Goal: Information Seeking & Learning: Learn about a topic

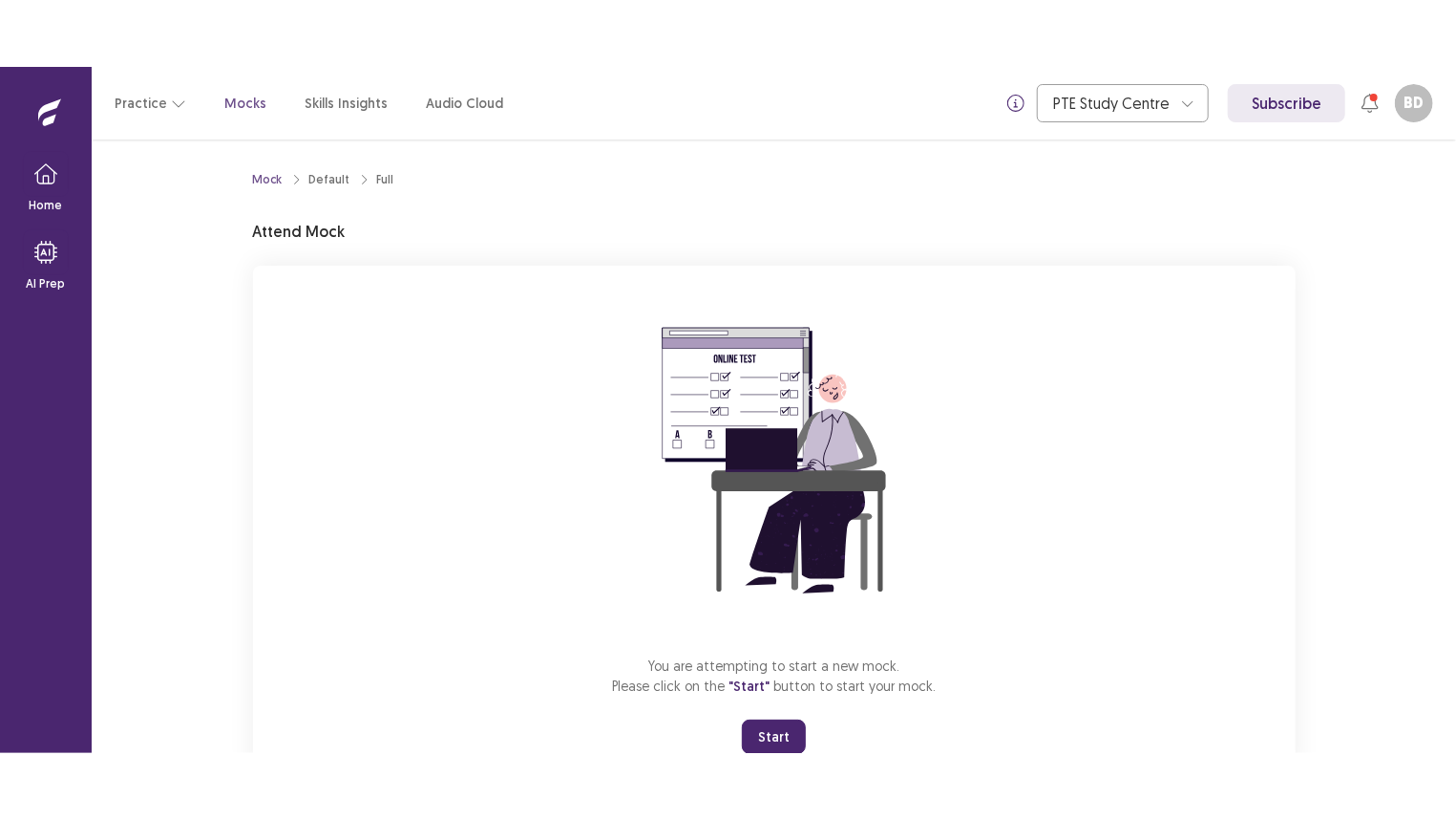
scroll to position [68, 0]
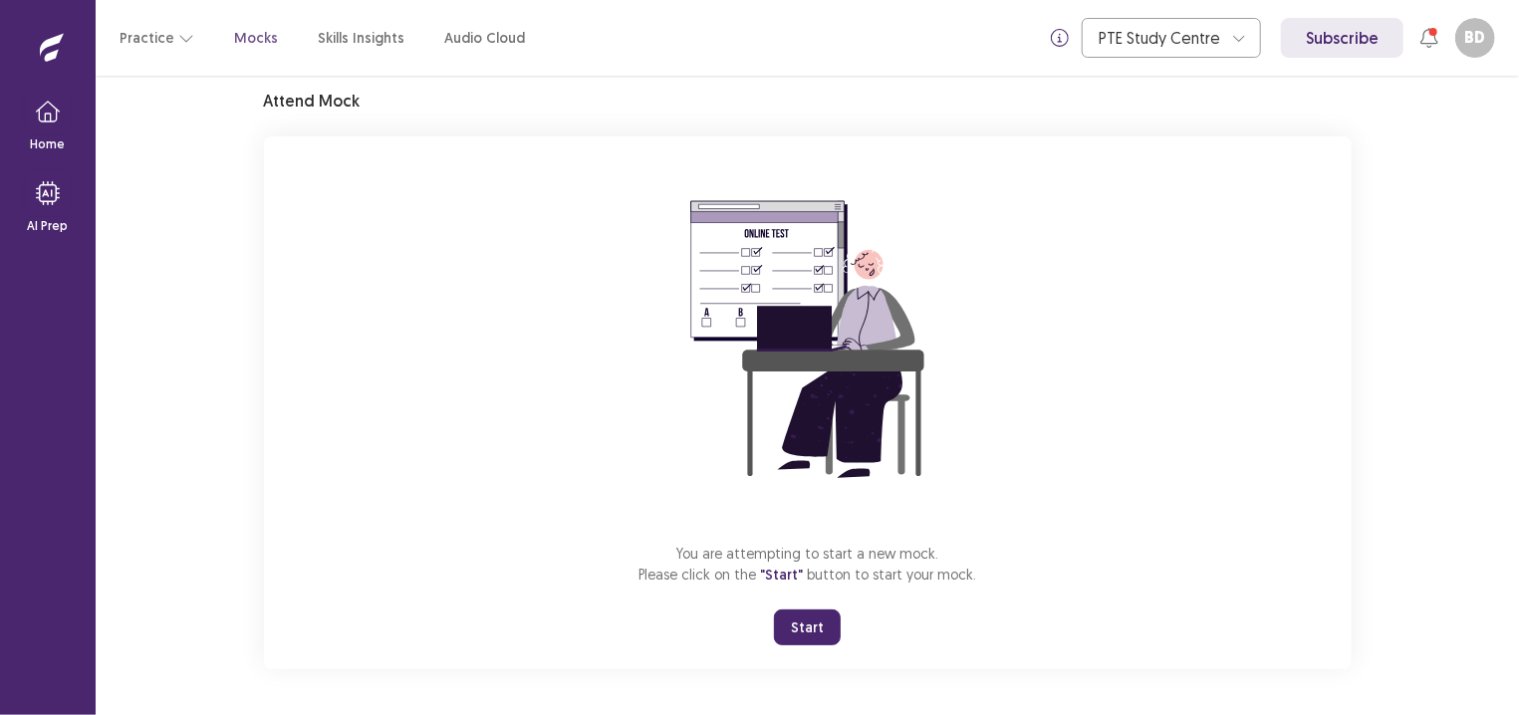
click at [791, 629] on button "Start" at bounding box center [807, 628] width 67 height 36
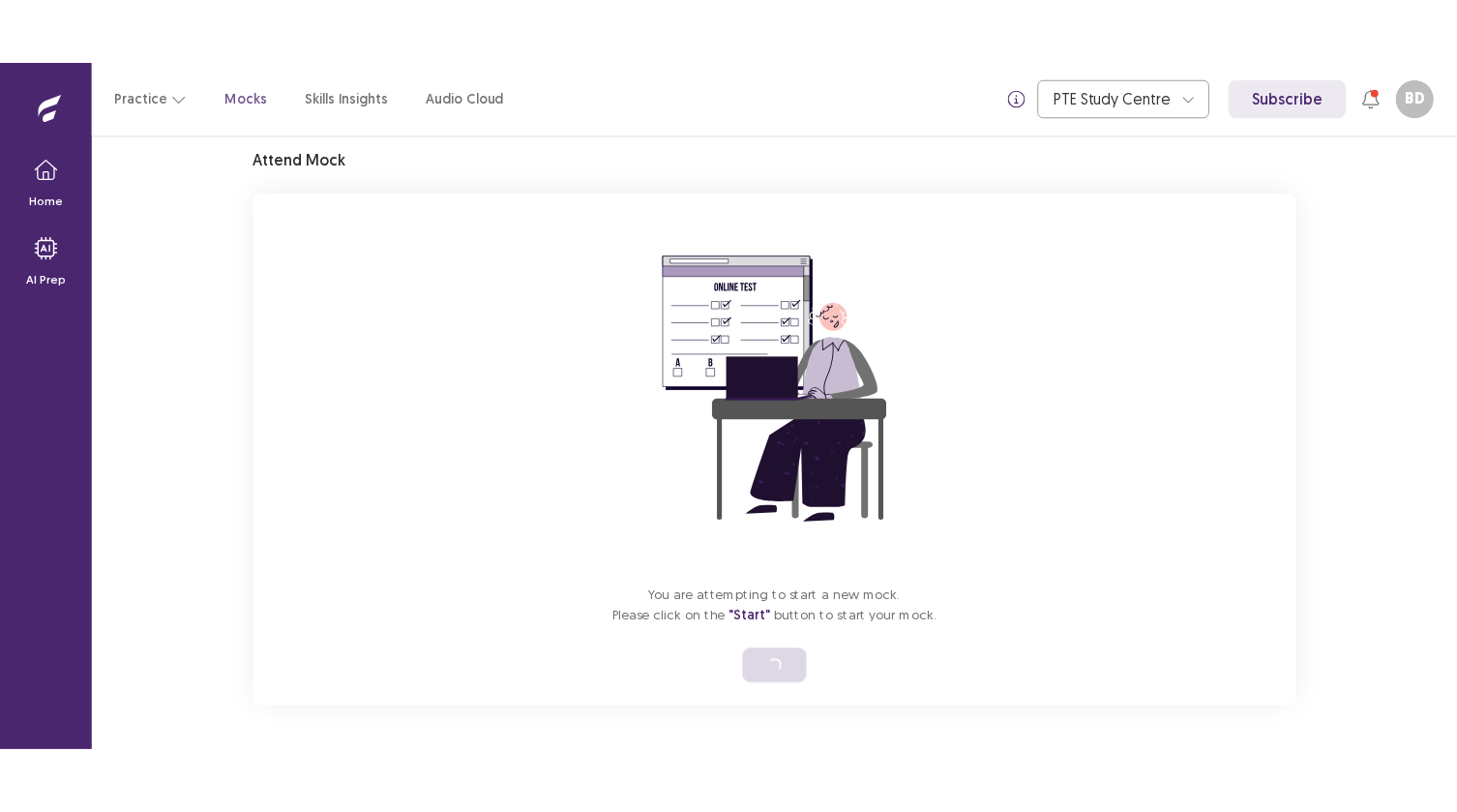
scroll to position [0, 0]
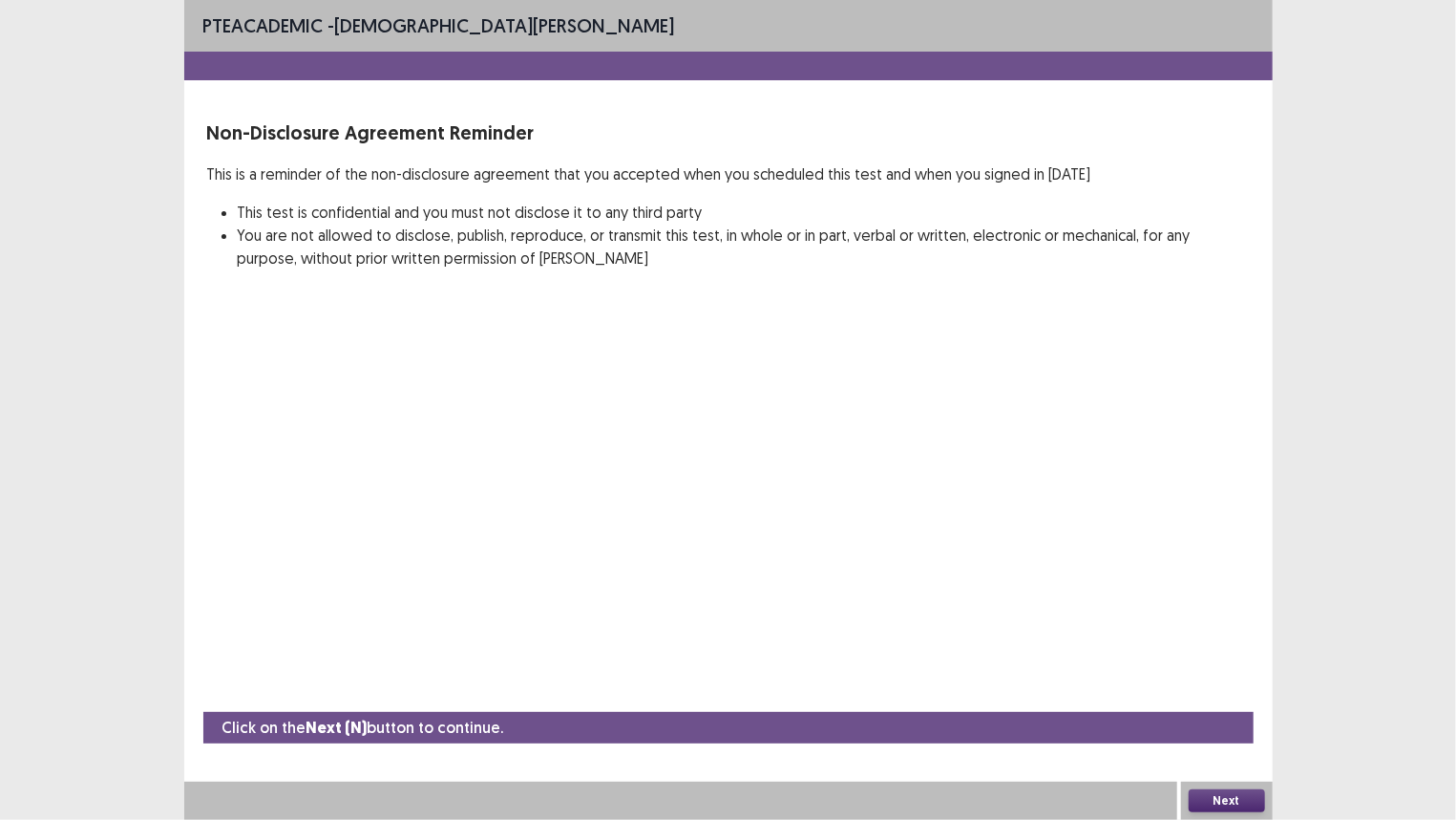
click at [1225, 685] on button "Next" at bounding box center [1227, 801] width 77 height 23
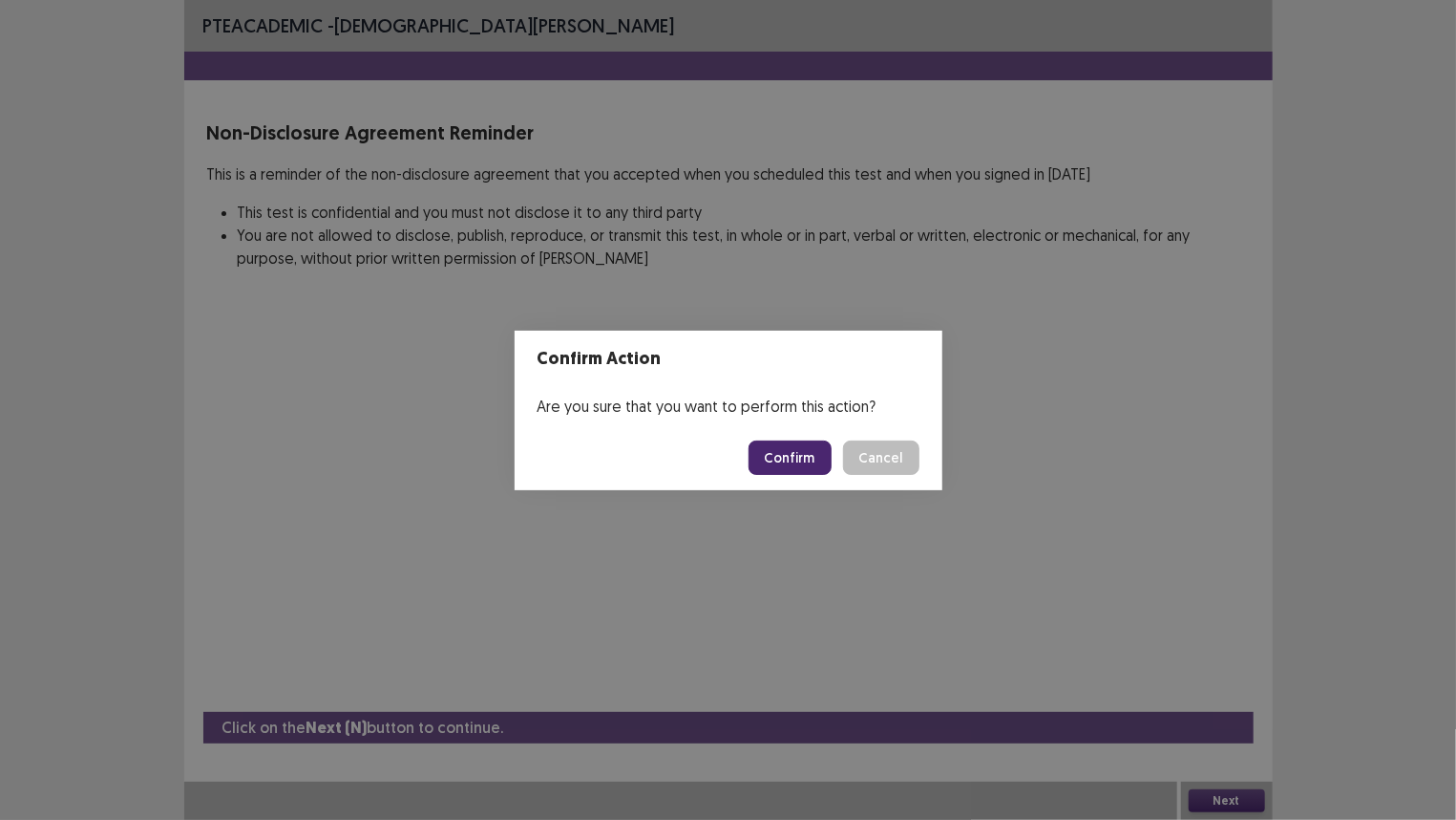
click at [793, 462] on button "Confirm" at bounding box center [790, 457] width 83 height 35
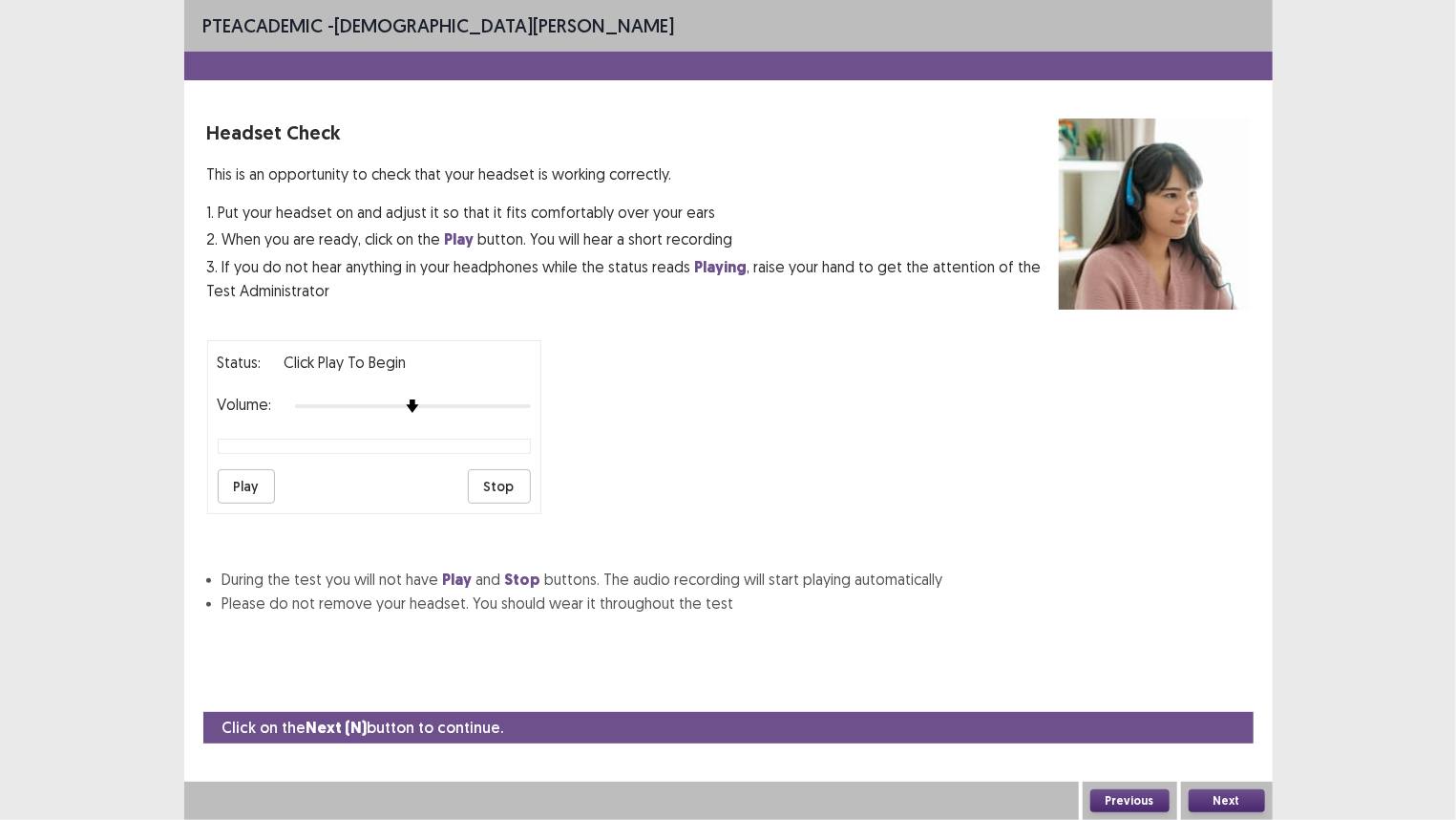
click at [241, 488] on button "Play" at bounding box center [246, 486] width 58 height 35
click at [1215, 685] on button "Next" at bounding box center [1227, 801] width 77 height 23
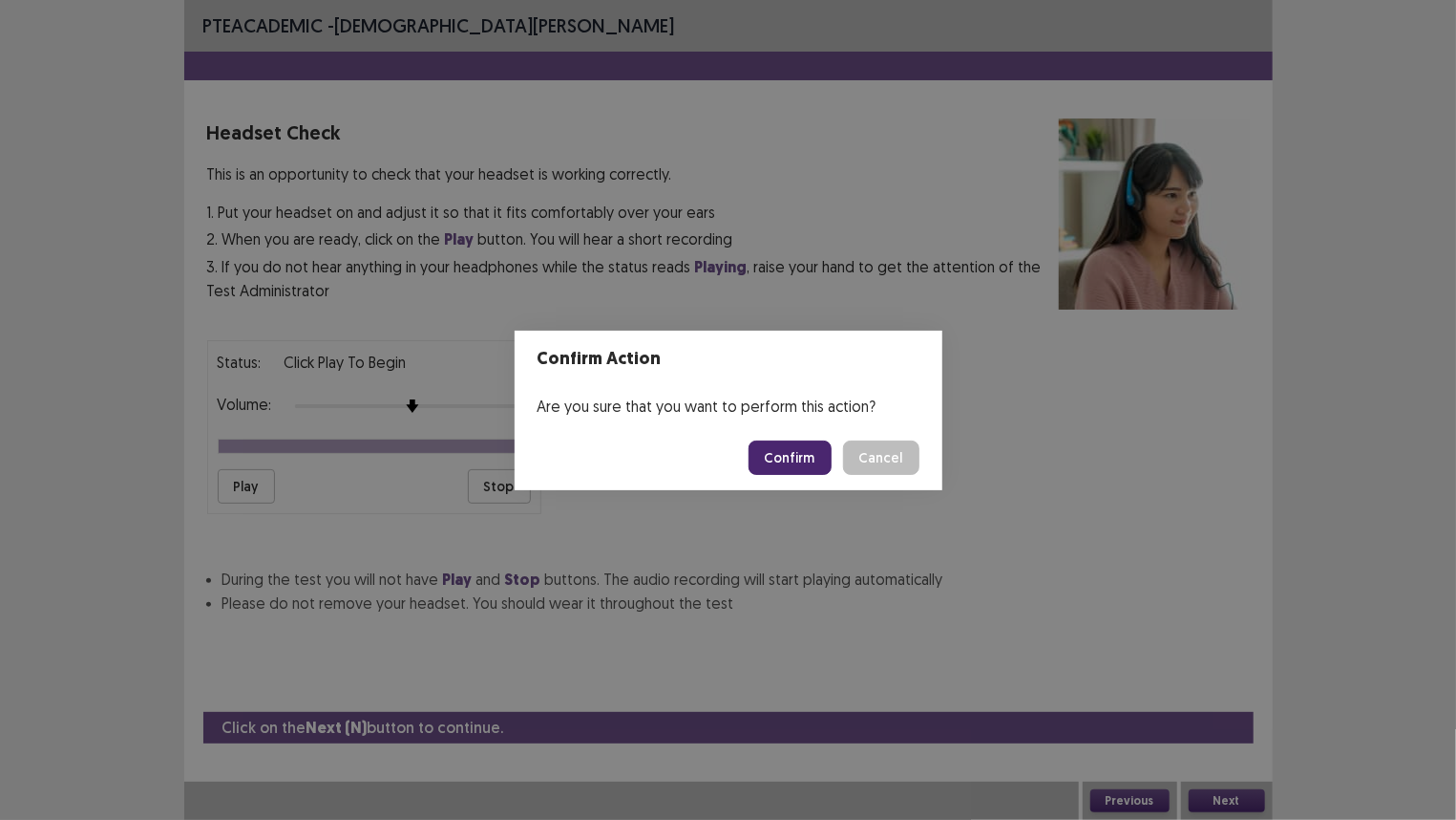
click at [774, 460] on button "Confirm" at bounding box center [790, 457] width 83 height 35
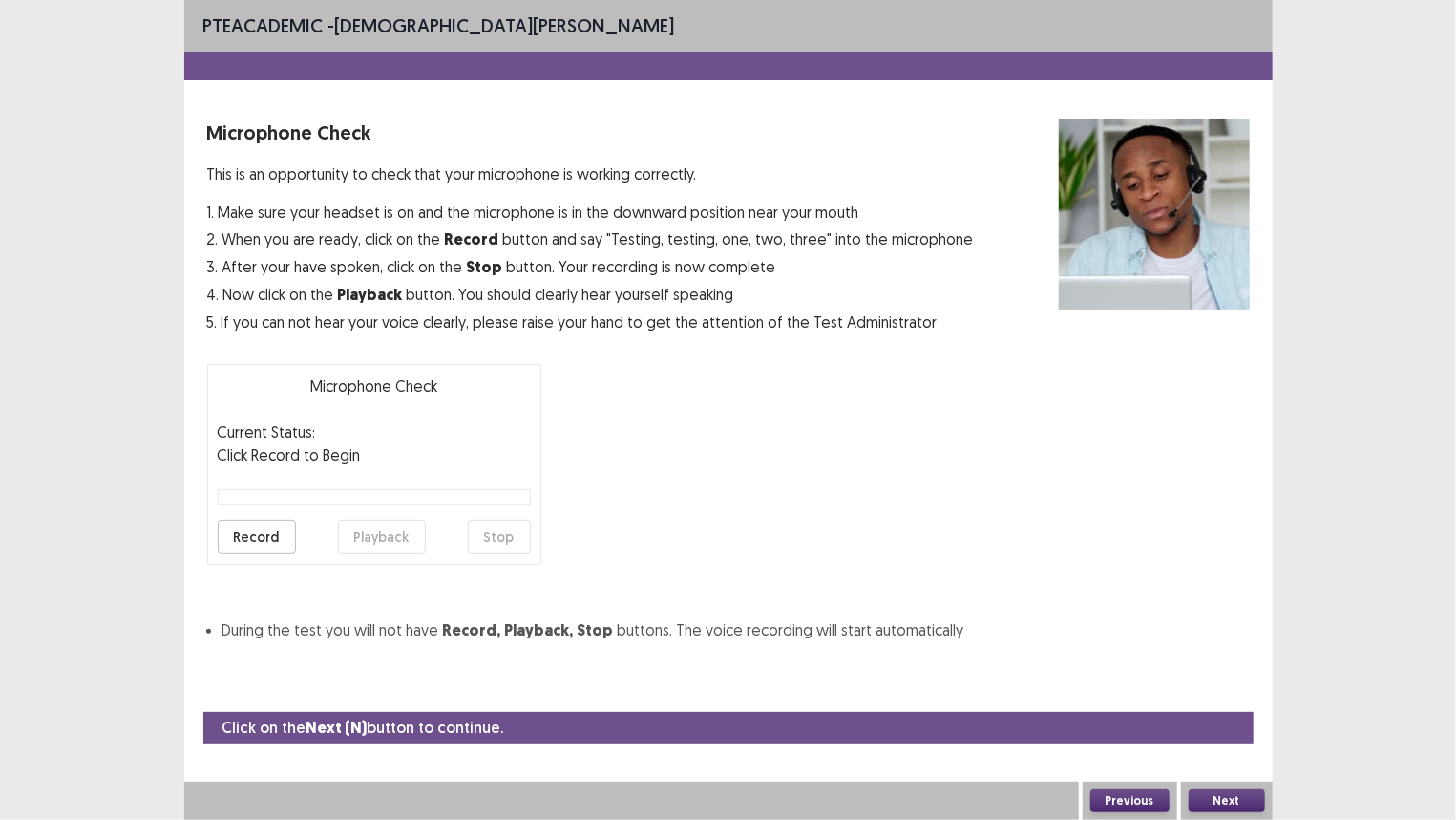
click at [264, 537] on button "Record" at bounding box center [257, 537] width 79 height 35
click at [364, 538] on button "Playback" at bounding box center [382, 537] width 88 height 35
click at [1212, 685] on button "Next" at bounding box center [1227, 801] width 77 height 23
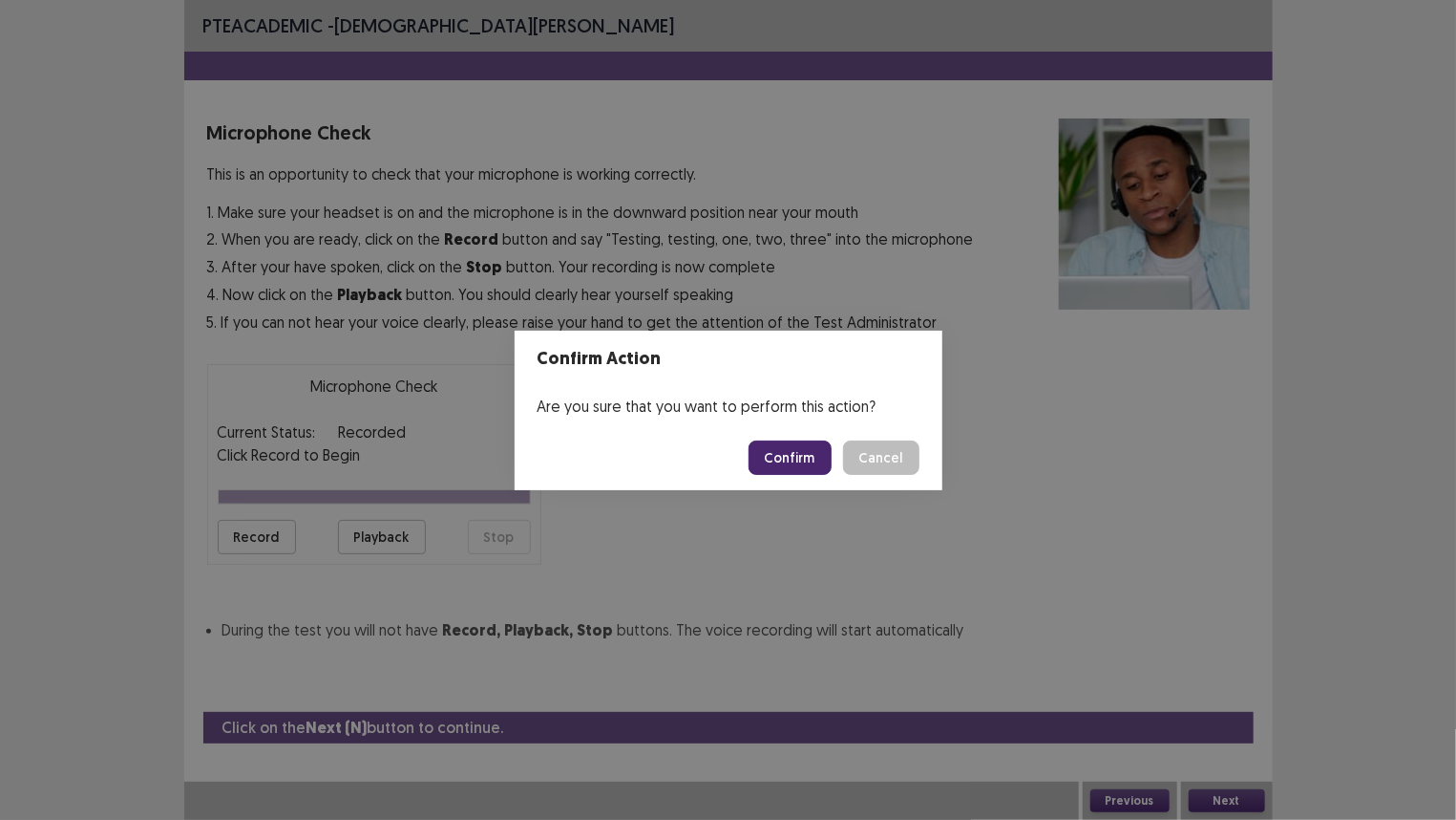
click at [780, 460] on button "Confirm" at bounding box center [790, 457] width 83 height 35
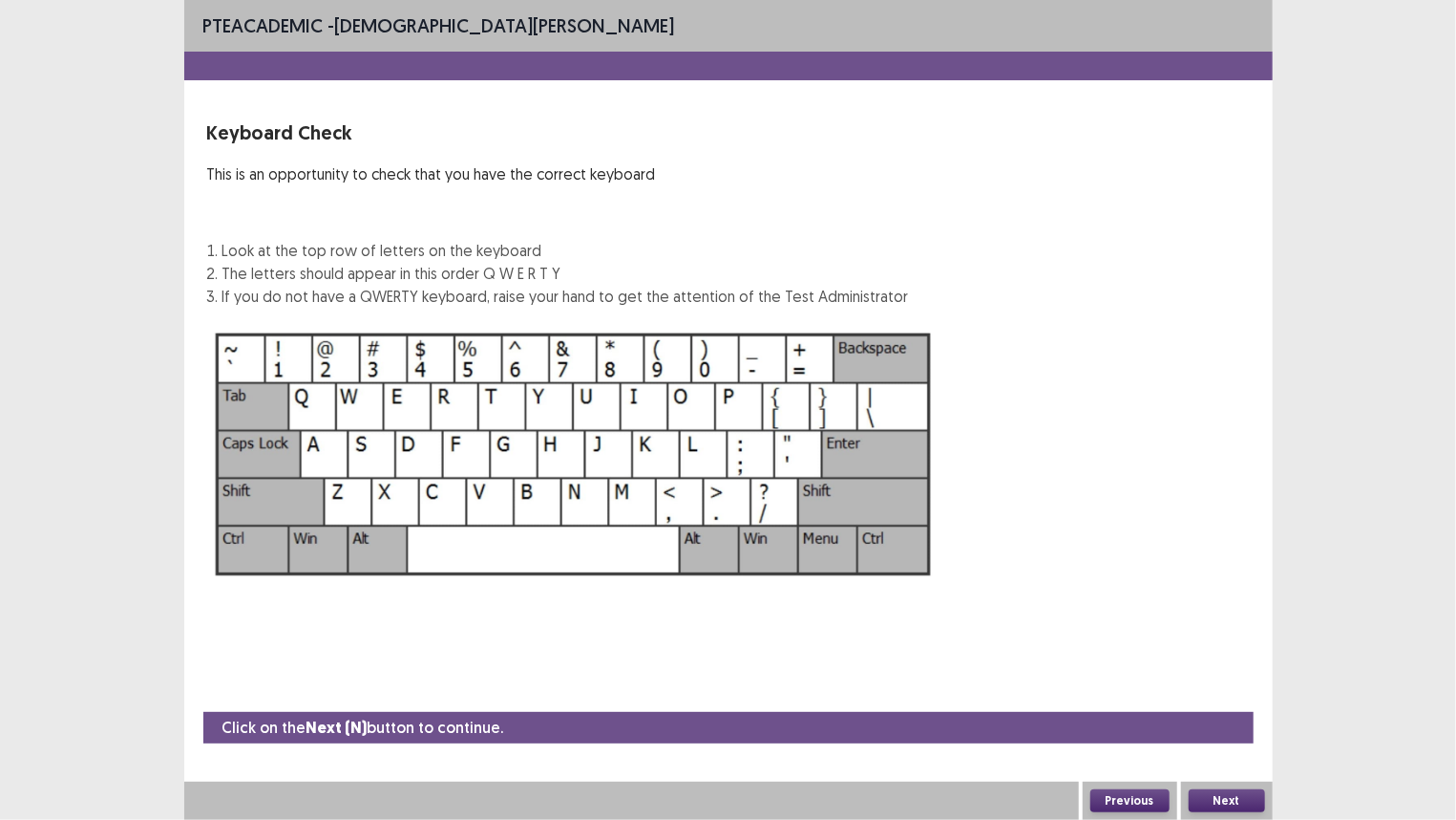
click at [316, 440] on img at bounding box center [573, 455] width 733 height 263
click at [1230, 685] on button "Next" at bounding box center [1227, 801] width 77 height 23
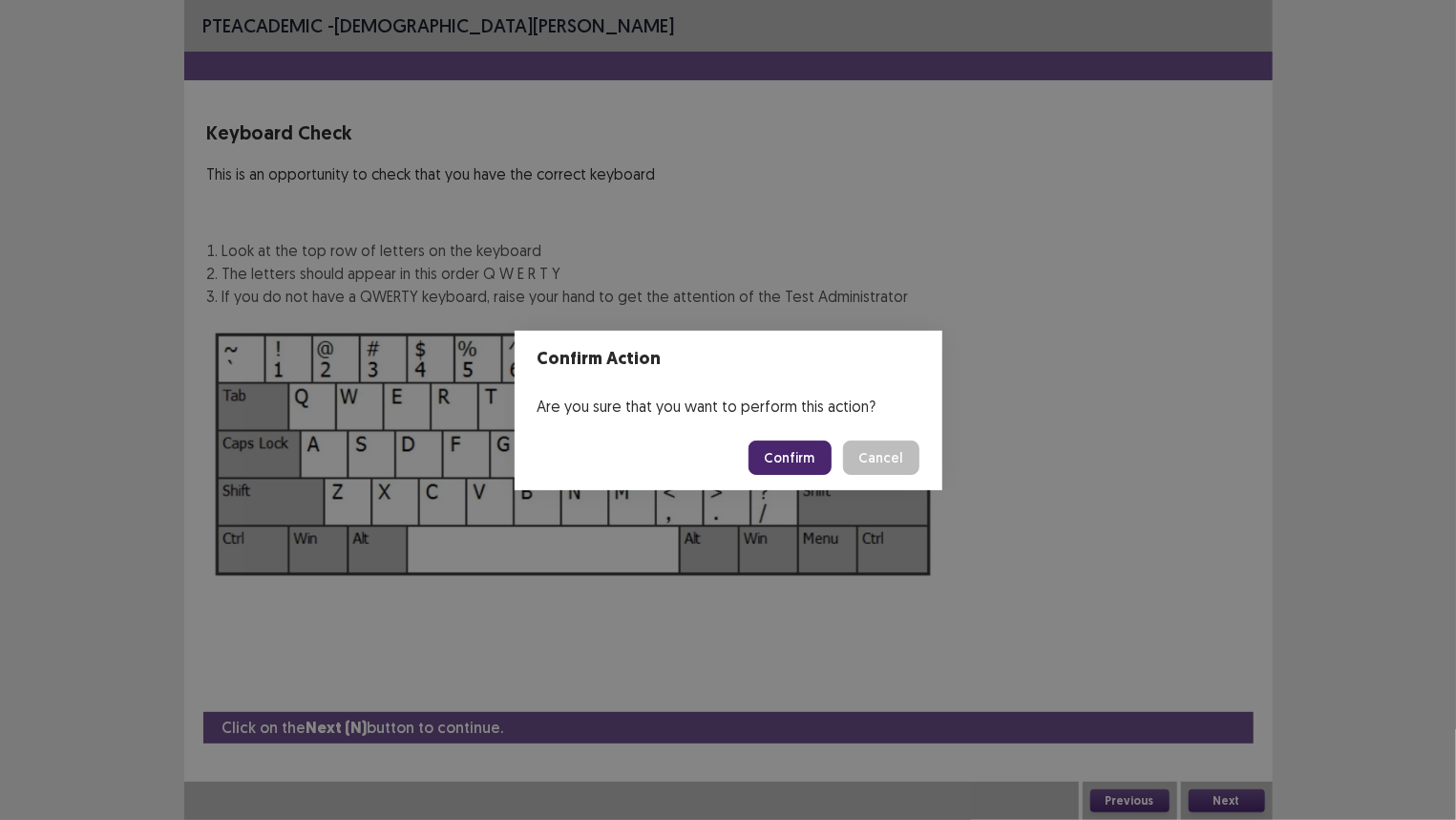
click at [803, 457] on button "Confirm" at bounding box center [790, 457] width 83 height 35
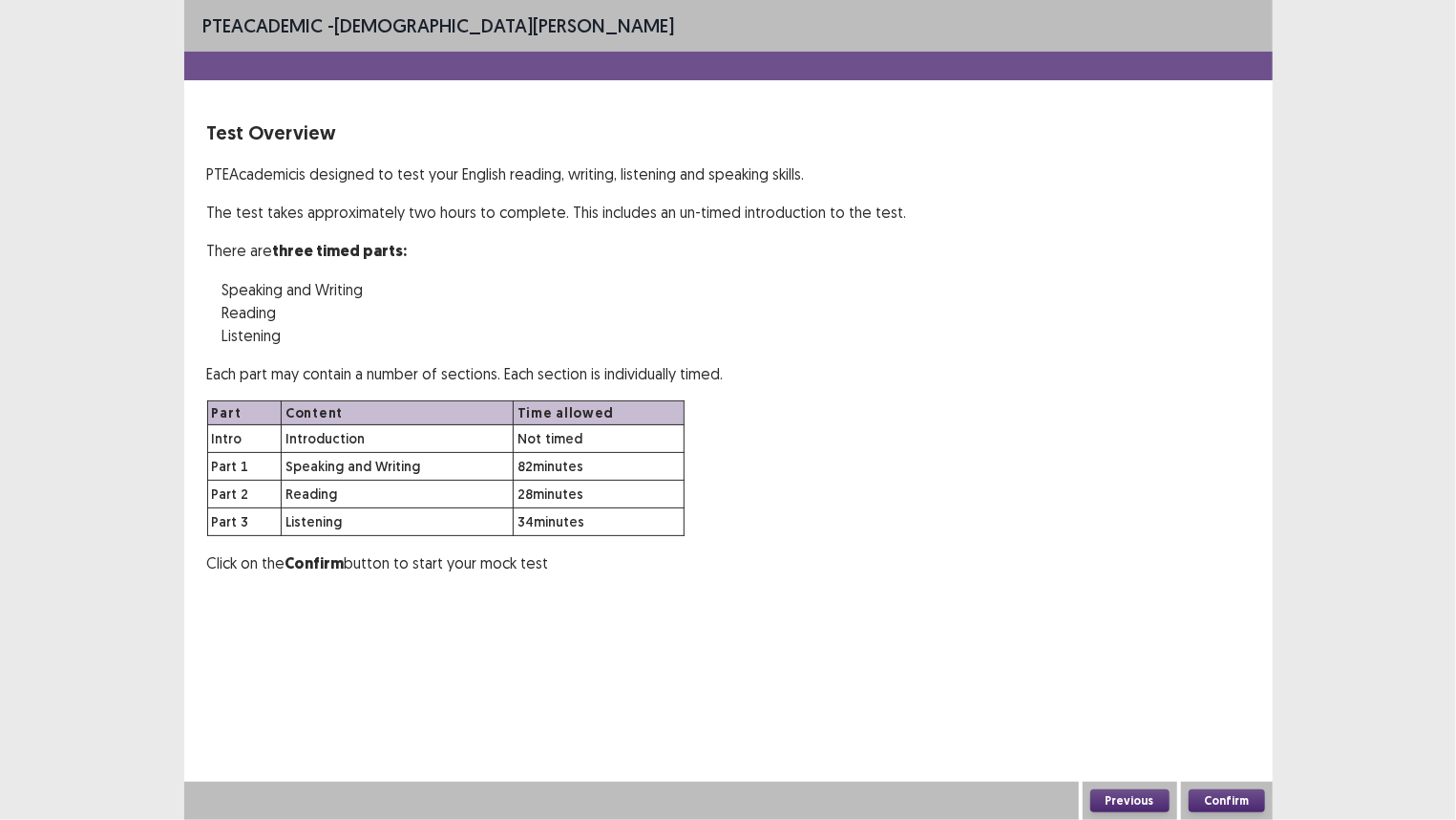
click at [1218, 685] on button "Confirm" at bounding box center [1227, 801] width 77 height 23
click at [1225, 685] on button "Confirm" at bounding box center [1227, 801] width 77 height 23
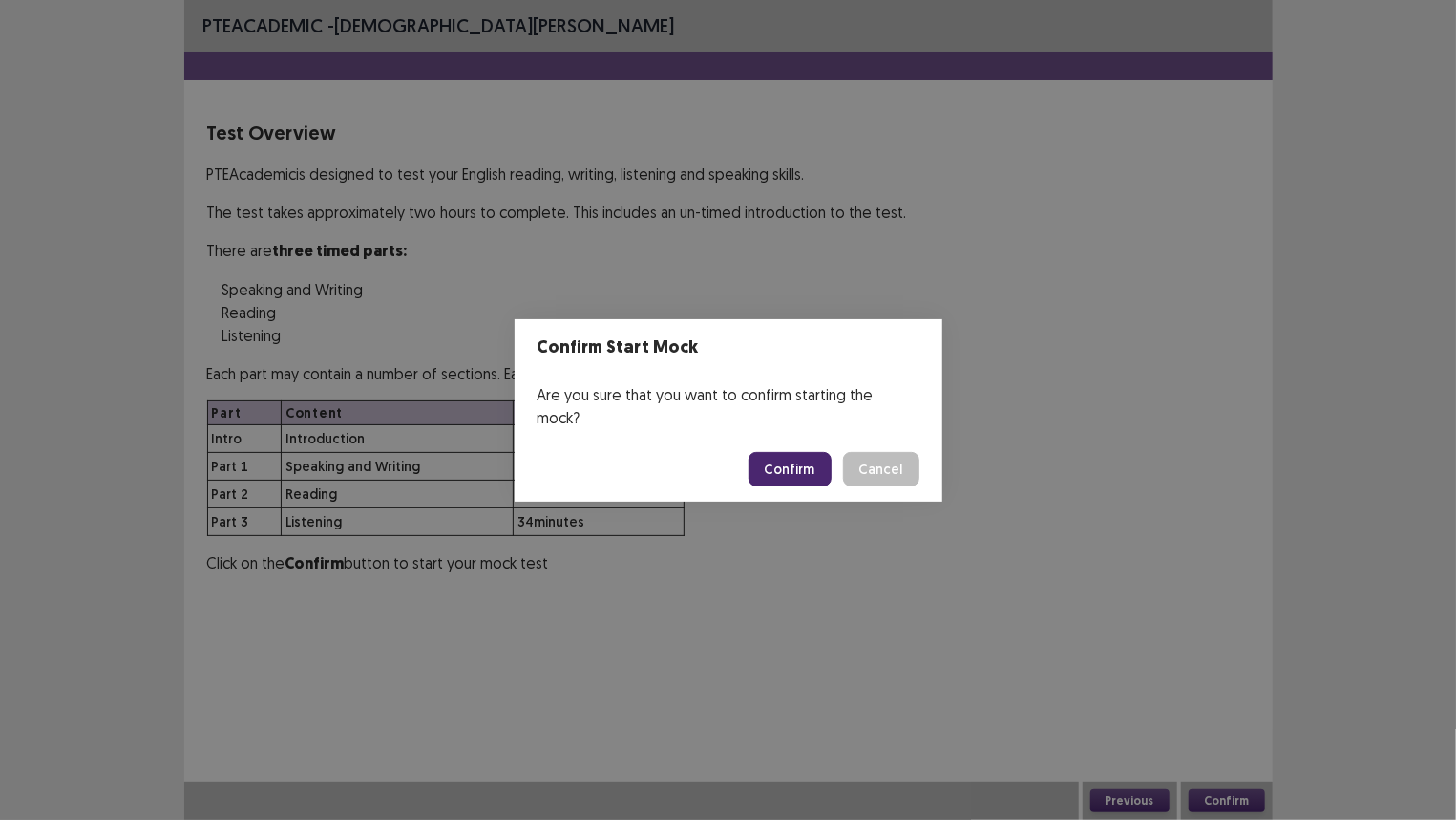
click at [783, 460] on button "Confirm" at bounding box center [790, 469] width 83 height 35
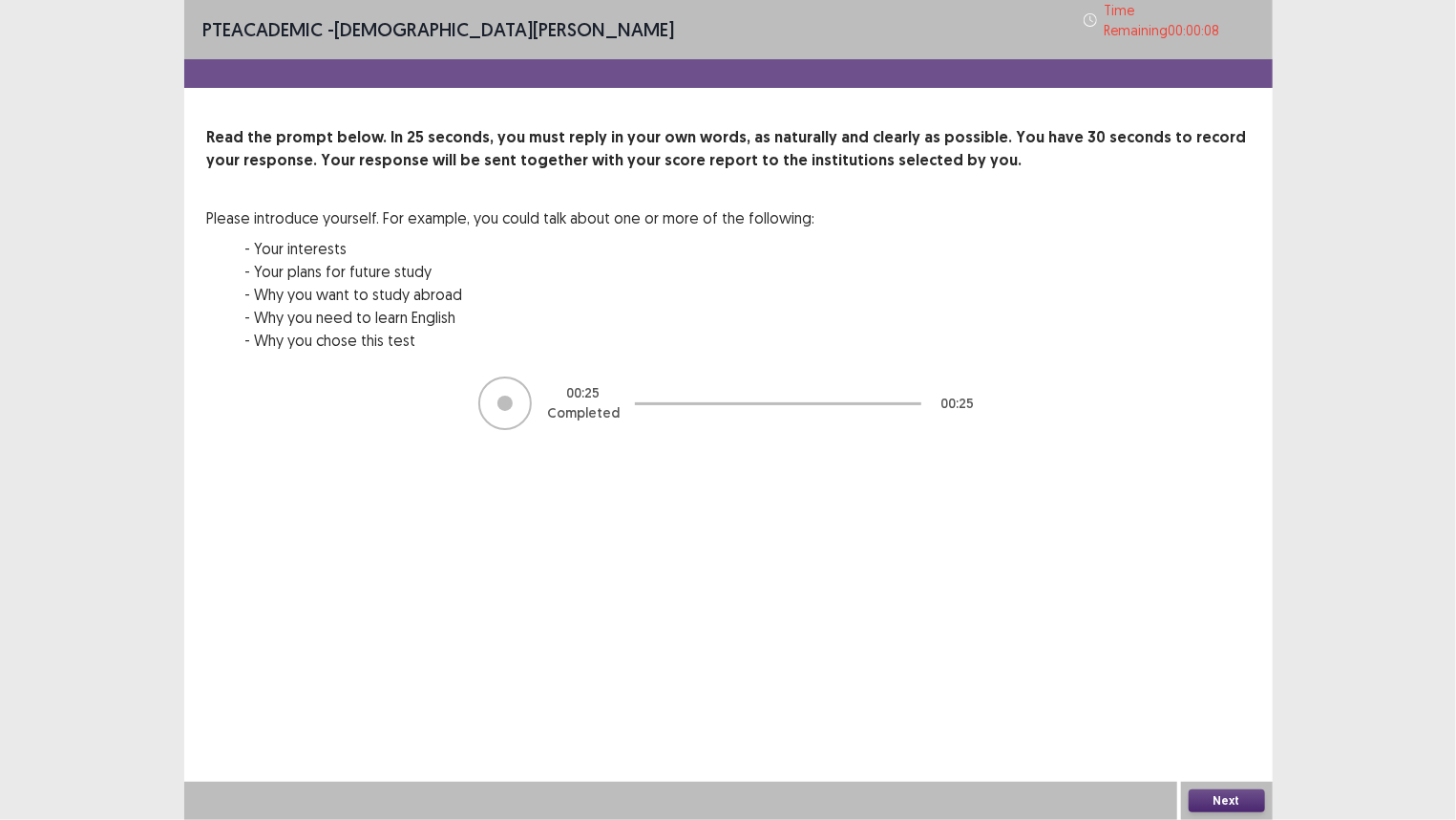
click at [1235, 685] on button "Next" at bounding box center [1227, 801] width 77 height 23
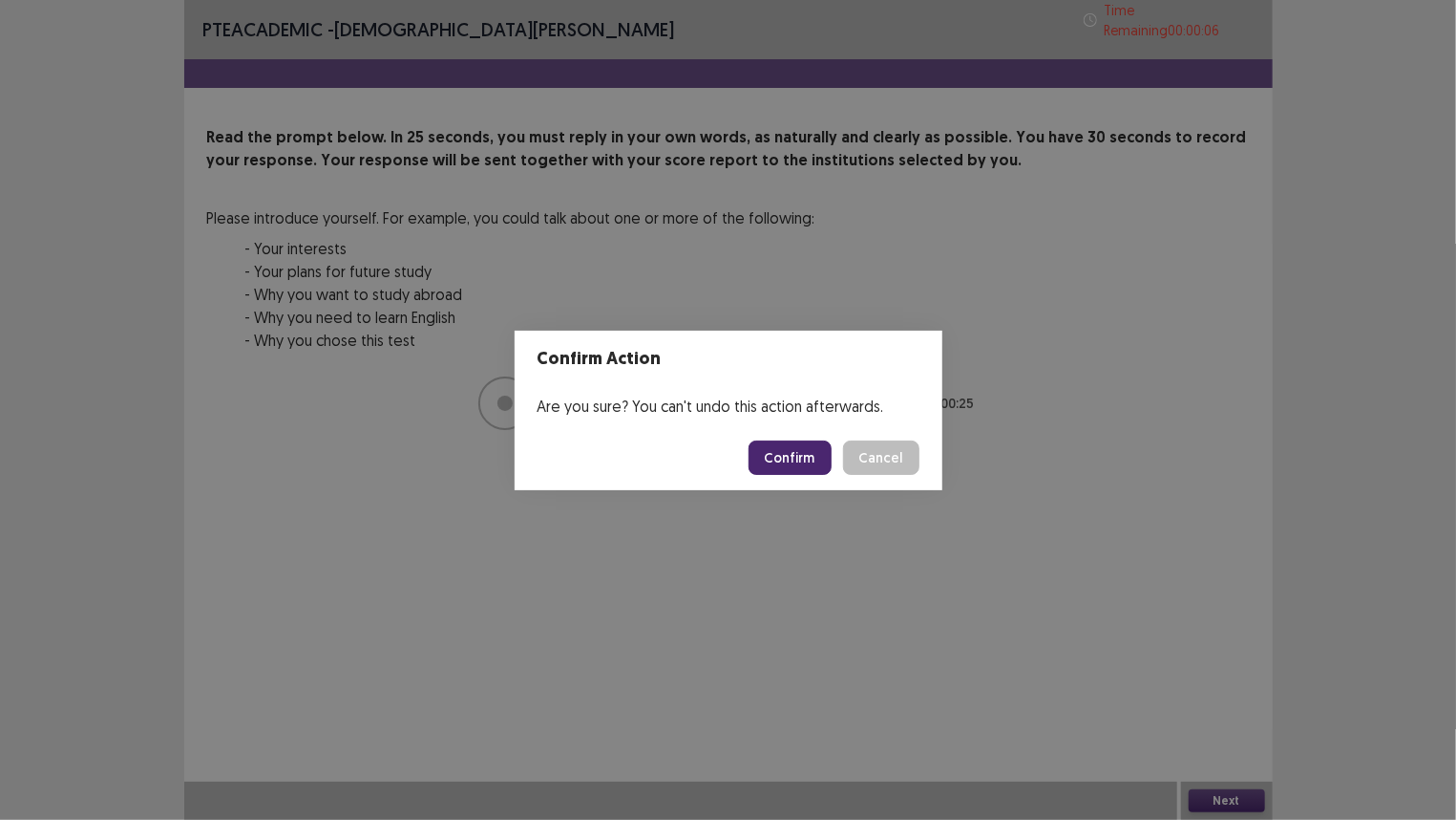
click at [778, 455] on button "Confirm" at bounding box center [790, 457] width 83 height 35
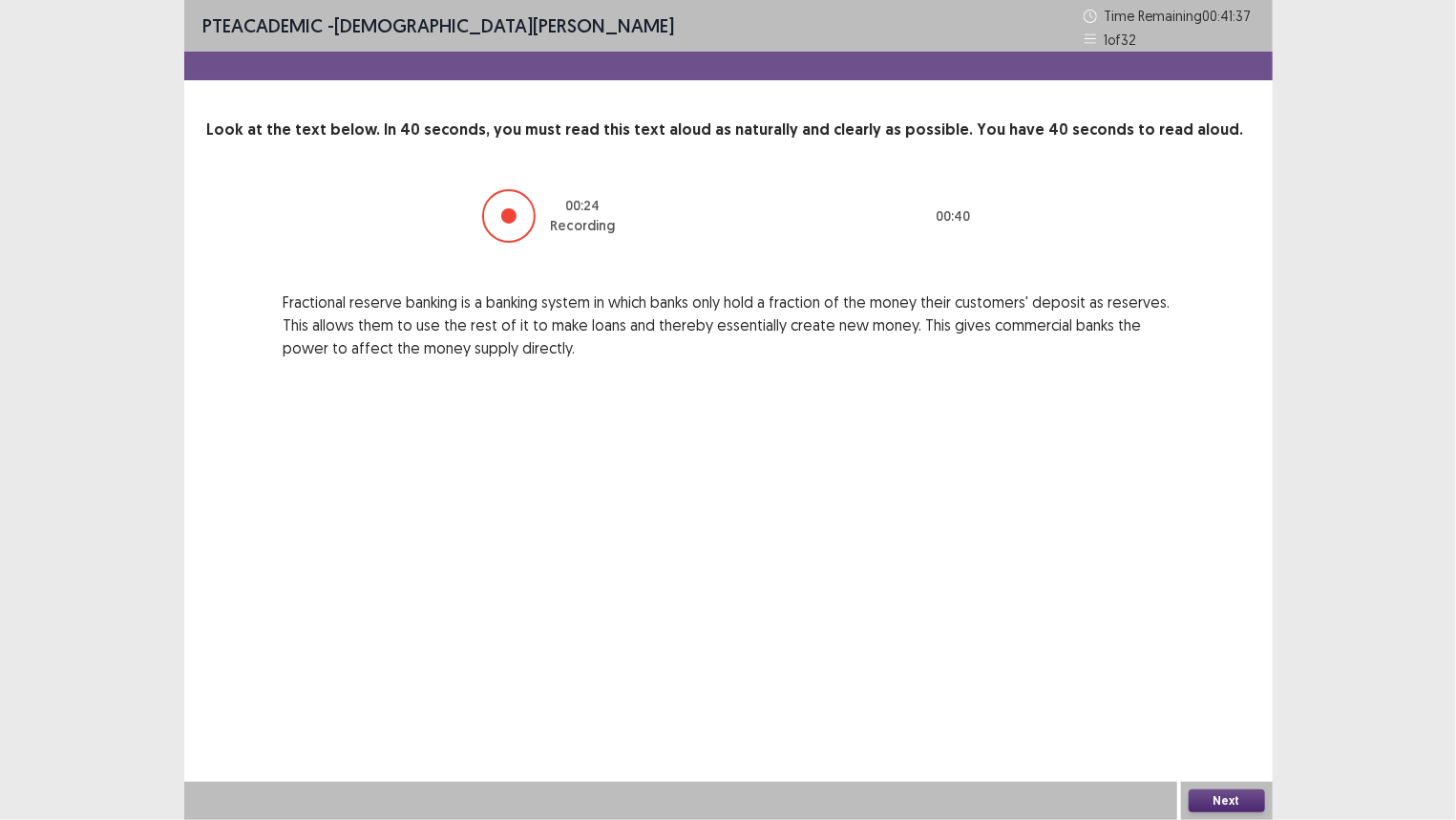
click at [1228, 685] on button "Next" at bounding box center [1227, 801] width 77 height 23
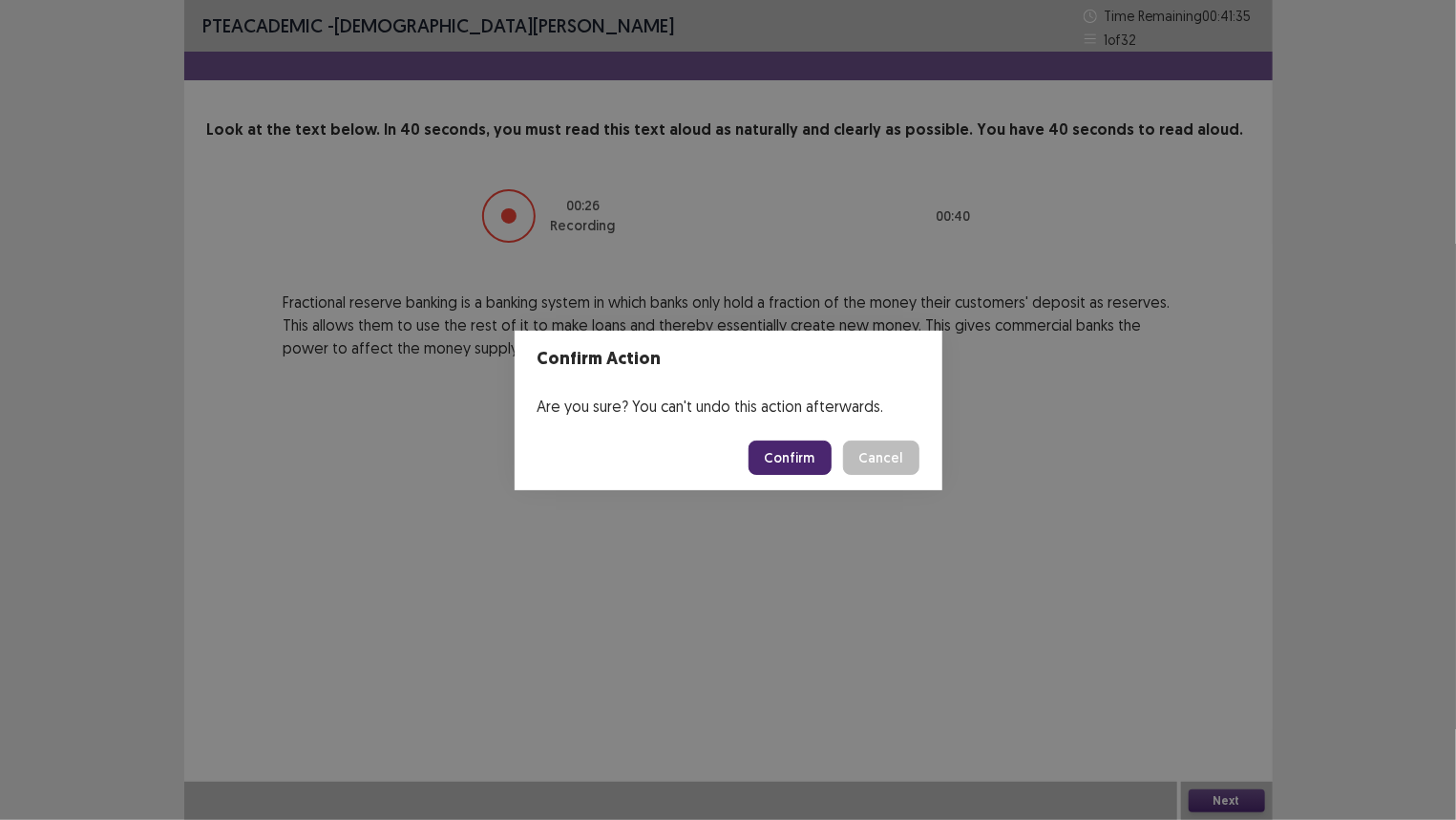
click at [792, 460] on button "Confirm" at bounding box center [790, 457] width 83 height 35
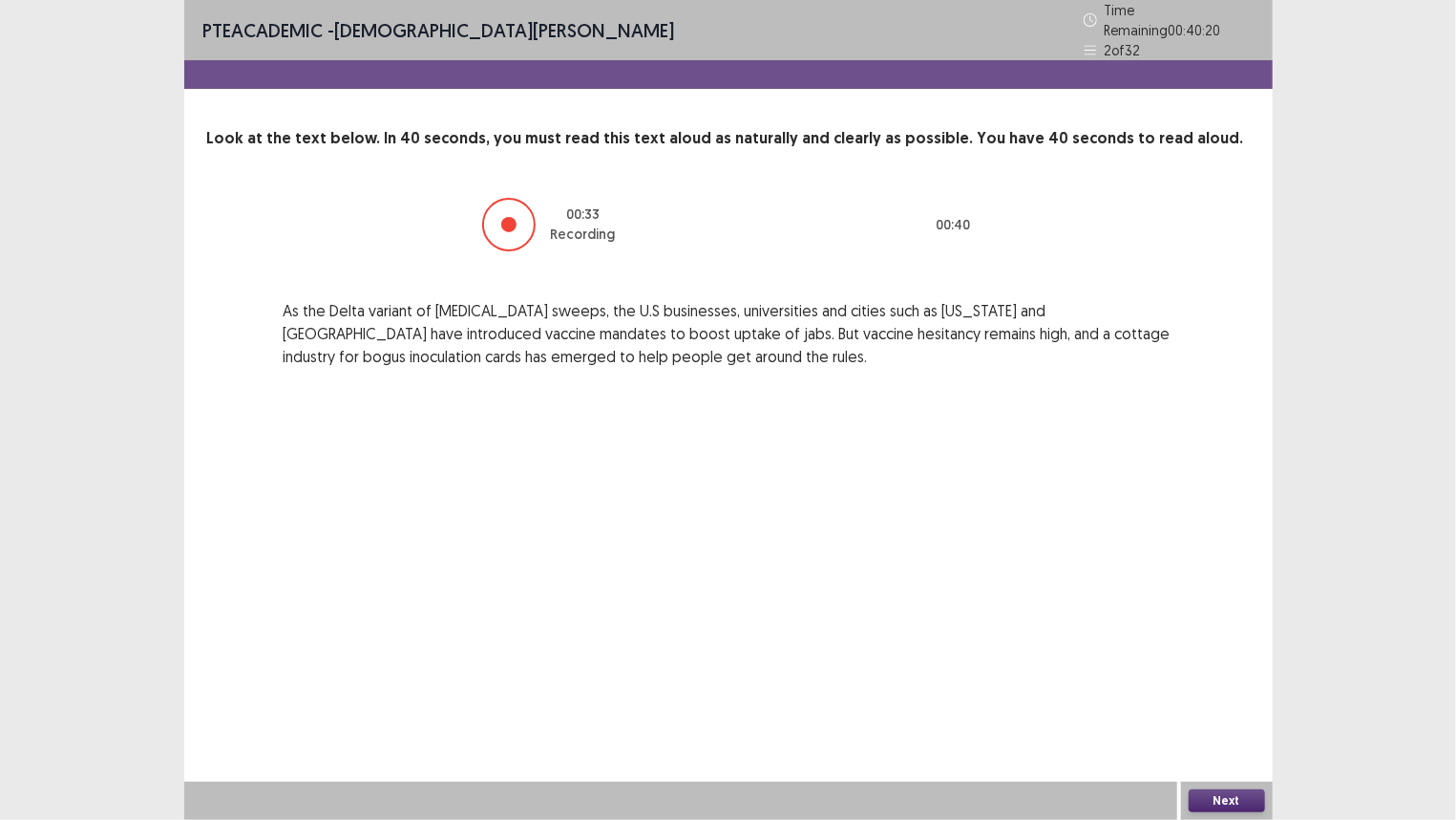
click at [1240, 685] on button "Next" at bounding box center [1227, 801] width 77 height 23
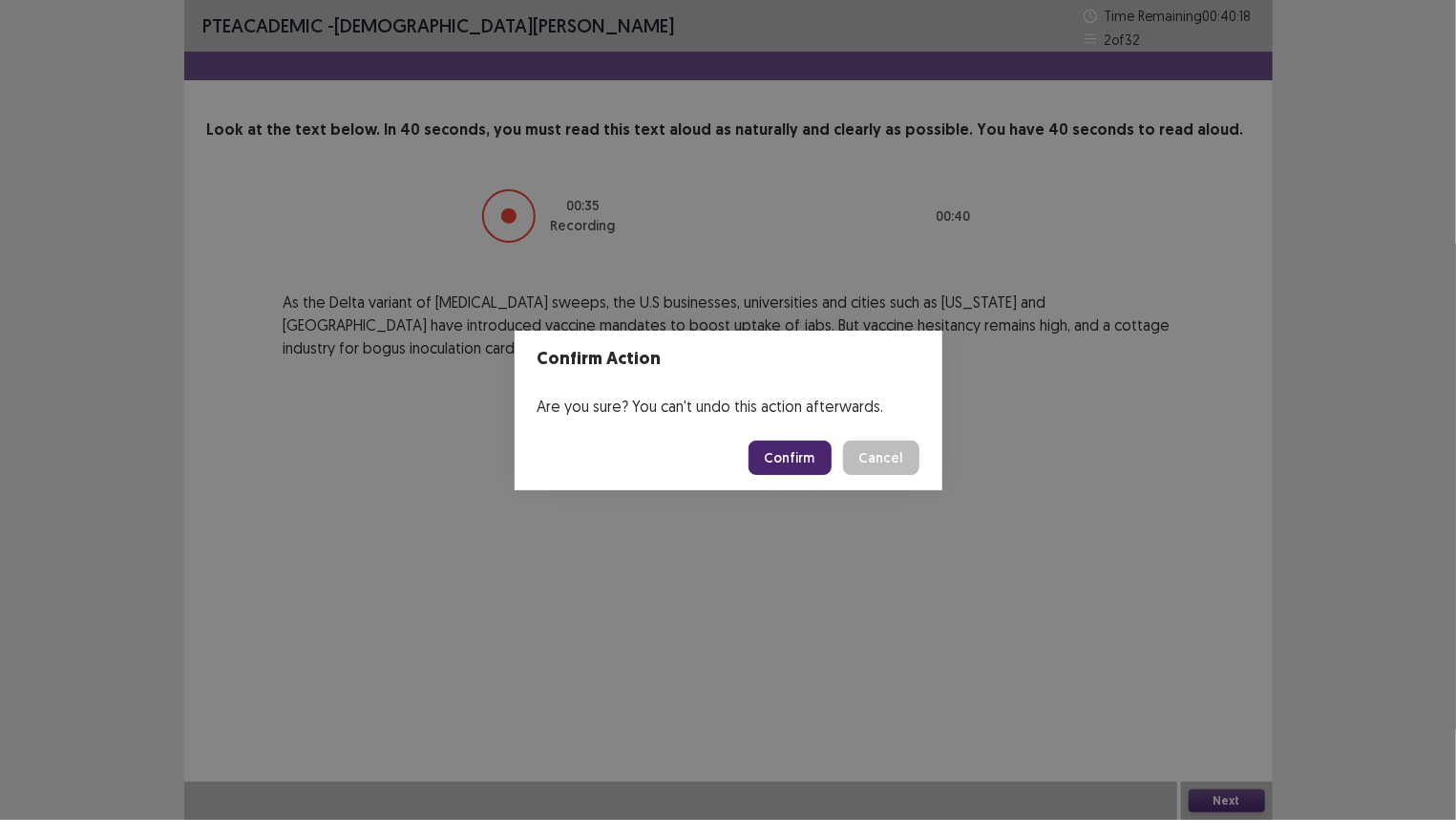
click at [794, 457] on button "Confirm" at bounding box center [790, 457] width 83 height 35
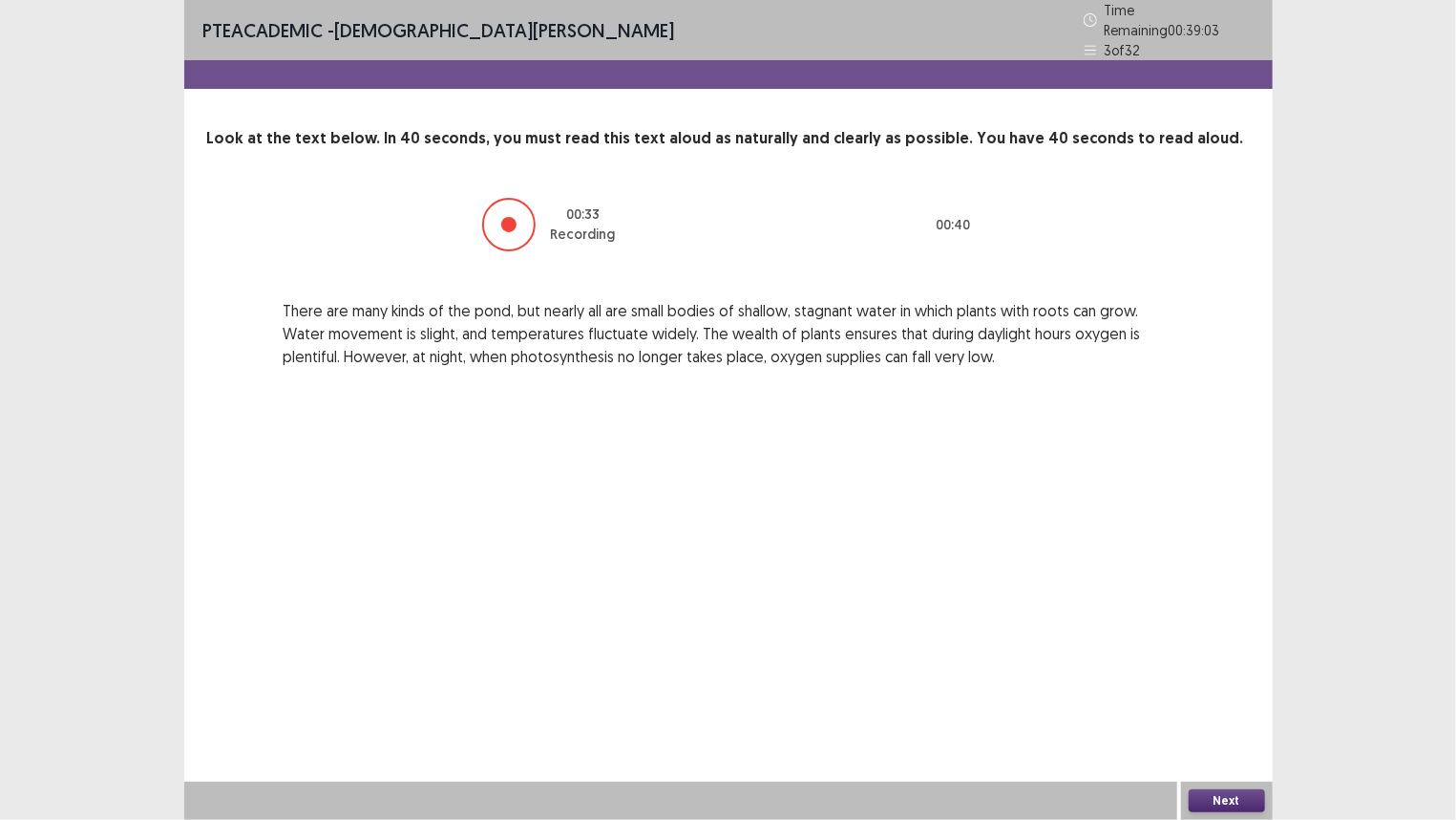
click at [1227, 685] on button "Next" at bounding box center [1227, 801] width 77 height 23
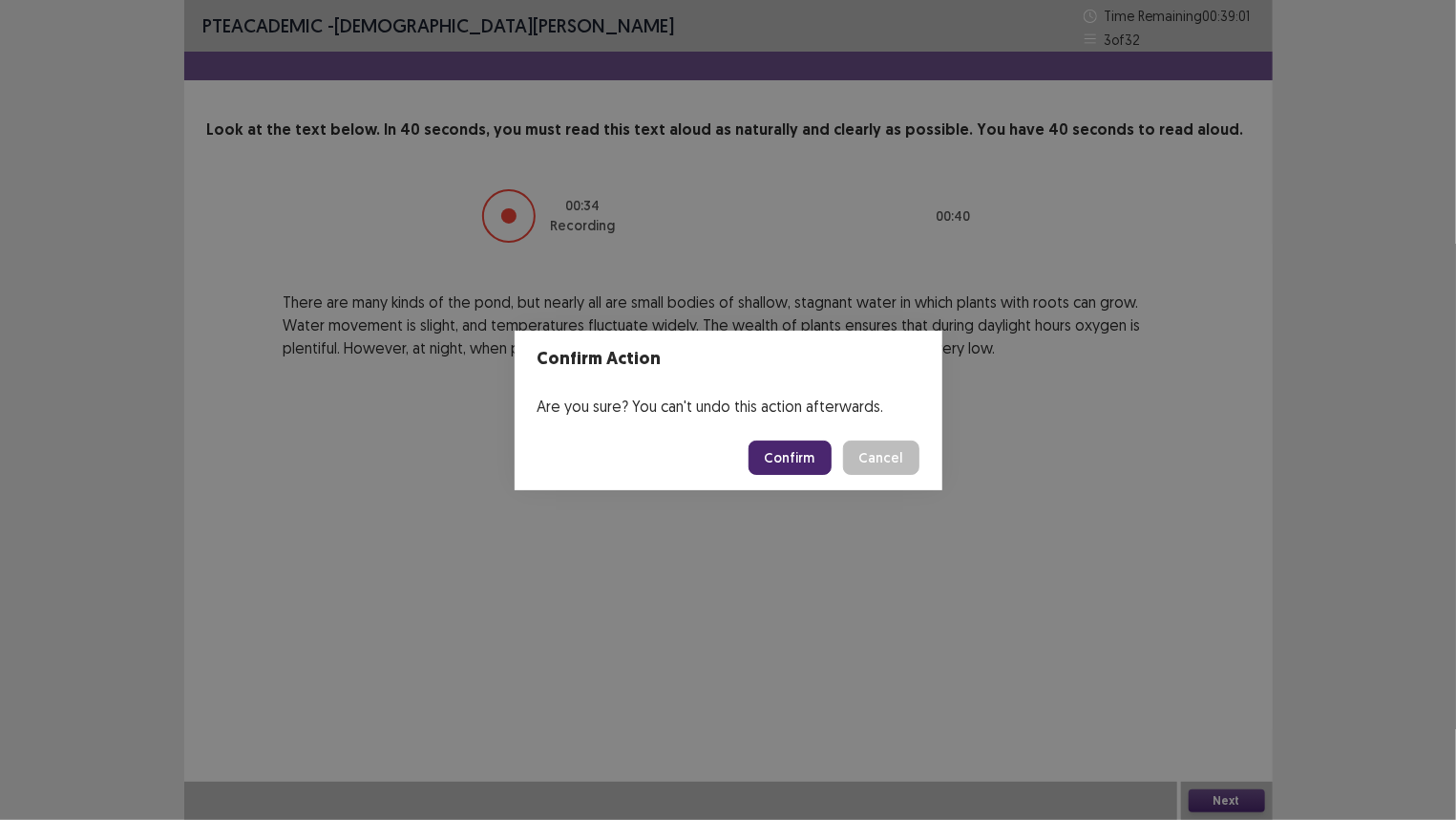
click at [803, 456] on button "Confirm" at bounding box center [790, 457] width 83 height 35
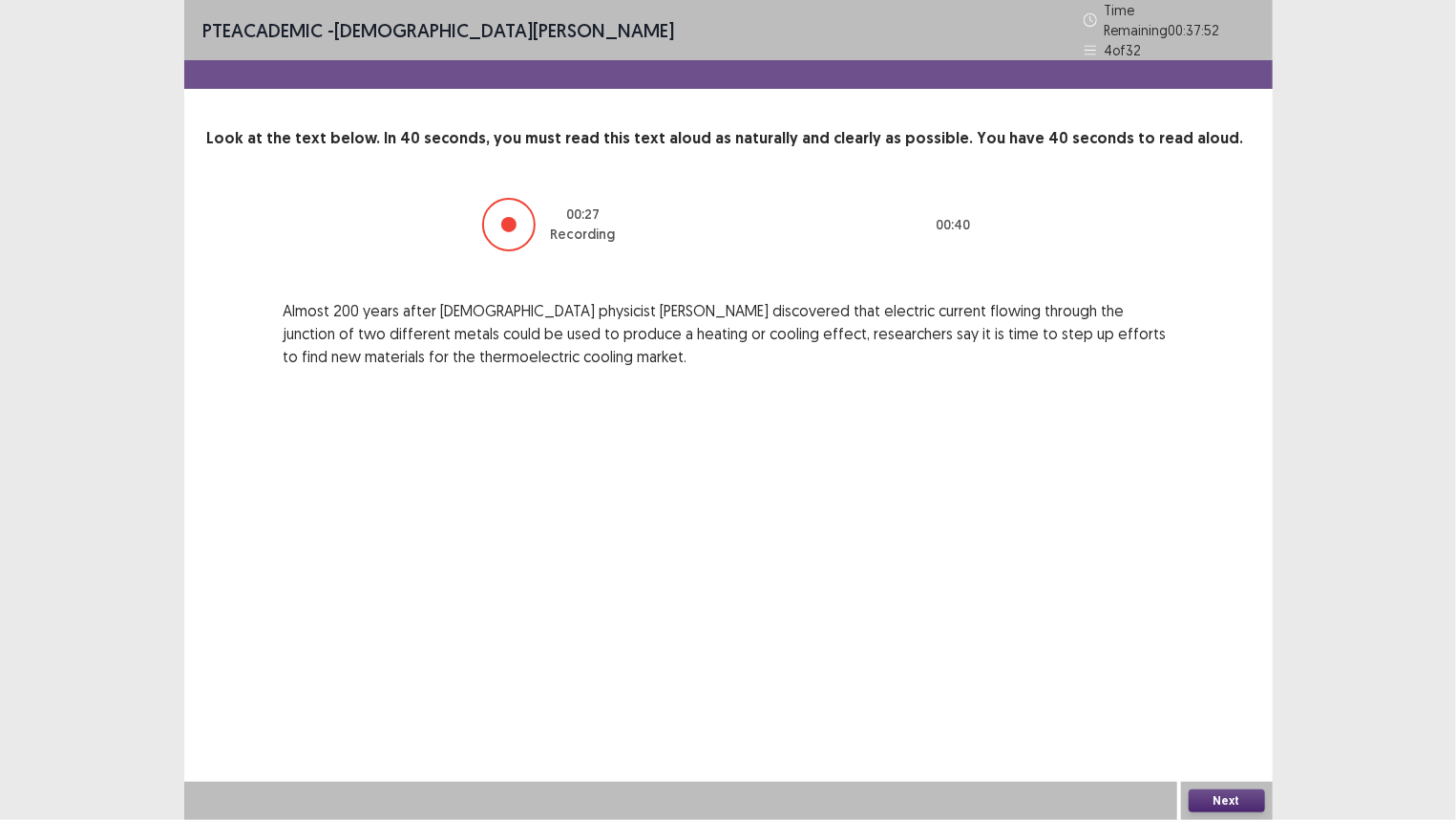
click at [1230, 685] on button "Next" at bounding box center [1227, 801] width 77 height 23
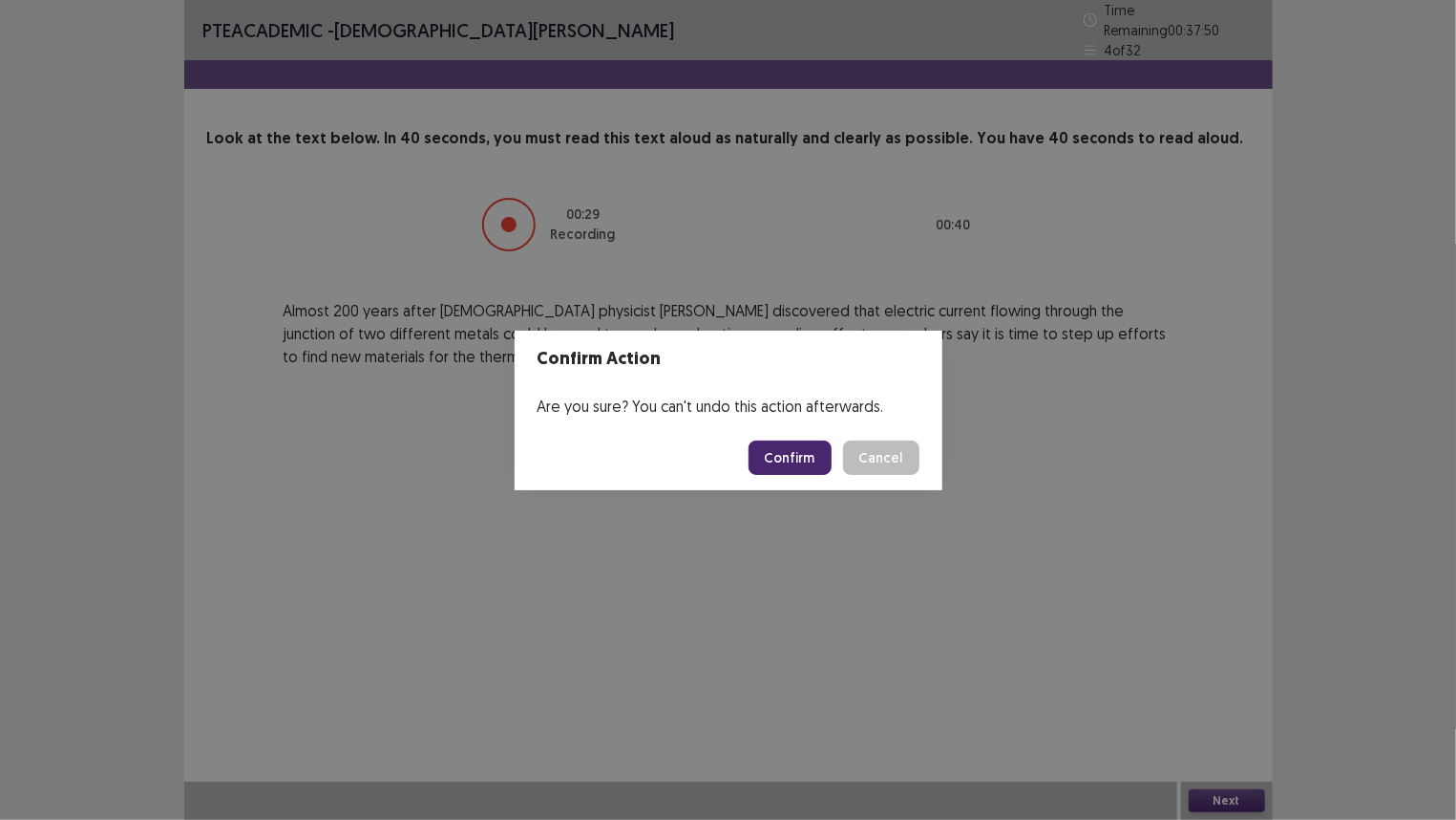
click at [790, 456] on button "Confirm" at bounding box center [790, 457] width 83 height 35
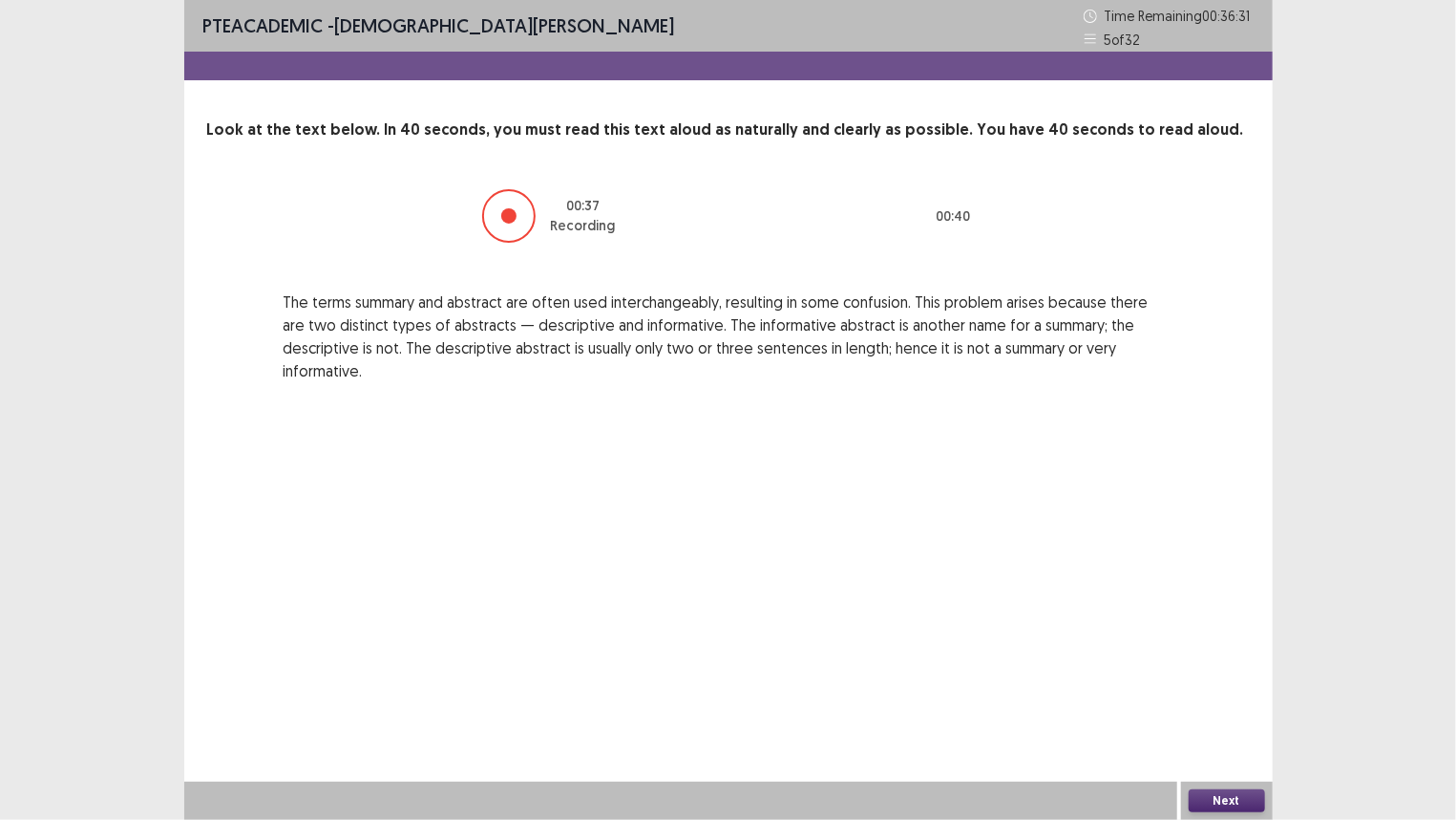
click at [1233, 685] on button "Next" at bounding box center [1227, 801] width 77 height 23
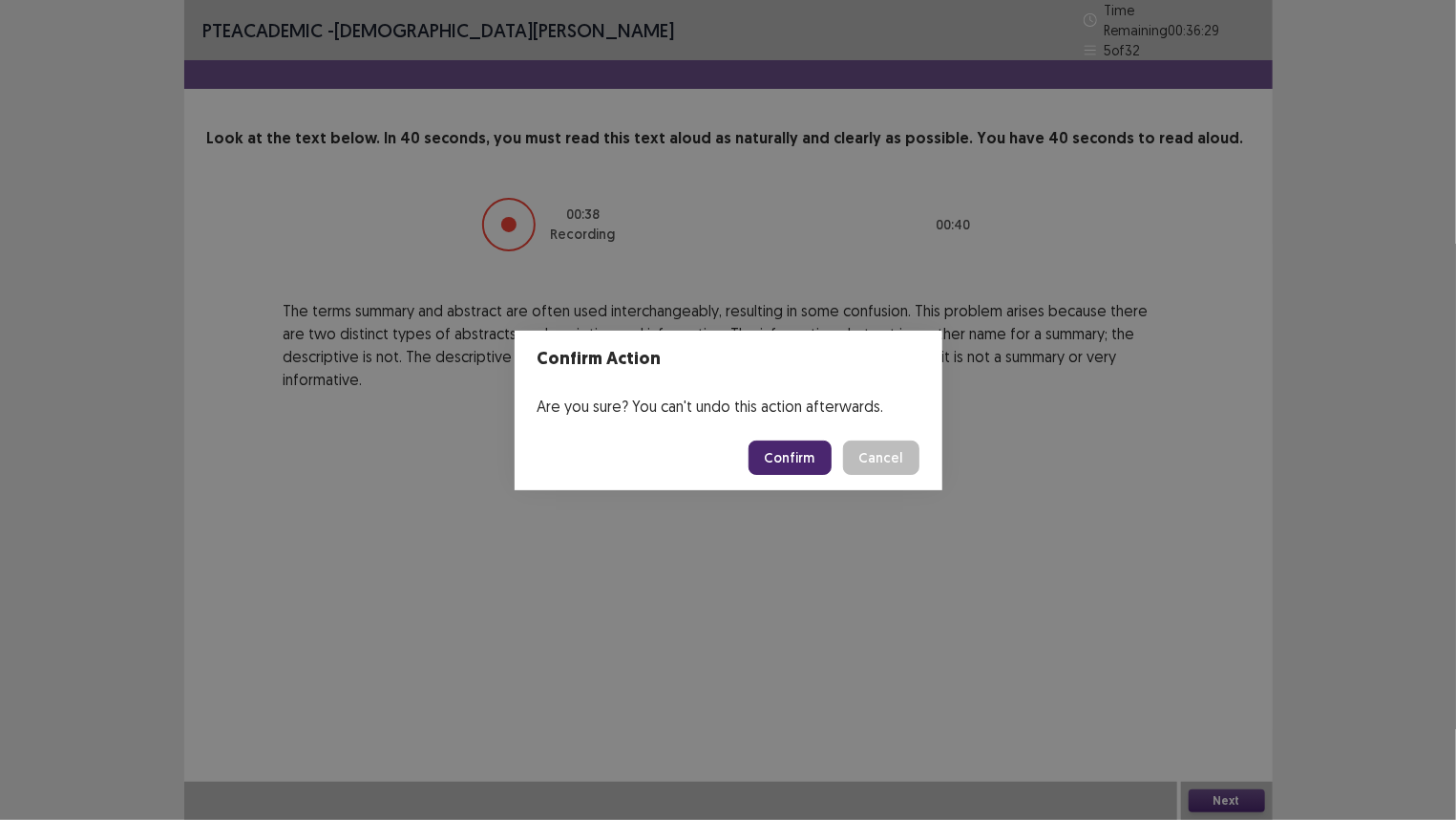
click at [1214, 685] on div "Confirm Action Are you sure? You can't undo this action afterwards. Confirm Can…" at bounding box center [728, 410] width 1456 height 820
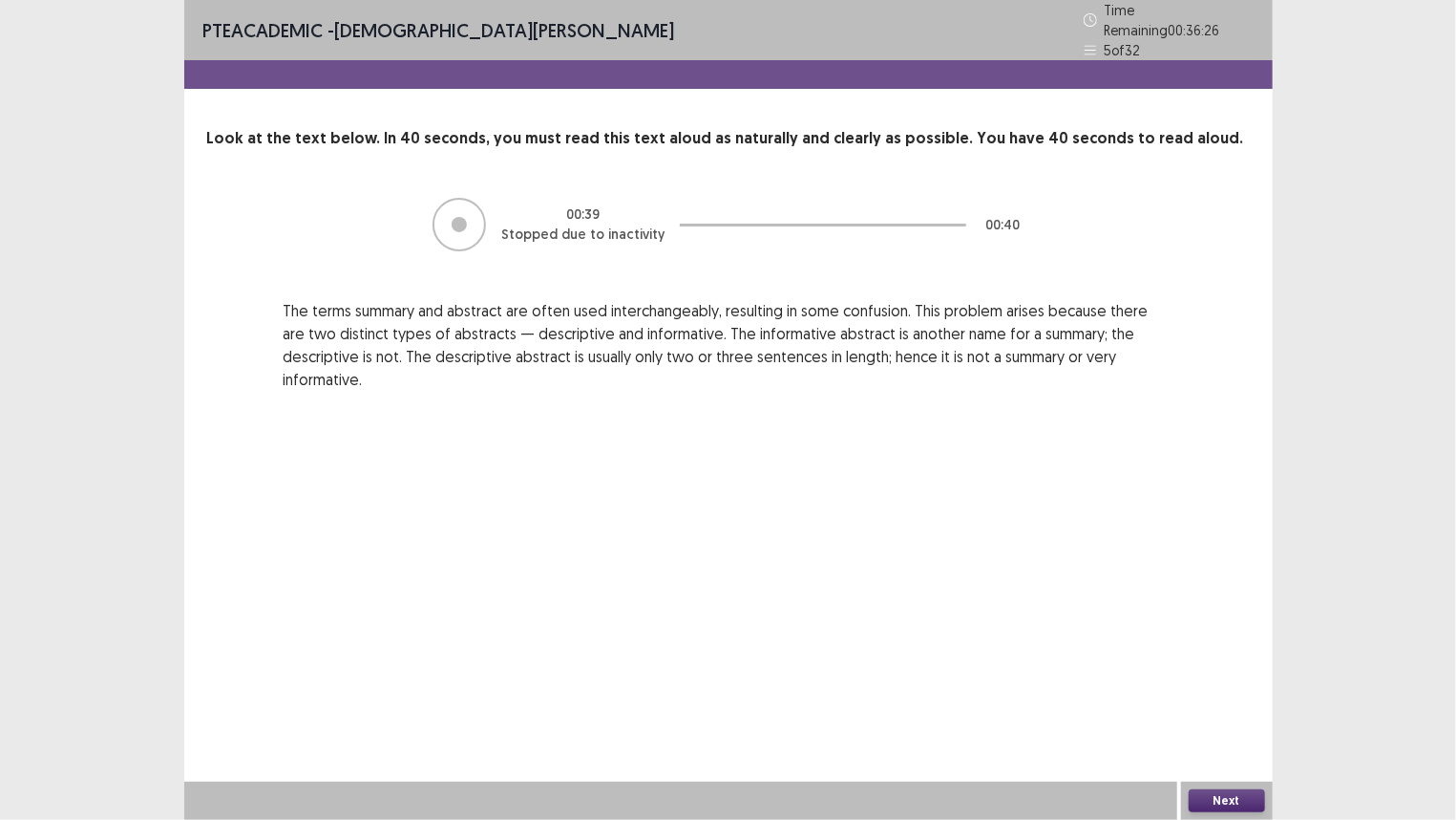
click at [1219, 685] on button "Next" at bounding box center [1227, 801] width 77 height 23
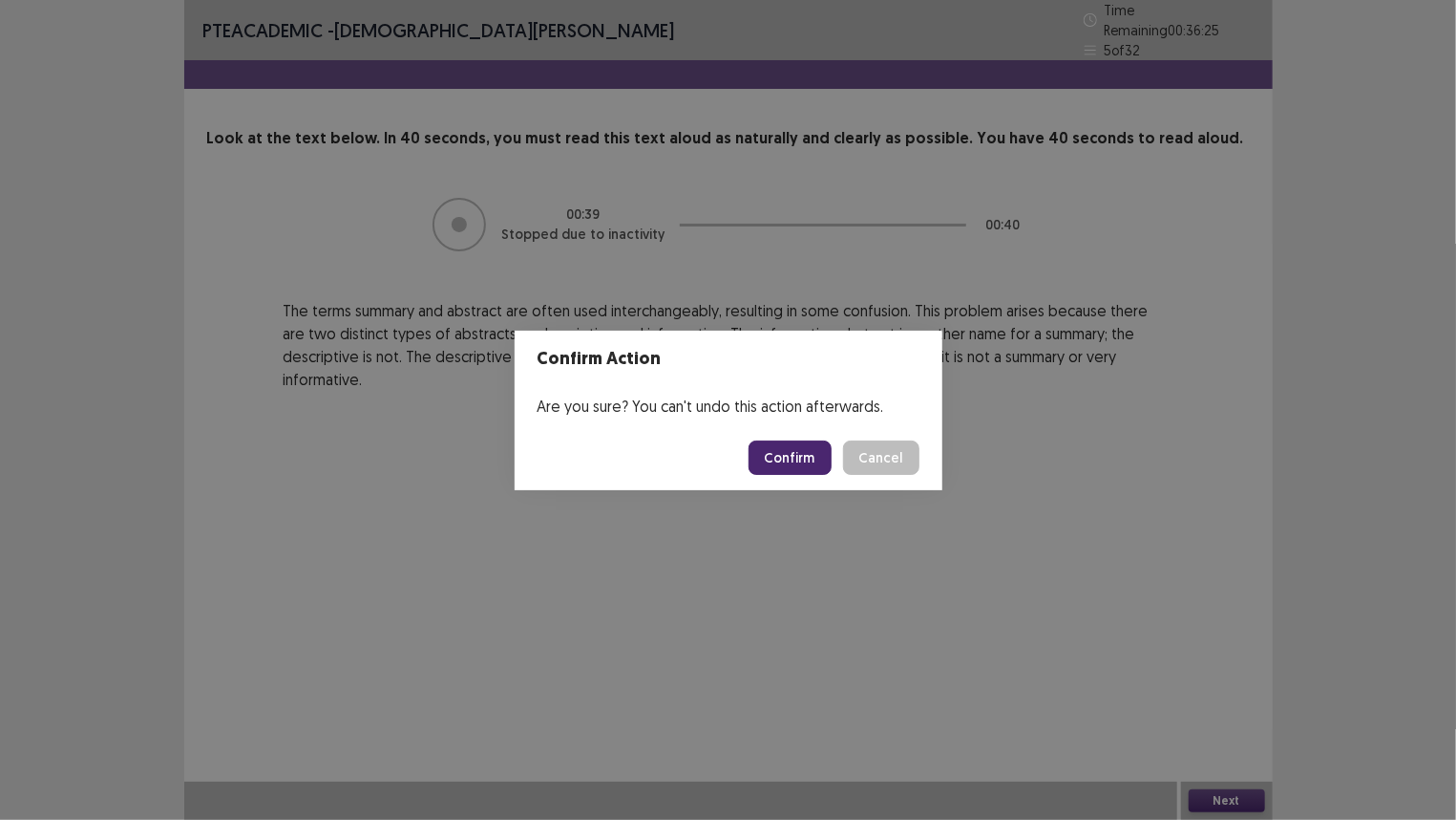
click at [780, 450] on button "Confirm" at bounding box center [790, 457] width 83 height 35
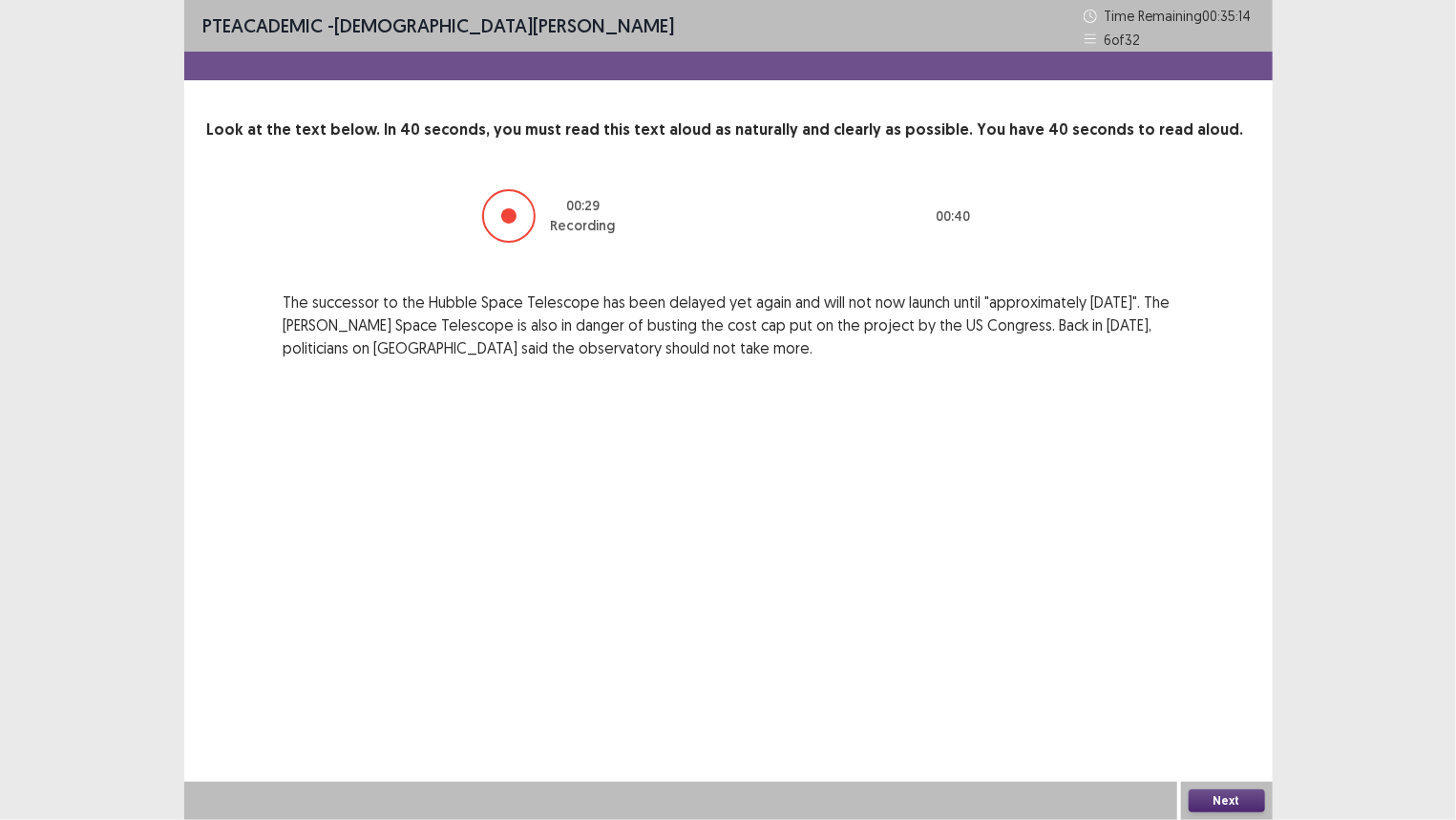
drag, startPoint x: 1223, startPoint y: 799, endPoint x: 1245, endPoint y: 818, distance: 29.1
click at [1245, 685] on div "Next" at bounding box center [1227, 801] width 92 height 38
click at [1231, 685] on button "Next" at bounding box center [1227, 801] width 77 height 23
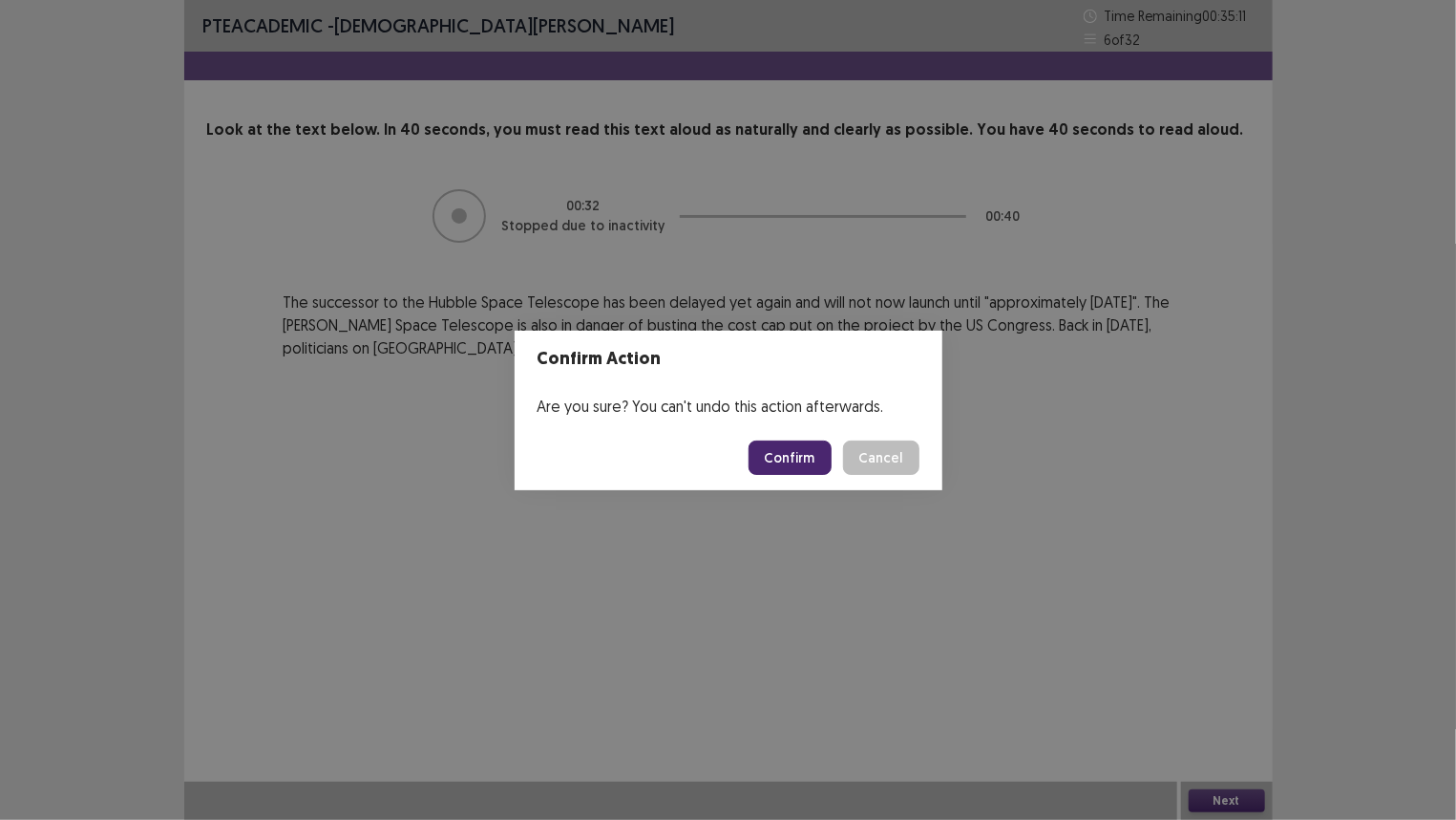
click at [793, 458] on button "Confirm" at bounding box center [790, 457] width 83 height 35
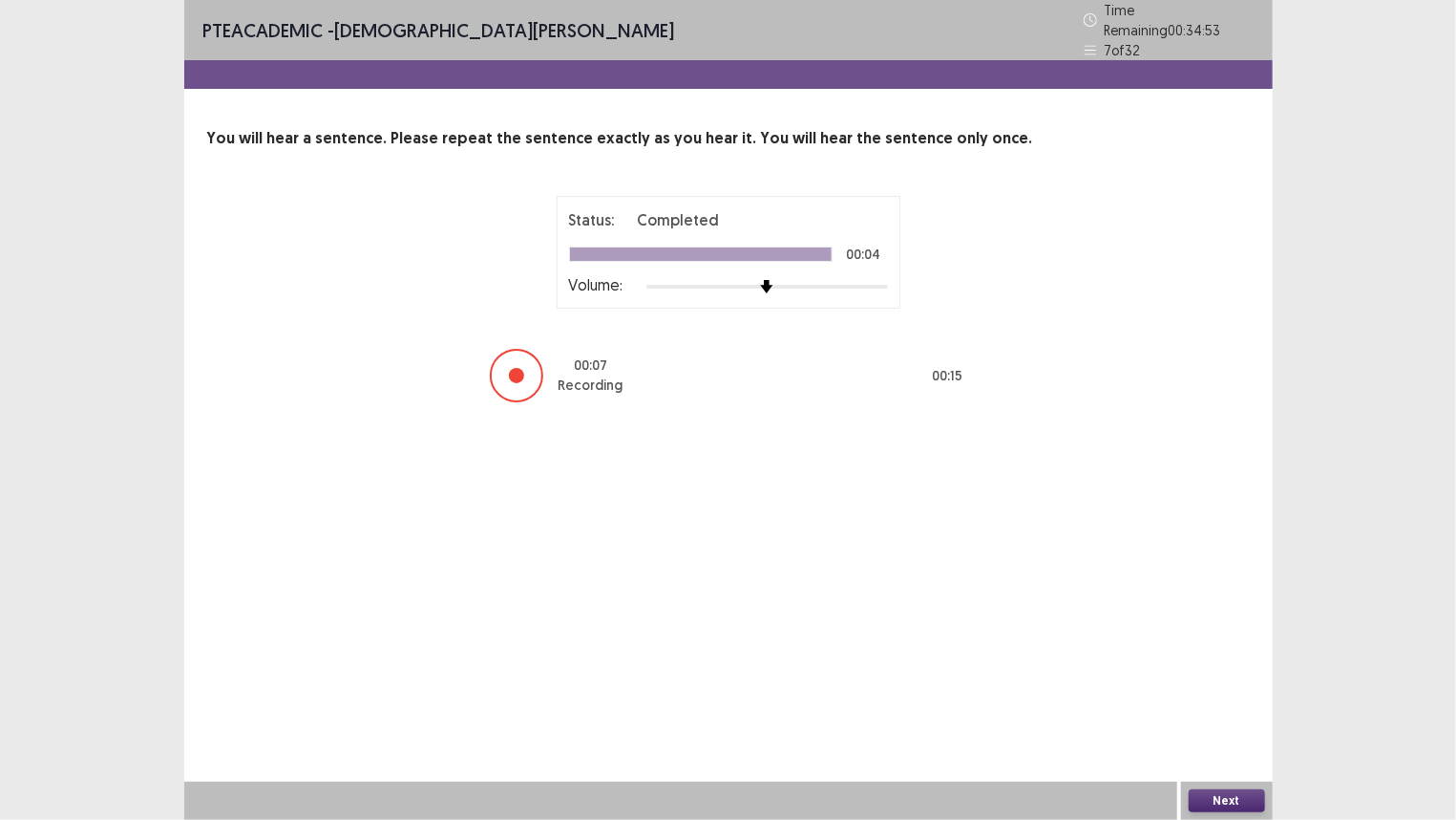
click at [1230, 685] on button "Next" at bounding box center [1227, 801] width 77 height 23
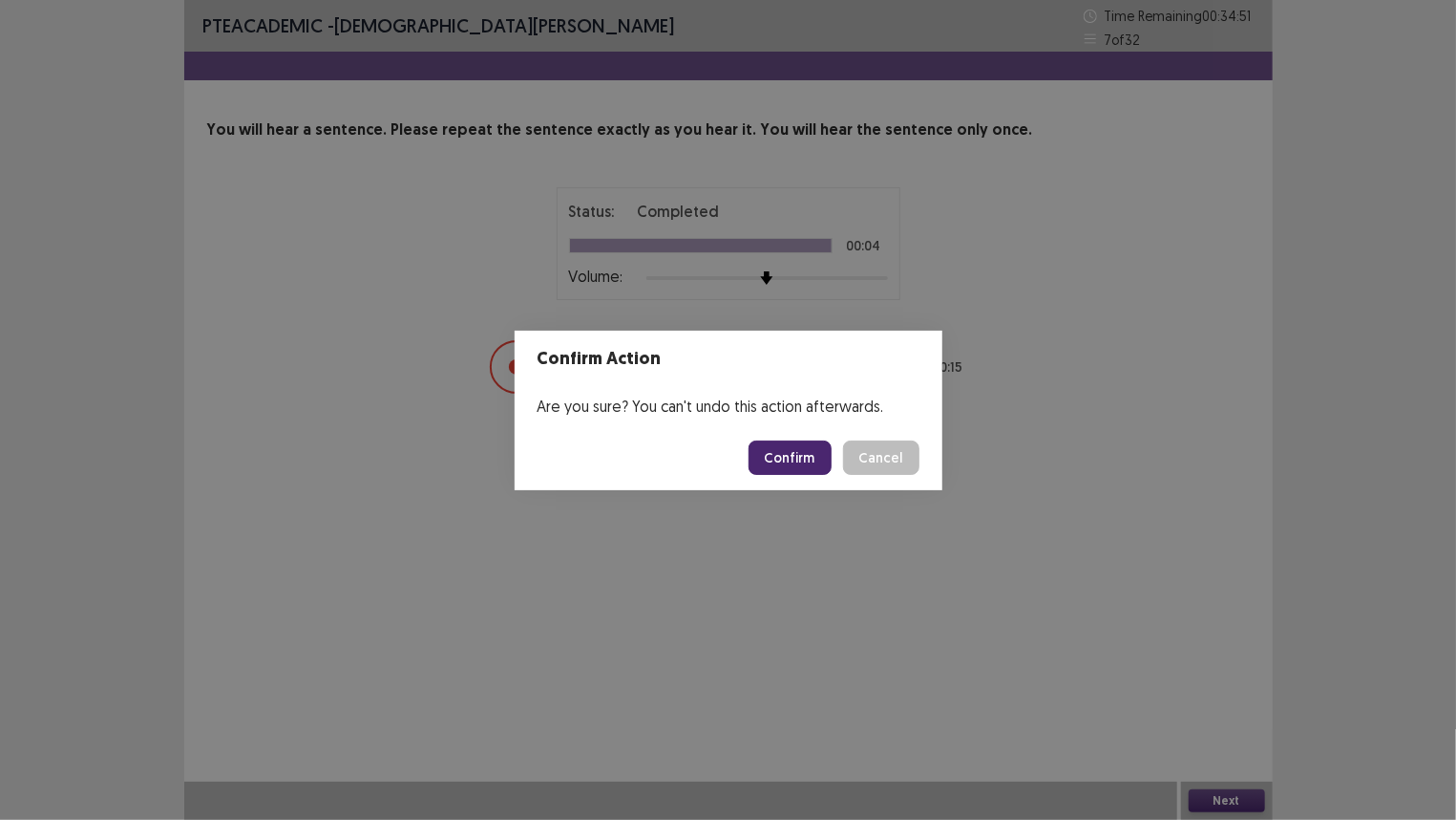
click at [786, 456] on button "Confirm" at bounding box center [790, 457] width 83 height 35
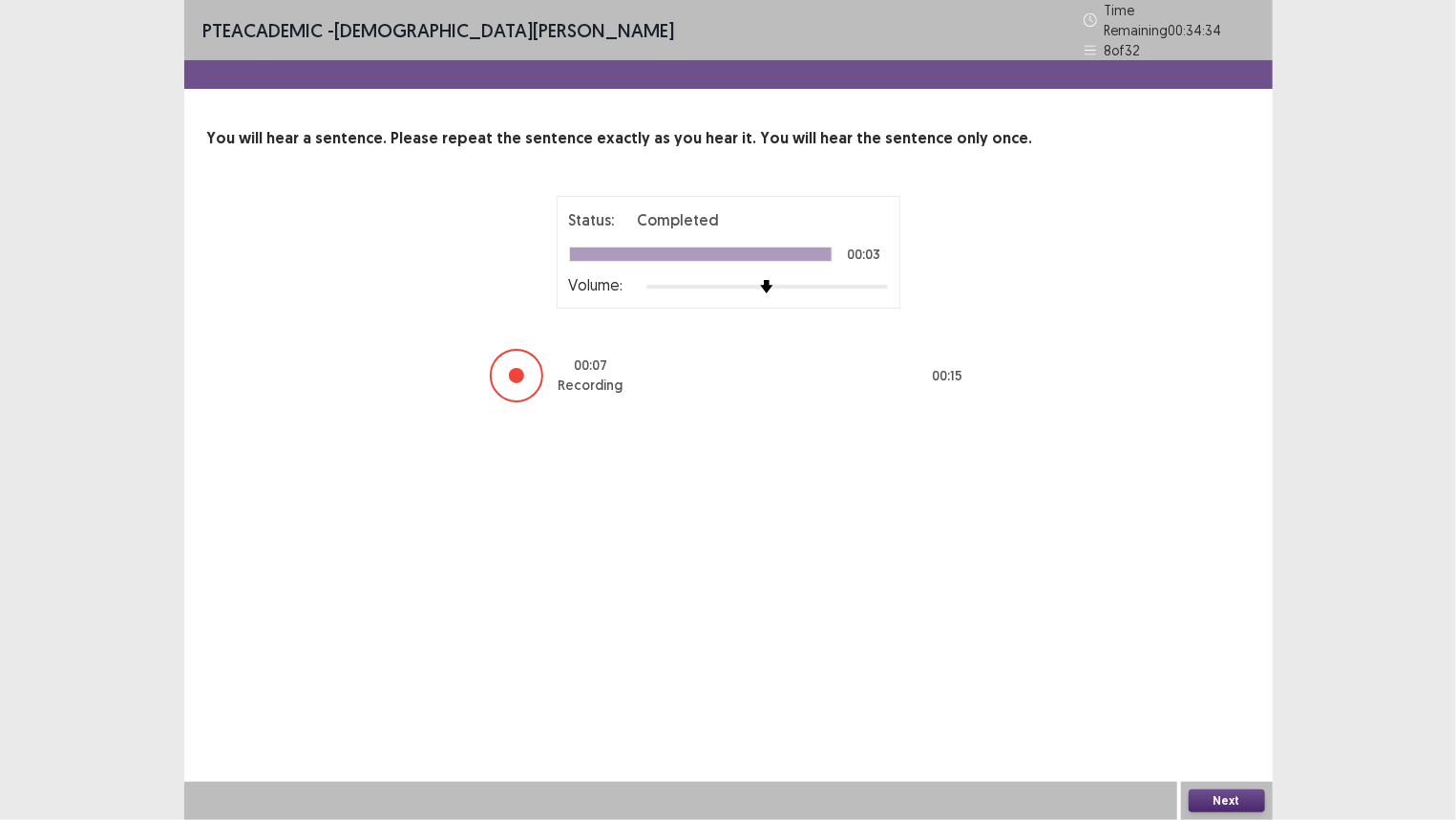
click at [1212, 685] on button "Next" at bounding box center [1227, 801] width 77 height 23
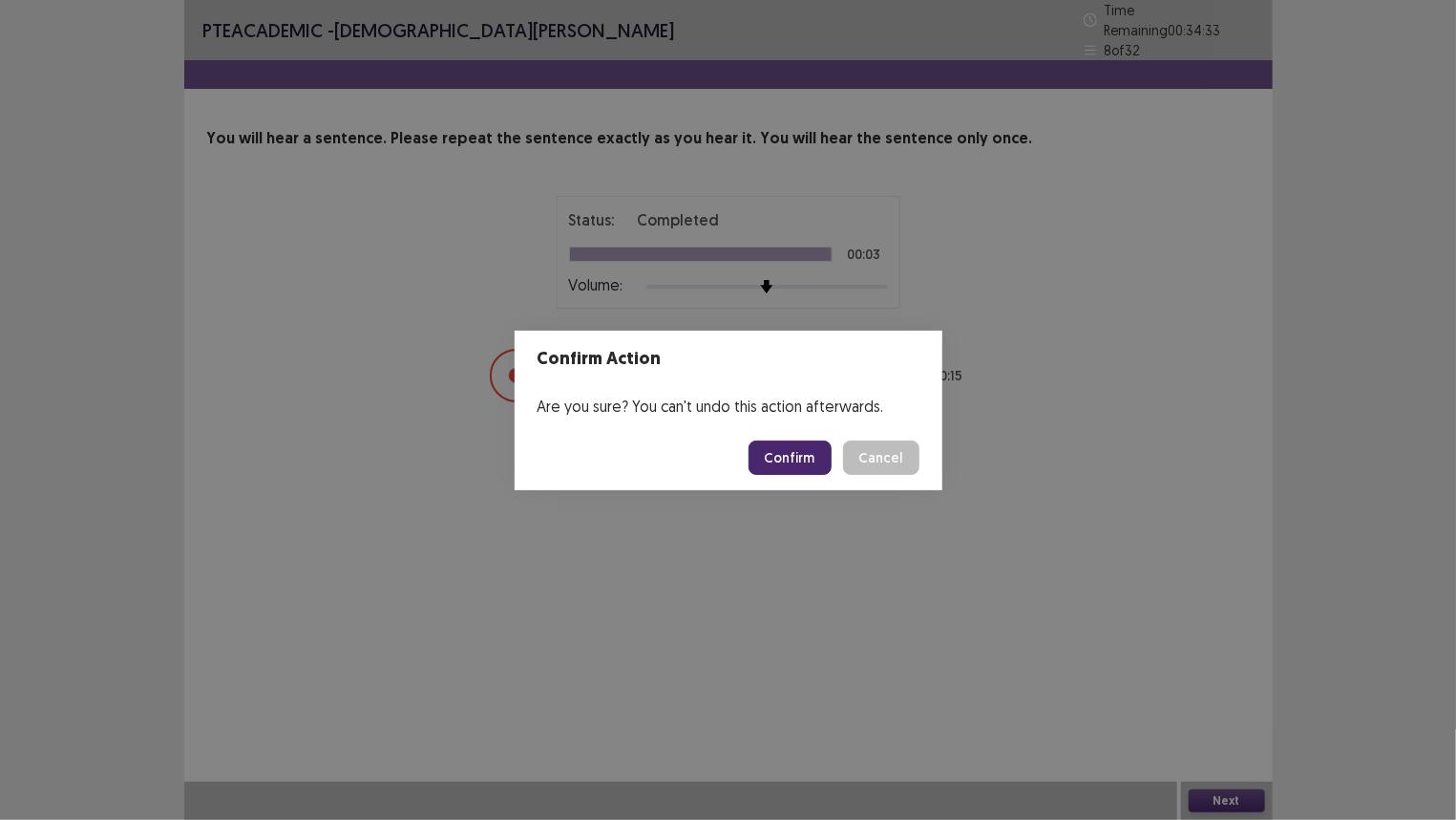
click at [776, 445] on button "Confirm" at bounding box center [790, 457] width 83 height 35
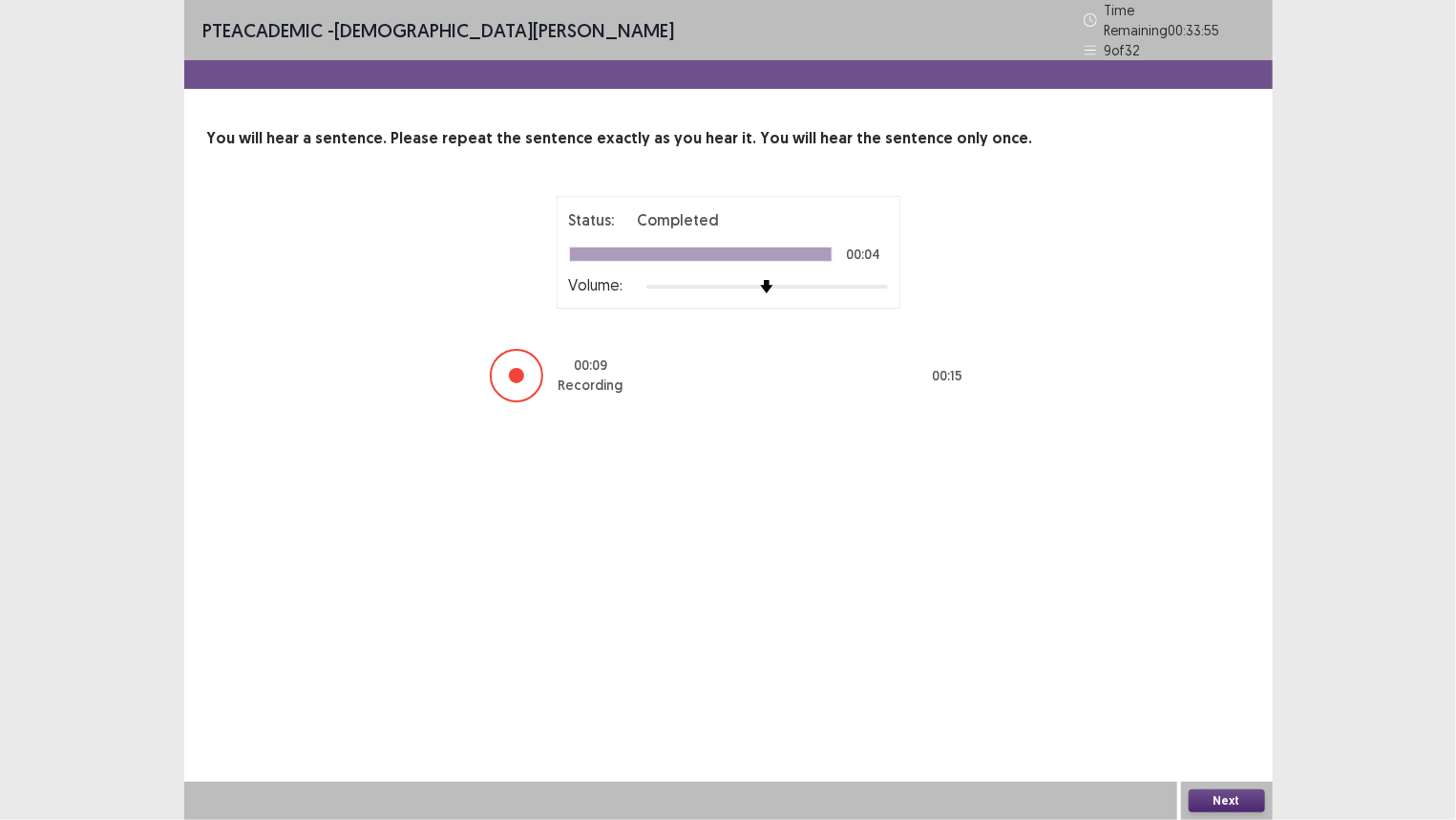
click at [1208, 685] on button "Next" at bounding box center [1227, 801] width 77 height 23
click at [1225, 685] on button "Next" at bounding box center [1227, 801] width 77 height 23
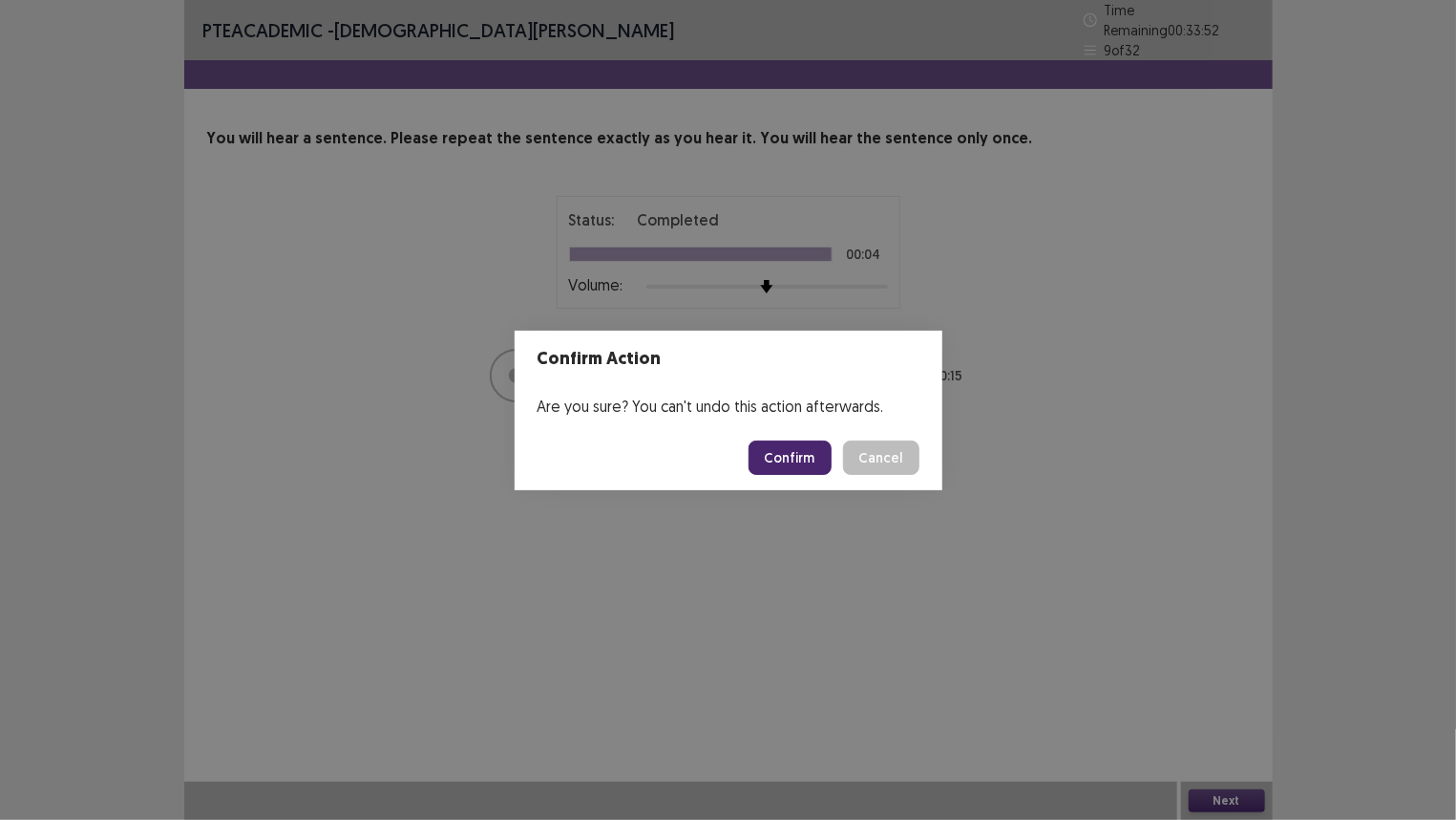
click at [805, 449] on button "Confirm" at bounding box center [790, 457] width 83 height 35
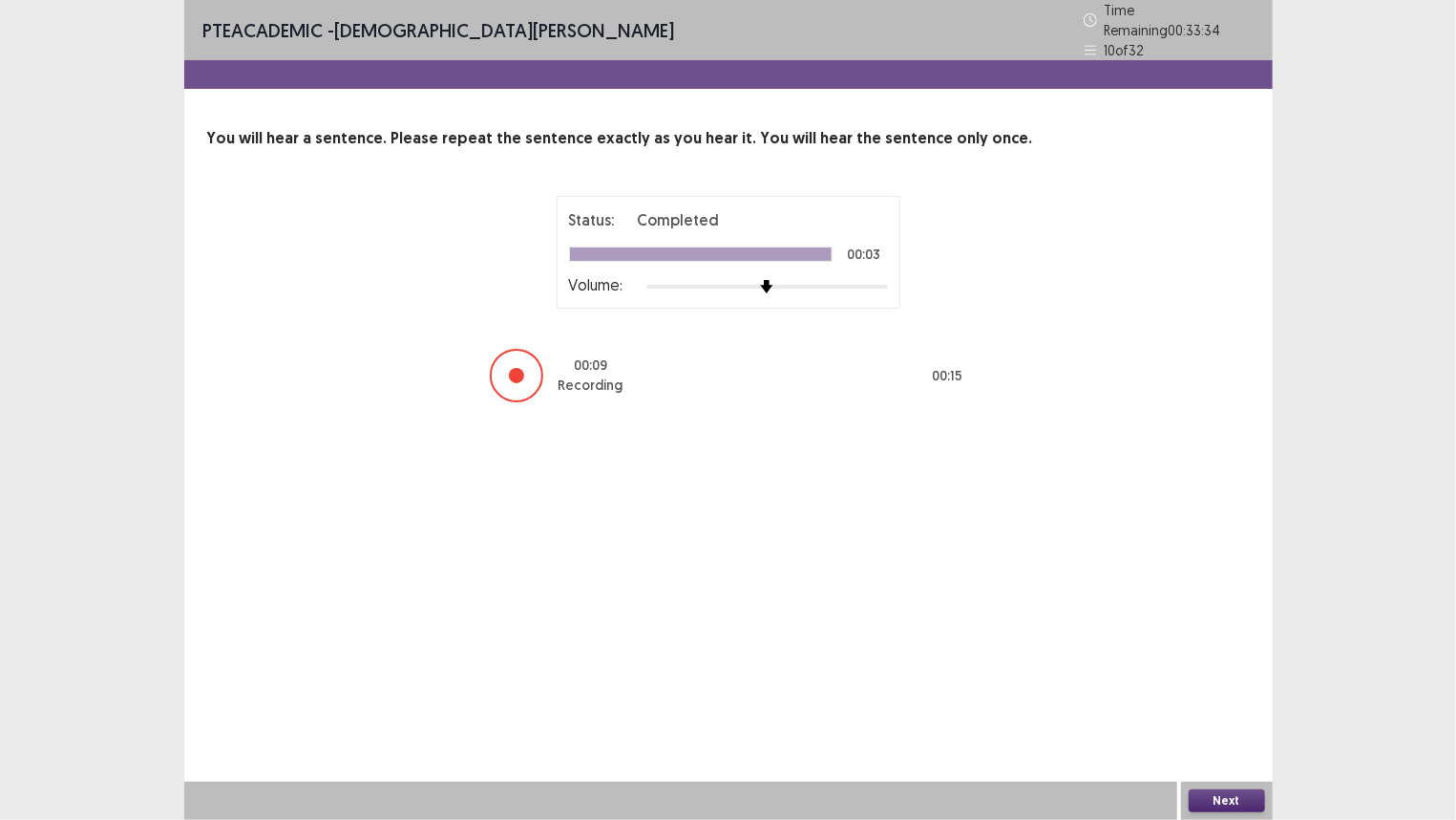
click at [1213, 685] on button "Next" at bounding box center [1227, 801] width 77 height 23
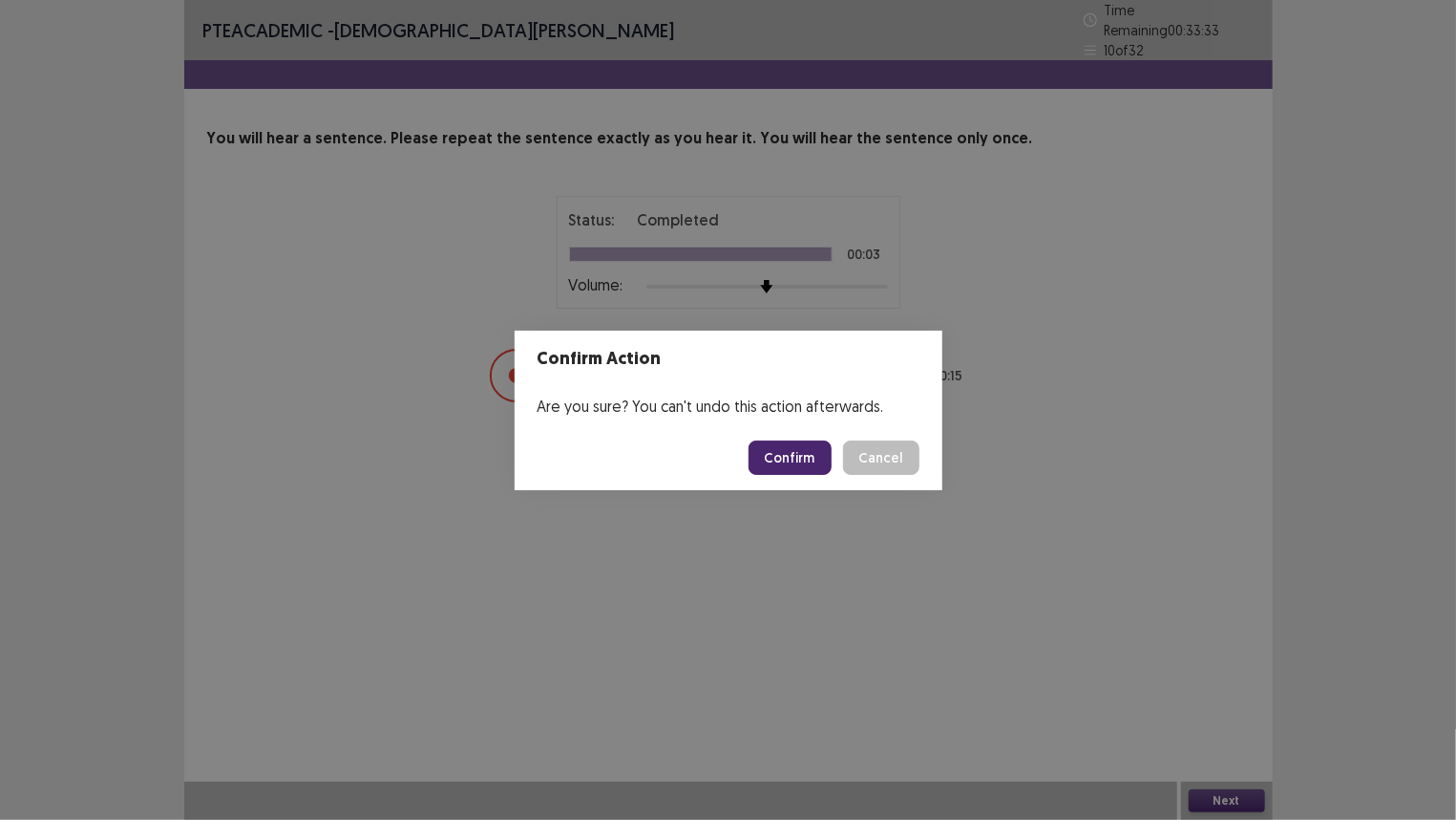
click at [808, 457] on button "Confirm" at bounding box center [790, 457] width 83 height 35
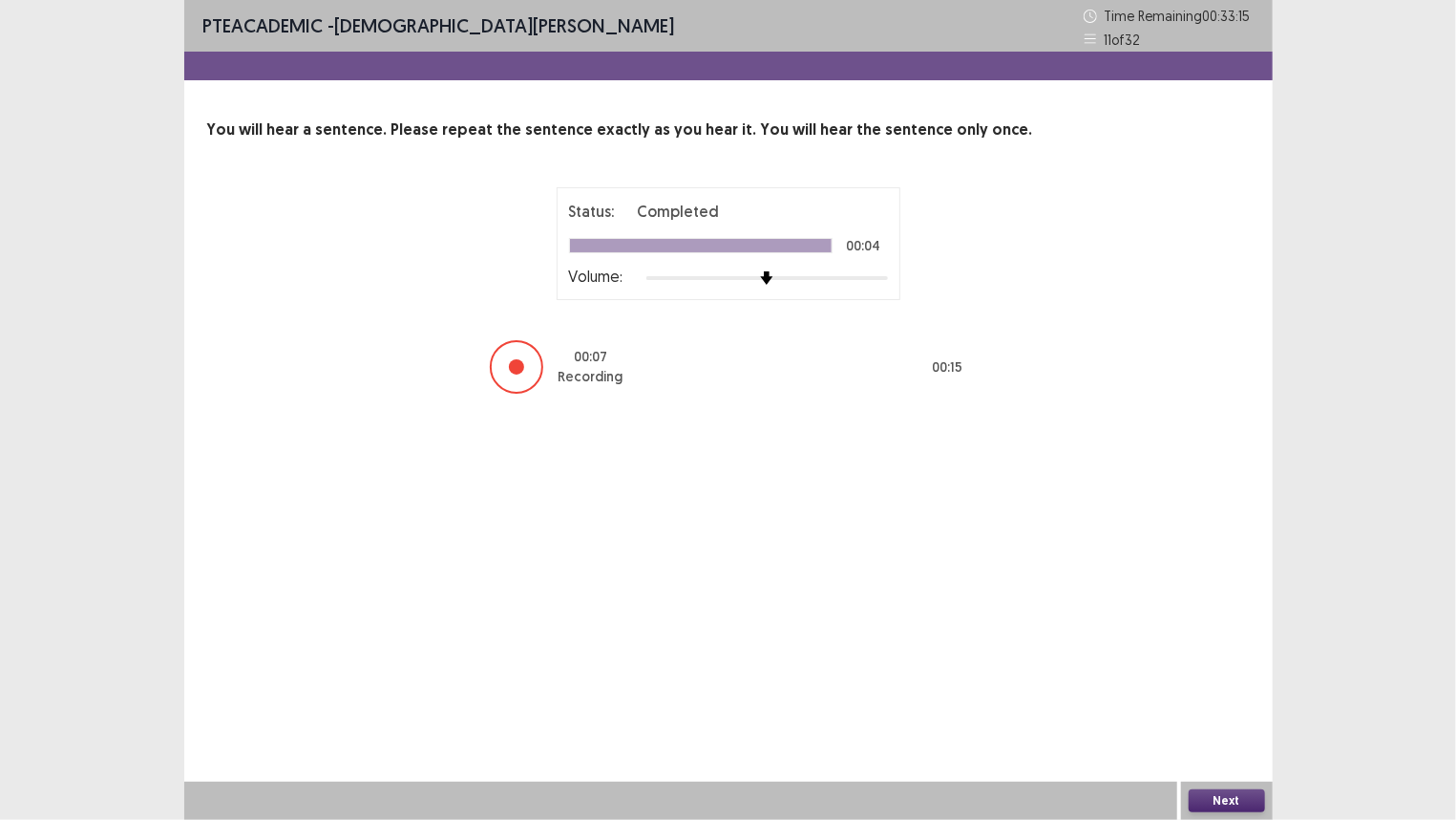
click at [1213, 685] on button "Next" at bounding box center [1227, 801] width 77 height 23
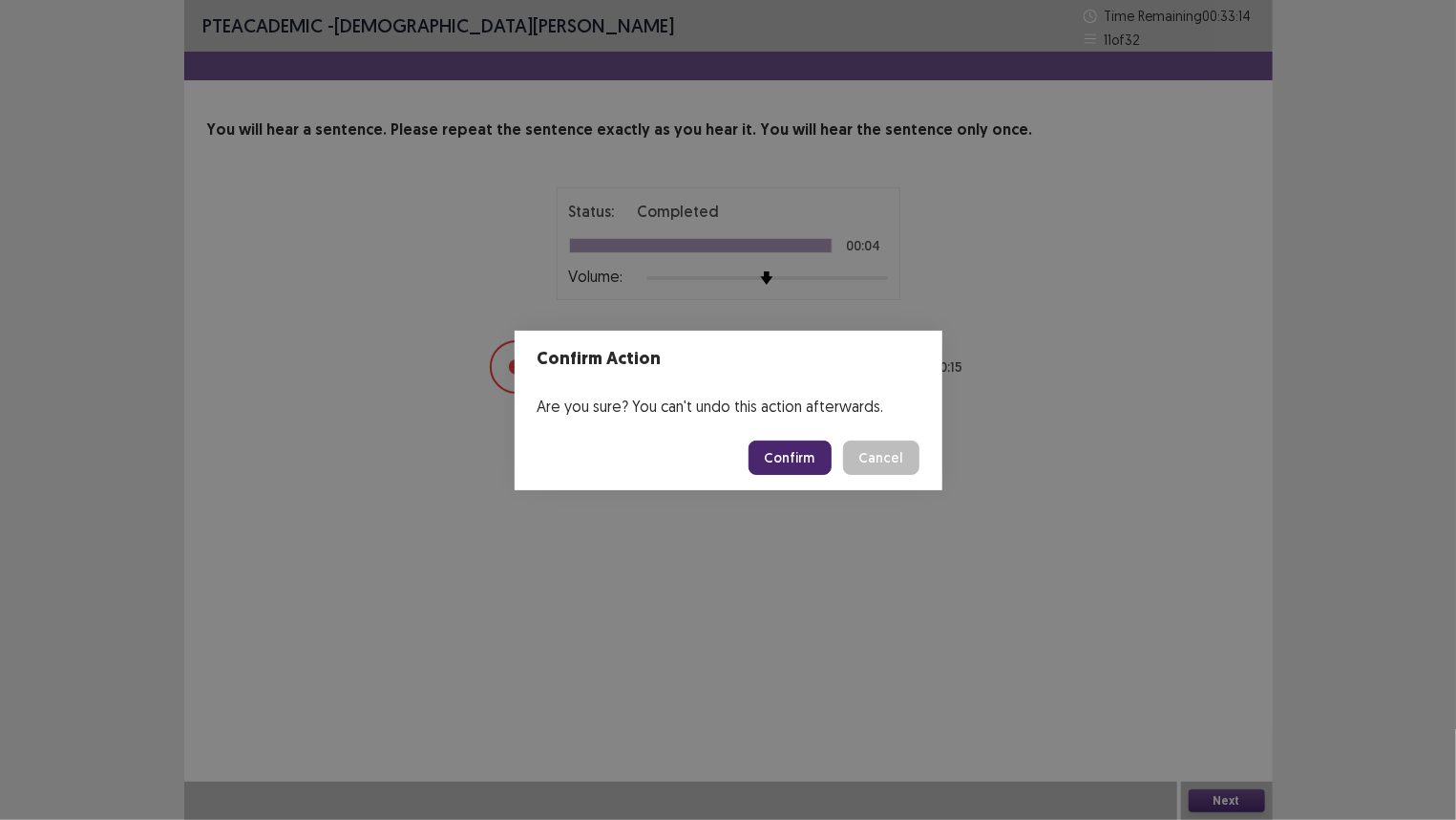
click at [780, 456] on button "Confirm" at bounding box center [790, 457] width 83 height 35
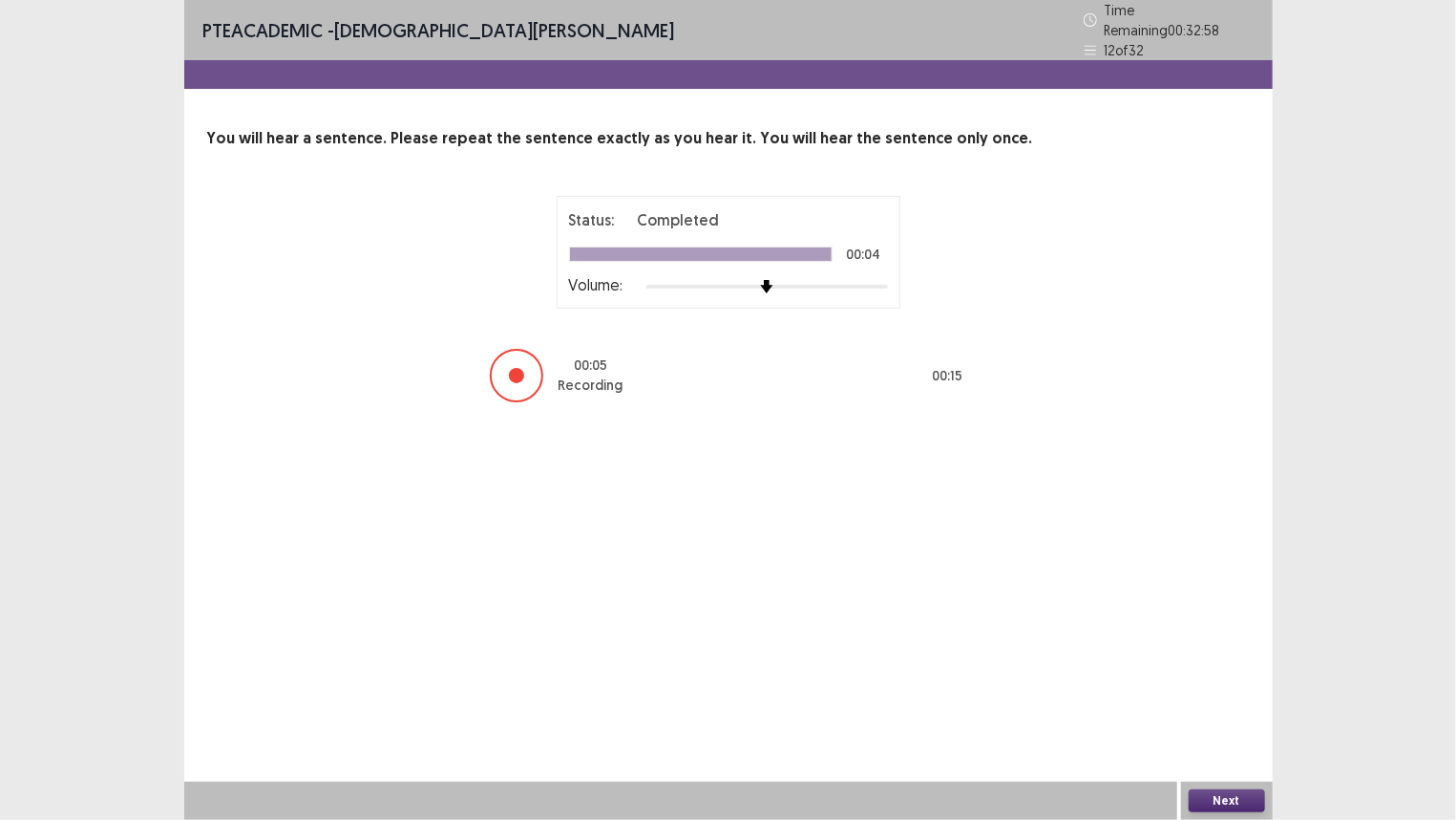
click at [1216, 685] on button "Next" at bounding box center [1227, 801] width 77 height 23
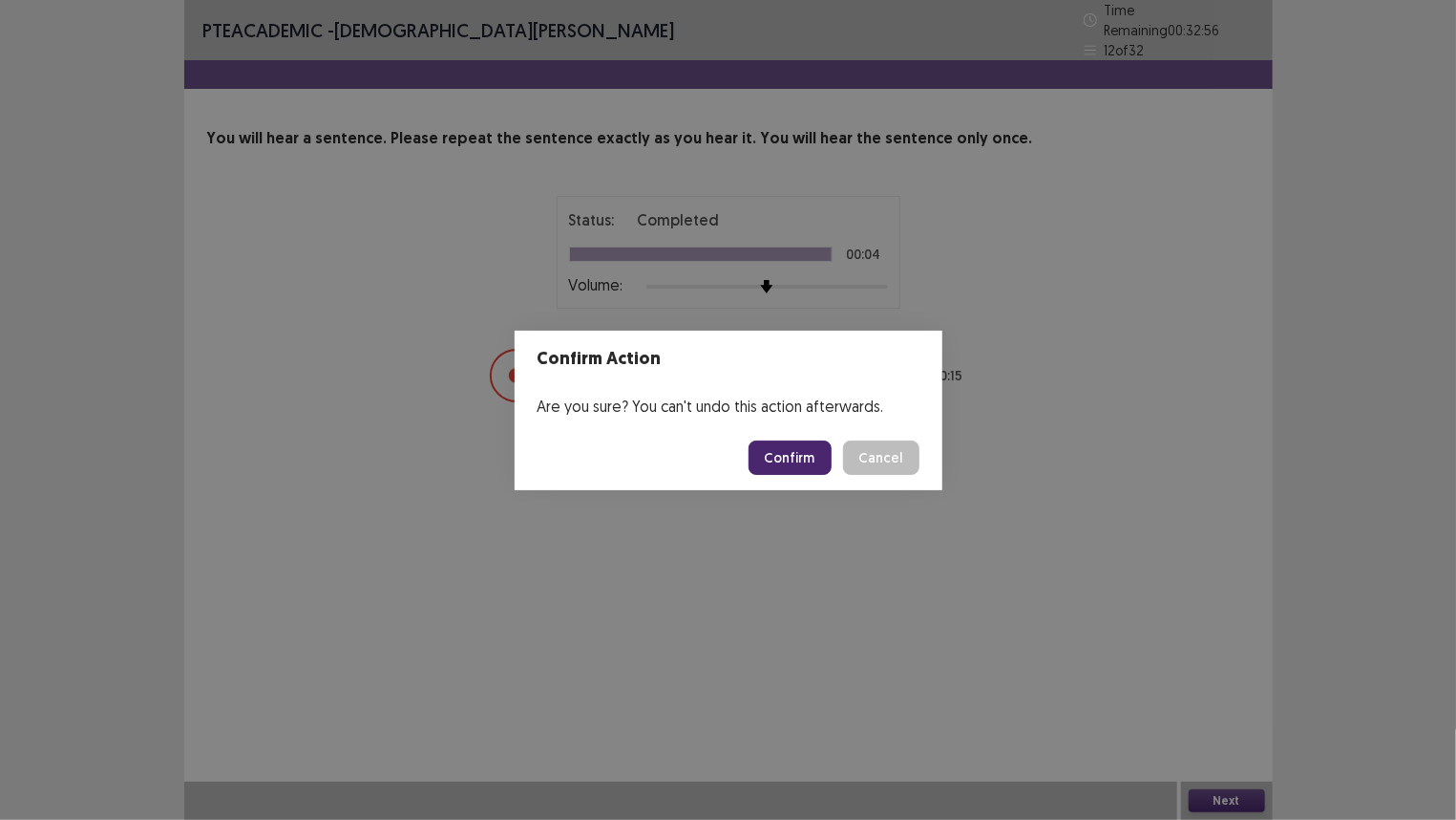
click at [778, 457] on button "Confirm" at bounding box center [790, 457] width 83 height 35
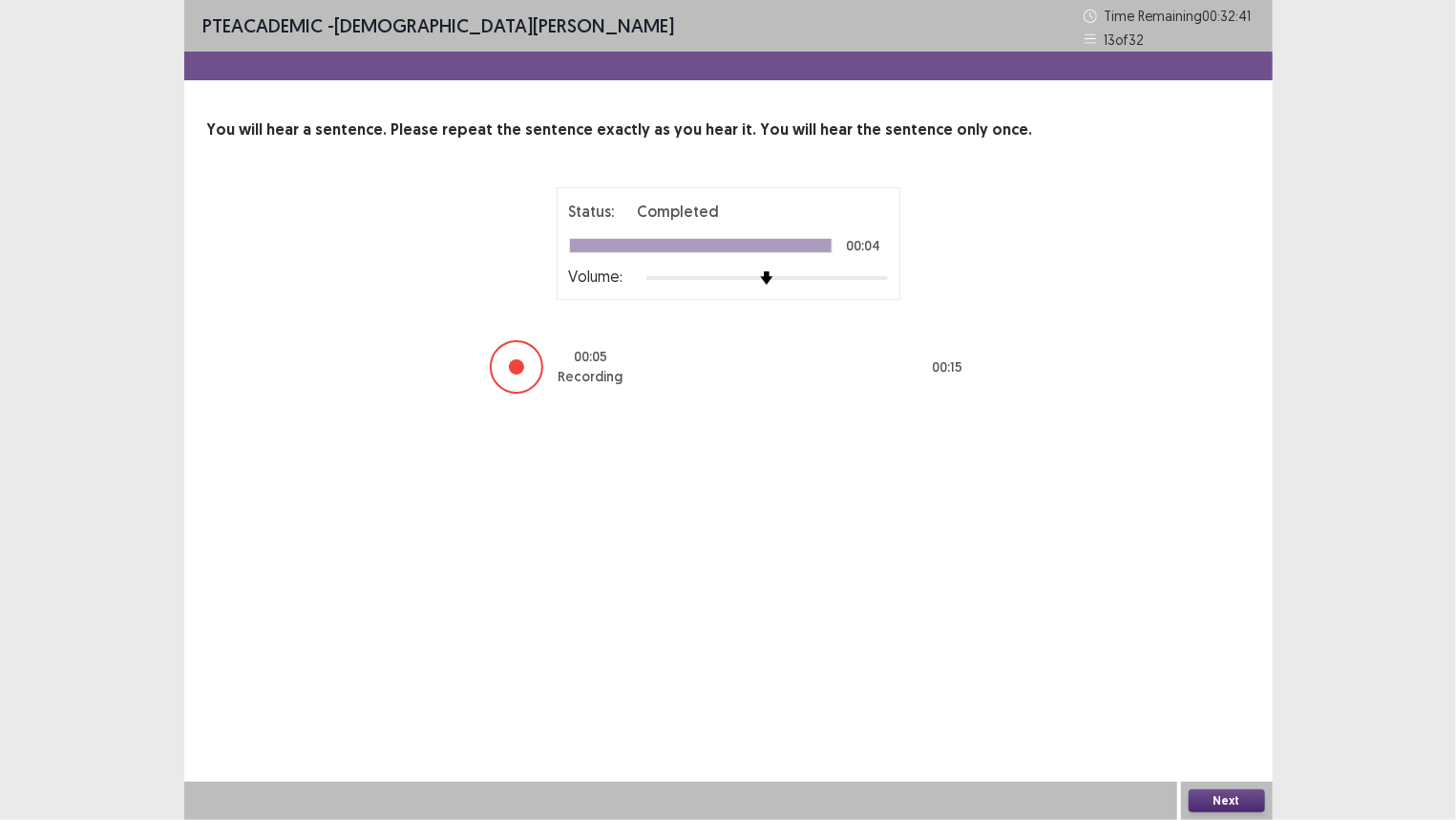
click at [1222, 685] on button "Next" at bounding box center [1227, 801] width 77 height 23
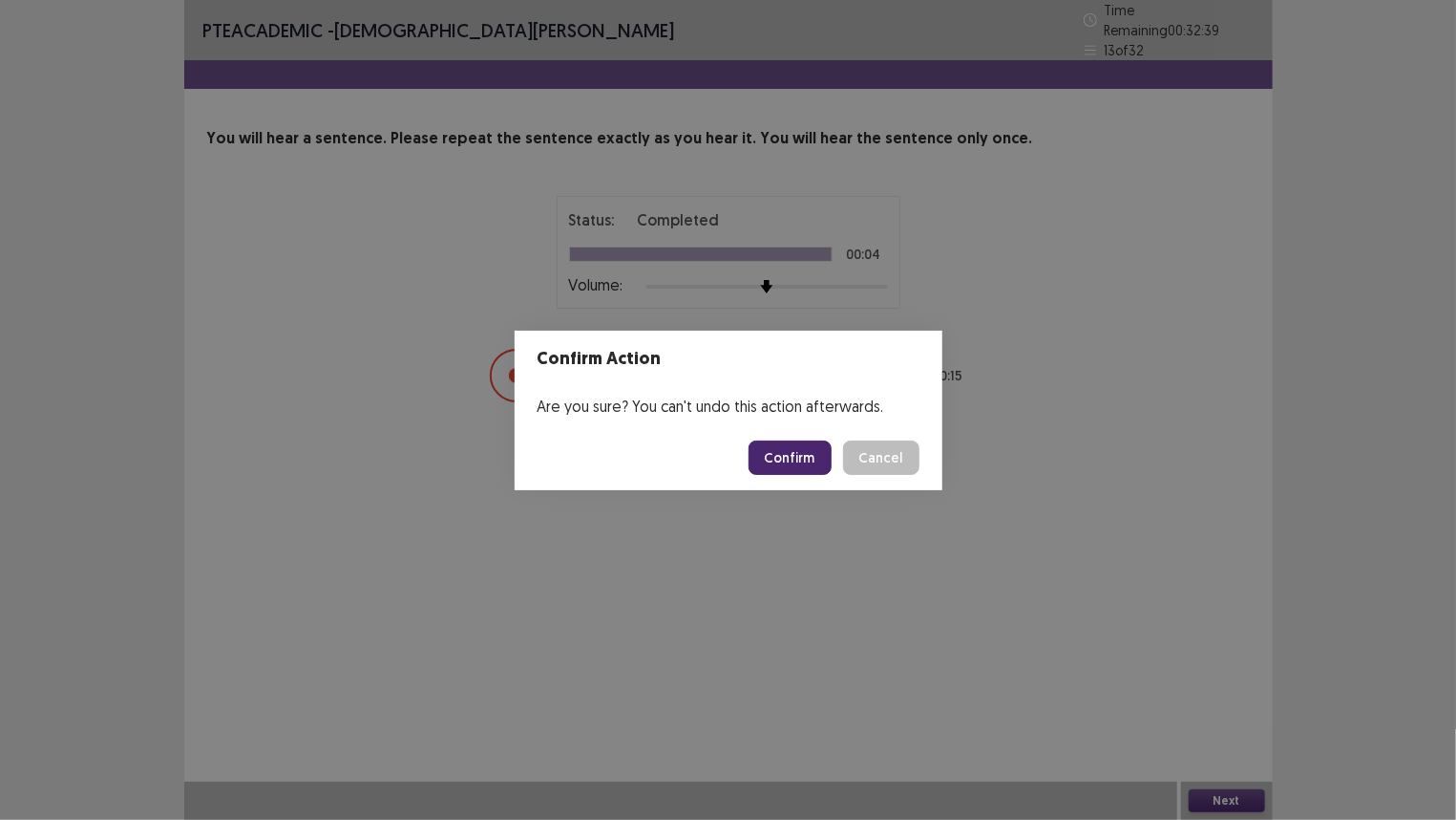
click at [794, 455] on button "Confirm" at bounding box center [790, 457] width 83 height 35
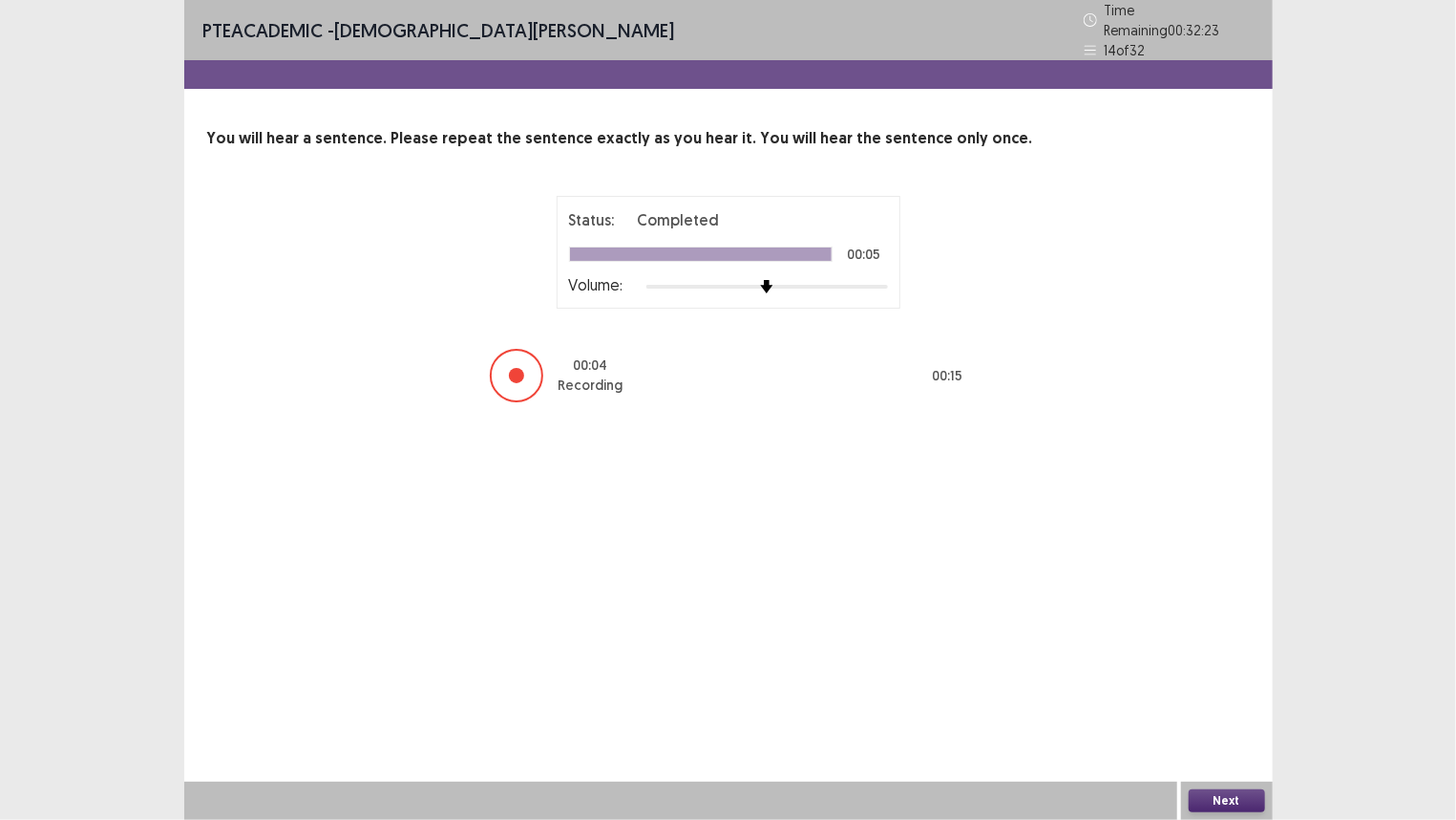
click at [1224, 685] on button "Next" at bounding box center [1227, 801] width 77 height 23
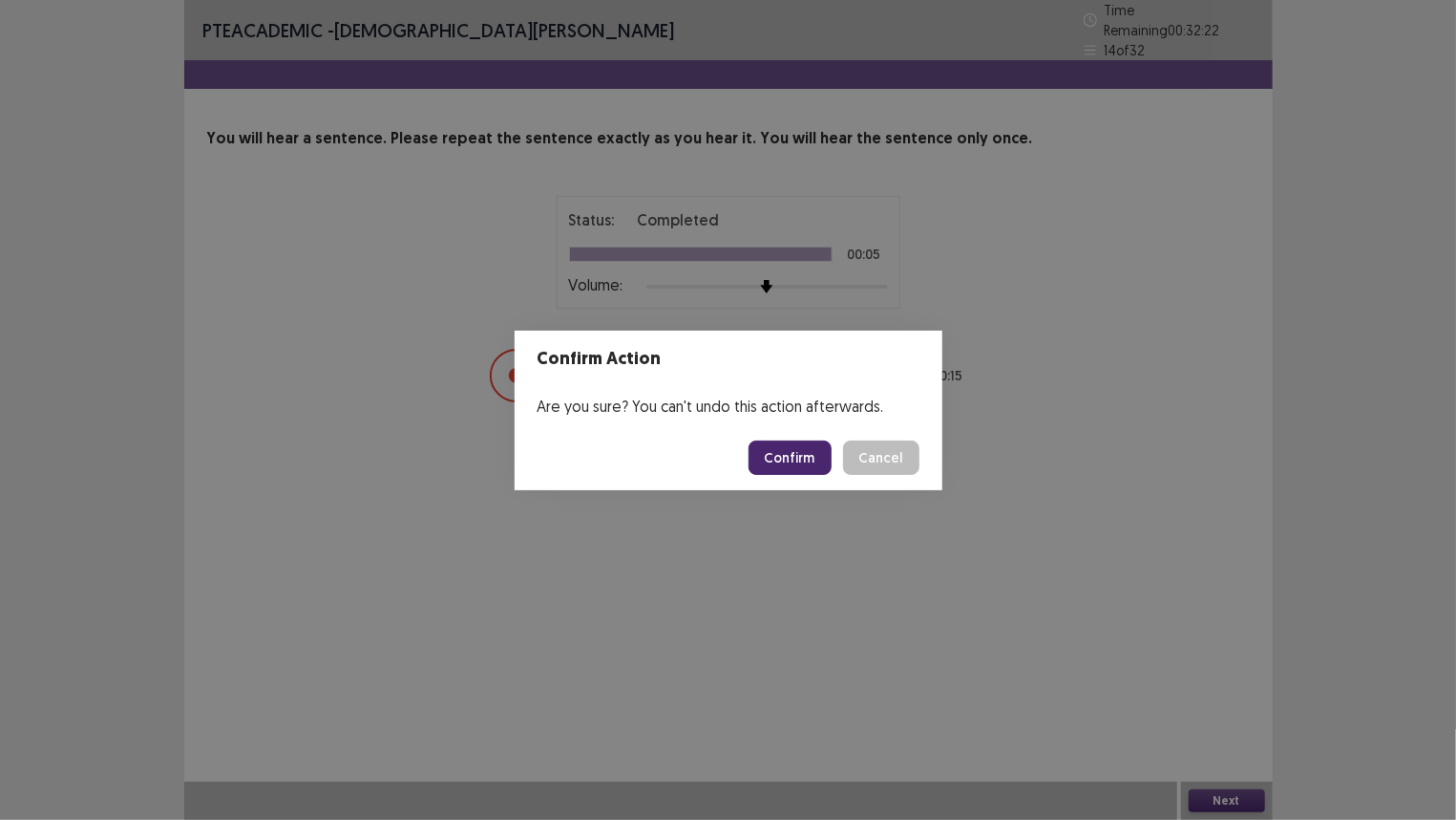
click at [784, 452] on button "Confirm" at bounding box center [790, 457] width 83 height 35
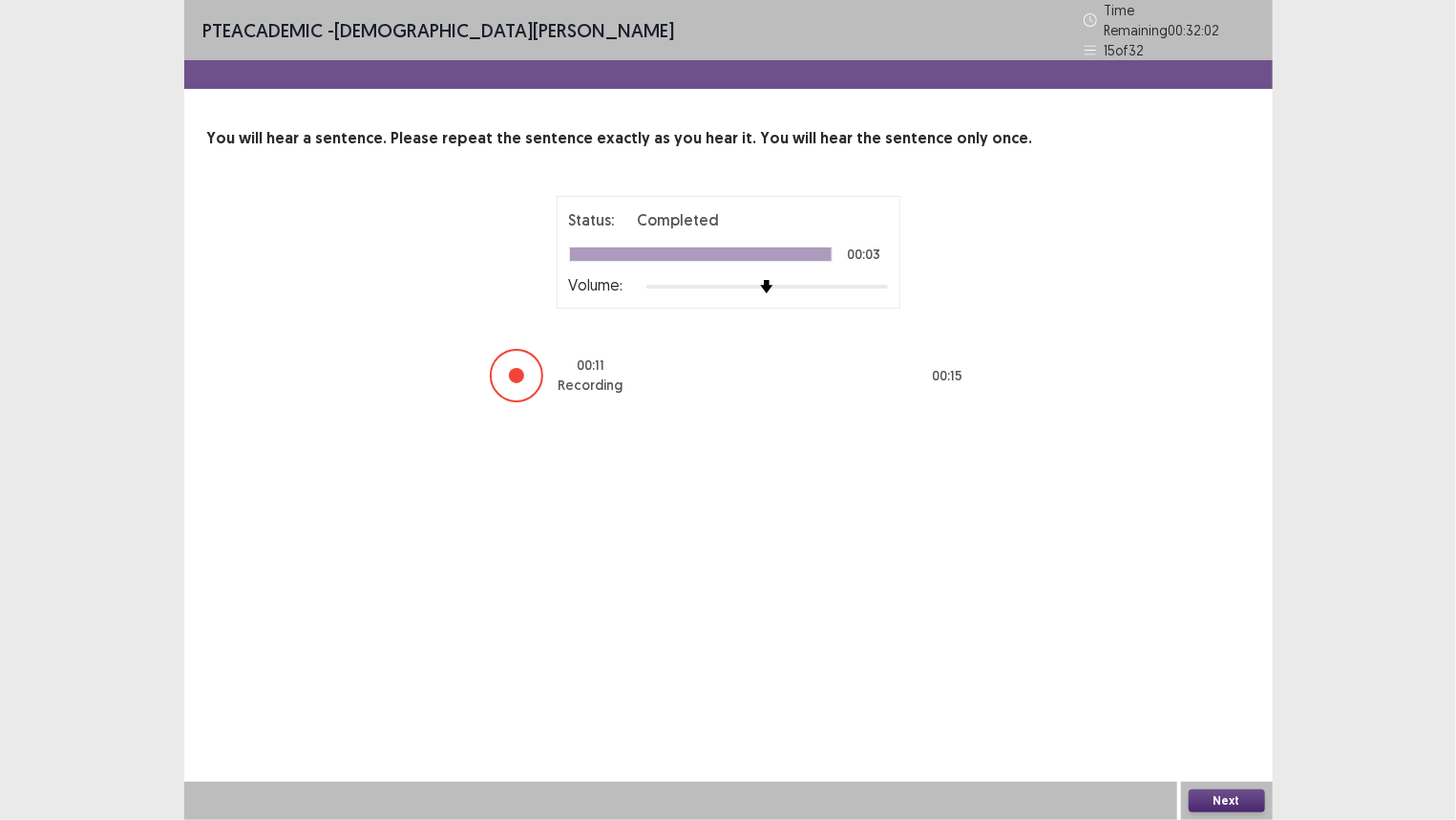
click at [1233, 685] on button "Next" at bounding box center [1227, 801] width 77 height 23
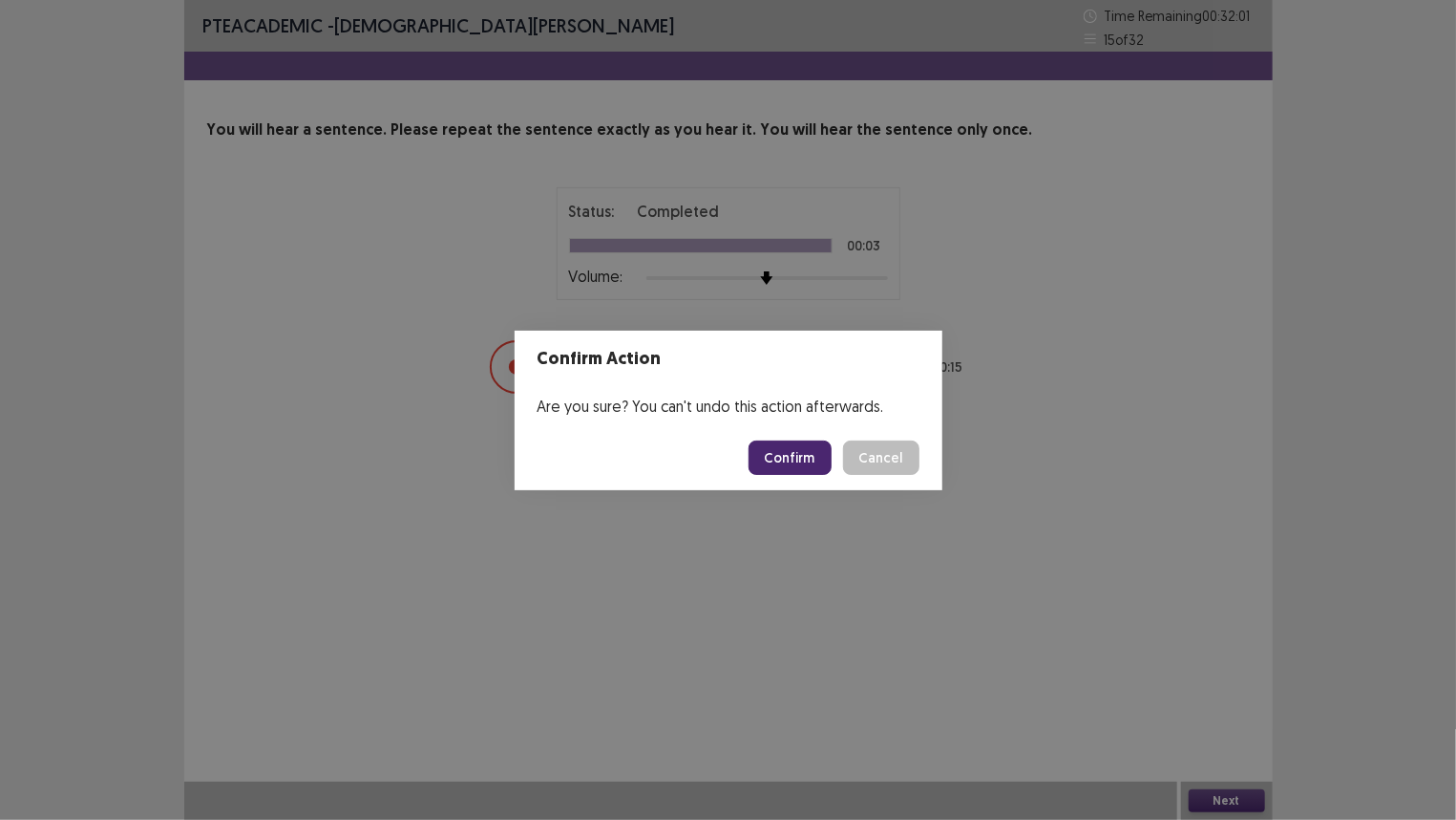
click at [813, 457] on button "Confirm" at bounding box center [790, 457] width 83 height 35
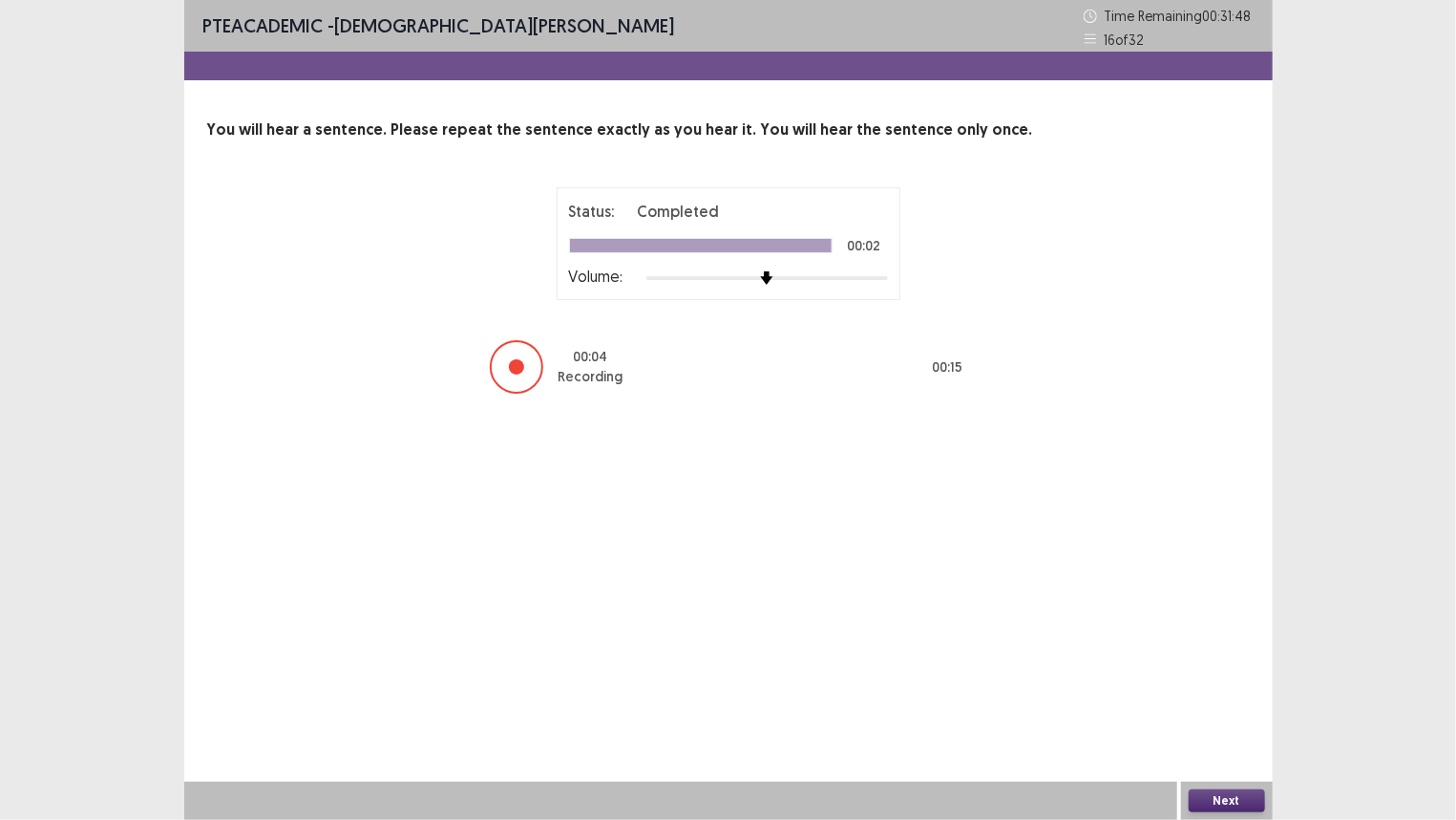
click at [1226, 685] on button "Next" at bounding box center [1227, 801] width 77 height 23
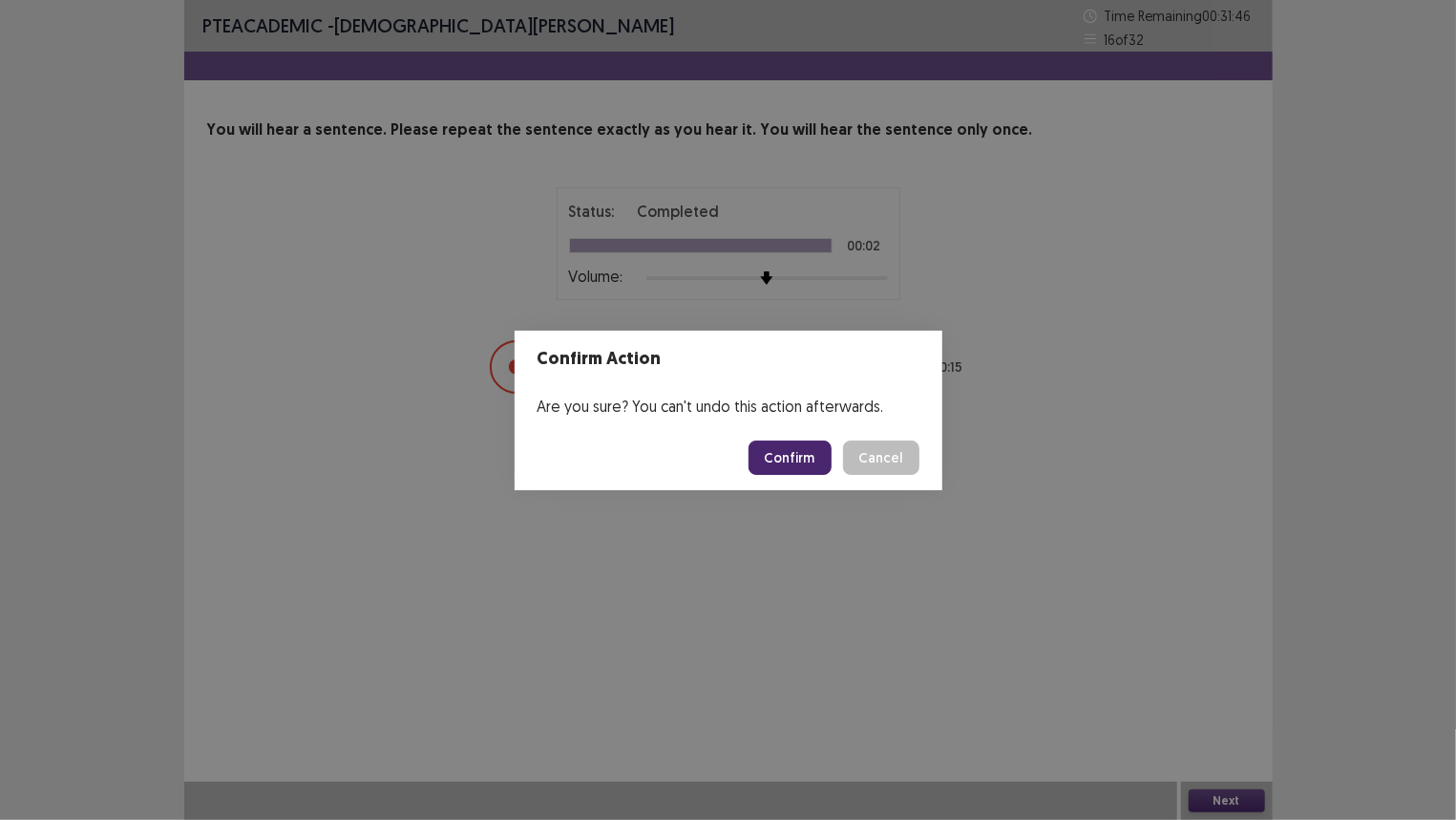
click at [817, 462] on button "Confirm" at bounding box center [790, 457] width 83 height 35
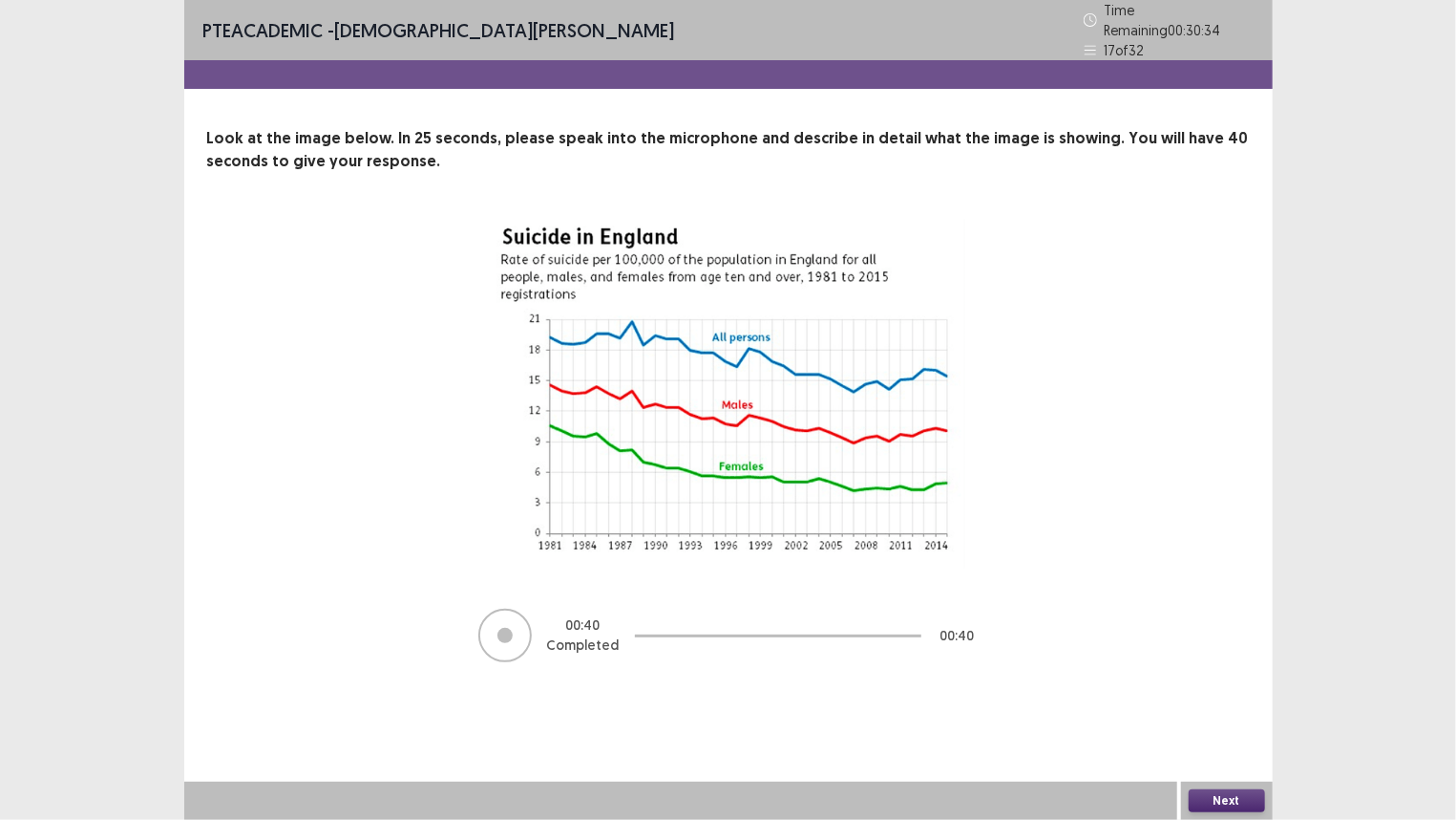
click at [1223, 685] on button "Next" at bounding box center [1227, 801] width 77 height 23
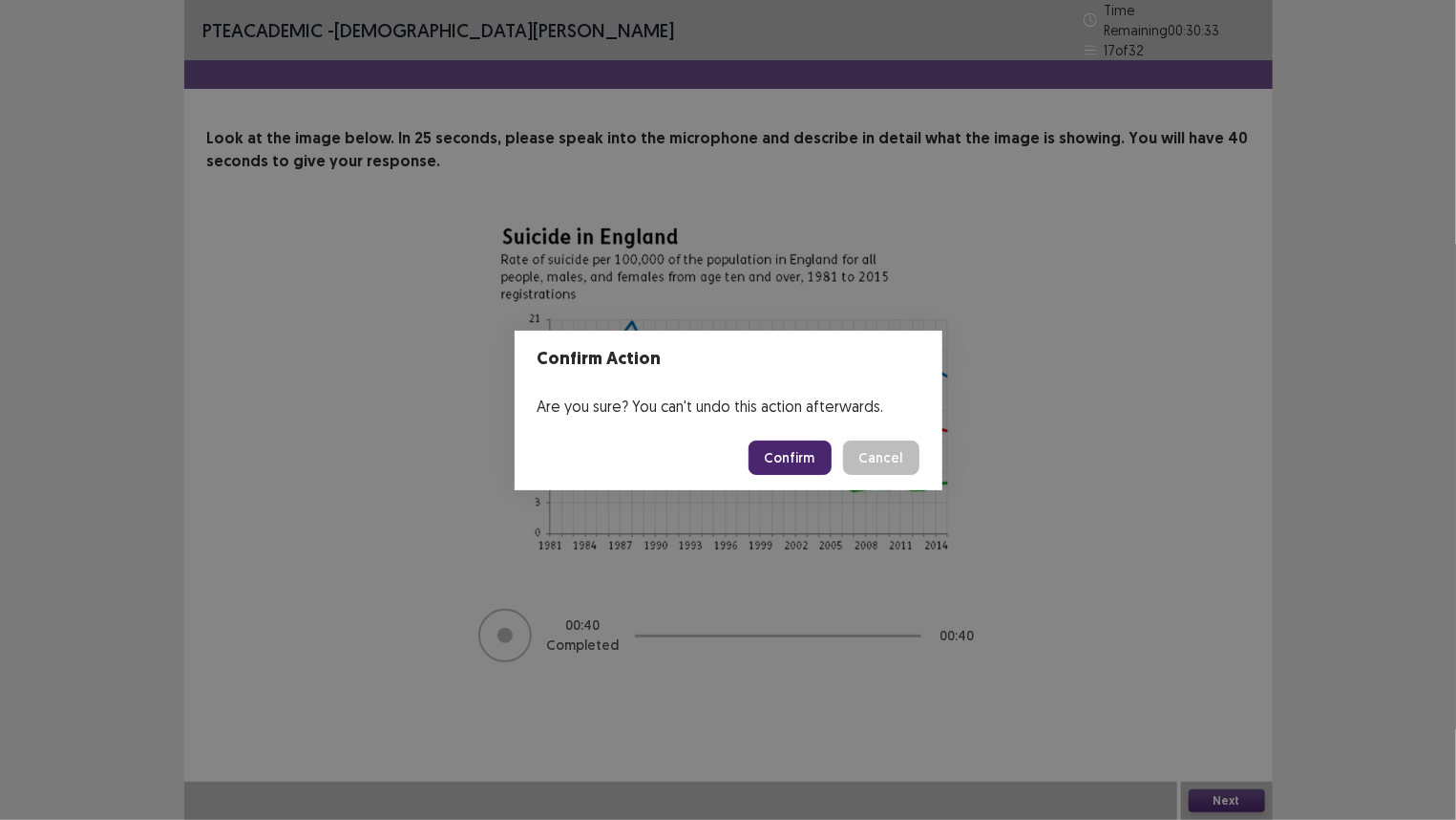
click at [779, 454] on button "Confirm" at bounding box center [790, 457] width 83 height 35
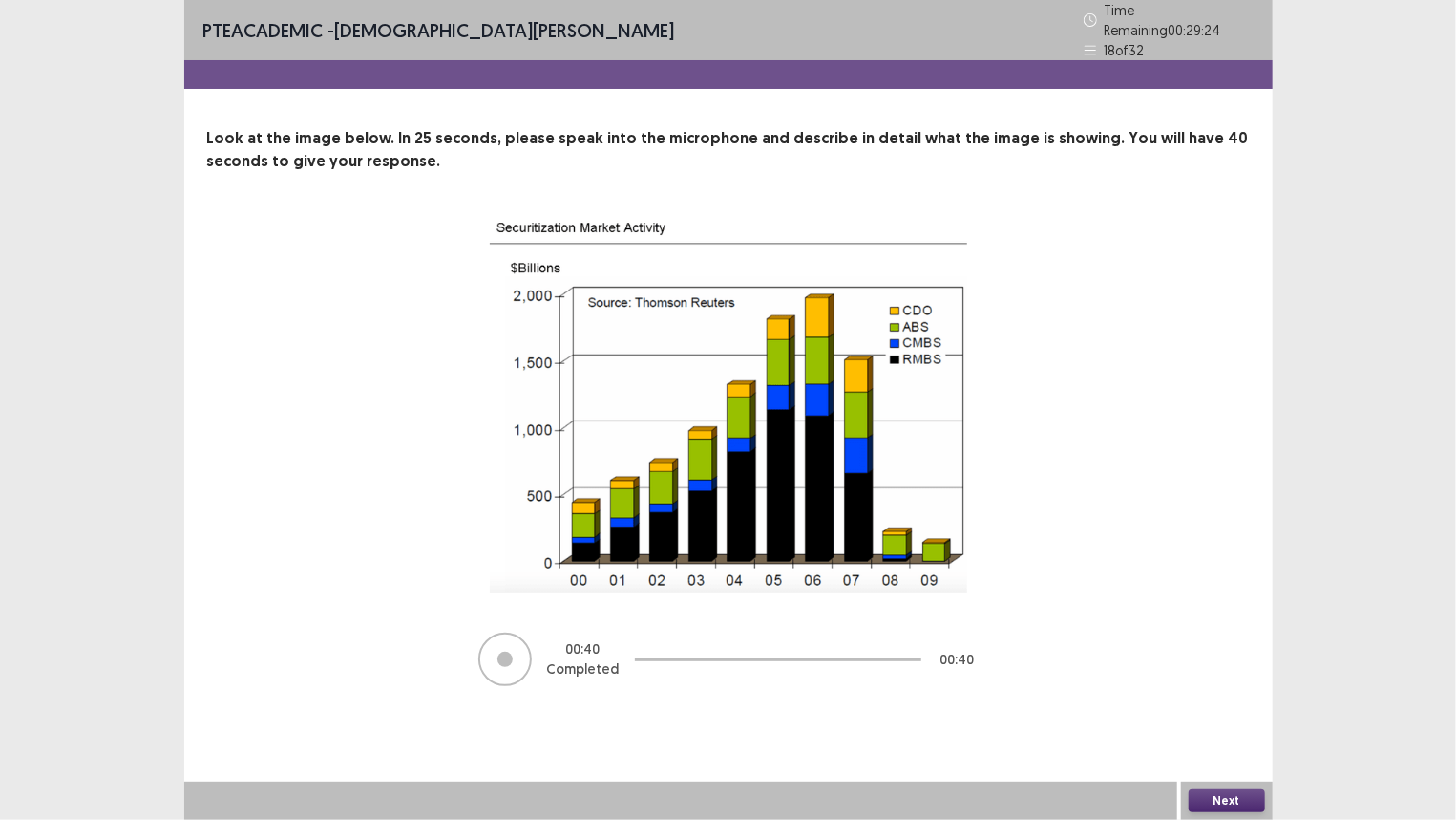
click at [1227, 685] on button "Next" at bounding box center [1227, 801] width 77 height 23
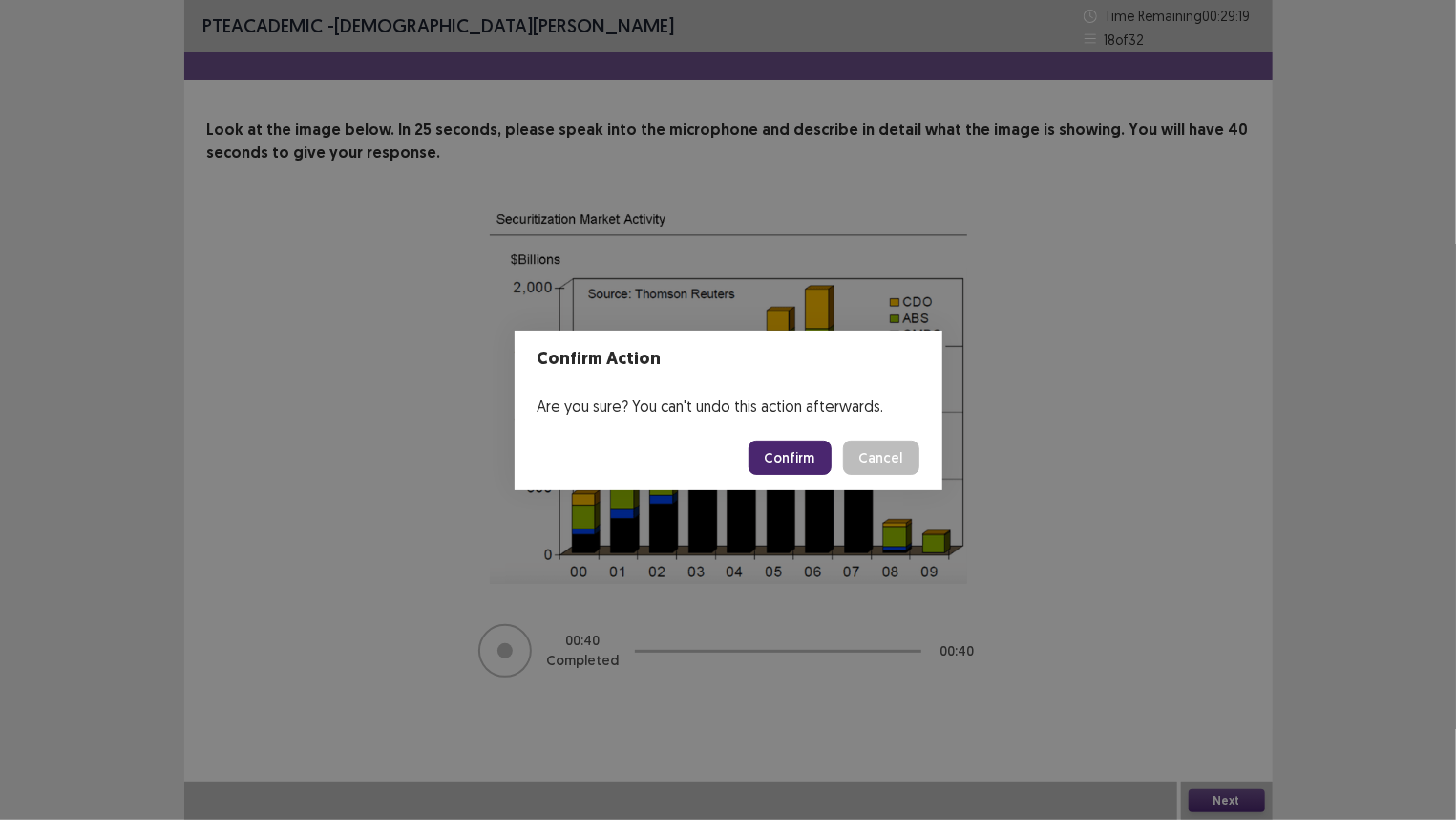
click at [789, 456] on button "Confirm" at bounding box center [790, 457] width 83 height 35
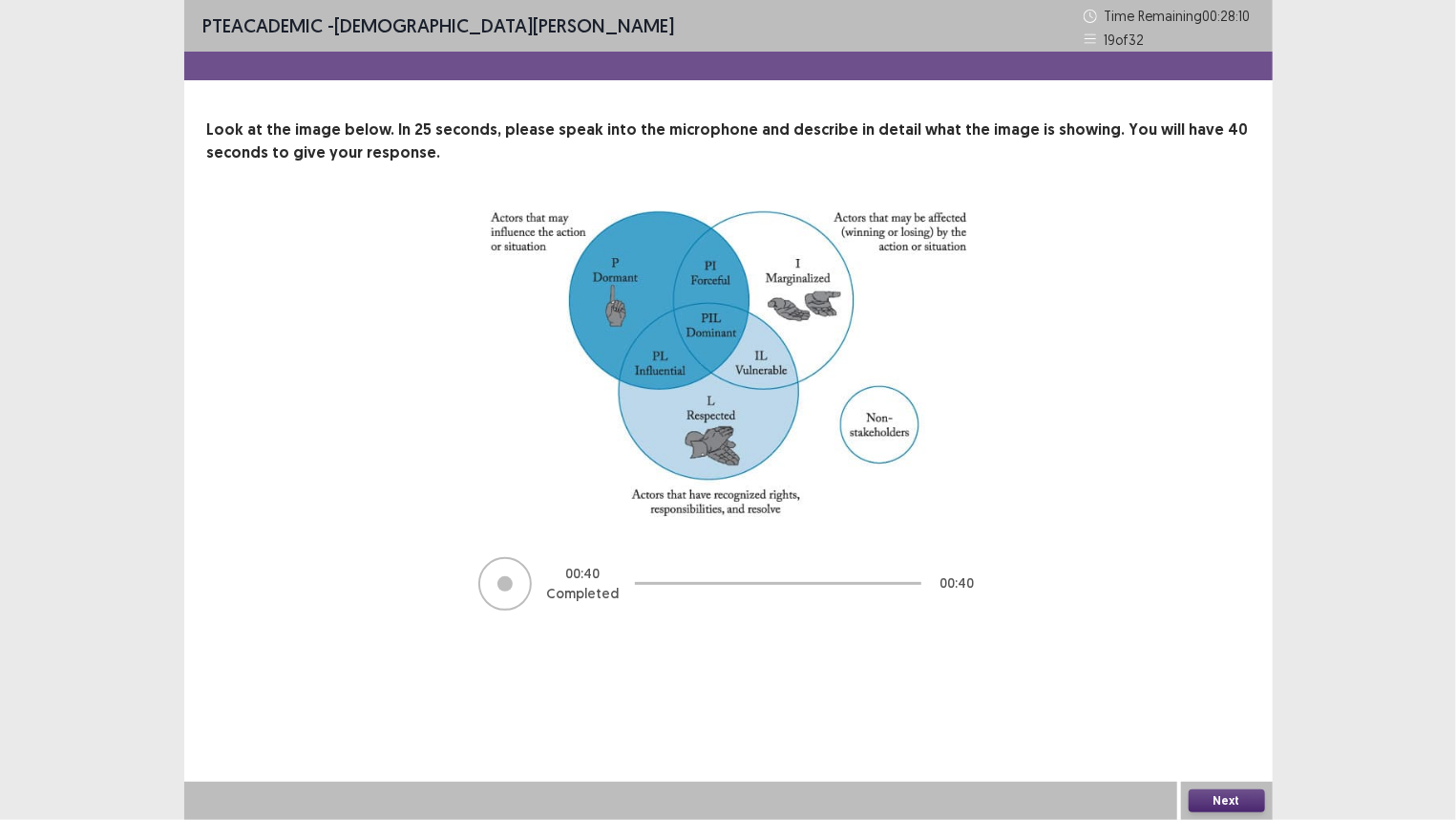
click at [1222, 685] on button "Next" at bounding box center [1227, 801] width 77 height 23
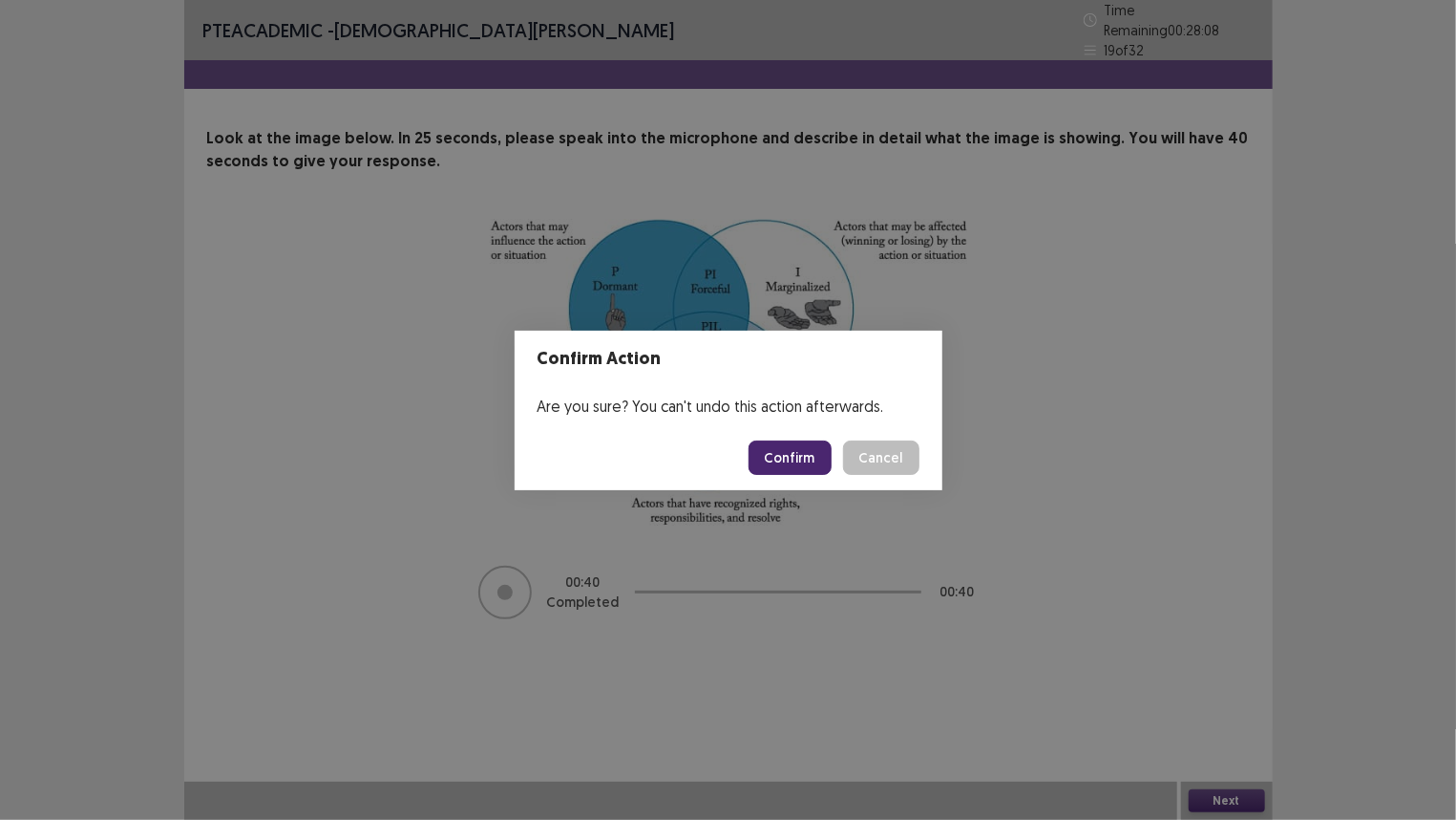
click at [777, 455] on button "Confirm" at bounding box center [790, 457] width 83 height 35
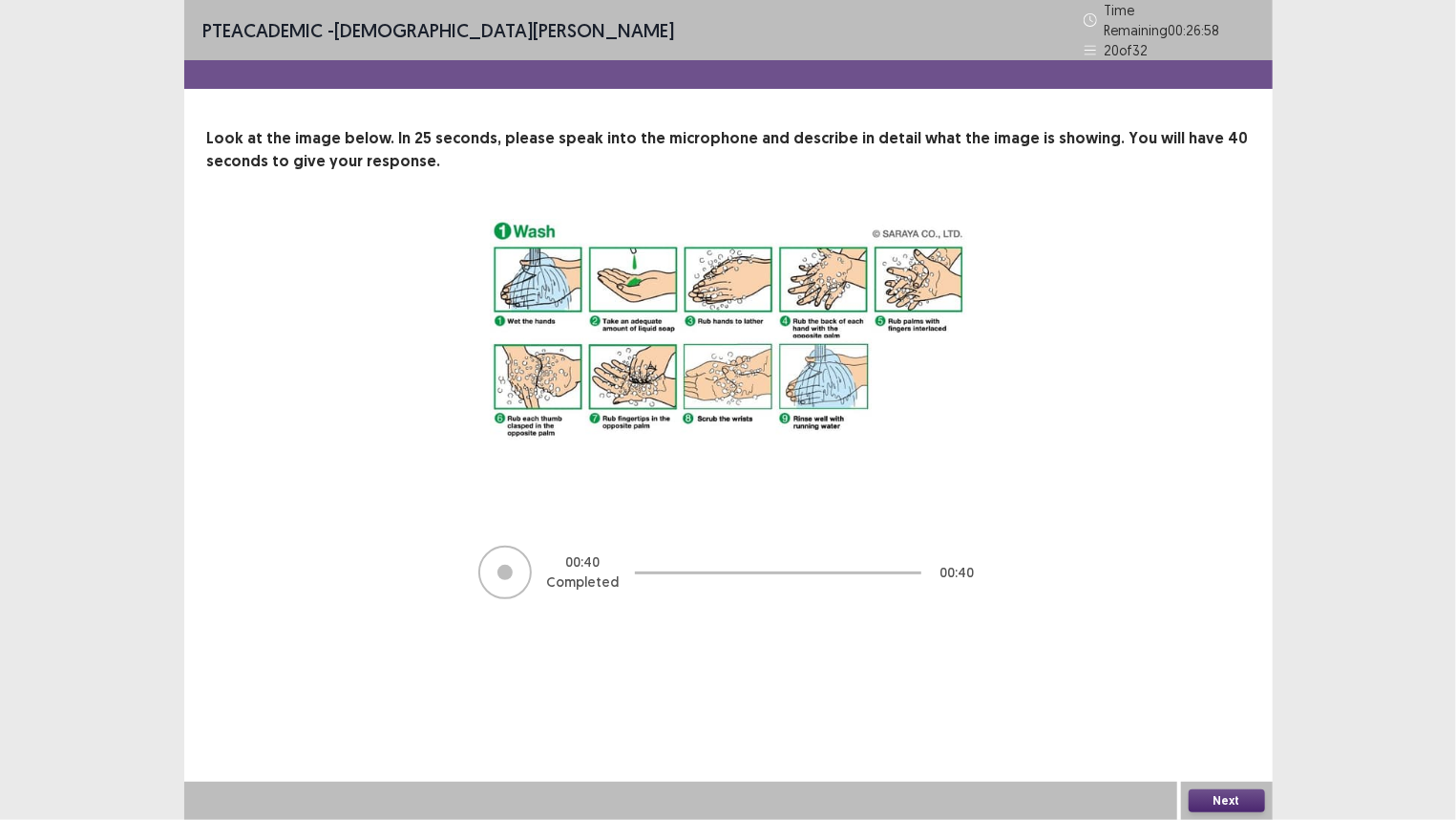
click at [1213, 685] on button "Next" at bounding box center [1227, 801] width 77 height 23
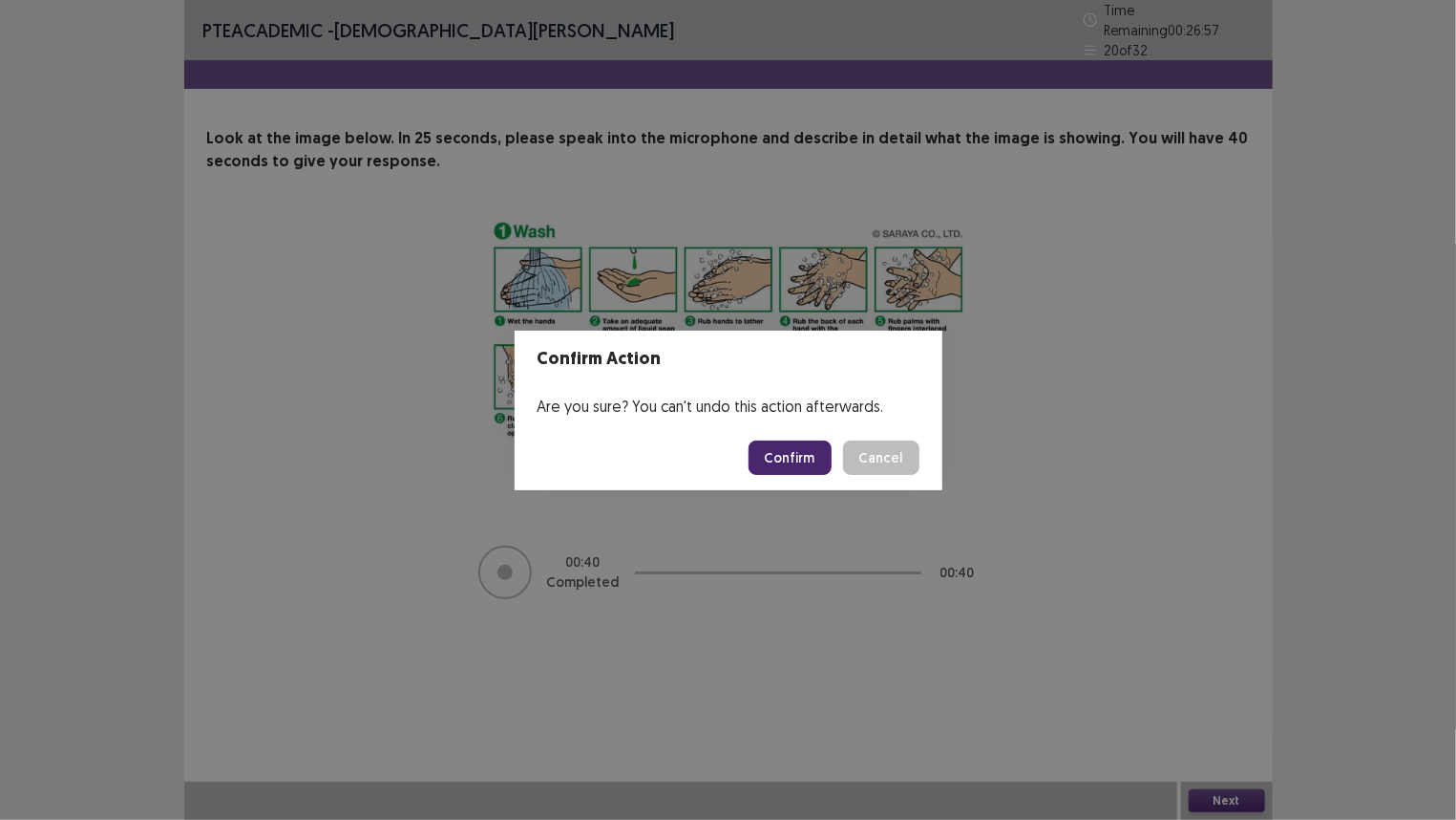
click at [802, 447] on button "Confirm" at bounding box center [790, 457] width 83 height 35
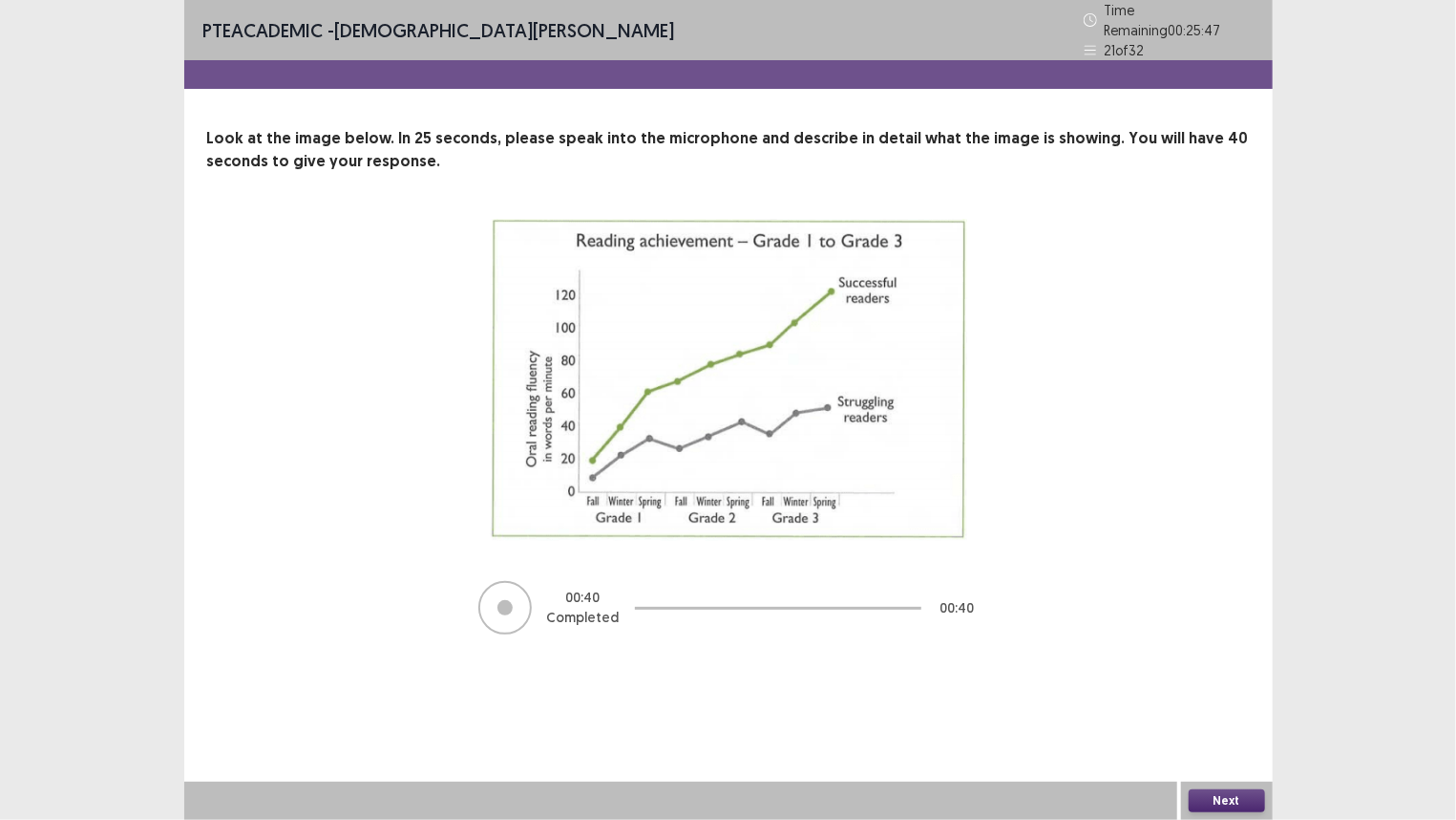
click at [1224, 685] on button "Next" at bounding box center [1227, 801] width 77 height 23
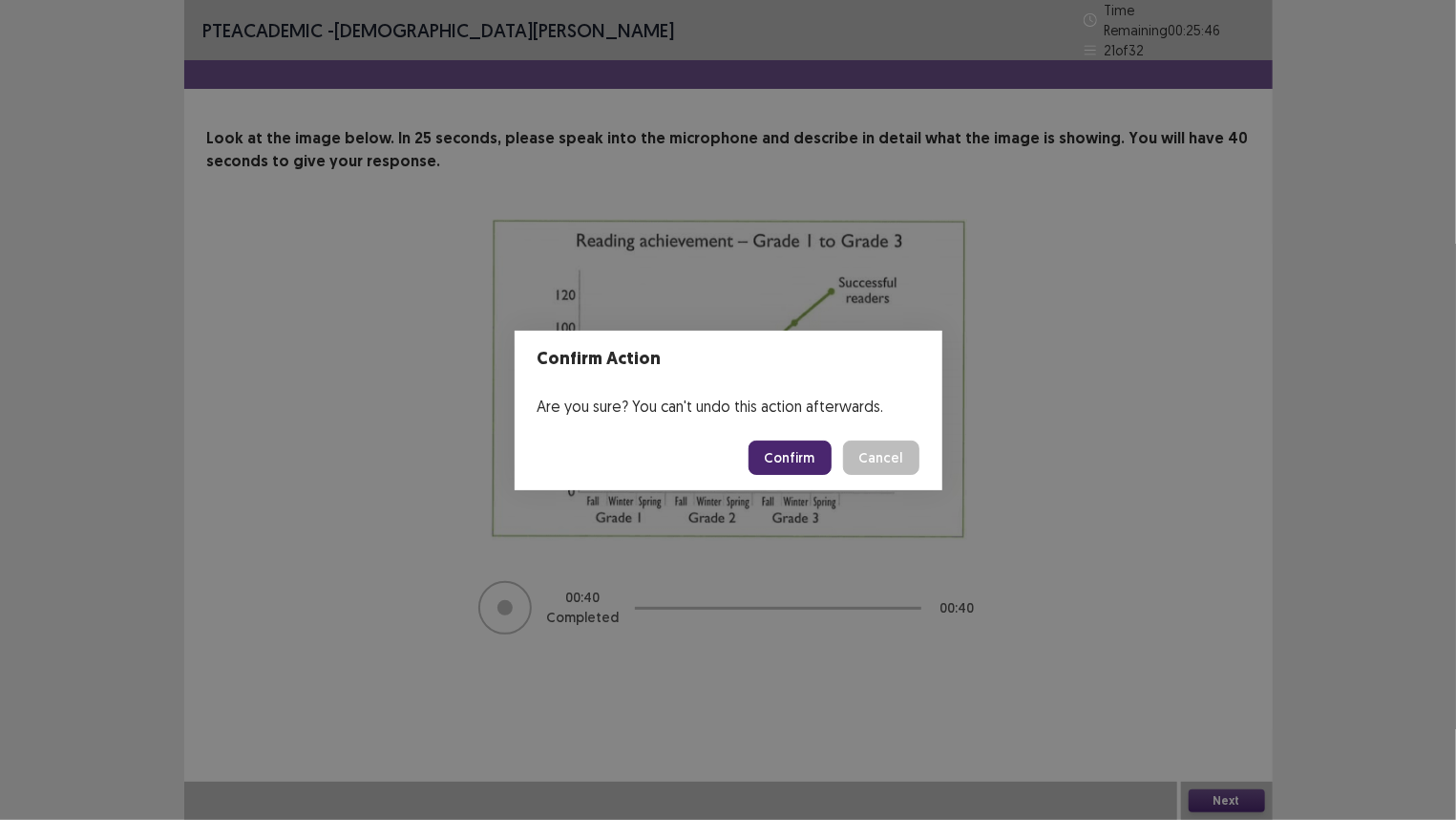
click at [793, 452] on button "Confirm" at bounding box center [790, 457] width 83 height 35
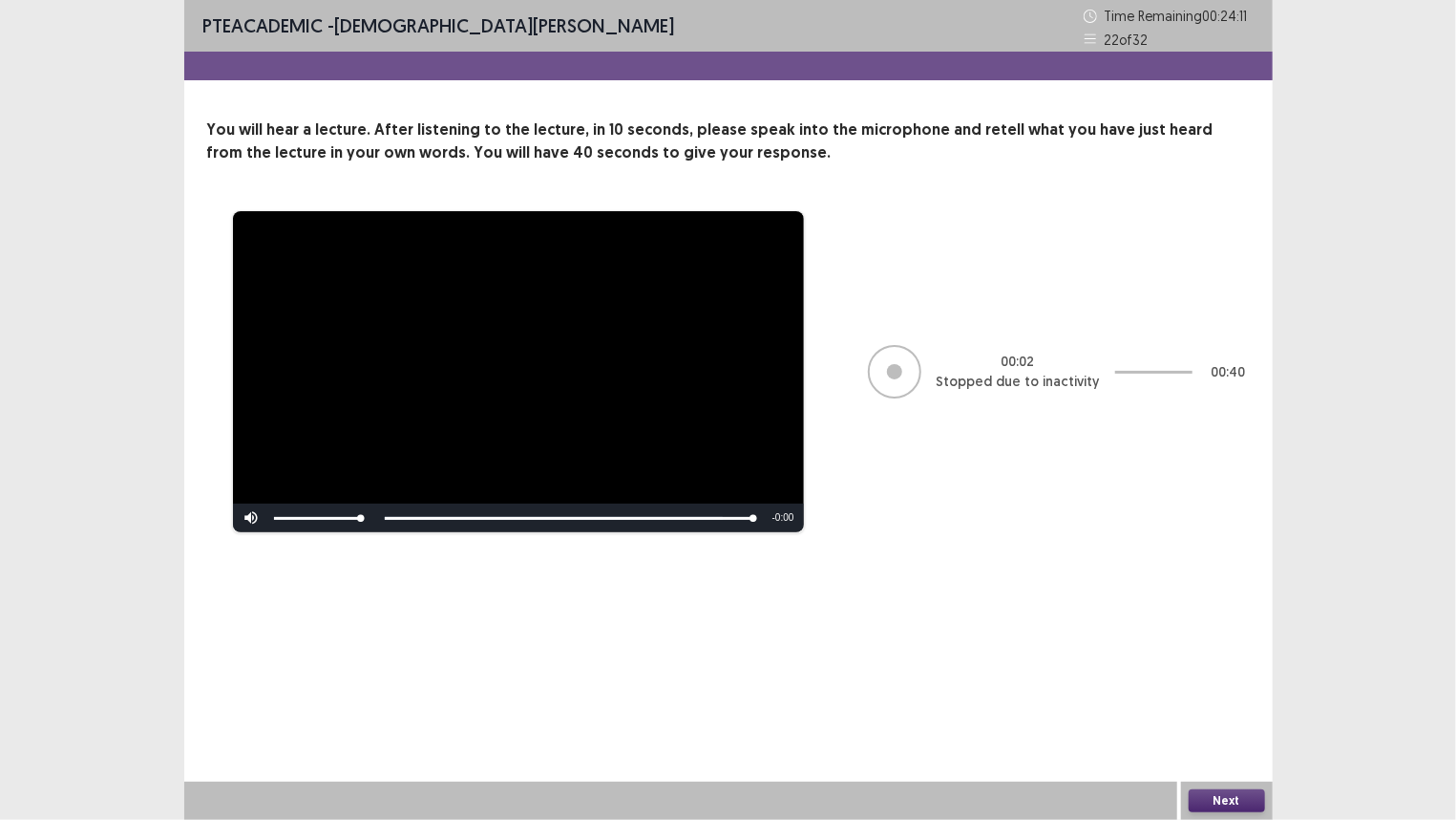
click at [1233, 685] on button "Next" at bounding box center [1227, 801] width 77 height 23
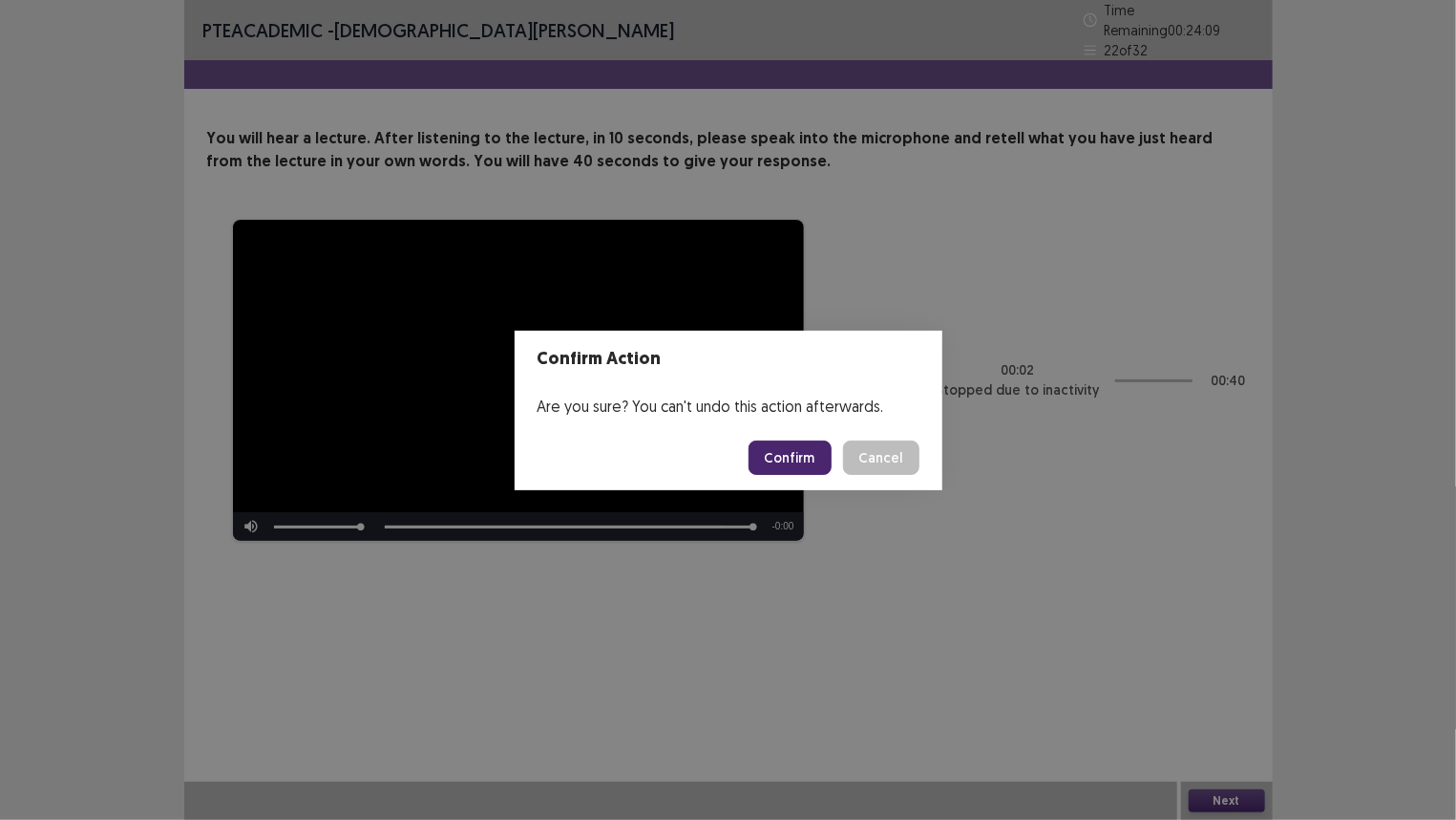
click at [786, 452] on button "Confirm" at bounding box center [790, 457] width 83 height 35
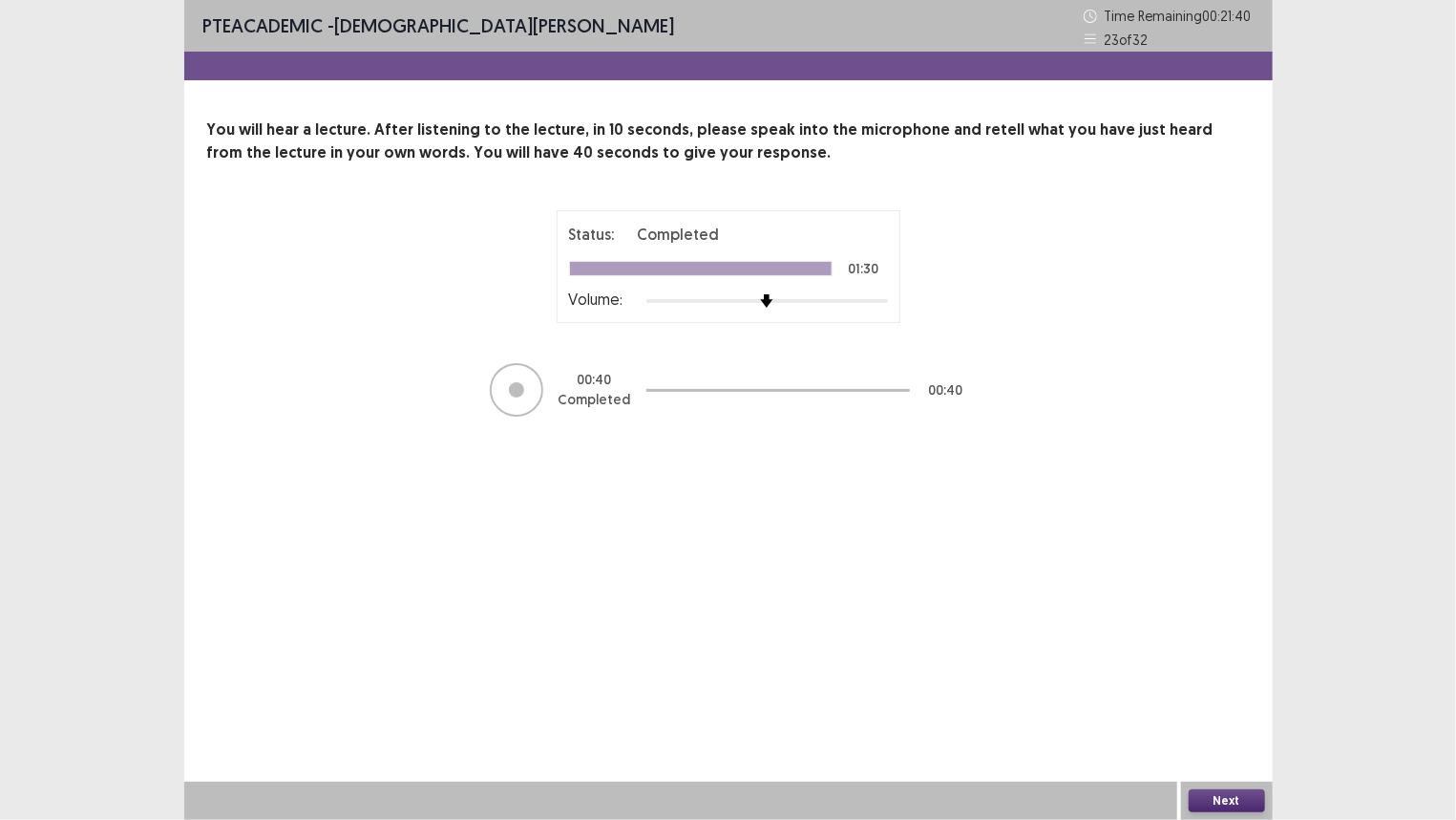
click at [1244, 685] on button "Next" at bounding box center [1227, 801] width 77 height 23
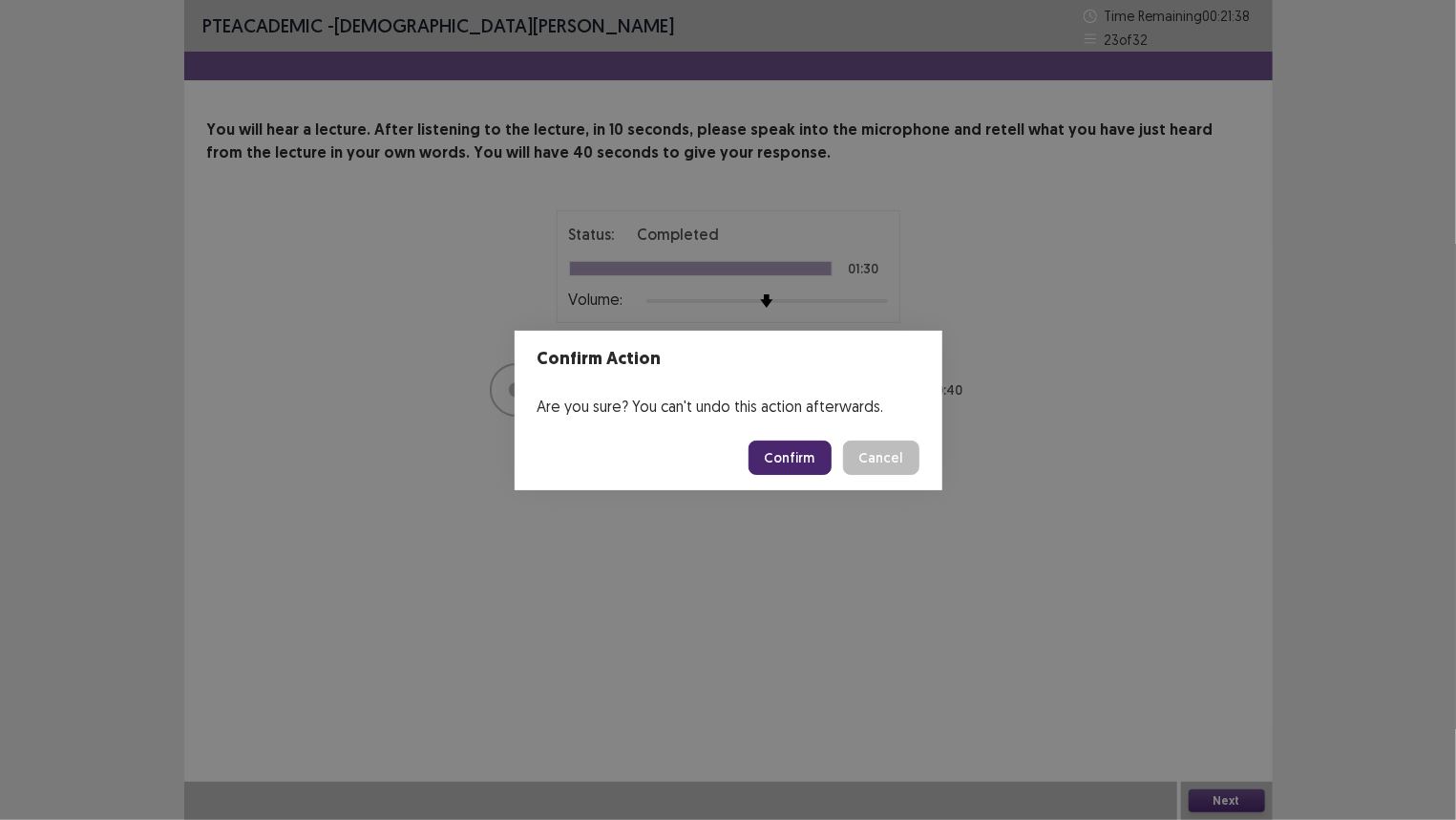
click at [822, 475] on footer "Confirm Cancel" at bounding box center [728, 457] width 428 height 65
click at [816, 459] on button "Confirm" at bounding box center [790, 457] width 83 height 35
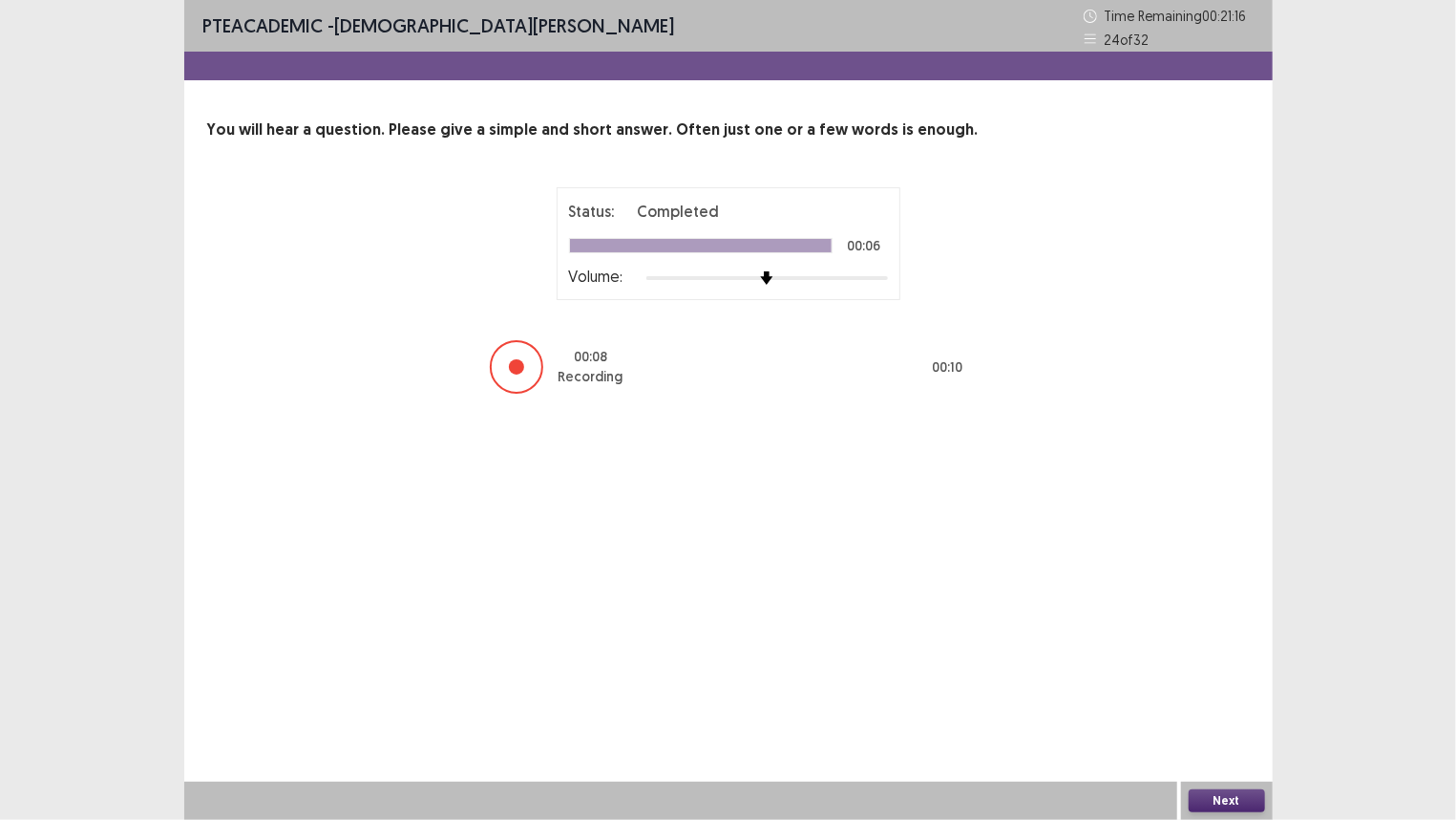
click at [1214, 685] on button "Next" at bounding box center [1227, 801] width 77 height 23
click at [1225, 685] on button "Next" at bounding box center [1227, 801] width 77 height 23
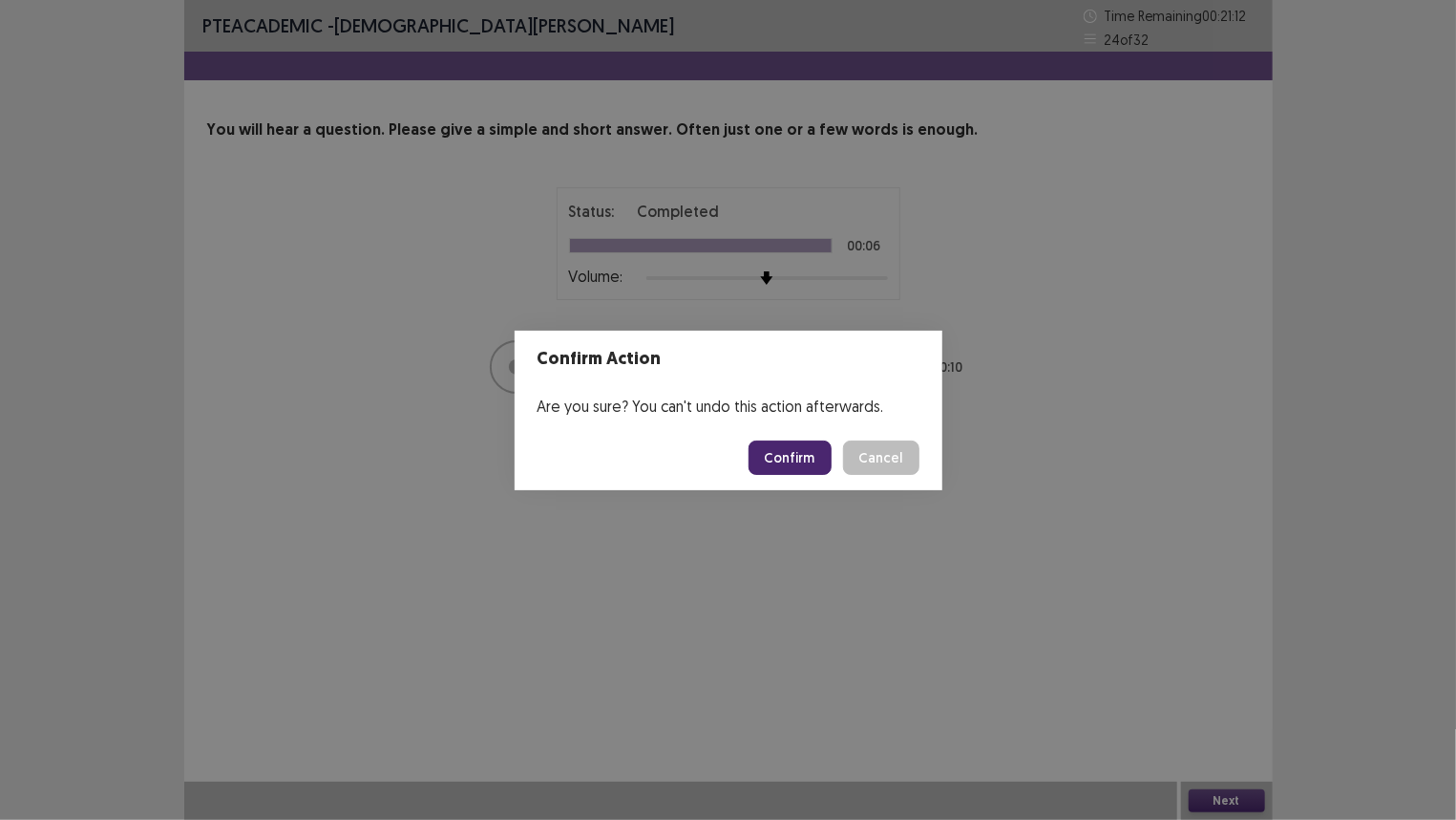
click at [813, 458] on button "Confirm" at bounding box center [790, 457] width 83 height 35
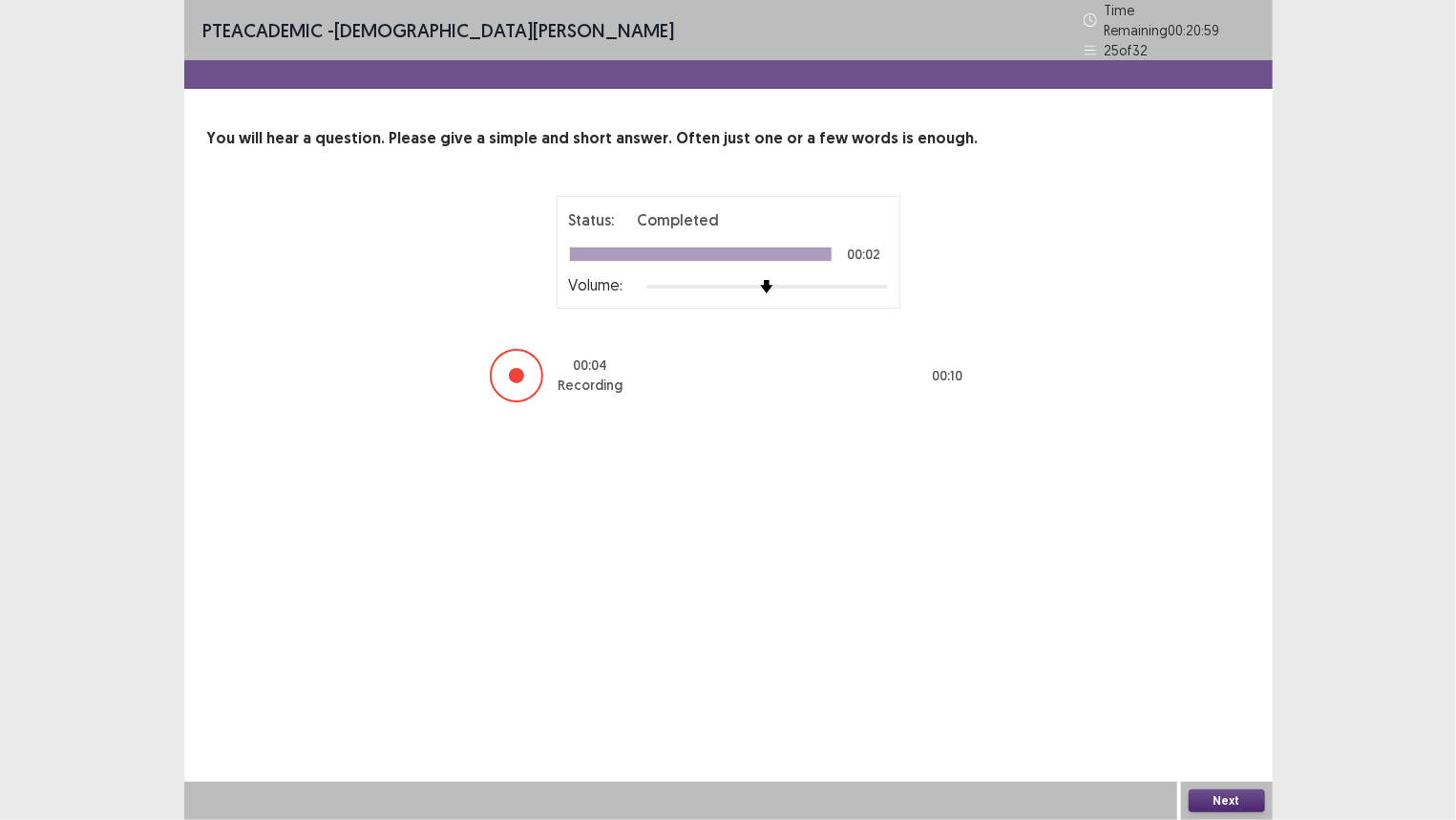
click at [1213, 685] on button "Next" at bounding box center [1227, 801] width 77 height 23
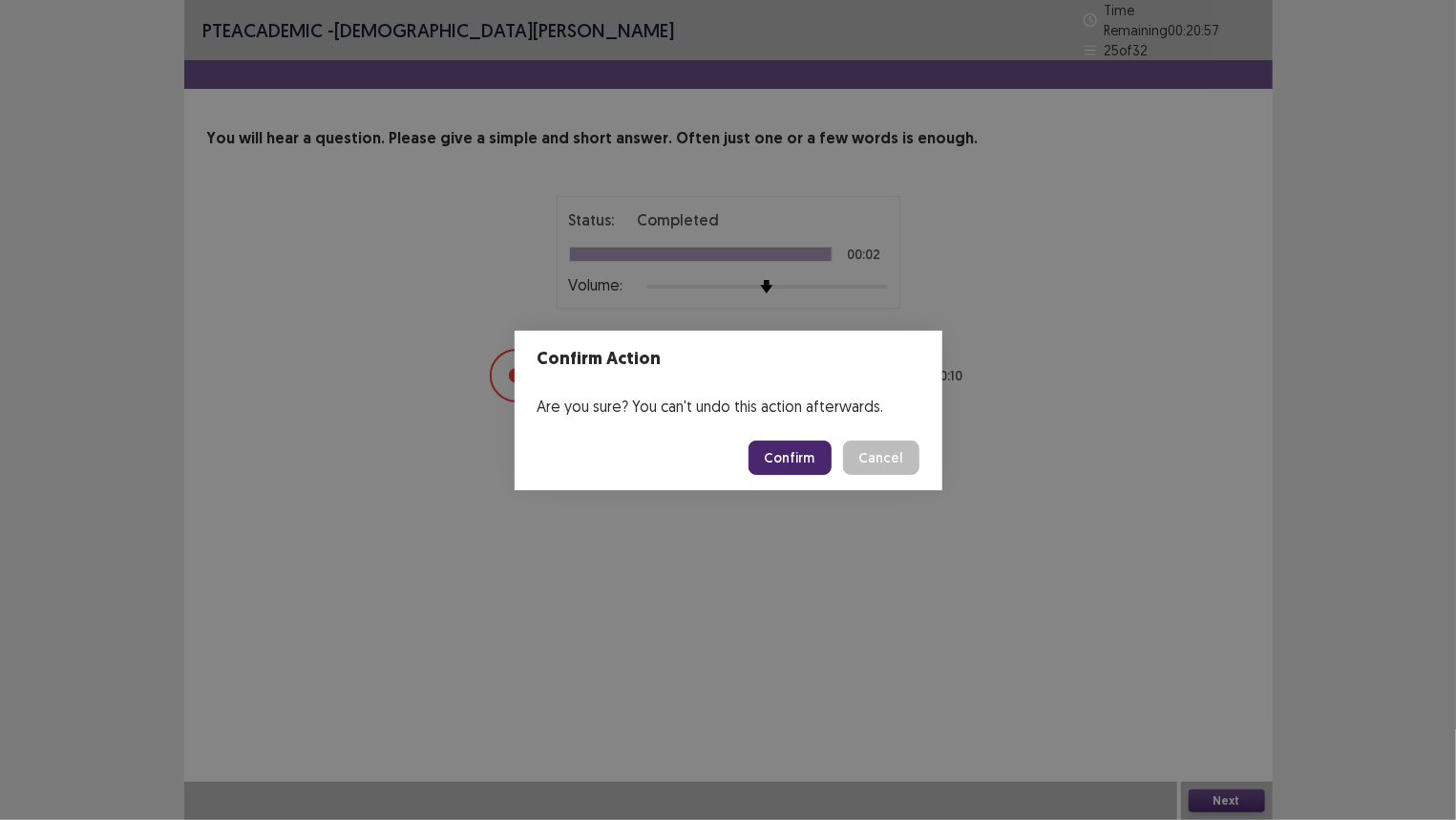
click at [785, 457] on button "Confirm" at bounding box center [790, 457] width 83 height 35
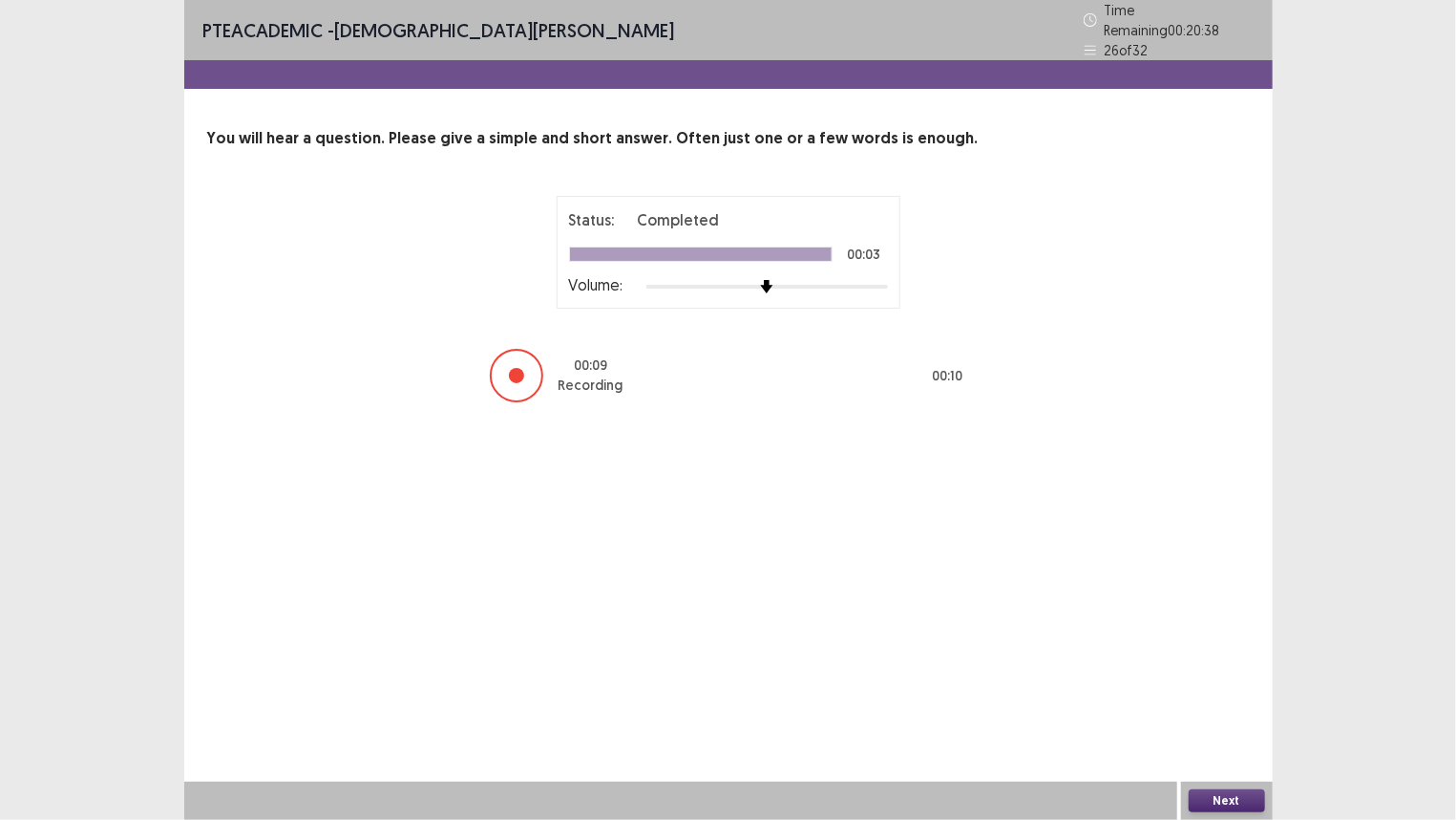
click at [1215, 685] on button "Next" at bounding box center [1227, 801] width 77 height 23
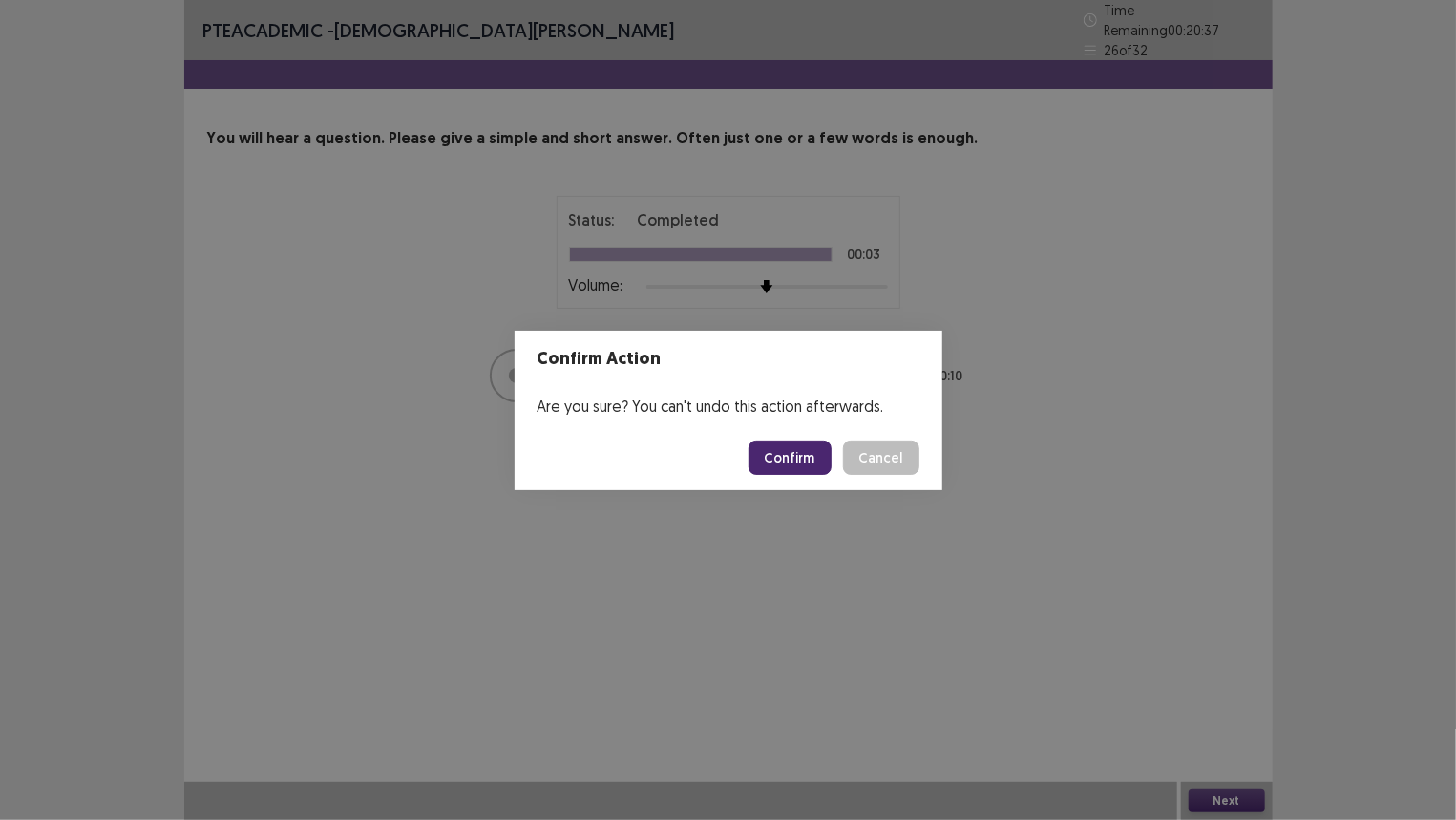
click at [780, 455] on button "Confirm" at bounding box center [790, 457] width 83 height 35
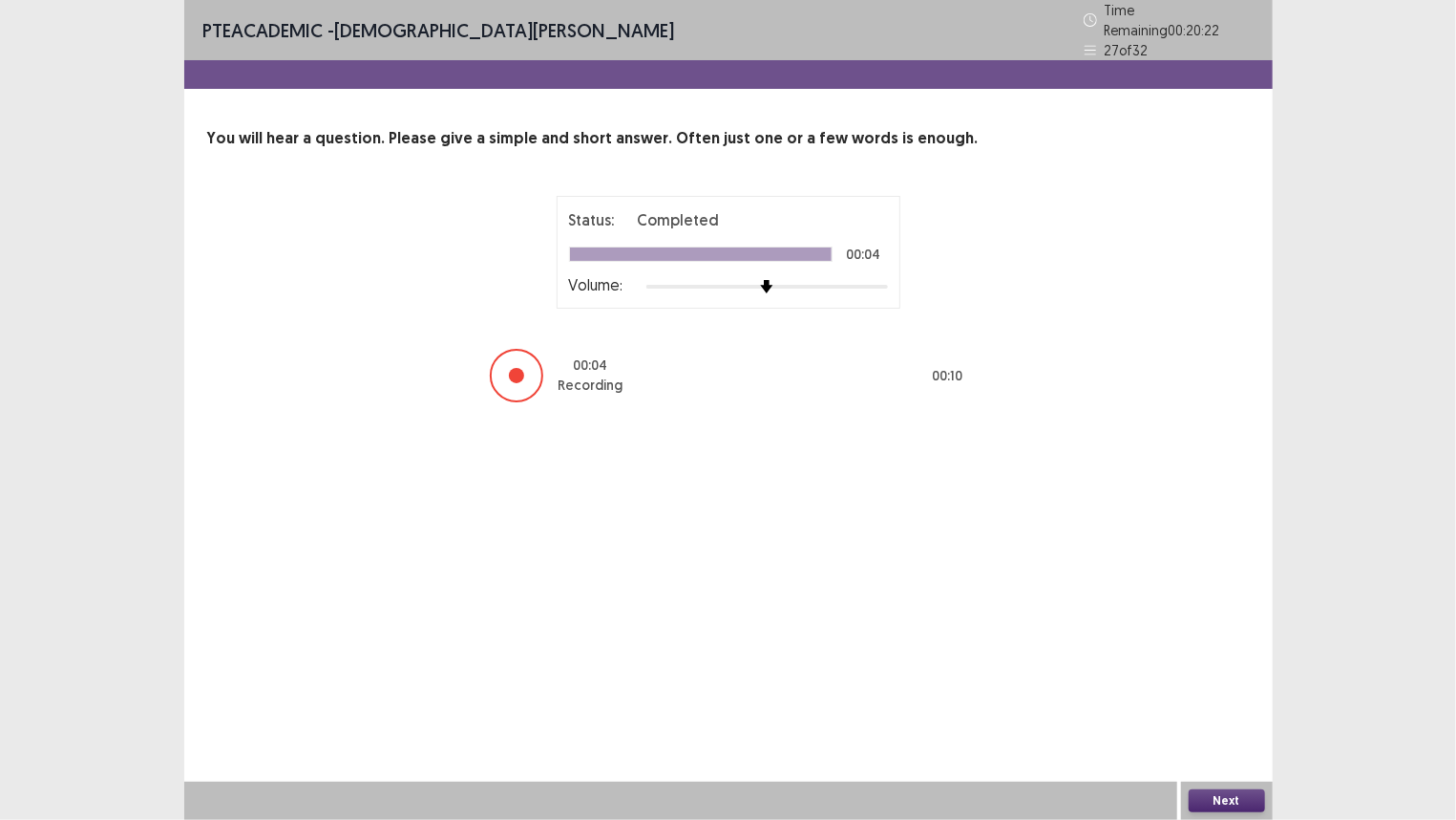
click at [1217, 685] on button "Next" at bounding box center [1227, 801] width 77 height 23
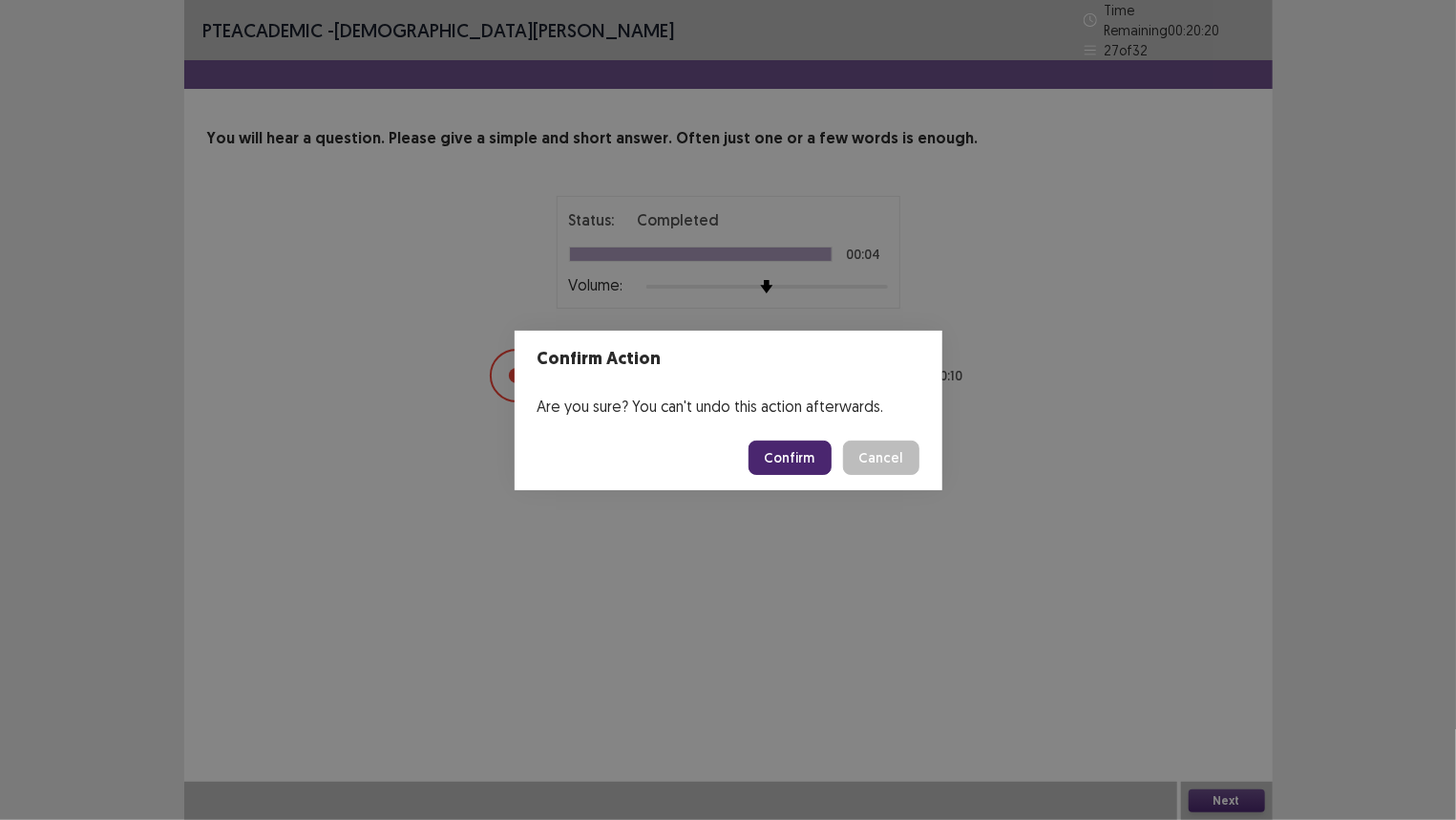
click at [795, 459] on button "Confirm" at bounding box center [790, 457] width 83 height 35
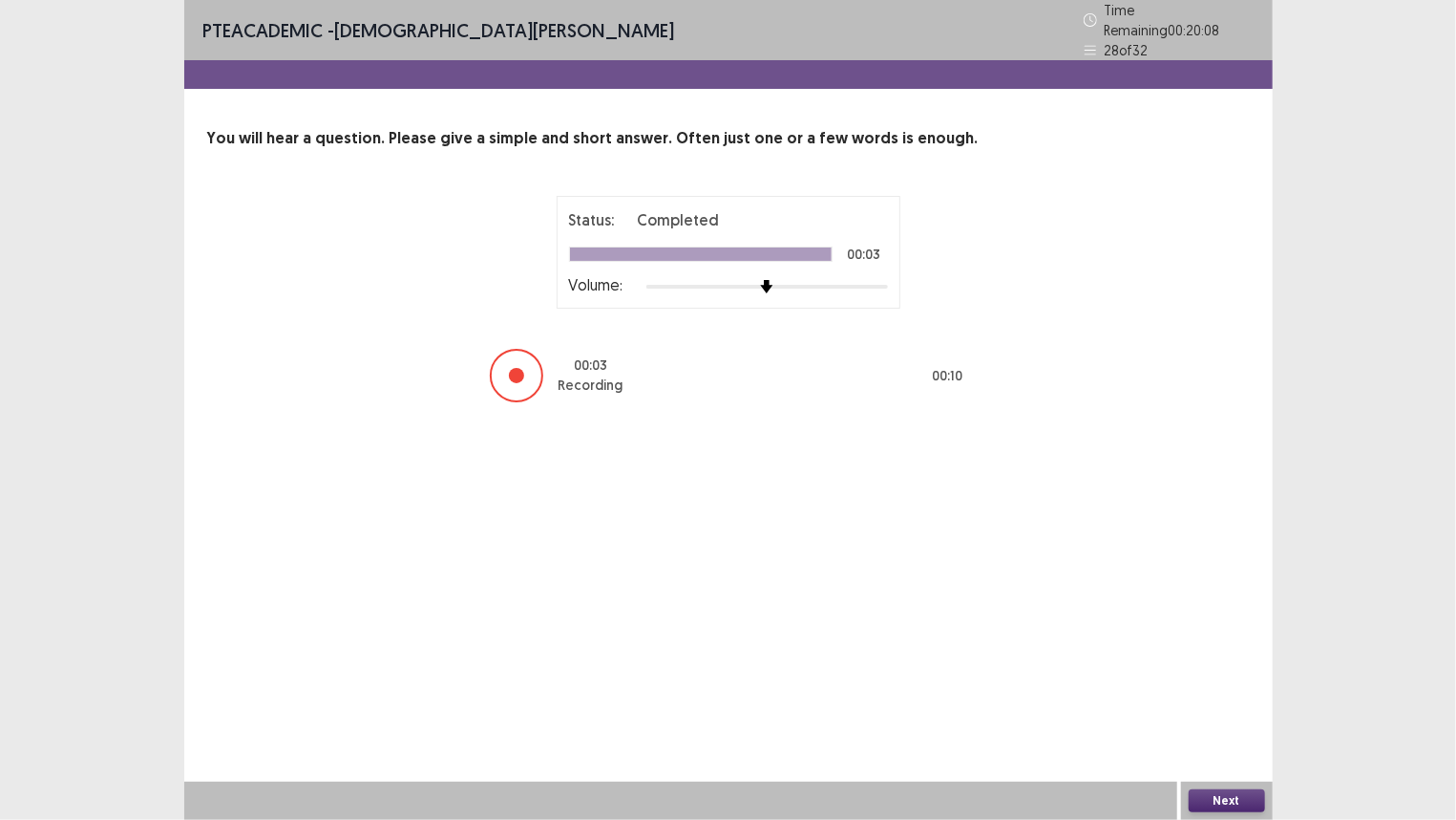
click at [1214, 685] on button "Next" at bounding box center [1227, 801] width 77 height 23
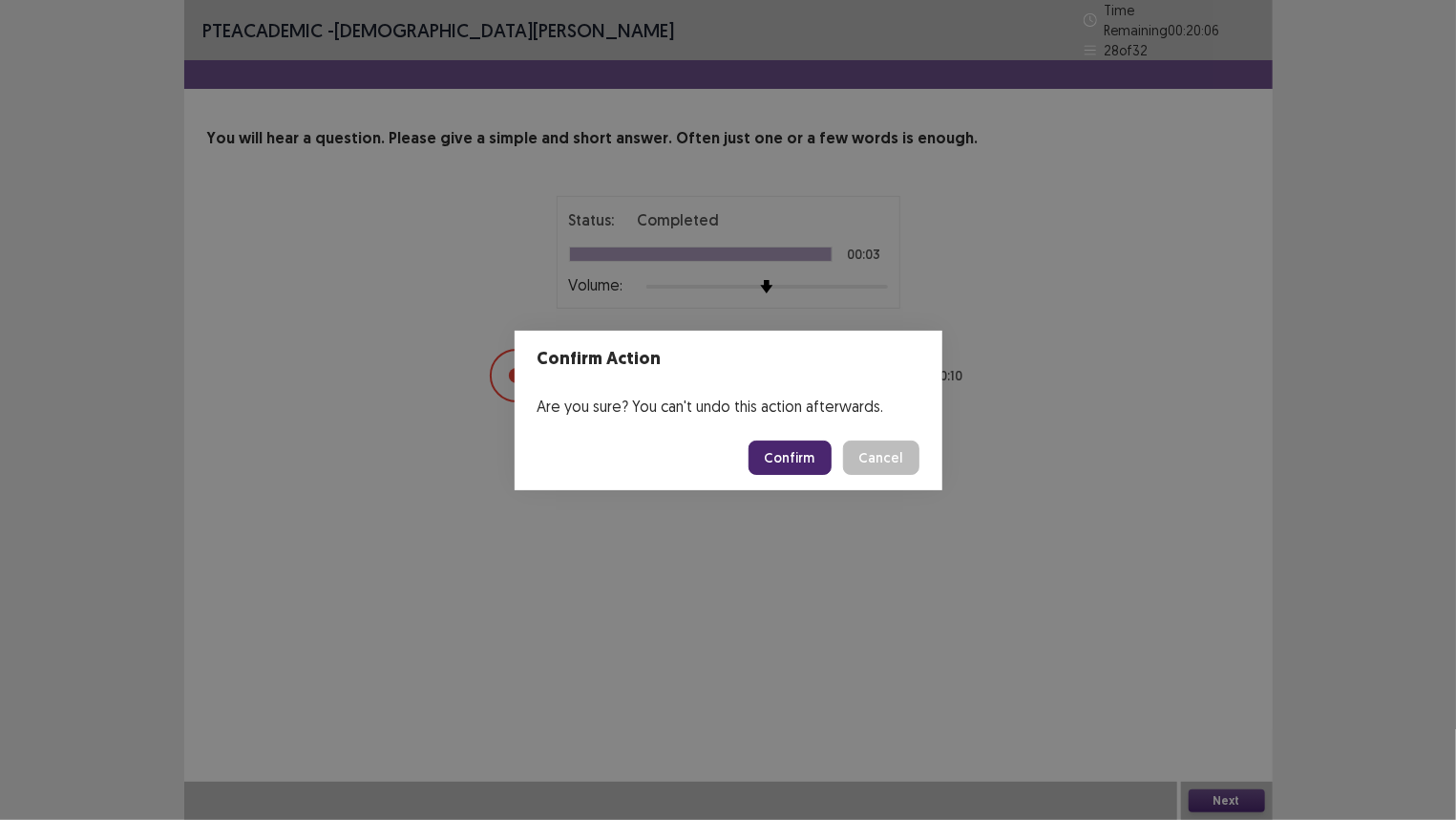
click at [807, 463] on button "Confirm" at bounding box center [790, 457] width 83 height 35
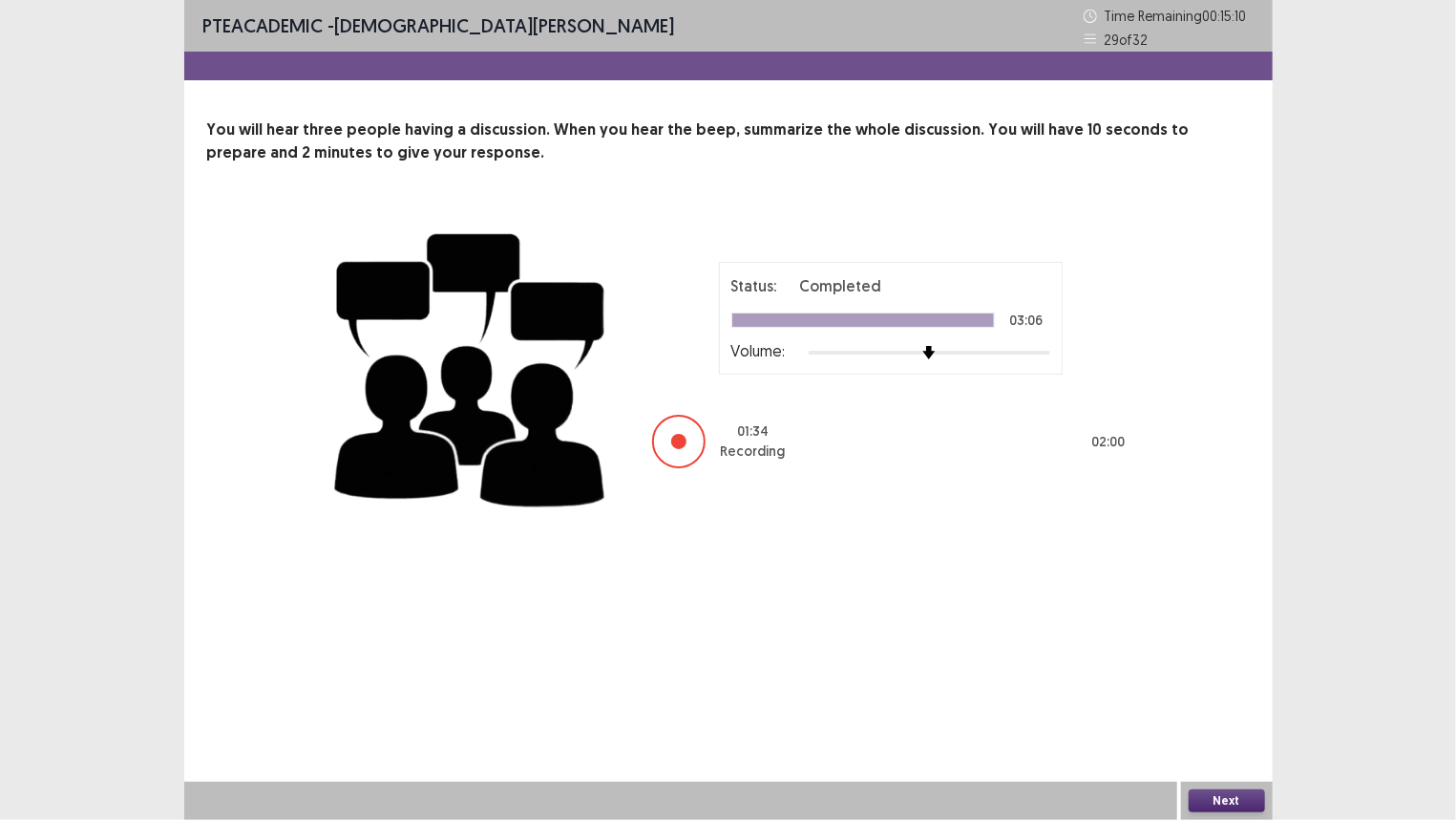
click at [1222, 685] on button "Next" at bounding box center [1227, 801] width 77 height 23
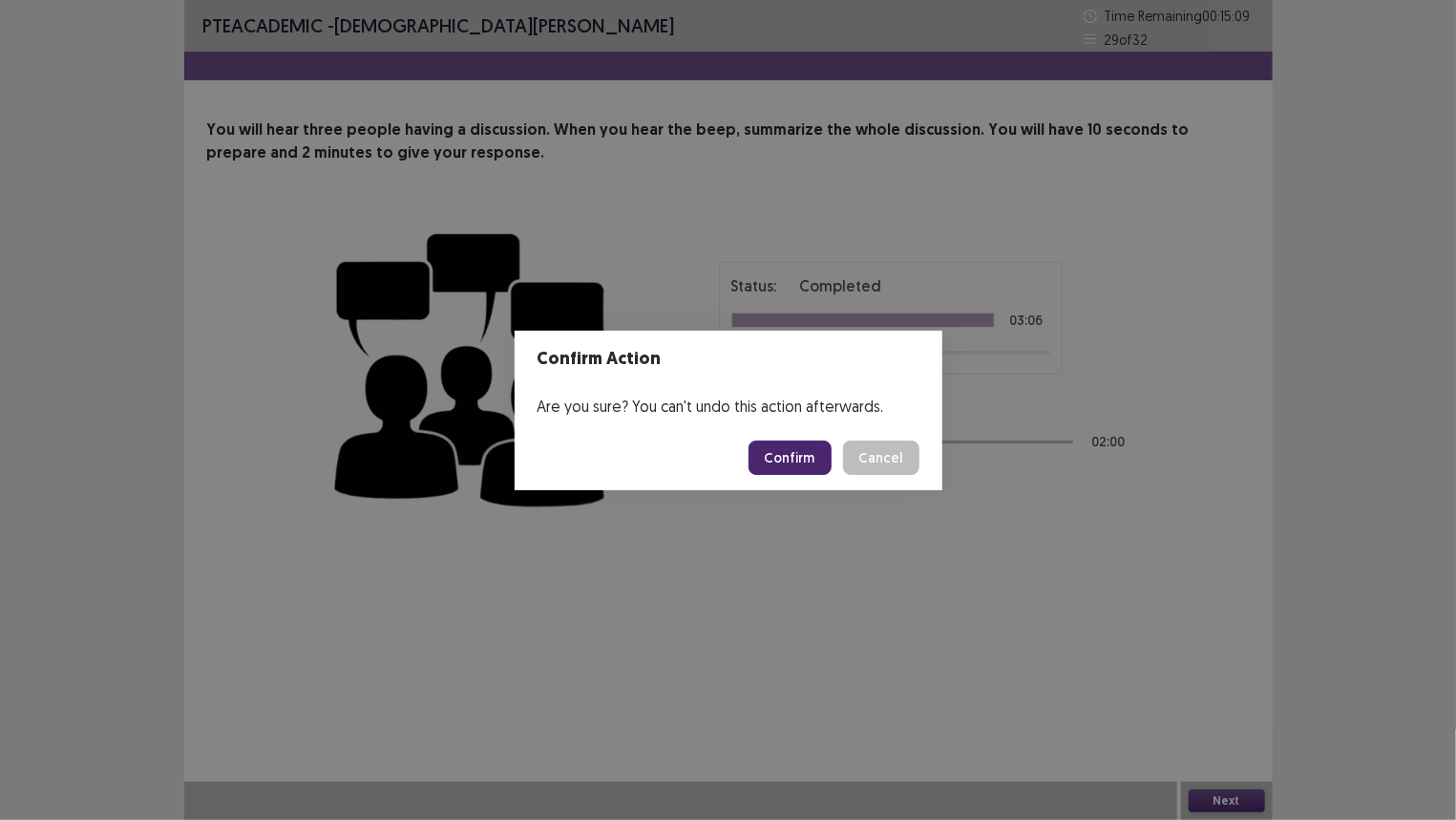
click at [789, 450] on button "Confirm" at bounding box center [790, 457] width 83 height 35
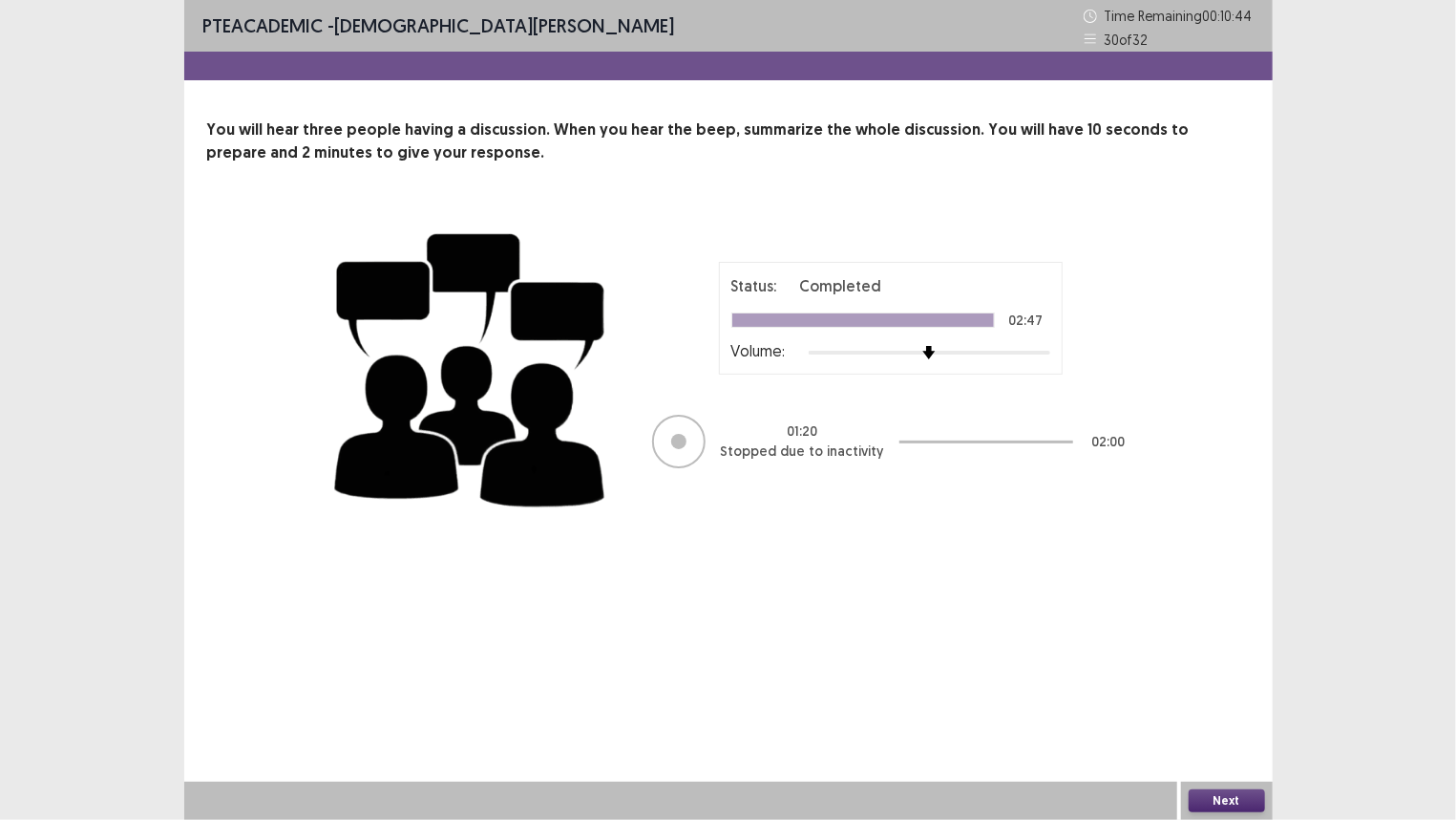
click at [1248, 685] on button "Next" at bounding box center [1227, 801] width 77 height 23
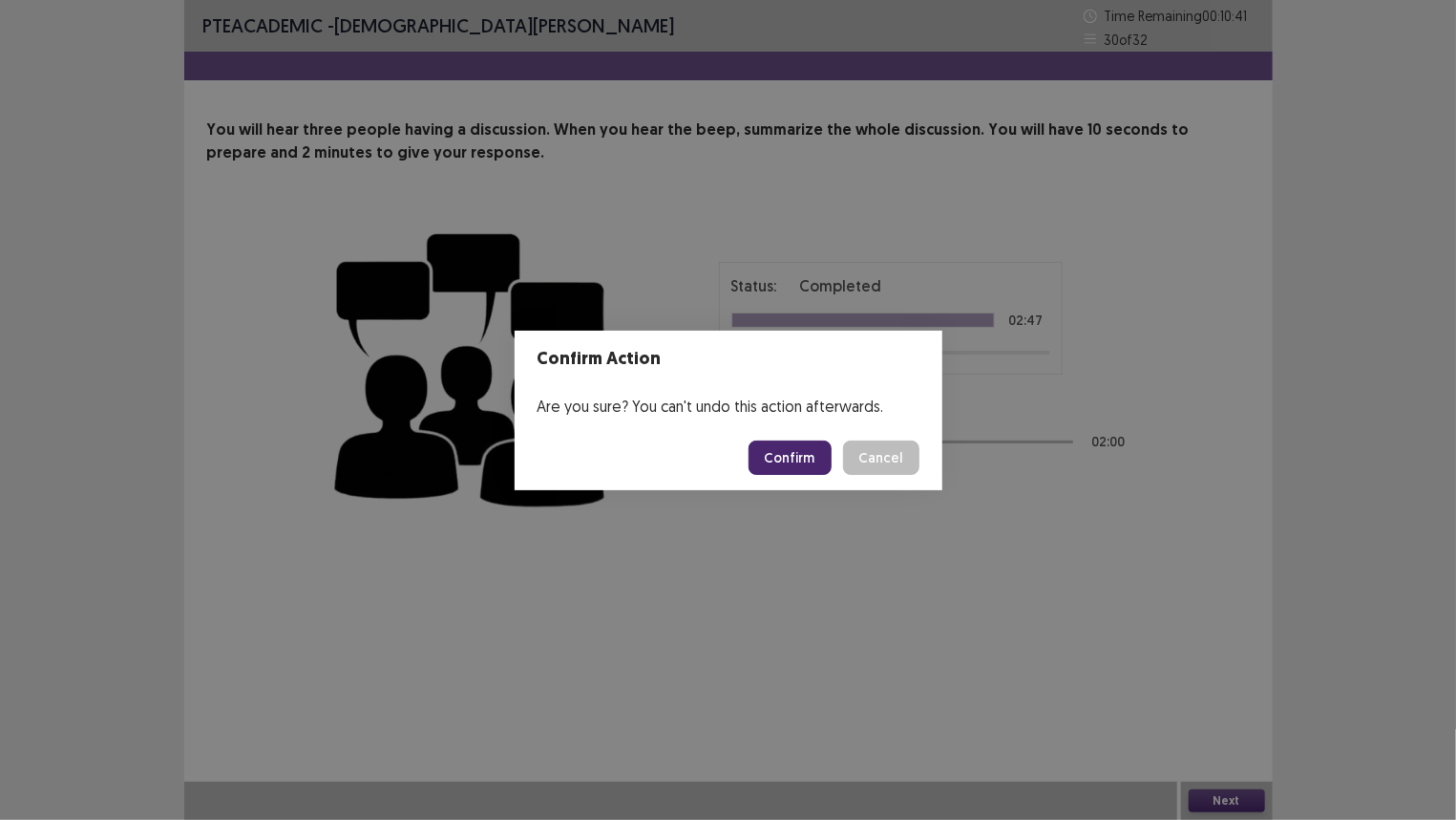
click at [822, 452] on button "Confirm" at bounding box center [790, 457] width 83 height 35
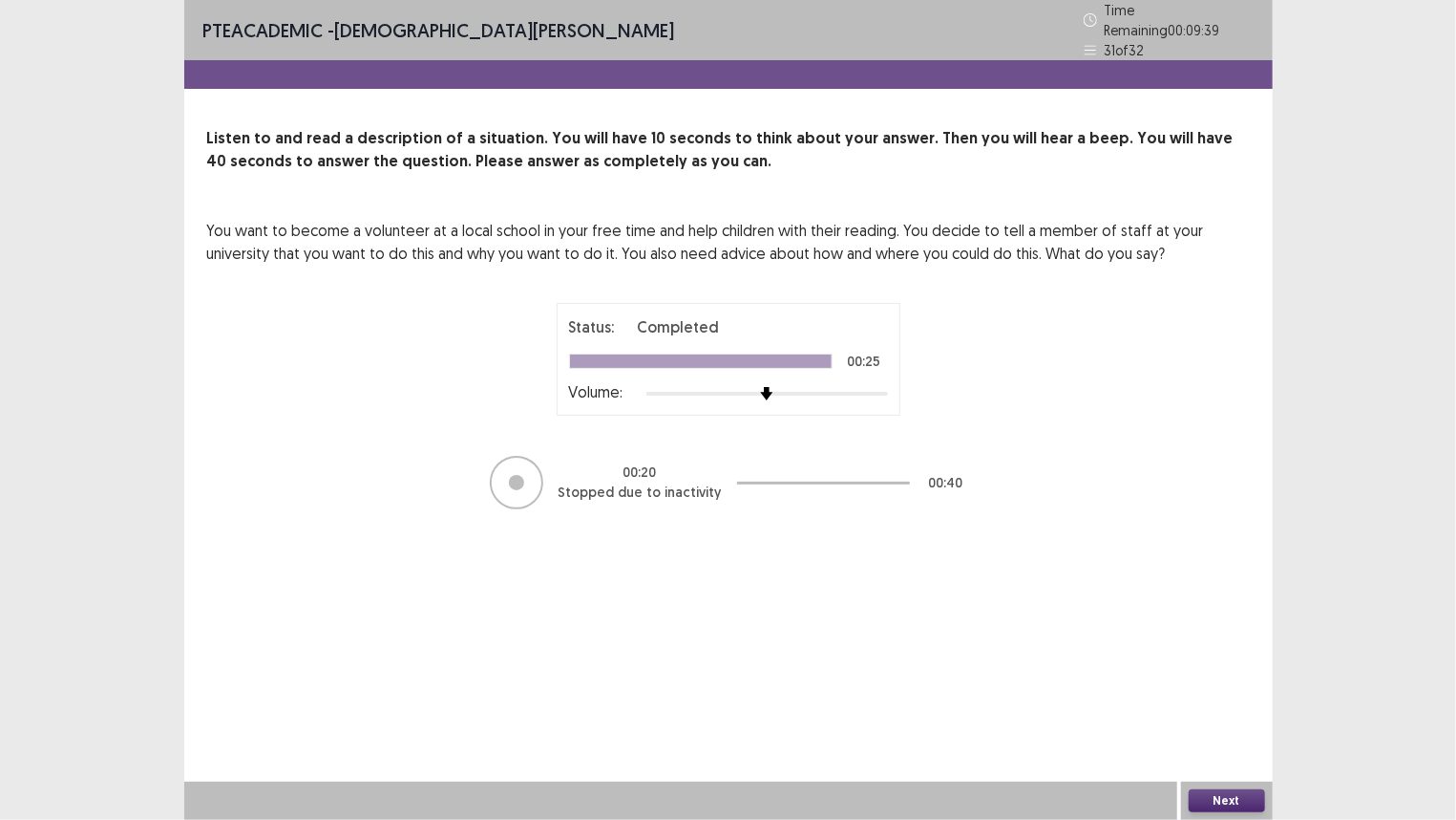
click at [1226, 685] on button "Next" at bounding box center [1227, 801] width 77 height 23
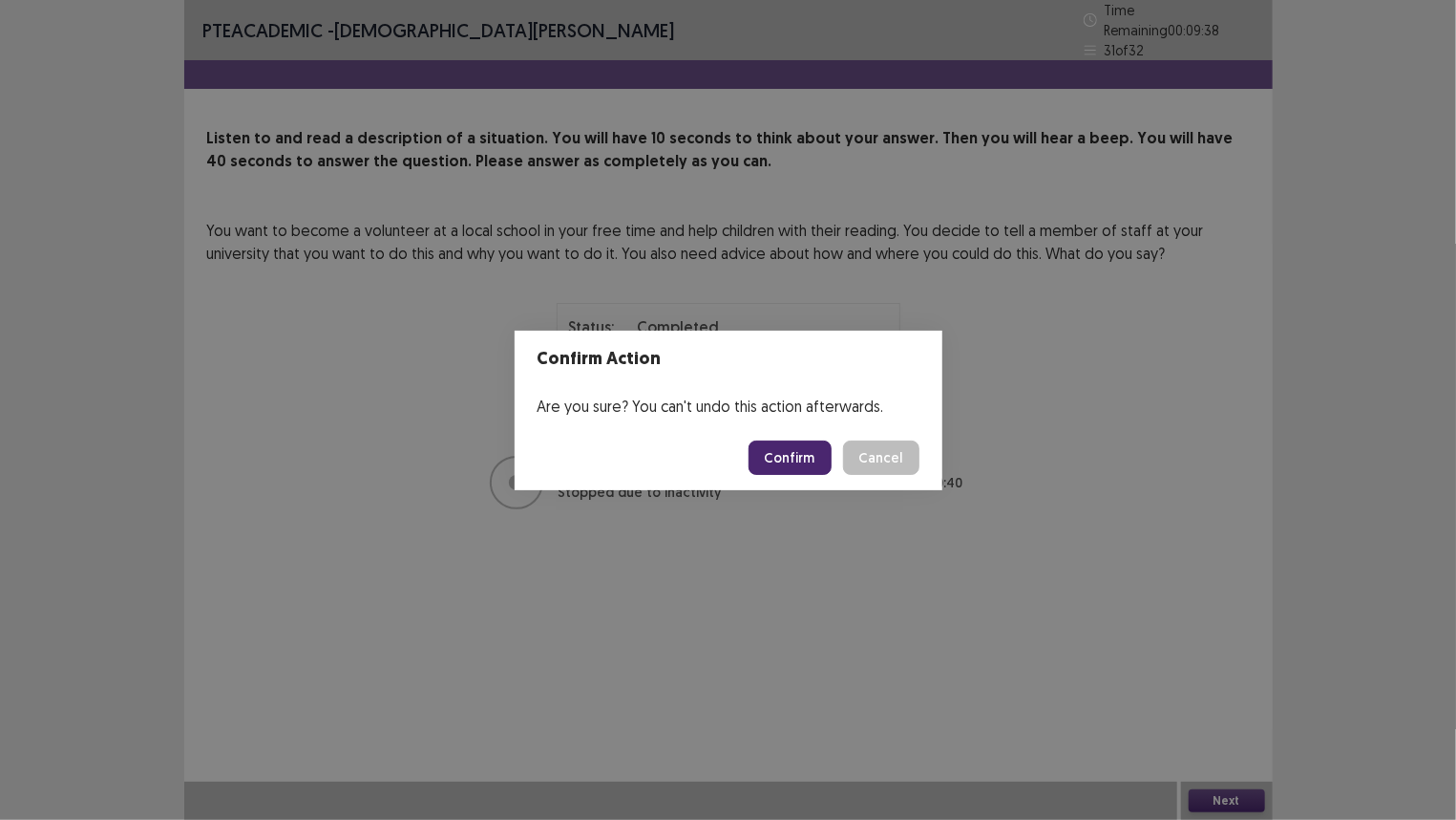
click at [794, 460] on button "Confirm" at bounding box center [790, 457] width 83 height 35
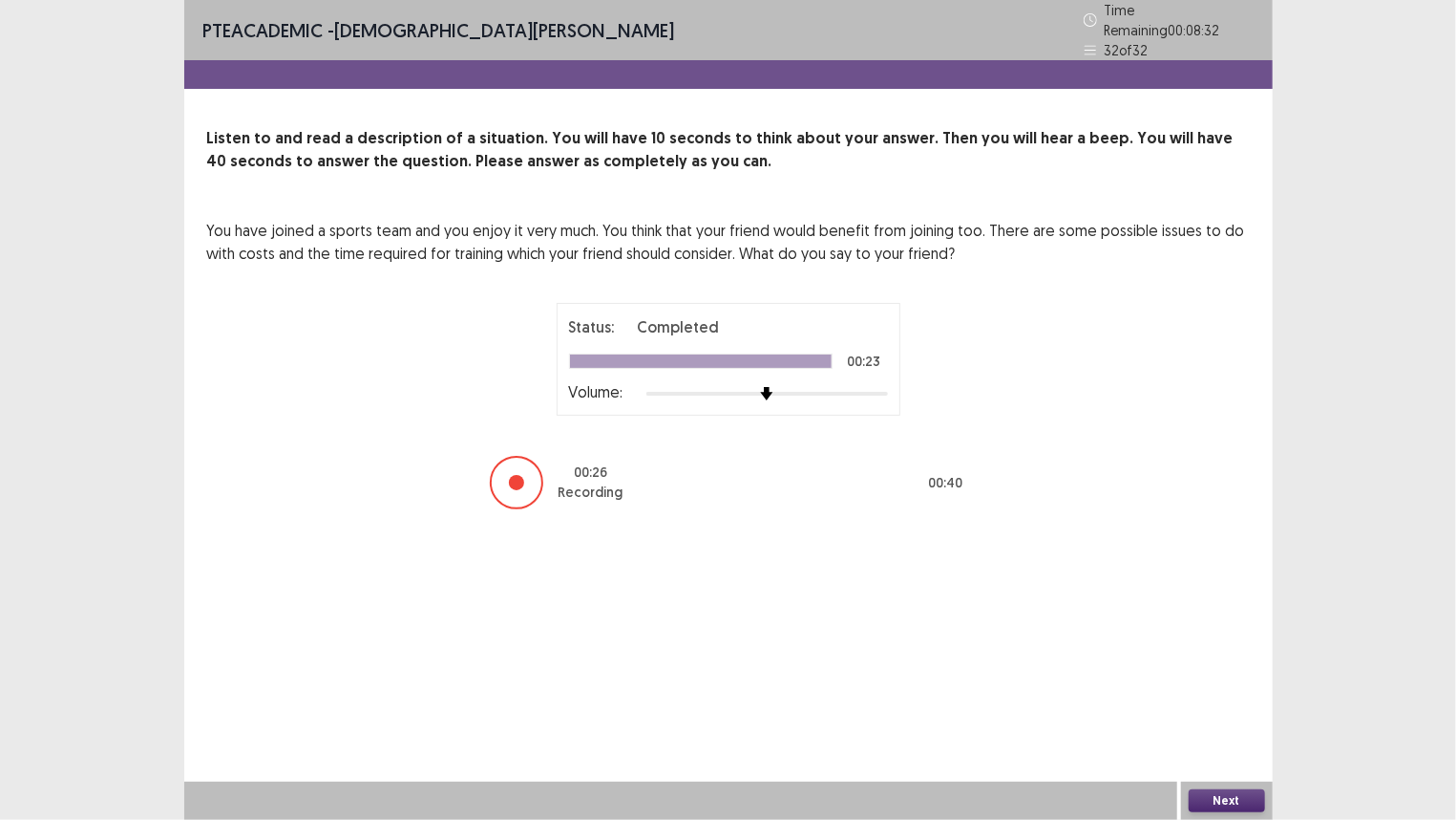
click at [1213, 685] on button "Next" at bounding box center [1227, 801] width 77 height 23
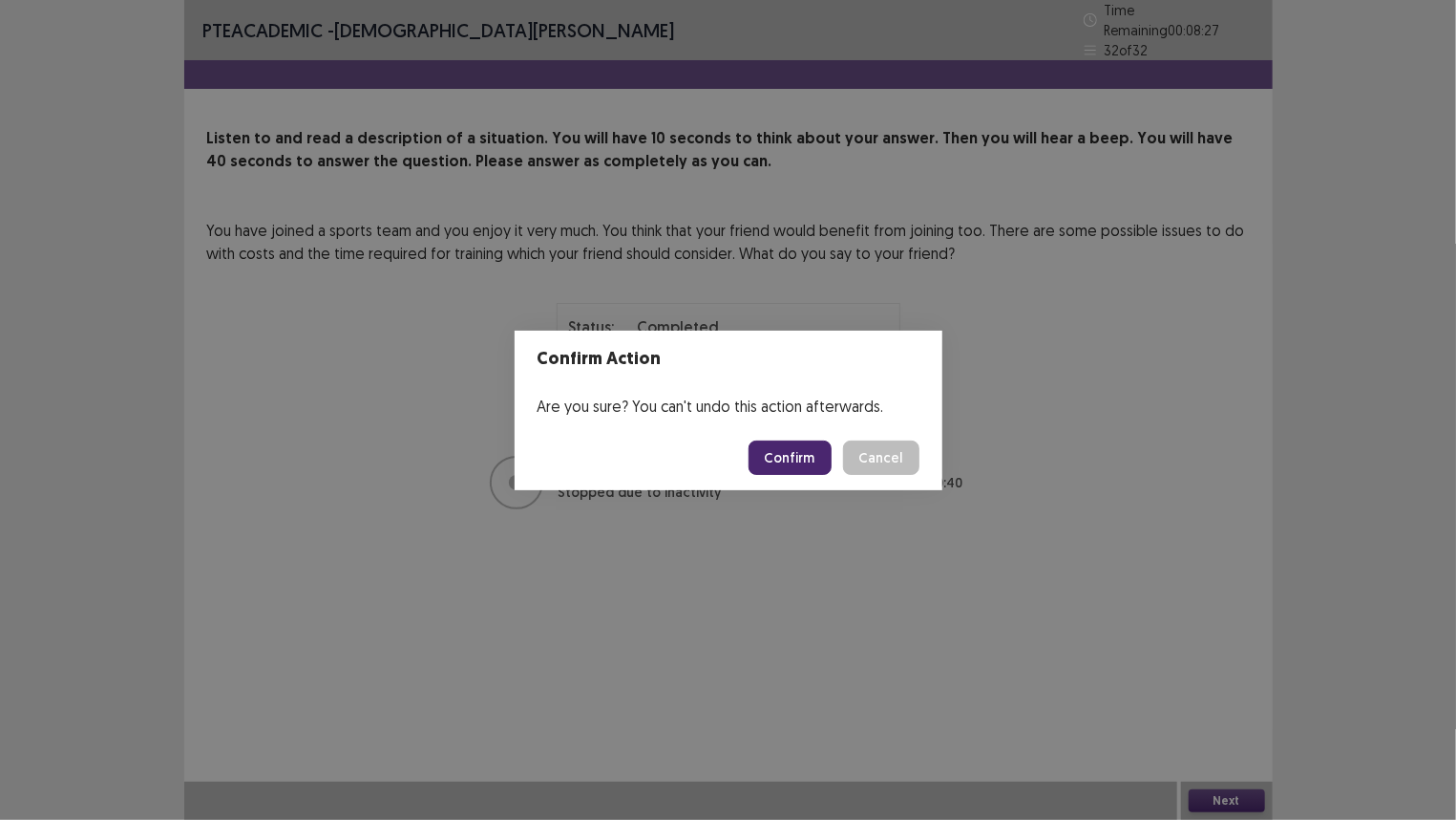
click at [780, 460] on button "Confirm" at bounding box center [790, 457] width 83 height 35
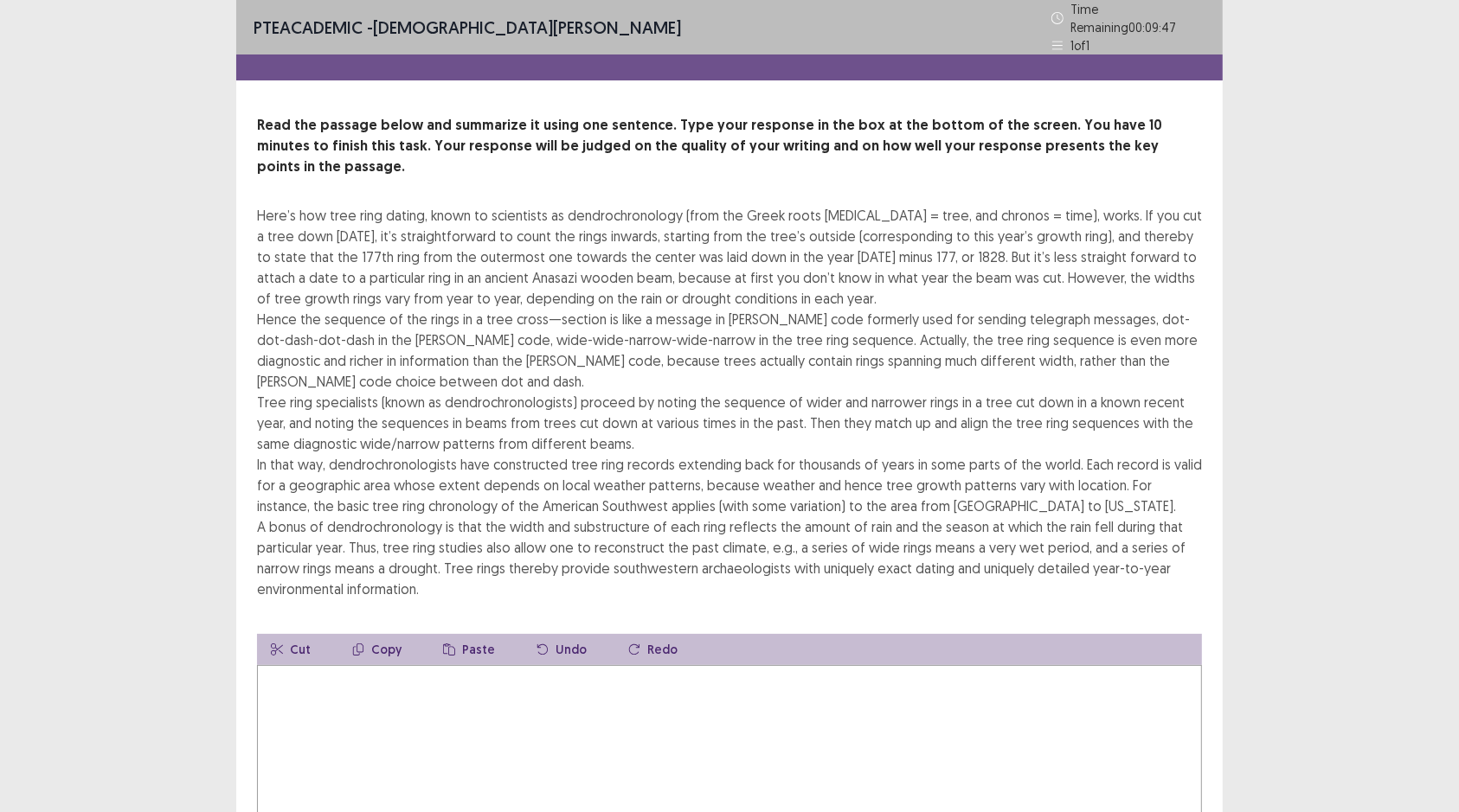
click at [294, 620] on textarea at bounding box center [730, 760] width 945 height 190
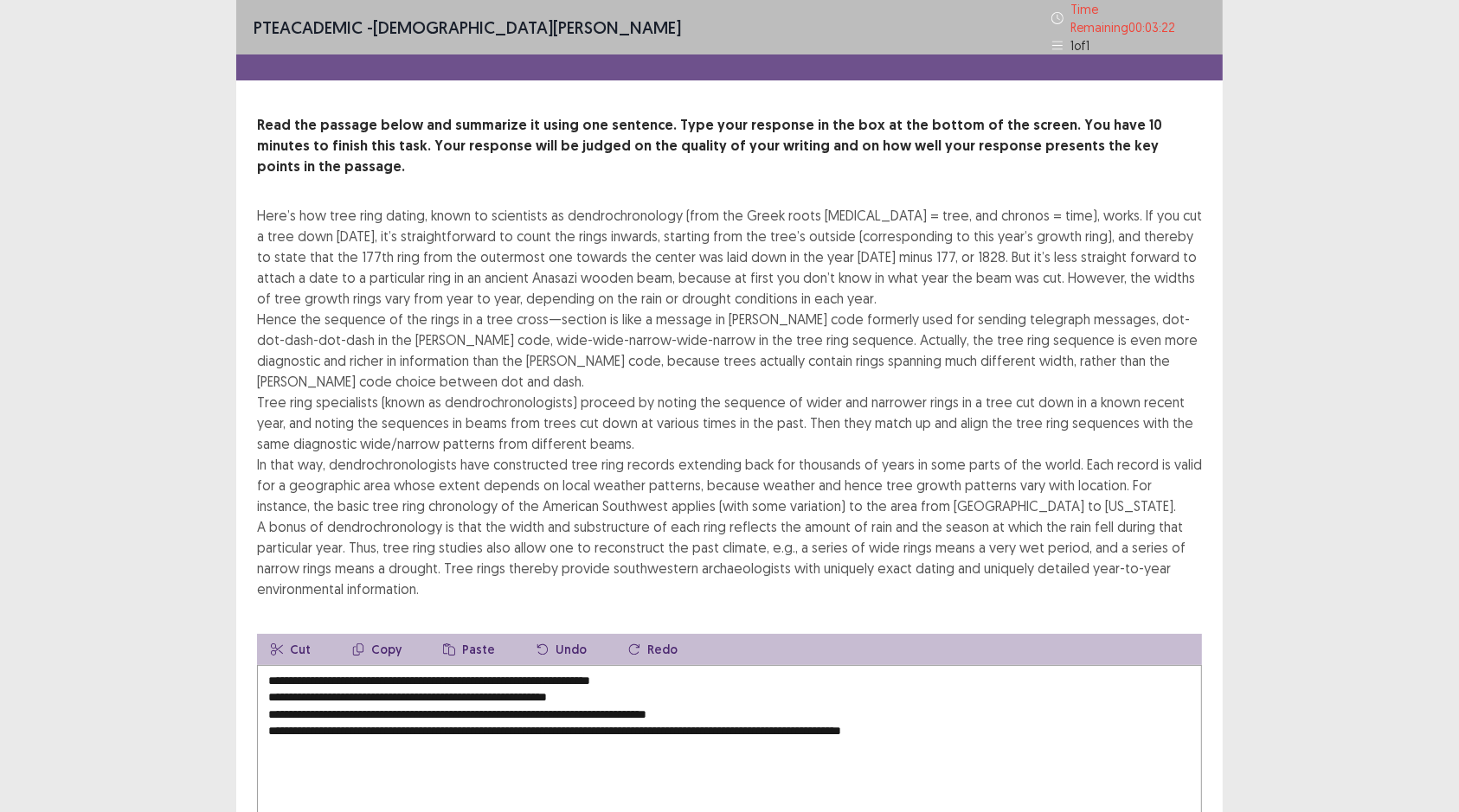
click at [277, 620] on textarea "**********" at bounding box center [730, 760] width 945 height 190
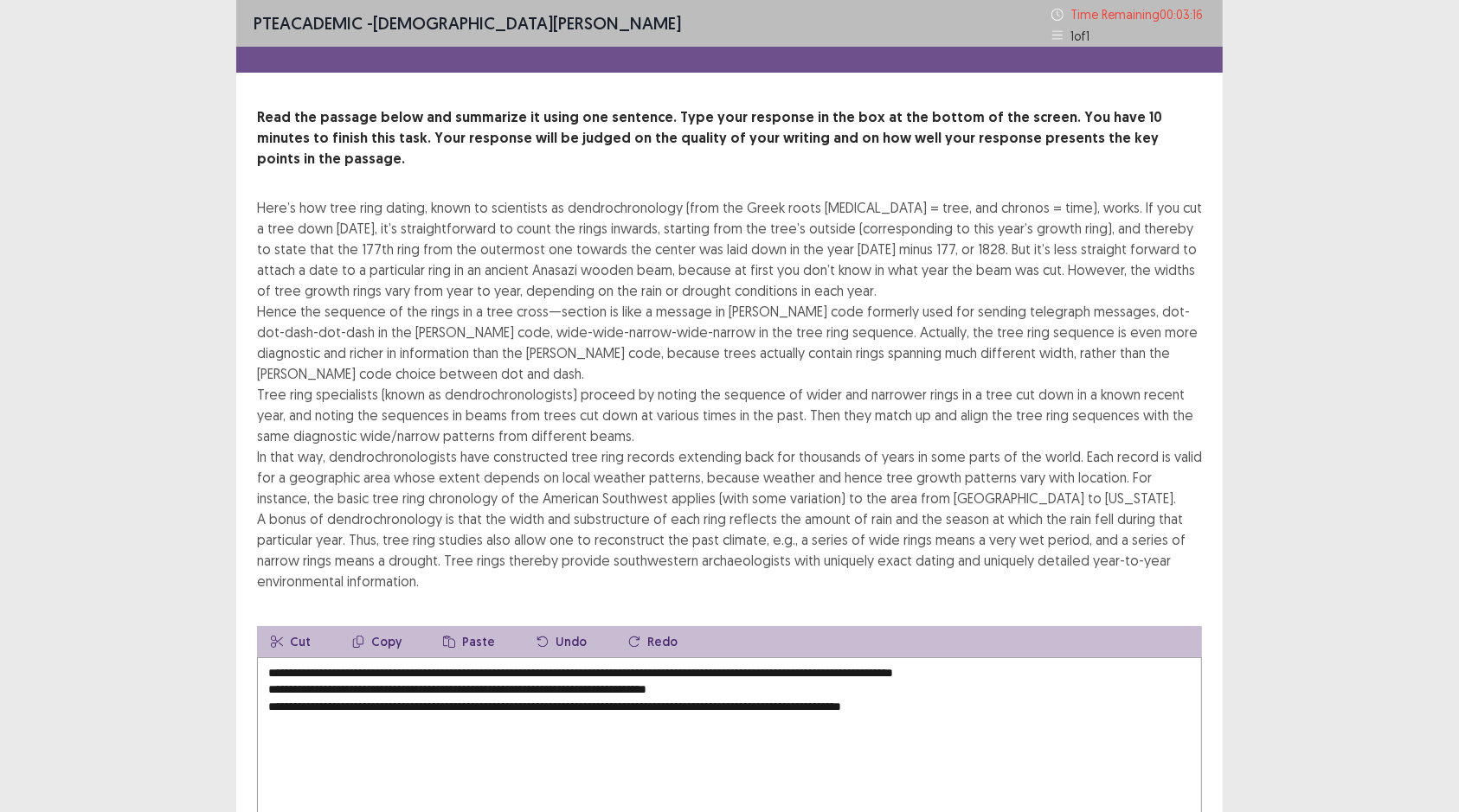
click at [280, 620] on textarea "**********" at bounding box center [730, 752] width 945 height 190
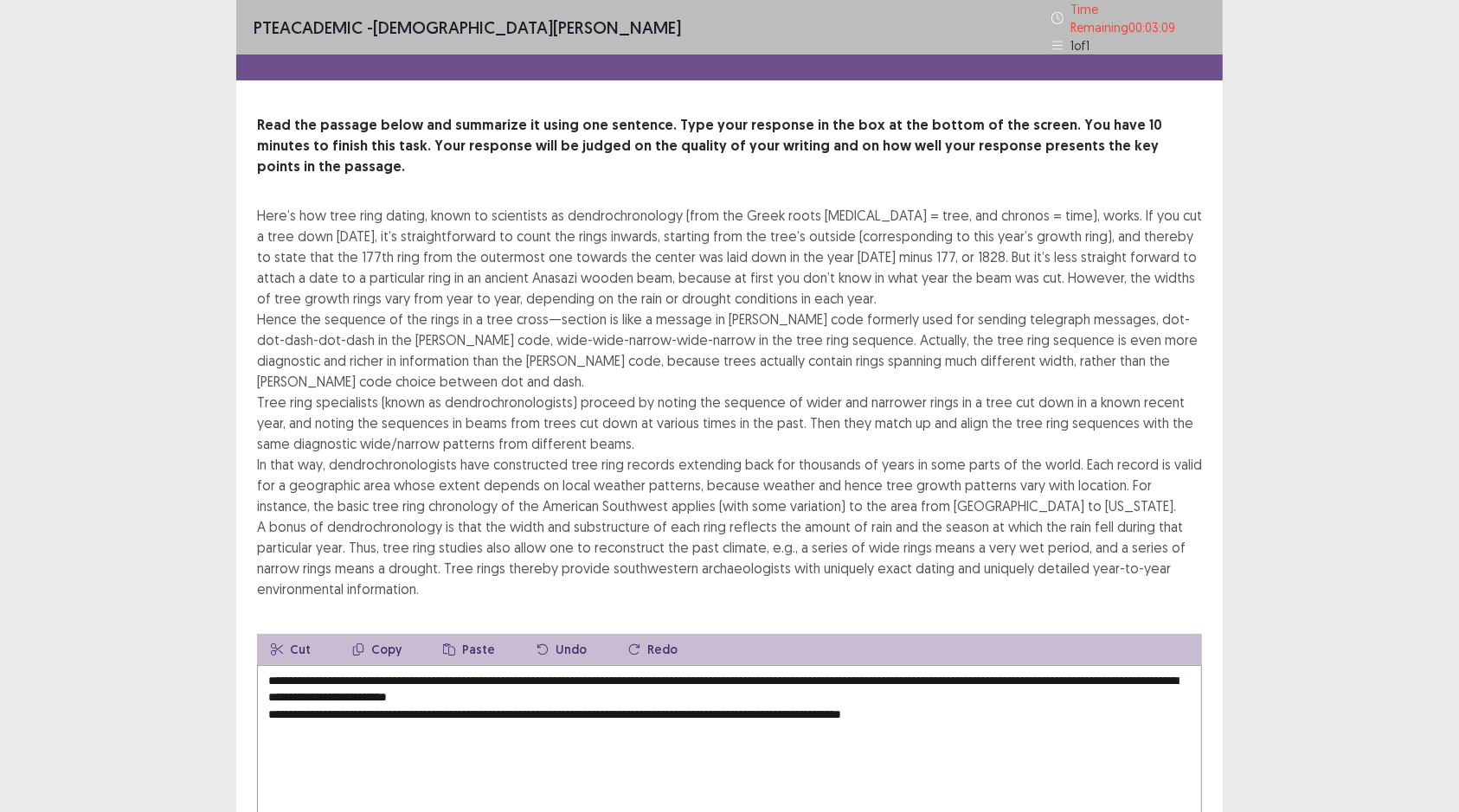
click at [1047, 620] on textarea "**********" at bounding box center [730, 760] width 945 height 190
click at [280, 620] on textarea "**********" at bounding box center [730, 760] width 945 height 190
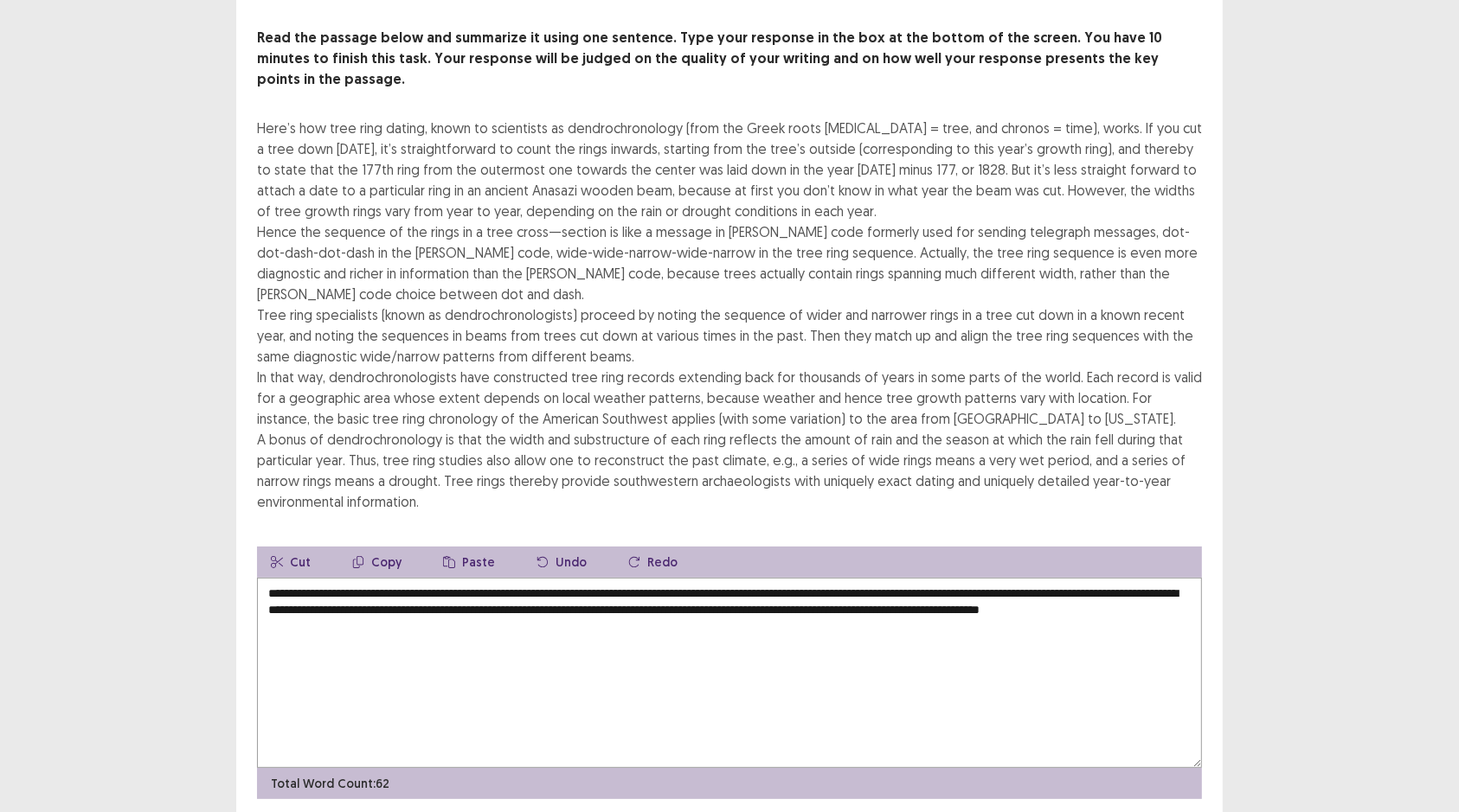
scroll to position [91, 0]
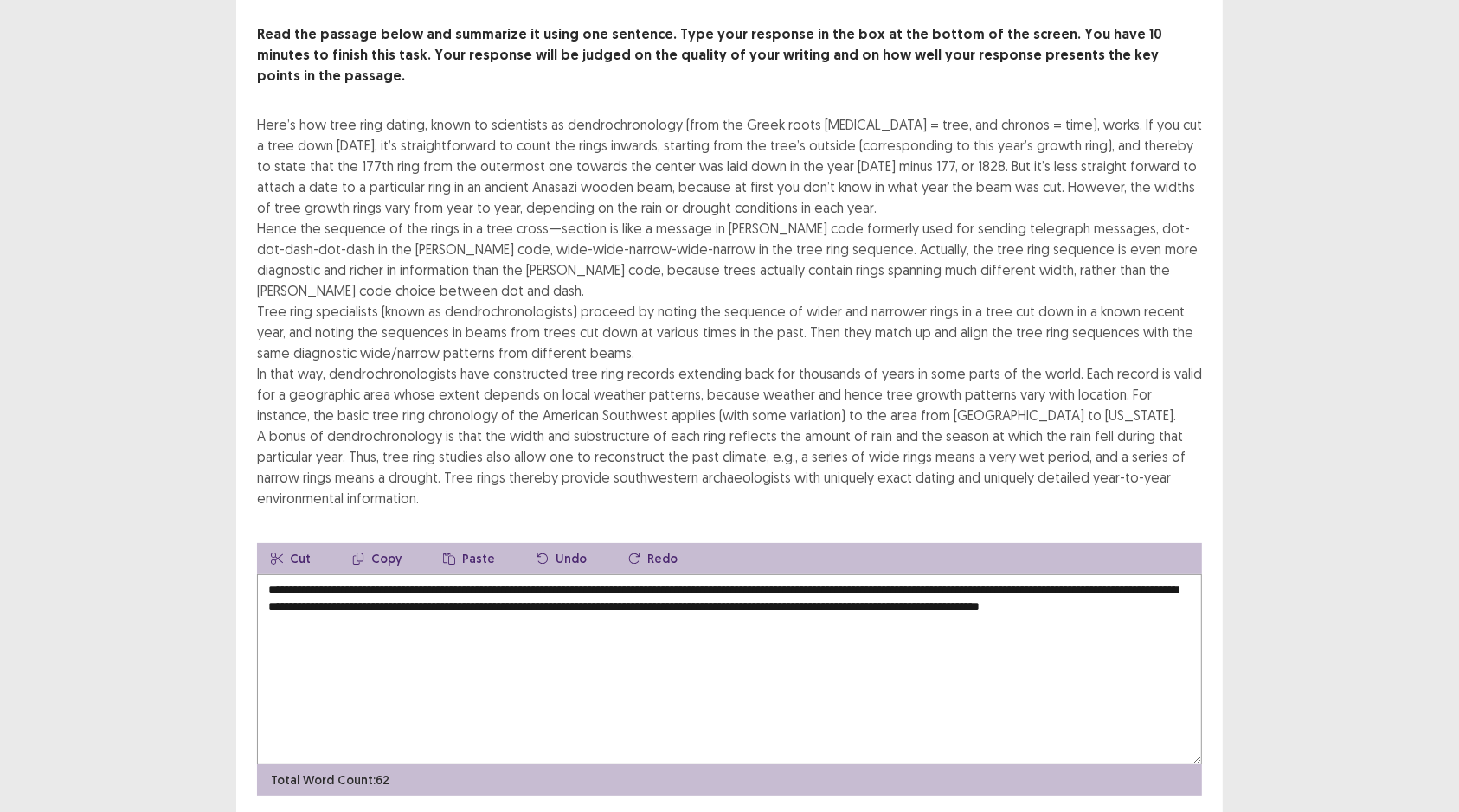
click at [479, 620] on textarea "**********" at bounding box center [730, 669] width 945 height 190
click at [706, 620] on textarea "**********" at bounding box center [730, 669] width 945 height 190
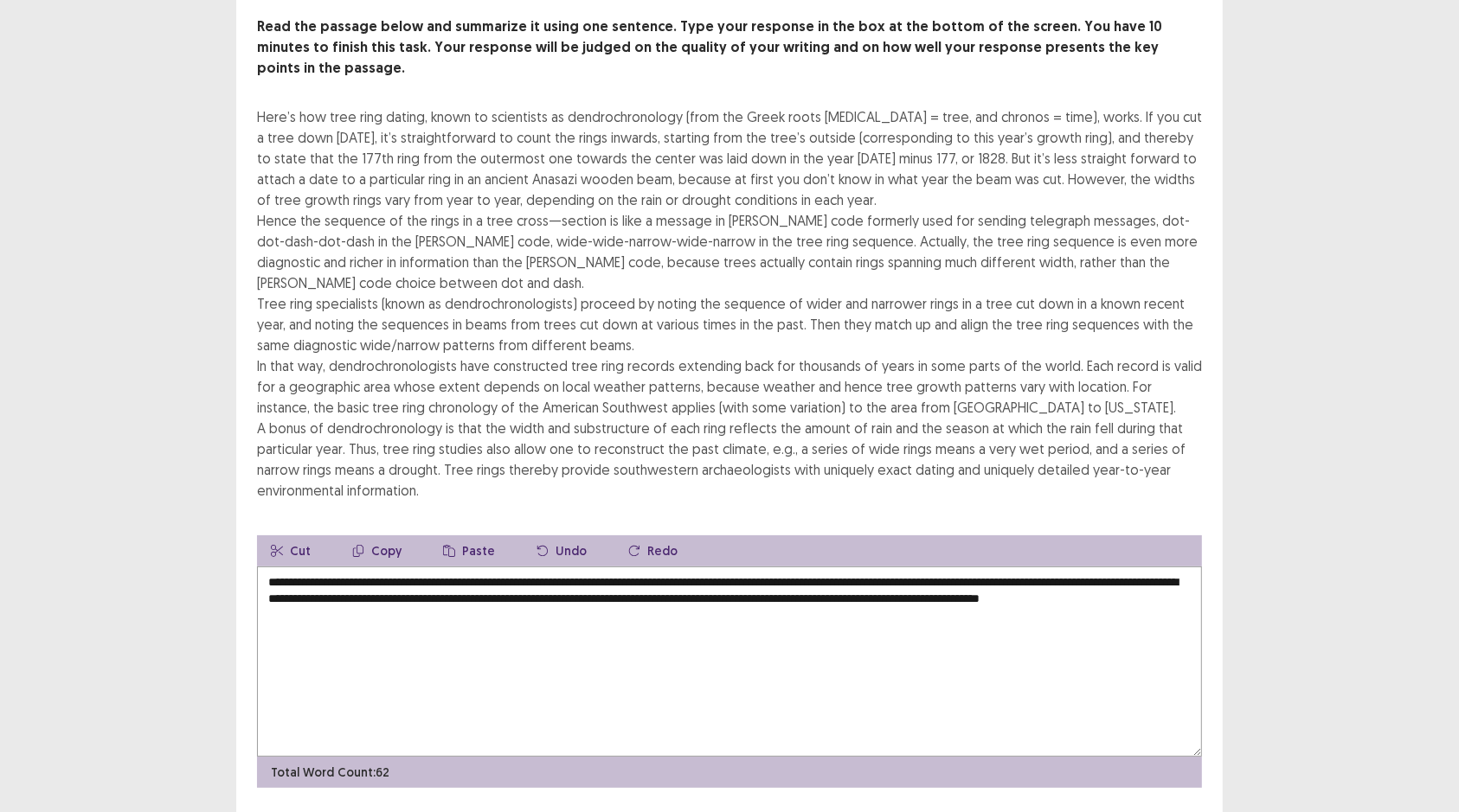
click at [692, 620] on textarea "**********" at bounding box center [730, 662] width 945 height 190
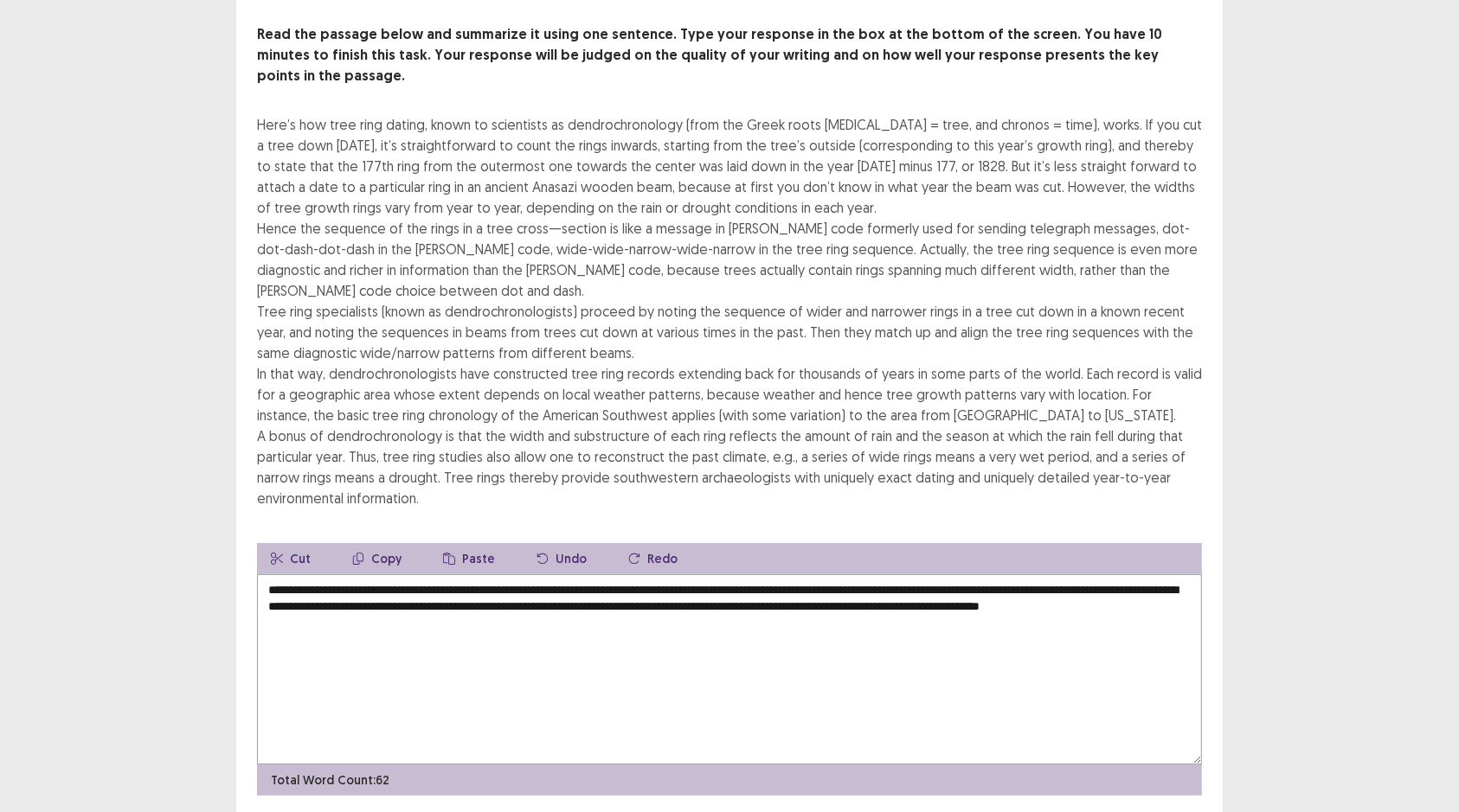
click at [544, 620] on textarea "**********" at bounding box center [730, 669] width 945 height 190
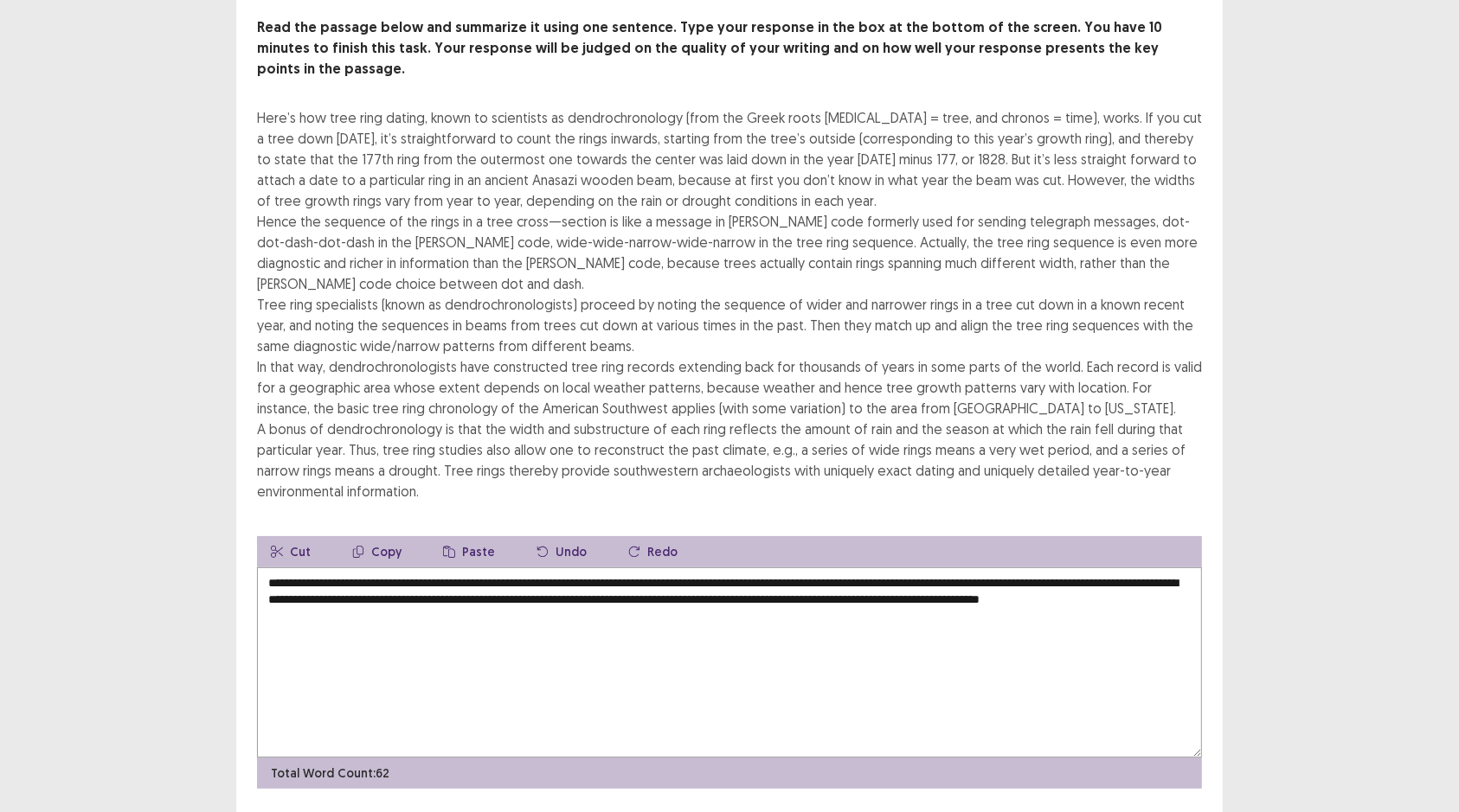
scroll to position [122, 0]
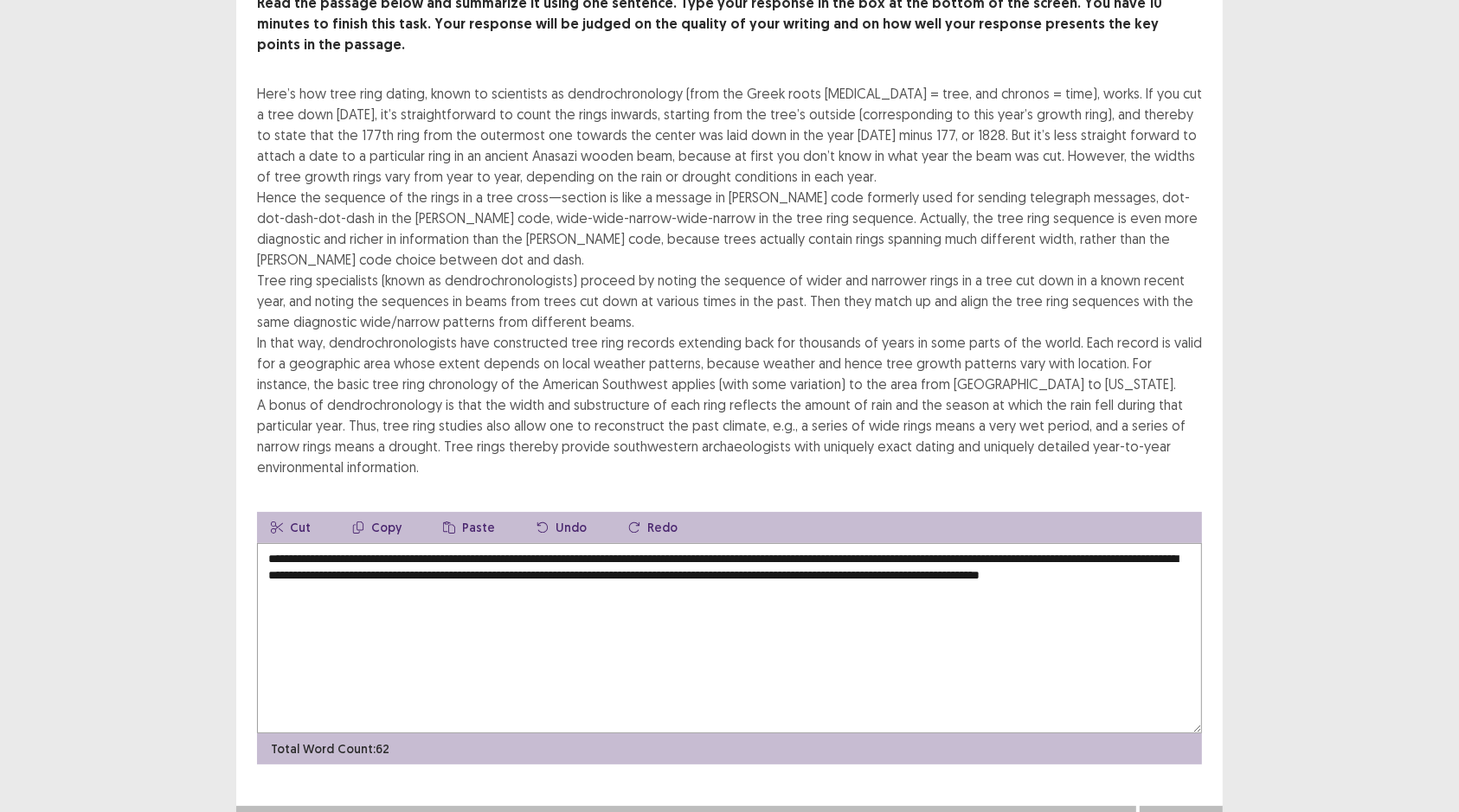
type textarea "**********"
click at [1185, 620] on button "Next" at bounding box center [1181, 823] width 69 height 21
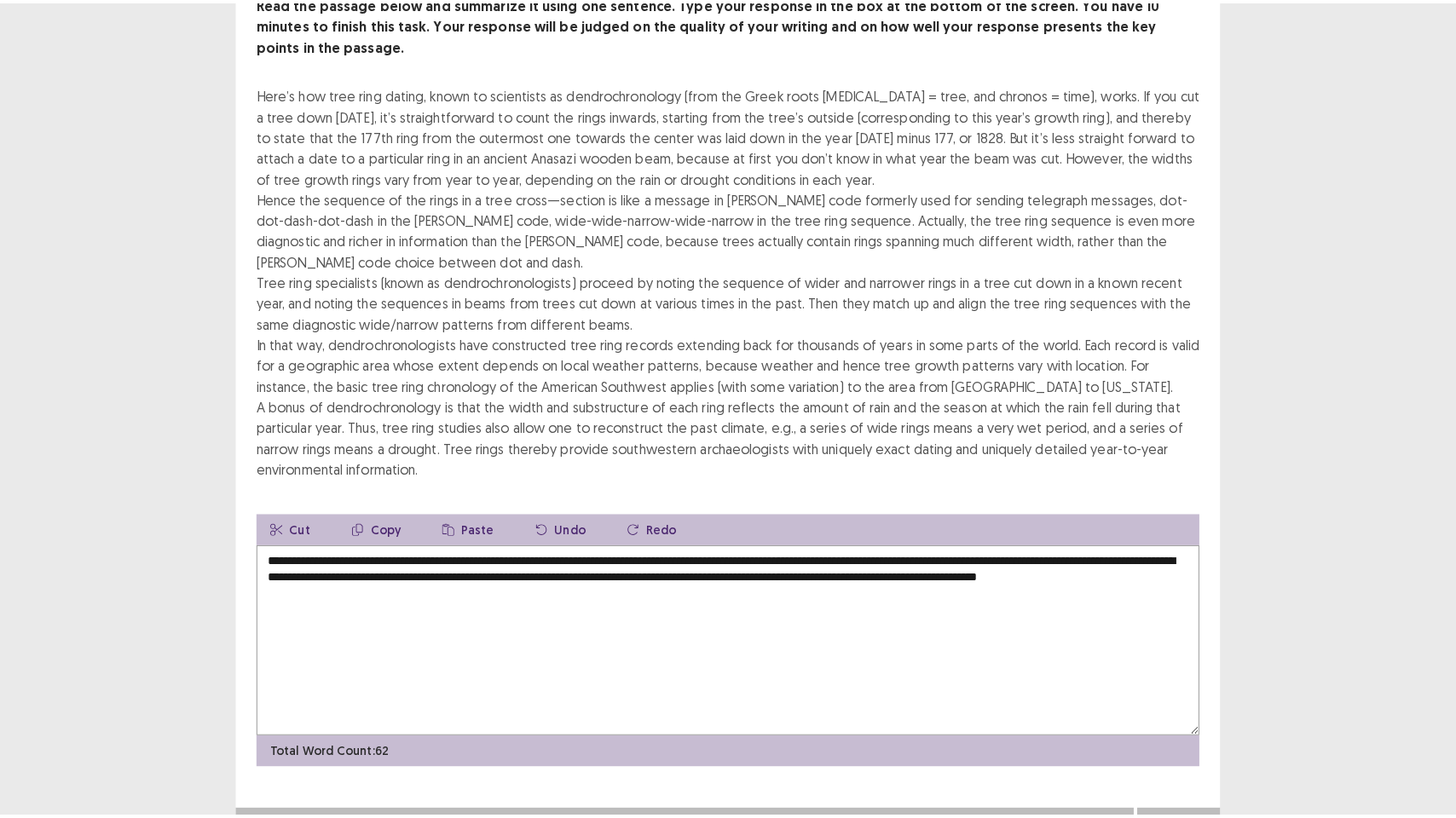
scroll to position [103, 0]
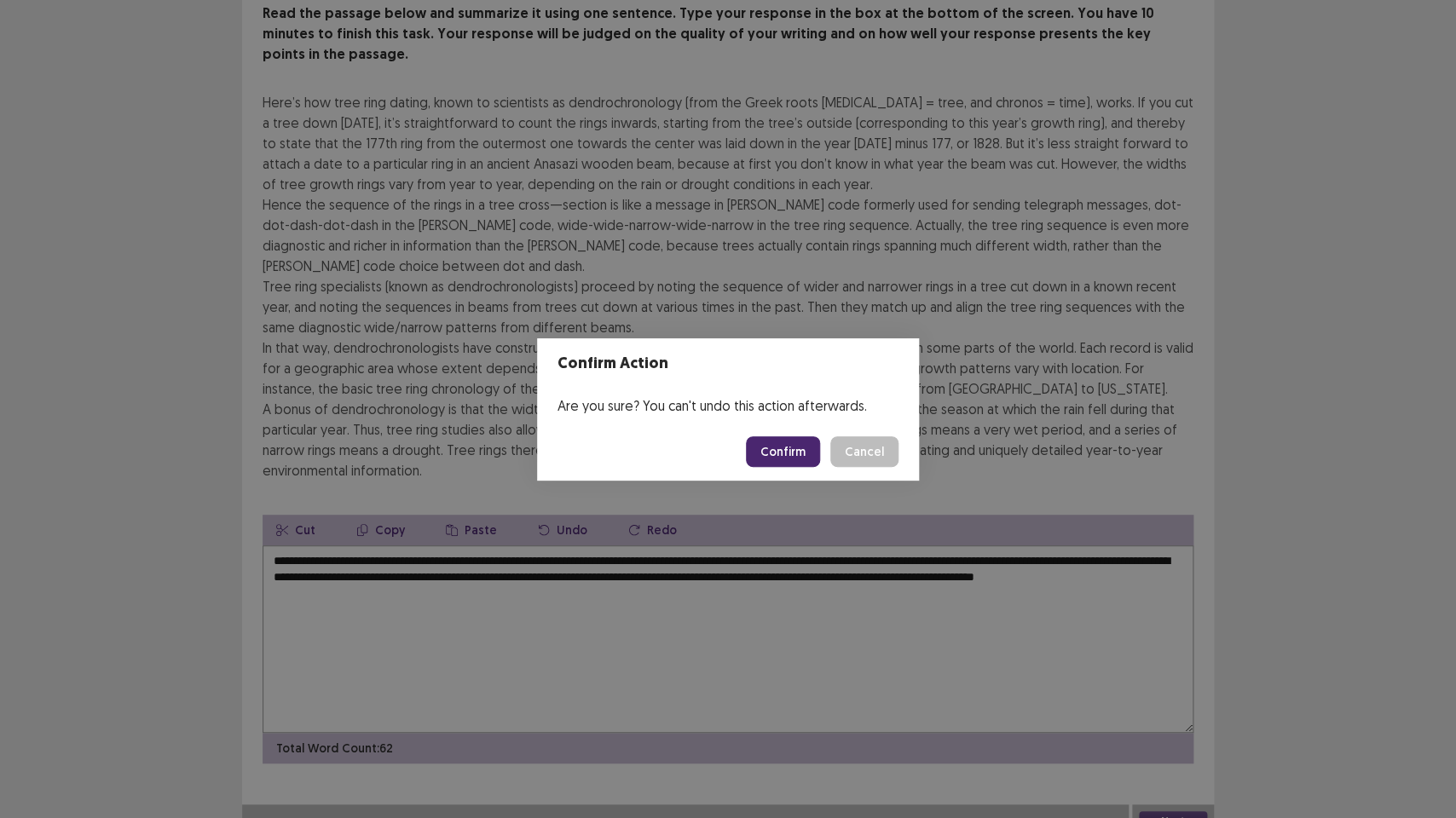
click at [785, 452] on button "Confirm" at bounding box center [783, 452] width 74 height 31
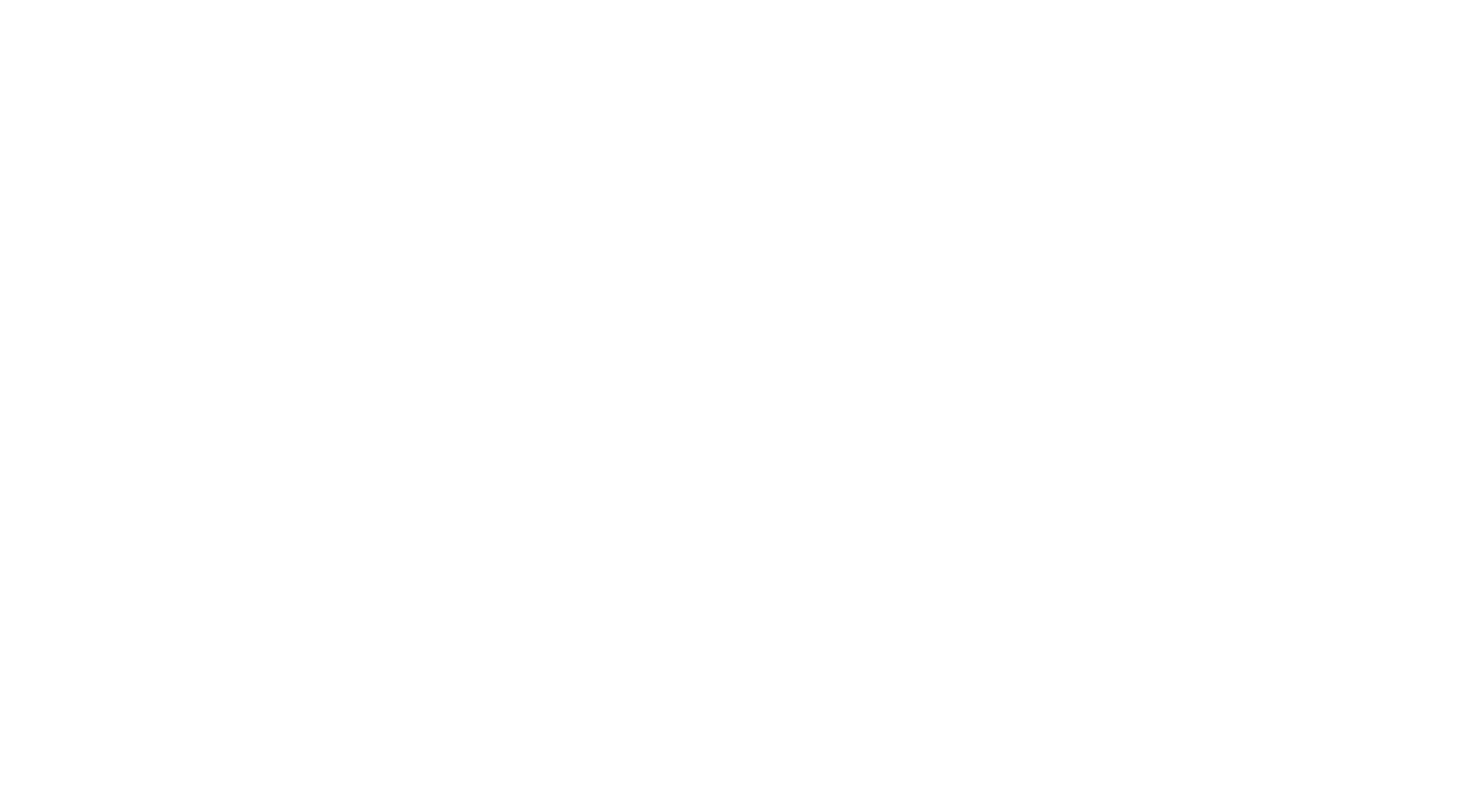
scroll to position [0, 0]
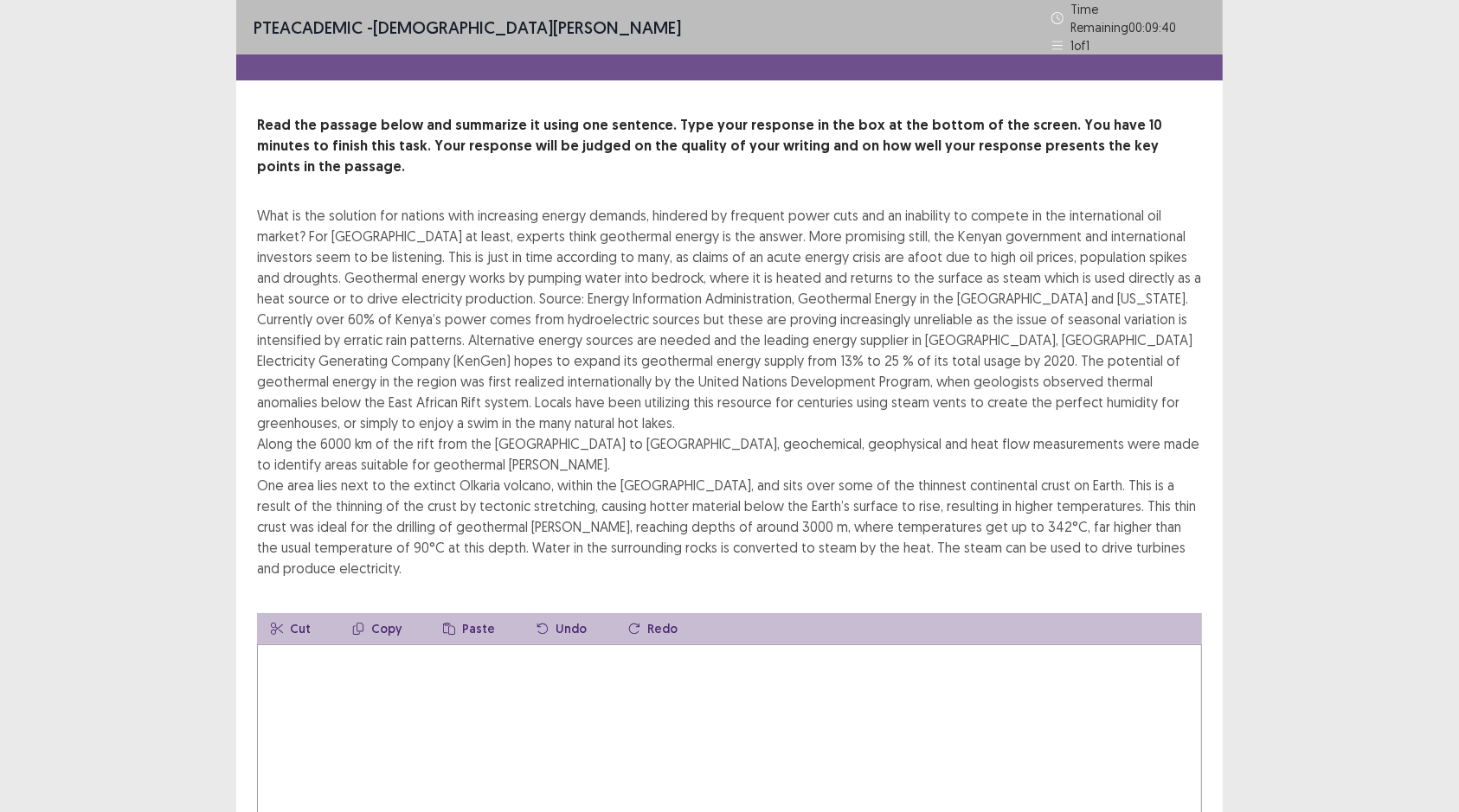
click at [358, 620] on textarea at bounding box center [730, 739] width 945 height 190
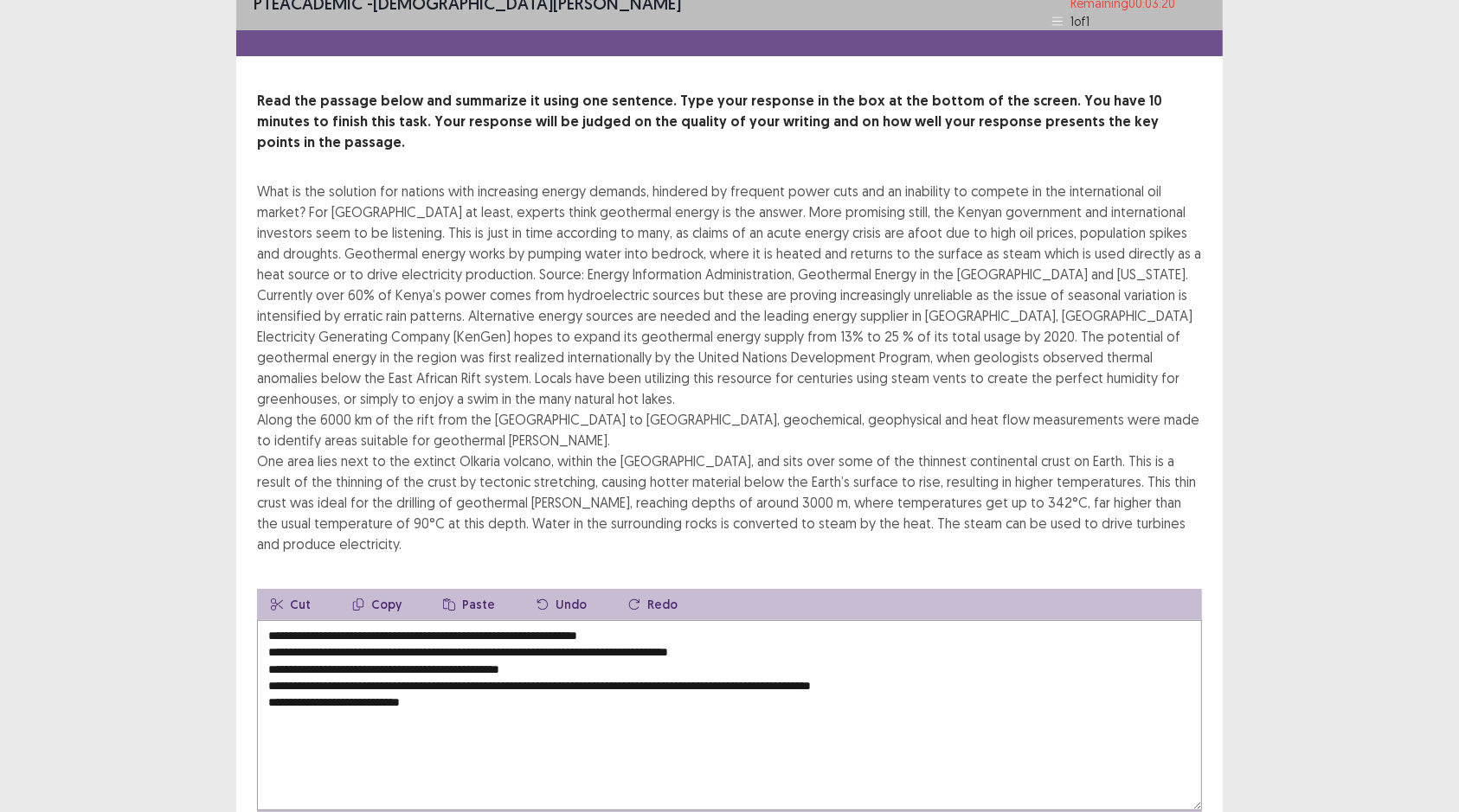
scroll to position [10, 0]
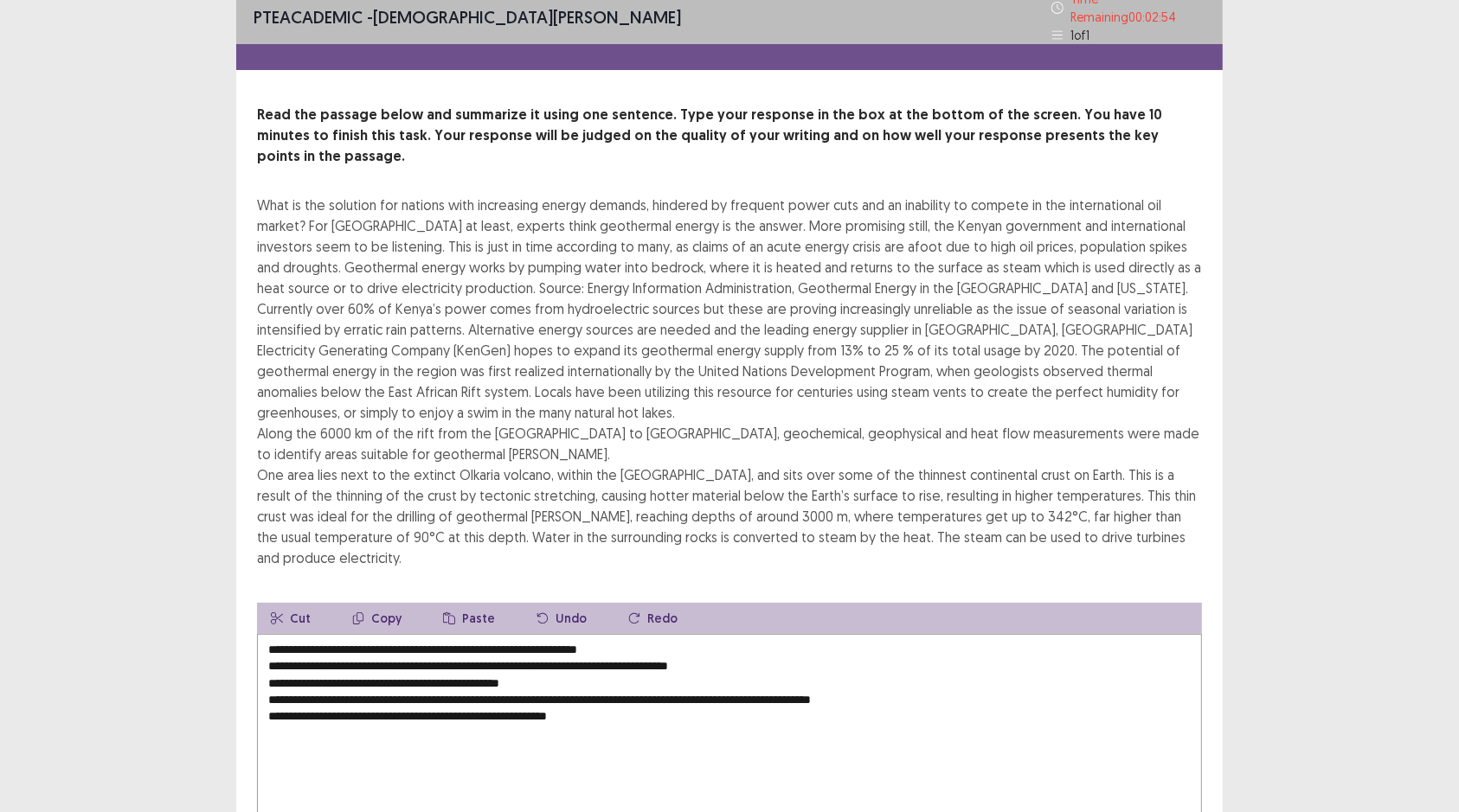
click at [276, 620] on textarea "**********" at bounding box center [730, 729] width 945 height 190
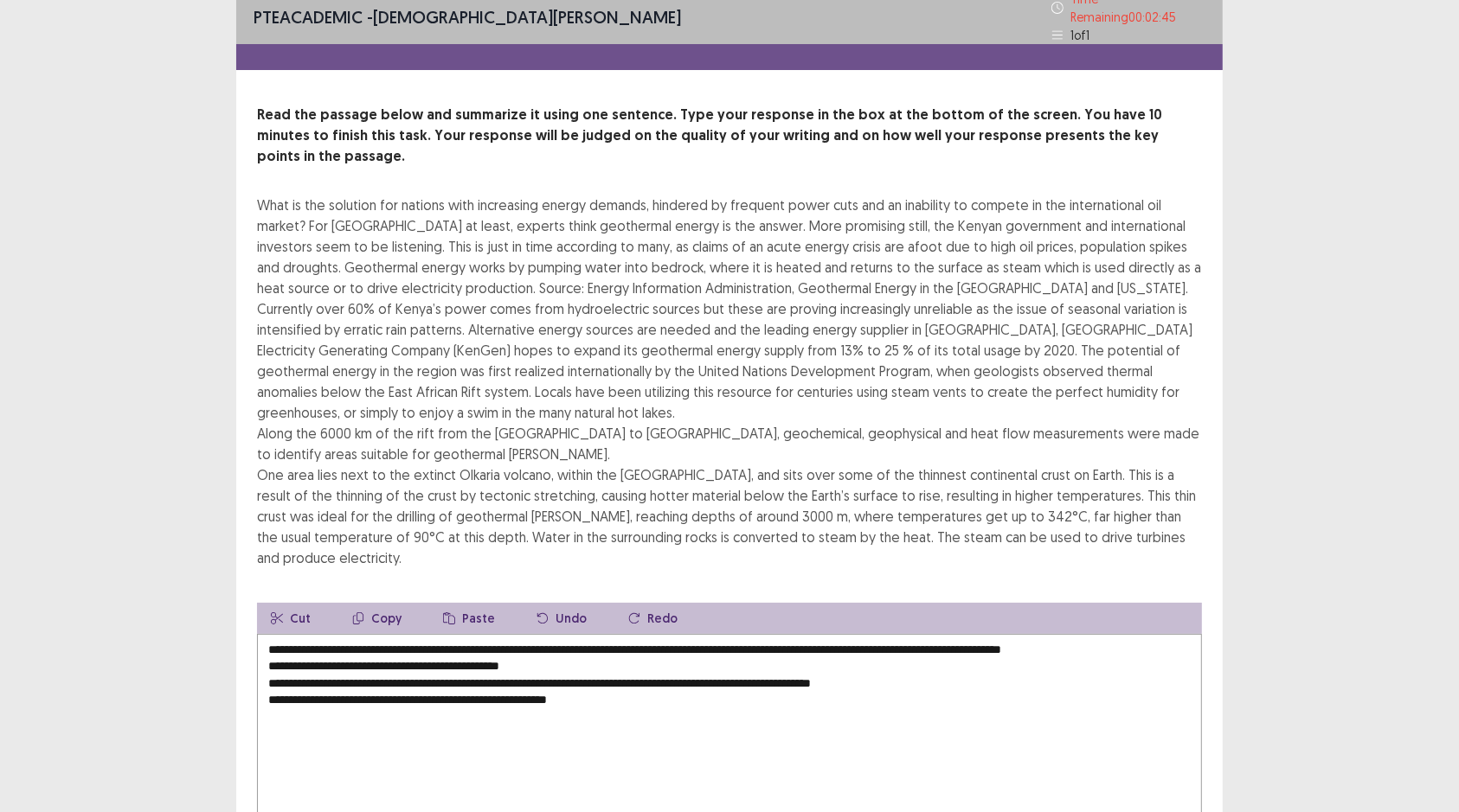
click at [273, 620] on textarea "**********" at bounding box center [730, 729] width 945 height 190
click at [274, 620] on textarea "**********" at bounding box center [730, 729] width 945 height 190
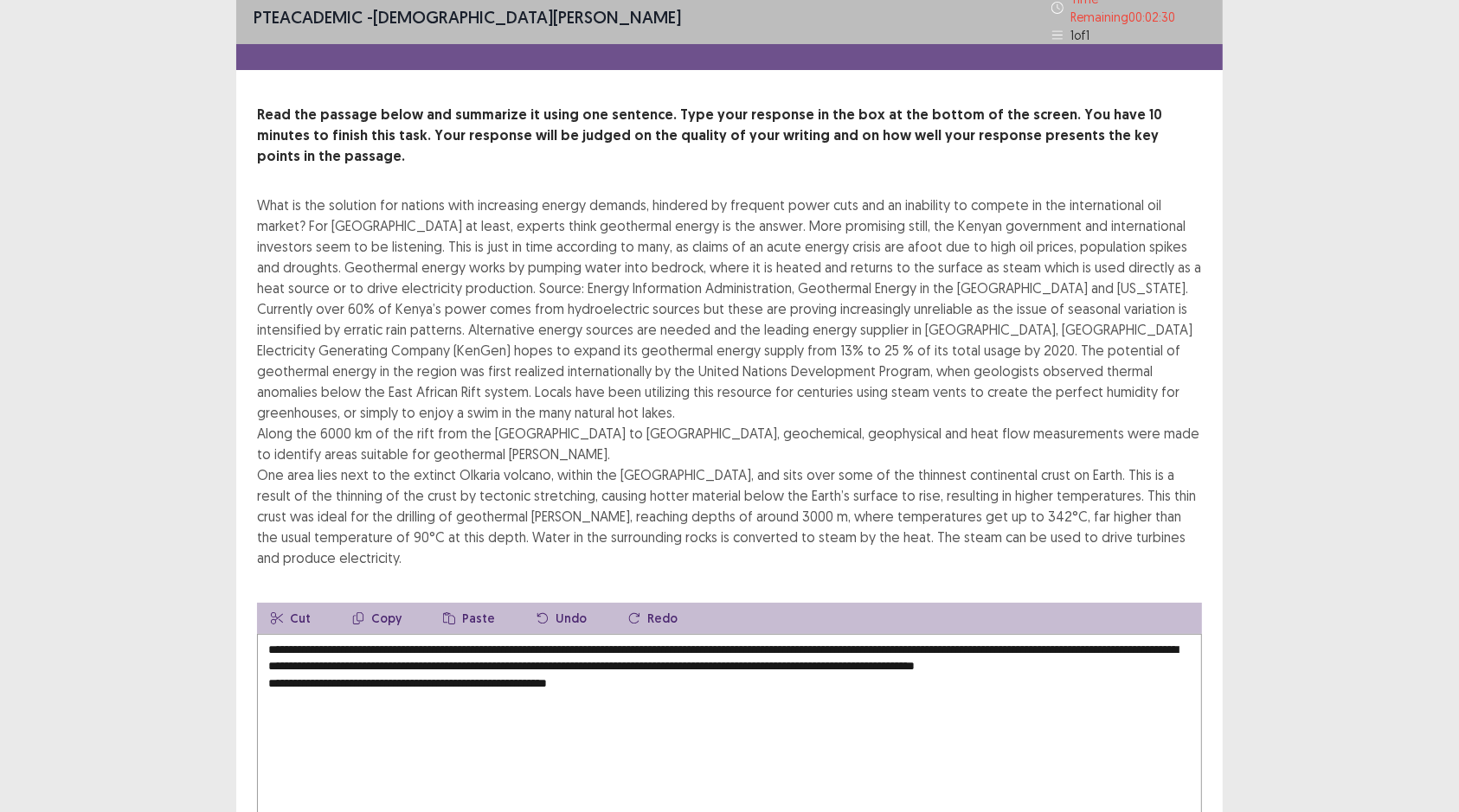
click at [277, 620] on textarea "**********" at bounding box center [730, 729] width 945 height 190
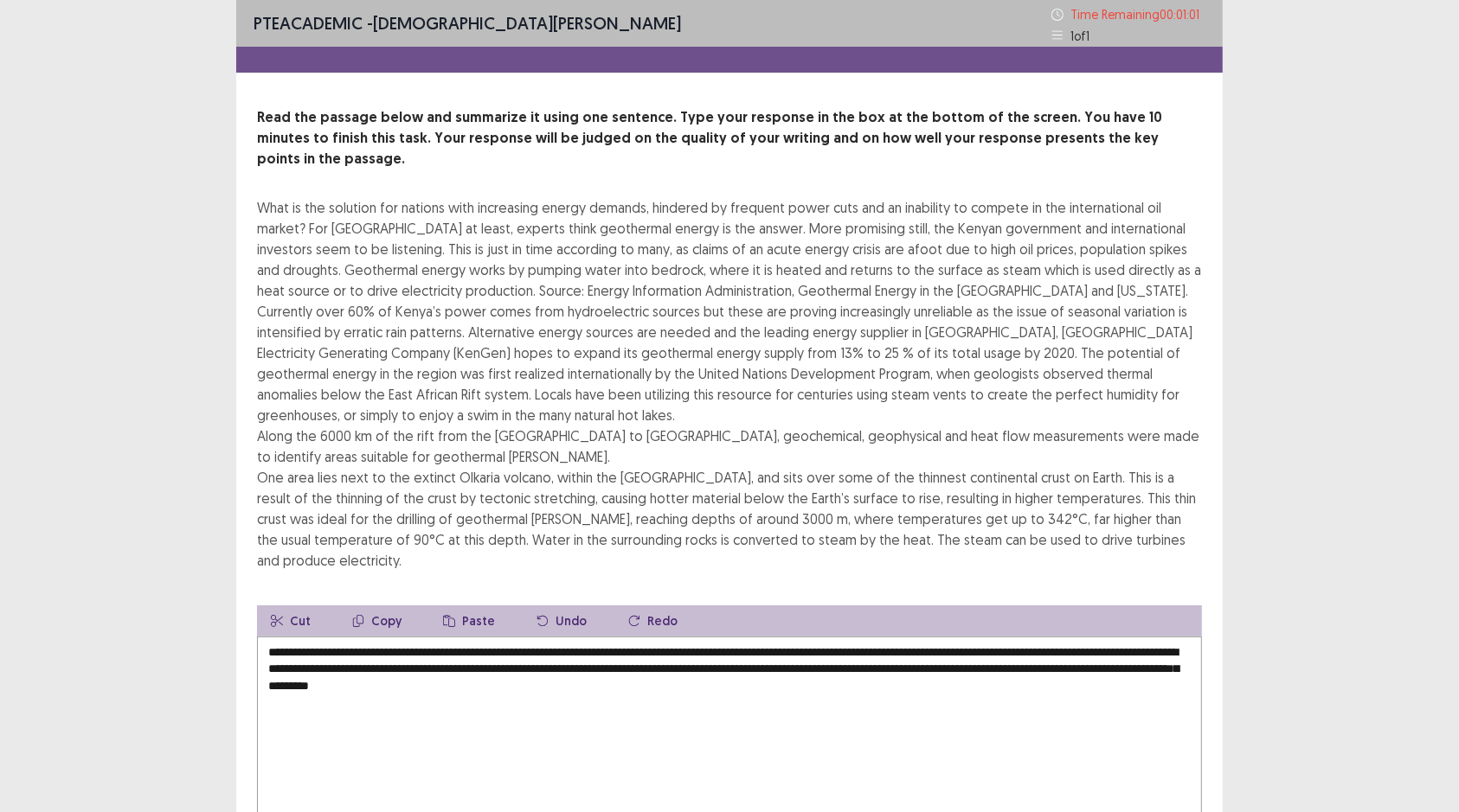
scroll to position [91, 0]
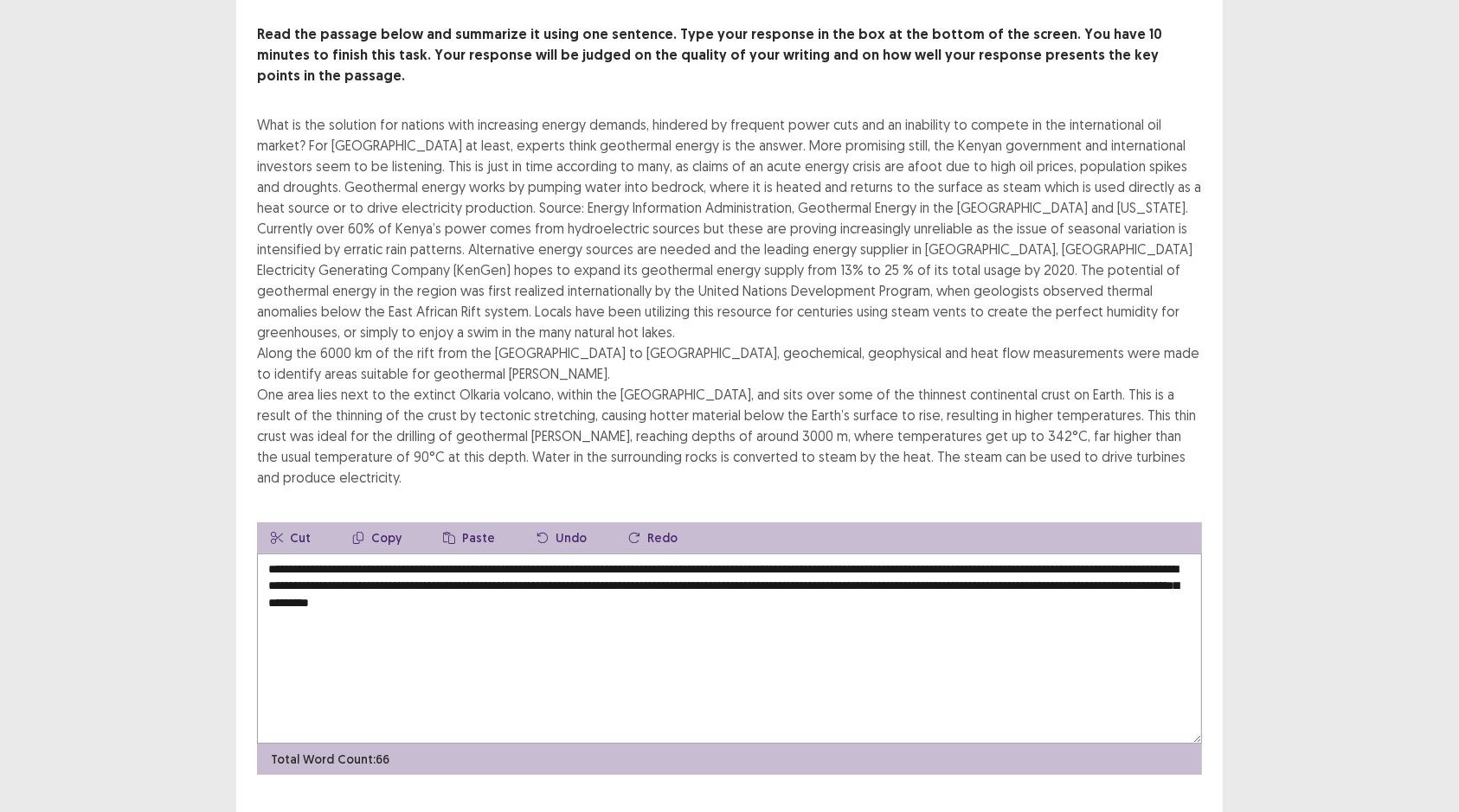
type textarea "**********"
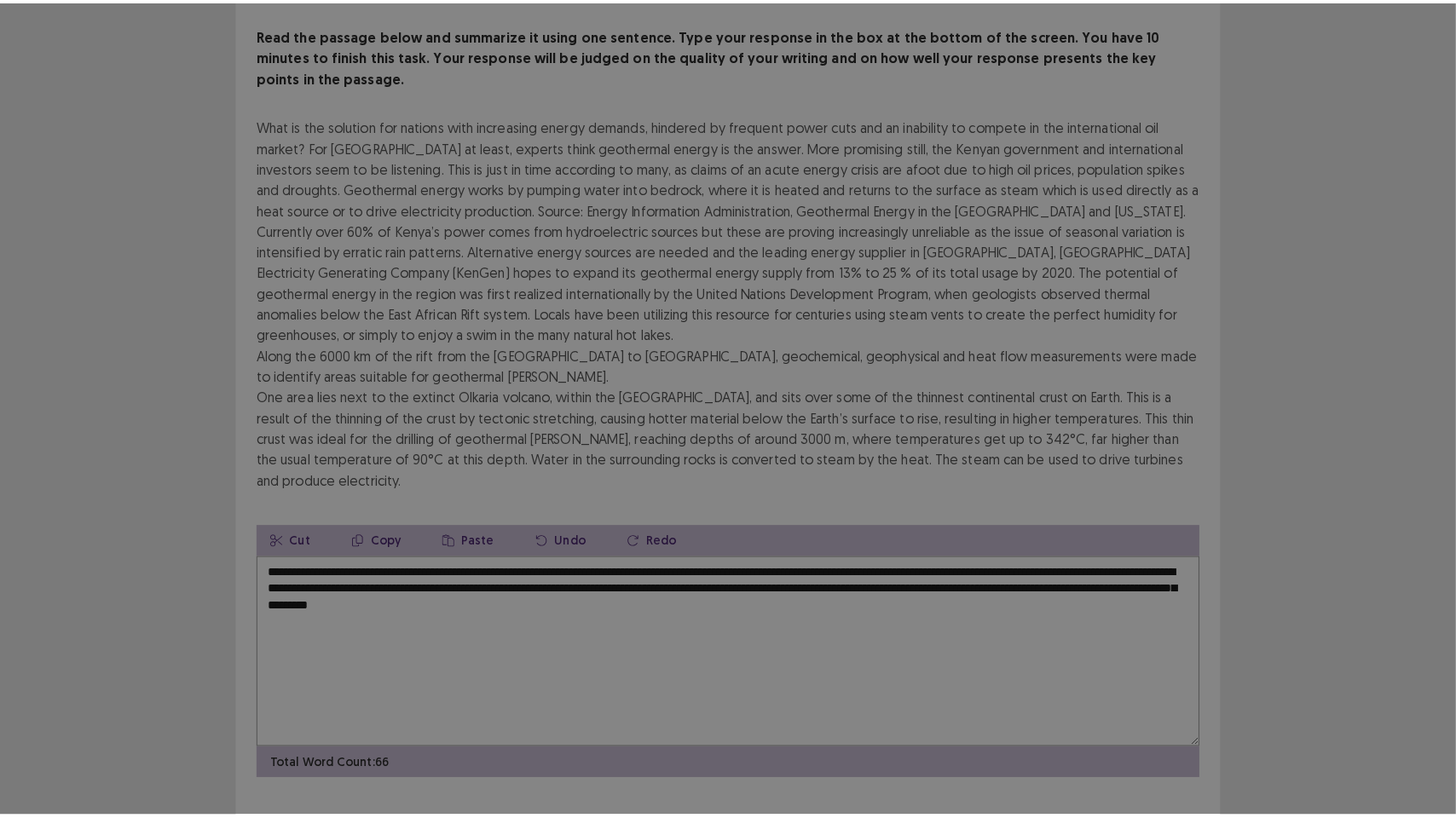
scroll to position [82, 0]
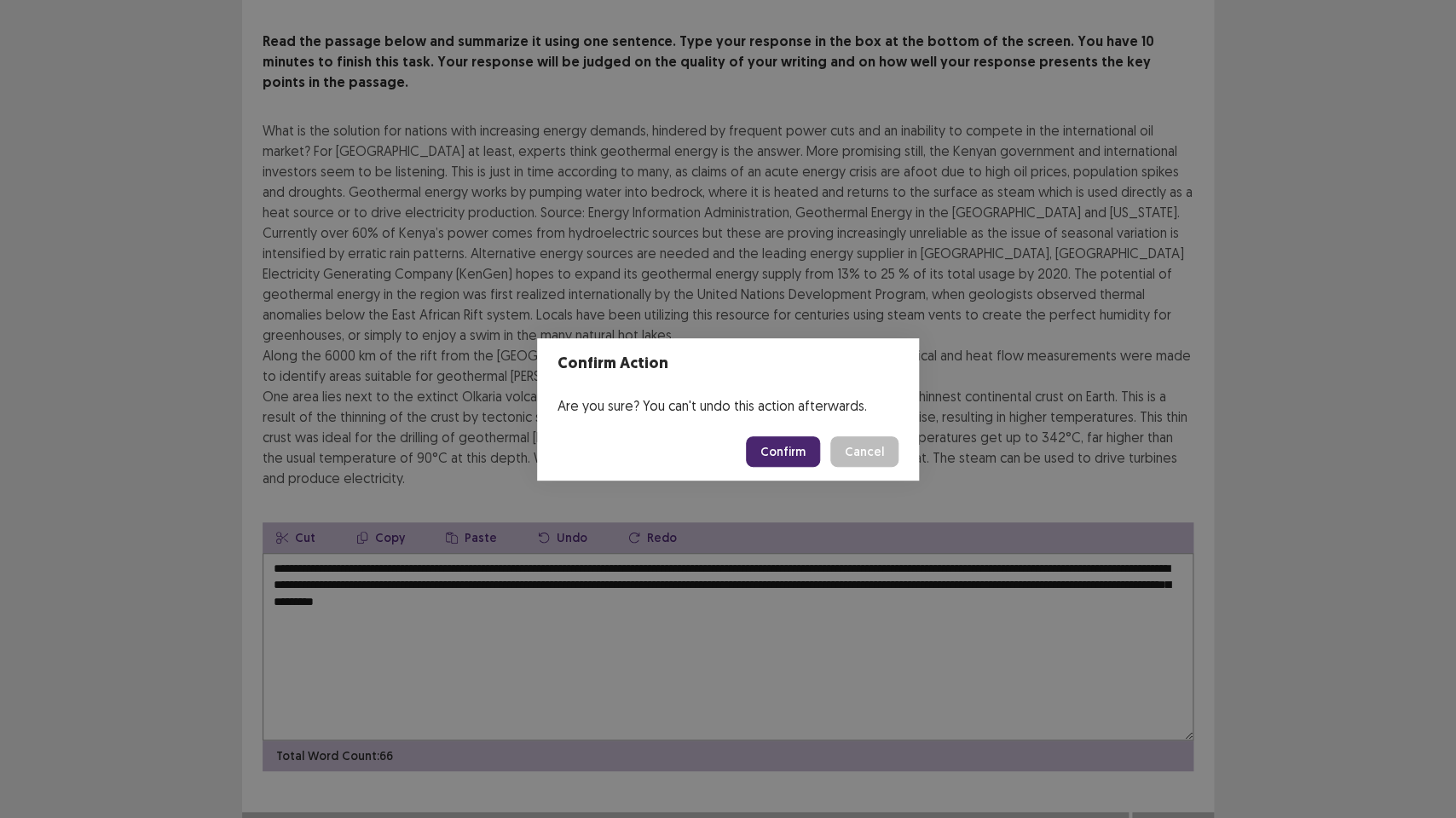
click at [791, 455] on button "Confirm" at bounding box center [783, 452] width 74 height 31
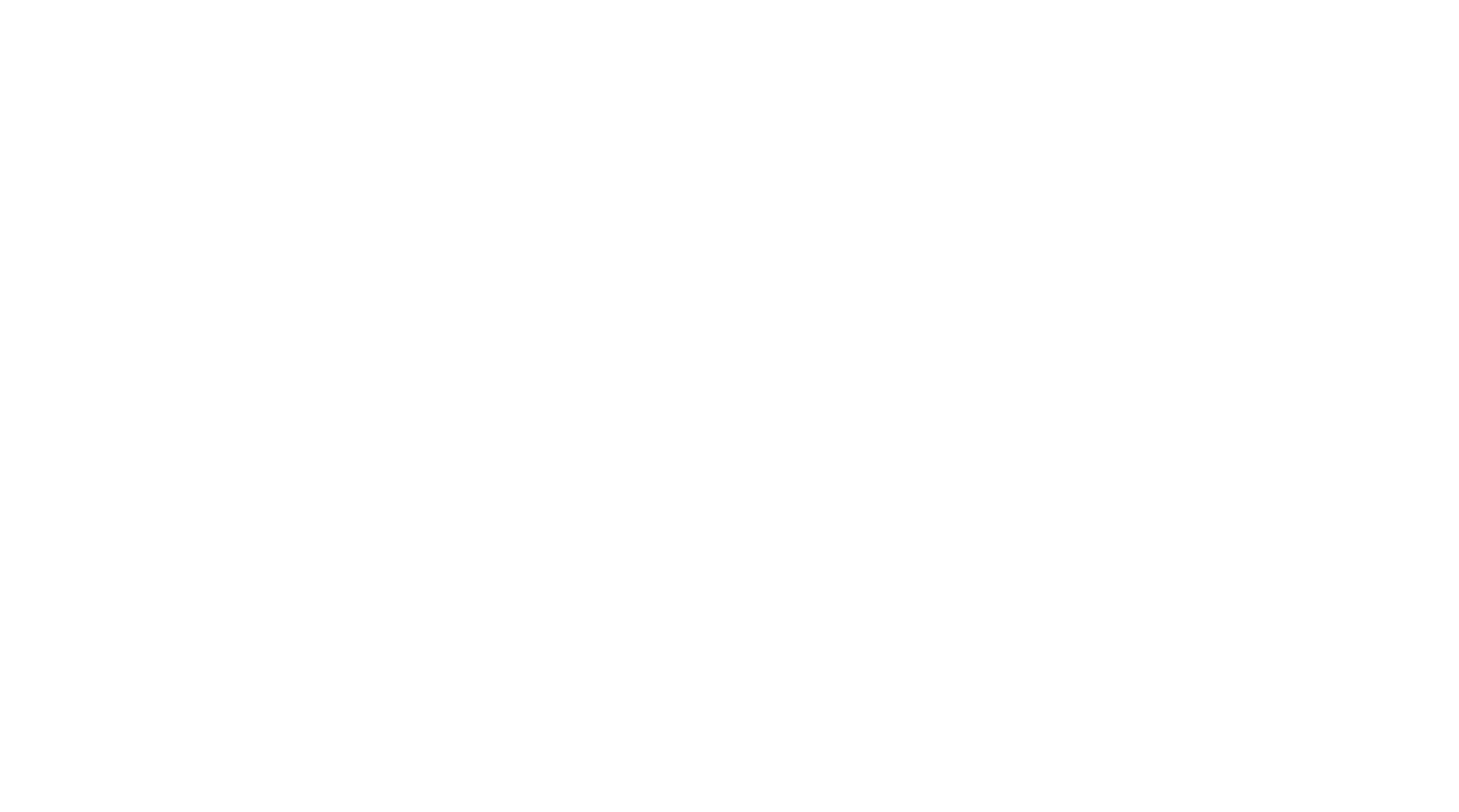
scroll to position [0, 0]
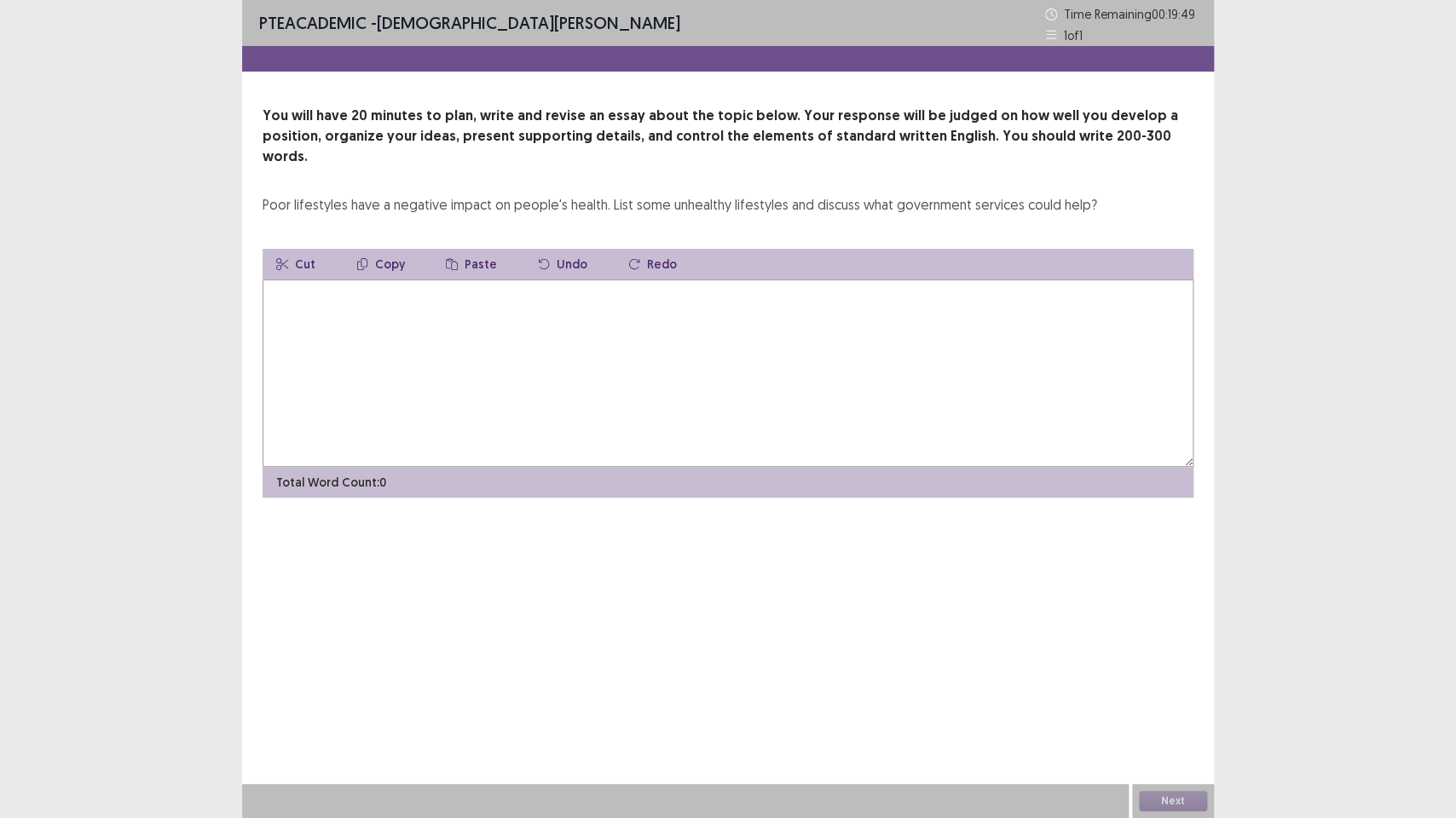
drag, startPoint x: 258, startPoint y: 107, endPoint x: 247, endPoint y: 103, distance: 11.7
click at [247, 103] on div "PTE academic - [PERSON_NAME] Time Remaining 00 : 19 : 49 1 of 1 You will have 2…" at bounding box center [728, 266] width 972 height 532
drag, startPoint x: 770, startPoint y: 111, endPoint x: 787, endPoint y: 133, distance: 27.8
click at [797, 149] on div "You will have 20 minutes to plan, write and revise an essay about the topic bel…" at bounding box center [728, 161] width 931 height 110
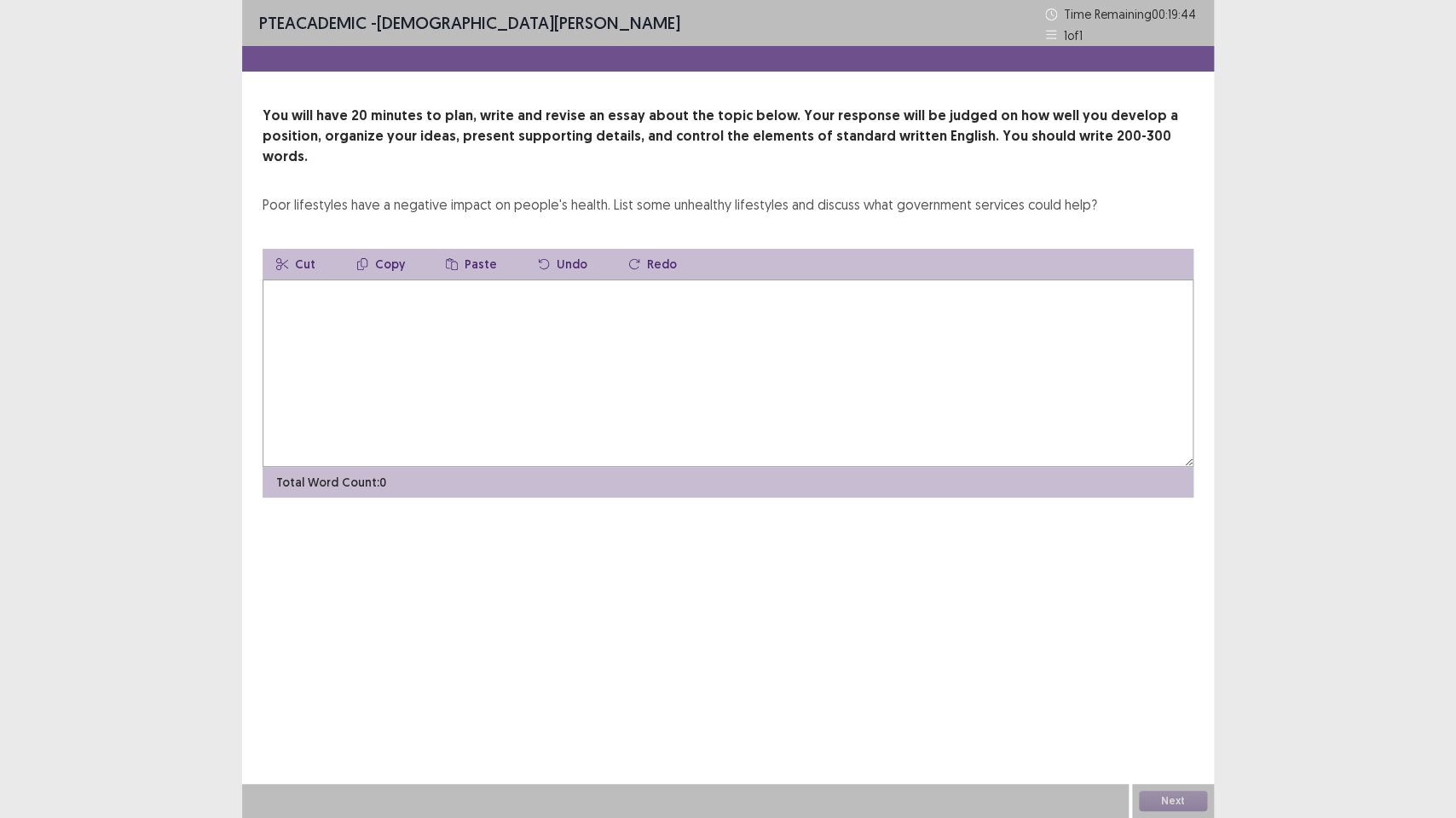
drag, startPoint x: 771, startPoint y: 99, endPoint x: 1036, endPoint y: 145, distance: 269.0
click at [1001, 161] on div "PTE academic - [PERSON_NAME] Time Remaining 00 : 19 : 44 1 of 1 You will have 2…" at bounding box center [728, 266] width 972 height 532
click at [1081, 144] on p "You will have 20 minutes to plan, write and revise an essay about the topic bel…" at bounding box center [728, 137] width 931 height 62
click at [338, 321] on textarea at bounding box center [728, 373] width 931 height 187
click at [370, 298] on textarea "***" at bounding box center [728, 373] width 931 height 187
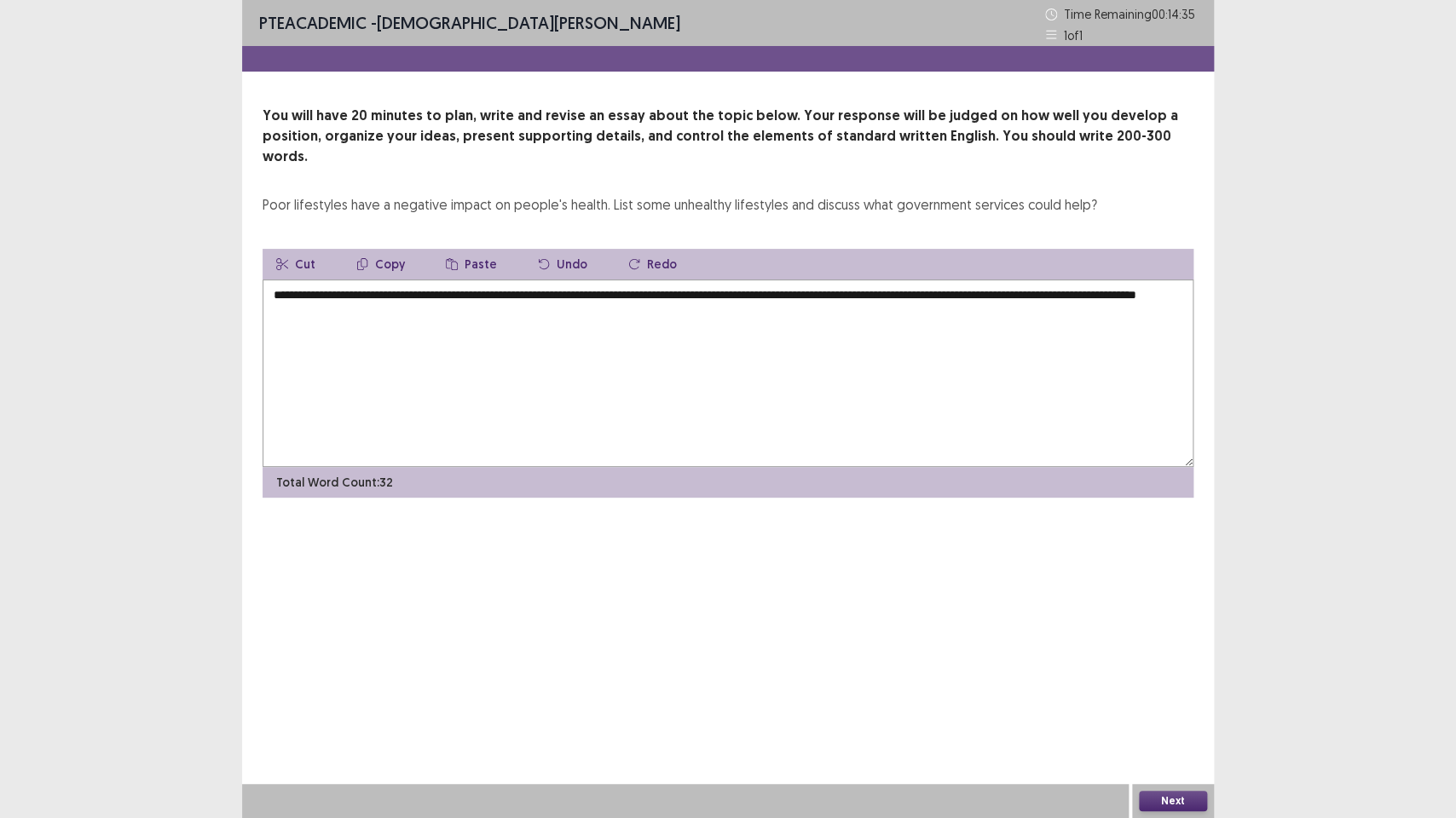
click at [473, 299] on textarea "**********" at bounding box center [728, 373] width 931 height 187
click at [937, 297] on textarea "**********" at bounding box center [728, 373] width 931 height 187
click at [880, 314] on textarea "**********" at bounding box center [728, 373] width 931 height 187
click at [1082, 293] on textarea "**********" at bounding box center [728, 373] width 931 height 187
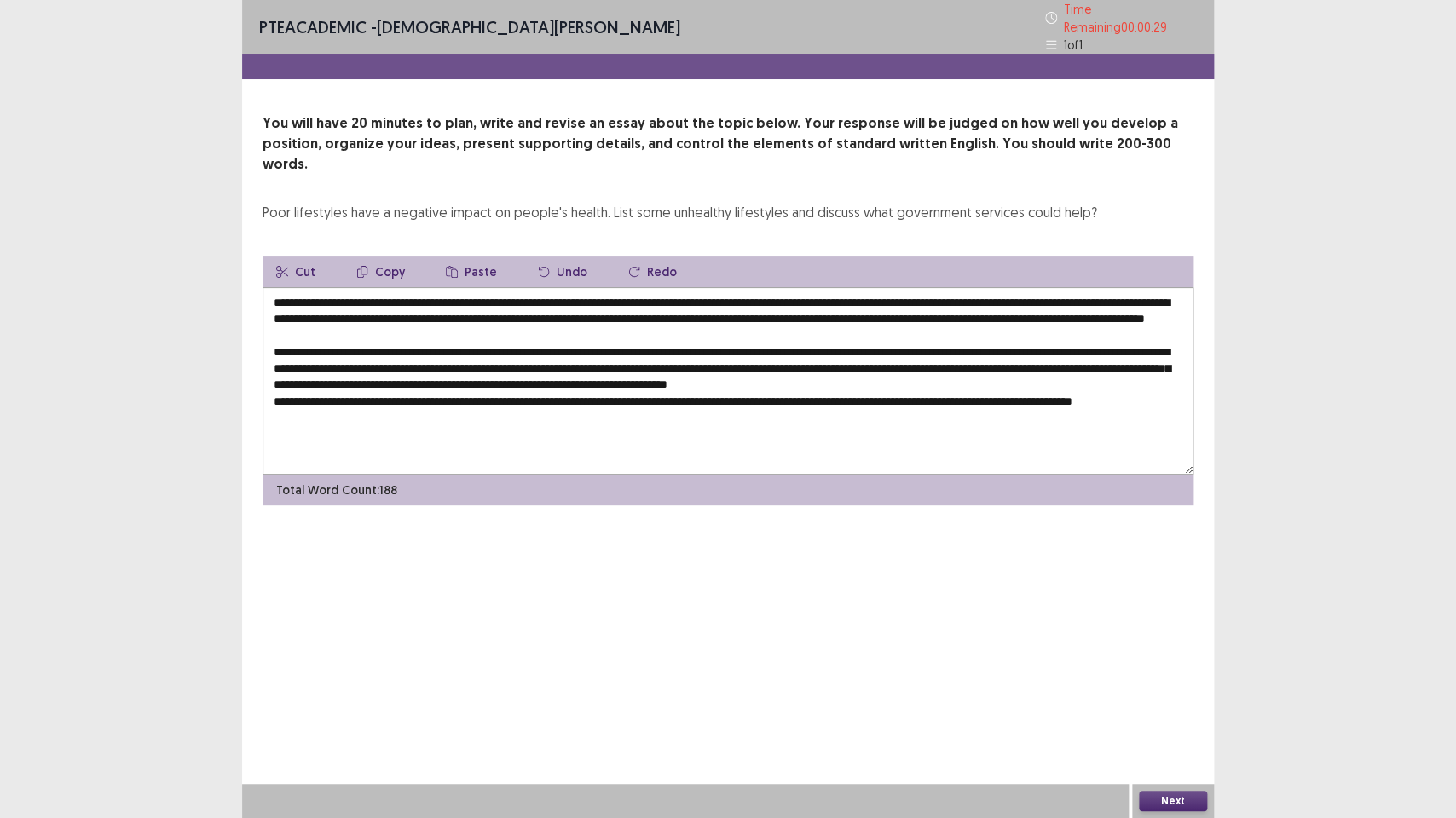
click at [936, 400] on textarea at bounding box center [728, 381] width 931 height 187
click at [937, 400] on textarea at bounding box center [728, 381] width 931 height 187
click at [1017, 414] on textarea at bounding box center [728, 381] width 931 height 187
click at [970, 412] on textarea at bounding box center [728, 381] width 931 height 187
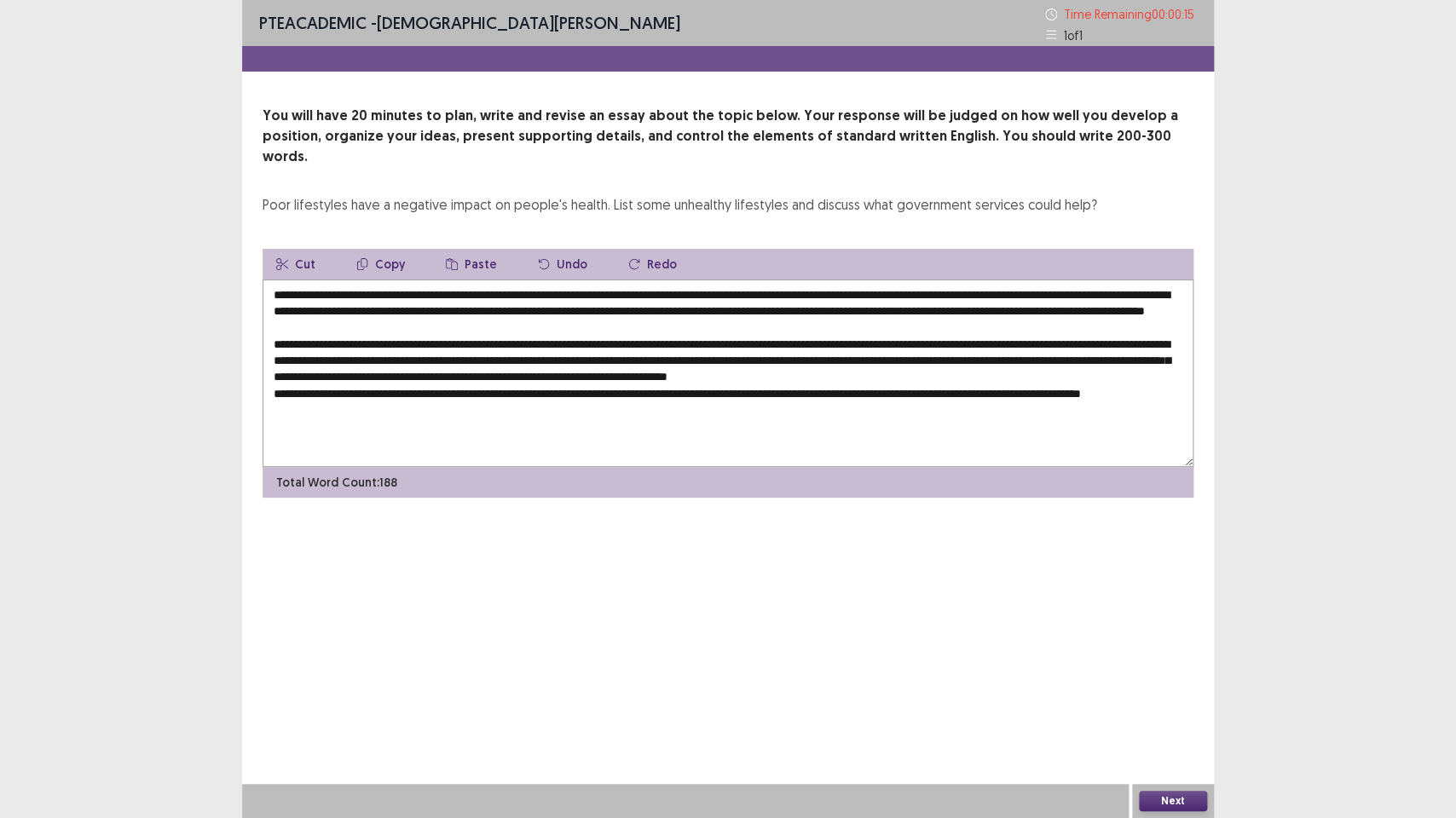
click at [352, 426] on textarea at bounding box center [728, 373] width 931 height 187
type textarea "**********"
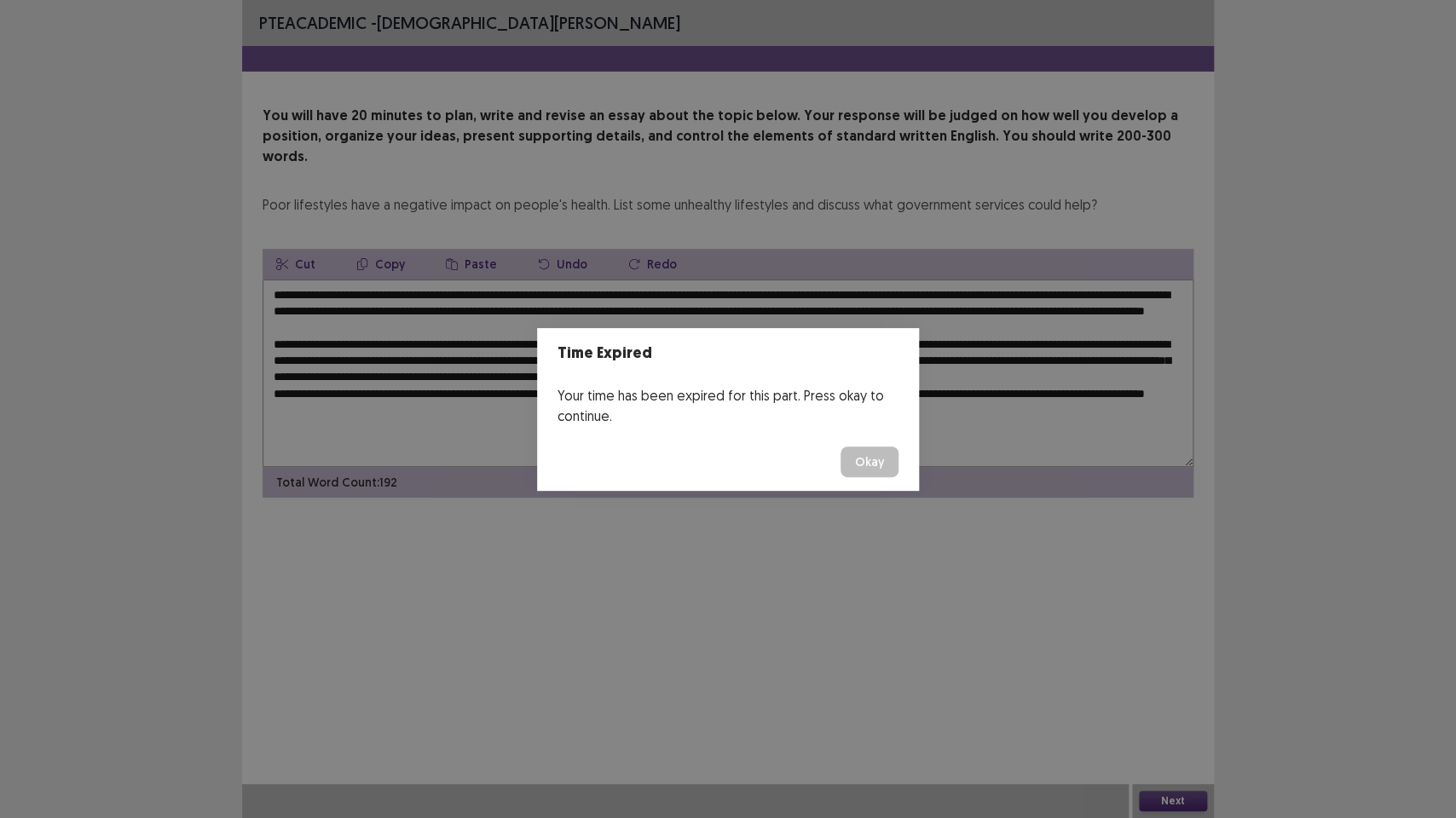
click at [868, 463] on button "Okay" at bounding box center [869, 462] width 58 height 31
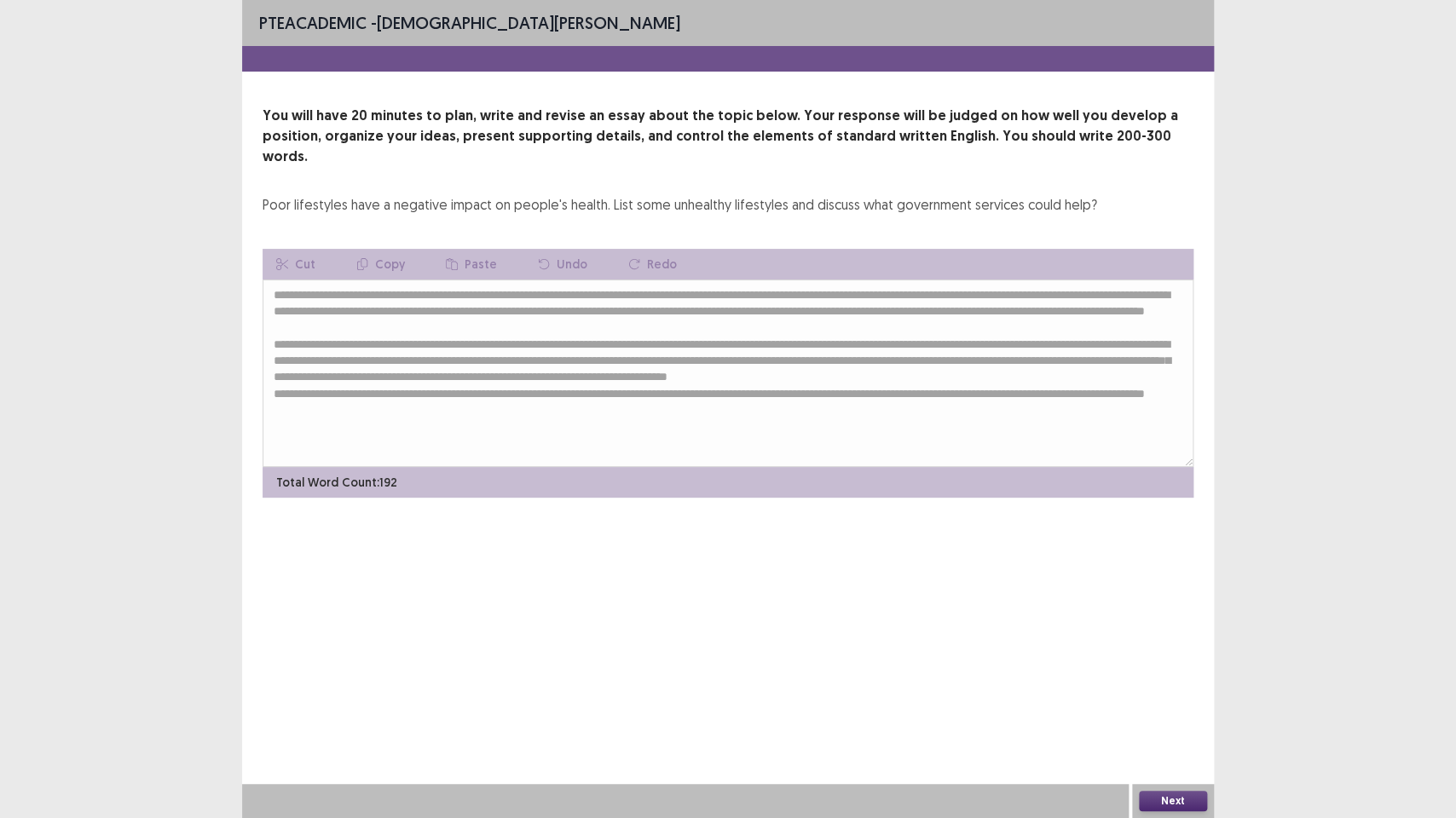
click at [1171, 611] on button "Next" at bounding box center [1173, 802] width 68 height 21
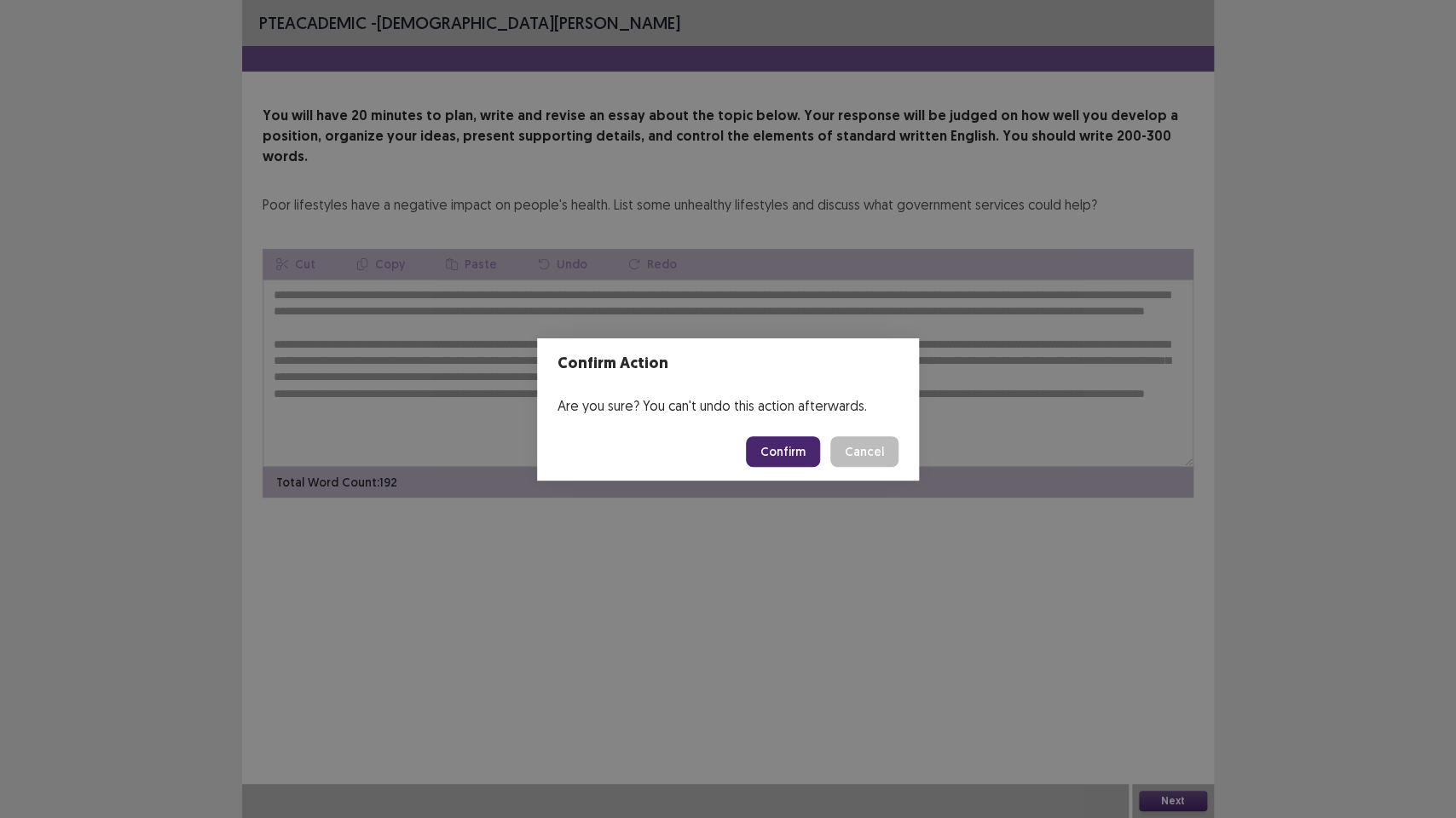
click at [802, 453] on button "Confirm" at bounding box center [783, 452] width 74 height 31
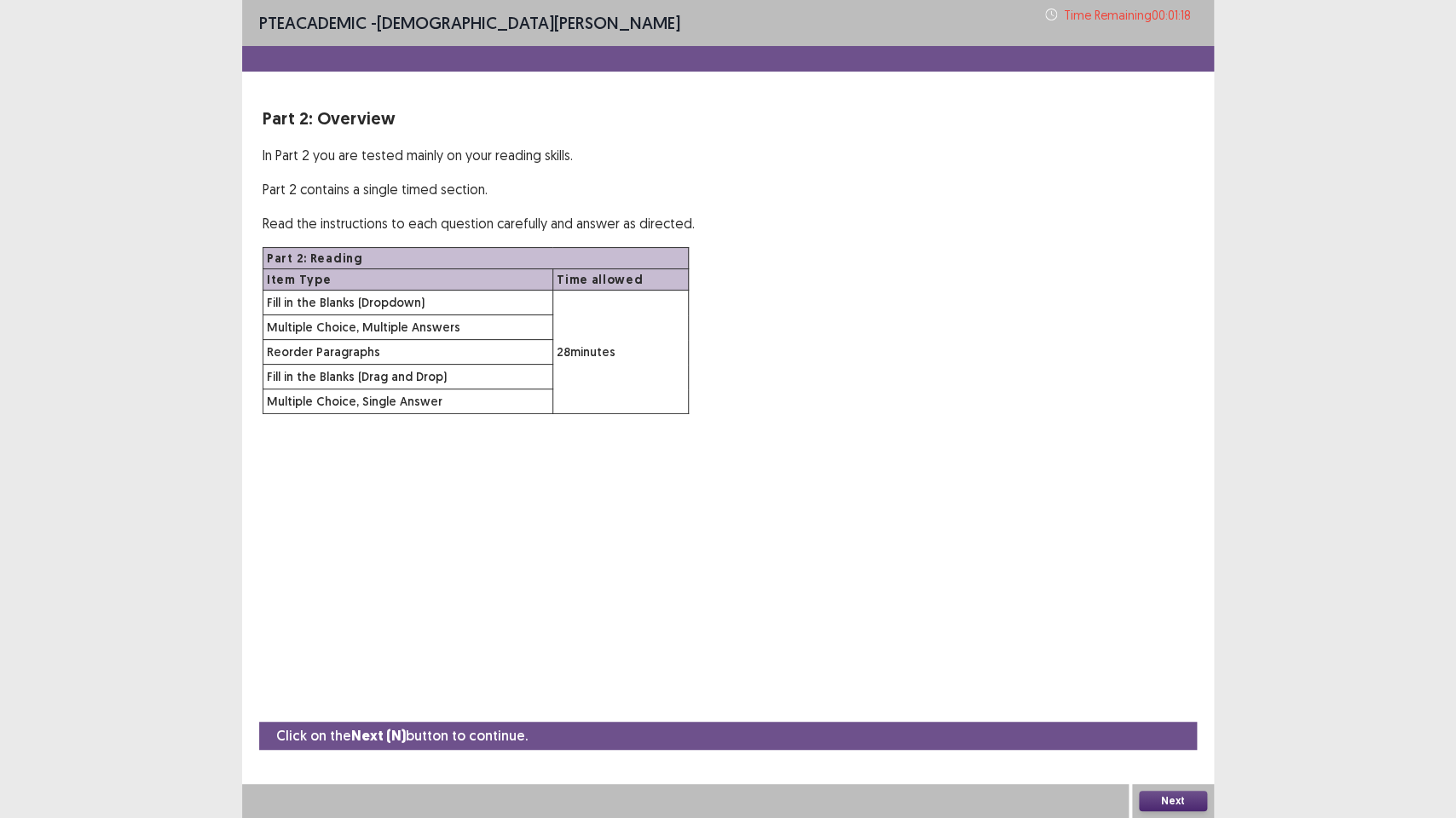
click at [1180, 611] on button "Next" at bounding box center [1173, 802] width 68 height 21
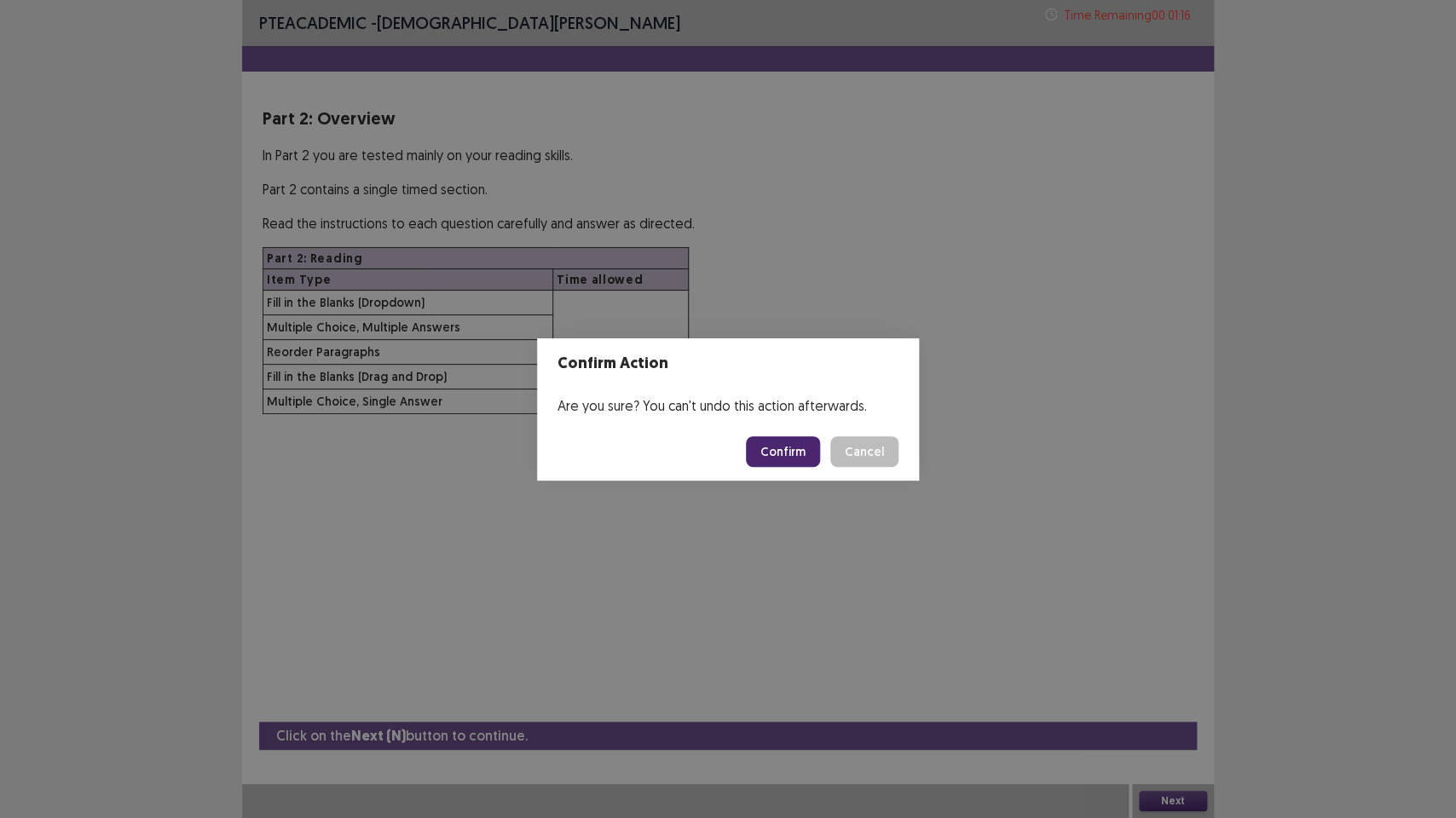
click at [775, 460] on button "Confirm" at bounding box center [783, 452] width 74 height 31
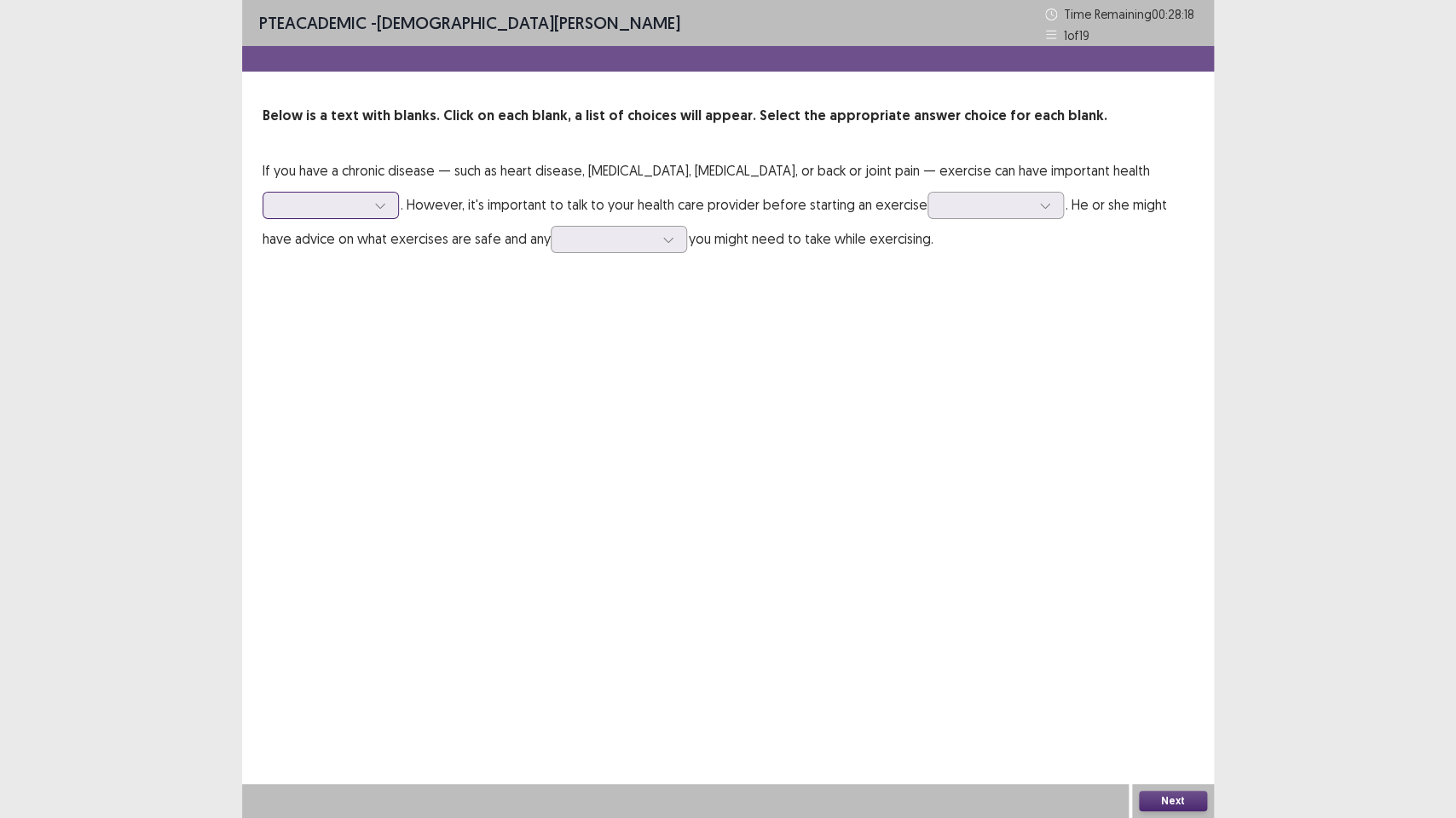
click at [386, 199] on icon at bounding box center [380, 205] width 12 height 12
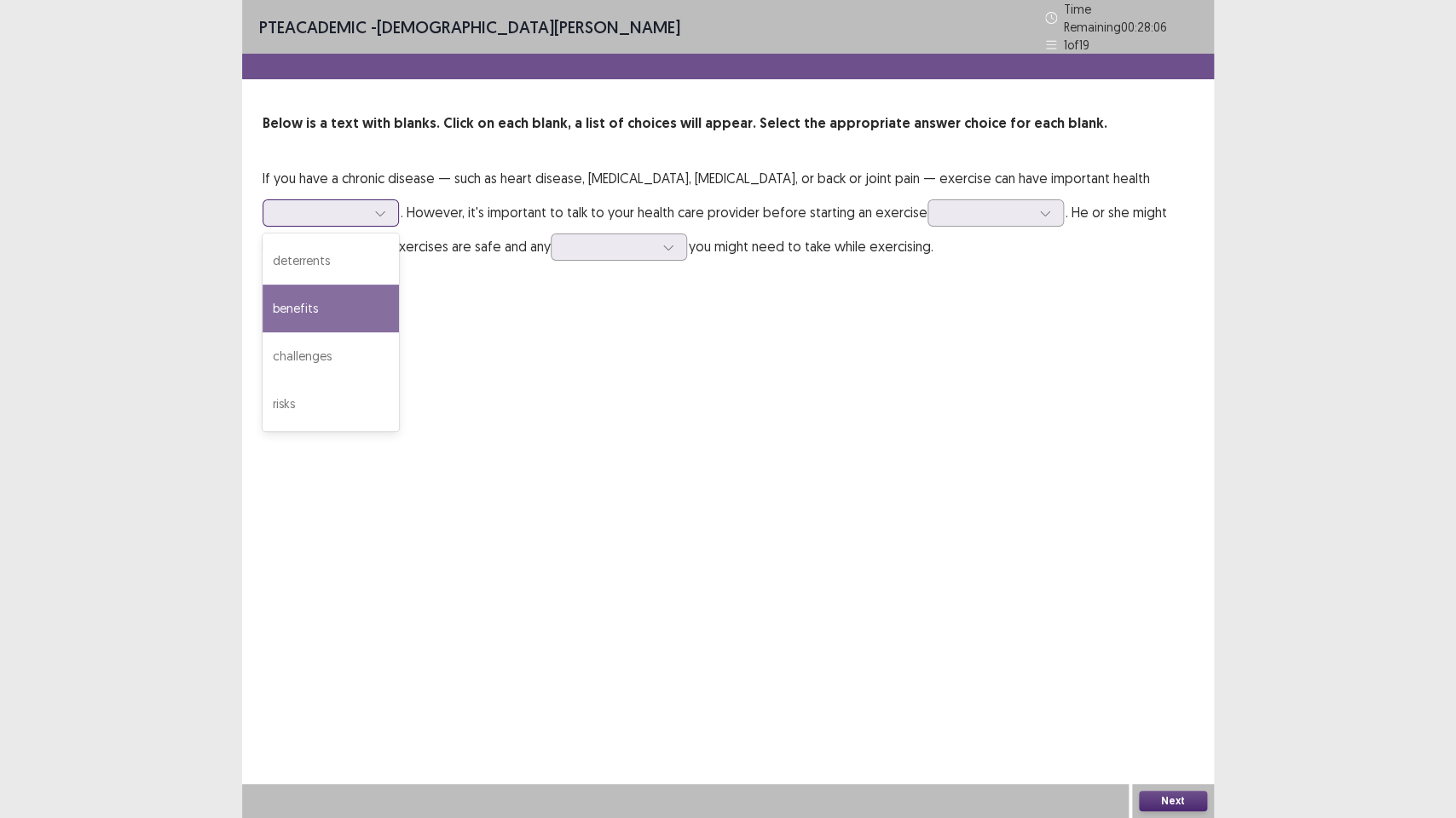
click at [399, 285] on div "benefits" at bounding box center [330, 309] width 136 height 48
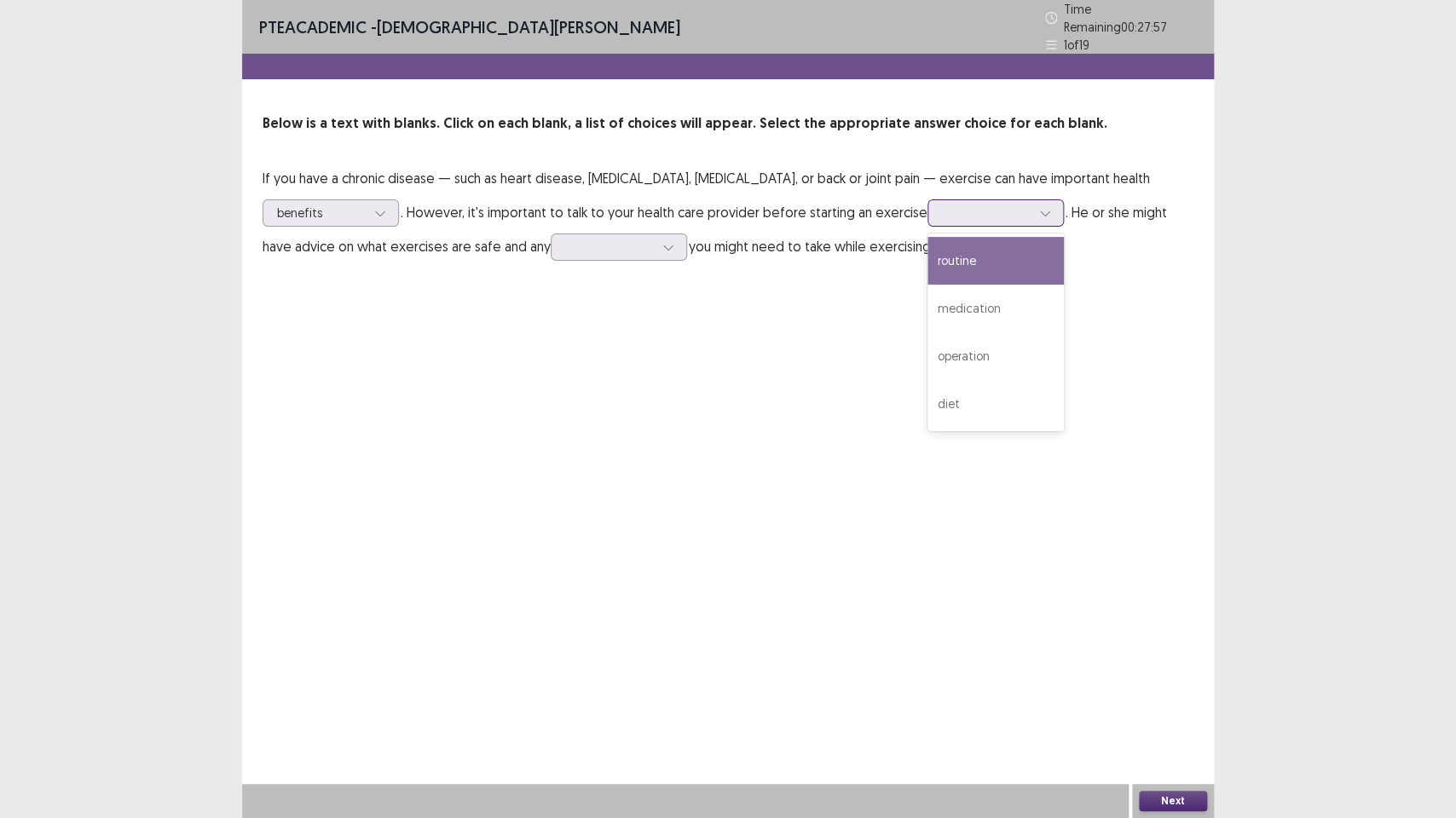
click at [1032, 213] on div at bounding box center [1045, 213] width 26 height 26
click at [1032, 214] on div at bounding box center [1045, 213] width 26 height 26
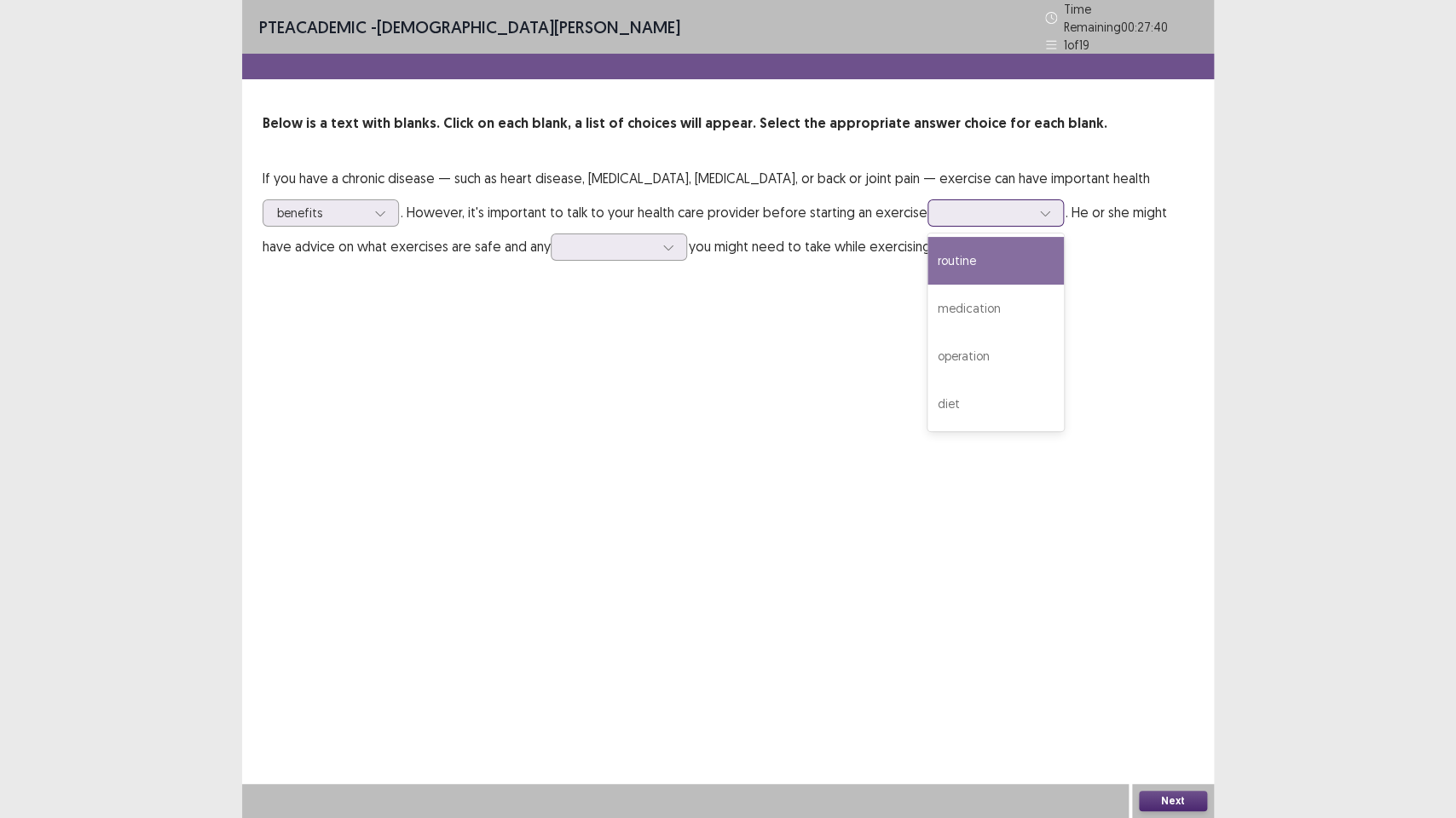
click at [927, 254] on div "routine" at bounding box center [995, 261] width 136 height 48
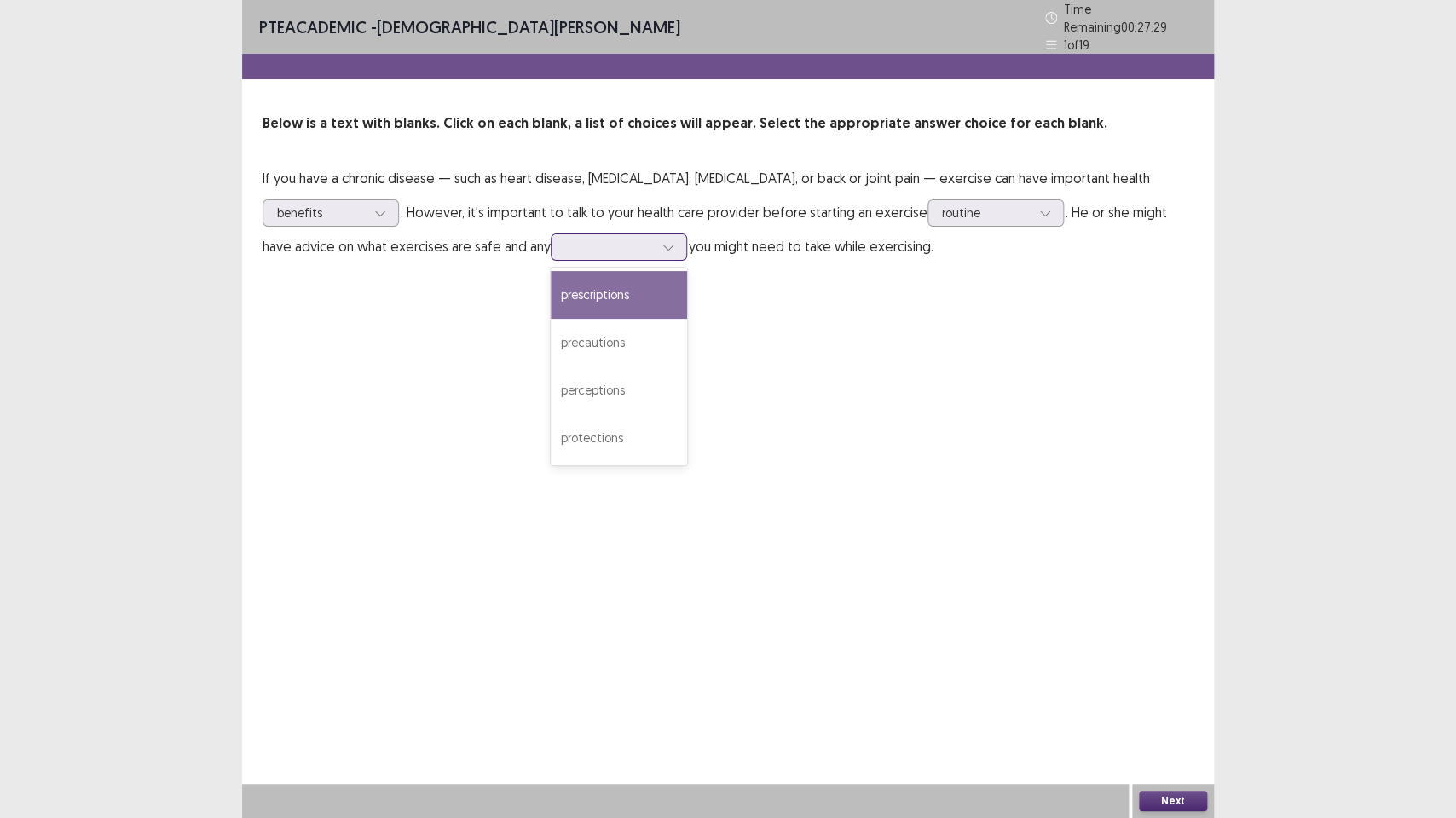
click at [655, 247] on div at bounding box center [668, 247] width 26 height 26
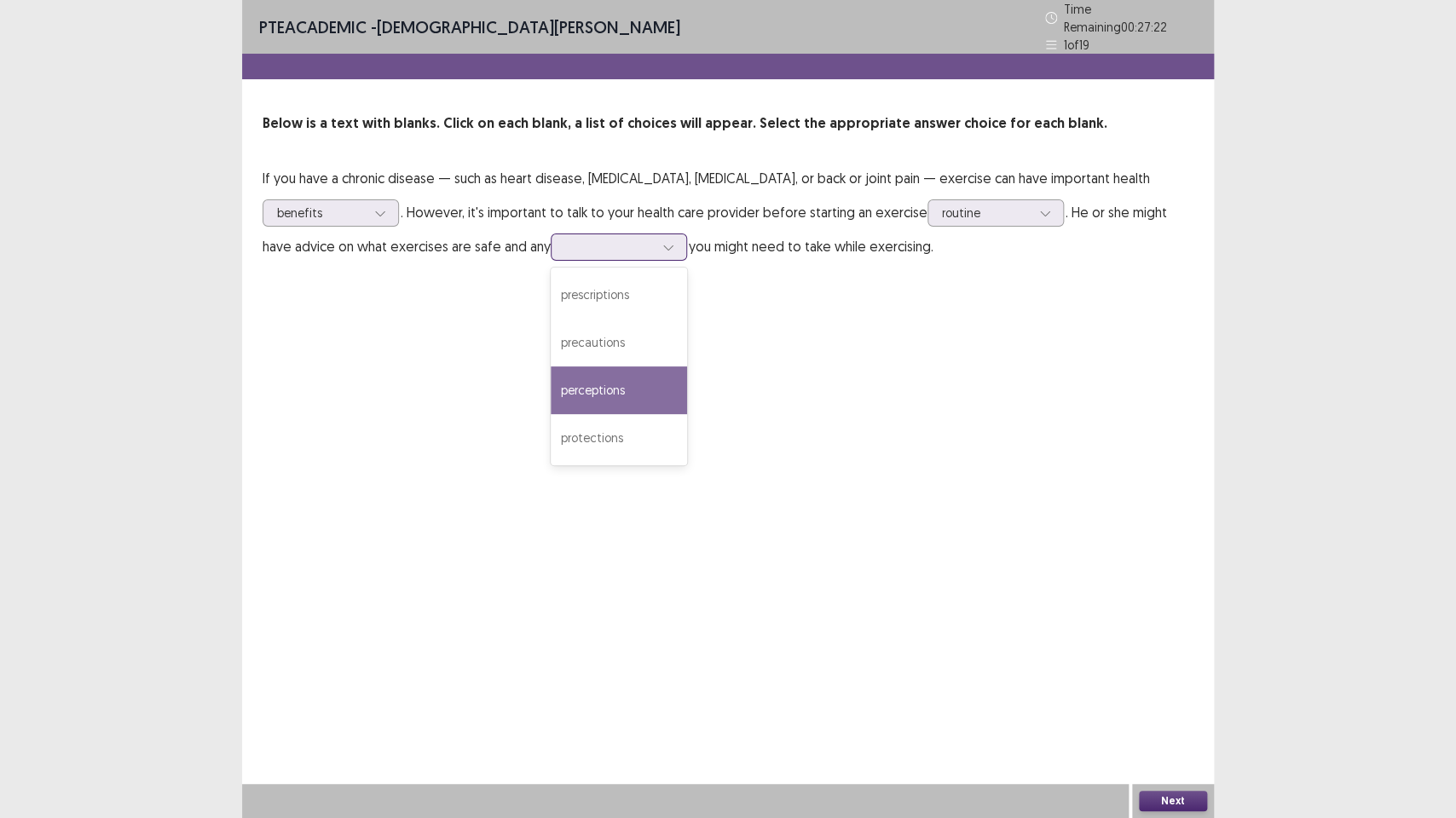
click at [551, 382] on div "perceptions" at bounding box center [619, 390] width 136 height 48
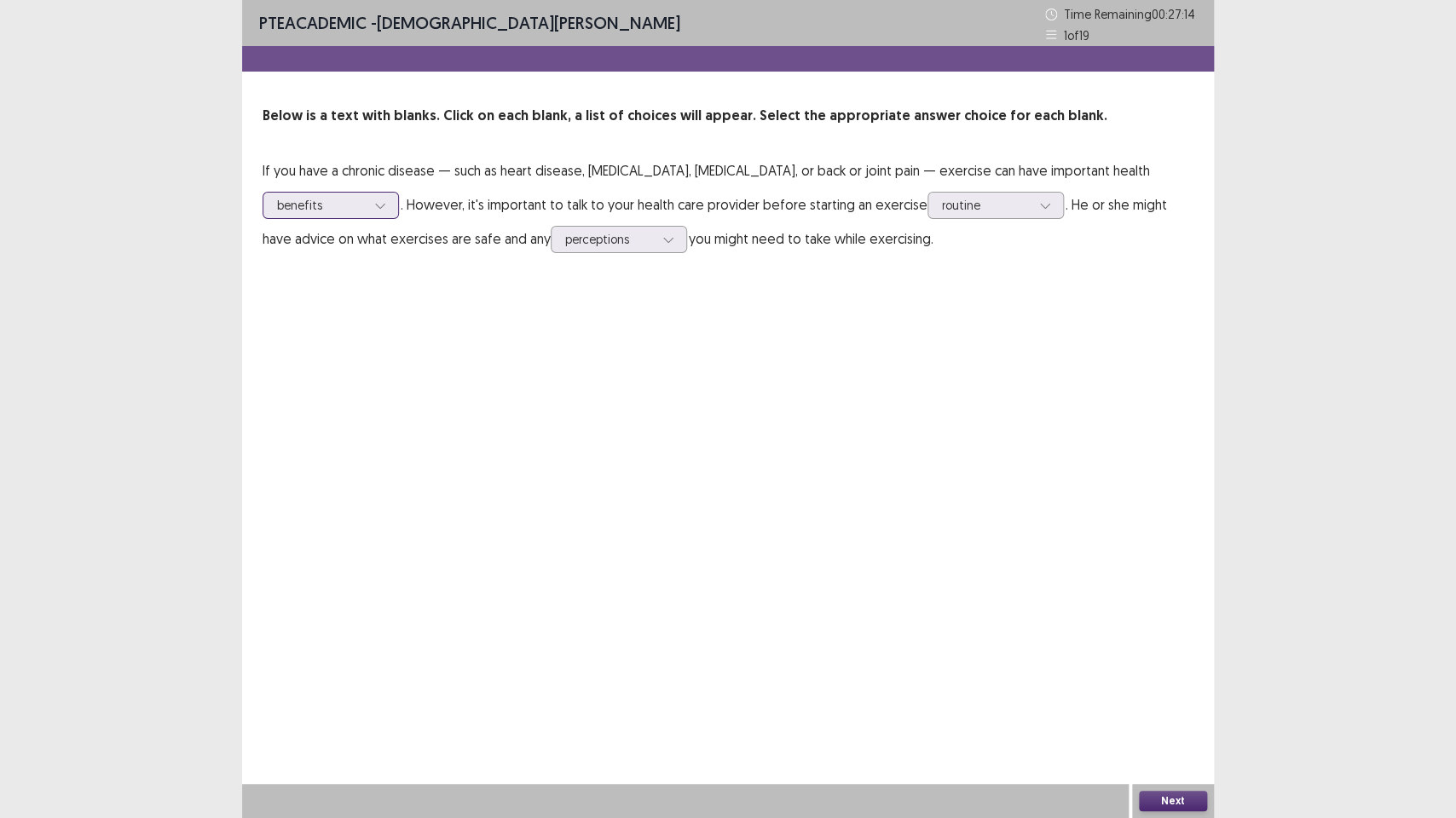
click at [393, 193] on div at bounding box center [380, 205] width 26 height 26
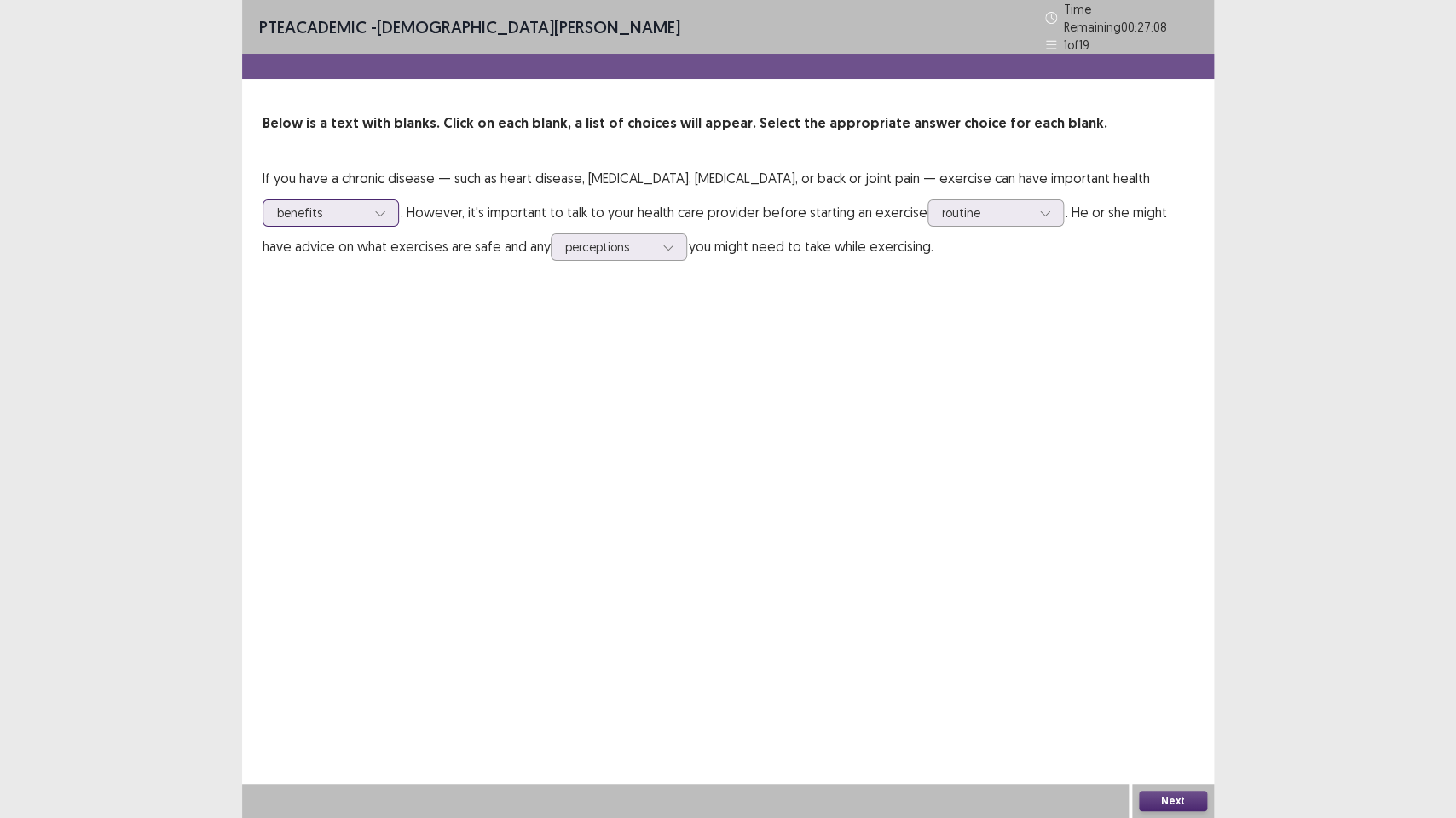
click at [393, 200] on div at bounding box center [380, 213] width 26 height 26
click at [1039, 207] on icon at bounding box center [1045, 213] width 12 height 12
click at [1159, 611] on button "Next" at bounding box center [1173, 802] width 68 height 21
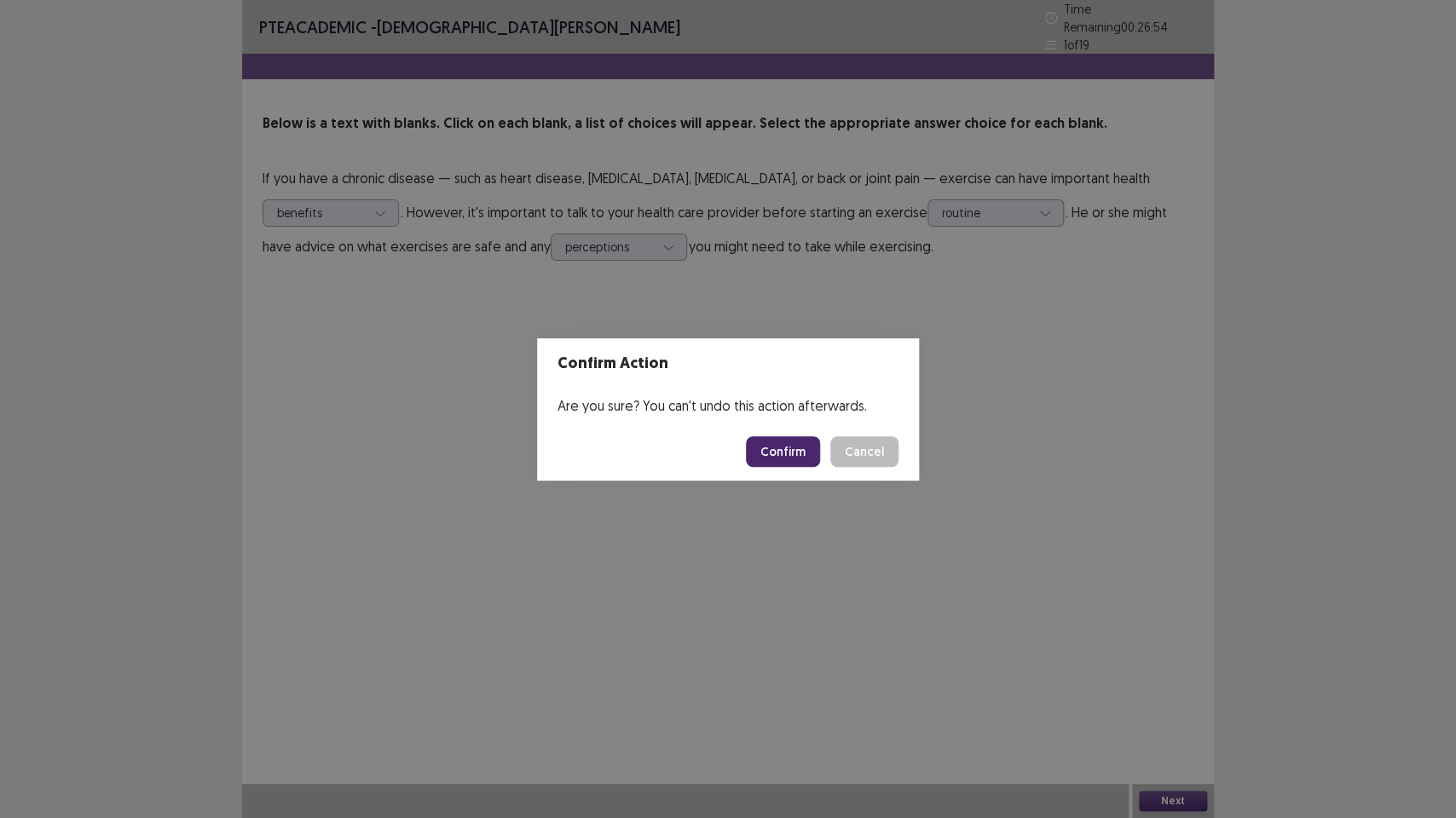
click at [797, 454] on button "Confirm" at bounding box center [783, 452] width 74 height 31
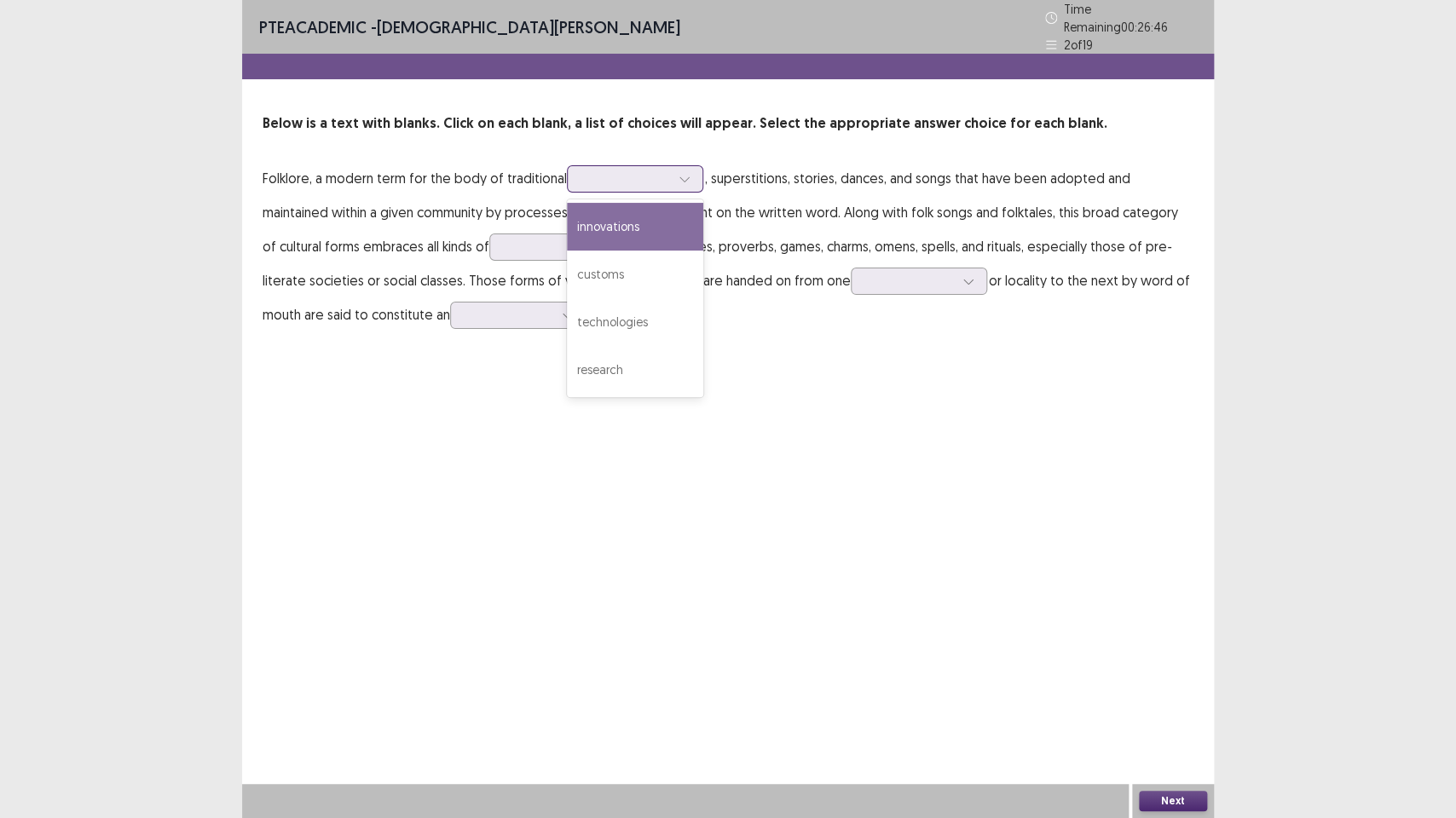
click at [681, 174] on icon at bounding box center [684, 179] width 12 height 12
click at [601, 265] on div "customs" at bounding box center [634, 275] width 136 height 48
click at [682, 175] on icon at bounding box center [684, 179] width 12 height 12
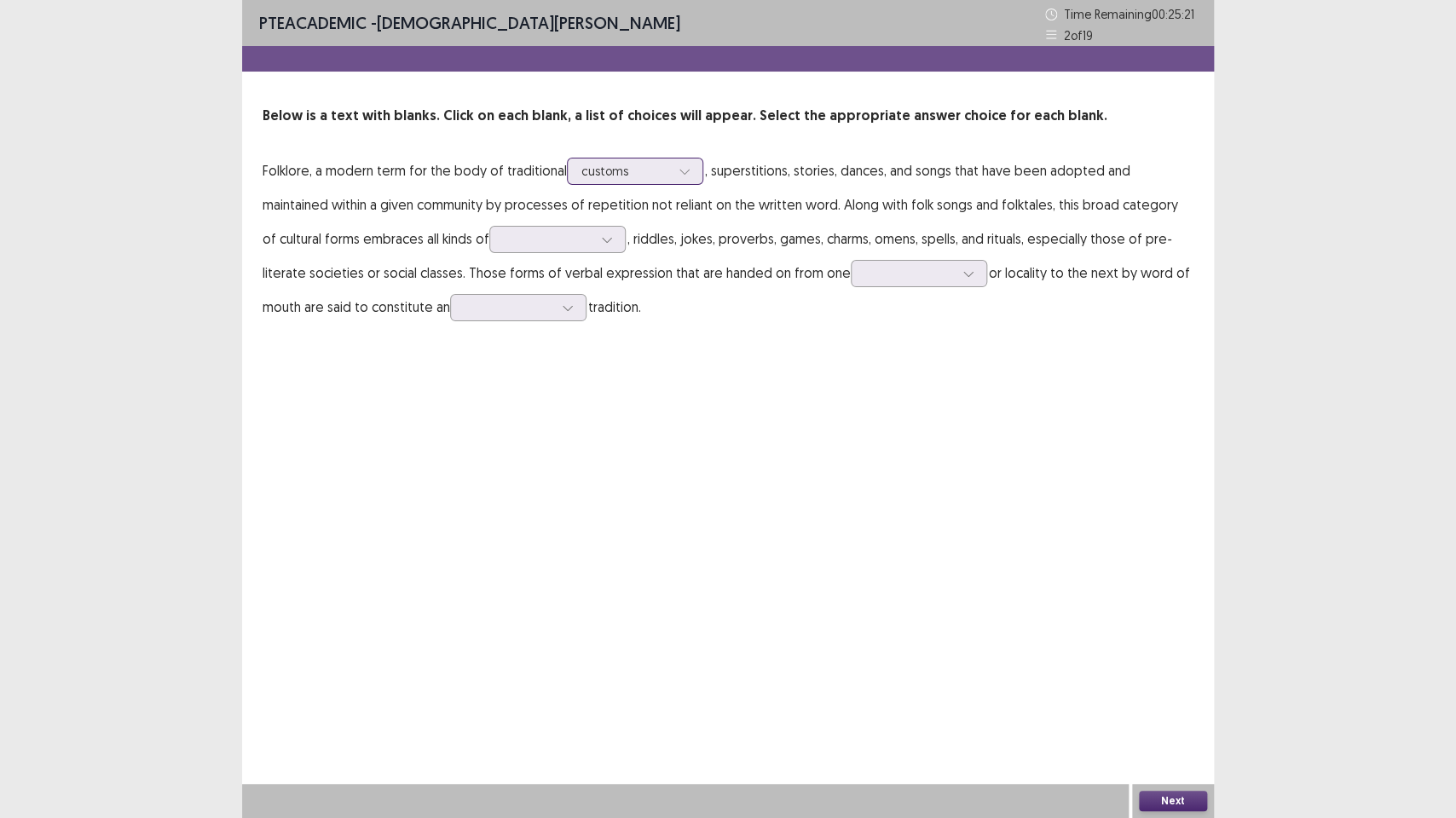
click at [682, 175] on icon at bounding box center [684, 171] width 12 height 12
click at [594, 246] on div at bounding box center [607, 240] width 26 height 26
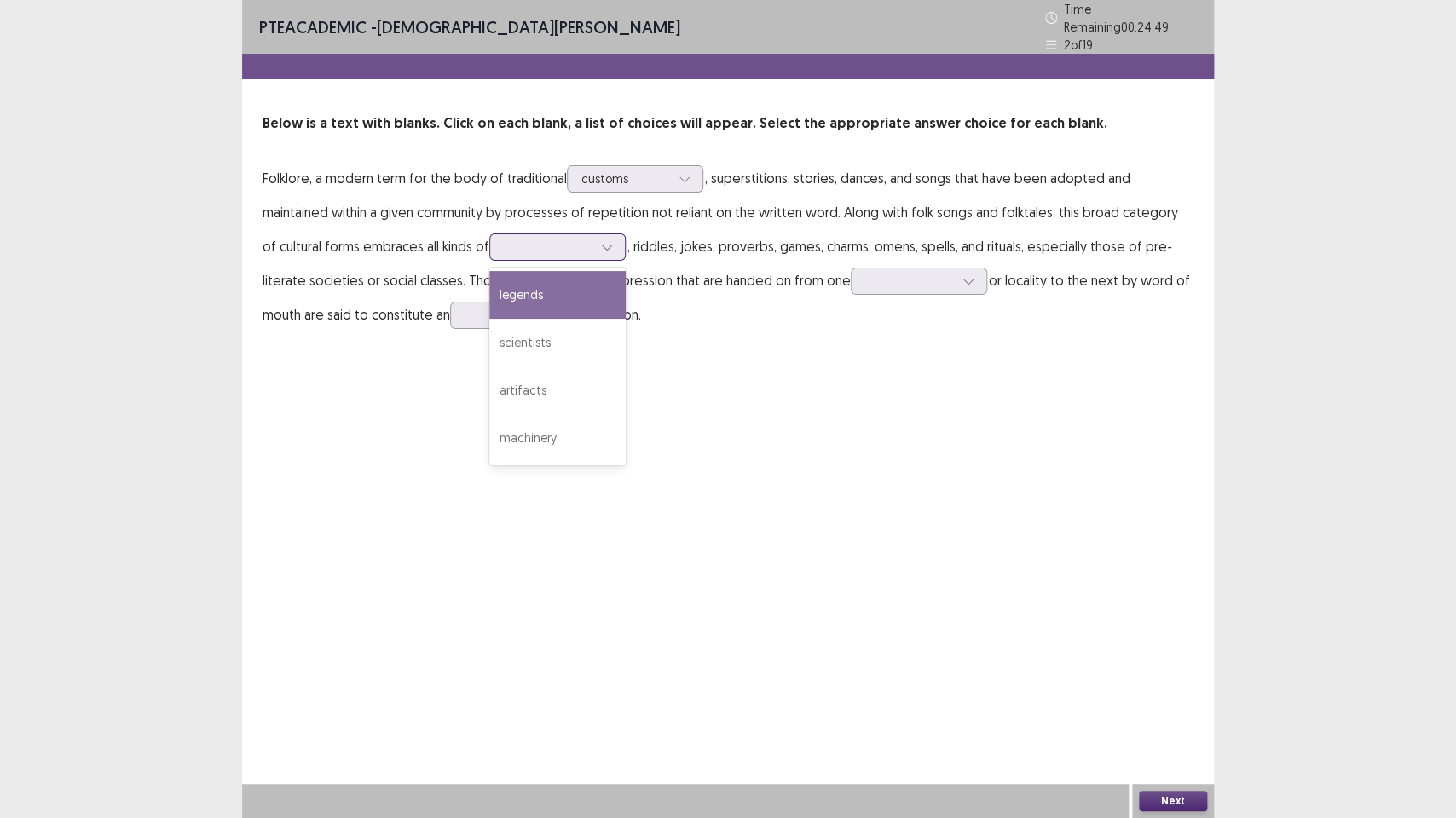
click at [489, 293] on div "legends" at bounding box center [557, 295] width 136 height 48
click at [601, 241] on icon at bounding box center [607, 247] width 12 height 12
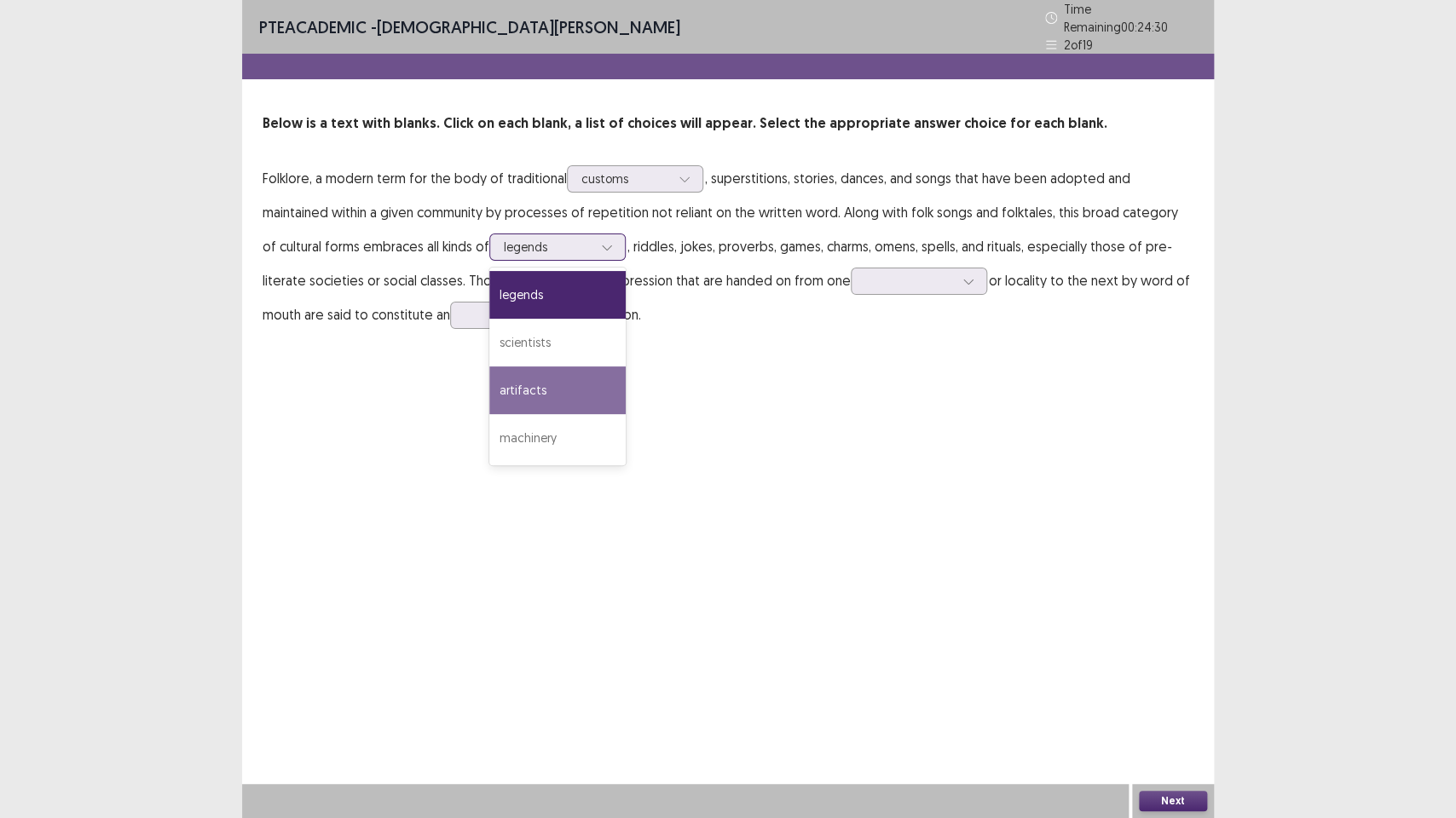
click at [489, 382] on div "artifacts" at bounding box center [557, 390] width 136 height 48
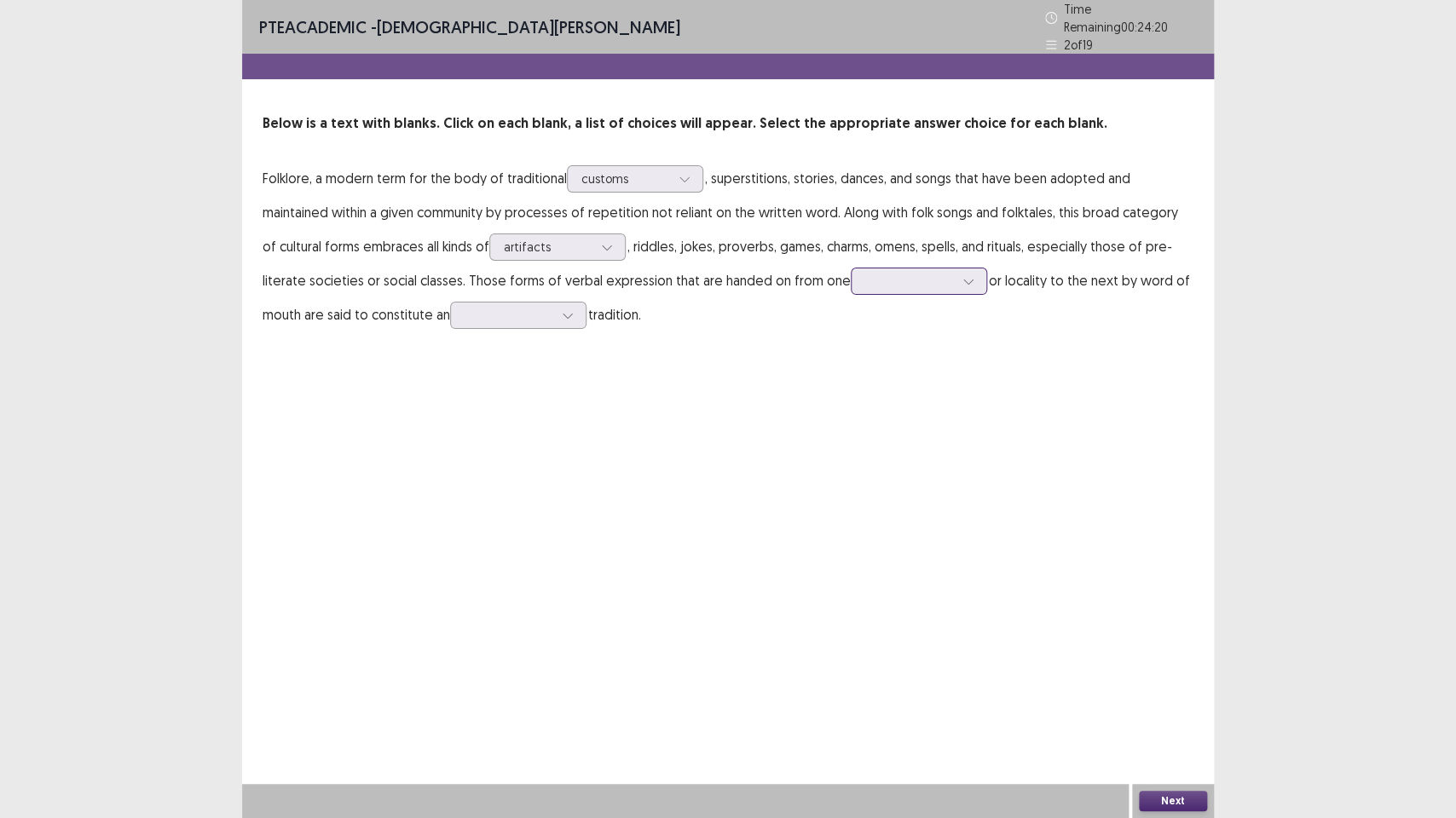
click at [962, 276] on icon at bounding box center [968, 282] width 12 height 12
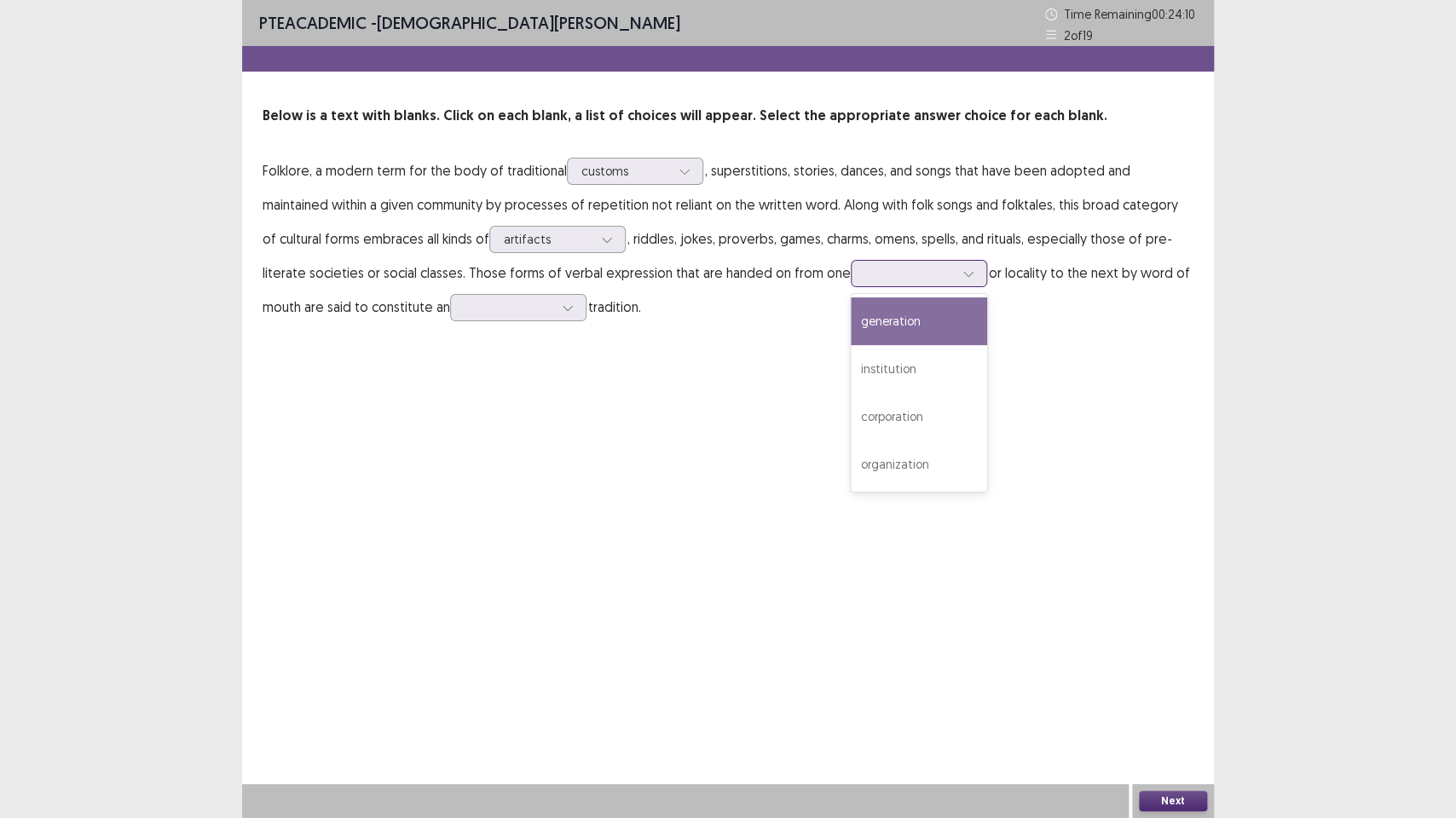
click at [852, 331] on div "generation" at bounding box center [918, 322] width 136 height 48
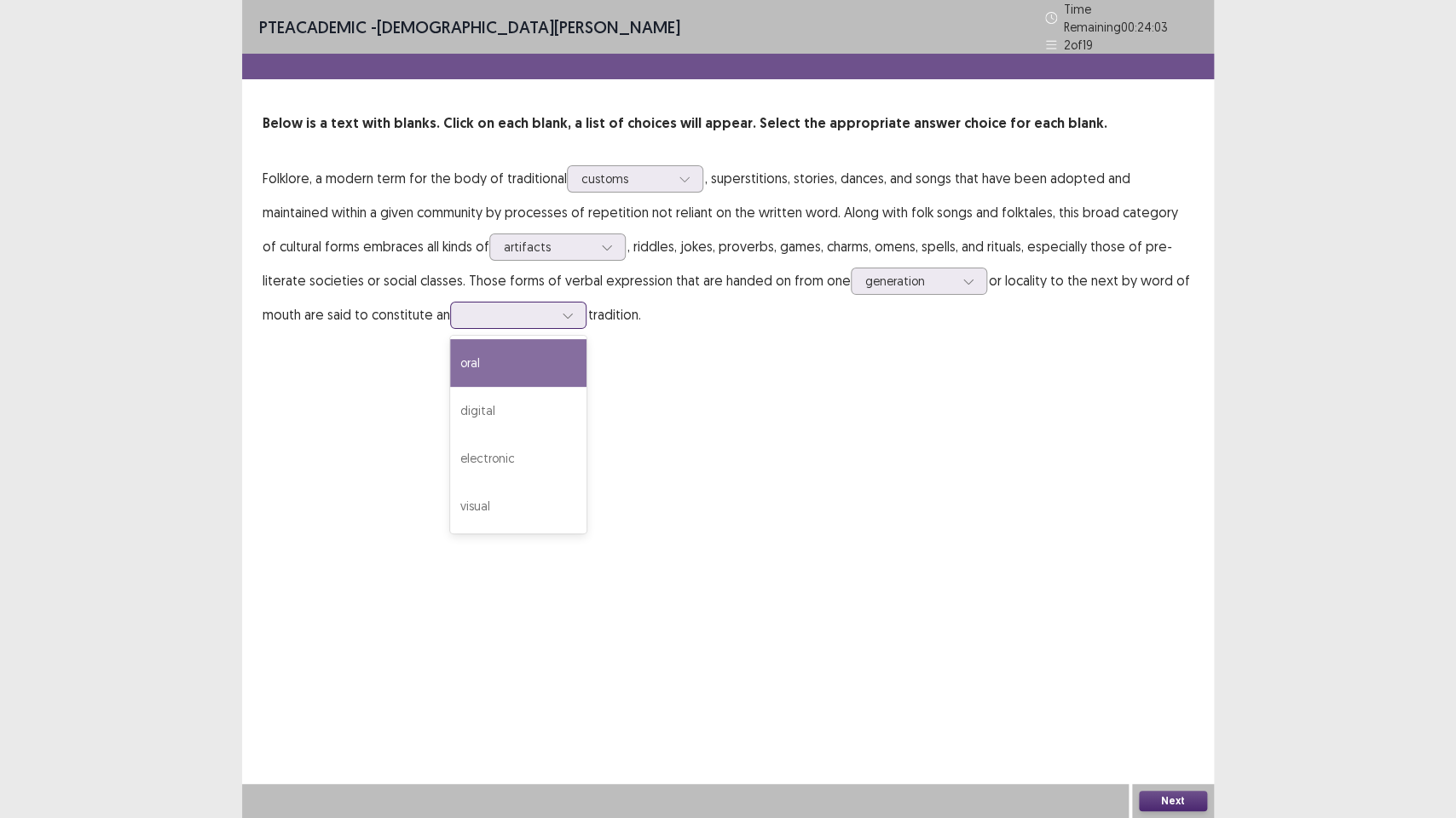
click at [555, 311] on div at bounding box center [568, 316] width 26 height 26
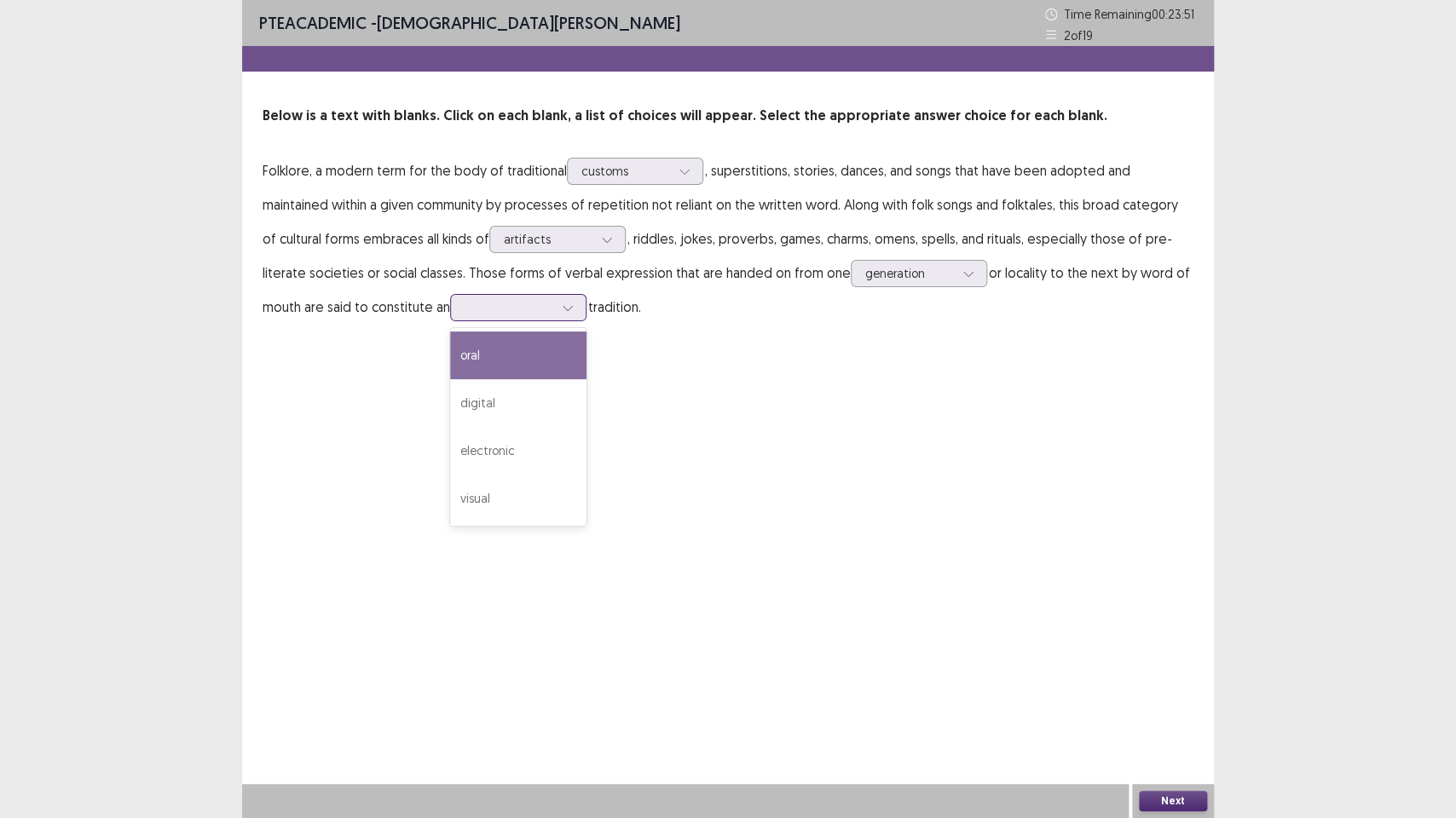
click at [456, 353] on div "oral" at bounding box center [518, 356] width 136 height 48
click at [456, 353] on div "PTE academic - [PERSON_NAME] Time Remaining 00 : 23 : 51 2 of 19 Below is a tex…" at bounding box center [728, 179] width 972 height 358
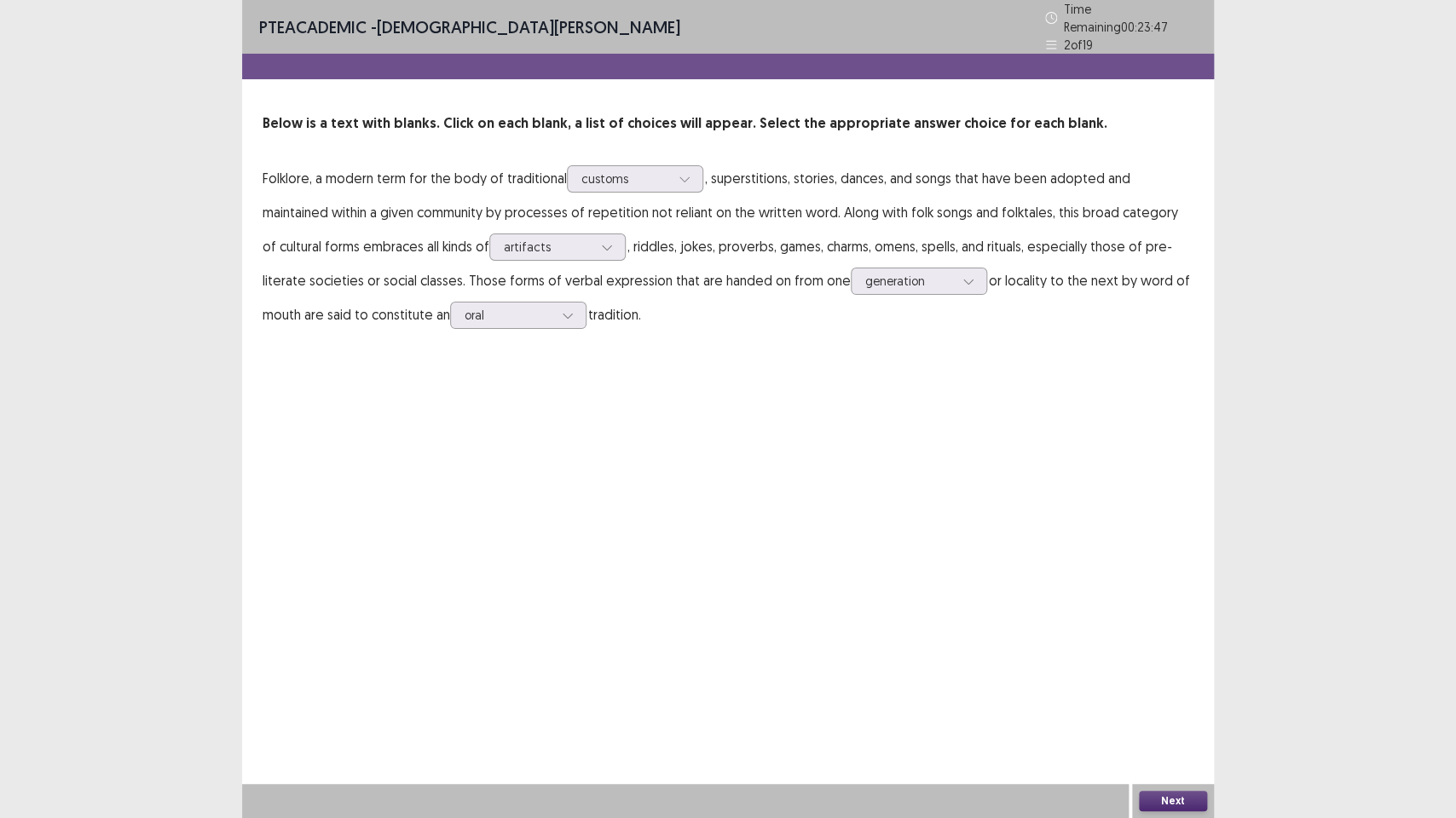
click at [1172, 611] on button "Next" at bounding box center [1173, 802] width 68 height 21
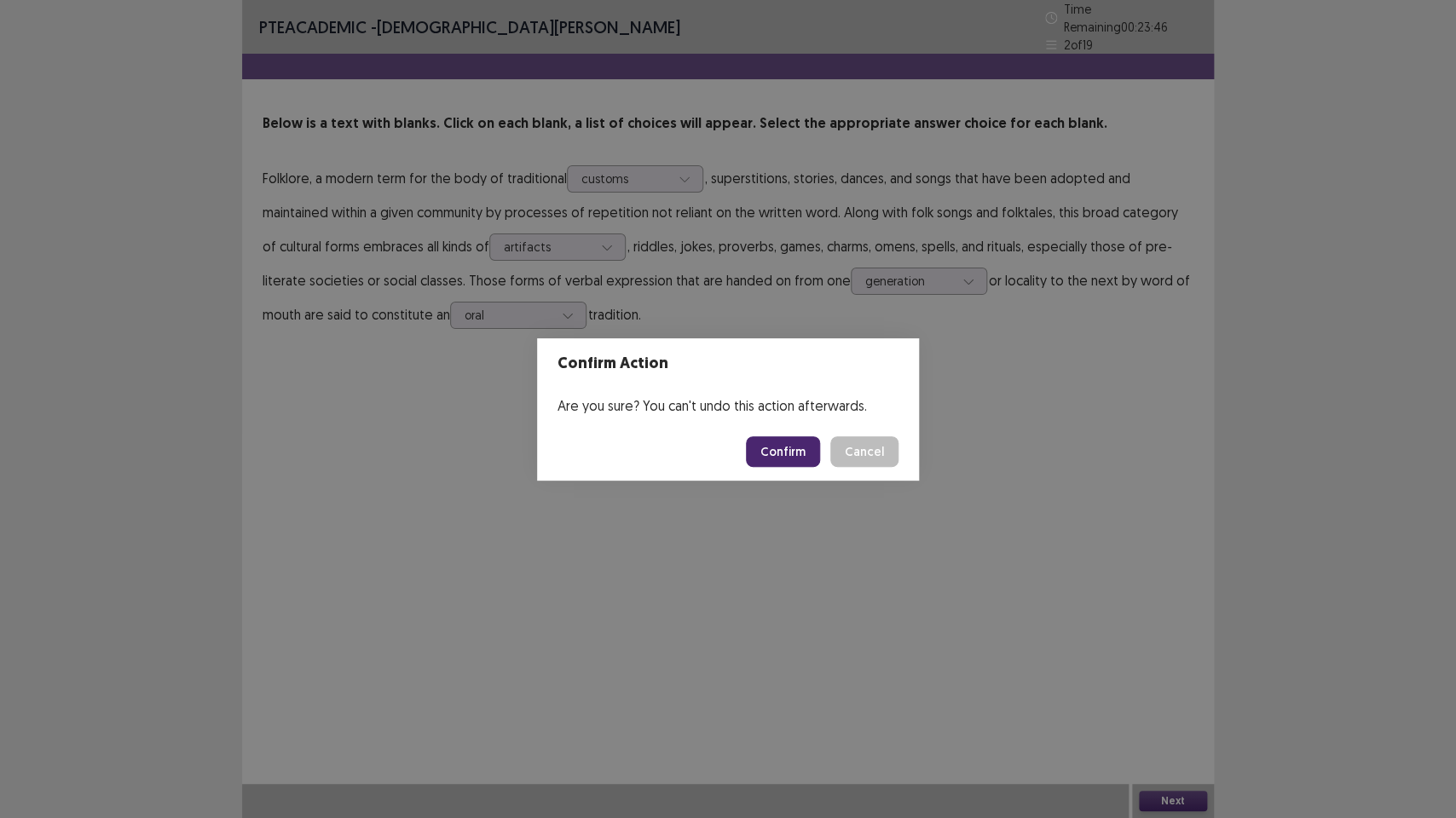
click at [788, 457] on button "Confirm" at bounding box center [783, 452] width 74 height 31
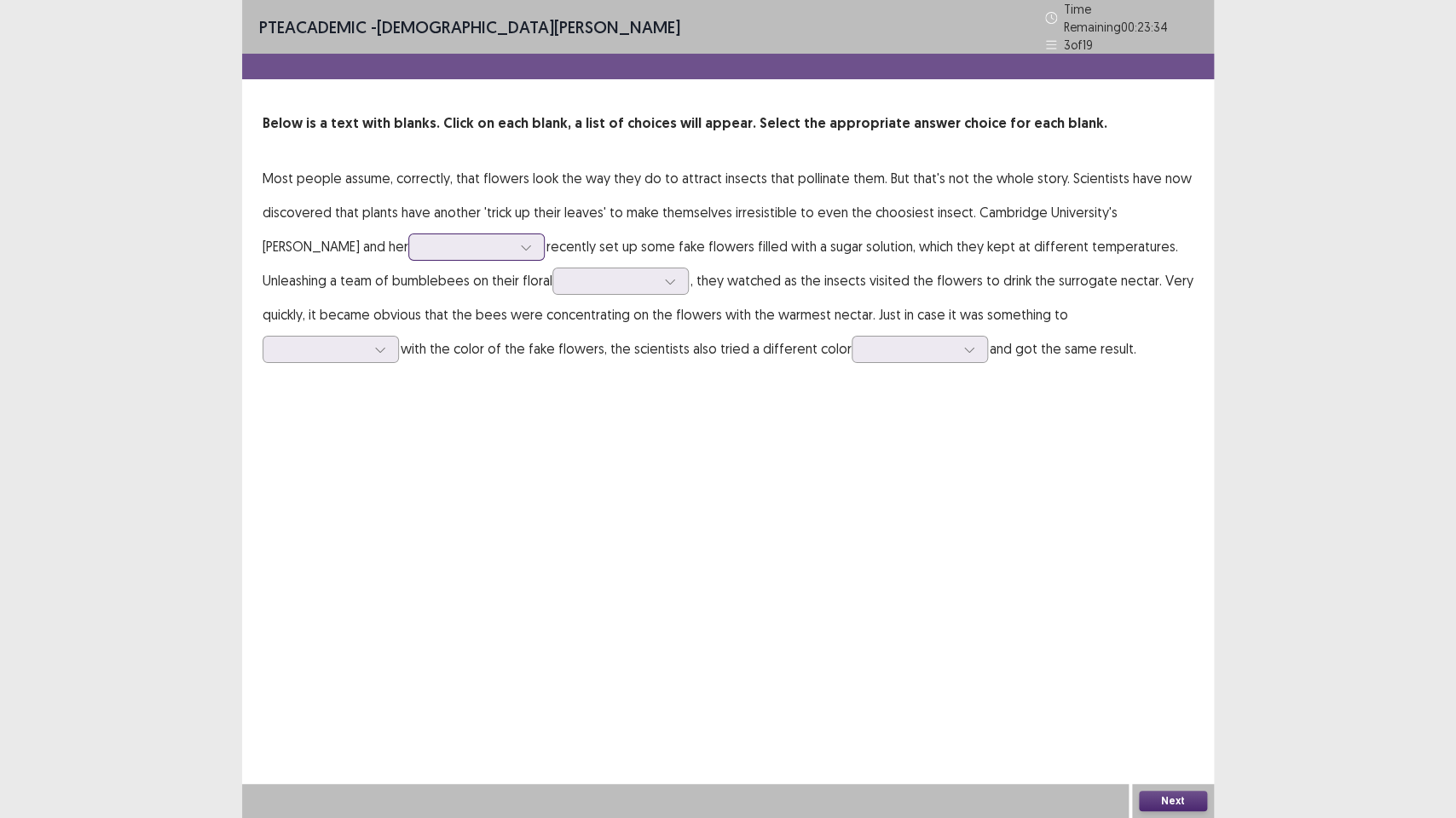
click at [455, 246] on div at bounding box center [467, 246] width 89 height 16
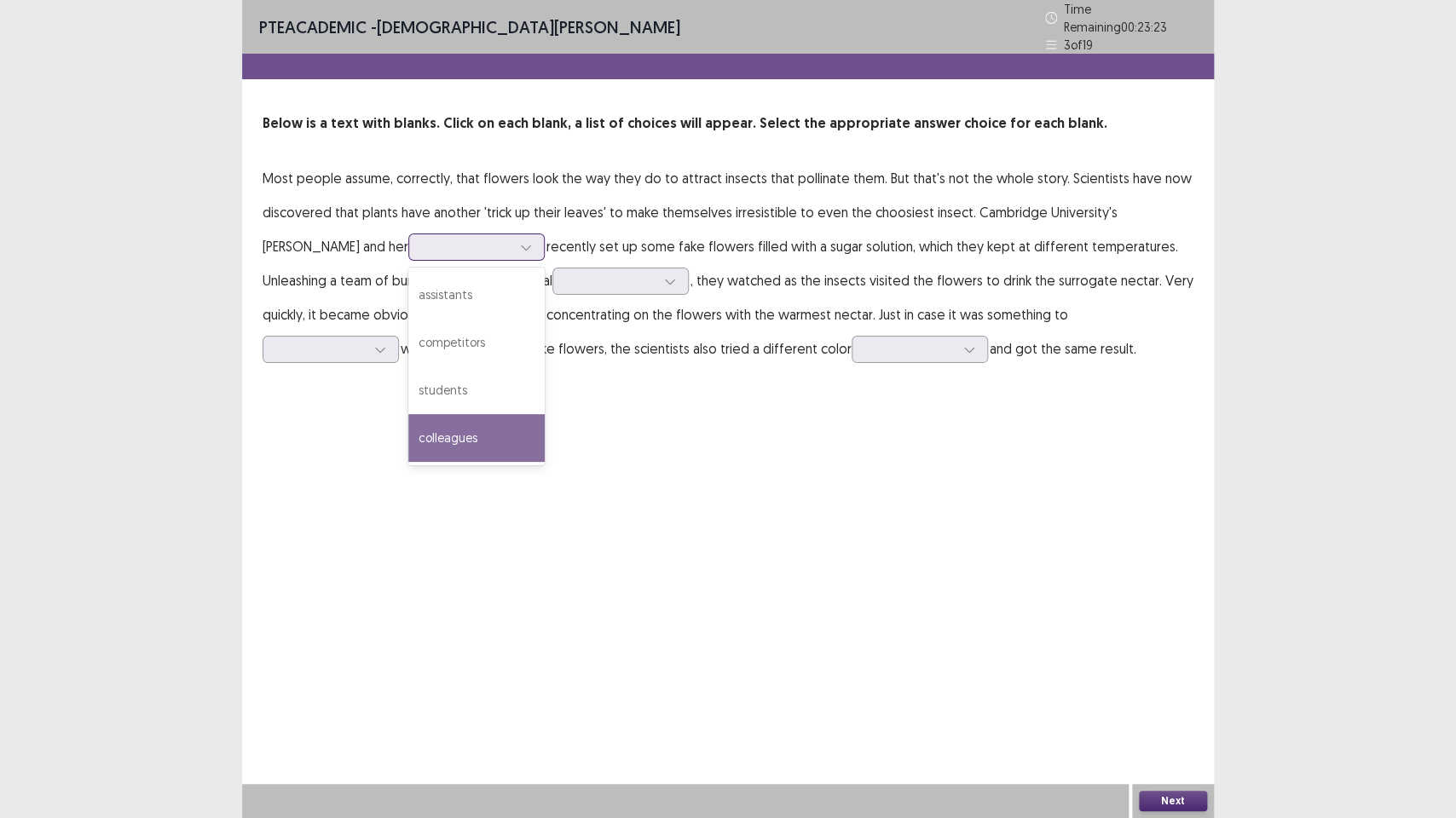
click at [423, 430] on div "colleagues" at bounding box center [476, 438] width 136 height 48
click at [520, 241] on icon at bounding box center [526, 247] width 12 height 12
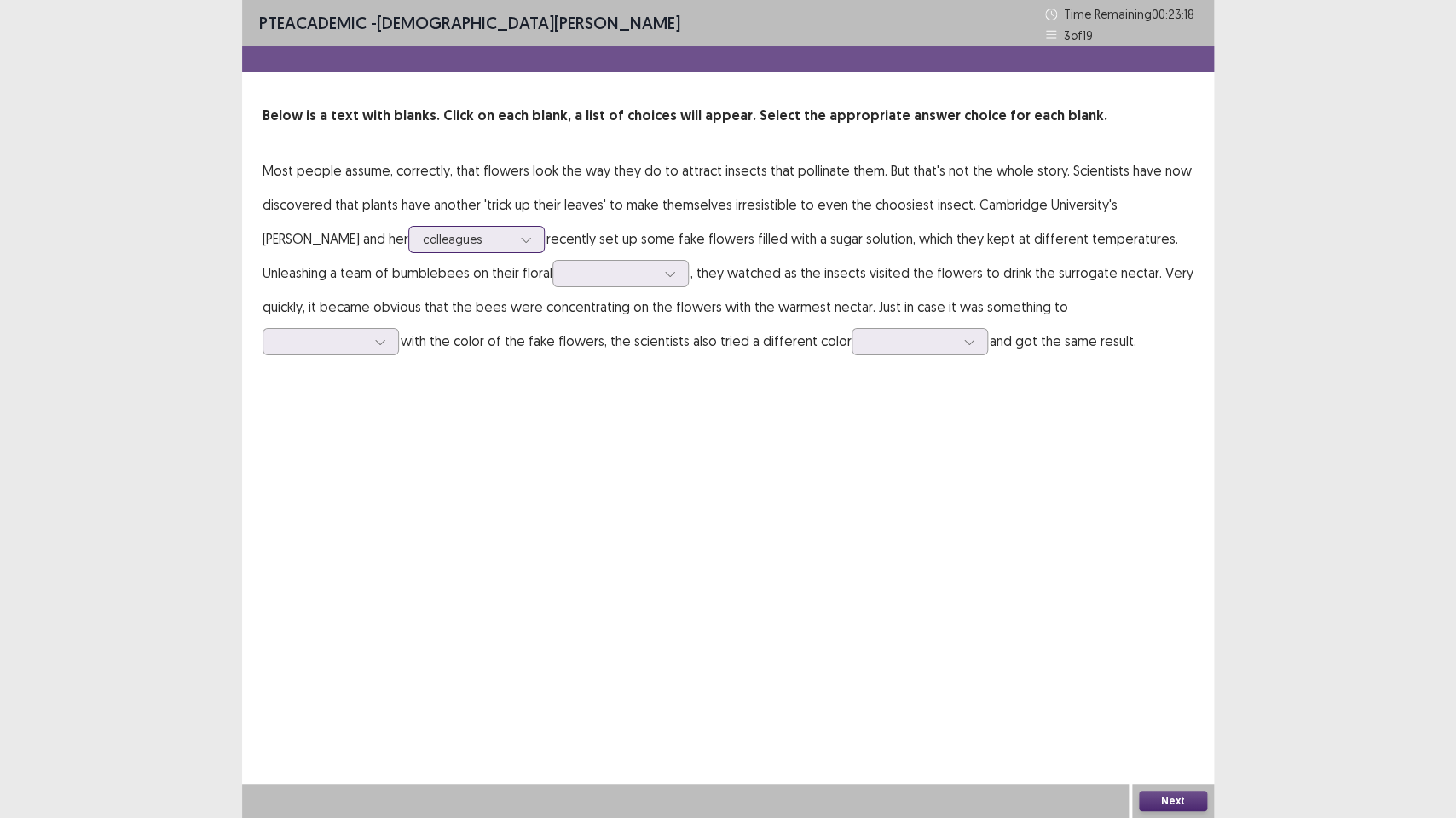
click at [520, 237] on icon at bounding box center [526, 240] width 12 height 12
click at [657, 281] on div at bounding box center [670, 274] width 26 height 26
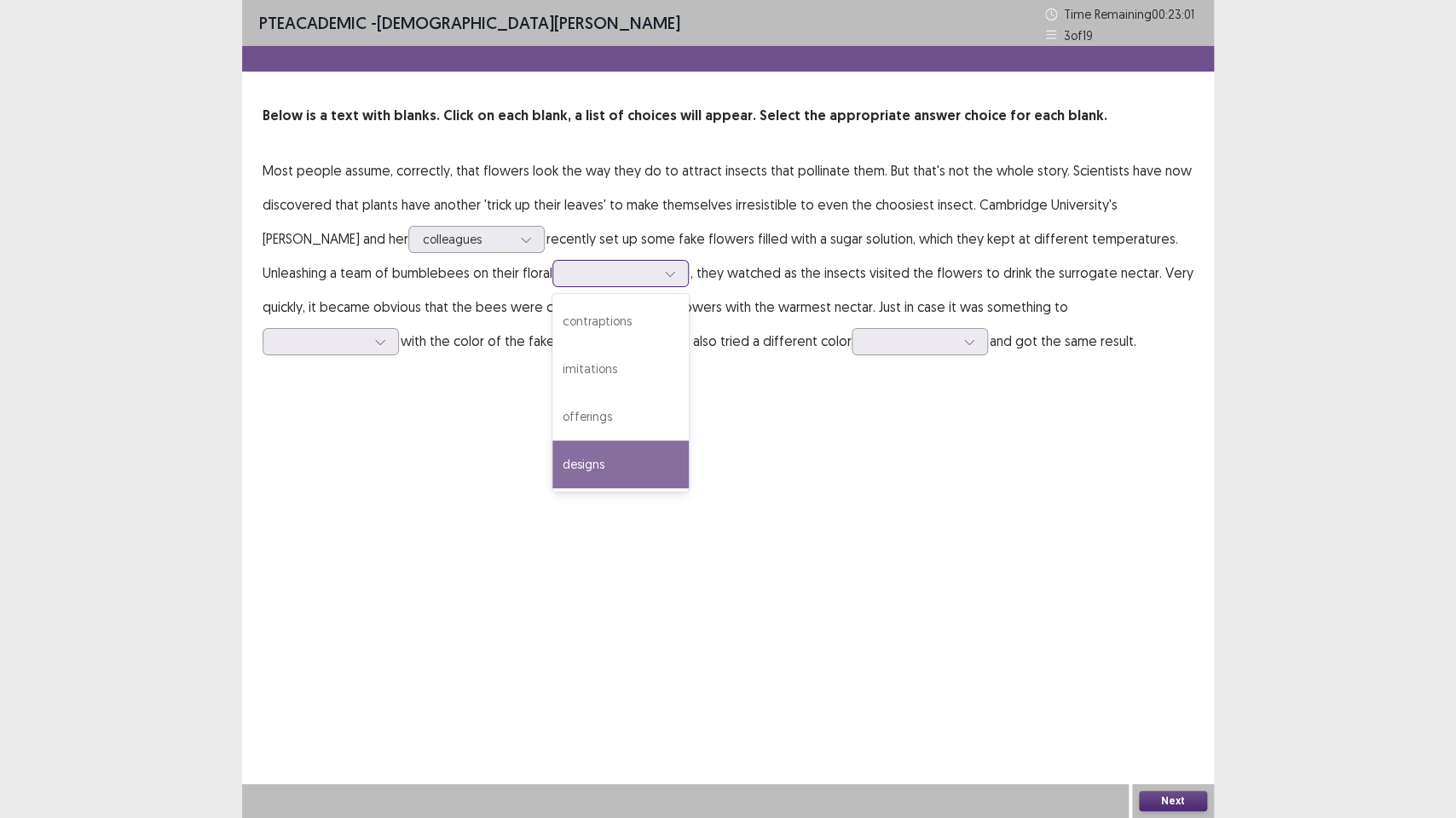
click at [553, 463] on div "designs" at bounding box center [620, 465] width 136 height 48
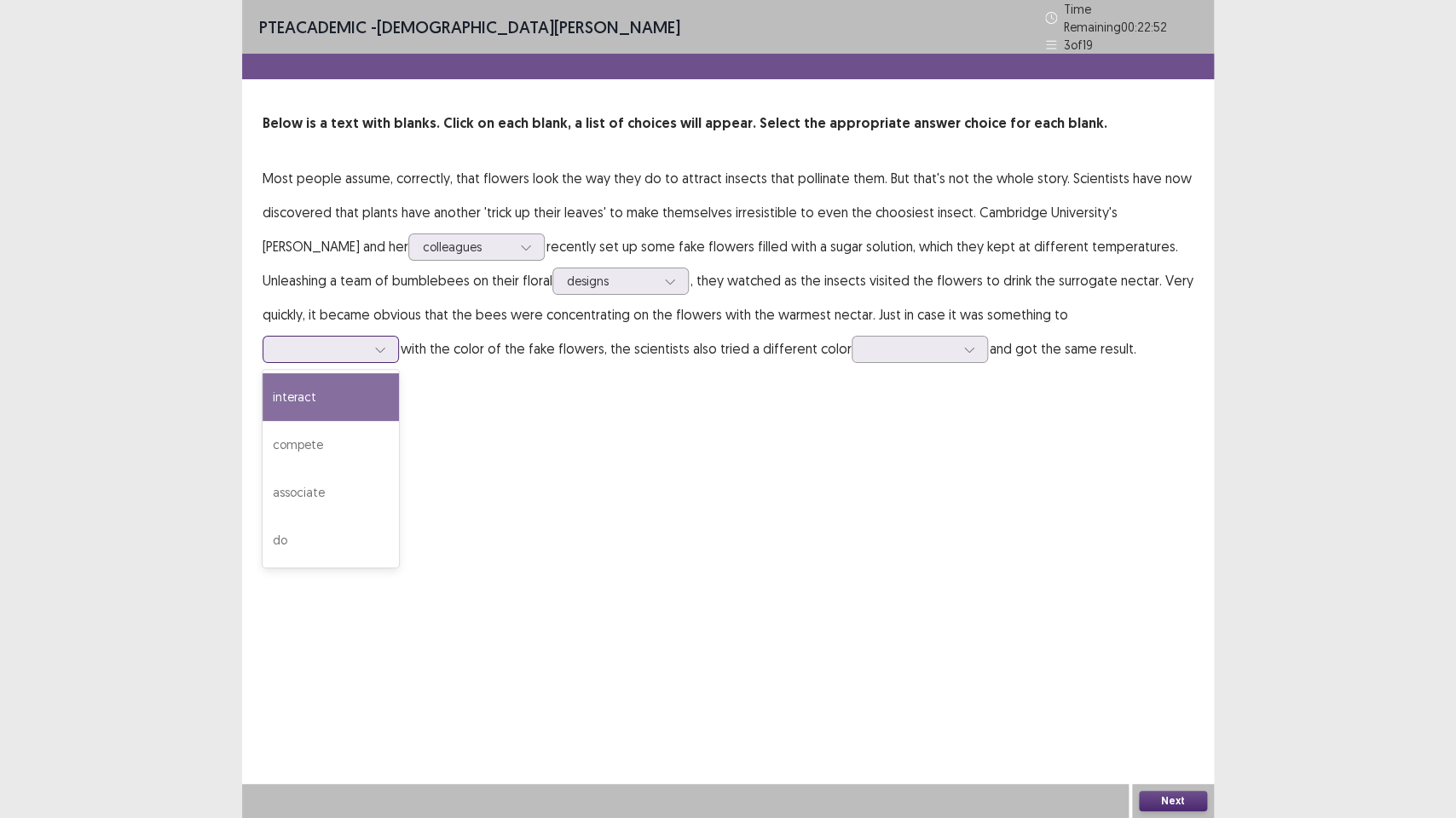
click at [386, 343] on icon at bounding box center [380, 349] width 12 height 12
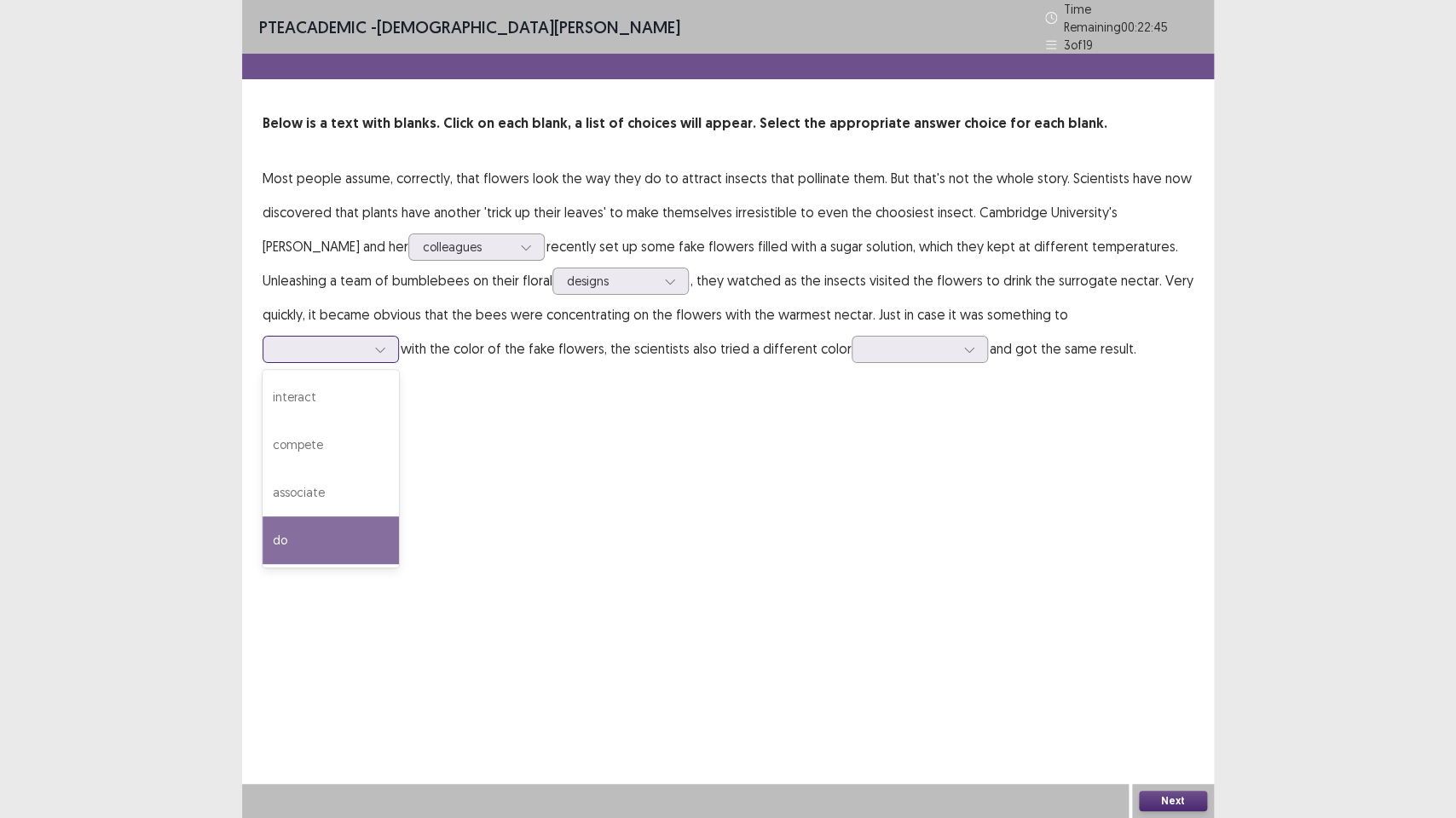
click at [399, 517] on div "do" at bounding box center [330, 541] width 136 height 48
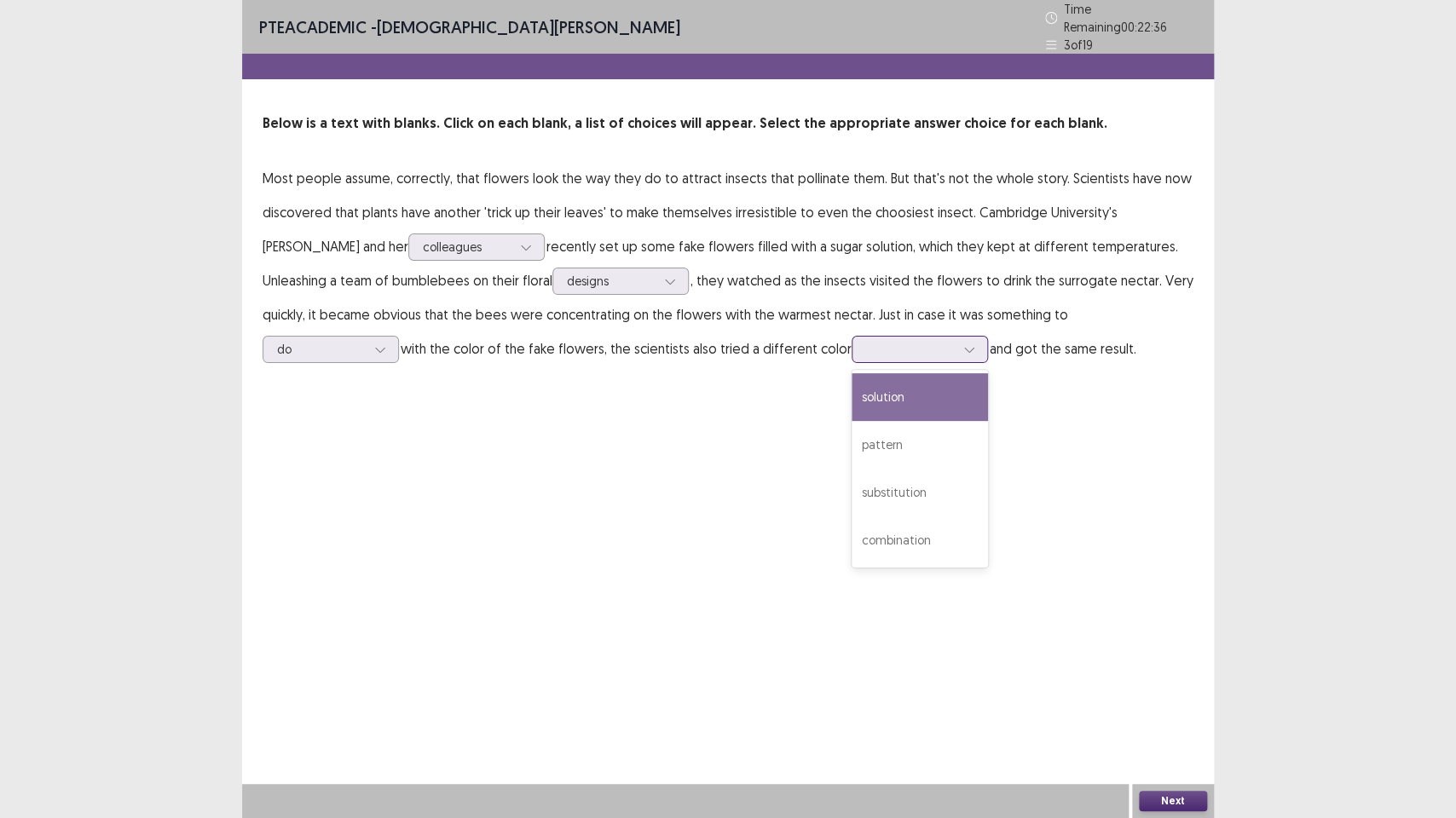
click at [866, 344] on div at bounding box center [910, 348] width 89 height 16
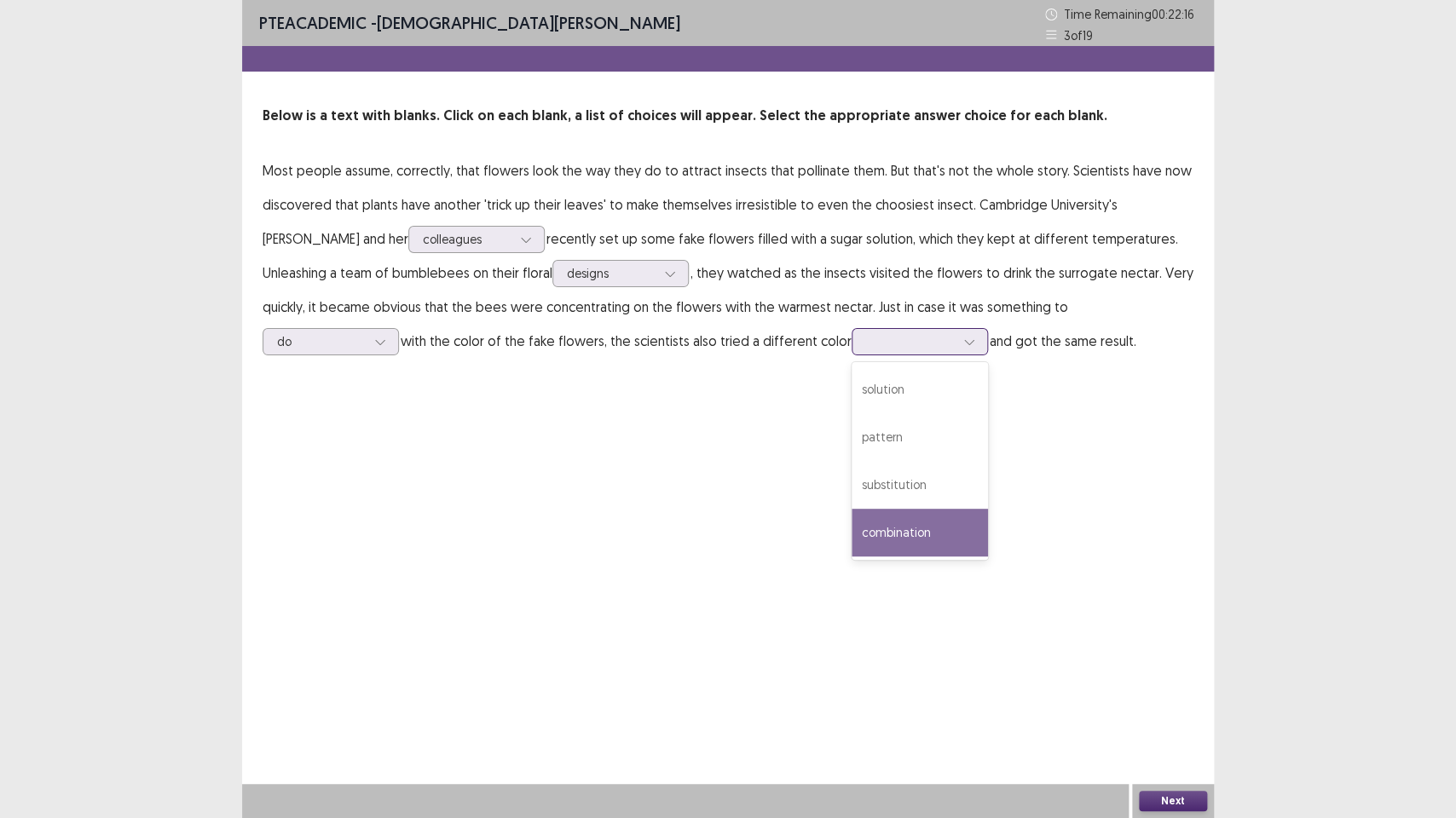
click at [851, 538] on div "combination" at bounding box center [919, 533] width 136 height 48
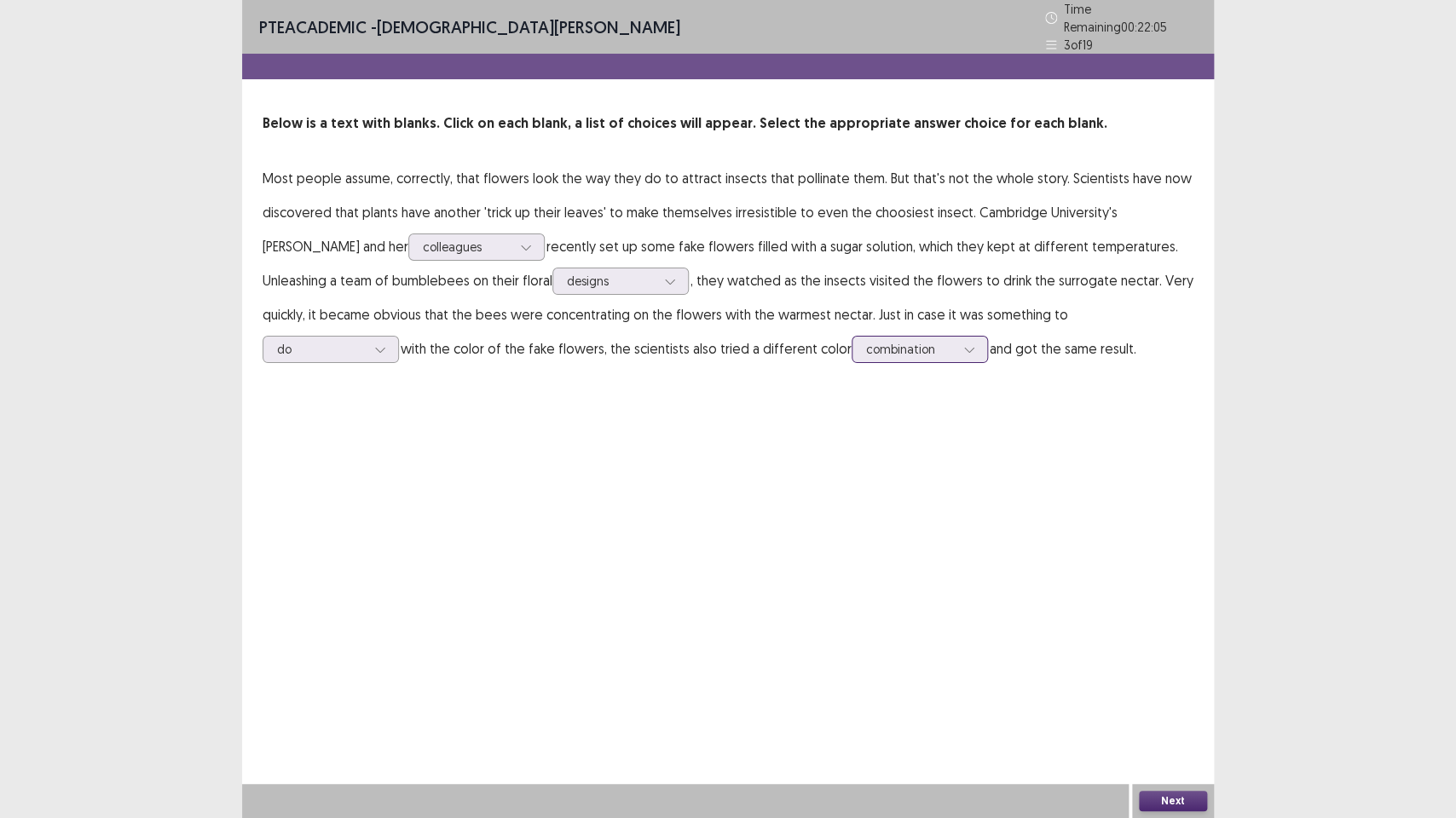
click at [956, 337] on div at bounding box center [969, 350] width 26 height 26
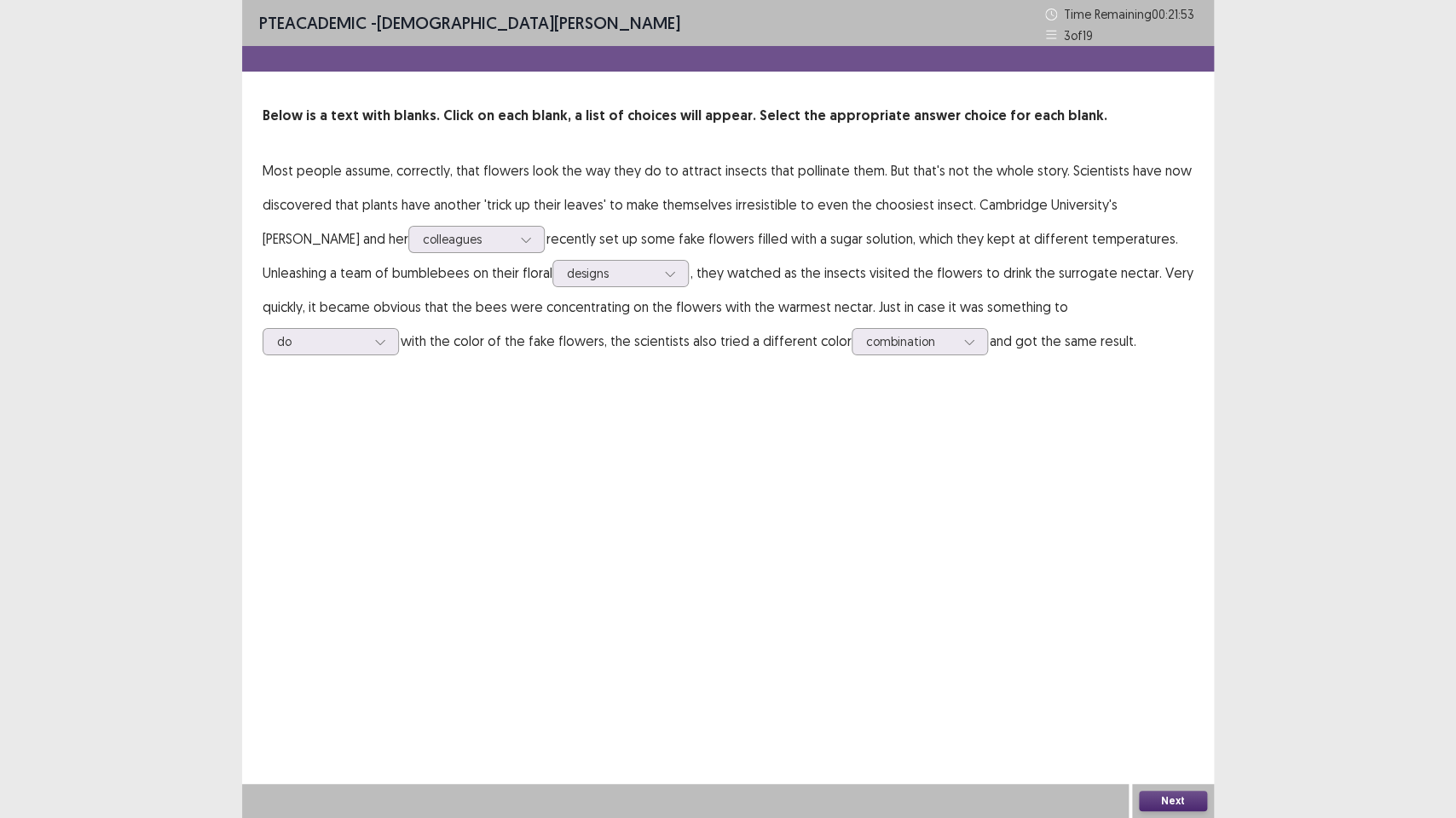
click at [1186, 611] on button "Next" at bounding box center [1173, 802] width 68 height 21
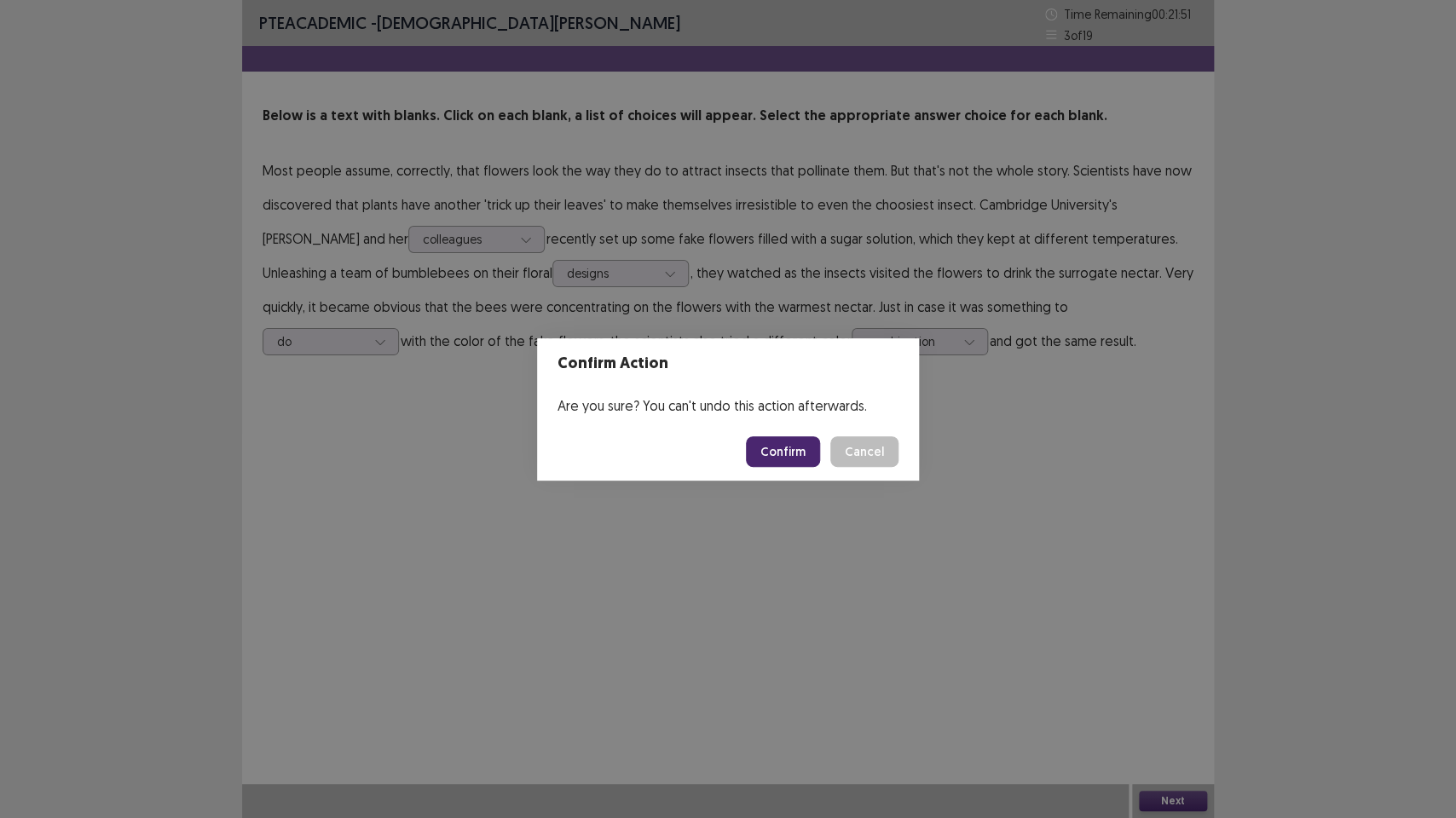
click at [775, 443] on button "Confirm" at bounding box center [783, 452] width 74 height 31
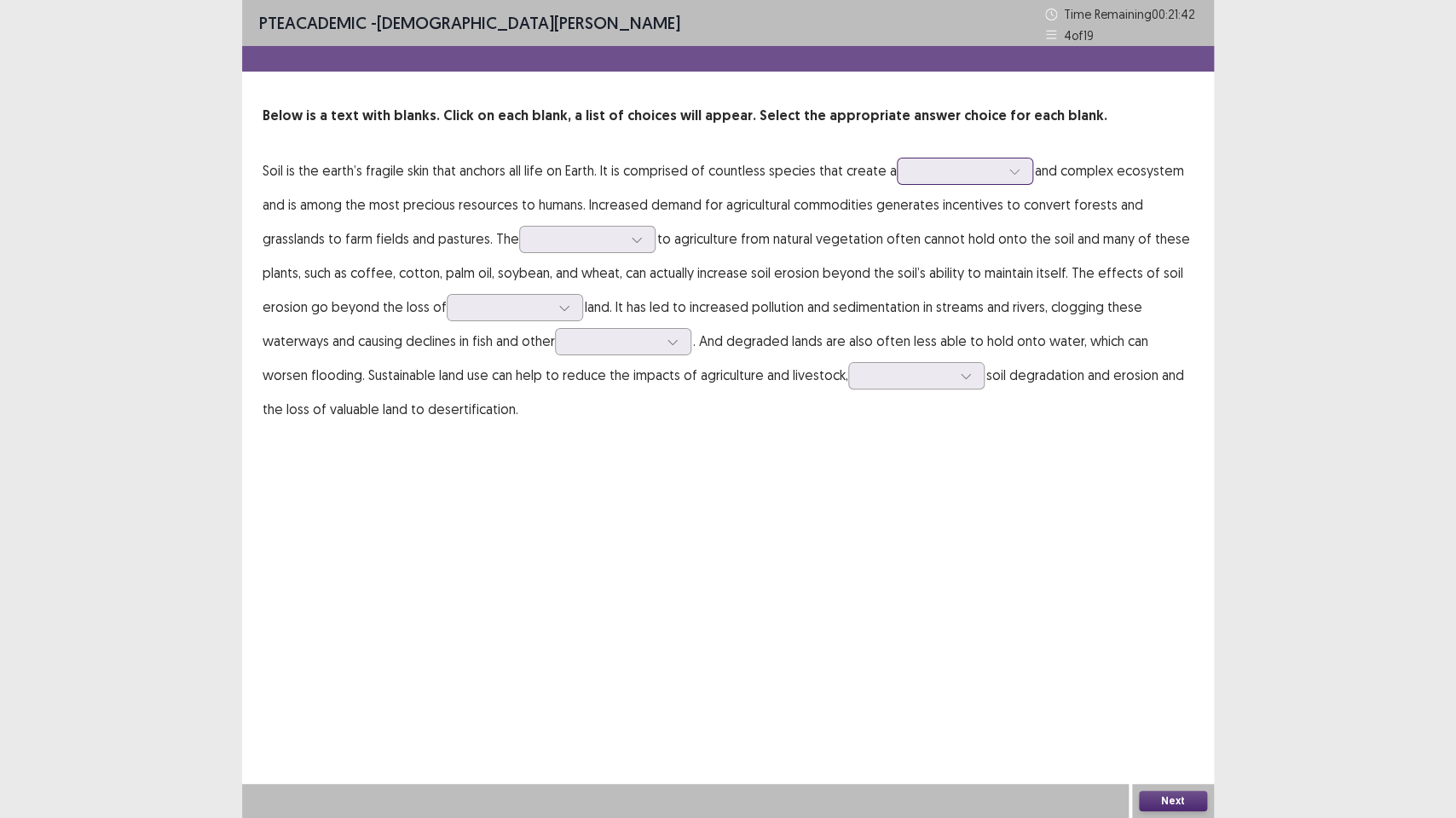
click at [1015, 175] on div at bounding box center [1015, 171] width 26 height 26
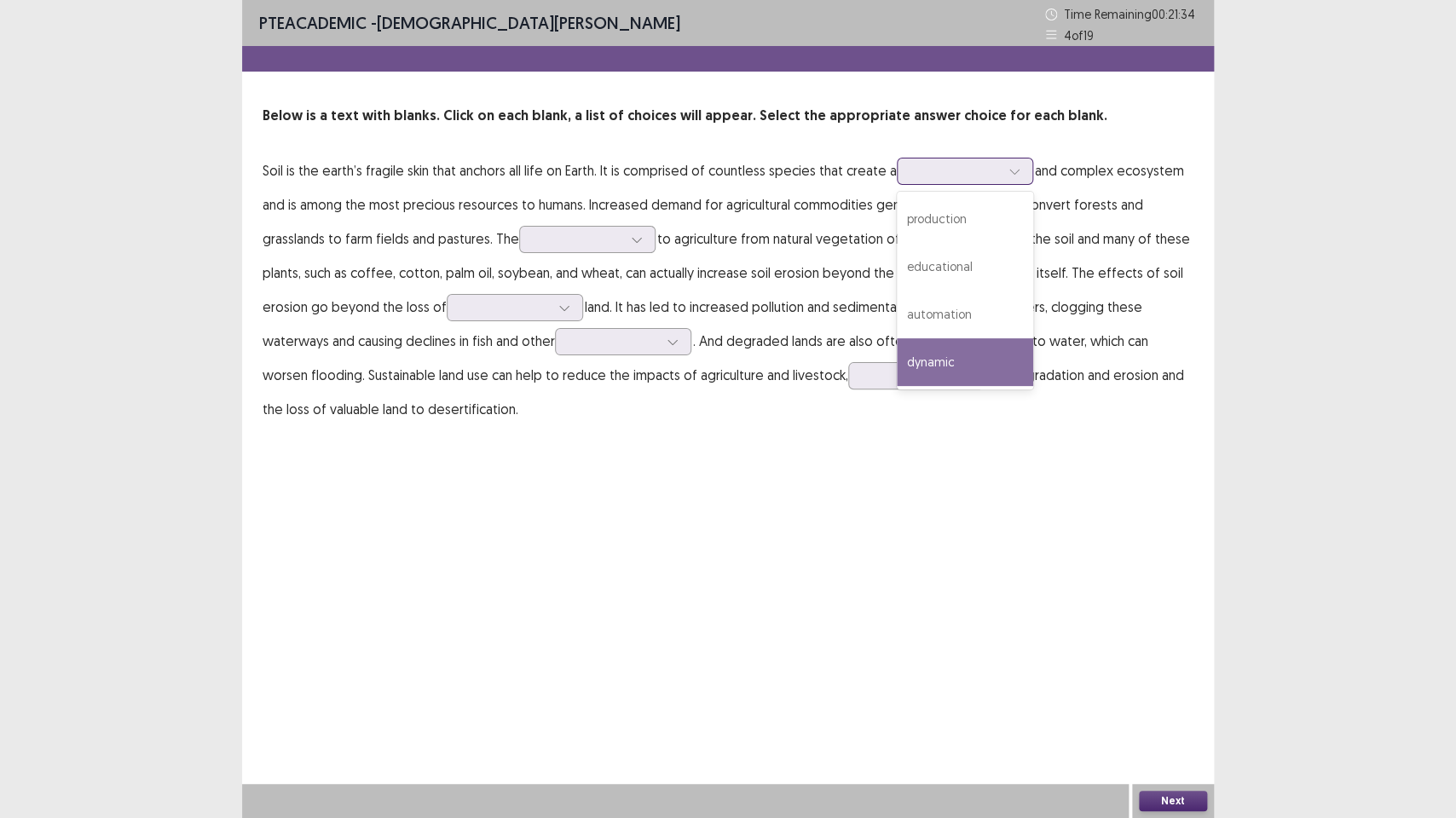
click at [932, 360] on div "dynamic" at bounding box center [964, 363] width 136 height 48
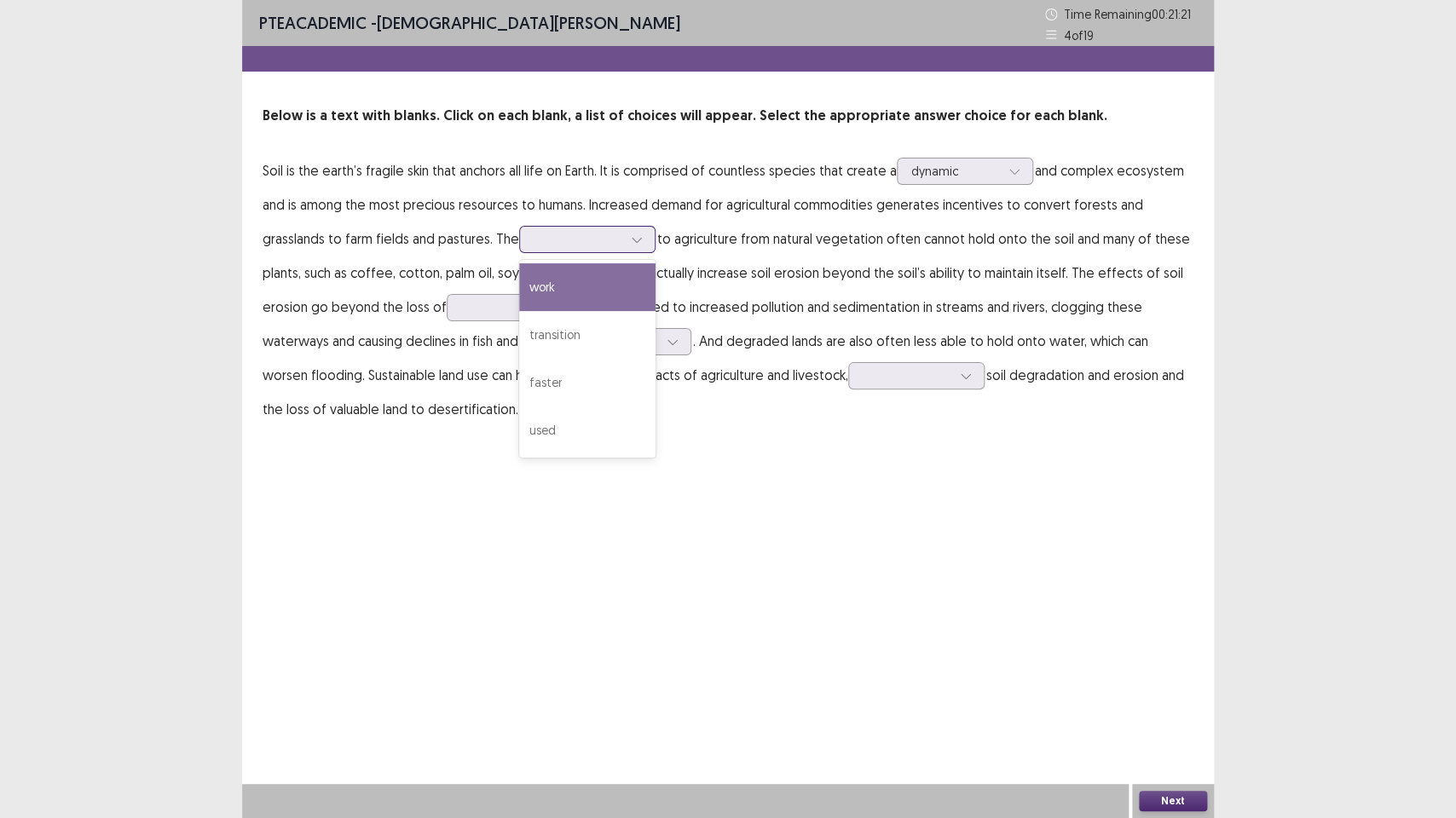
click at [624, 237] on div at bounding box center [636, 240] width 26 height 26
click at [566, 282] on div "work" at bounding box center [587, 287] width 136 height 48
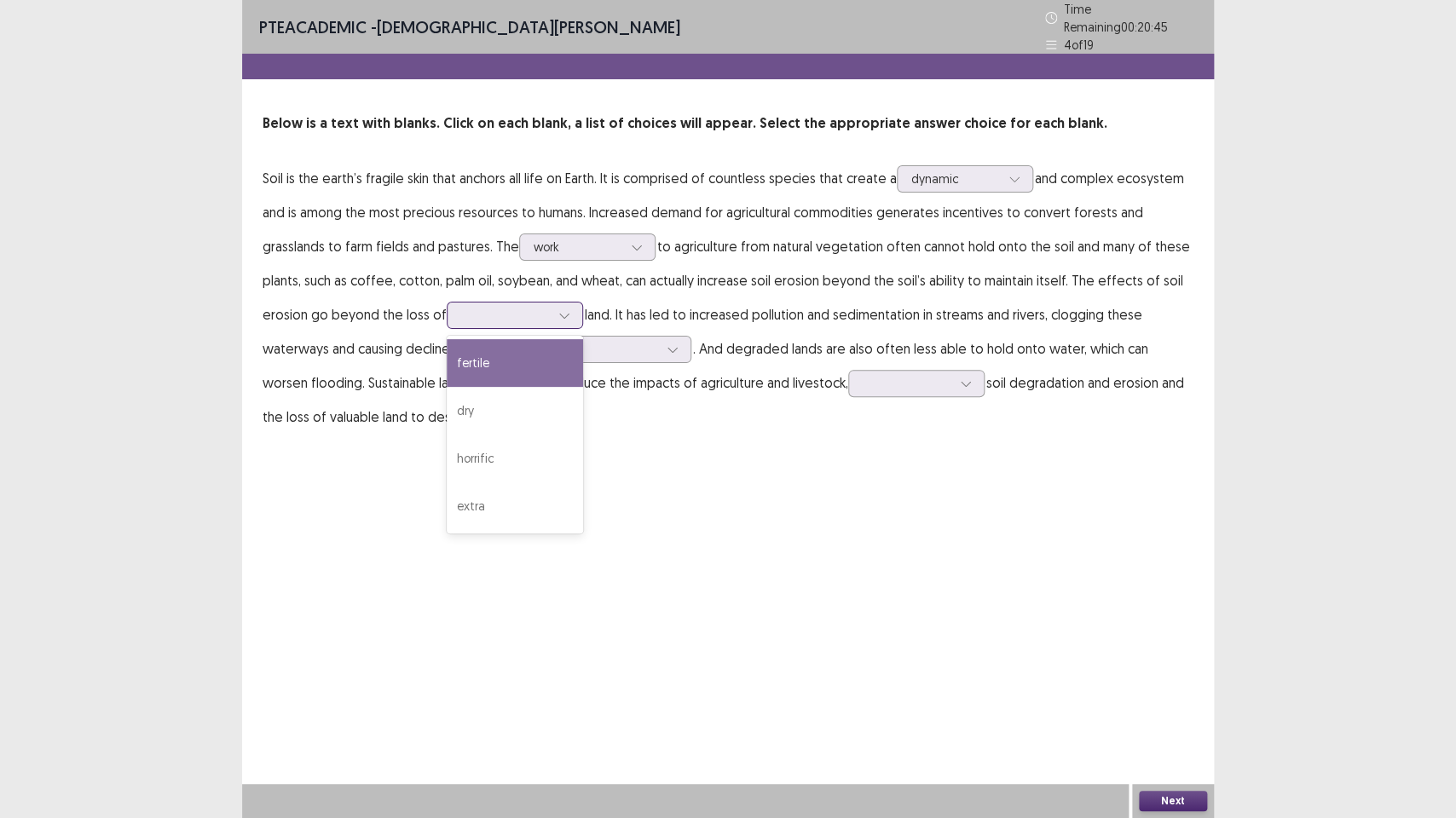
click at [548, 311] on div at bounding box center [506, 315] width 89 height 16
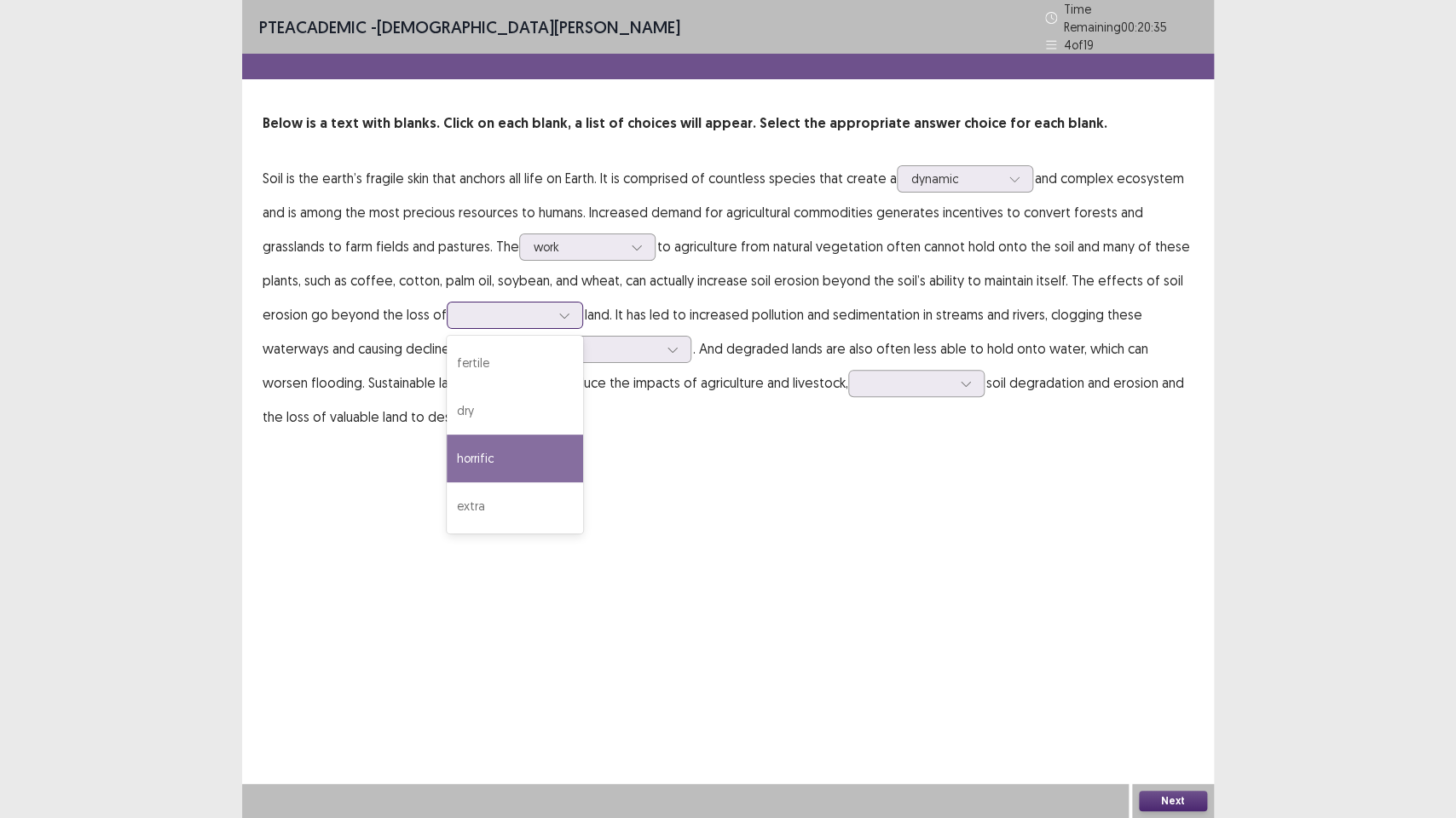
click at [482, 455] on div "horrific" at bounding box center [514, 459] width 136 height 48
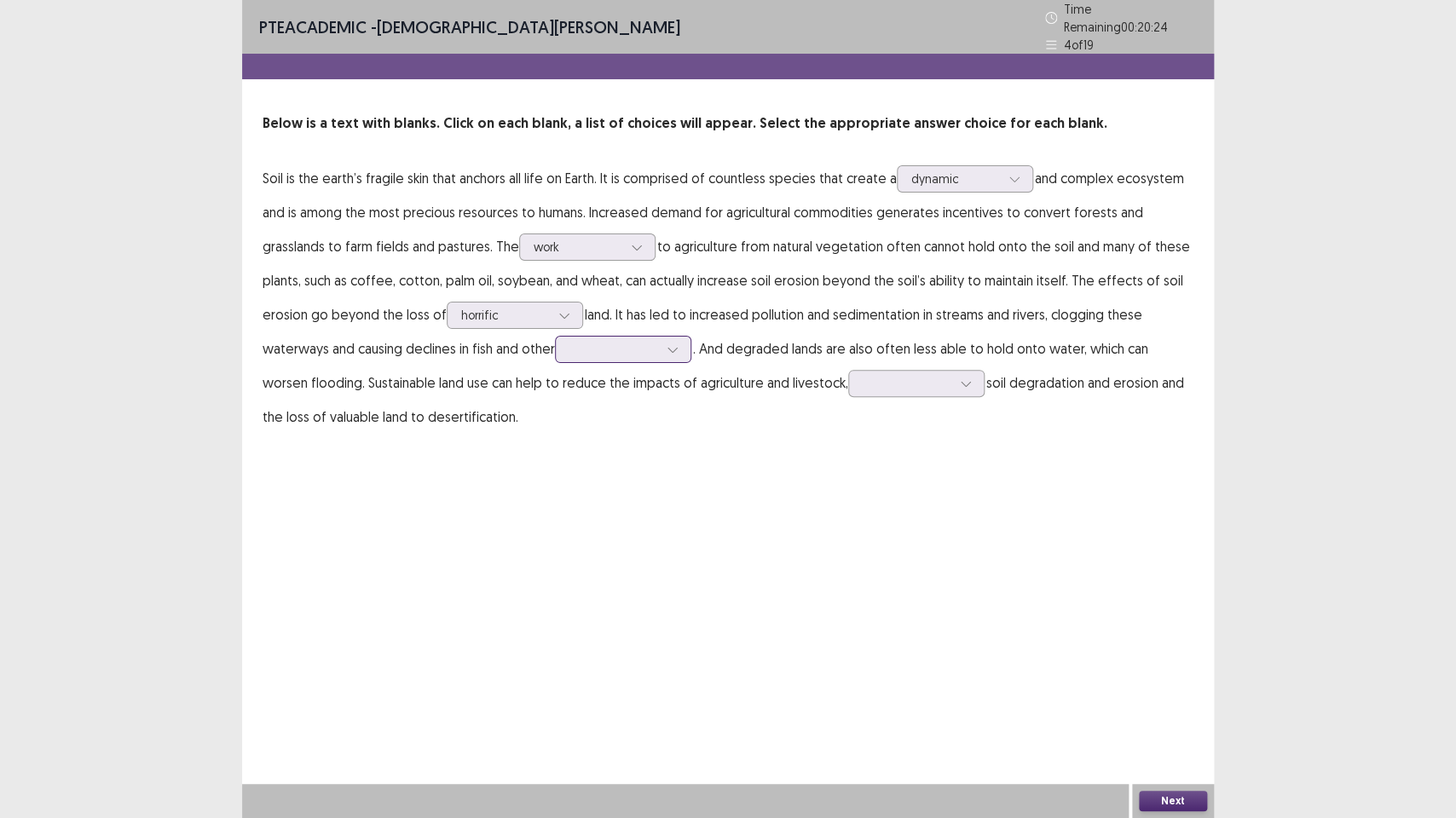
click at [678, 343] on icon at bounding box center [672, 349] width 12 height 12
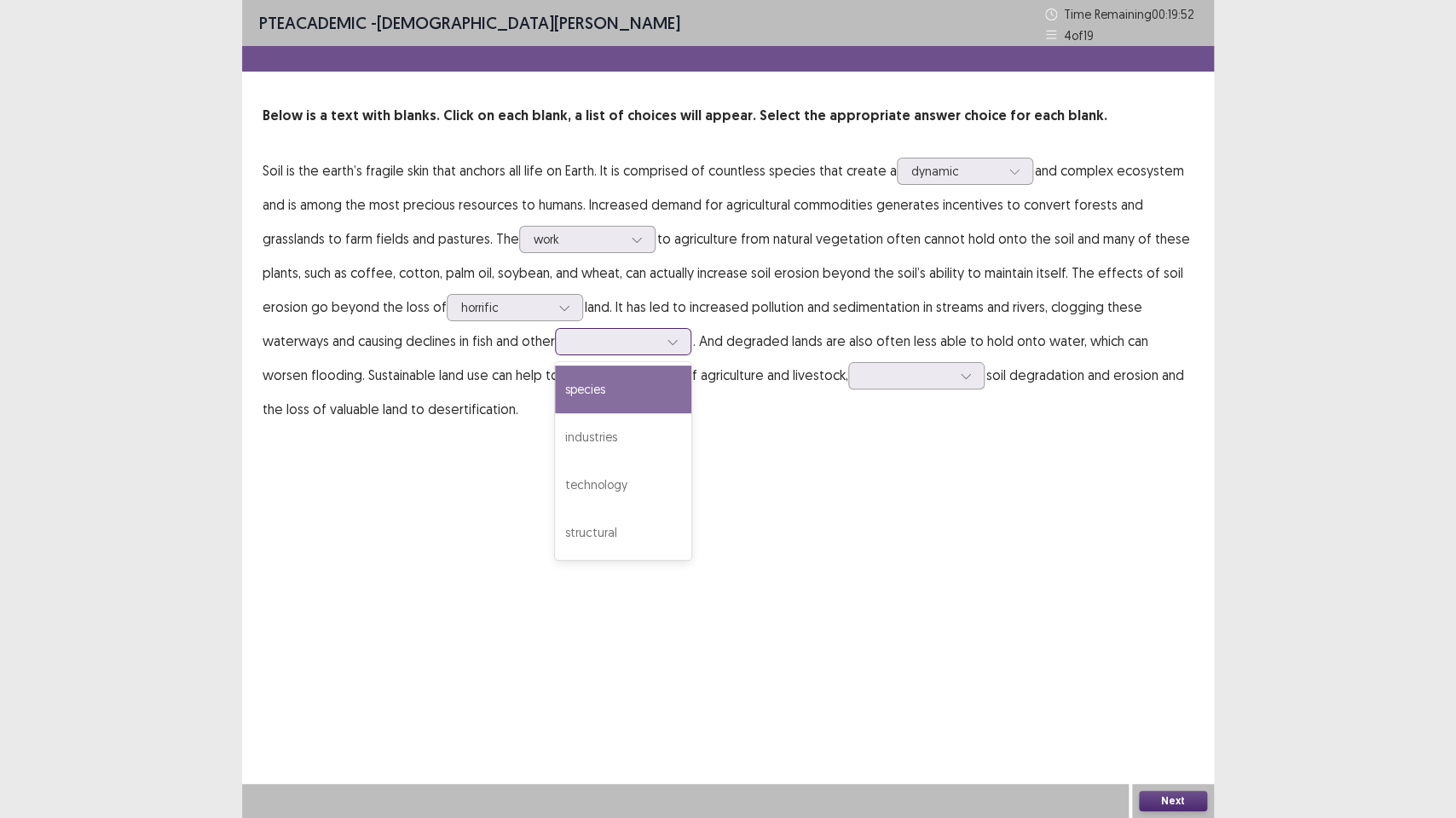
click at [592, 400] on div "species" at bounding box center [623, 389] width 136 height 48
click at [946, 370] on div at bounding box center [907, 375] width 89 height 16
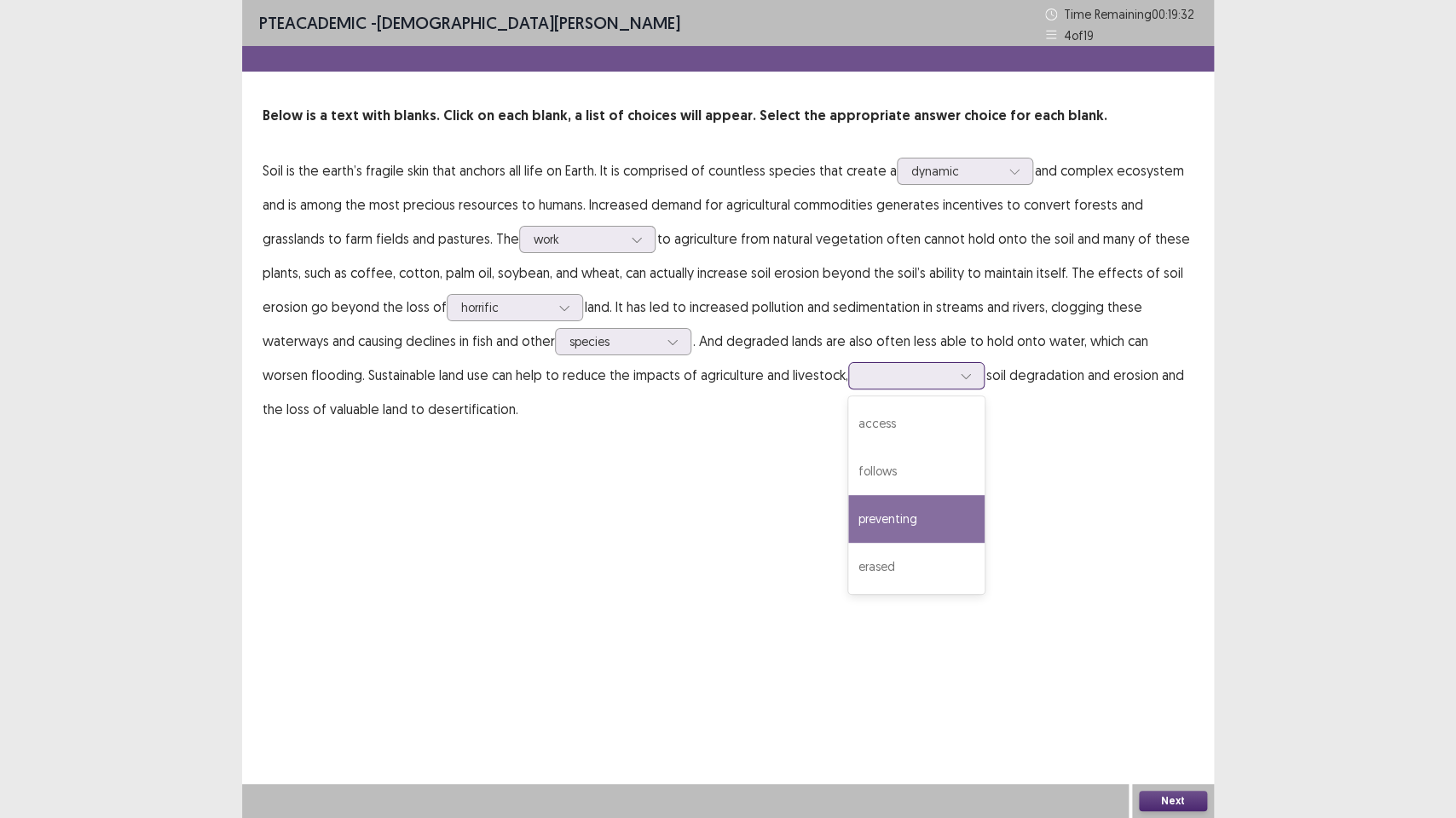
click at [885, 528] on div "preventing" at bounding box center [915, 519] width 136 height 48
click at [1163, 611] on button "Next" at bounding box center [1173, 802] width 68 height 21
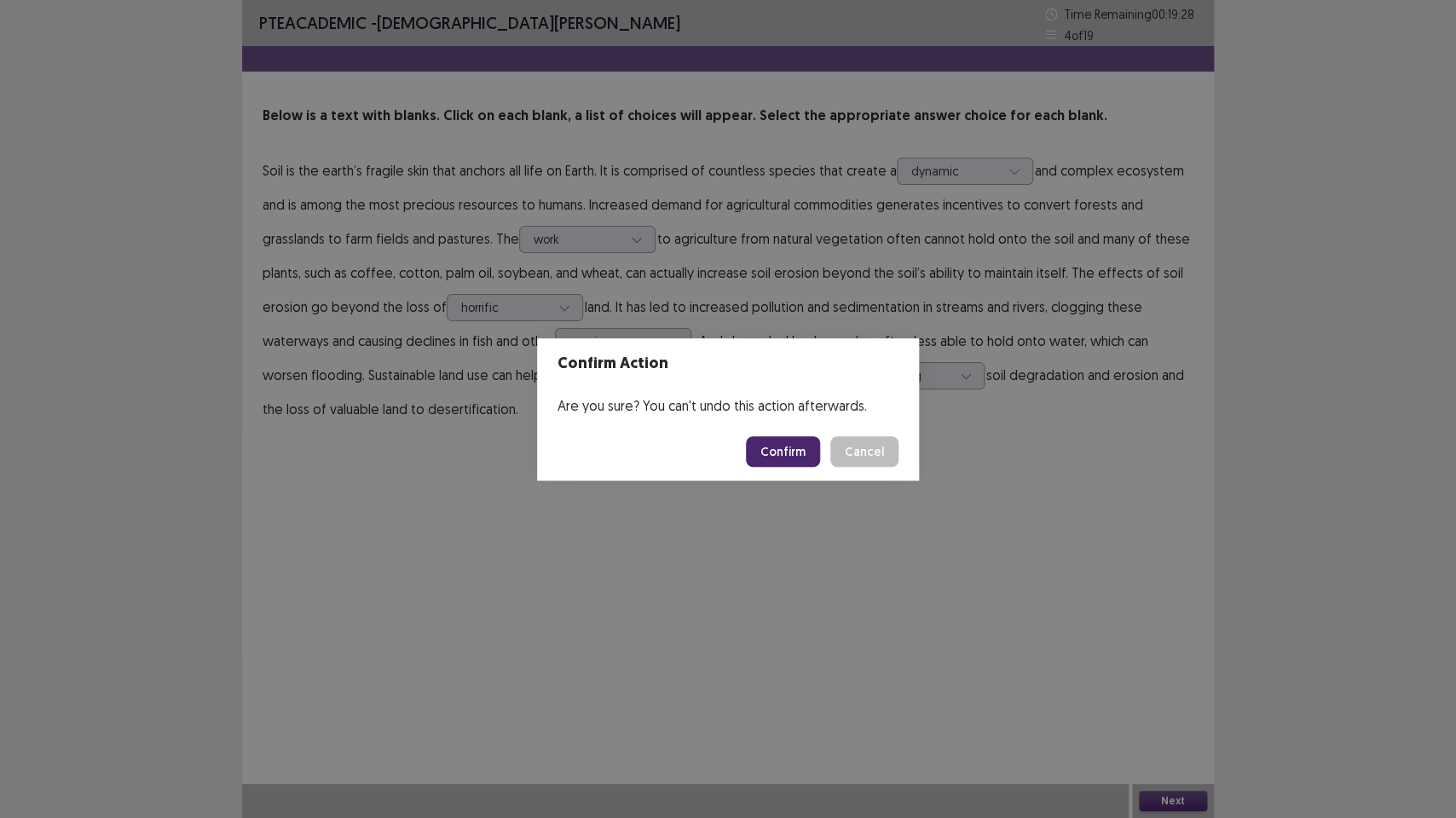
click at [796, 471] on footer "Confirm Cancel" at bounding box center [728, 452] width 382 height 58
click at [791, 453] on button "Confirm" at bounding box center [783, 452] width 74 height 31
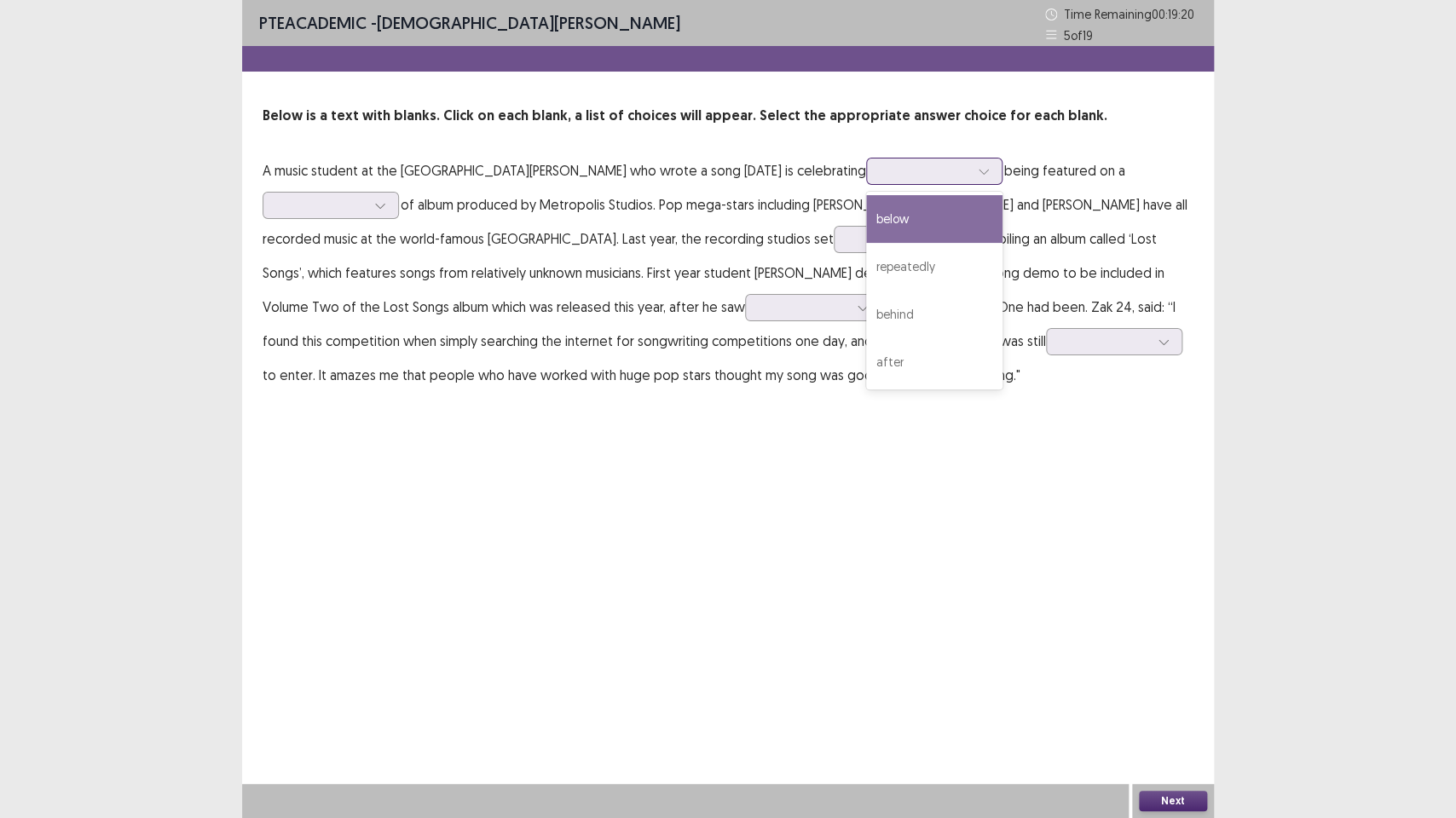
click at [889, 167] on div at bounding box center [925, 170] width 89 height 16
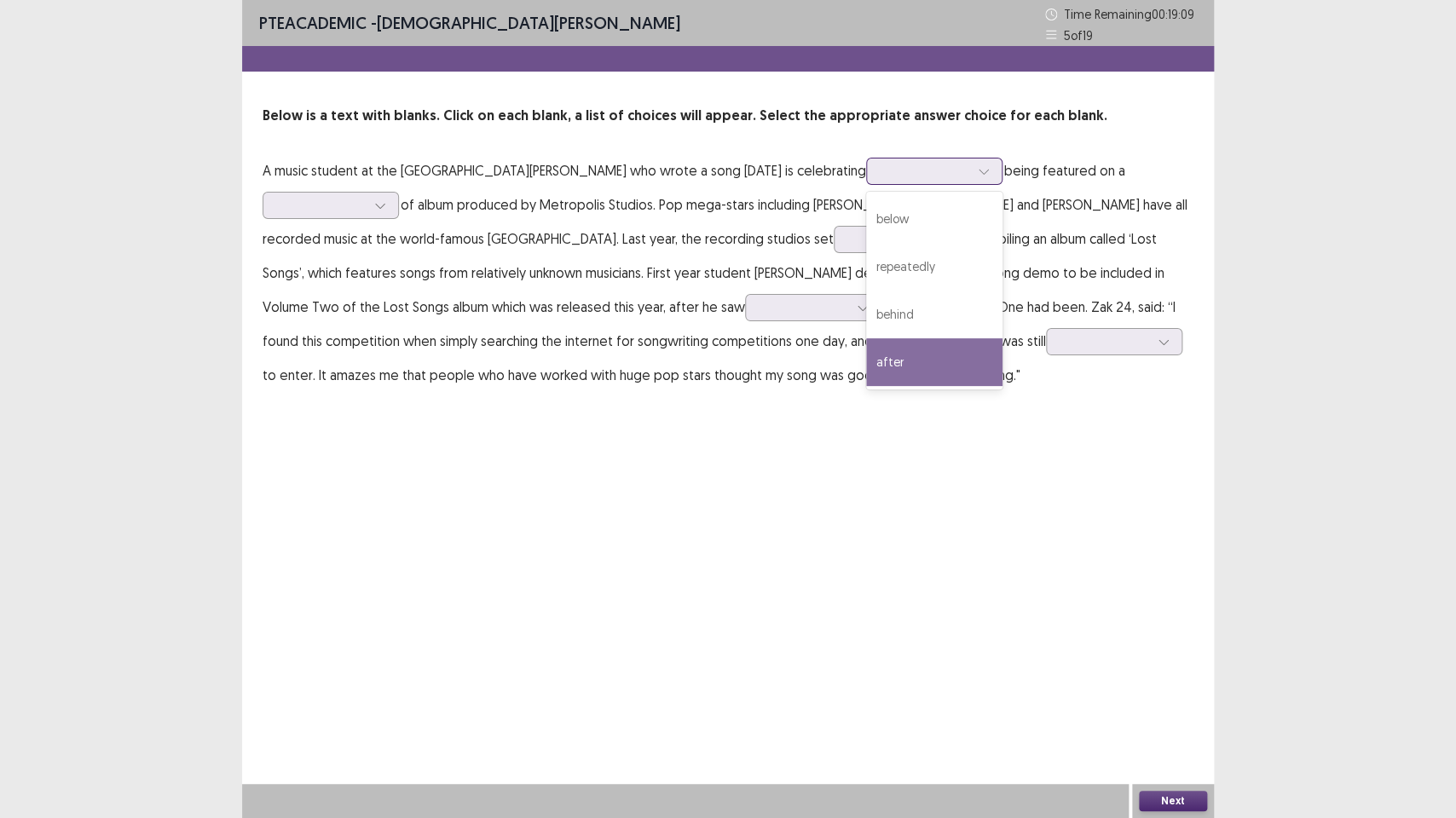
click at [866, 363] on div "after" at bounding box center [933, 363] width 136 height 48
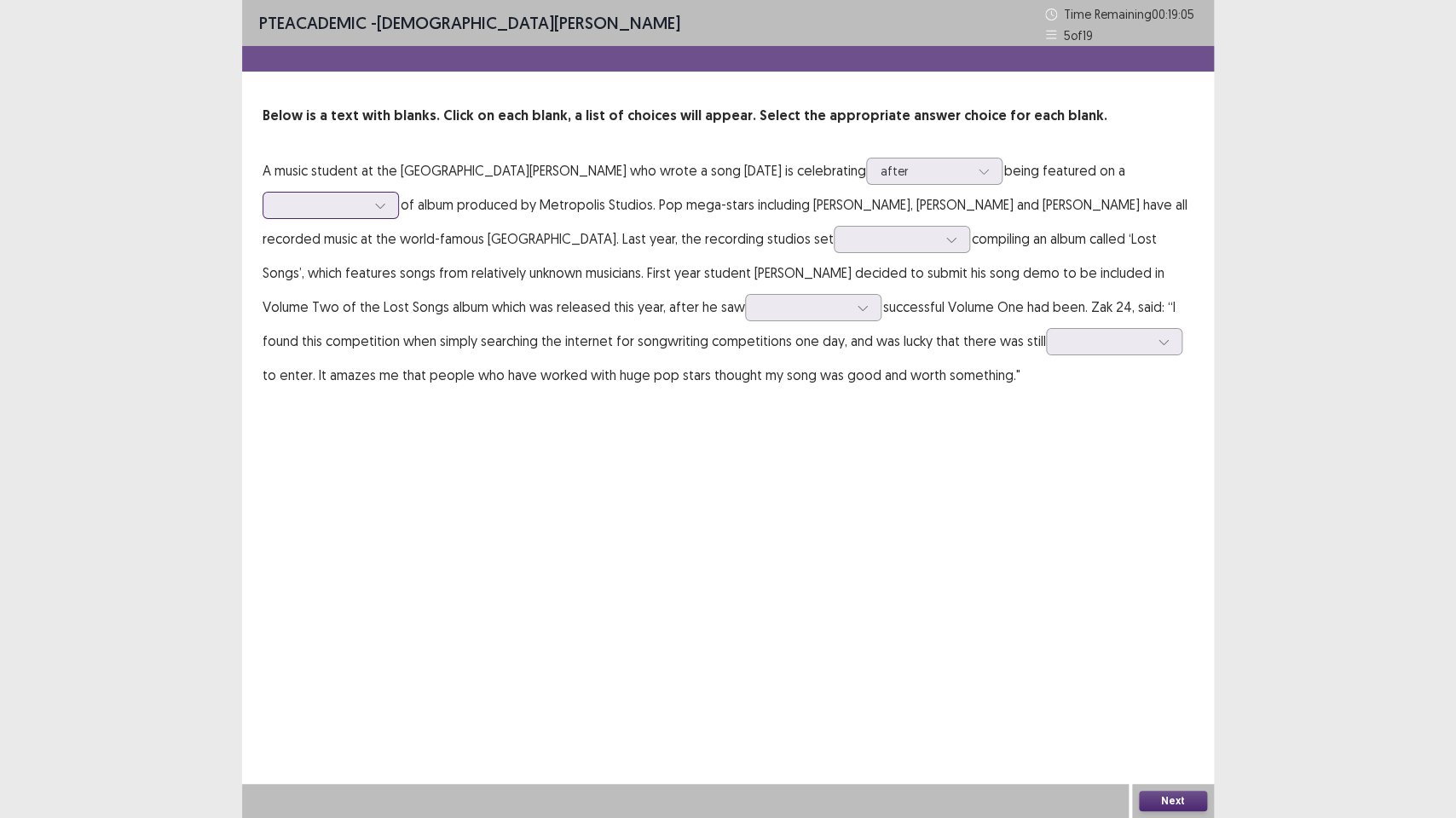
click at [371, 208] on div at bounding box center [380, 205] width 26 height 26
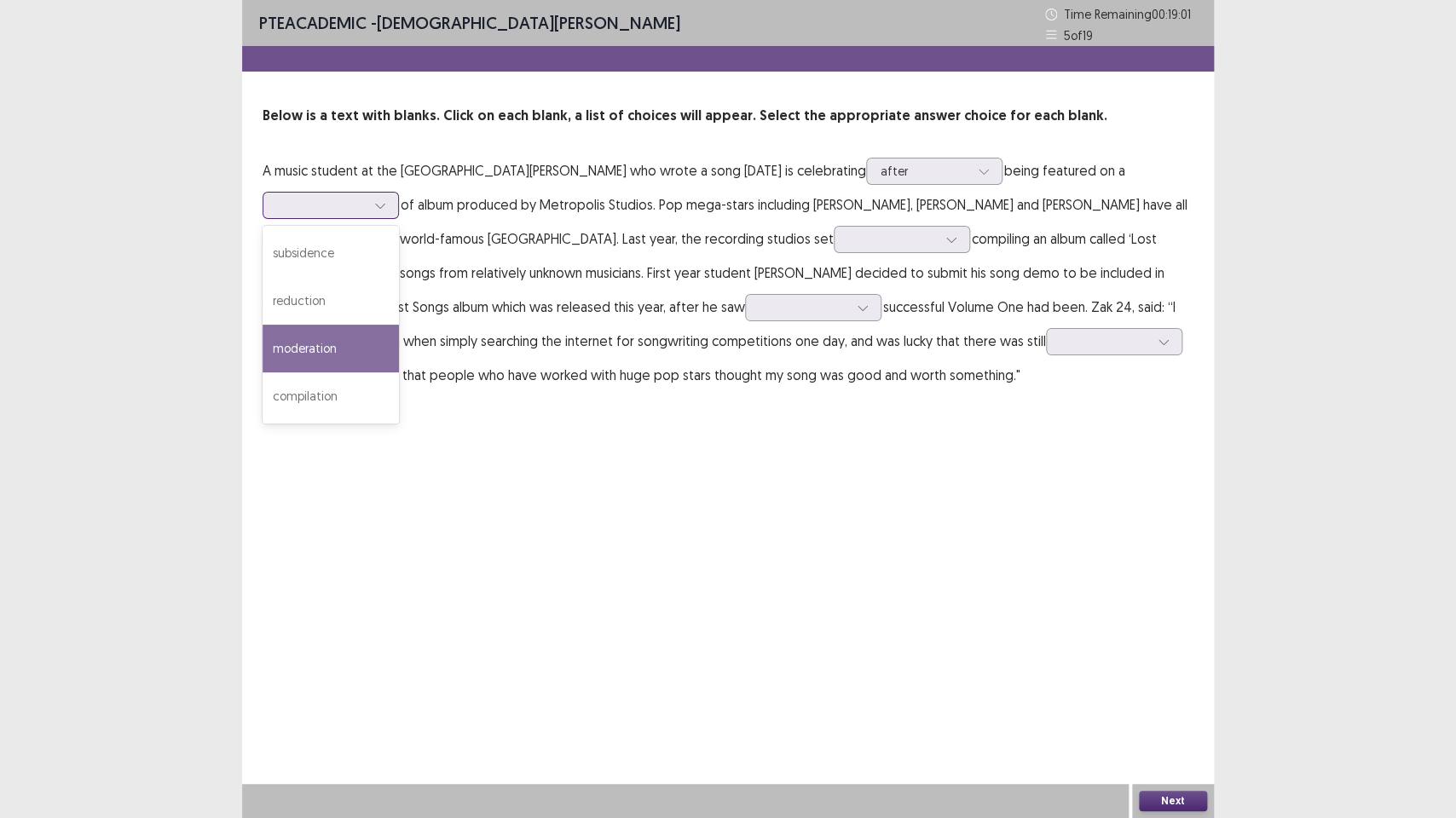
click at [328, 347] on div "moderation" at bounding box center [330, 349] width 136 height 48
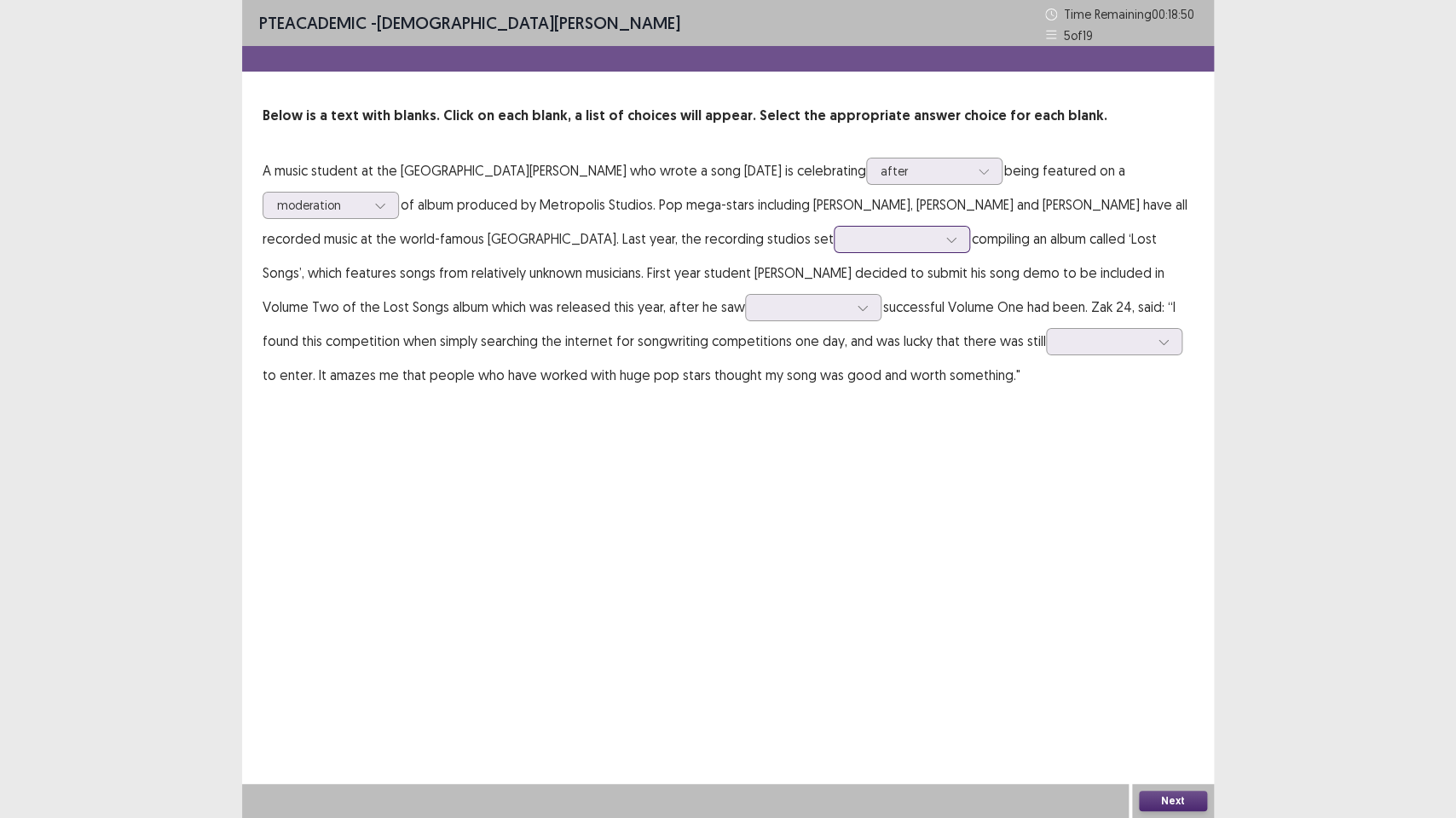
click at [938, 244] on div at bounding box center [951, 240] width 26 height 26
click at [833, 290] on div "about" at bounding box center [901, 287] width 136 height 48
click at [849, 306] on div at bounding box center [862, 308] width 26 height 26
click at [745, 391] on div "its" at bounding box center [813, 403] width 136 height 48
click at [1060, 344] on div at bounding box center [1104, 341] width 89 height 16
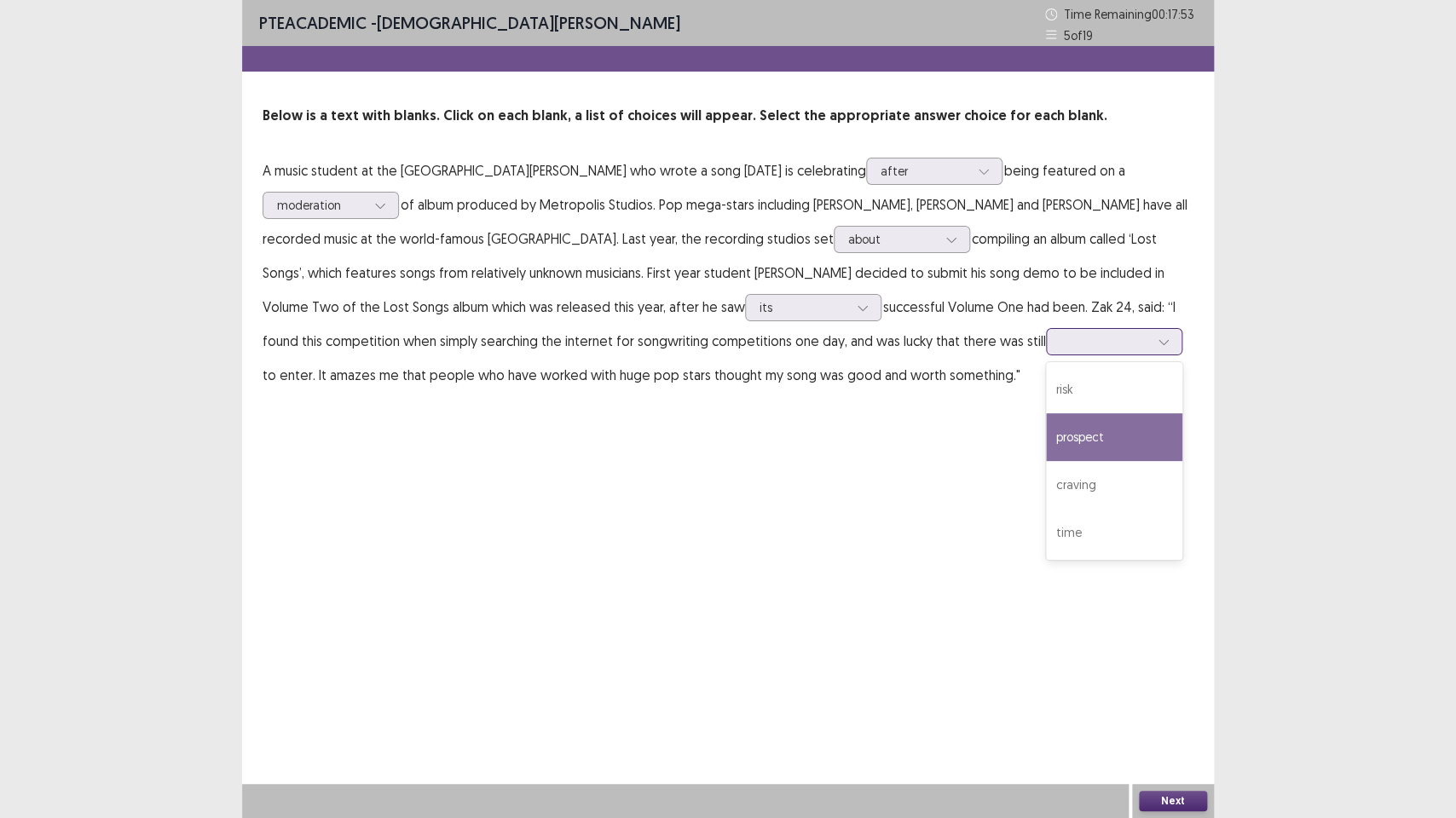
click at [1045, 426] on div "prospect" at bounding box center [1113, 437] width 136 height 48
click at [1175, 611] on button "Next" at bounding box center [1173, 802] width 68 height 21
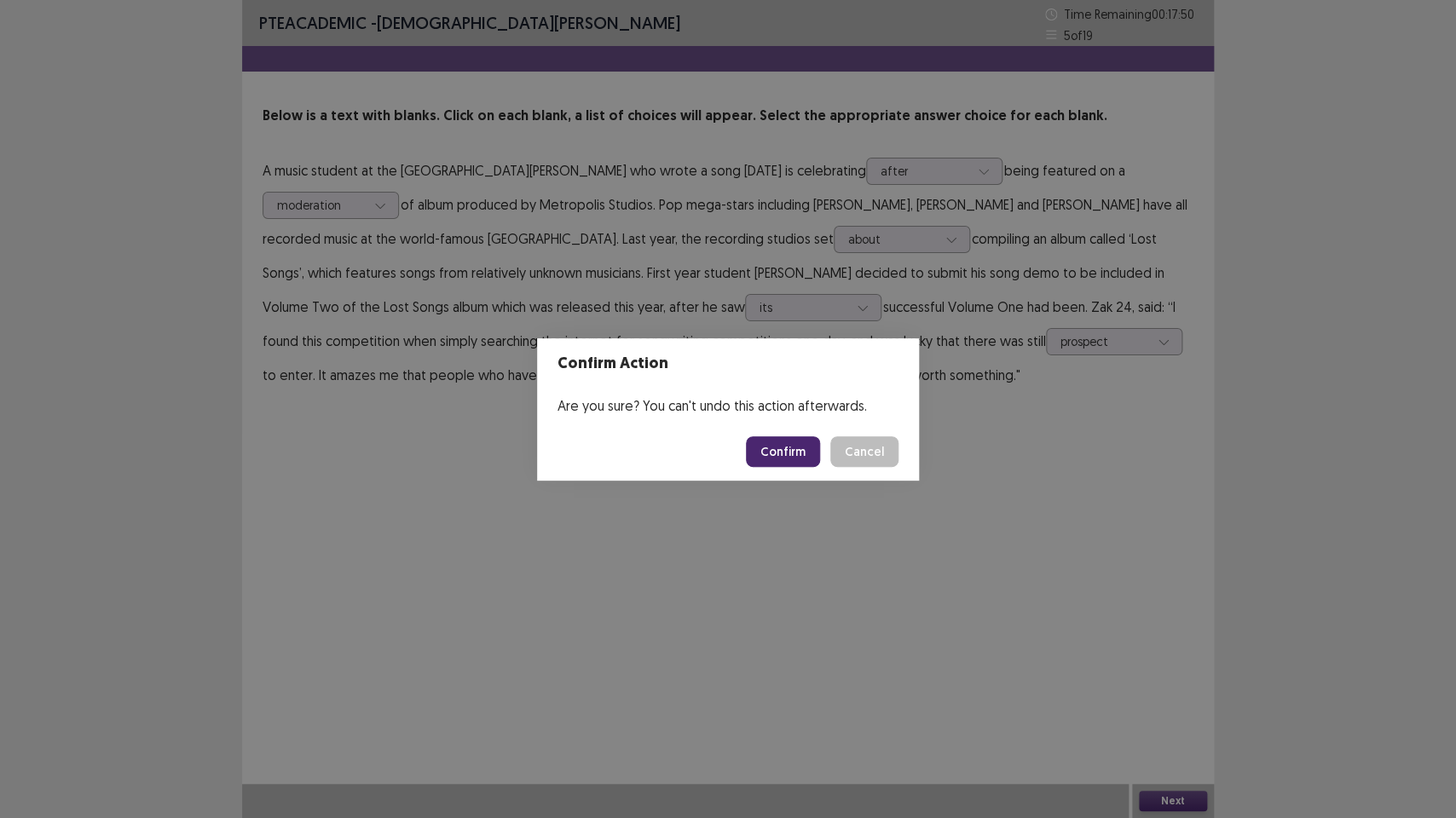
click at [790, 455] on button "Confirm" at bounding box center [783, 452] width 74 height 31
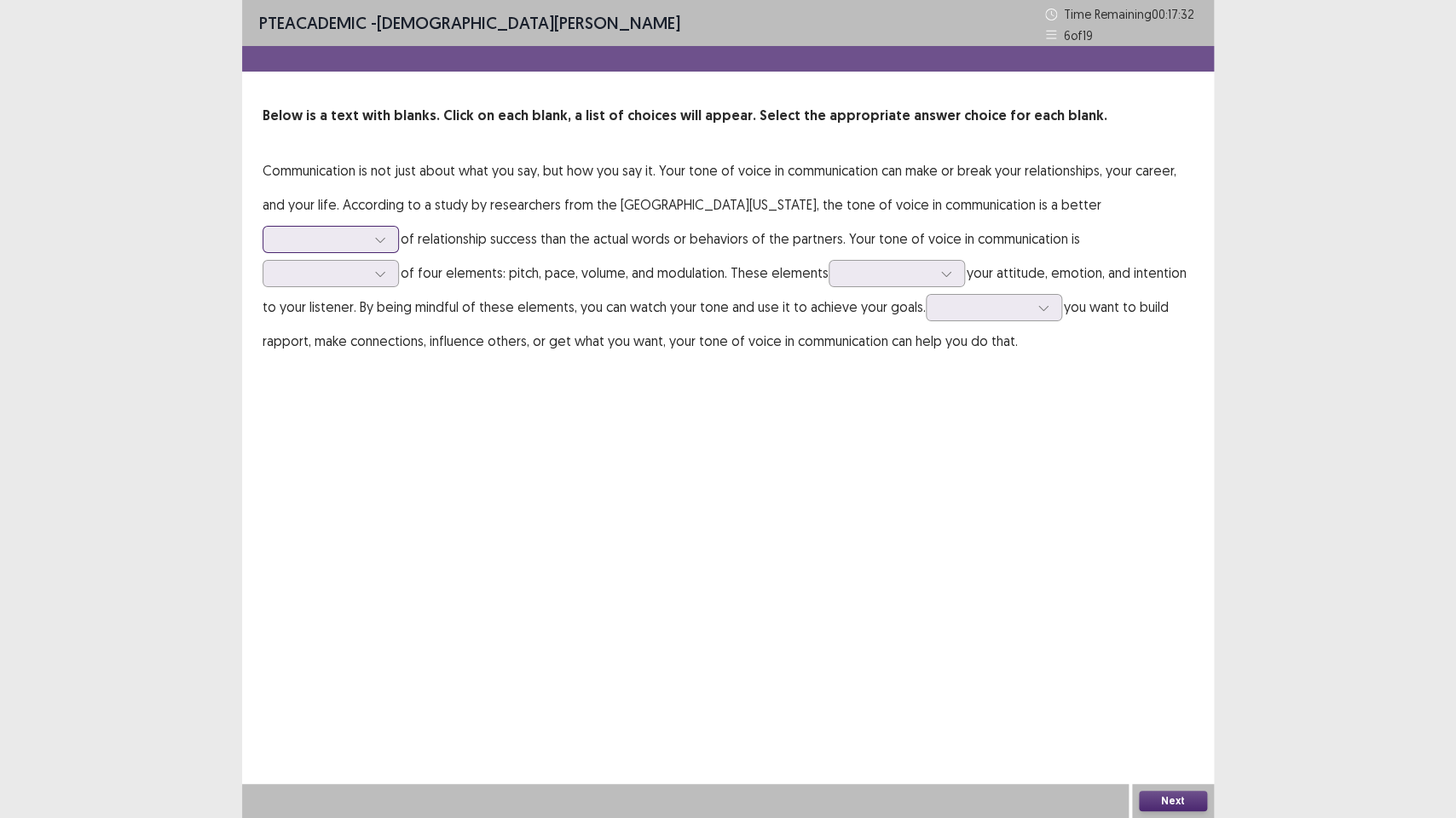
click at [373, 237] on div at bounding box center [380, 240] width 26 height 26
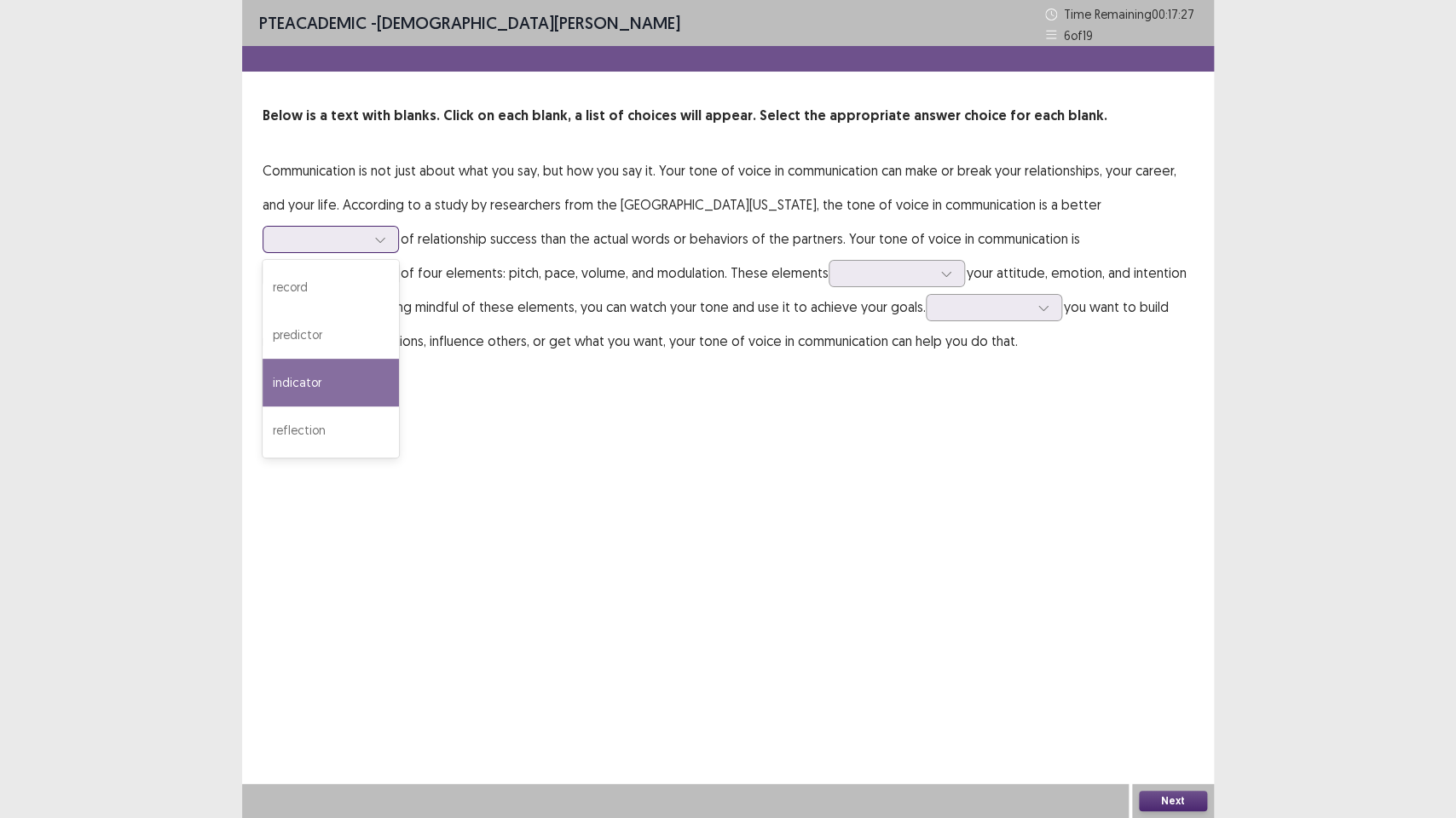
click at [301, 379] on div "indicator" at bounding box center [330, 382] width 136 height 48
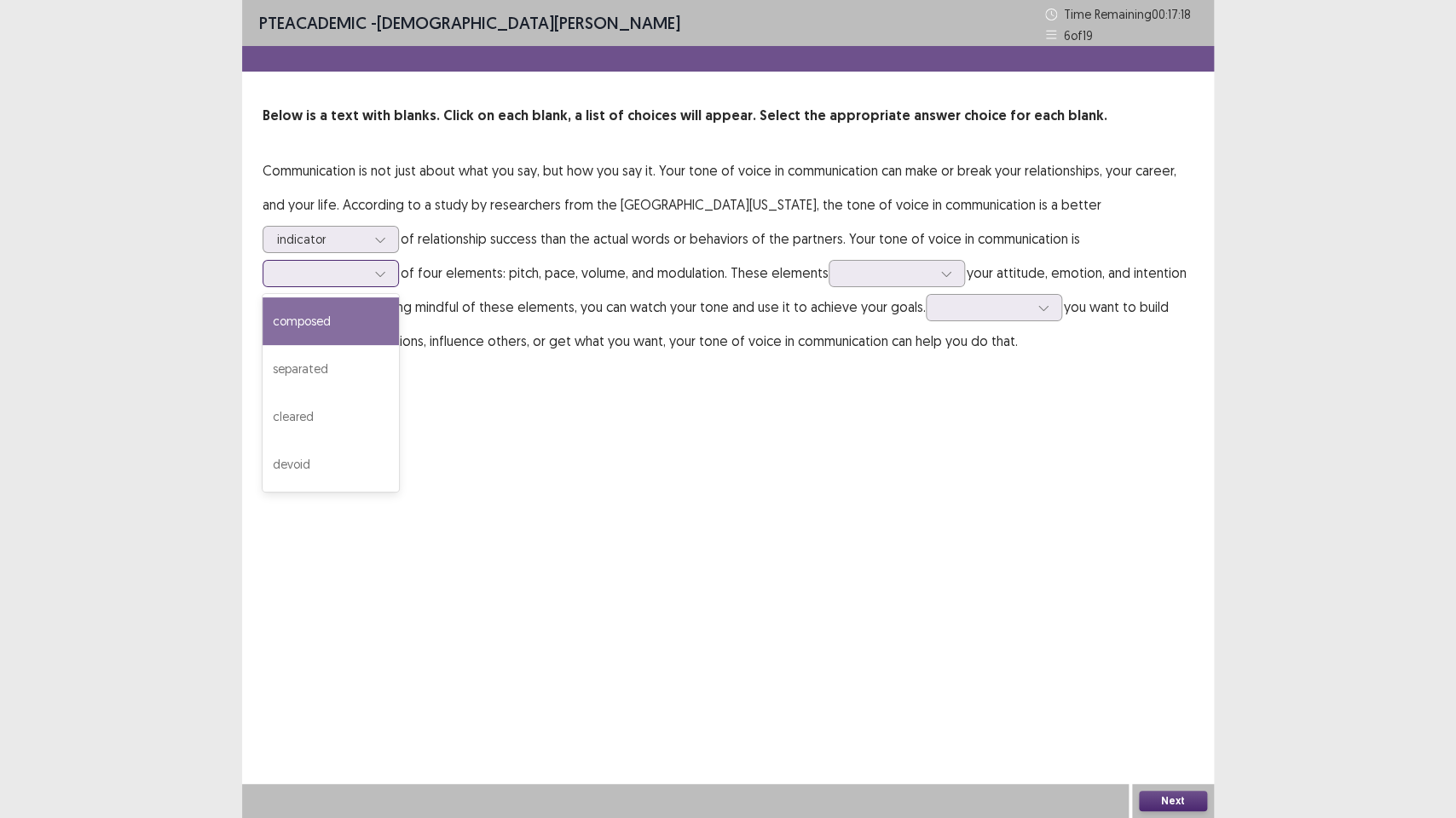
click at [382, 277] on icon at bounding box center [380, 274] width 12 height 12
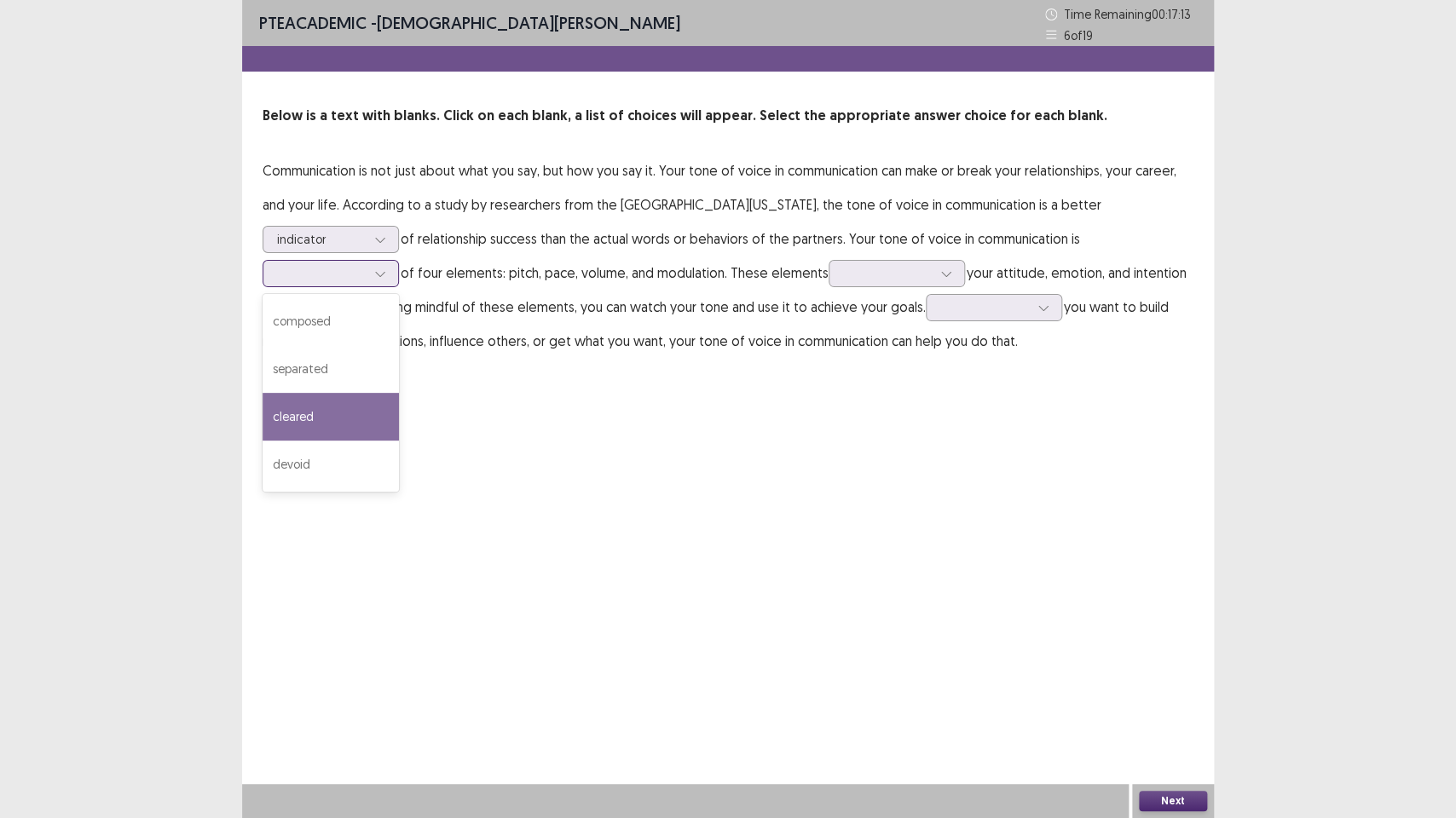
click at [311, 425] on div "cleared" at bounding box center [330, 417] width 136 height 48
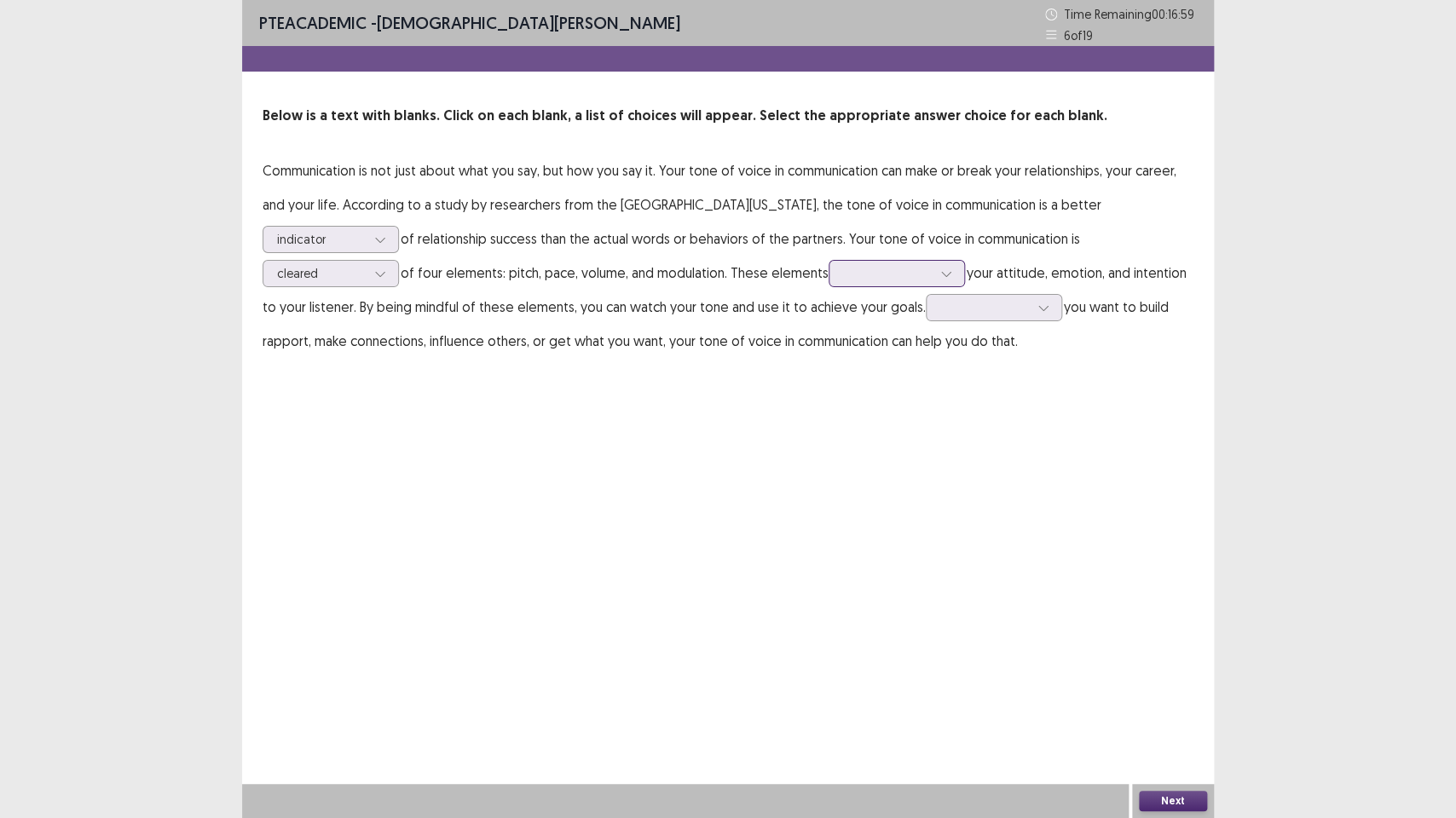
click at [963, 269] on div at bounding box center [896, 274] width 136 height 27
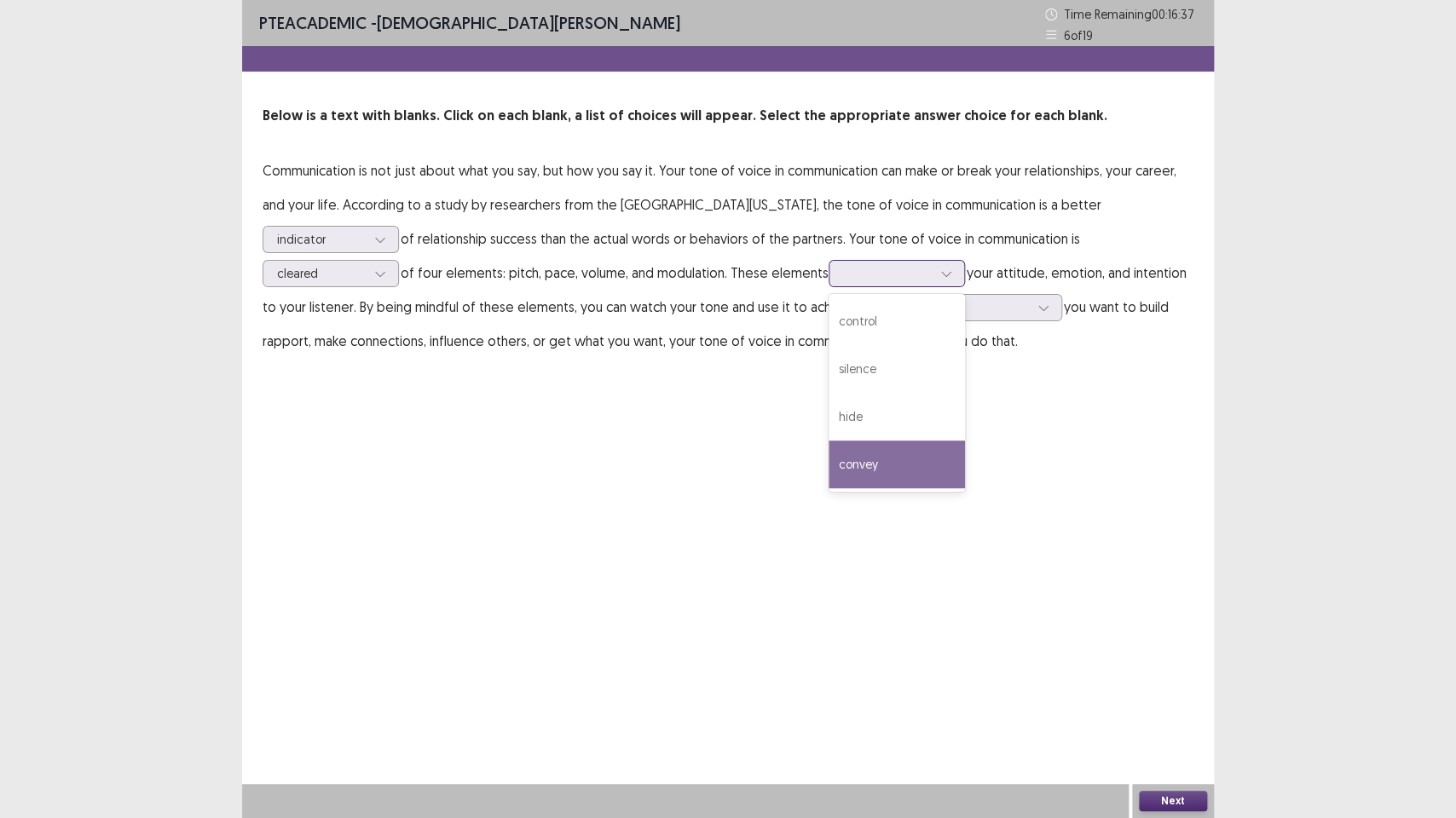
click at [851, 457] on div "convey" at bounding box center [896, 465] width 136 height 48
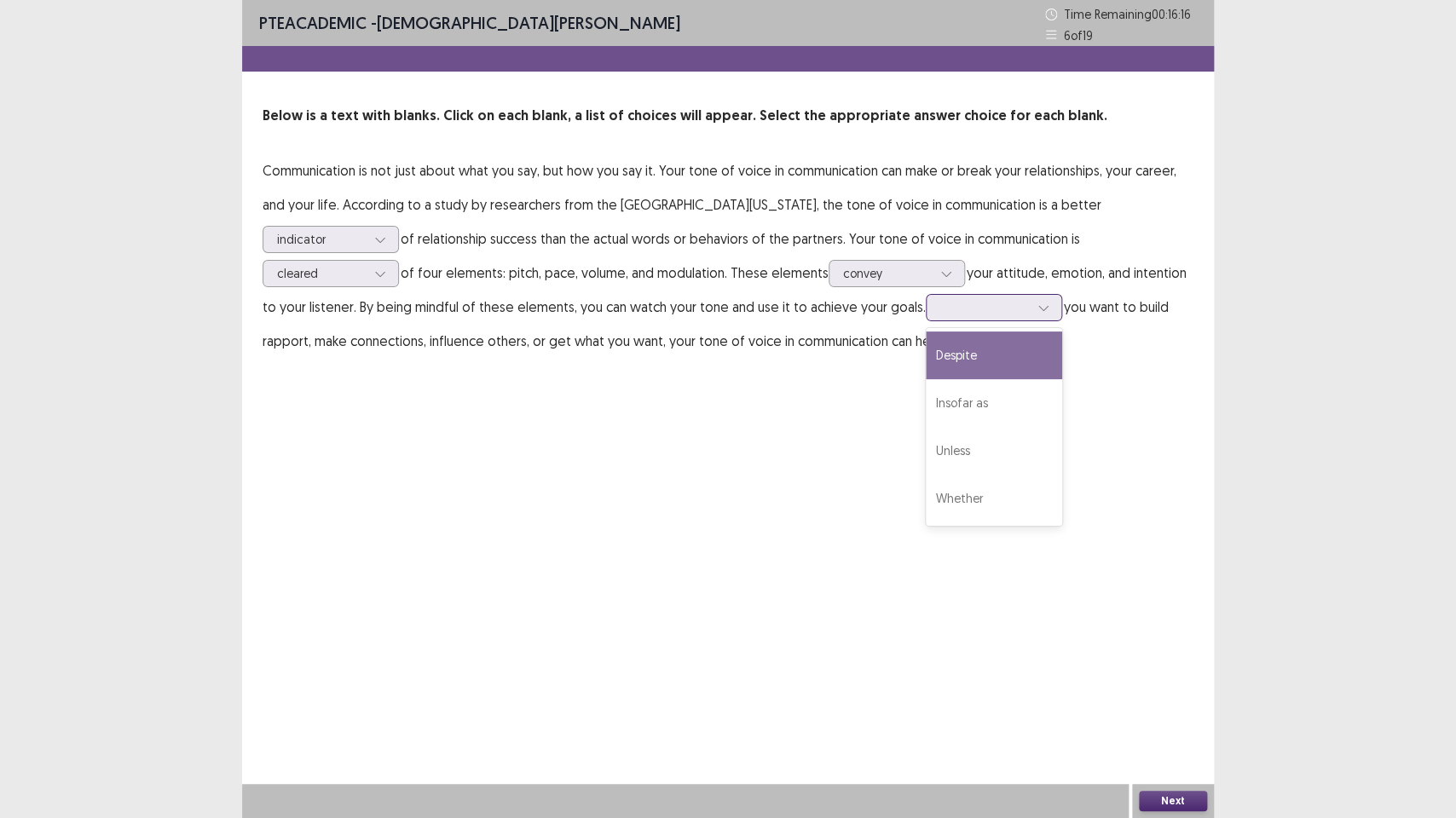
click at [1021, 310] on div at bounding box center [985, 307] width 89 height 16
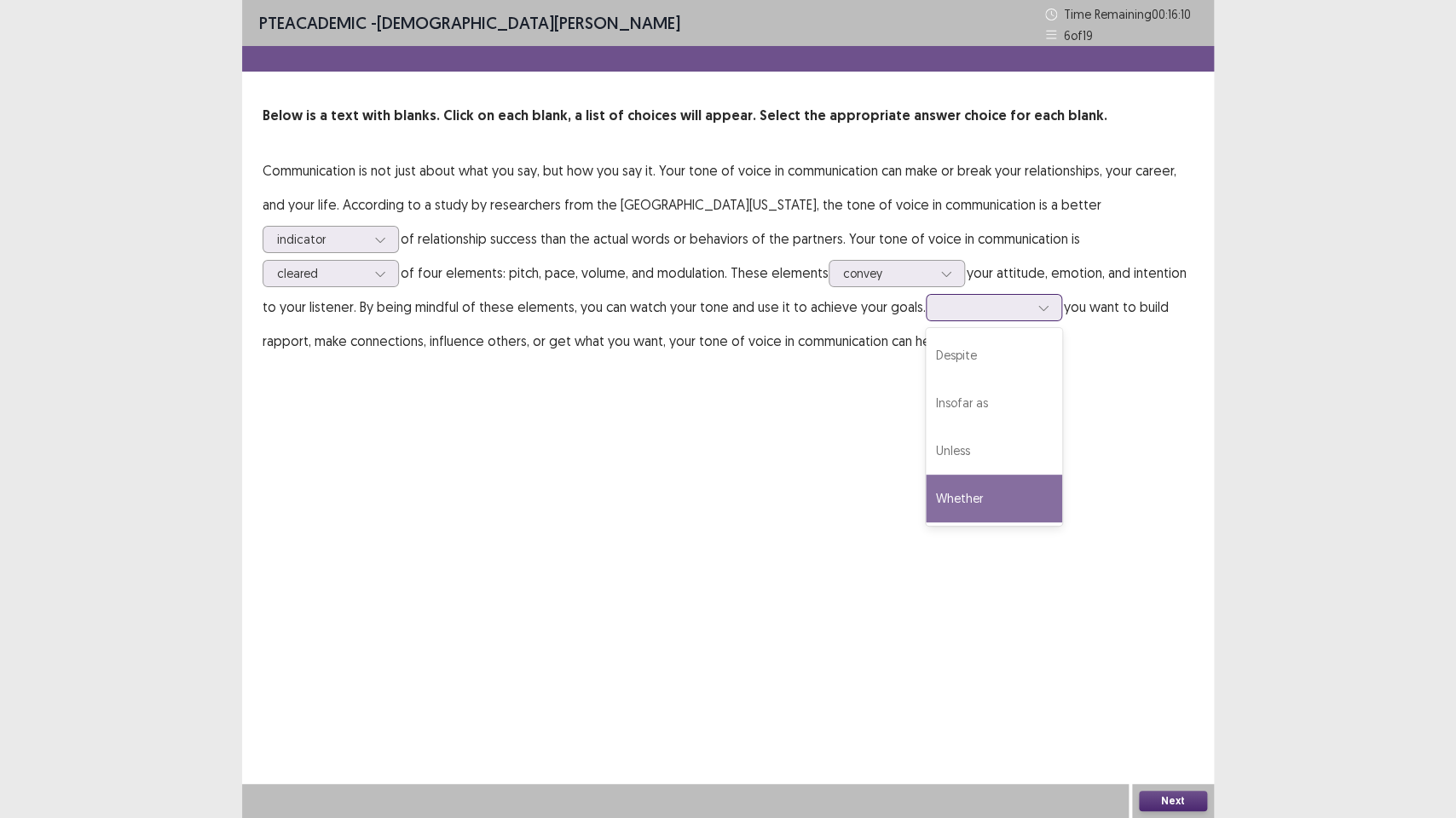
click at [963, 502] on div "Whether" at bounding box center [993, 499] width 136 height 48
click at [1167, 611] on button "Next" at bounding box center [1173, 802] width 68 height 21
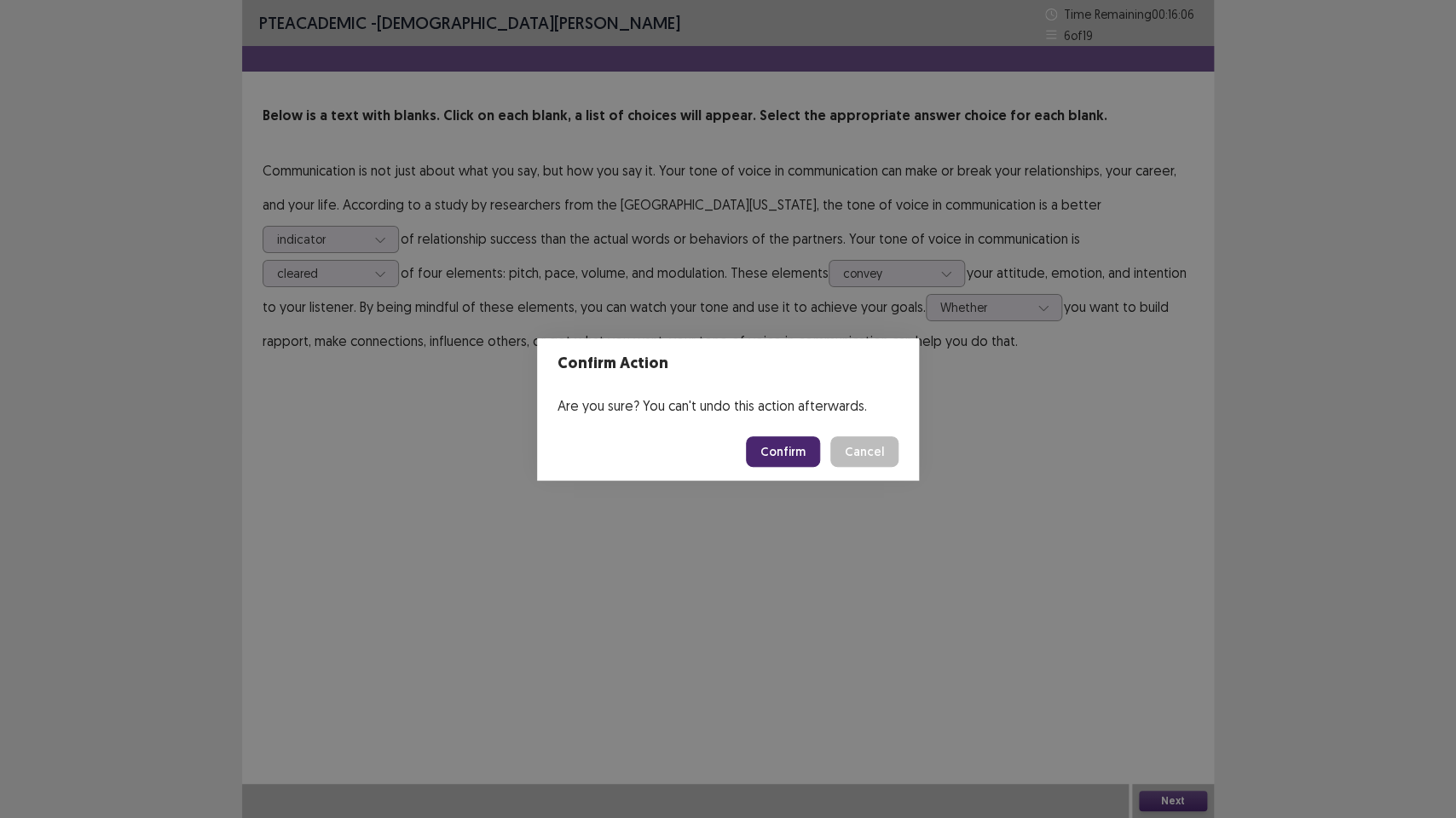
click at [804, 456] on button "Confirm" at bounding box center [783, 452] width 74 height 31
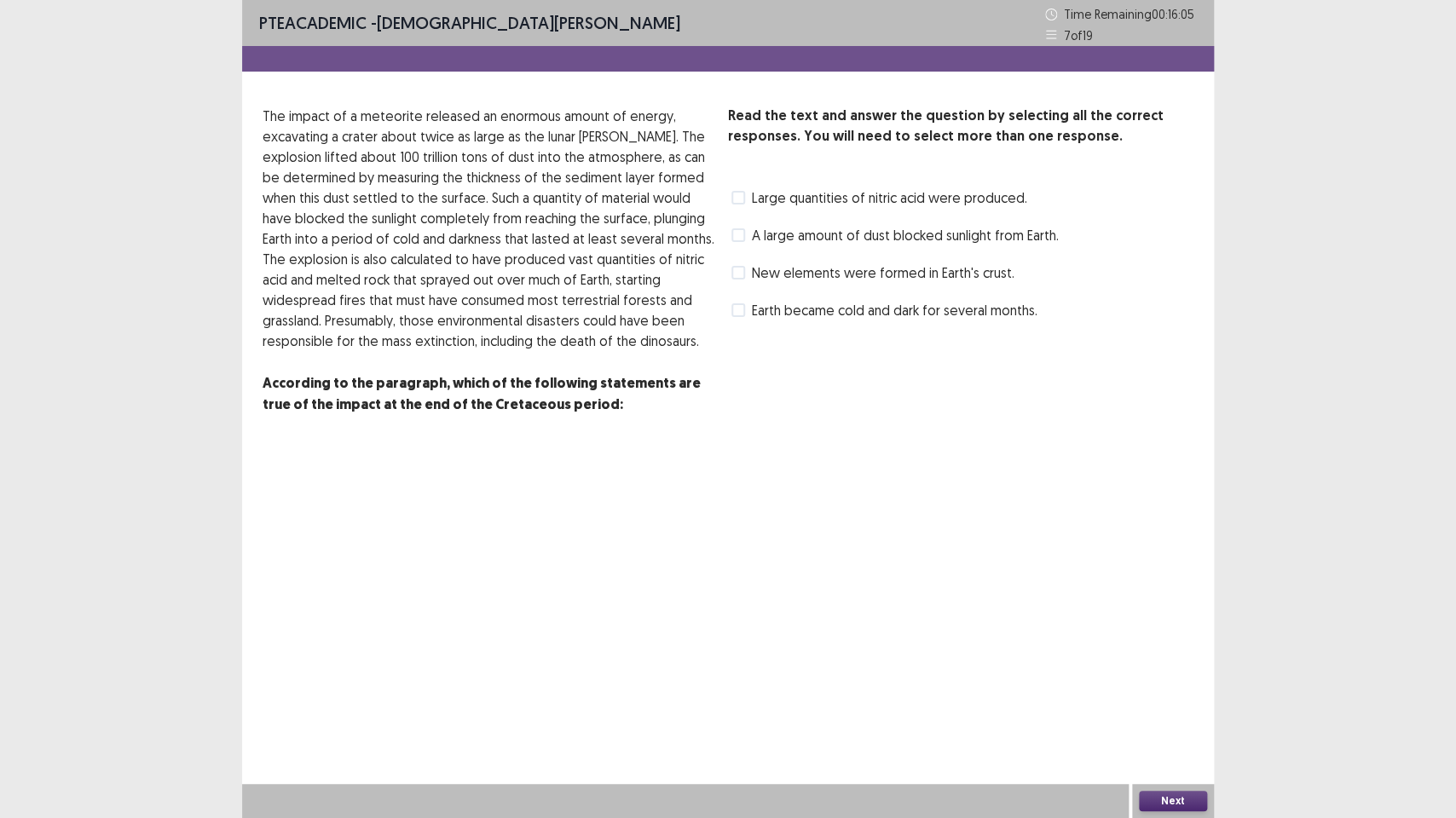
click at [740, 233] on span at bounding box center [738, 235] width 14 height 14
click at [738, 271] on span at bounding box center [738, 273] width 14 height 14
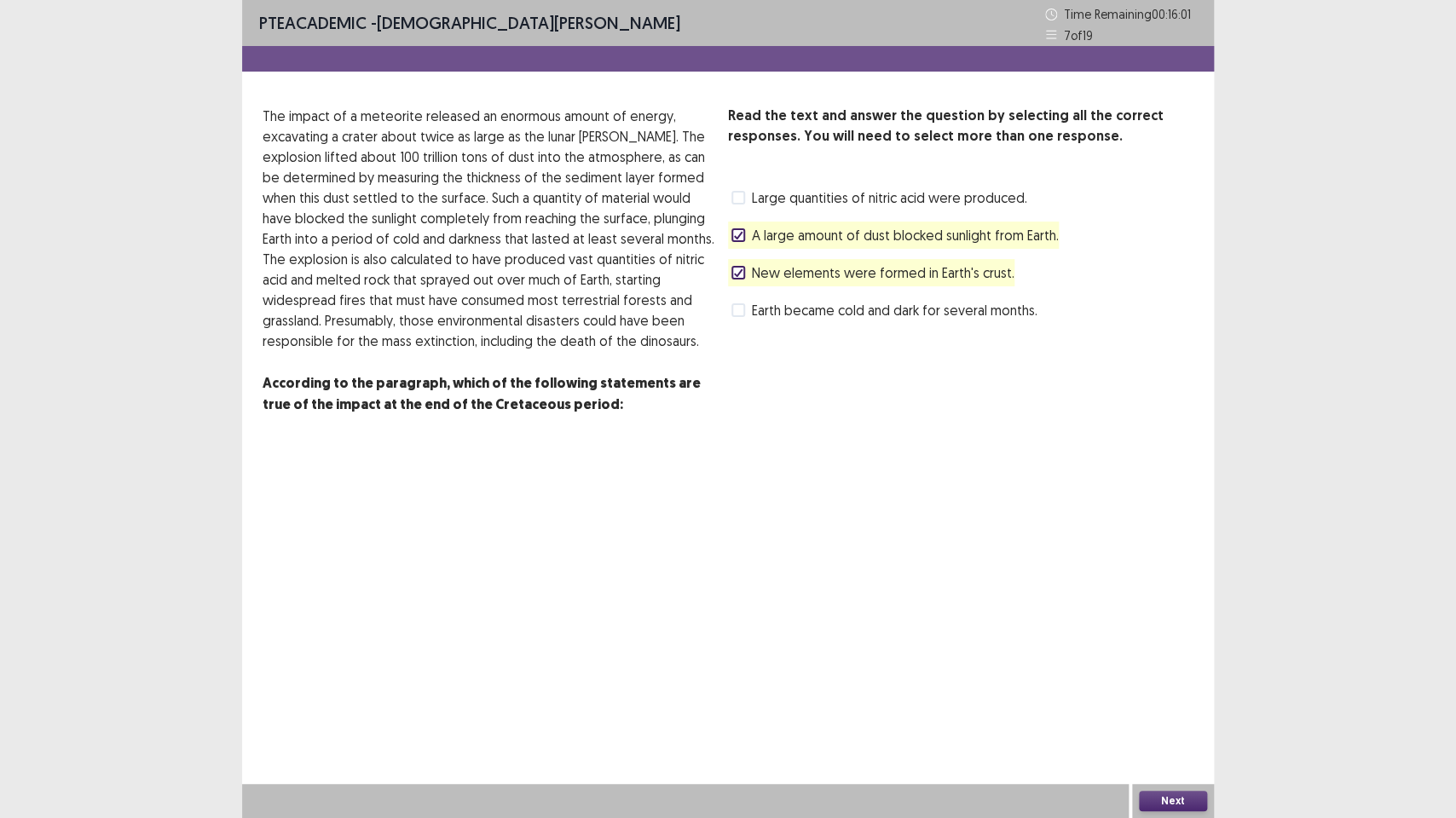
click at [743, 307] on span at bounding box center [738, 311] width 14 height 14
click at [738, 310] on icon at bounding box center [738, 311] width 10 height 9
click at [1169, 611] on button "Next" at bounding box center [1173, 802] width 68 height 21
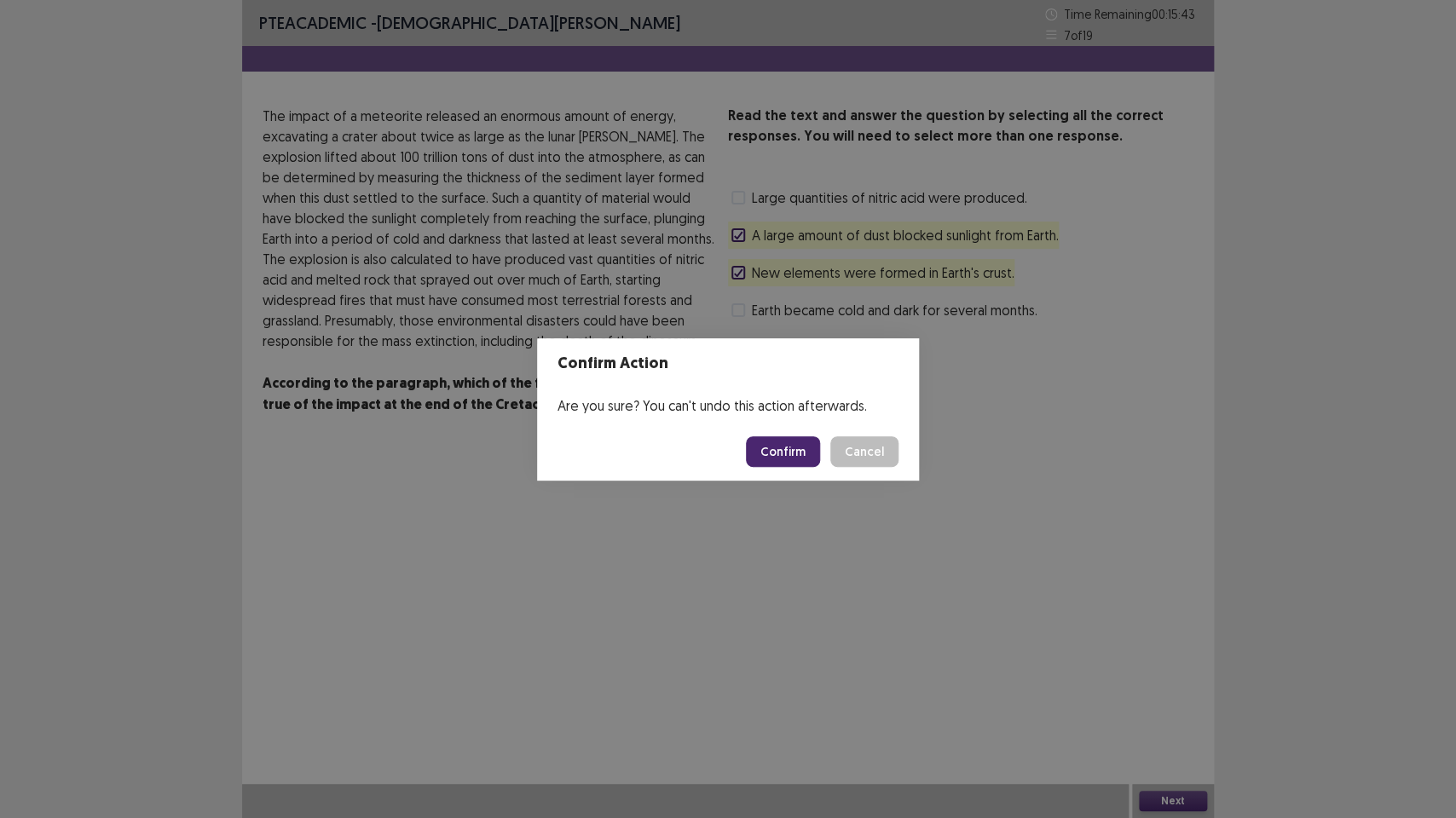
drag, startPoint x: 787, startPoint y: 451, endPoint x: 772, endPoint y: 443, distance: 17.0
click at [785, 451] on button "Confirm" at bounding box center [783, 452] width 74 height 31
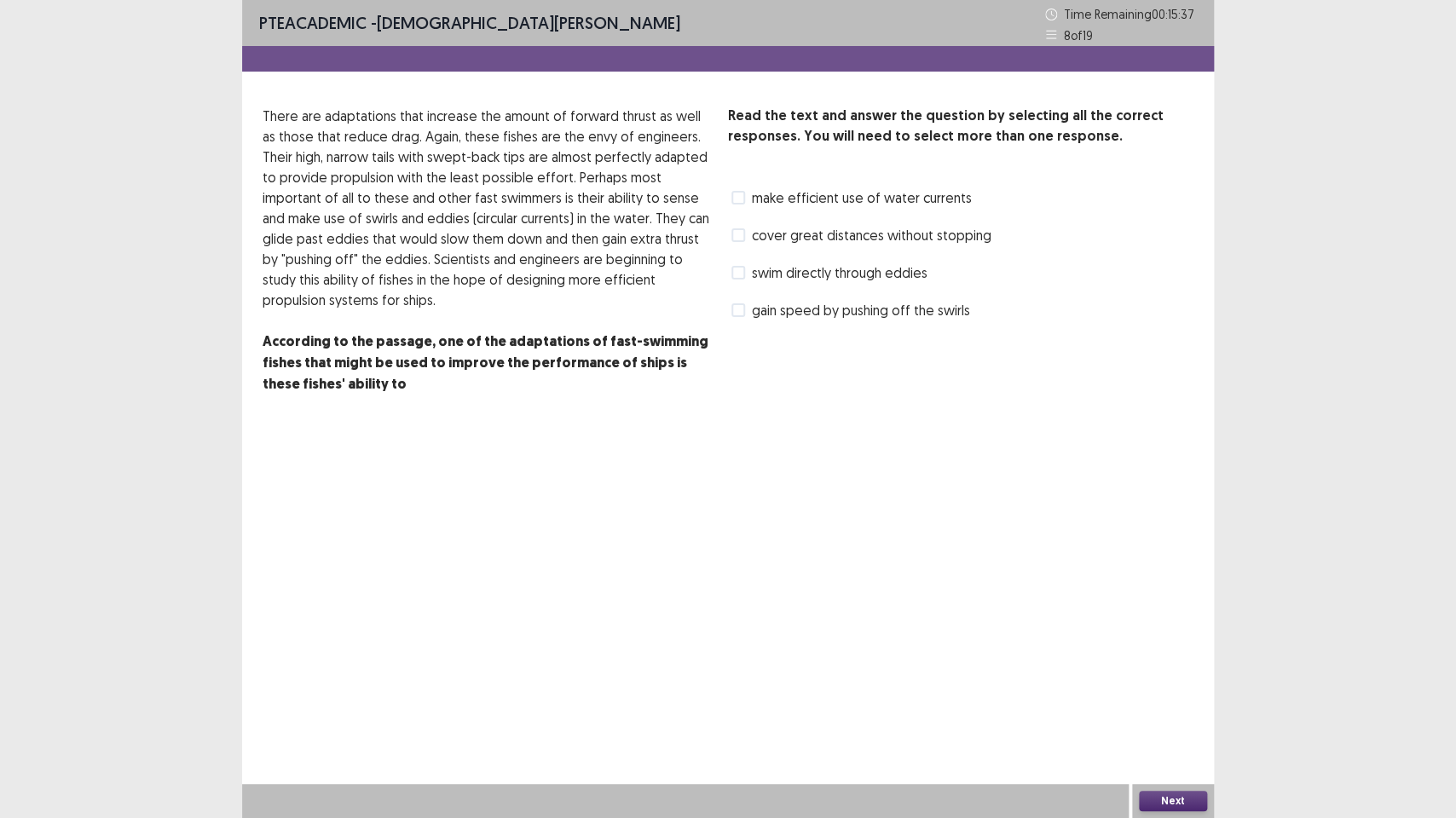
click at [725, 233] on div "Read the text and answer the question by selecting all the correct responses. Y…" at bounding box center [728, 261] width 972 height 310
click at [737, 195] on span at bounding box center [738, 198] width 14 height 14
click at [737, 305] on span at bounding box center [738, 311] width 14 height 14
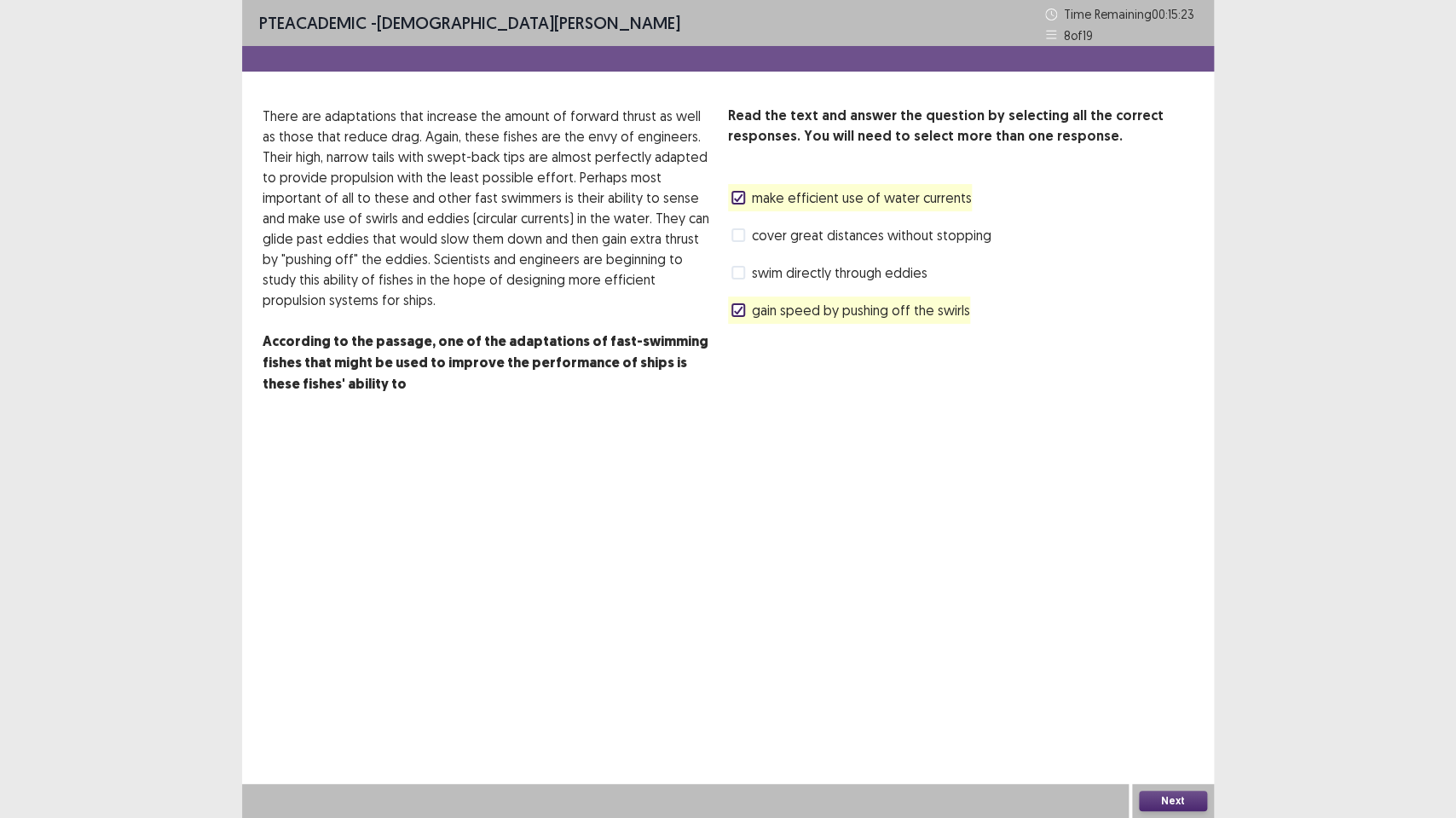
click at [1177, 611] on button "Next" at bounding box center [1173, 802] width 68 height 21
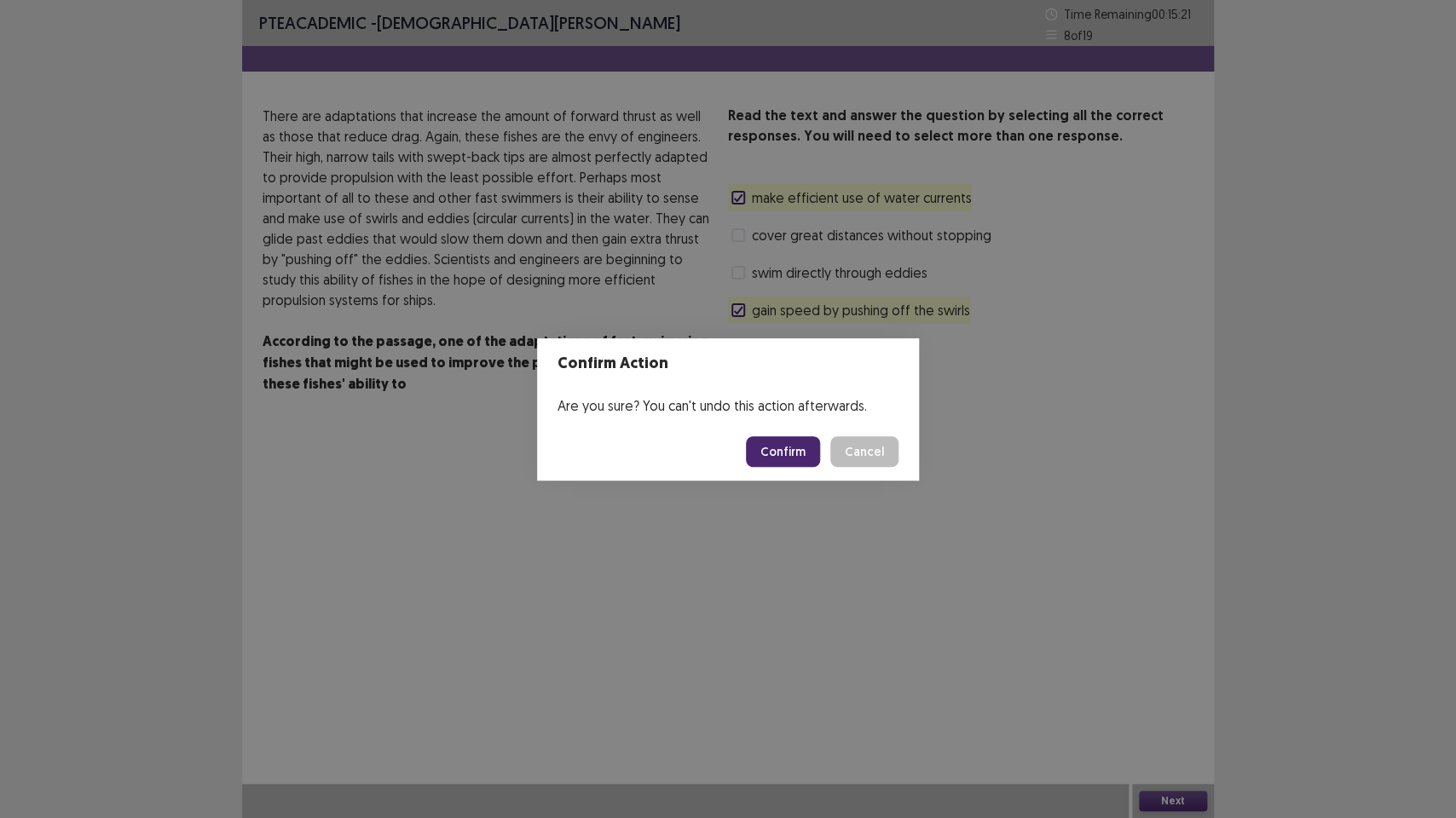
click at [784, 455] on button "Confirm" at bounding box center [783, 452] width 74 height 31
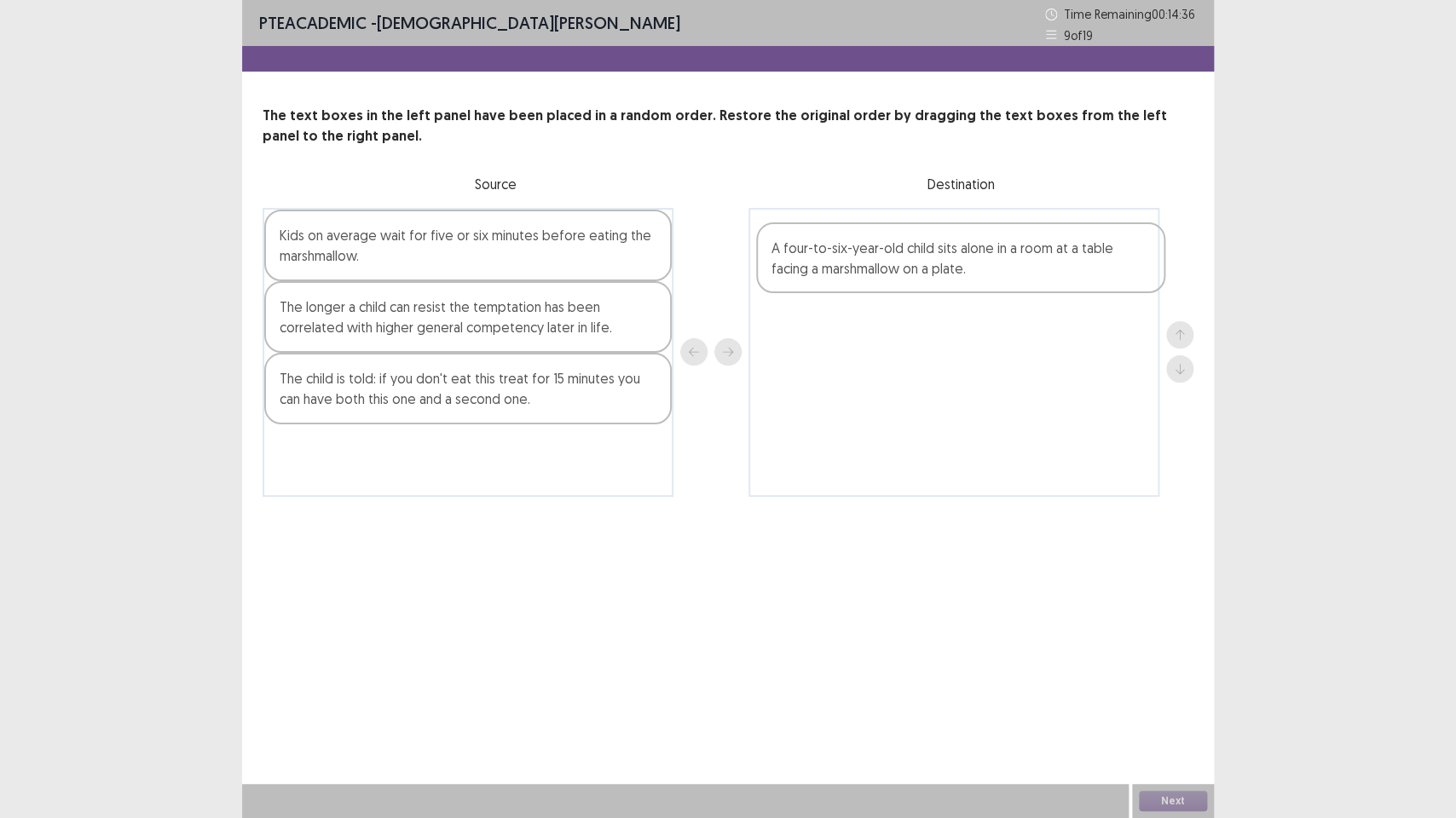
drag, startPoint x: 336, startPoint y: 393, endPoint x: 827, endPoint y: 270, distance: 506.2
click at [827, 270] on div "Kids on average wait for five or six minutes before eating the marshmallow. The…" at bounding box center [728, 353] width 931 height 289
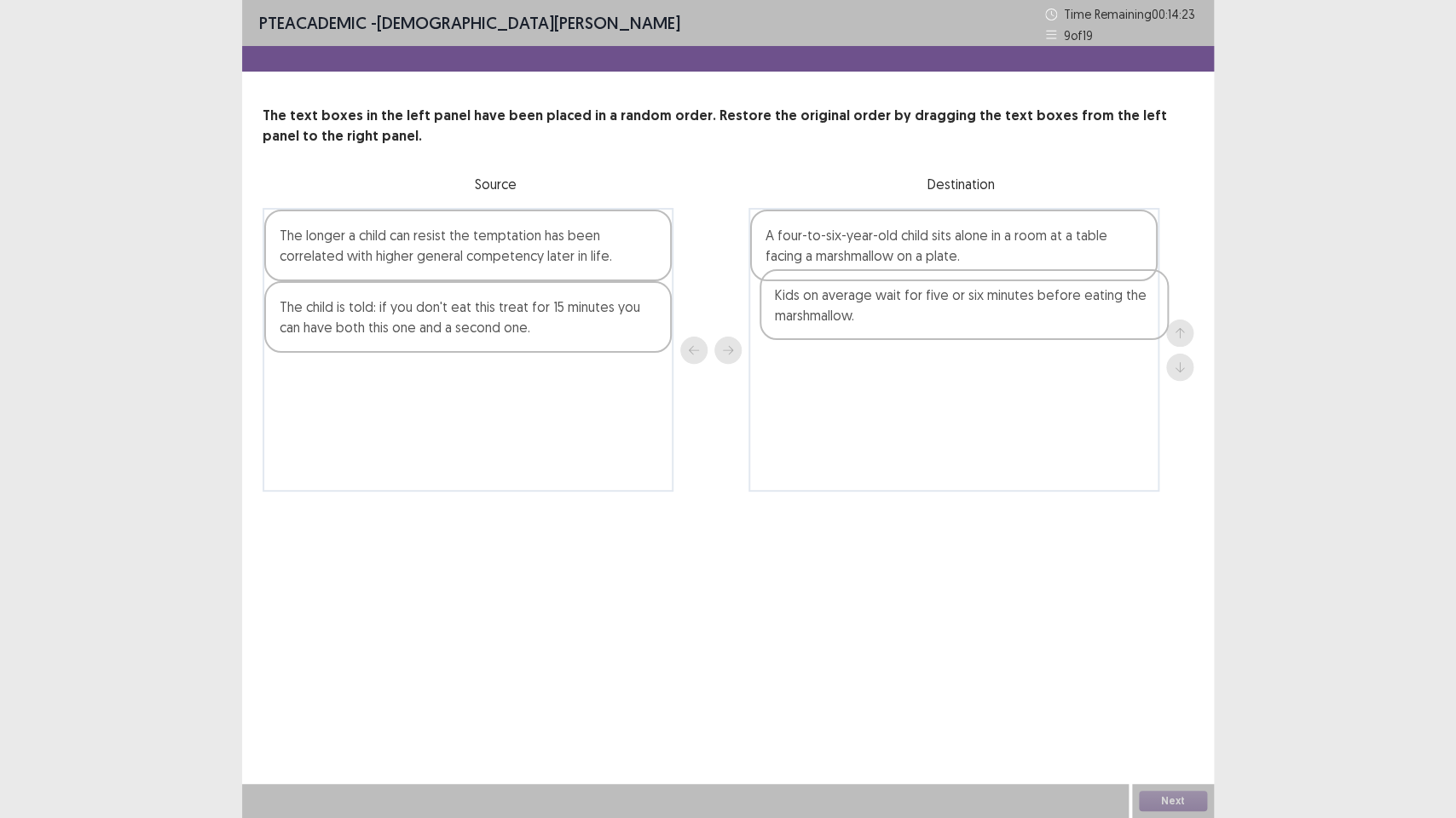
drag, startPoint x: 340, startPoint y: 255, endPoint x: 838, endPoint y: 311, distance: 501.1
click at [838, 311] on div "Kids on average wait for five or six minutes before eating the marshmallow. The…" at bounding box center [728, 350] width 931 height 284
click at [834, 307] on div "A four-to-six-year-old child sits alone in a room at a table facing a marshmall…" at bounding box center [954, 350] width 411 height 284
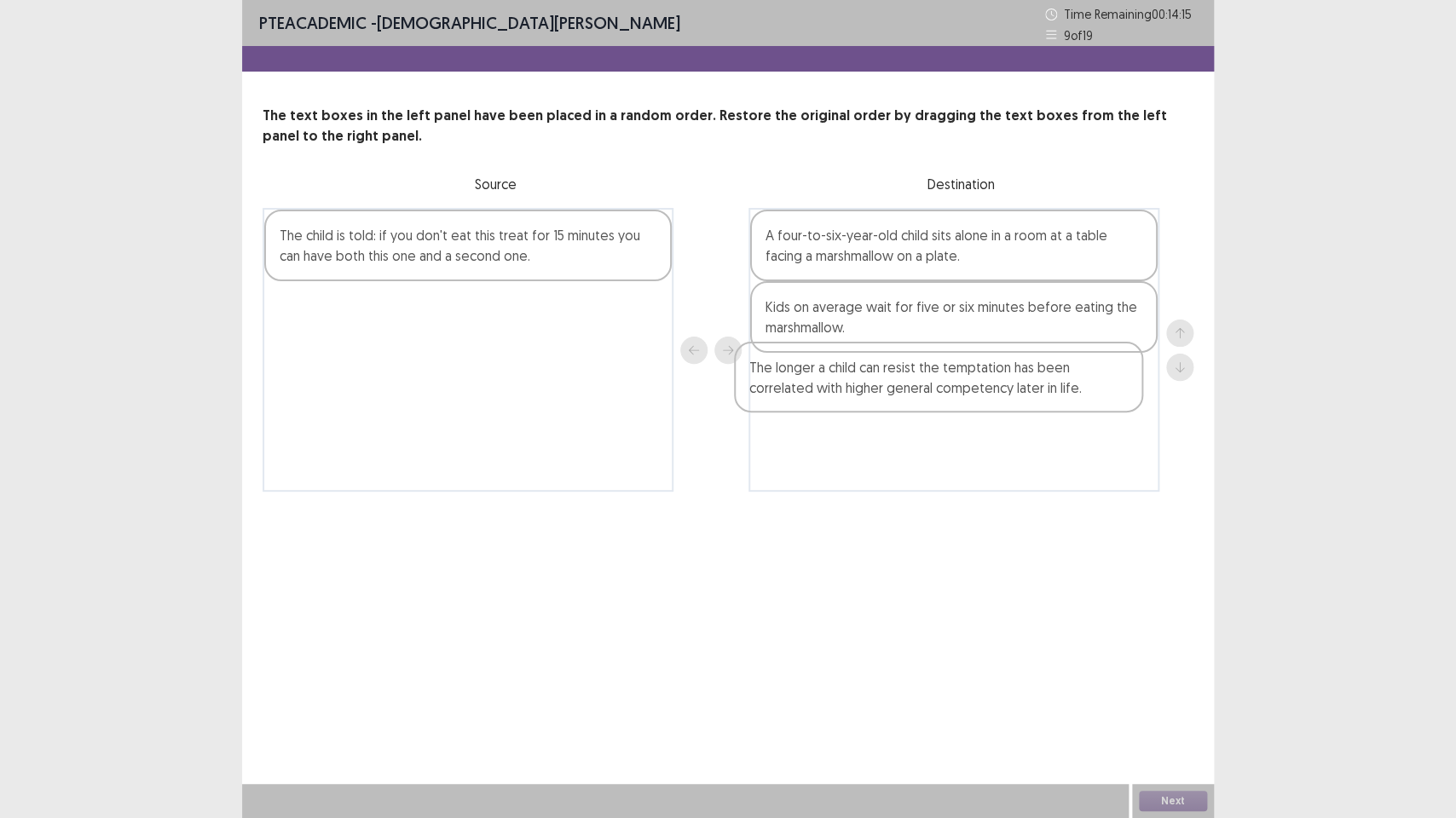
drag, startPoint x: 341, startPoint y: 250, endPoint x: 822, endPoint y: 380, distance: 498.3
click at [822, 380] on div "The longer a child can resist the temptation has been correlated with higher ge…" at bounding box center [728, 350] width 931 height 284
click at [822, 380] on div "A four-to-six-year-old child sits alone in a room at a table facing a marshmall…" at bounding box center [954, 350] width 411 height 284
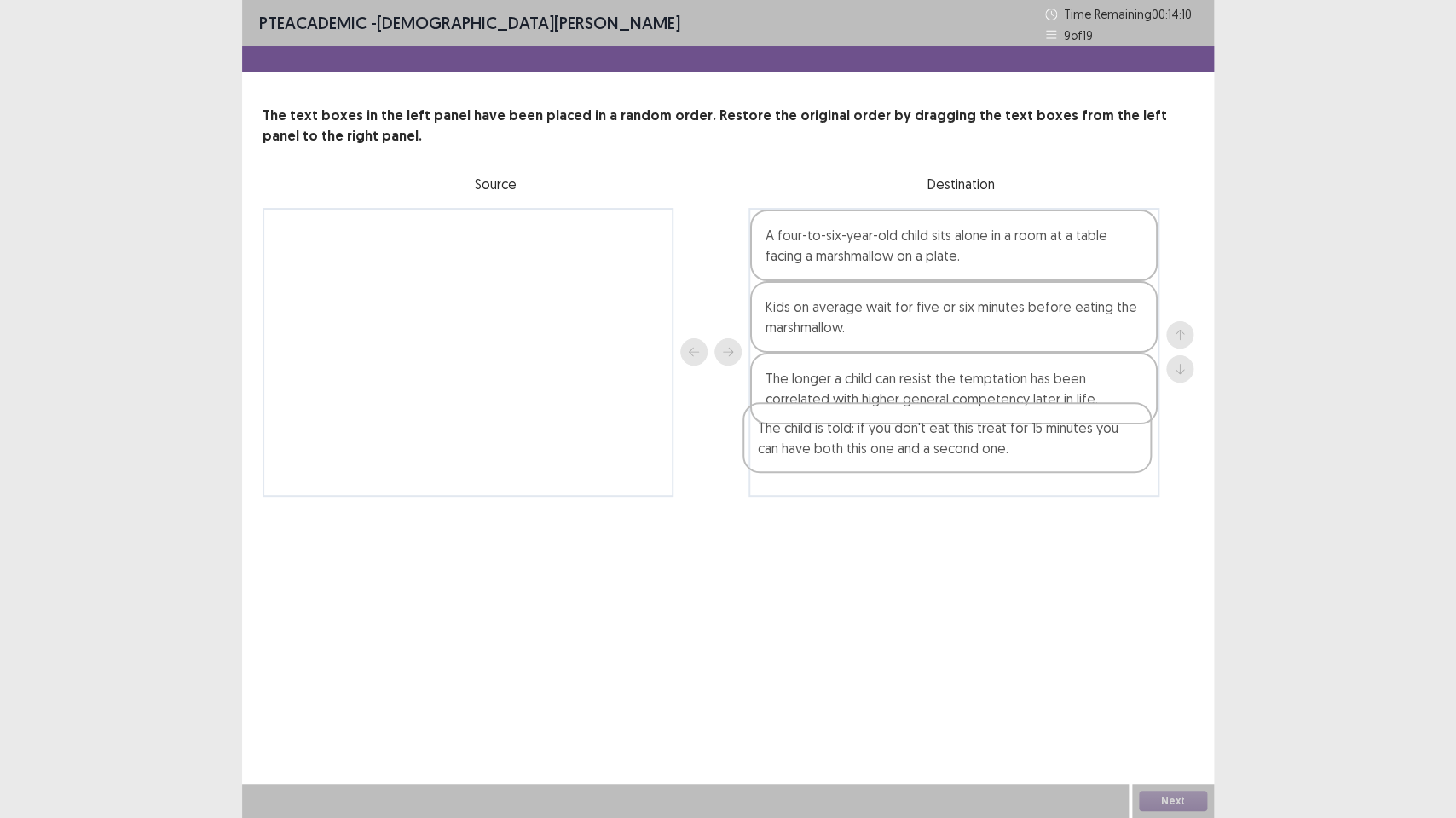
drag, startPoint x: 336, startPoint y: 254, endPoint x: 830, endPoint y: 453, distance: 532.6
click at [830, 453] on div "The child is told: if you don't eat this treat for 15 minutes you can have both…" at bounding box center [728, 353] width 931 height 289
click at [1176, 611] on div "Next" at bounding box center [1173, 802] width 82 height 34
click at [1175, 611] on button "Next" at bounding box center [1173, 802] width 68 height 21
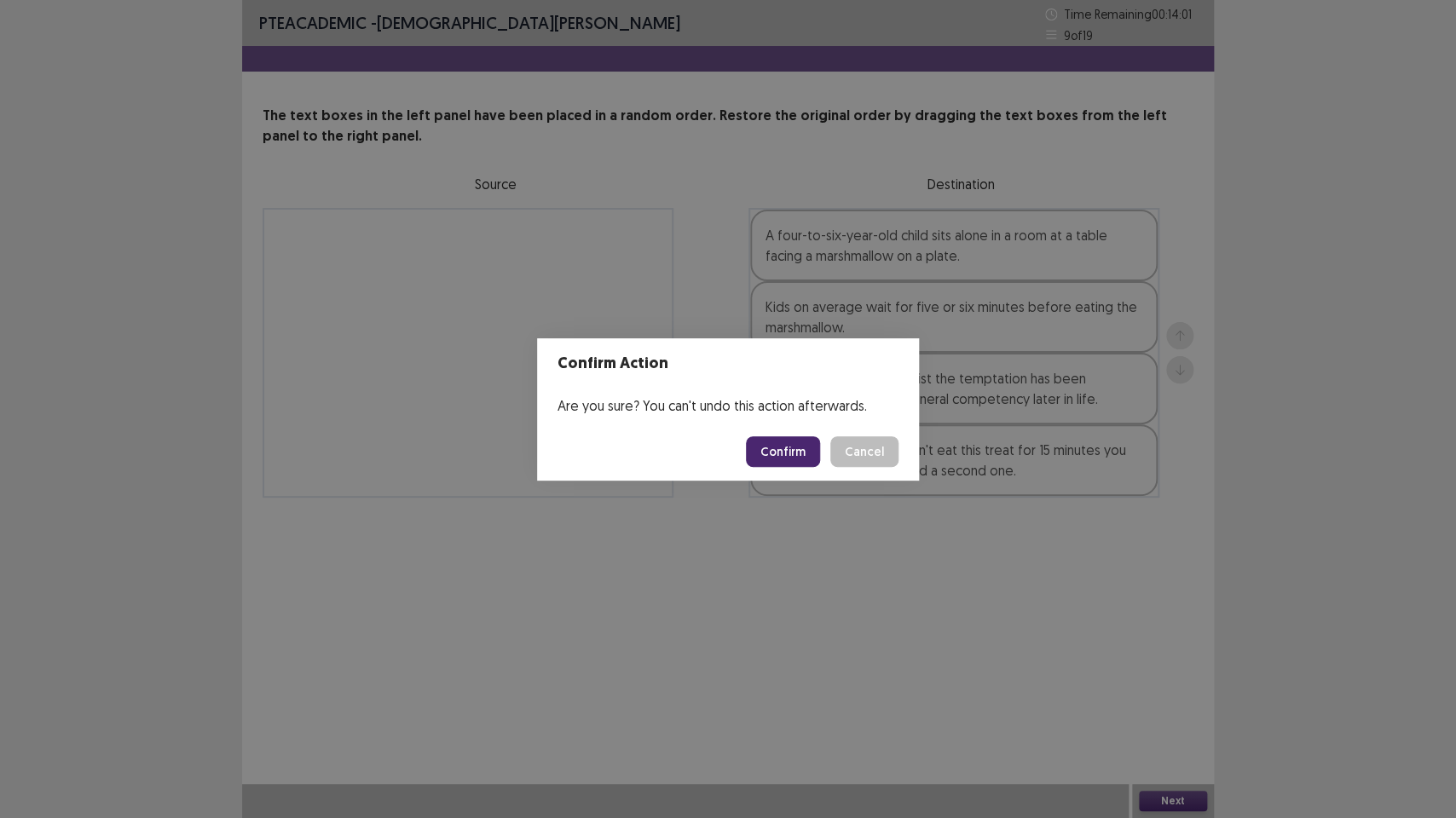
click at [784, 452] on button "Confirm" at bounding box center [783, 452] width 74 height 31
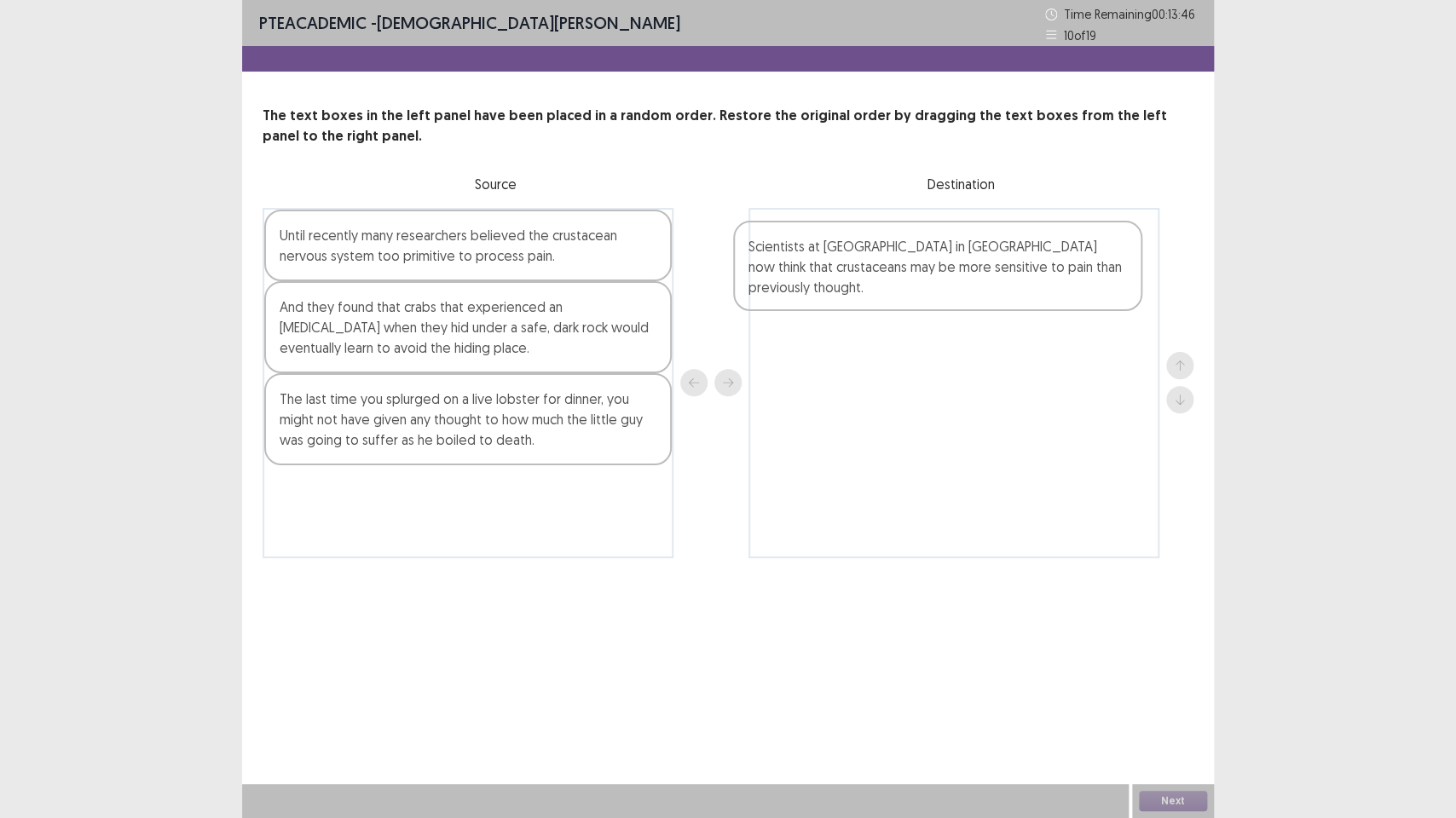
drag, startPoint x: 340, startPoint y: 324, endPoint x: 818, endPoint y: 269, distance: 481.2
click at [818, 269] on div "Until recently many researchers believed the crustacean nervous system too prim…" at bounding box center [728, 382] width 931 height 350
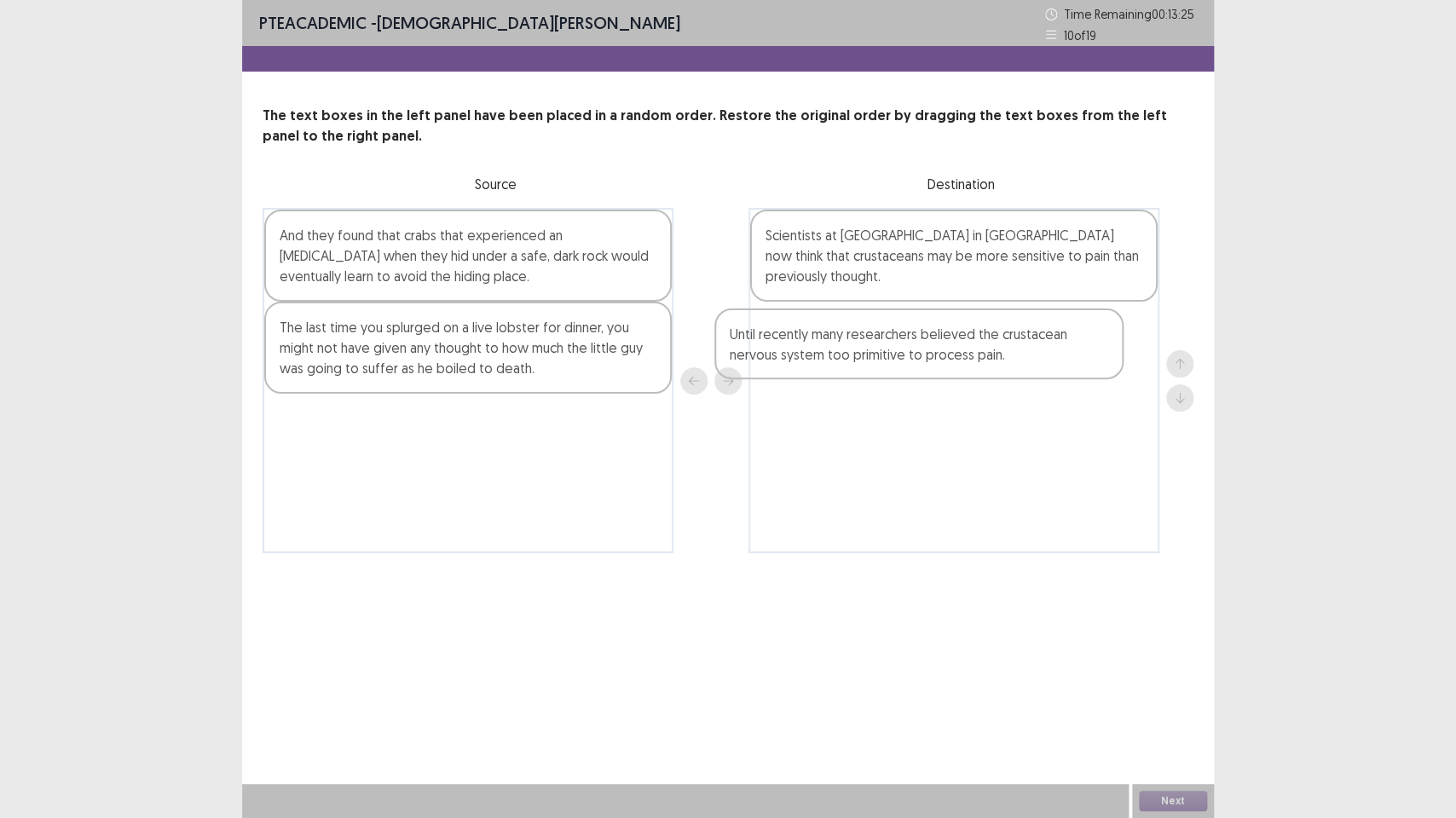
drag, startPoint x: 314, startPoint y: 257, endPoint x: 772, endPoint y: 362, distance: 469.9
click at [772, 362] on div "Until recently many researchers believed the crustacean nervous system too prim…" at bounding box center [728, 380] width 931 height 345
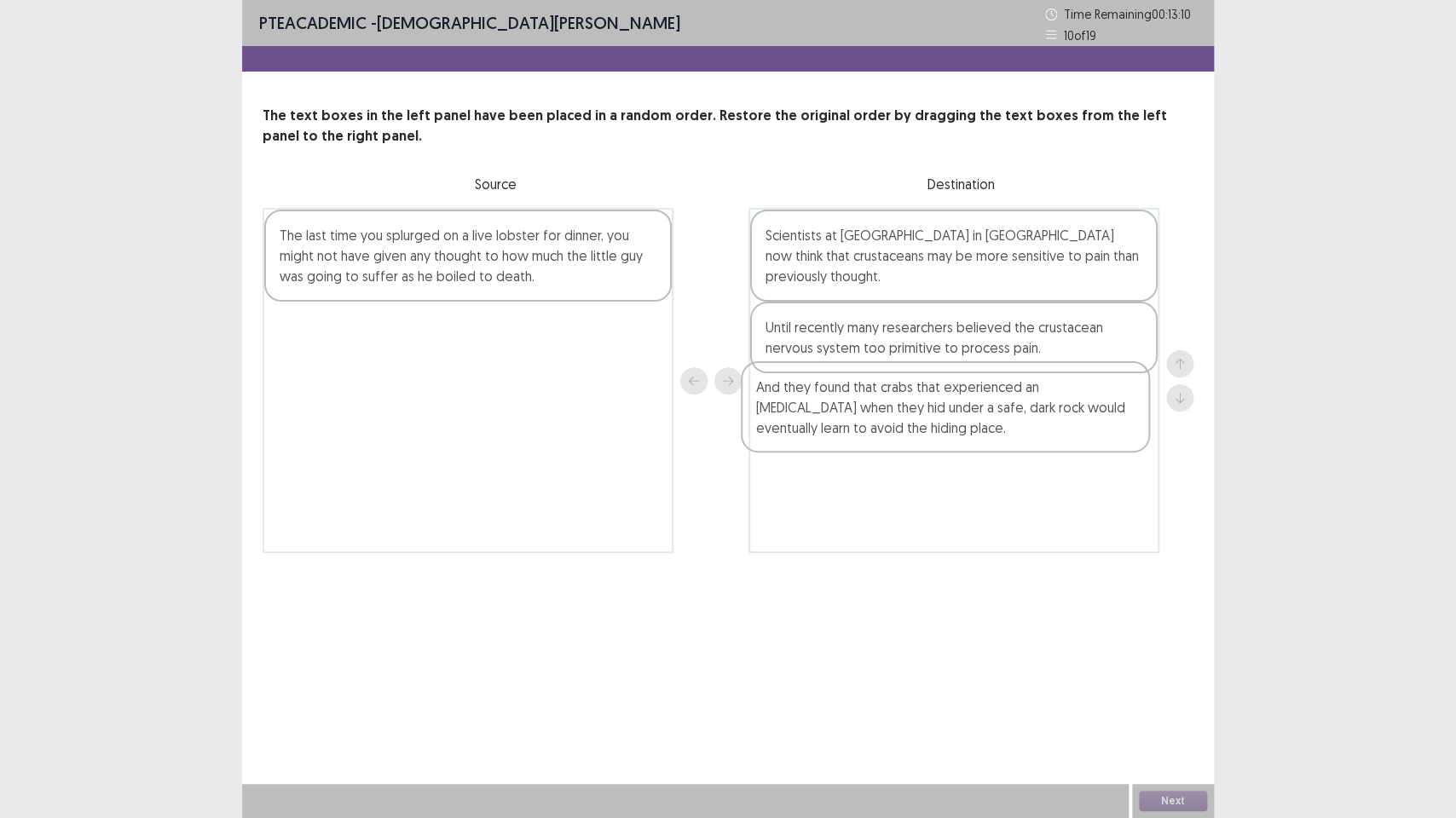
drag, startPoint x: 353, startPoint y: 264, endPoint x: 837, endPoint y: 422, distance: 509.1
click at [837, 422] on div "And they found that crabs that experienced an [MEDICAL_DATA] when they hid unde…" at bounding box center [728, 380] width 931 height 345
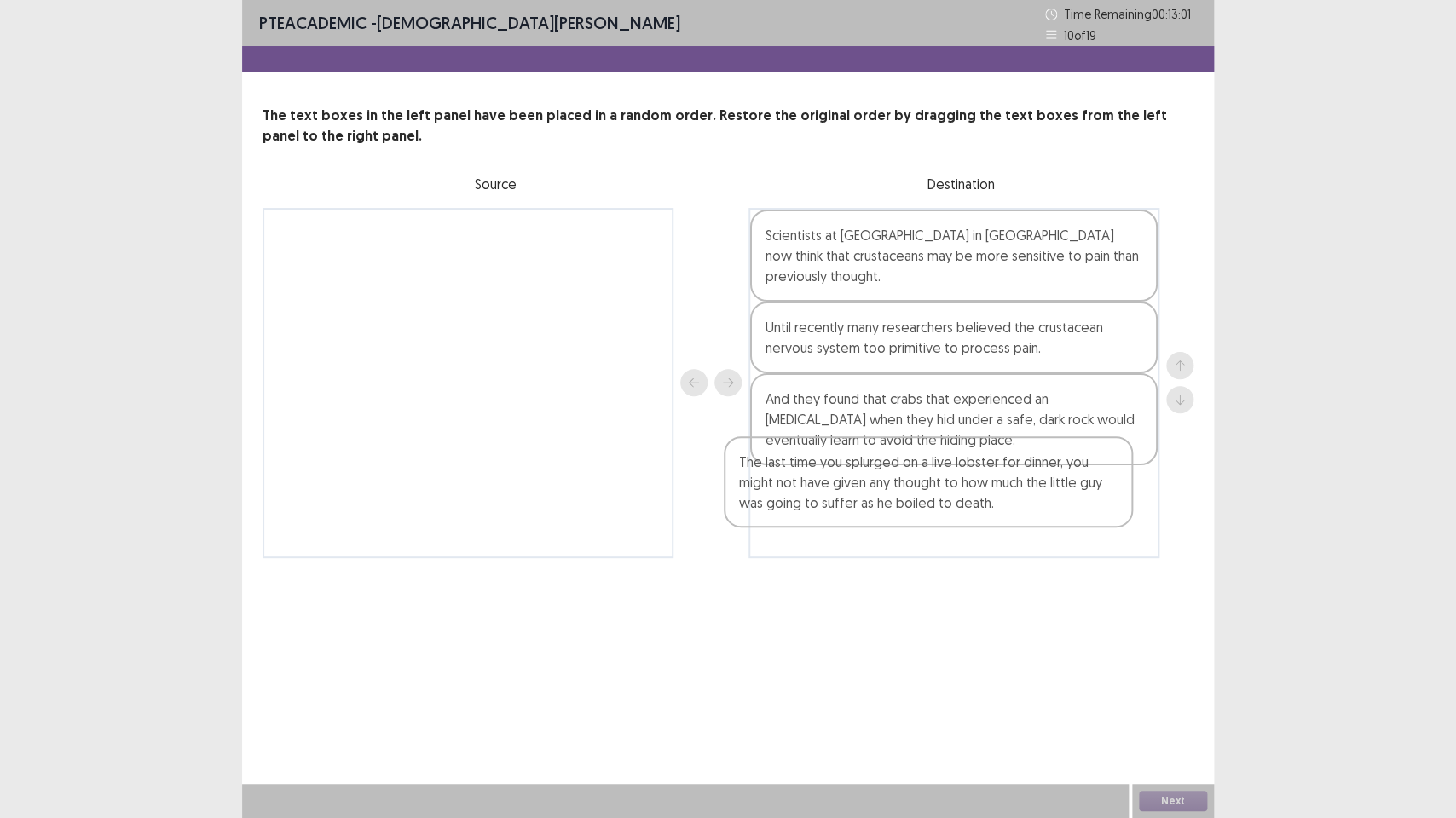
drag, startPoint x: 377, startPoint y: 274, endPoint x: 837, endPoint y: 501, distance: 513.0
click at [837, 501] on div "The last time you splurged on a live lobster for dinner, you might not have giv…" at bounding box center [728, 382] width 931 height 350
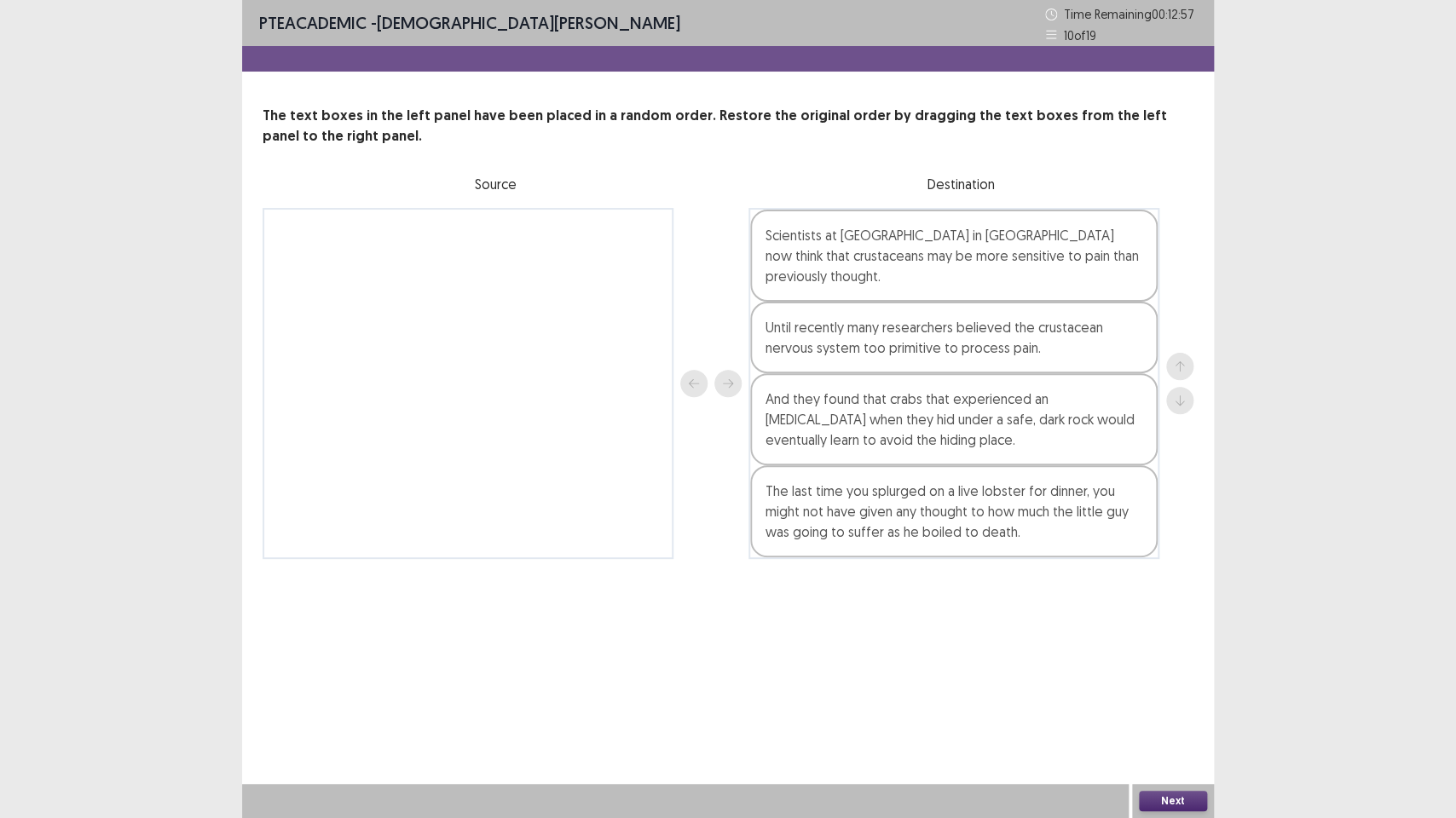
click at [1175, 611] on button "Next" at bounding box center [1173, 802] width 68 height 21
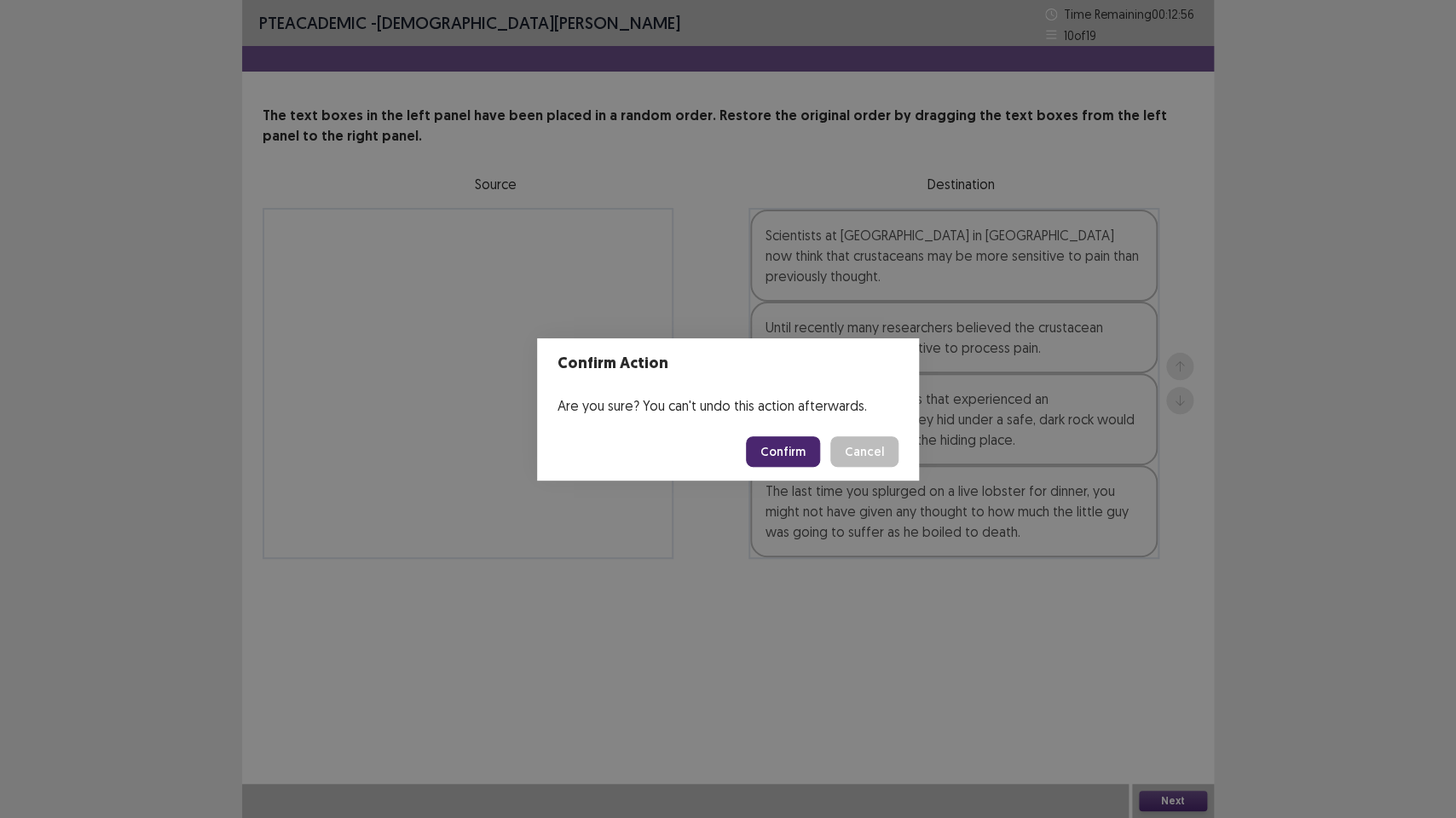
click at [790, 447] on button "Confirm" at bounding box center [783, 452] width 74 height 31
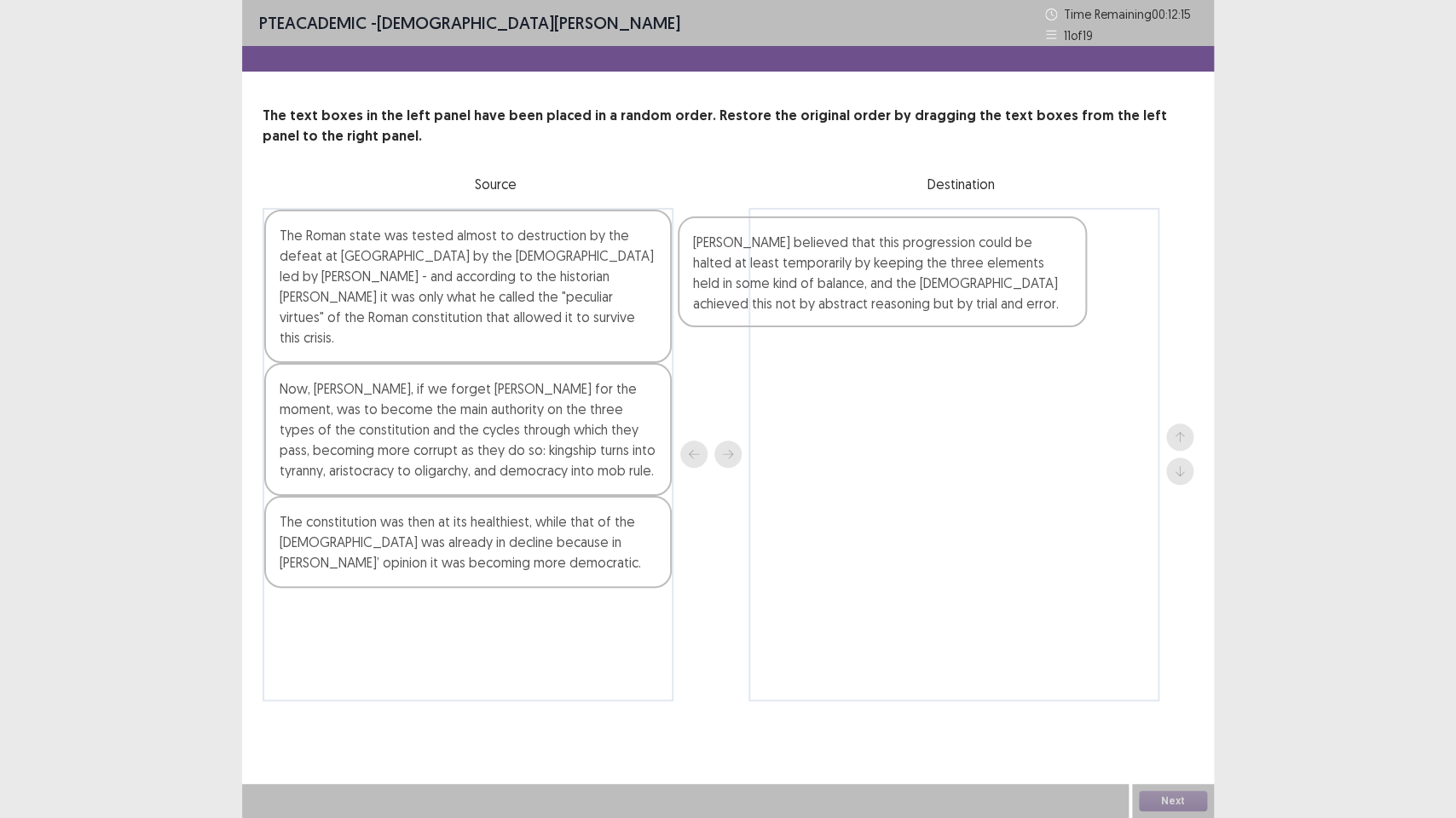
drag, startPoint x: 352, startPoint y: 371, endPoint x: 772, endPoint y: 246, distance: 438.2
click at [772, 246] on div "The Roman state was tested almost to destruction by the defeat at [GEOGRAPHIC_D…" at bounding box center [728, 454] width 931 height 494
click at [772, 246] on div at bounding box center [954, 454] width 411 height 494
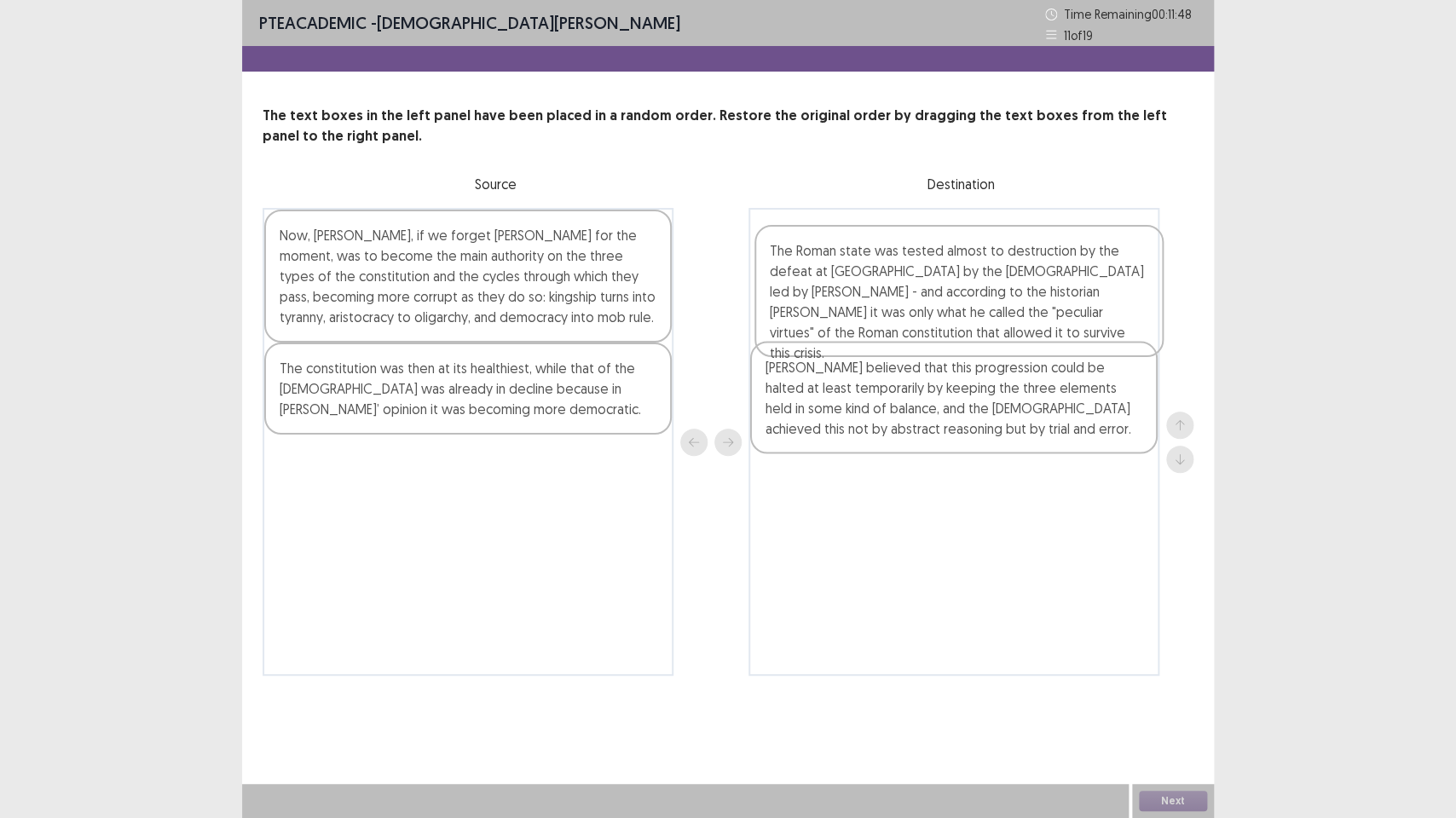
drag, startPoint x: 366, startPoint y: 282, endPoint x: 863, endPoint y: 278, distance: 497.0
click at [864, 291] on div "The Roman state was tested almost to destruction by the defeat at [GEOGRAPHIC_D…" at bounding box center [728, 442] width 931 height 468
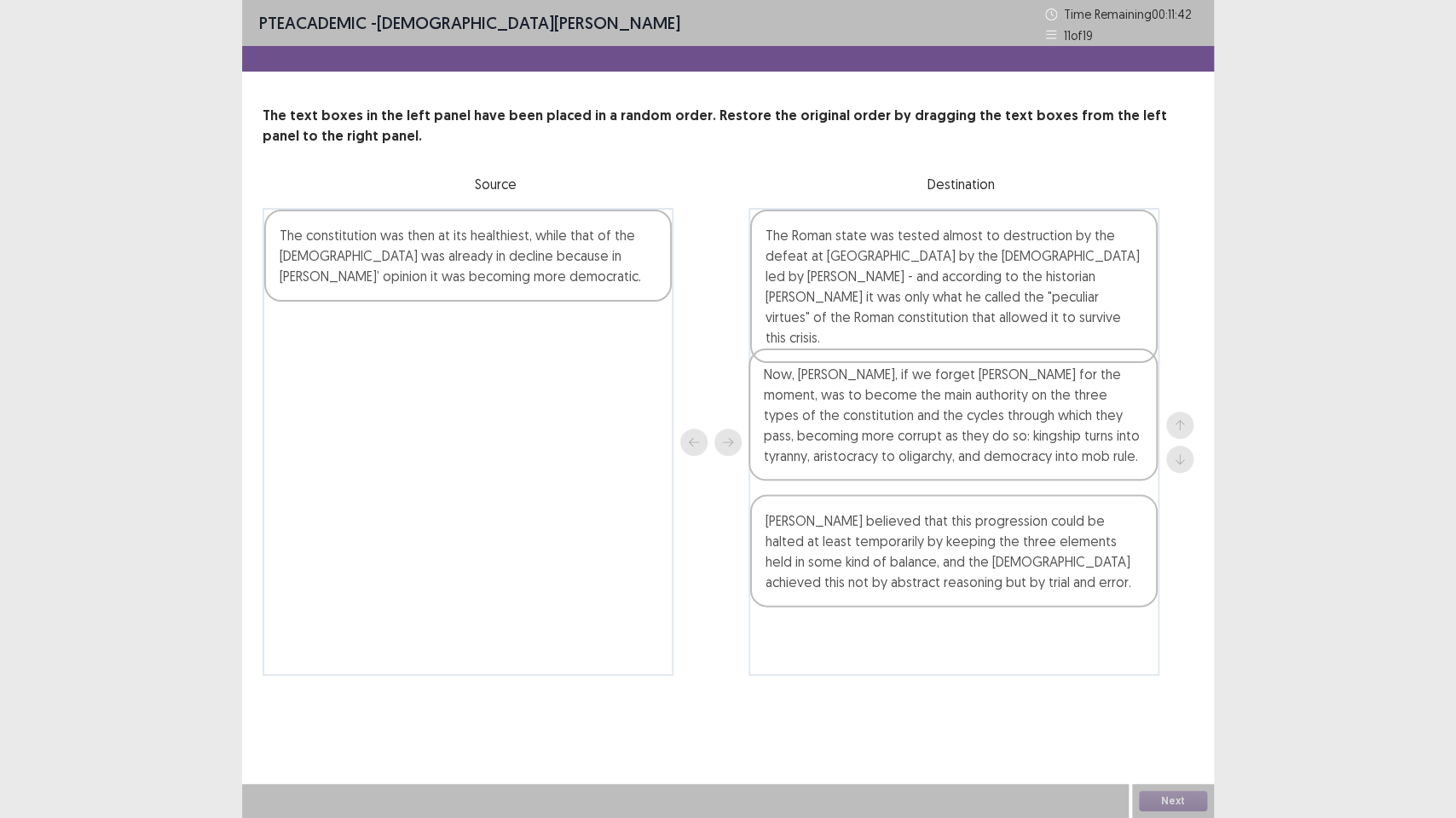
drag, startPoint x: 397, startPoint y: 241, endPoint x: 899, endPoint y: 391, distance: 523.9
click at [899, 391] on div "Now, [PERSON_NAME], if we forget [PERSON_NAME] for the moment, was to become th…" at bounding box center [728, 442] width 931 height 468
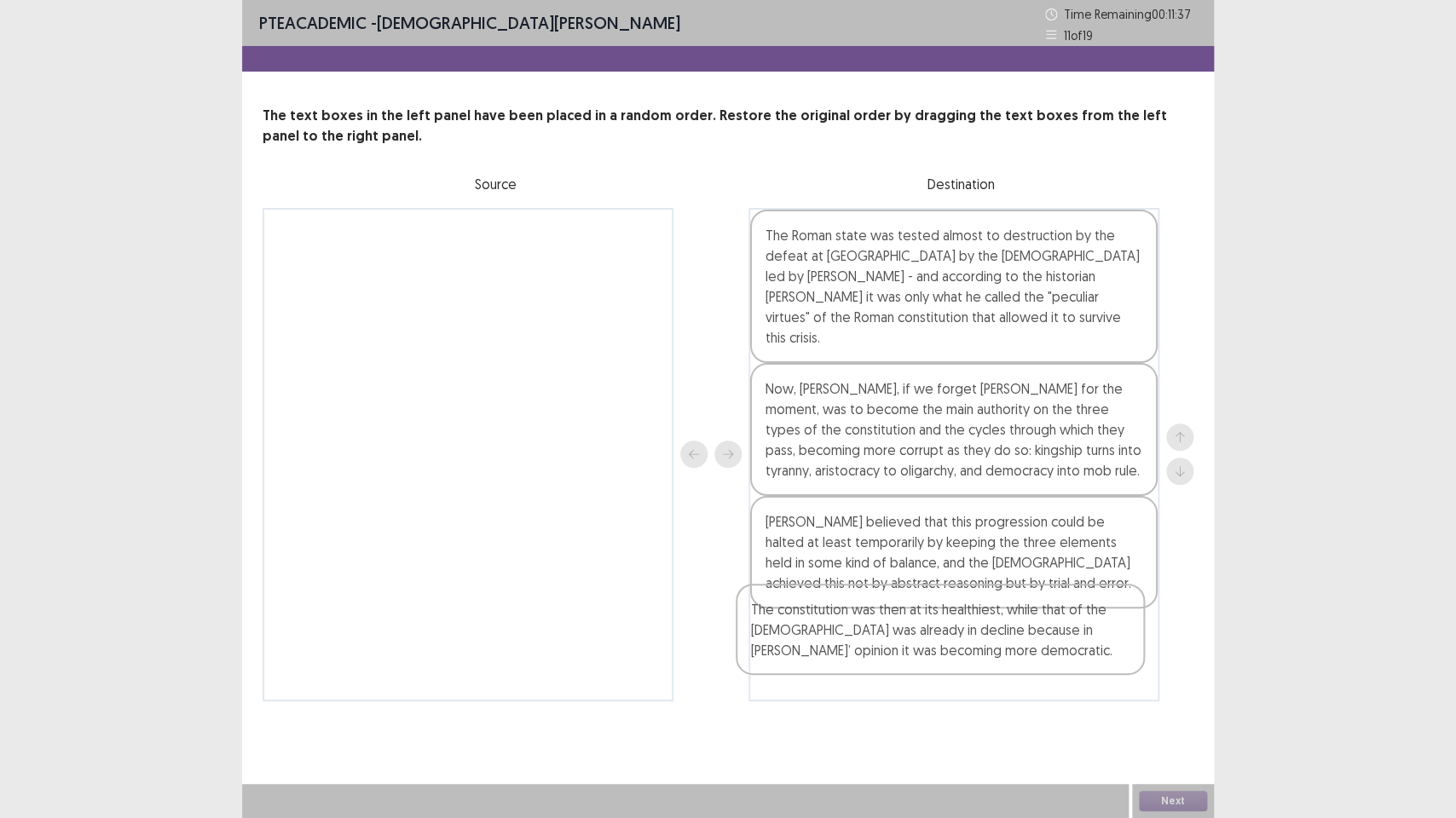
drag, startPoint x: 405, startPoint y: 267, endPoint x: 855, endPoint y: 623, distance: 573.8
click at [855, 611] on div "The constitution was then at its healthiest, while that of the [DEMOGRAPHIC_DAT…" at bounding box center [728, 454] width 931 height 494
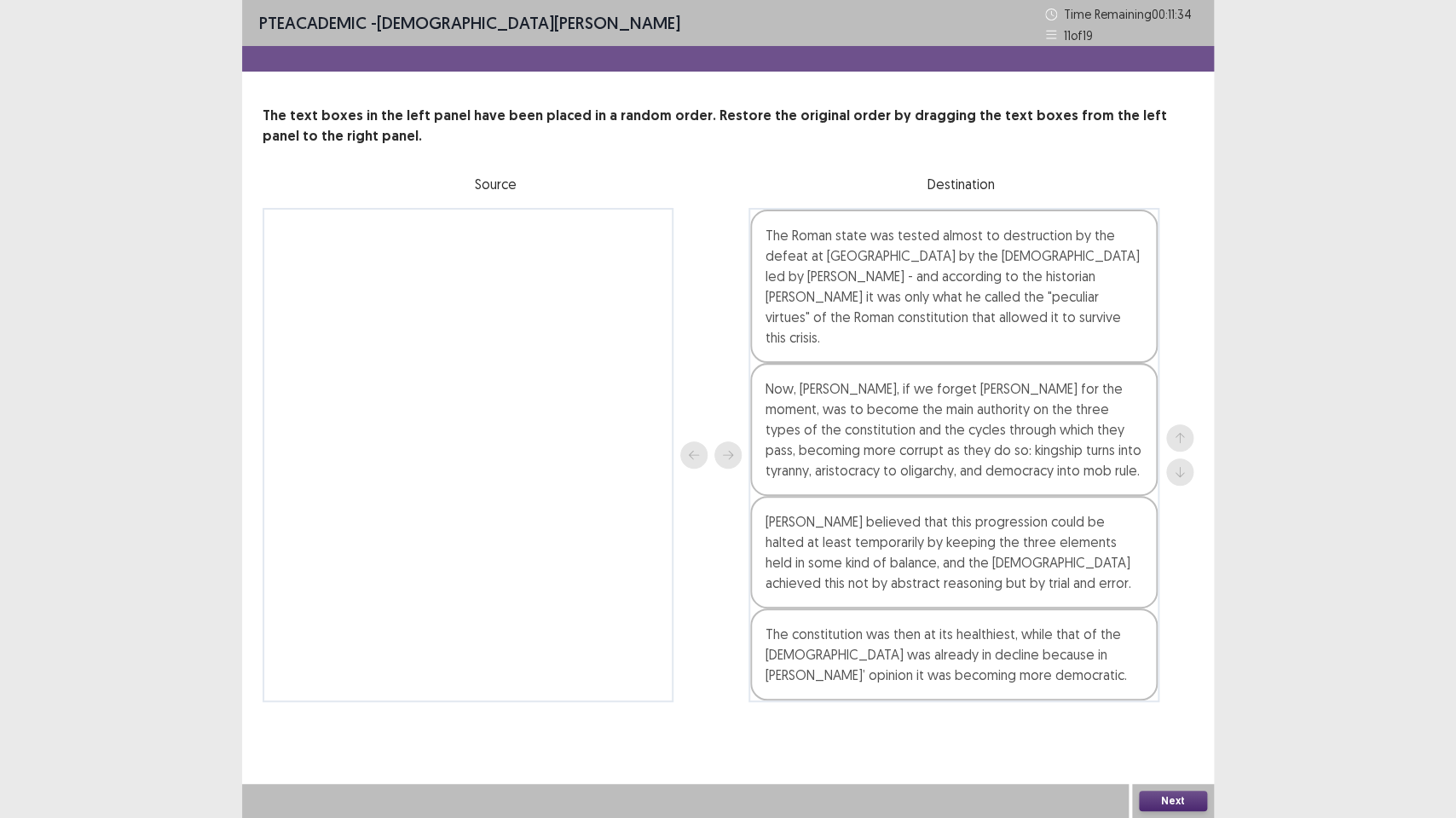
click at [1179, 611] on button "Next" at bounding box center [1173, 802] width 68 height 21
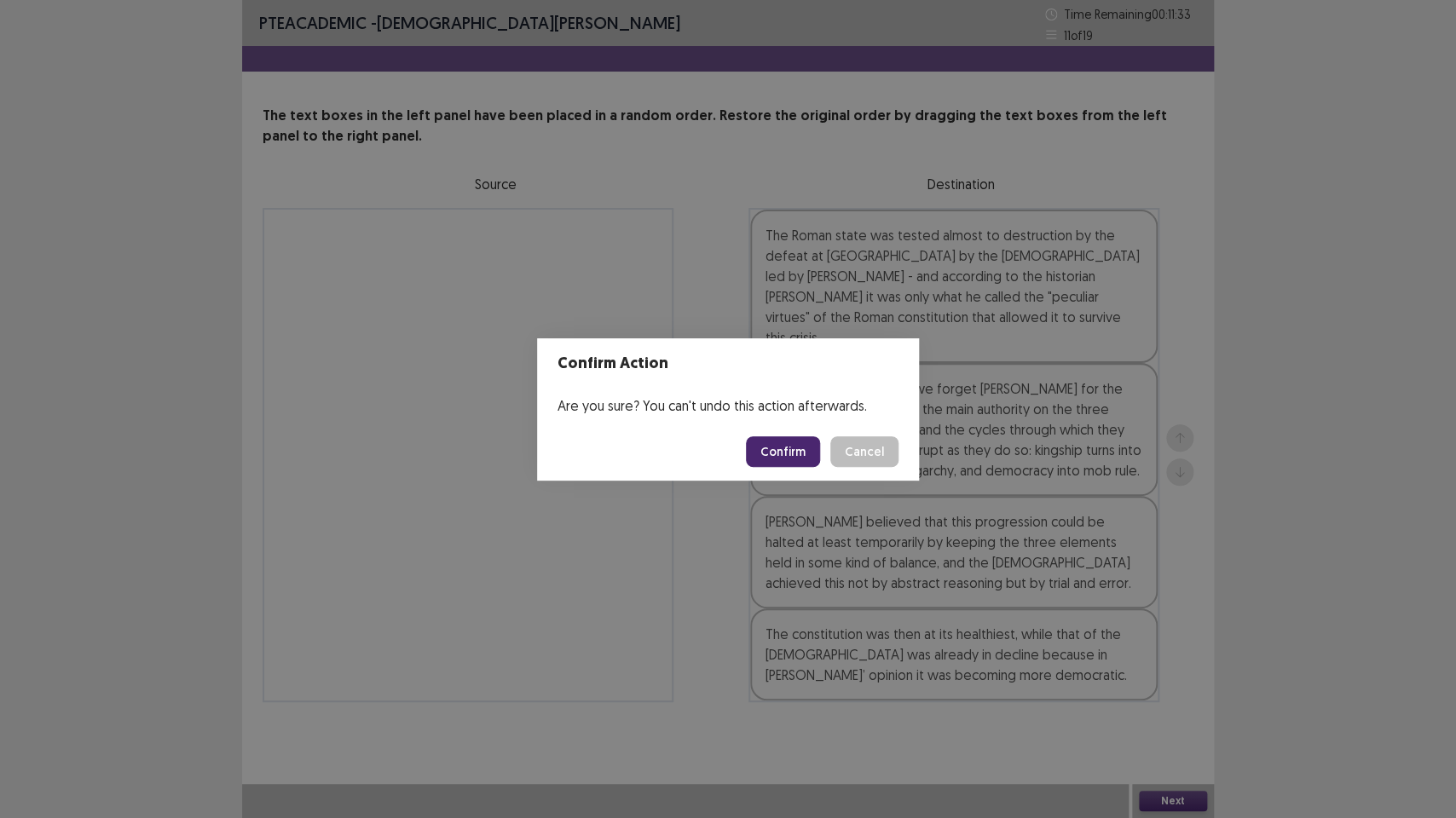
click at [783, 443] on button "Confirm" at bounding box center [783, 452] width 74 height 31
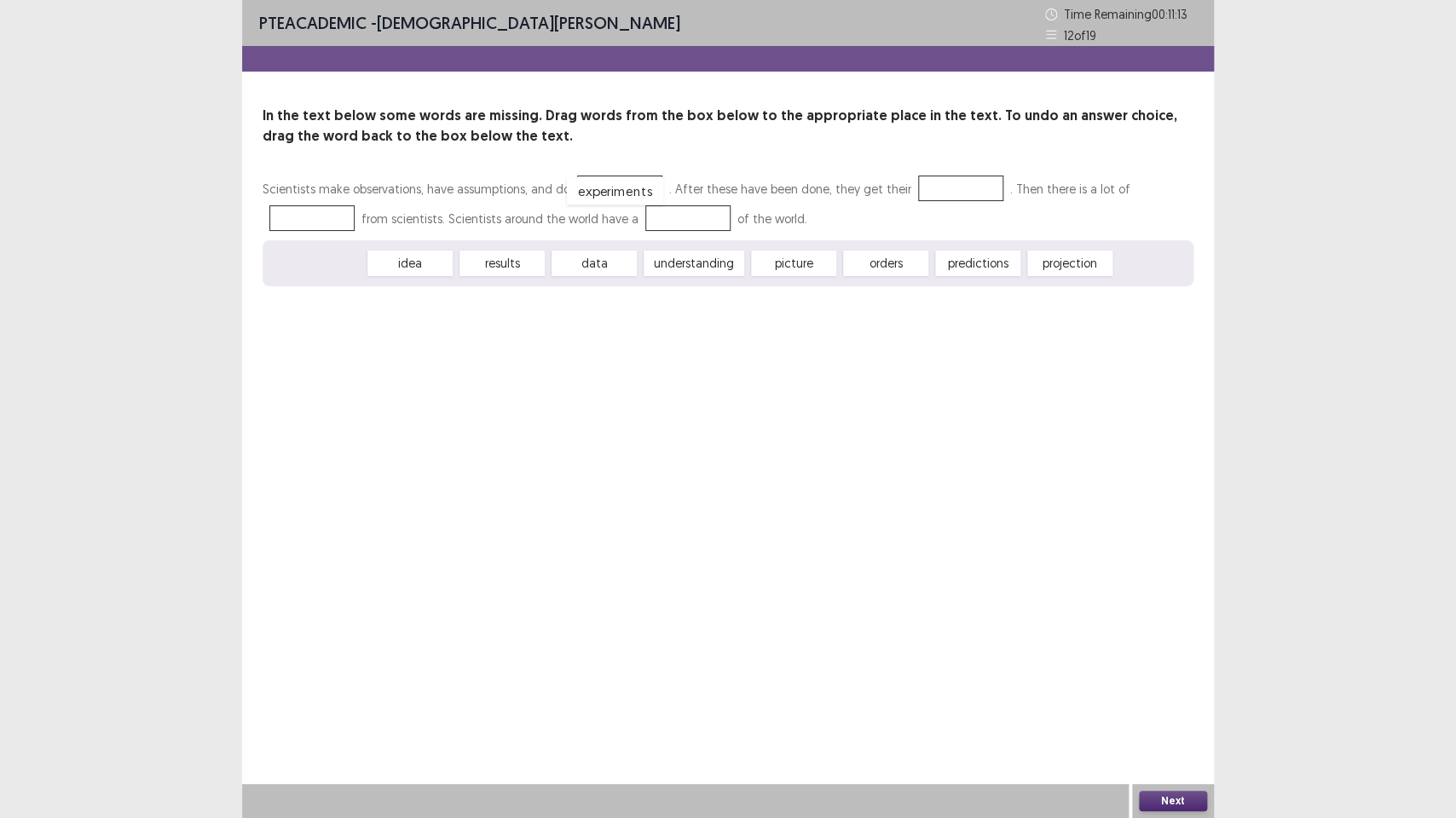
drag, startPoint x: 304, startPoint y: 270, endPoint x: 601, endPoint y: 197, distance: 305.8
drag, startPoint x: 396, startPoint y: 264, endPoint x: 928, endPoint y: 175, distance: 539.4
drag, startPoint x: 405, startPoint y: 264, endPoint x: 316, endPoint y: 217, distance: 100.6
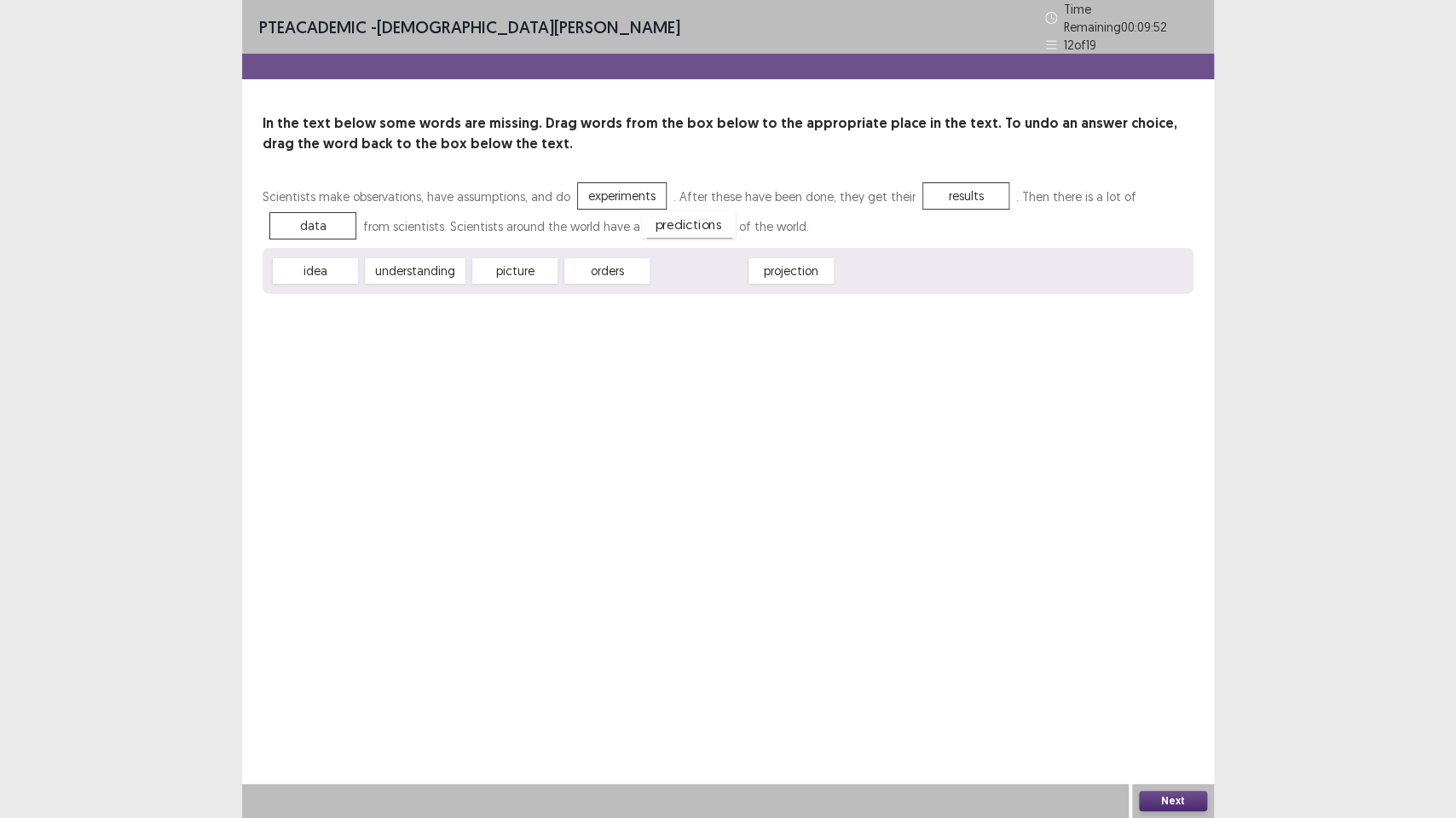
drag, startPoint x: 697, startPoint y: 269, endPoint x: 686, endPoint y: 222, distance: 48.3
drag, startPoint x: 311, startPoint y: 264, endPoint x: 304, endPoint y: 216, distance: 48.5
click at [304, 216] on div "Scientists make observations, have assumptions, and do experiments . After thes…" at bounding box center [728, 238] width 931 height 113
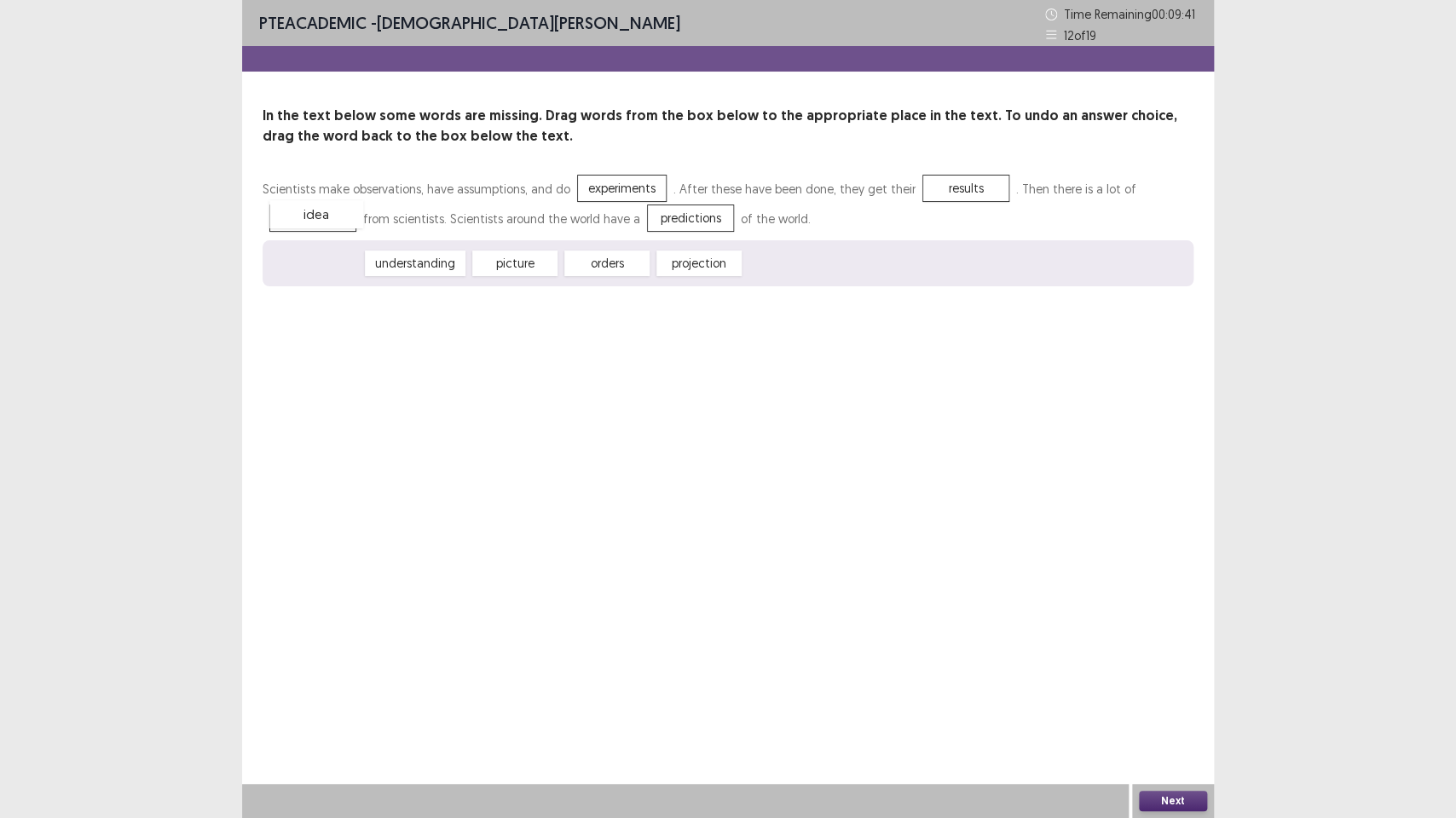
drag, startPoint x: 311, startPoint y: 261, endPoint x: 311, endPoint y: 212, distance: 49.0
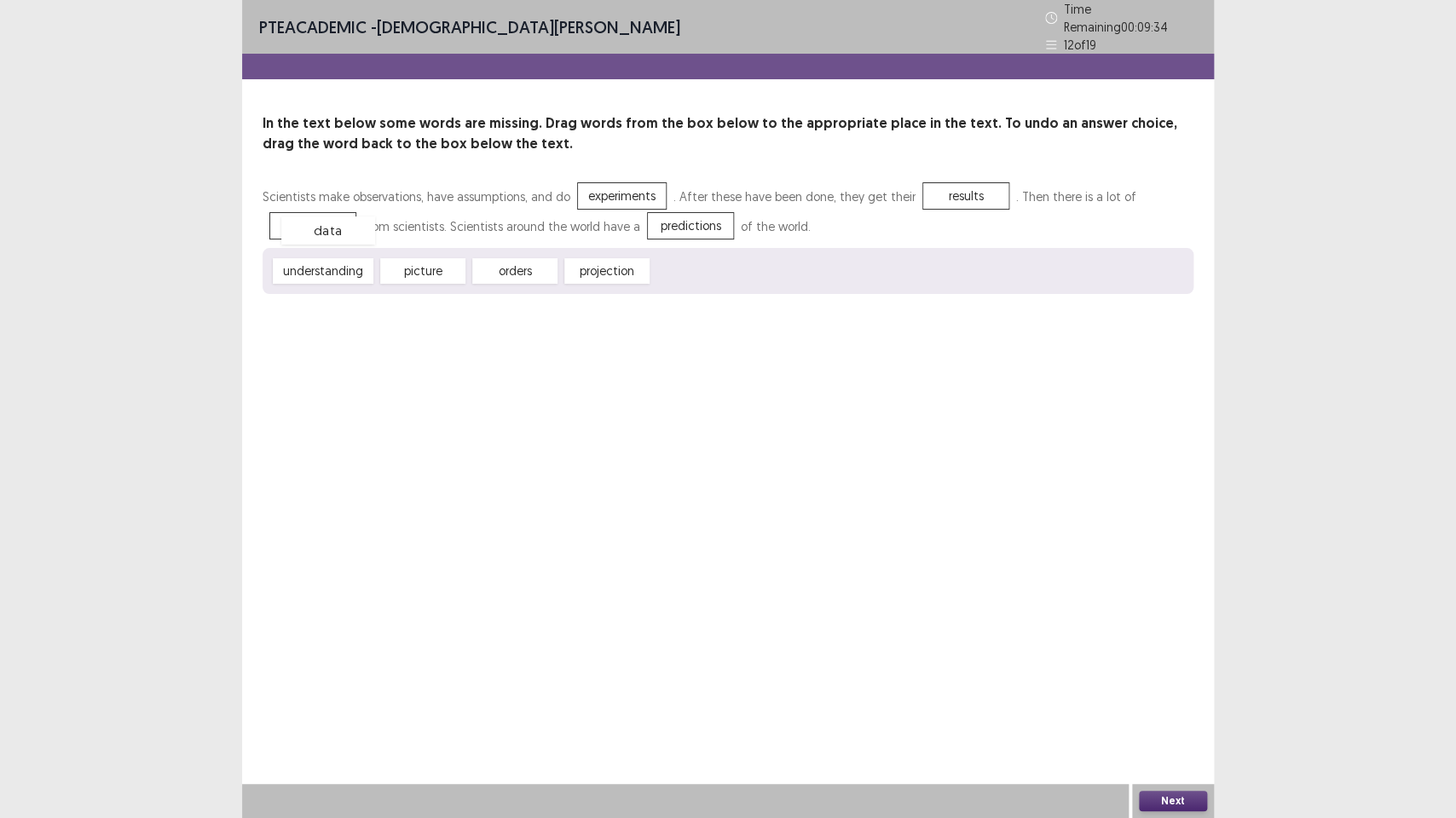
drag, startPoint x: 698, startPoint y: 265, endPoint x: 328, endPoint y: 225, distance: 372.2
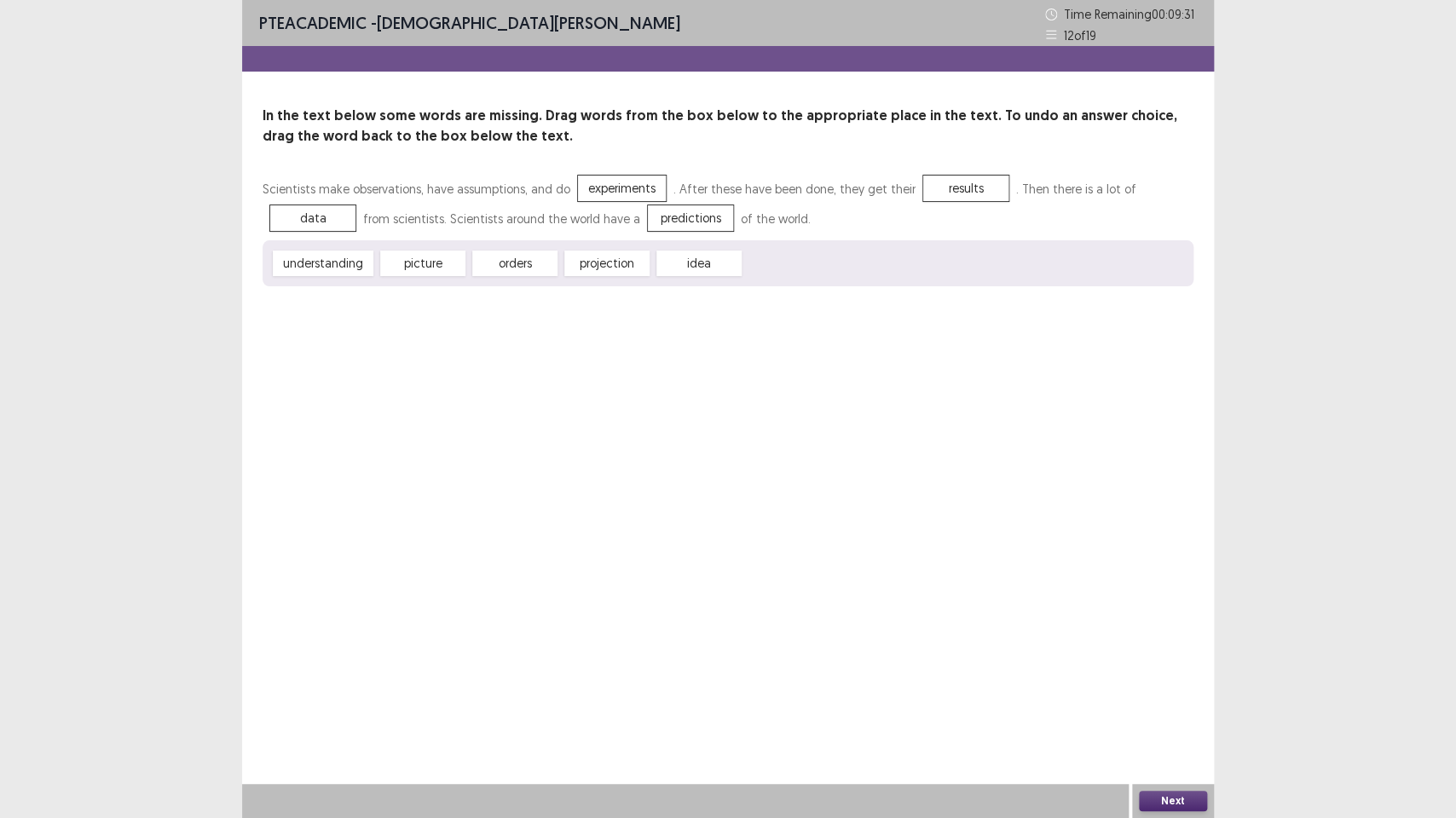
click at [1168, 611] on button "Next" at bounding box center [1173, 802] width 68 height 21
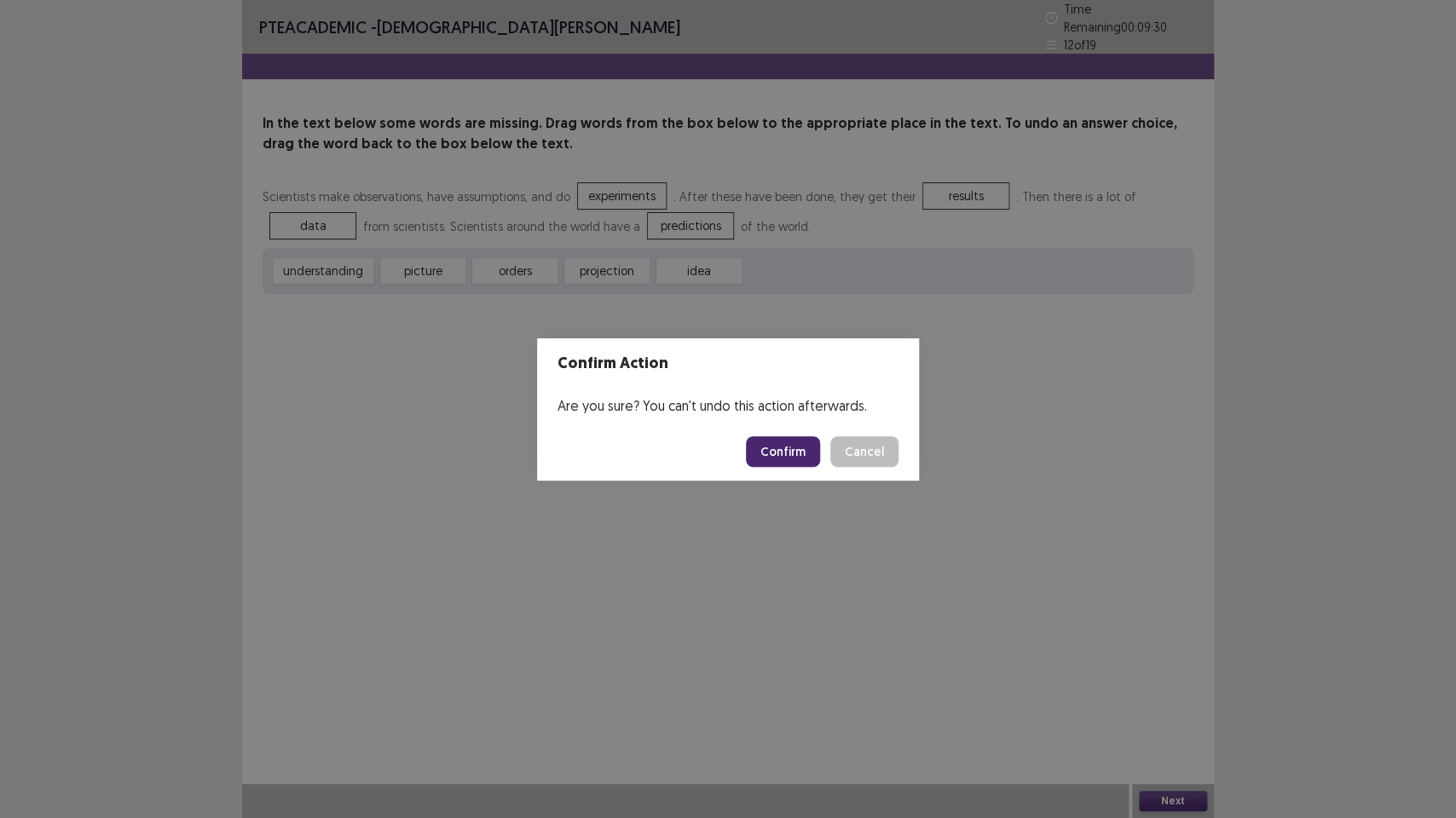
click at [790, 446] on button "Confirm" at bounding box center [783, 452] width 74 height 31
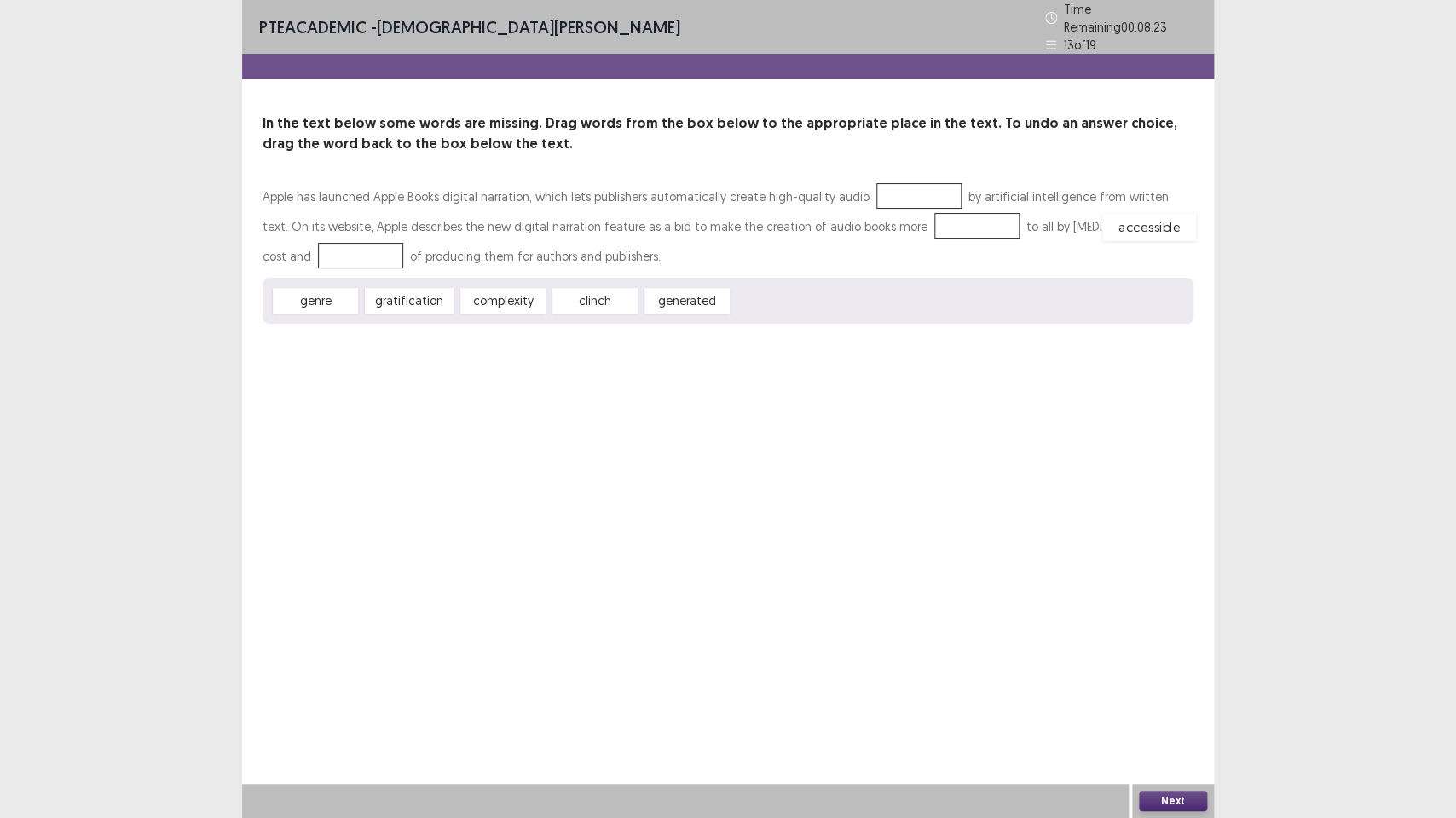
drag, startPoint x: 783, startPoint y: 298, endPoint x: 1153, endPoint y: 224, distance: 377.3
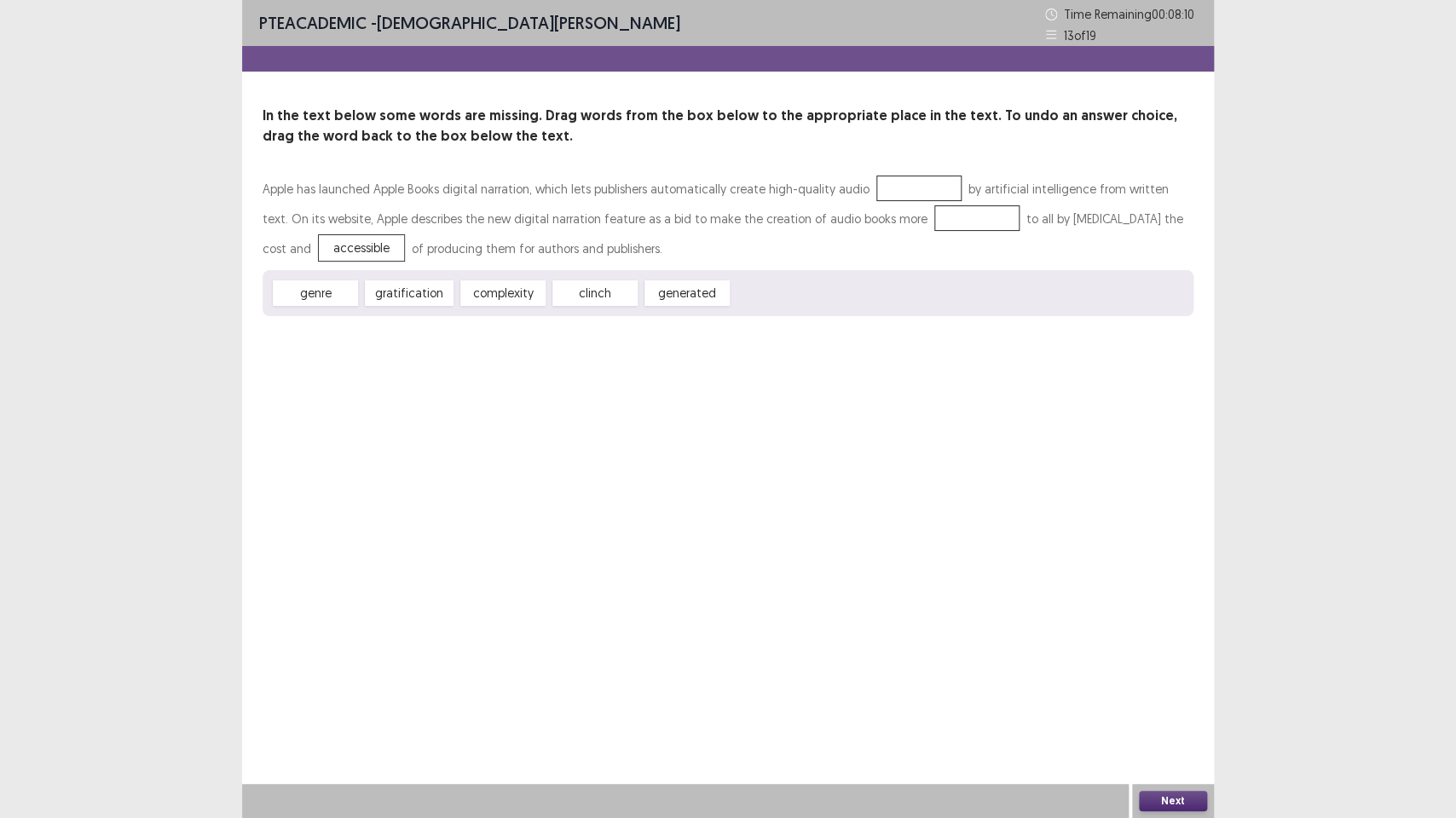
drag, startPoint x: 684, startPoint y: 288, endPoint x: 856, endPoint y: 208, distance: 189.7
click at [887, 199] on div "Apple has launched Apple Books digital narration, which lets publishers automat…" at bounding box center [728, 245] width 931 height 142
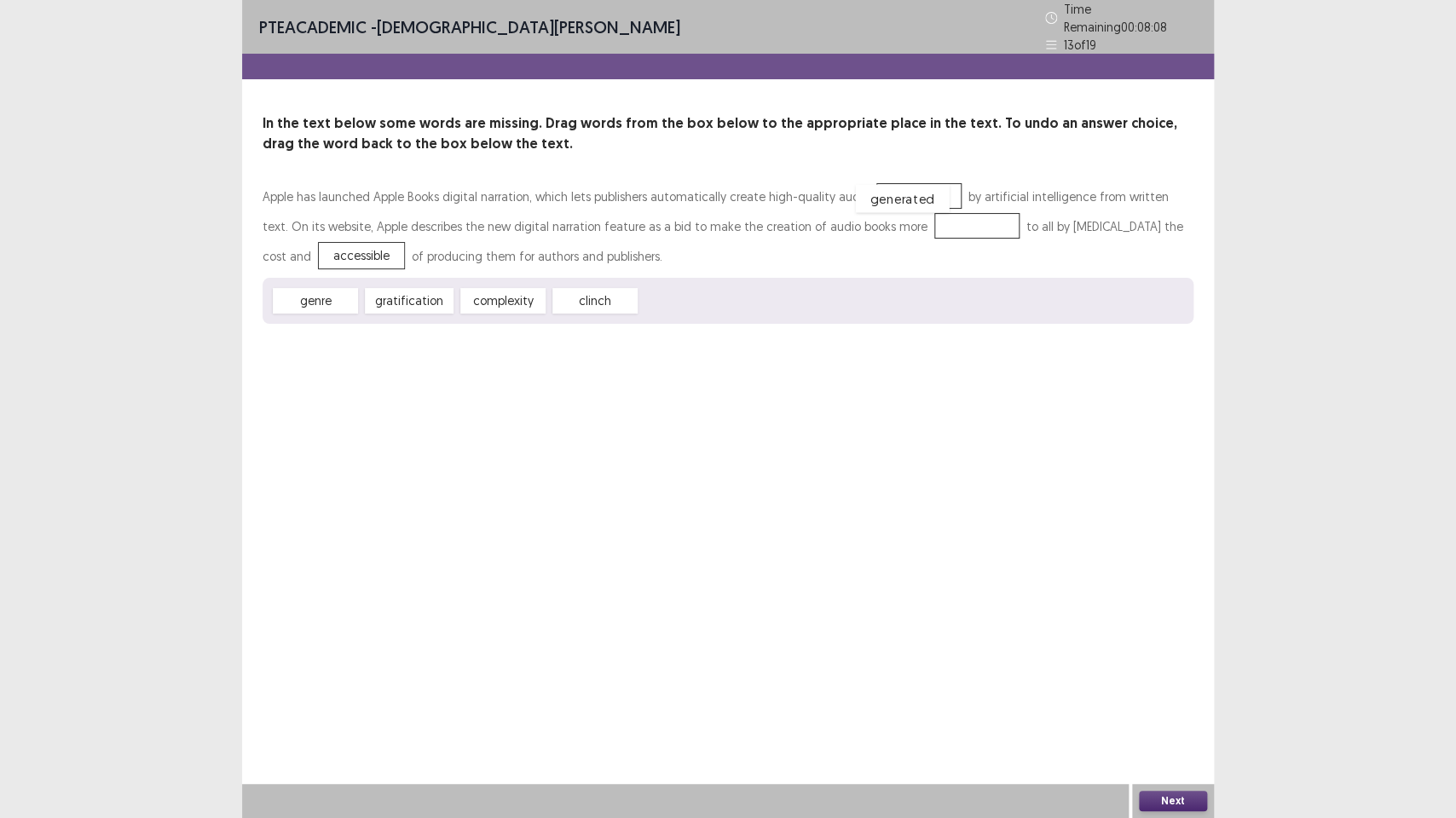
drag, startPoint x: 678, startPoint y: 294, endPoint x: 893, endPoint y: 193, distance: 237.5
drag, startPoint x: 403, startPoint y: 299, endPoint x: 887, endPoint y: 226, distance: 489.5
click at [1164, 611] on button "Next" at bounding box center [1173, 802] width 68 height 21
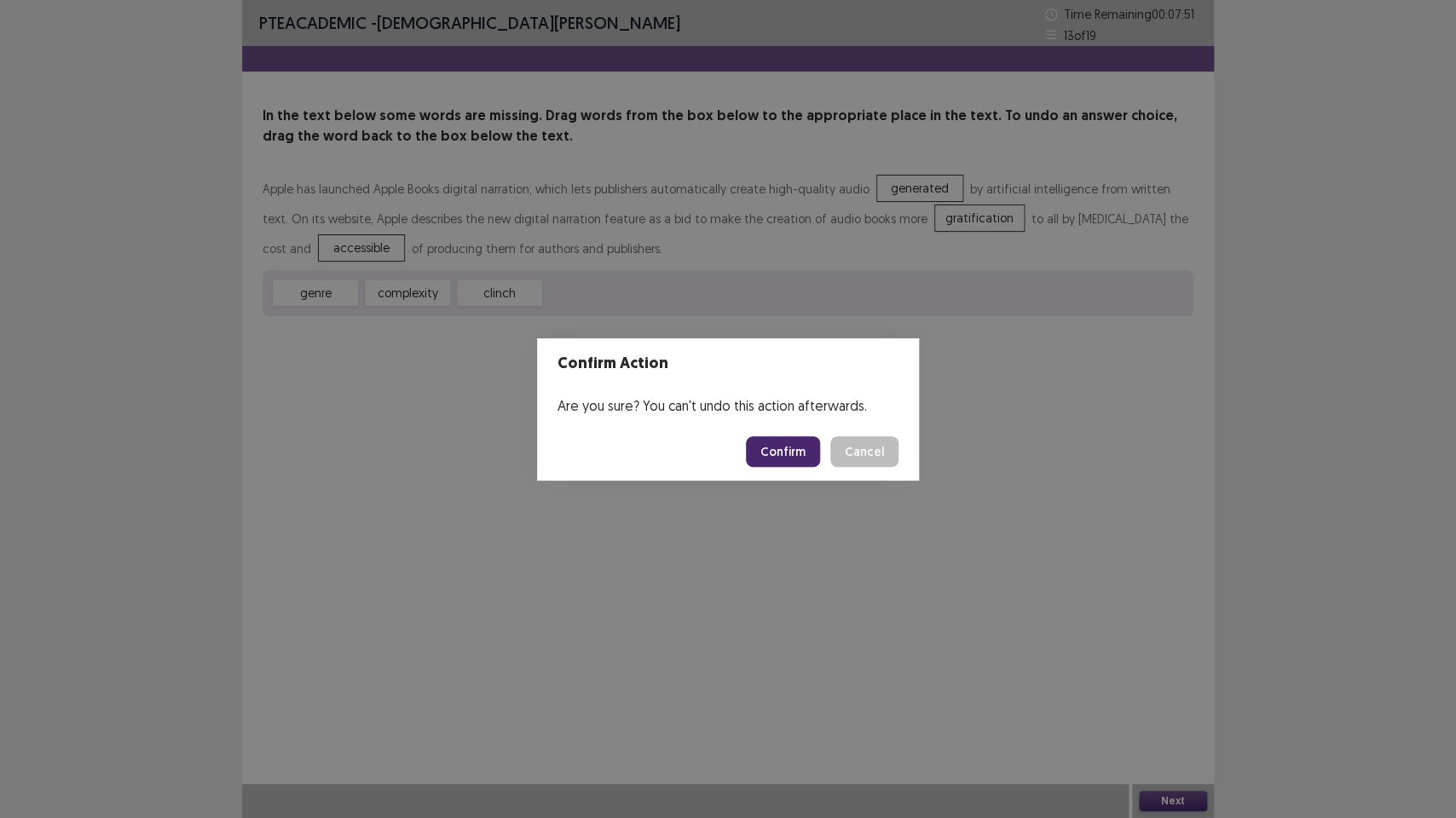
click at [779, 447] on button "Confirm" at bounding box center [783, 452] width 74 height 31
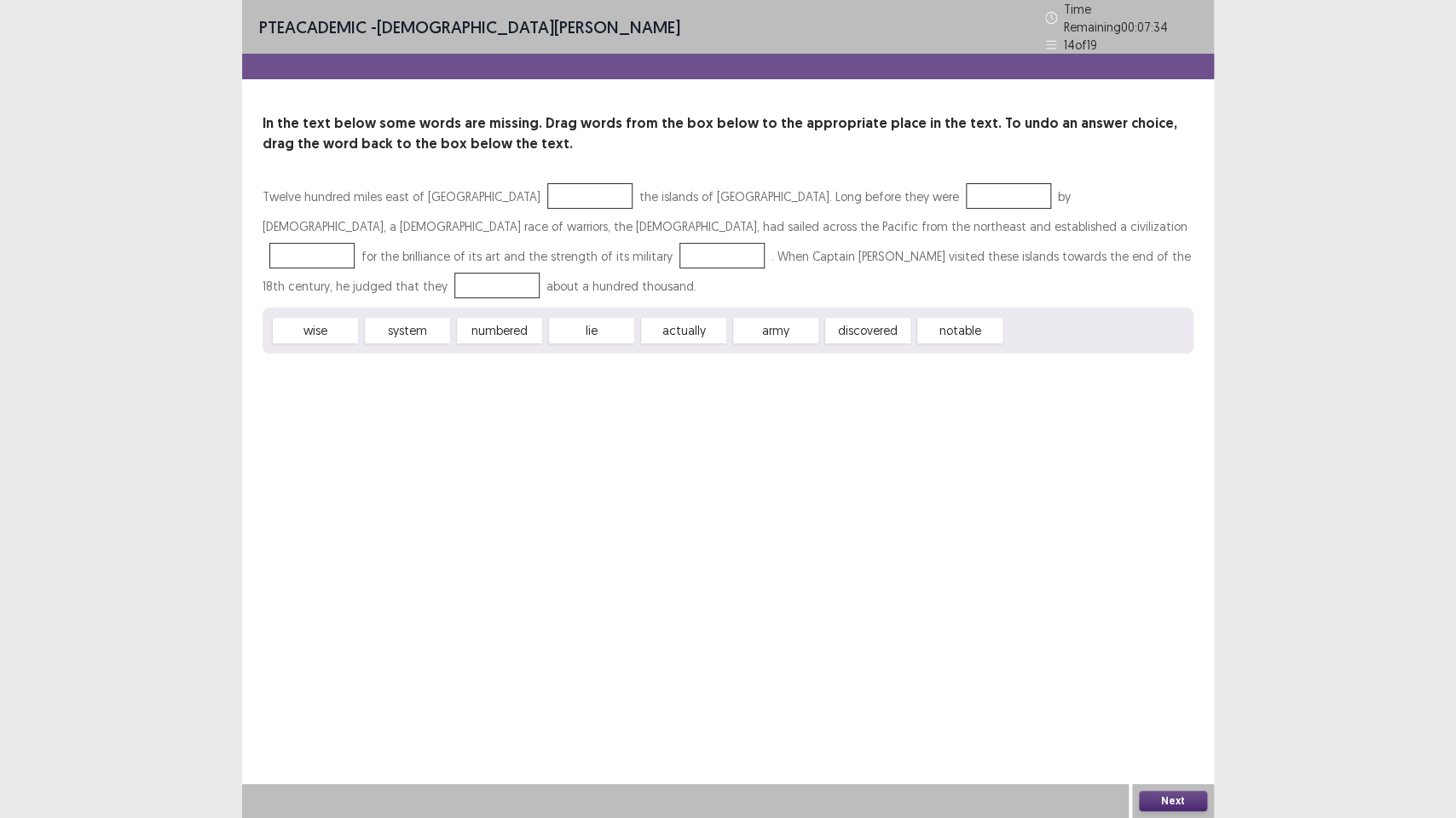
drag, startPoint x: 866, startPoint y: 293, endPoint x: 695, endPoint y: 261, distance: 174.0
click at [578, 229] on div "Twelve hundred miles east of [GEOGRAPHIC_DATA] the islands of [GEOGRAPHIC_DATA]…" at bounding box center [728, 267] width 931 height 172
drag, startPoint x: 872, startPoint y: 291, endPoint x: 732, endPoint y: 264, distance: 142.6
click at [548, 211] on div "Twelve hundred miles east of [GEOGRAPHIC_DATA] the islands of [GEOGRAPHIC_DATA]…" at bounding box center [728, 267] width 931 height 172
drag, startPoint x: 847, startPoint y: 287, endPoint x: 494, endPoint y: 179, distance: 369.2
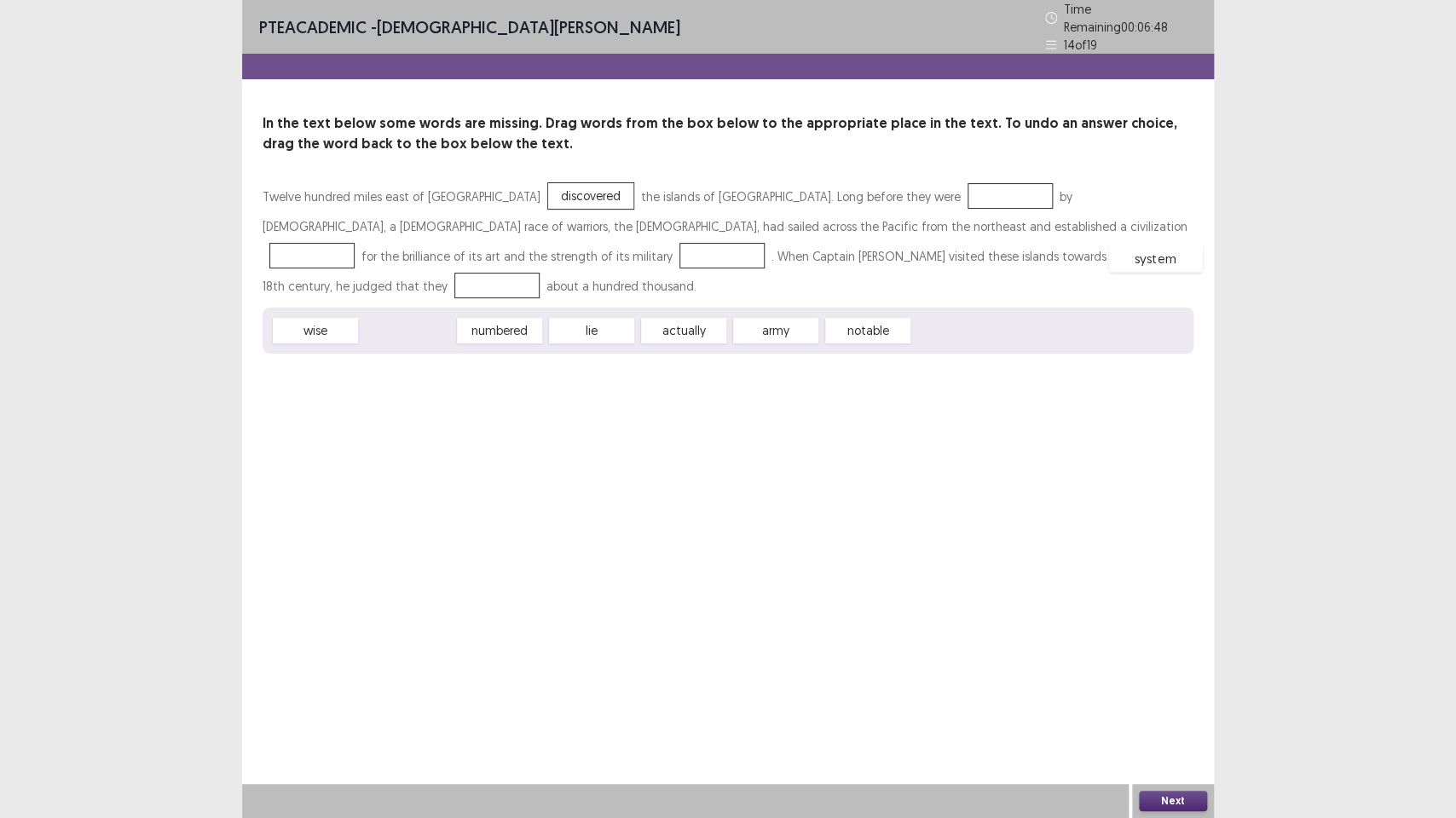
drag, startPoint x: 412, startPoint y: 295, endPoint x: 1160, endPoint y: 222, distance: 751.6
click at [772, 317] on div "notable" at bounding box center [776, 331] width 94 height 28
drag, startPoint x: 591, startPoint y: 291, endPoint x: 882, endPoint y: 180, distance: 311.5
drag, startPoint x: 674, startPoint y: 293, endPoint x: 737, endPoint y: 210, distance: 104.2
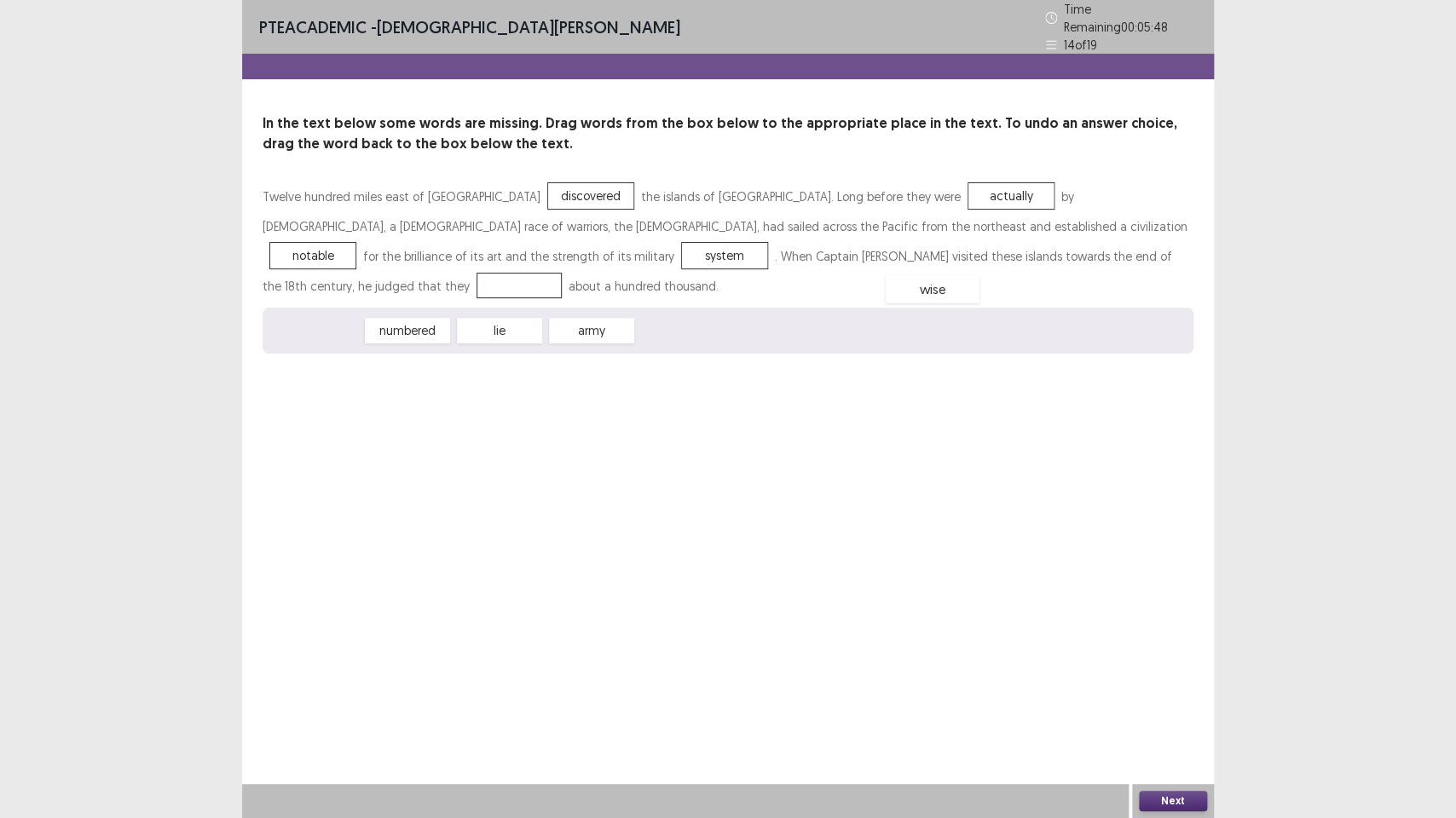
drag, startPoint x: 314, startPoint y: 298, endPoint x: 929, endPoint y: 263, distance: 616.0
click at [1181, 611] on button "Next" at bounding box center [1173, 802] width 68 height 21
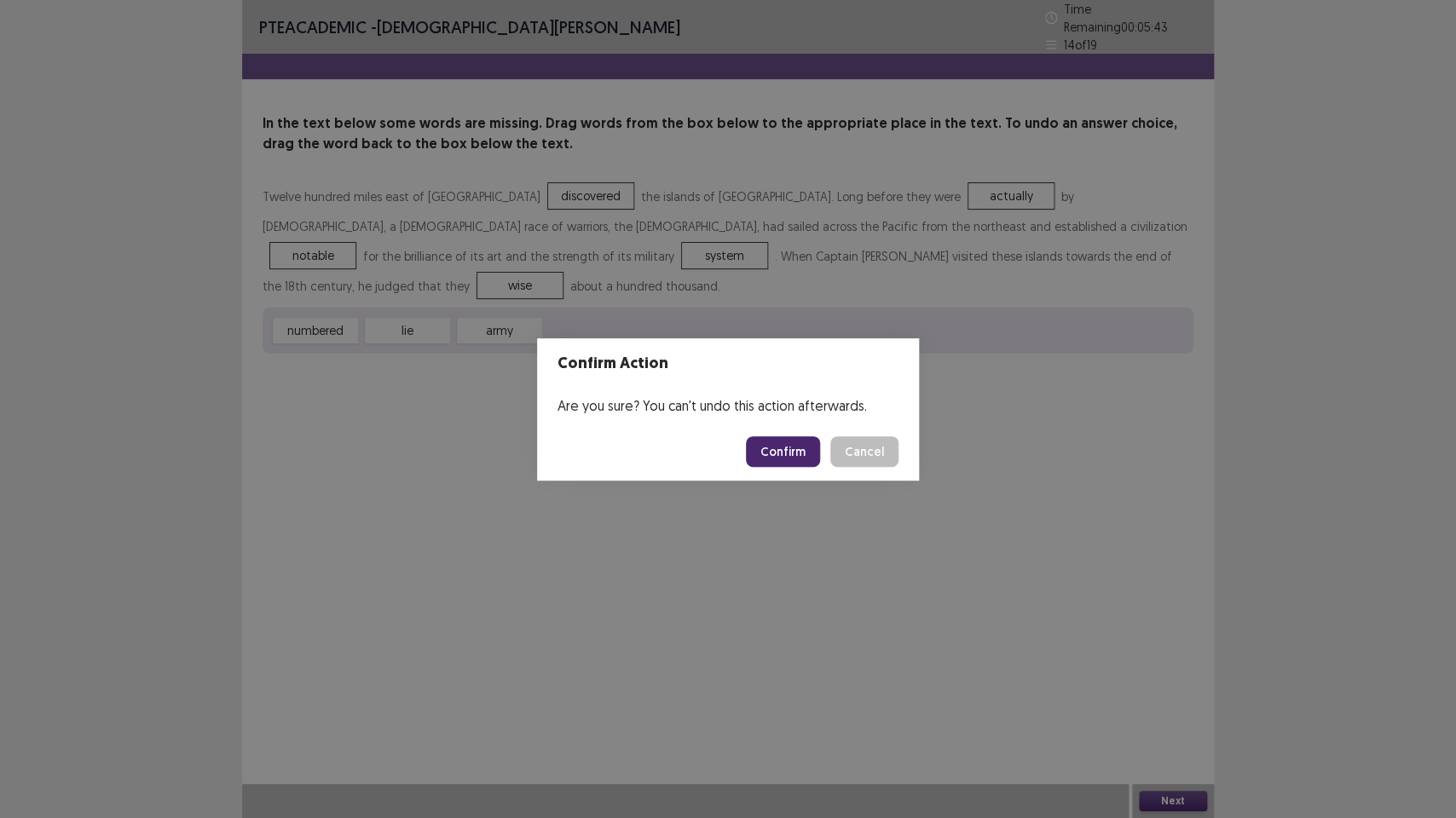
click at [777, 457] on button "Confirm" at bounding box center [783, 452] width 74 height 31
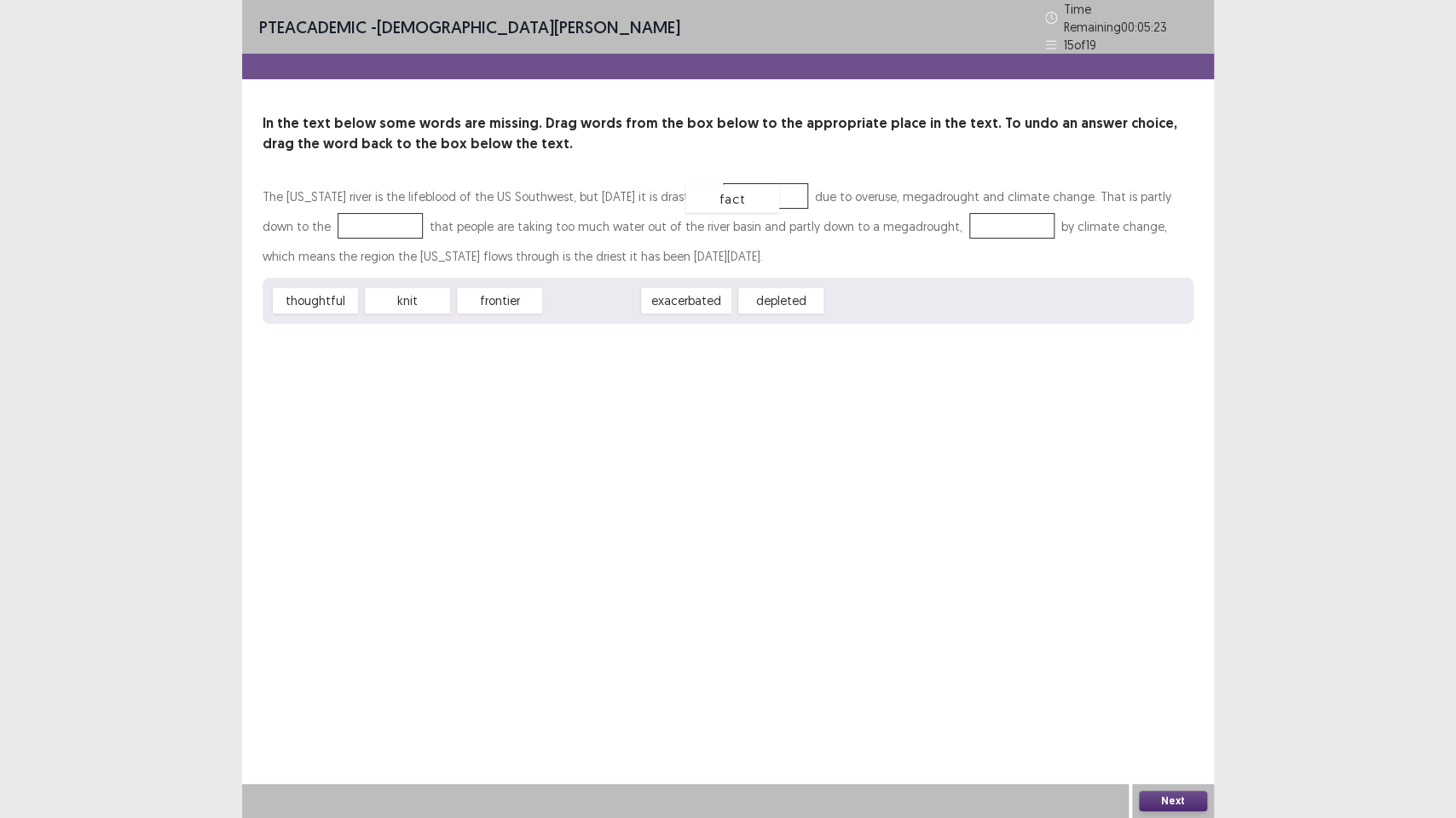
drag, startPoint x: 591, startPoint y: 297, endPoint x: 732, endPoint y: 194, distance: 174.6
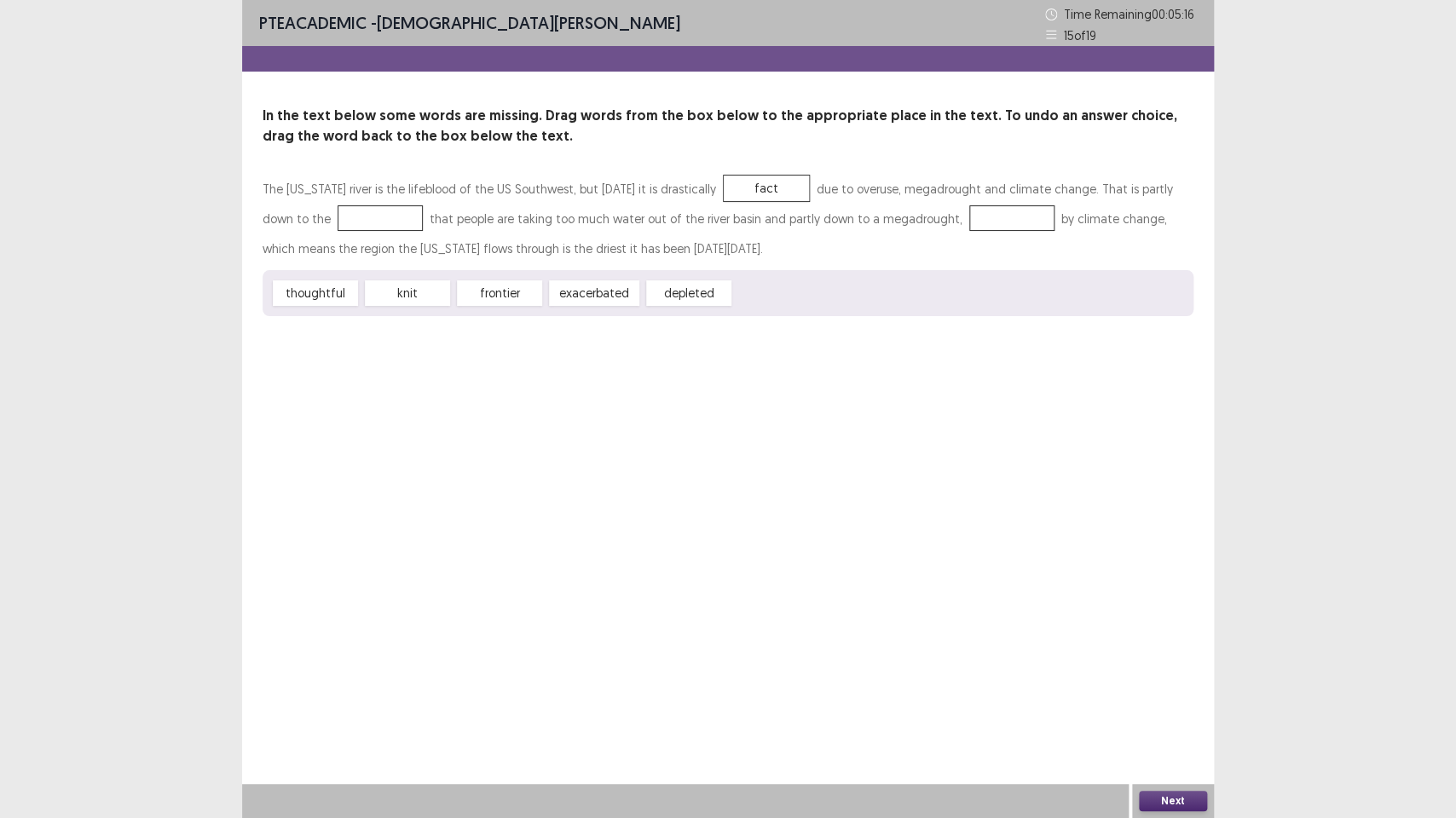
drag, startPoint x: 308, startPoint y: 295, endPoint x: 317, endPoint y: 226, distance: 69.6
click at [317, 226] on div "The [US_STATE] river is the lifeblood of the US Southwest, but [DATE] it is dra…" at bounding box center [728, 245] width 931 height 142
drag, startPoint x: 318, startPoint y: 293, endPoint x: 310, endPoint y: 216, distance: 77.4
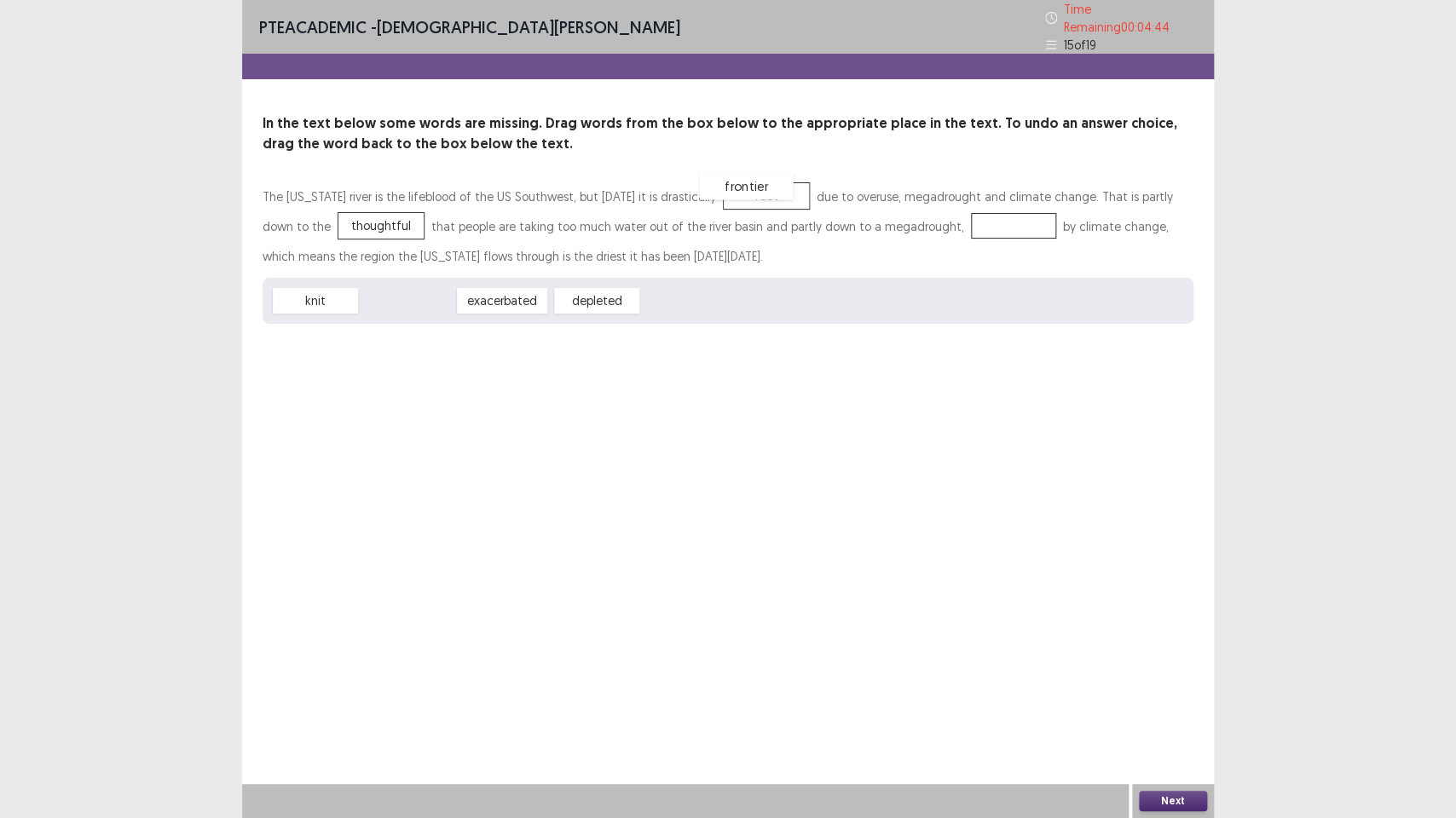
drag, startPoint x: 396, startPoint y: 299, endPoint x: 736, endPoint y: 183, distance: 359.2
drag, startPoint x: 587, startPoint y: 289, endPoint x: 927, endPoint y: 224, distance: 346.2
click at [1151, 611] on button "Next" at bounding box center [1173, 802] width 68 height 21
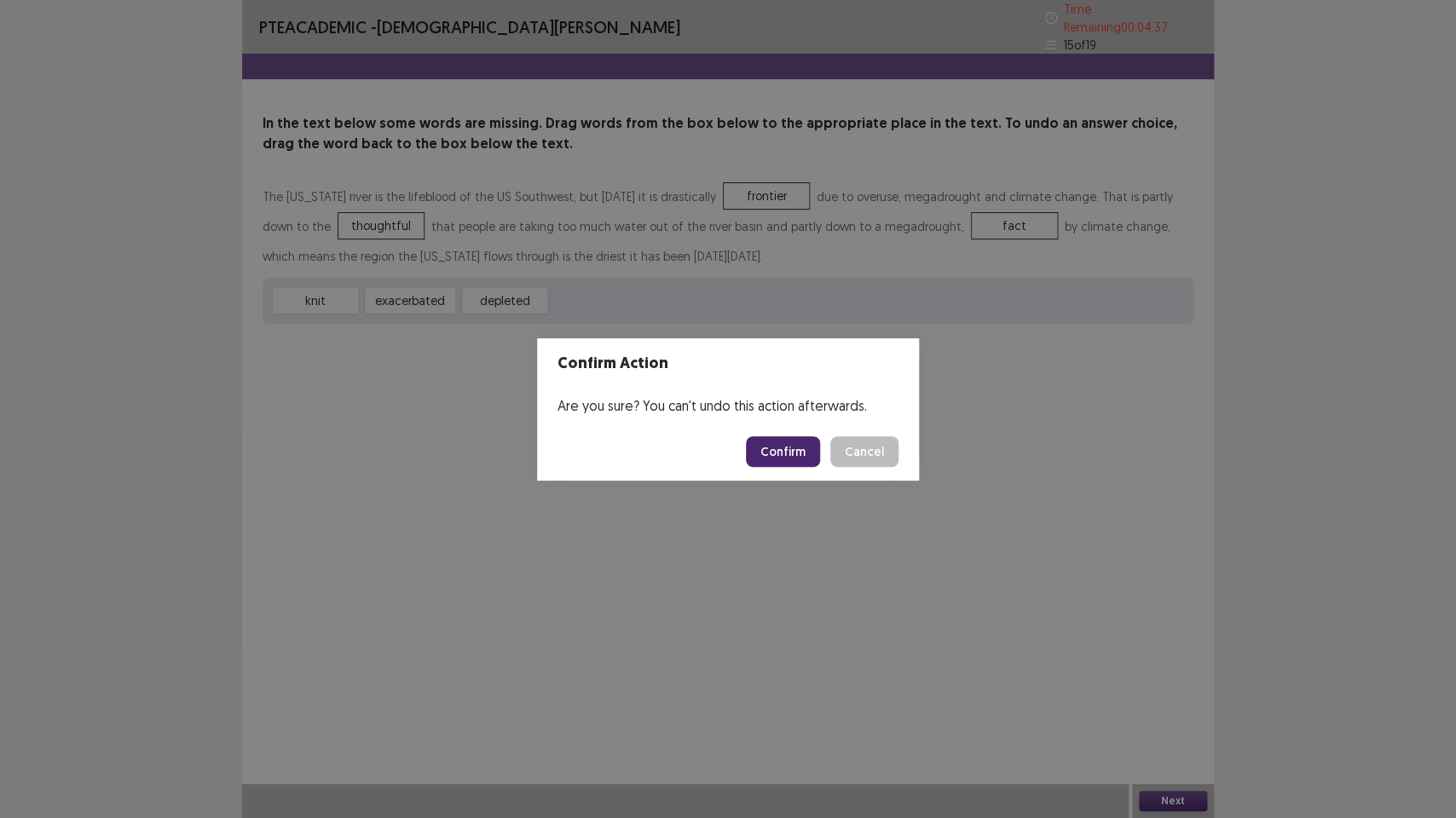
click at [791, 452] on button "Confirm" at bounding box center [783, 452] width 74 height 31
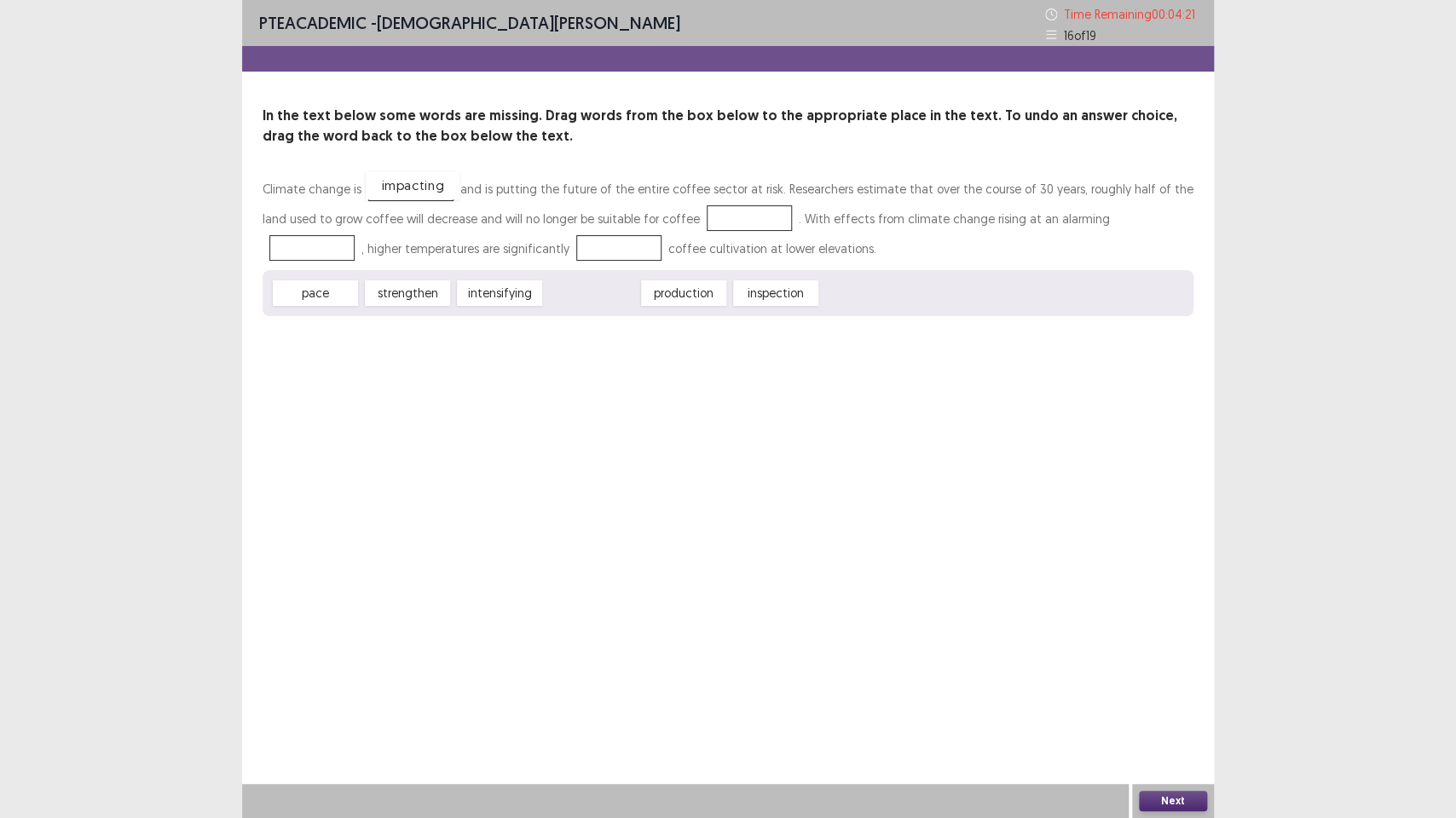
drag, startPoint x: 578, startPoint y: 287, endPoint x: 417, endPoint y: 187, distance: 189.5
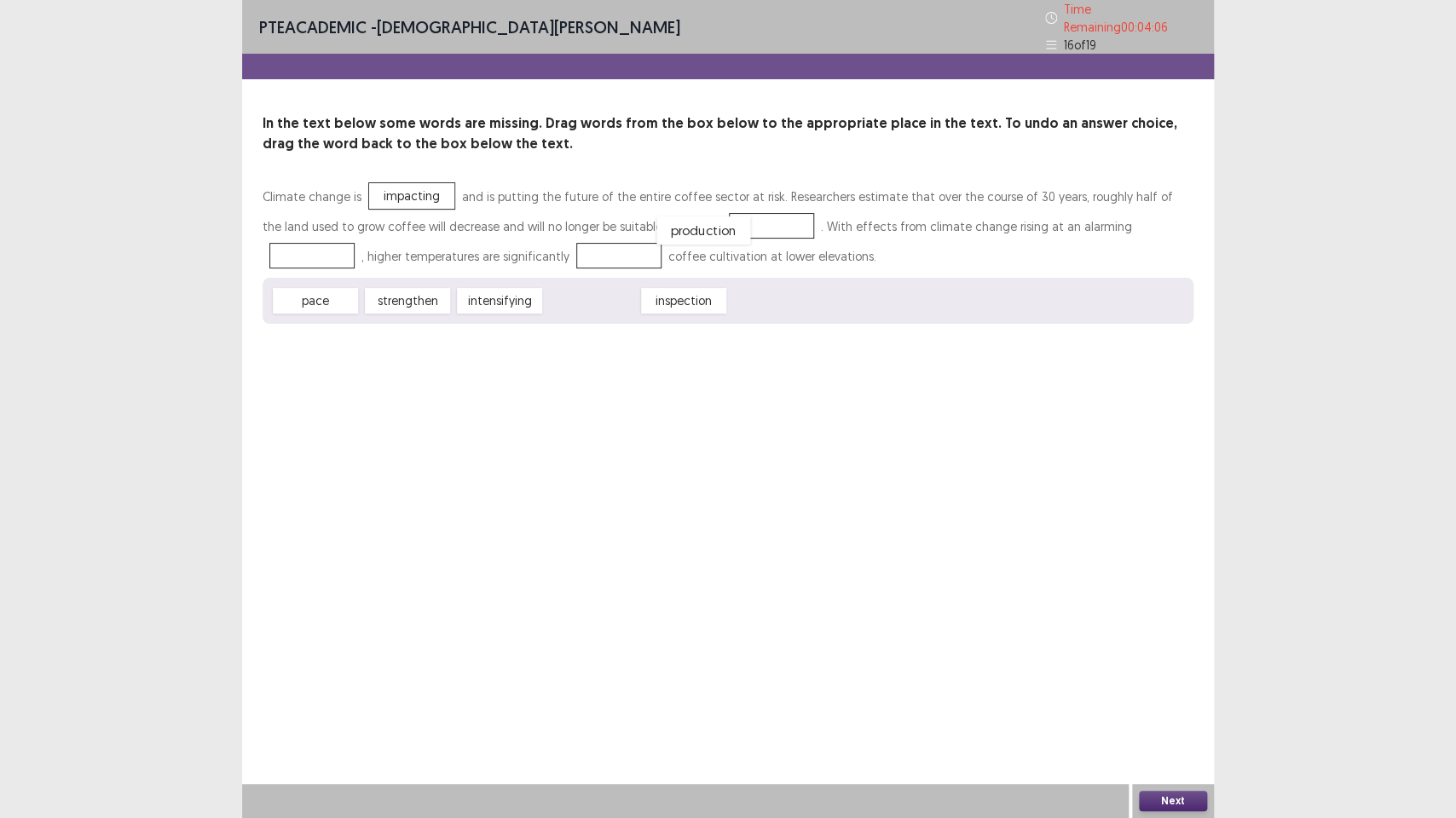
drag, startPoint x: 616, startPoint y: 285, endPoint x: 723, endPoint y: 212, distance: 129.5
drag, startPoint x: 506, startPoint y: 298, endPoint x: 1103, endPoint y: 230, distance: 600.9
drag, startPoint x: 511, startPoint y: 294, endPoint x: 478, endPoint y: 252, distance: 53.4
click at [1189, 611] on button "Next" at bounding box center [1173, 802] width 68 height 21
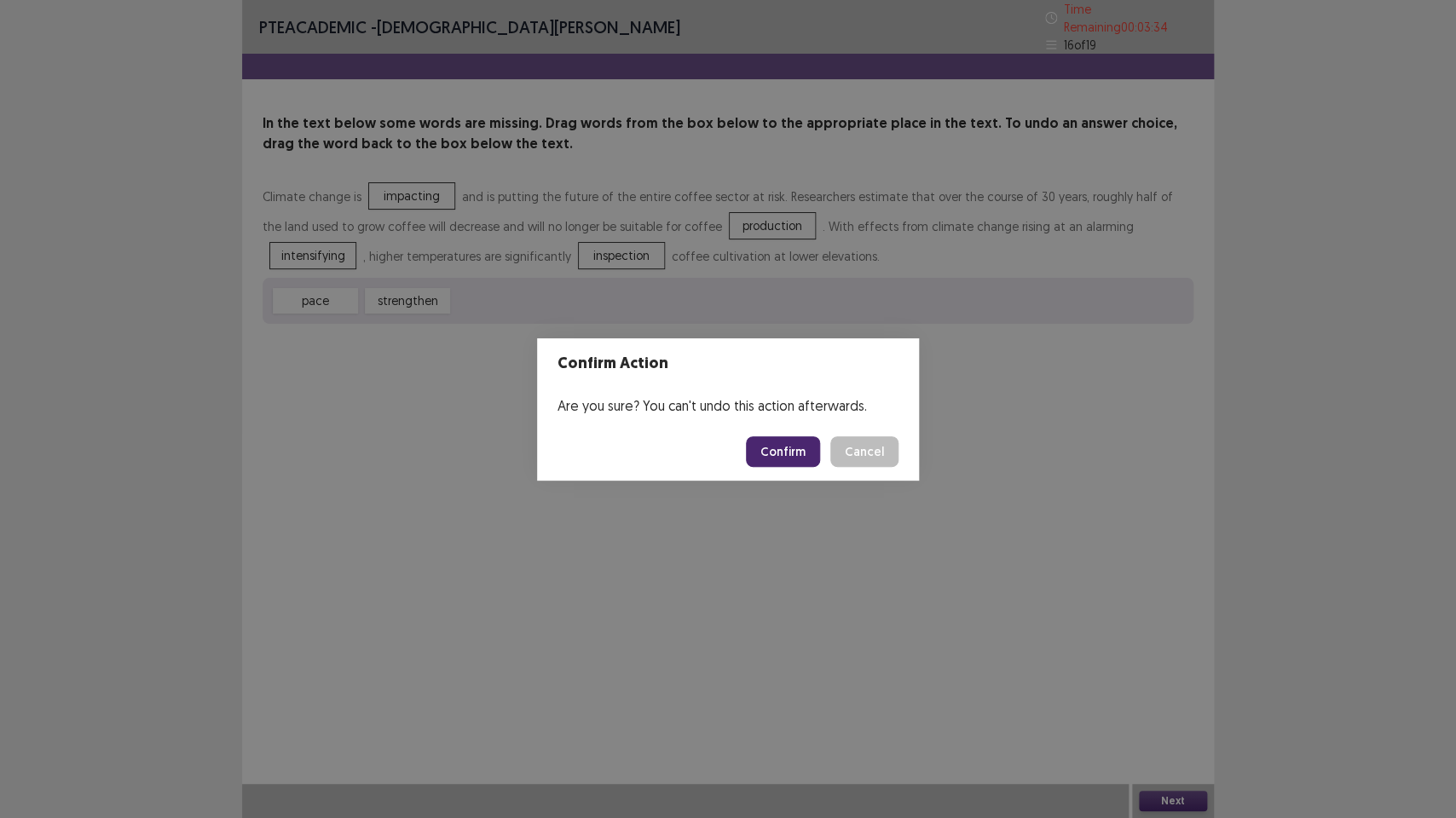
click at [772, 446] on button "Confirm" at bounding box center [783, 452] width 74 height 31
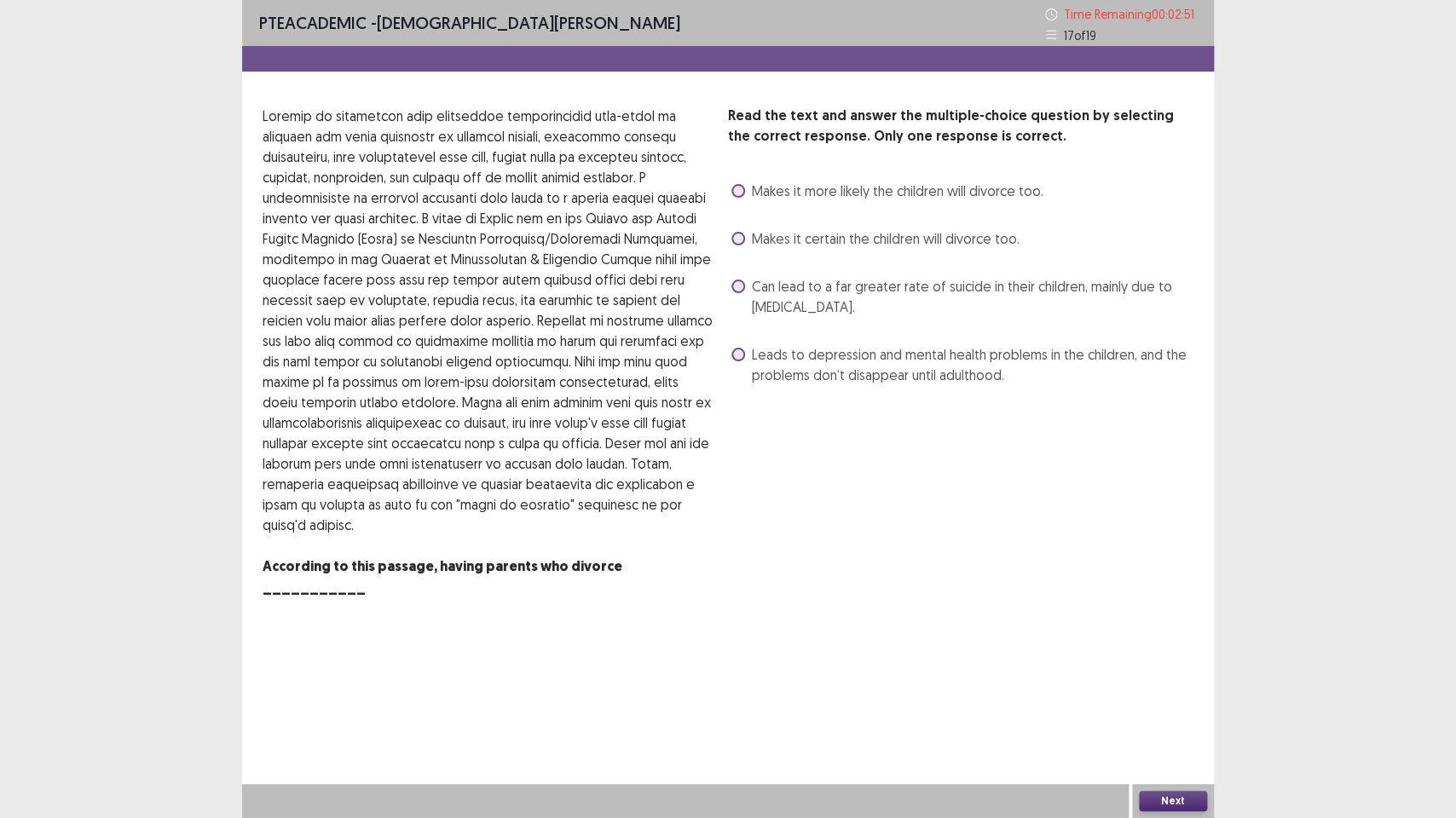
click at [736, 282] on span at bounding box center [738, 287] width 14 height 14
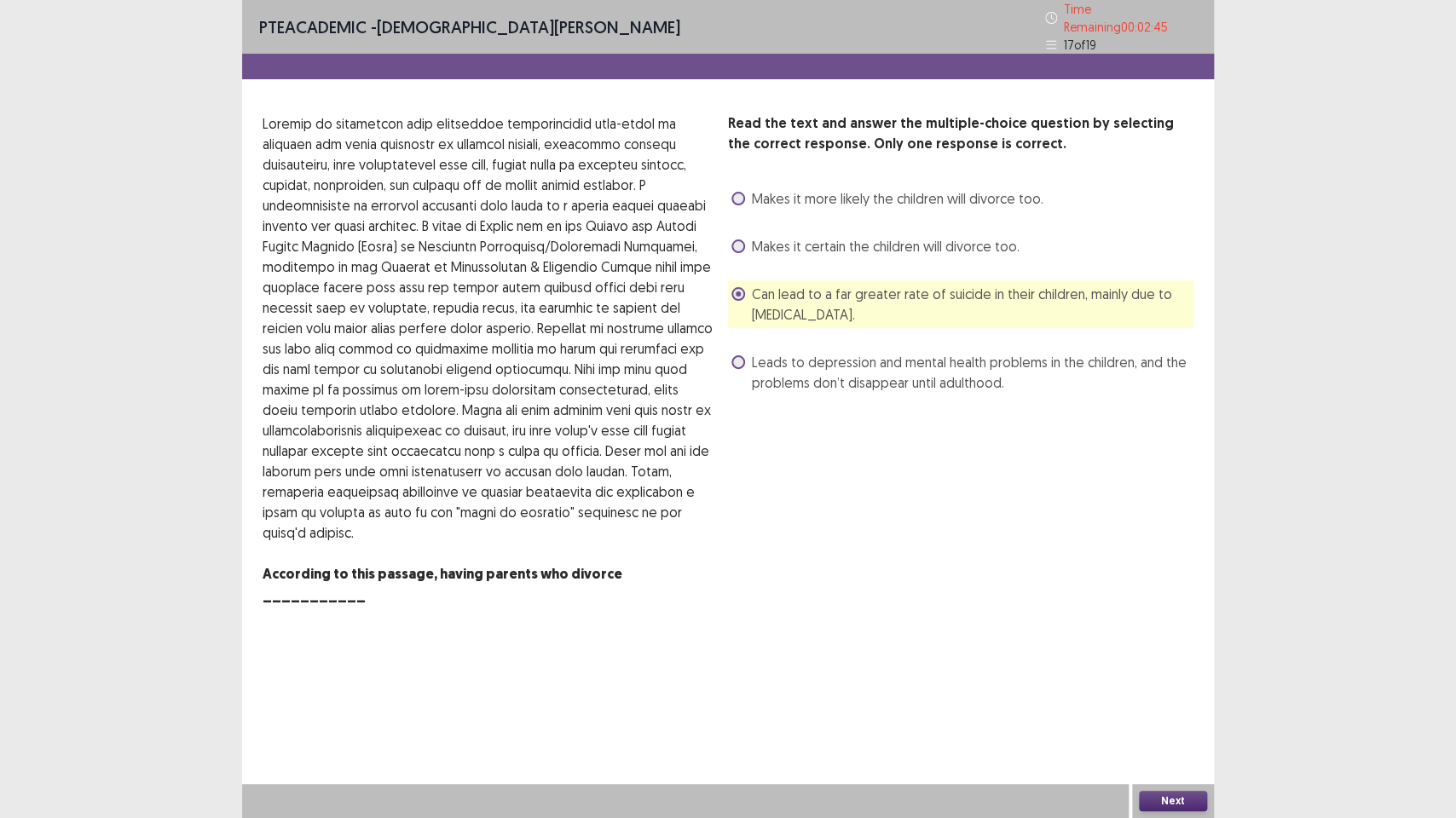
click at [1169, 611] on button "Next" at bounding box center [1173, 802] width 68 height 21
click at [1172, 611] on button "Next" at bounding box center [1173, 802] width 68 height 21
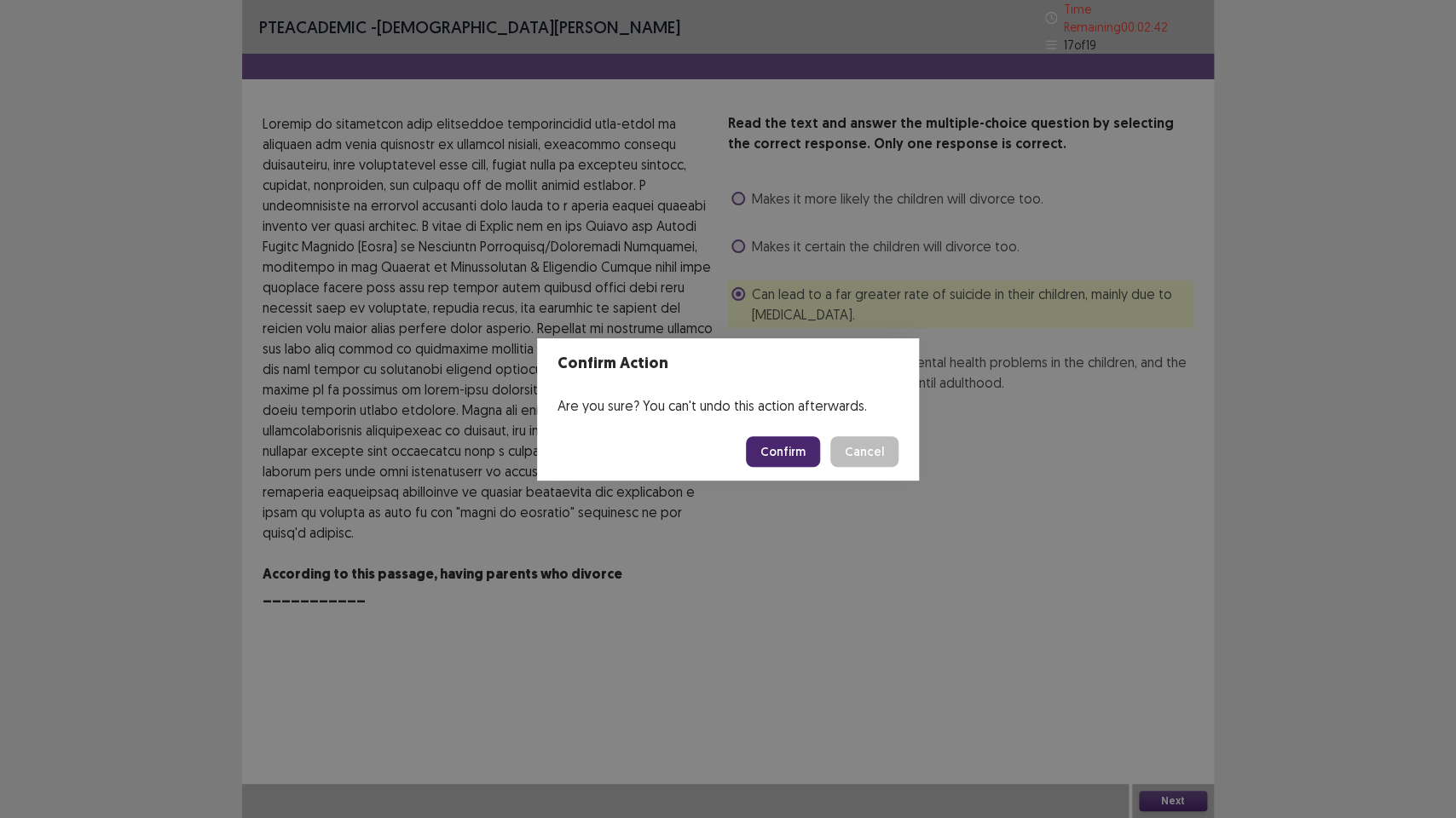
click at [777, 448] on button "Confirm" at bounding box center [783, 452] width 74 height 31
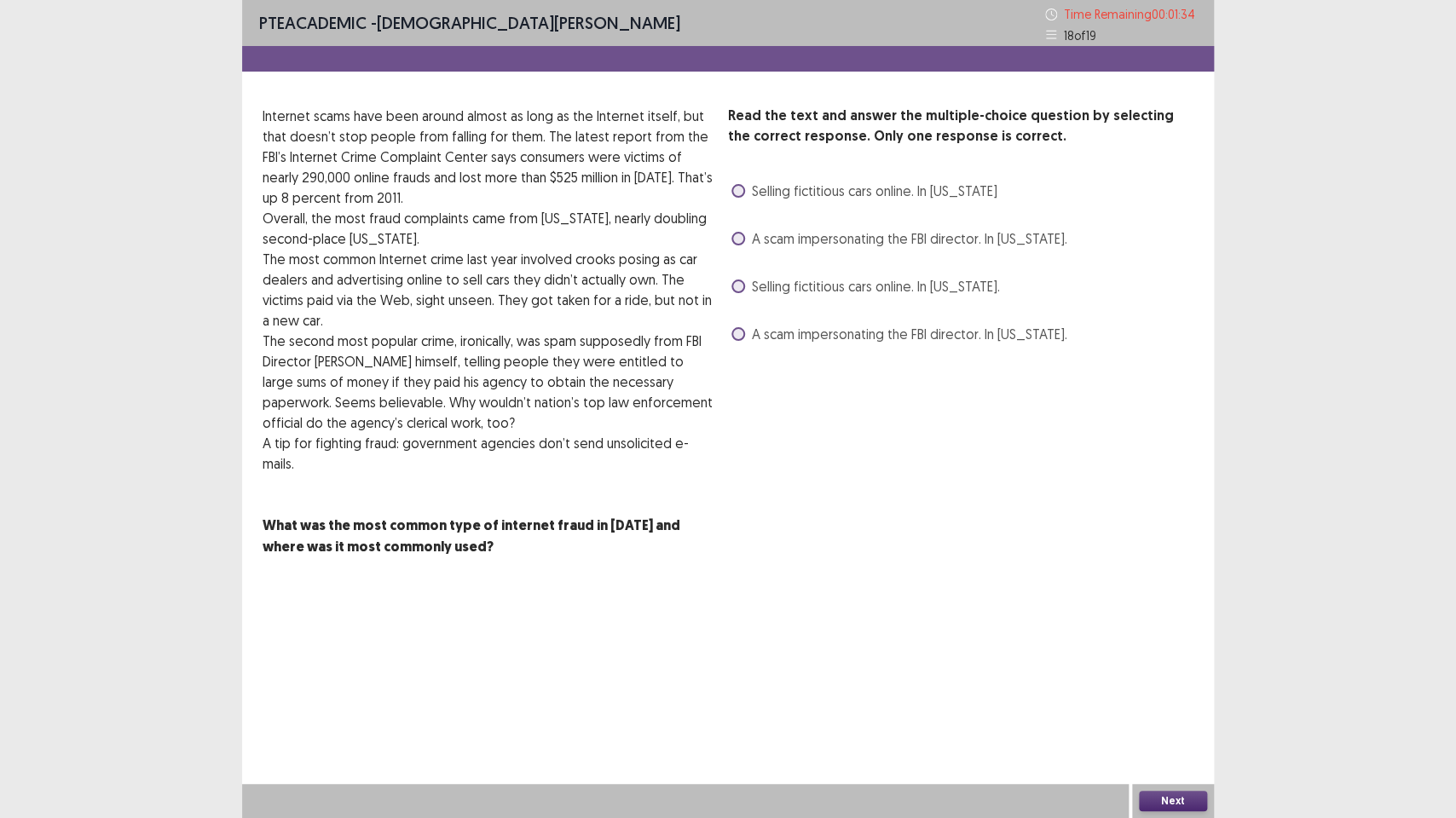
click at [732, 246] on label "A scam impersonating the FBI director. In [US_STATE]." at bounding box center [899, 239] width 336 height 21
click at [1170, 611] on button "Next" at bounding box center [1173, 802] width 68 height 21
click at [1158, 611] on button "Next" at bounding box center [1173, 802] width 68 height 21
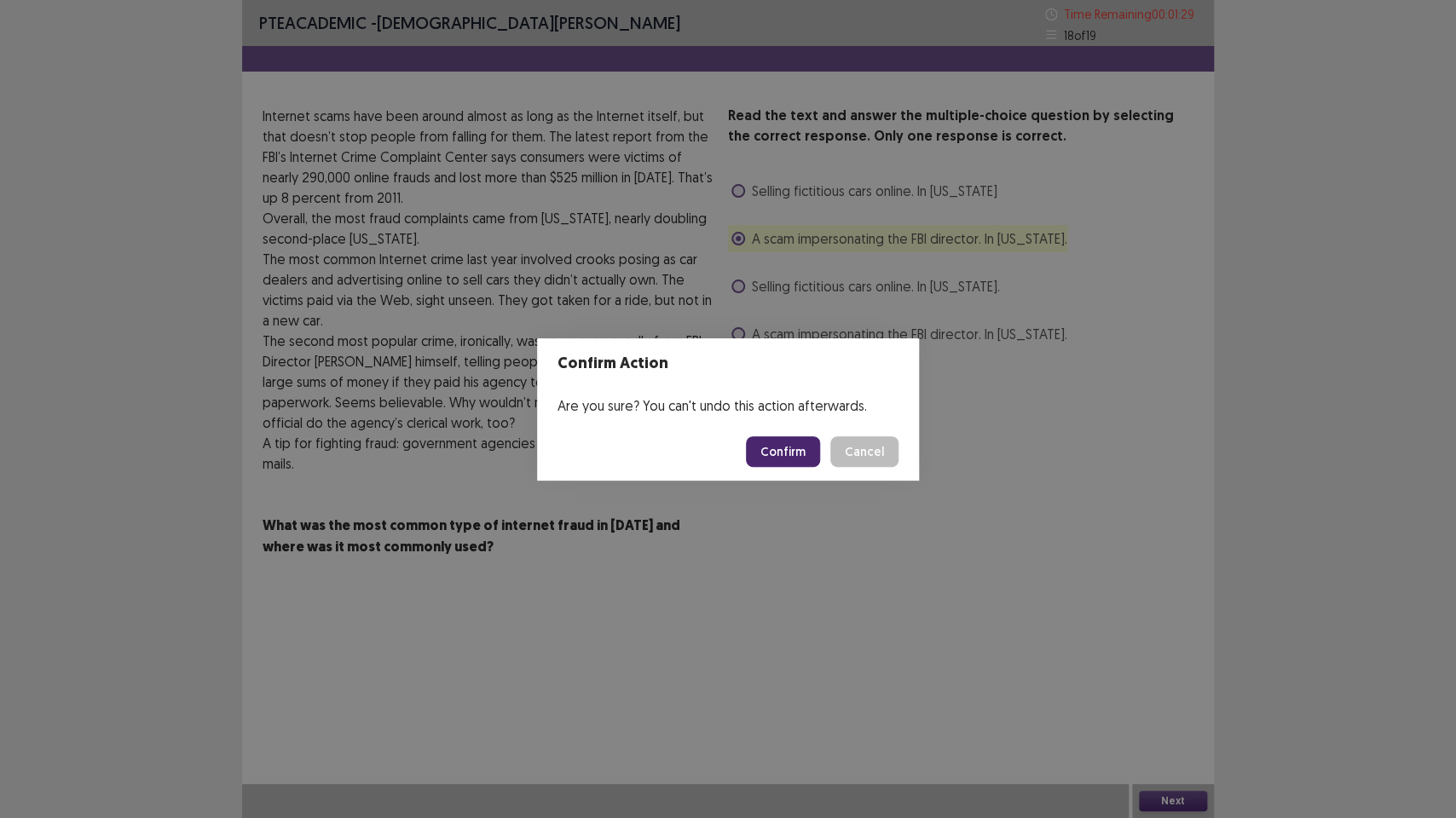
click at [783, 451] on button "Confirm" at bounding box center [783, 452] width 74 height 31
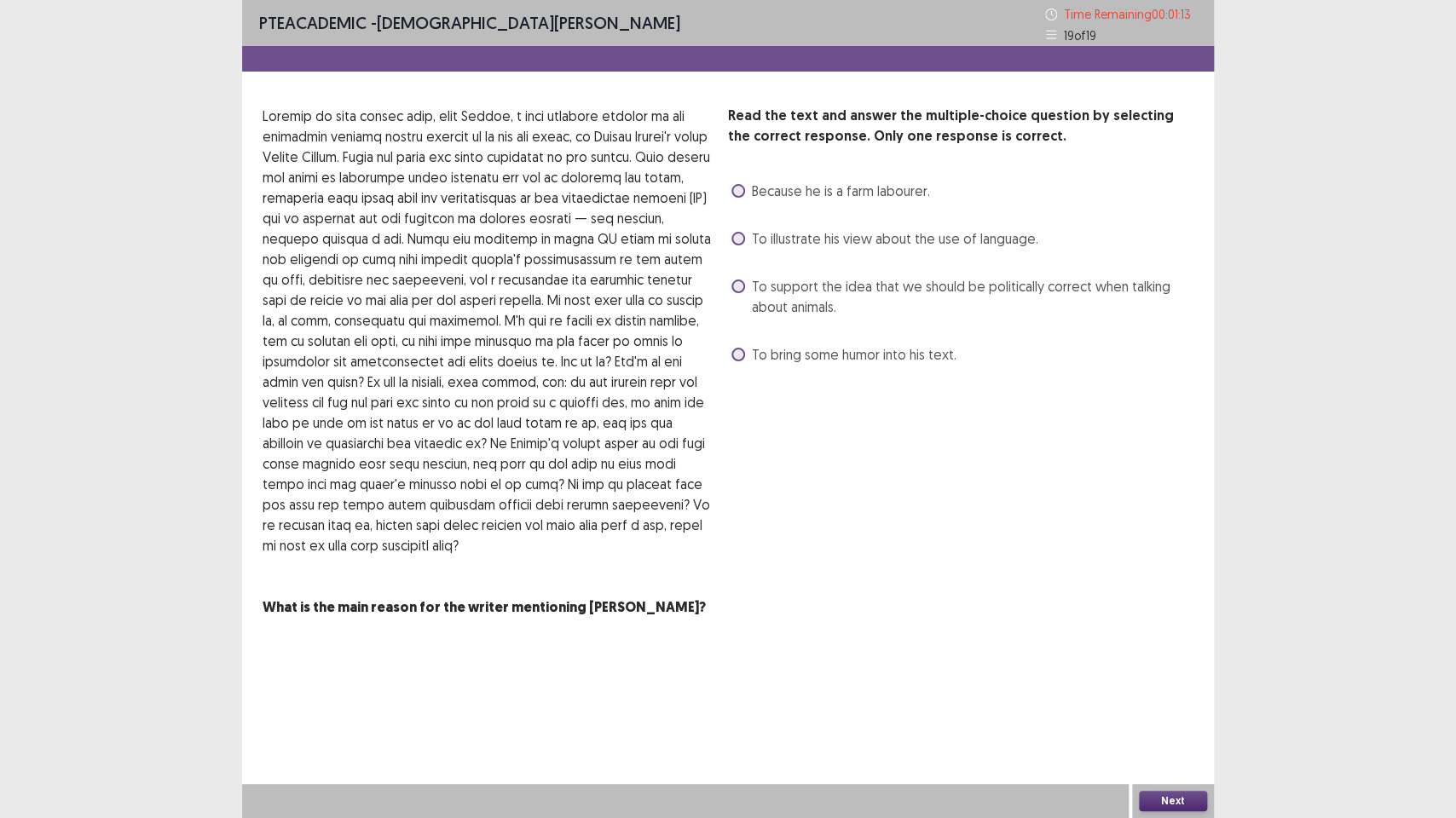
click at [737, 243] on span at bounding box center [738, 239] width 14 height 14
click at [1175, 611] on button "Next" at bounding box center [1173, 802] width 68 height 21
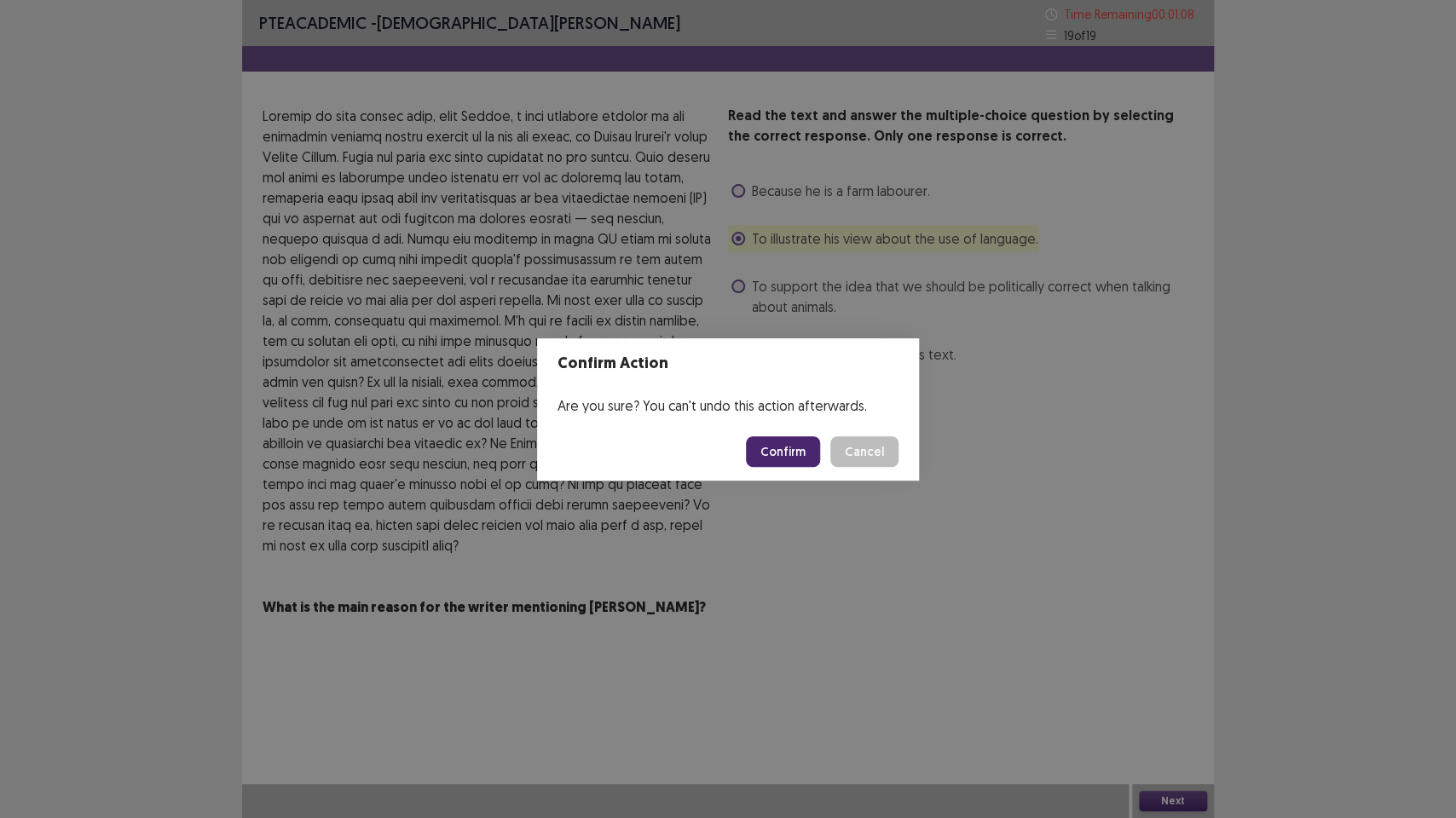
click at [784, 451] on button "Confirm" at bounding box center [783, 452] width 74 height 31
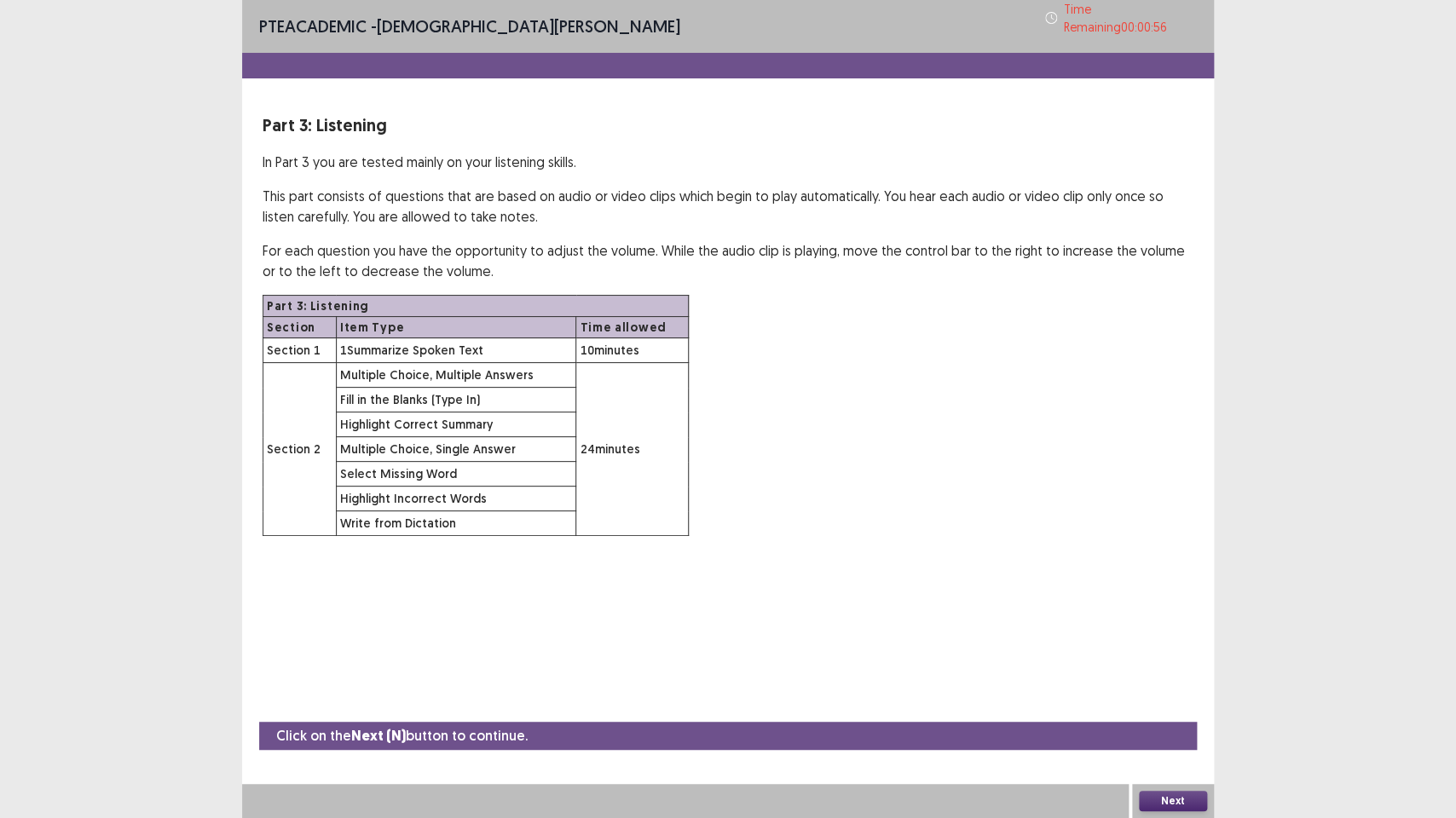
click at [1166, 611] on button "Next" at bounding box center [1173, 802] width 68 height 21
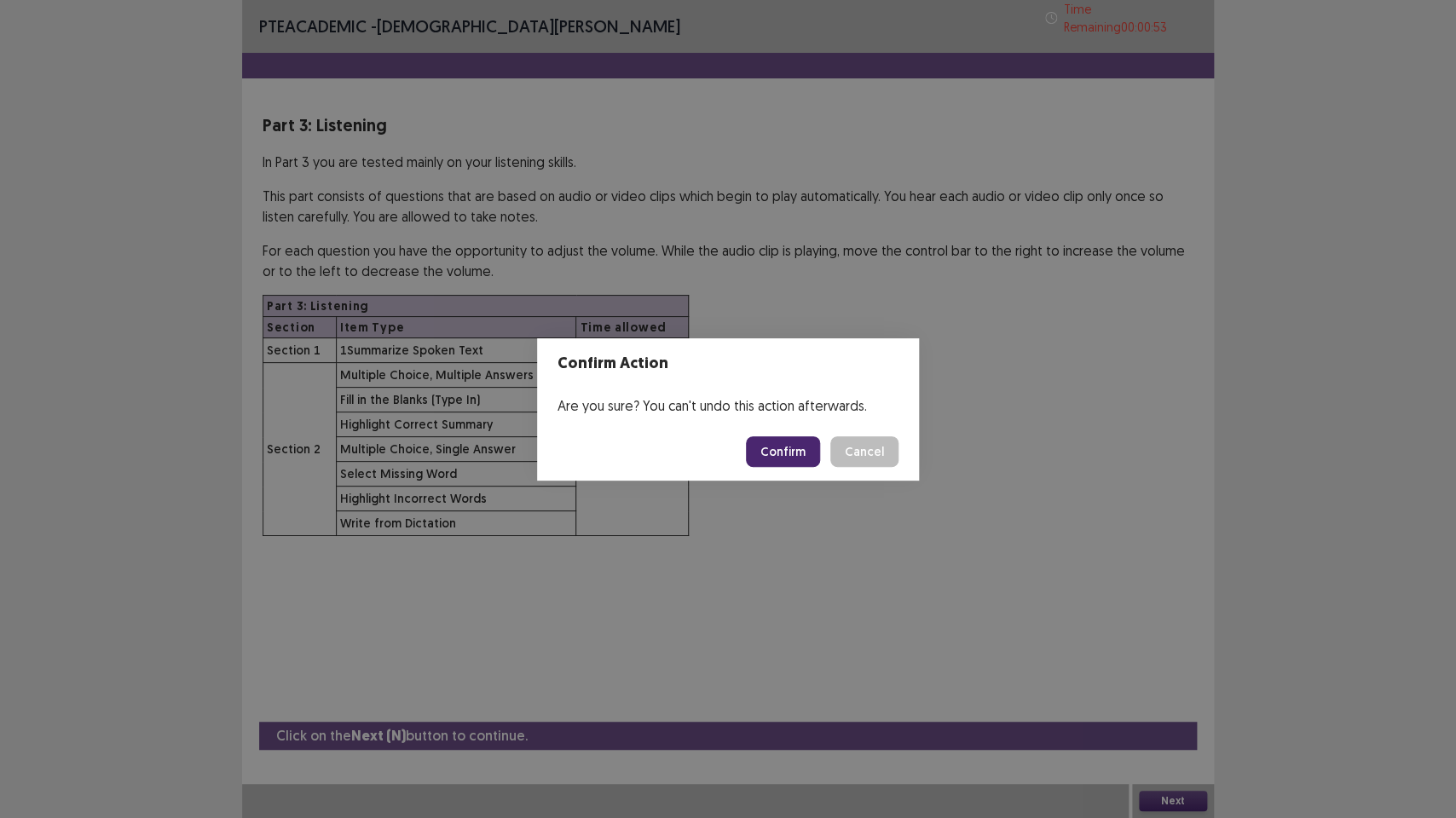
click at [791, 448] on button "Confirm" at bounding box center [783, 452] width 74 height 31
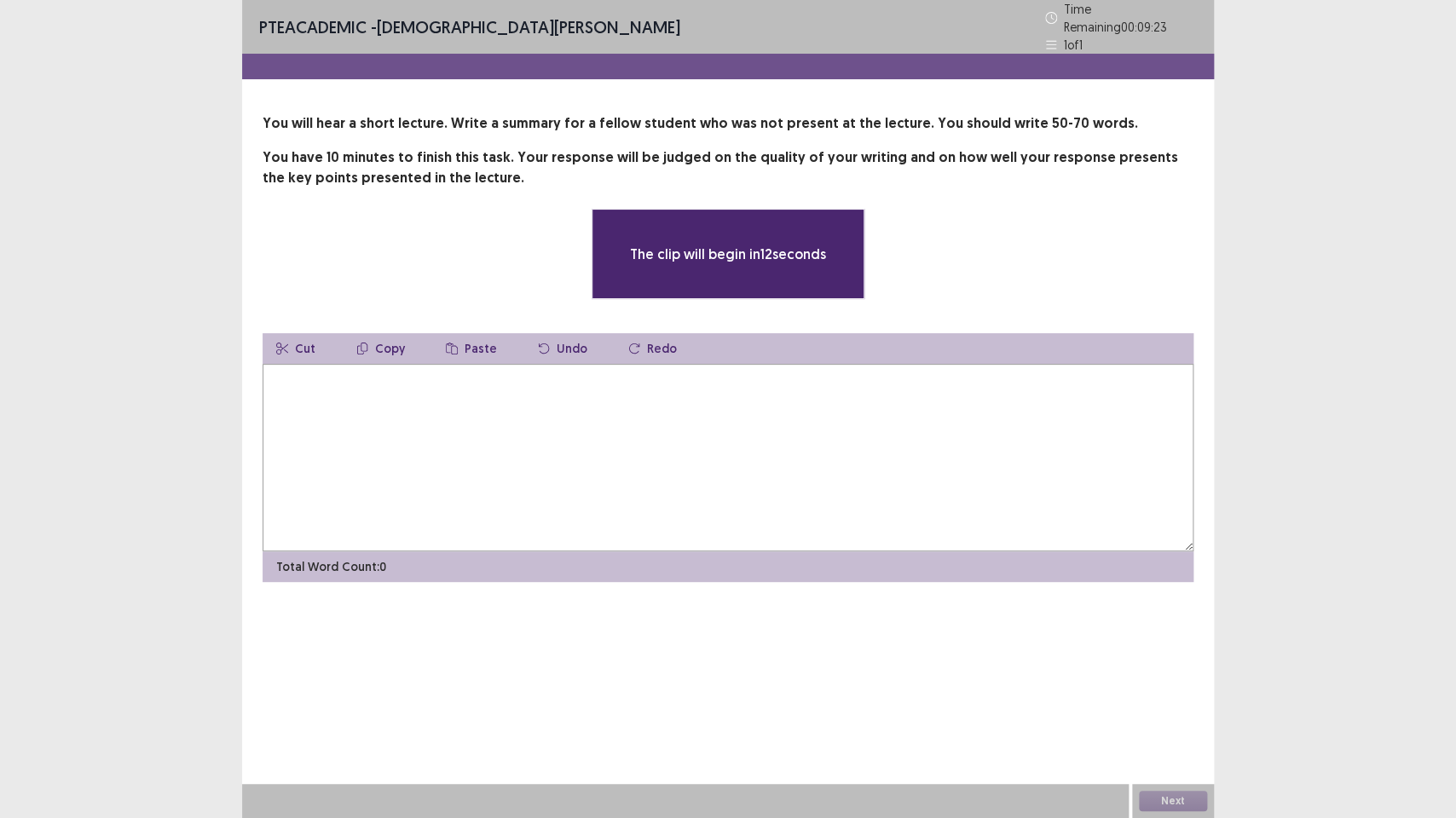
click at [791, 448] on textarea at bounding box center [728, 457] width 931 height 187
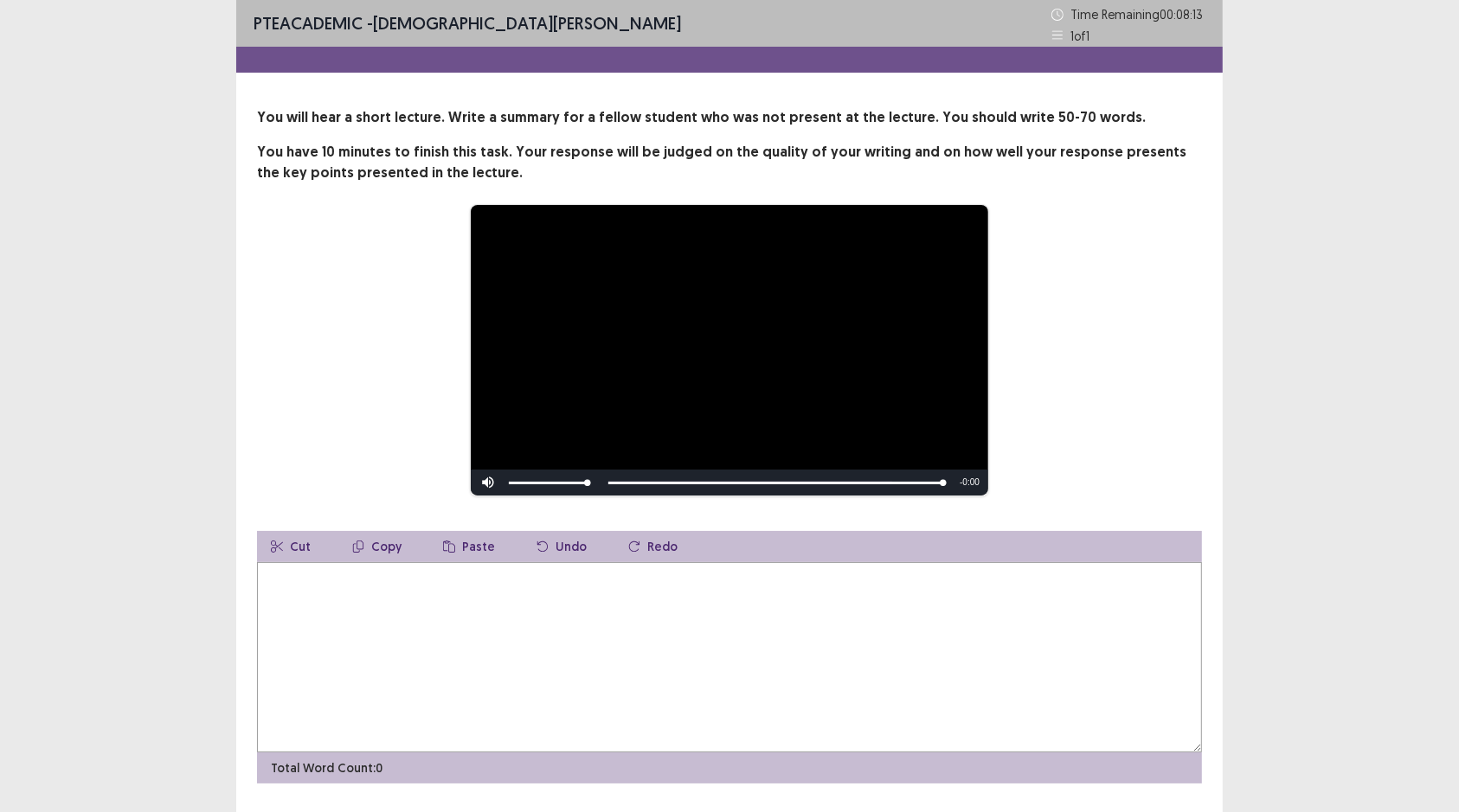
click at [301, 601] on textarea at bounding box center [730, 657] width 945 height 190
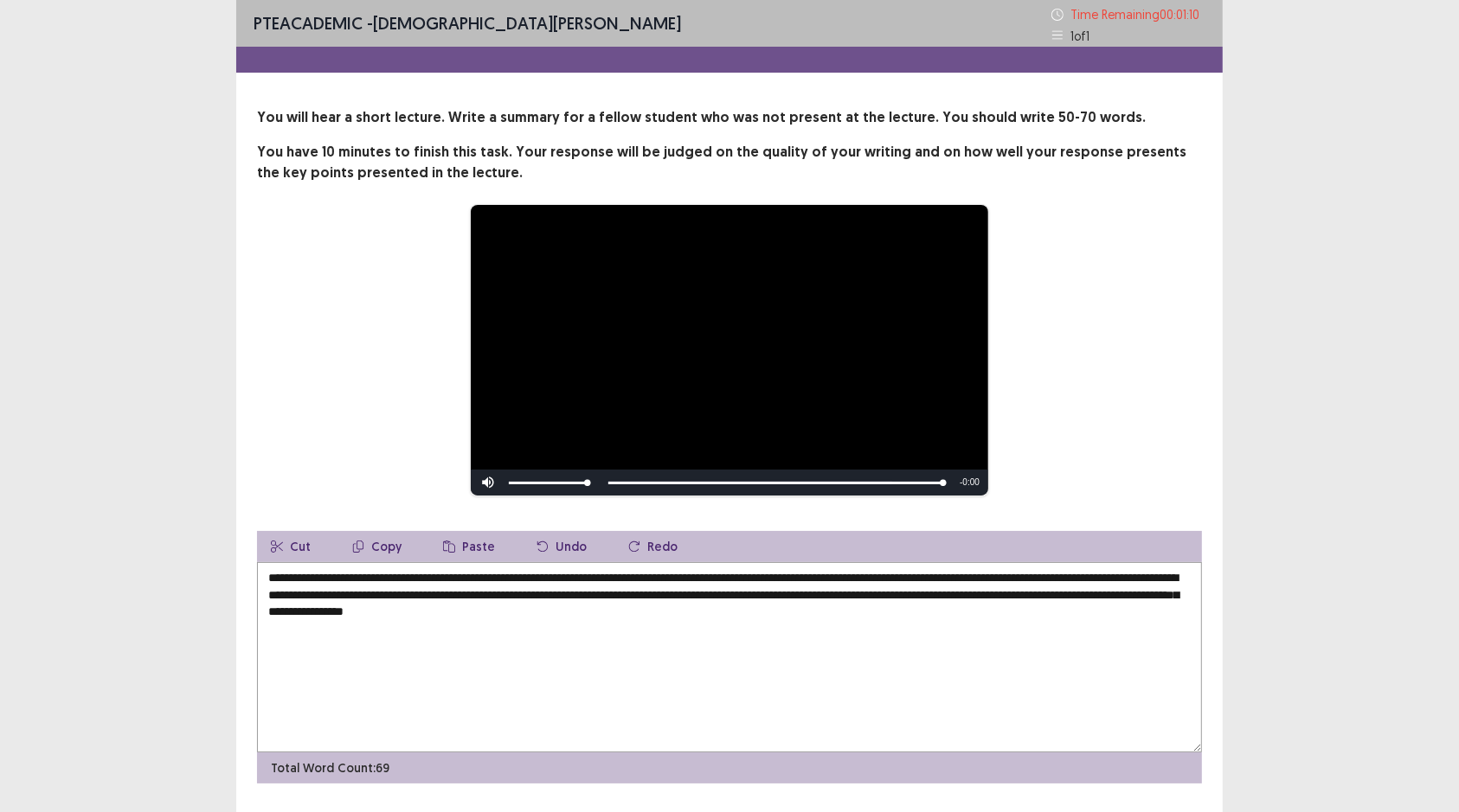
click at [803, 620] on textarea "**********" at bounding box center [730, 657] width 945 height 190
click at [493, 596] on textarea "**********" at bounding box center [730, 657] width 945 height 190
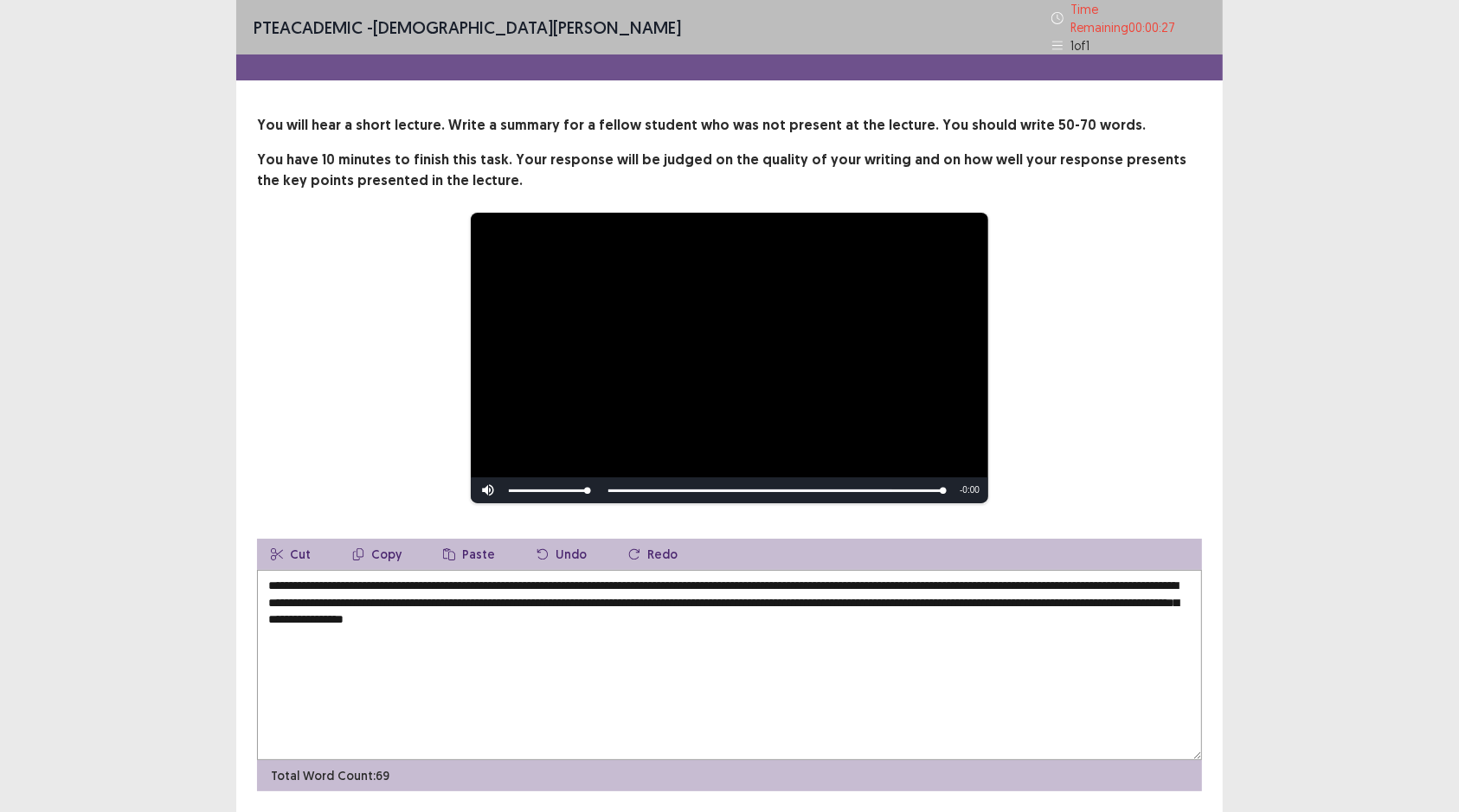
click at [571, 620] on textarea "**********" at bounding box center [730, 665] width 945 height 190
click at [606, 620] on textarea "**********" at bounding box center [730, 665] width 945 height 190
click at [872, 620] on textarea "**********" at bounding box center [730, 665] width 945 height 190
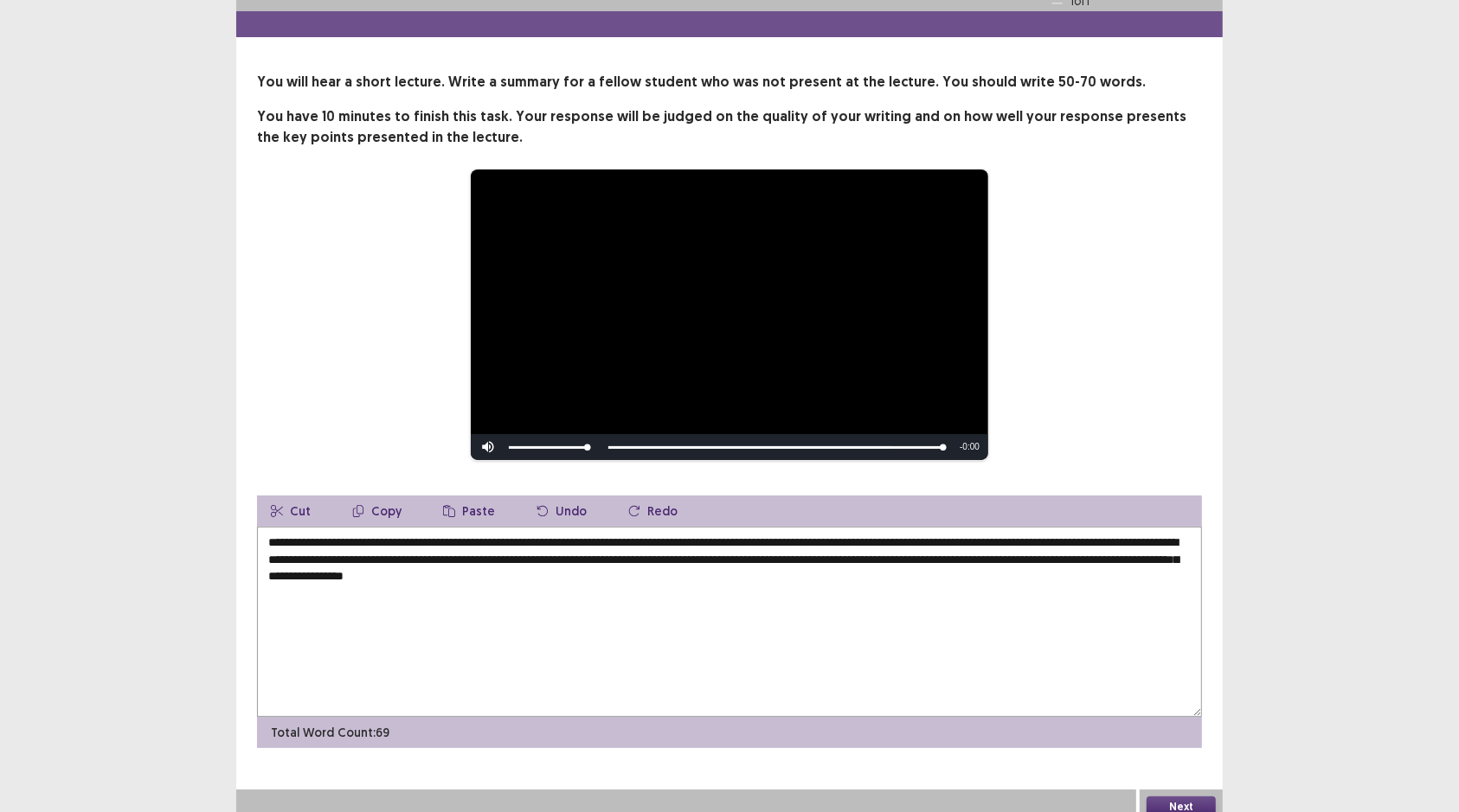
scroll to position [49, 0]
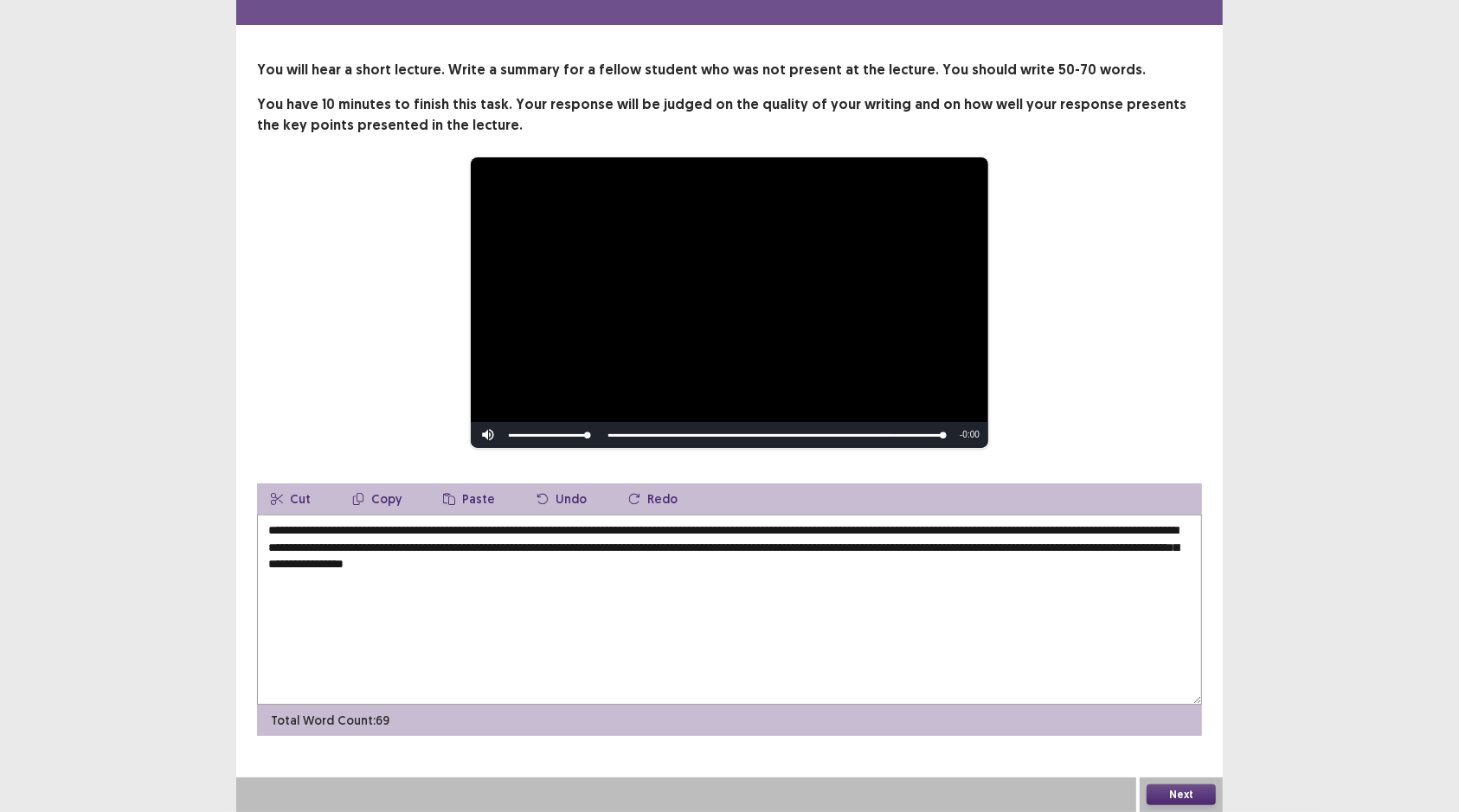
type textarea "**********"
click at [1192, 620] on button "Next" at bounding box center [1181, 795] width 69 height 21
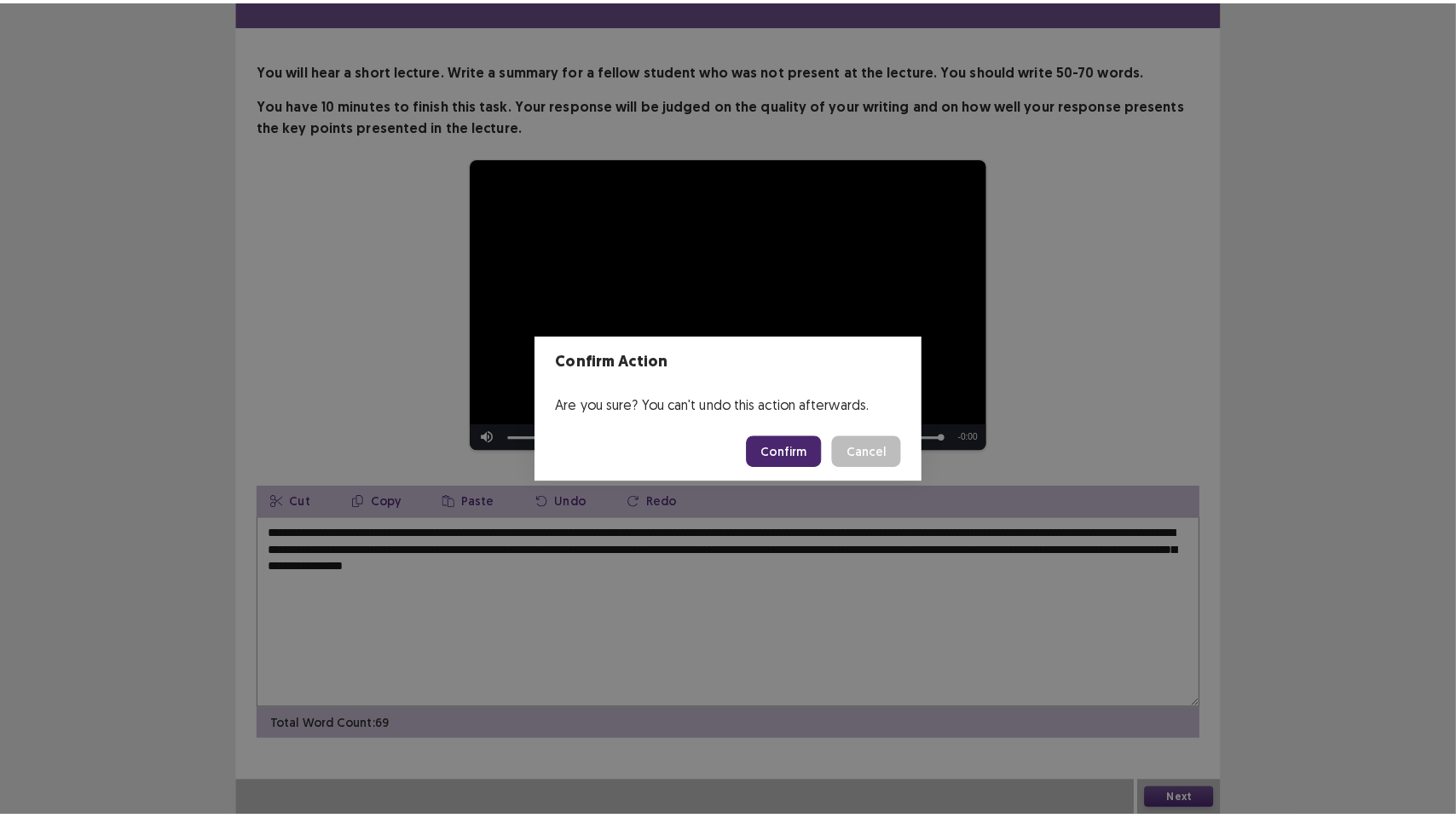
scroll to position [30, 0]
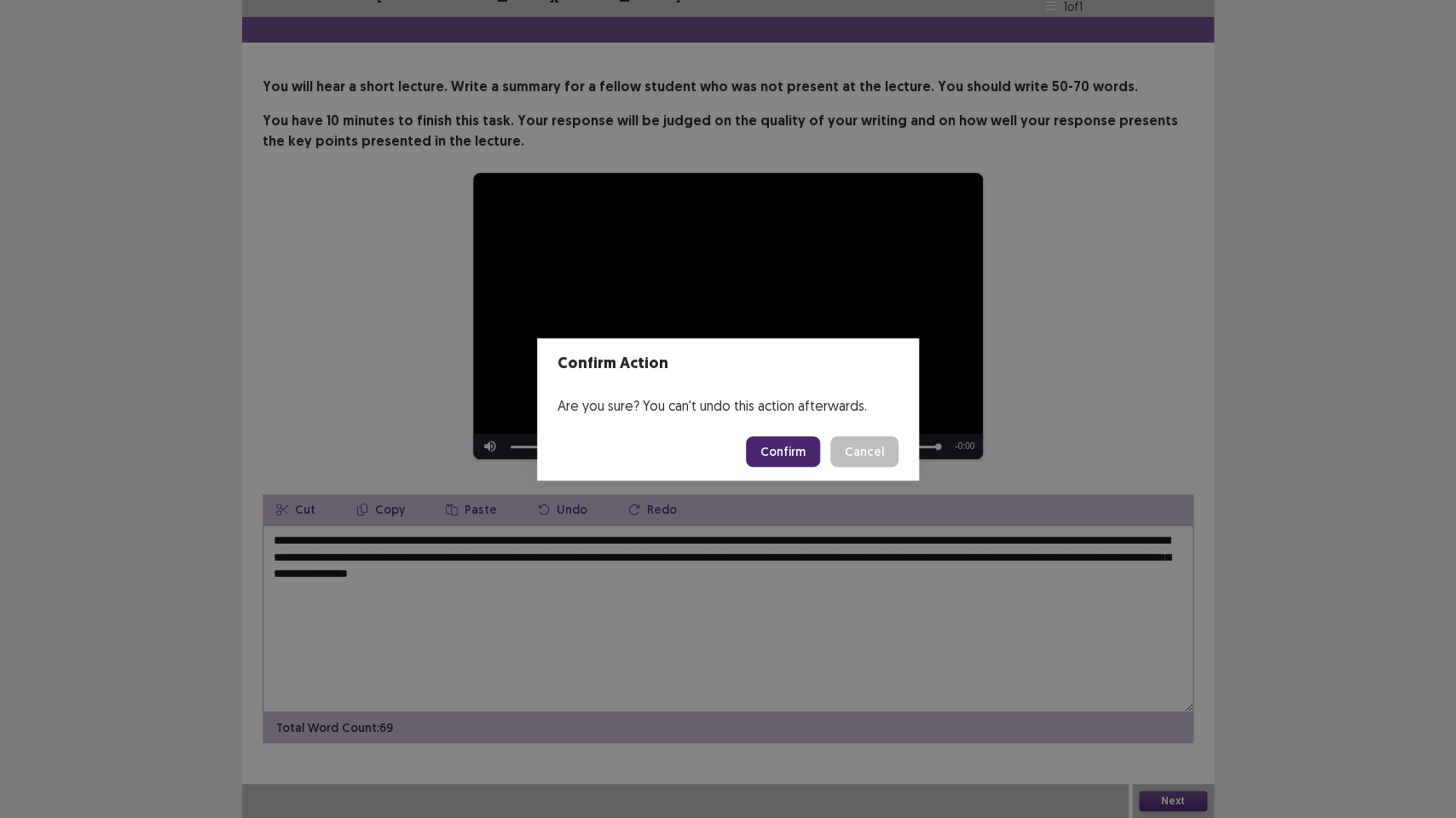
click at [789, 455] on button "Confirm" at bounding box center [783, 452] width 74 height 31
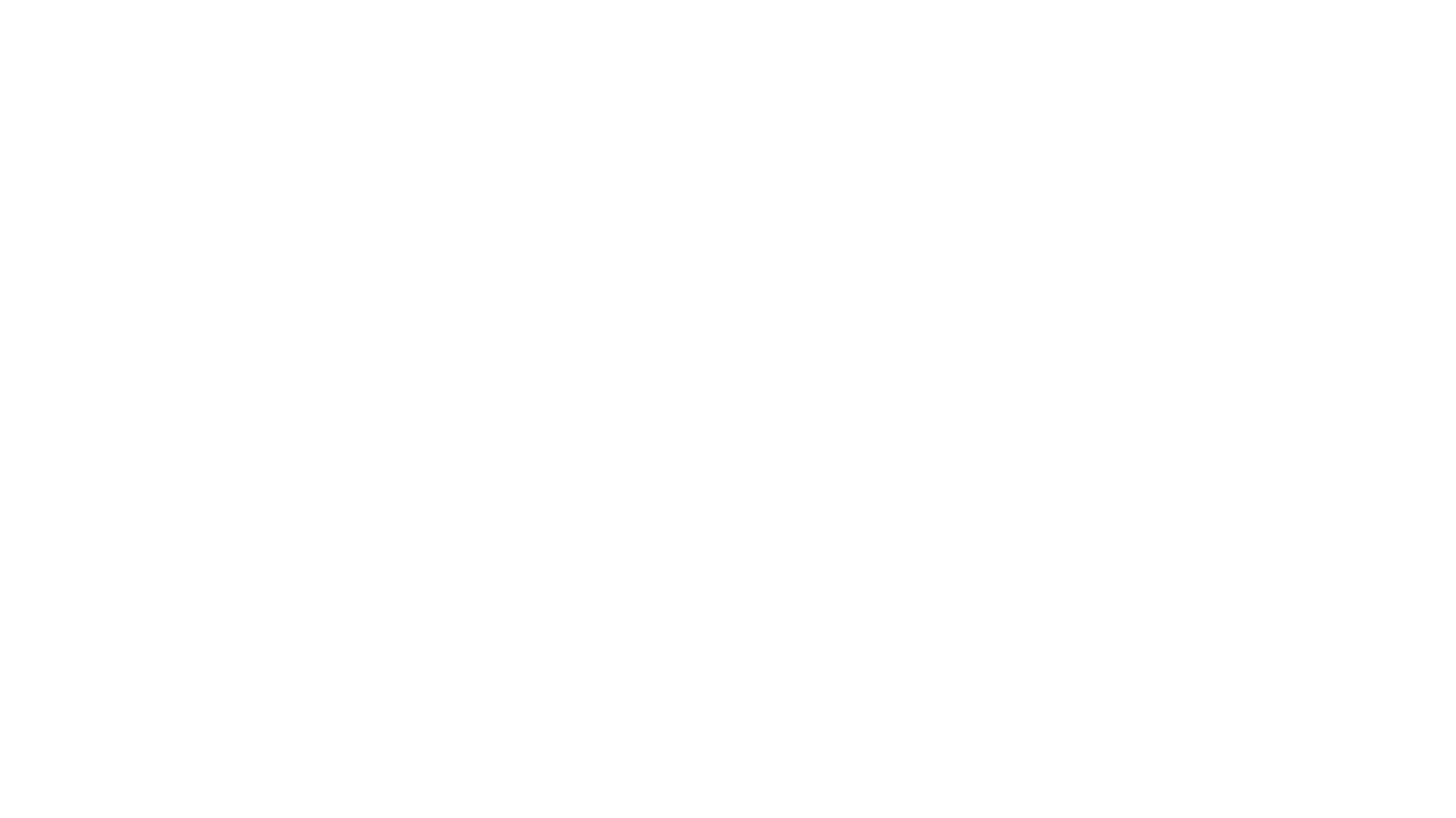
scroll to position [0, 0]
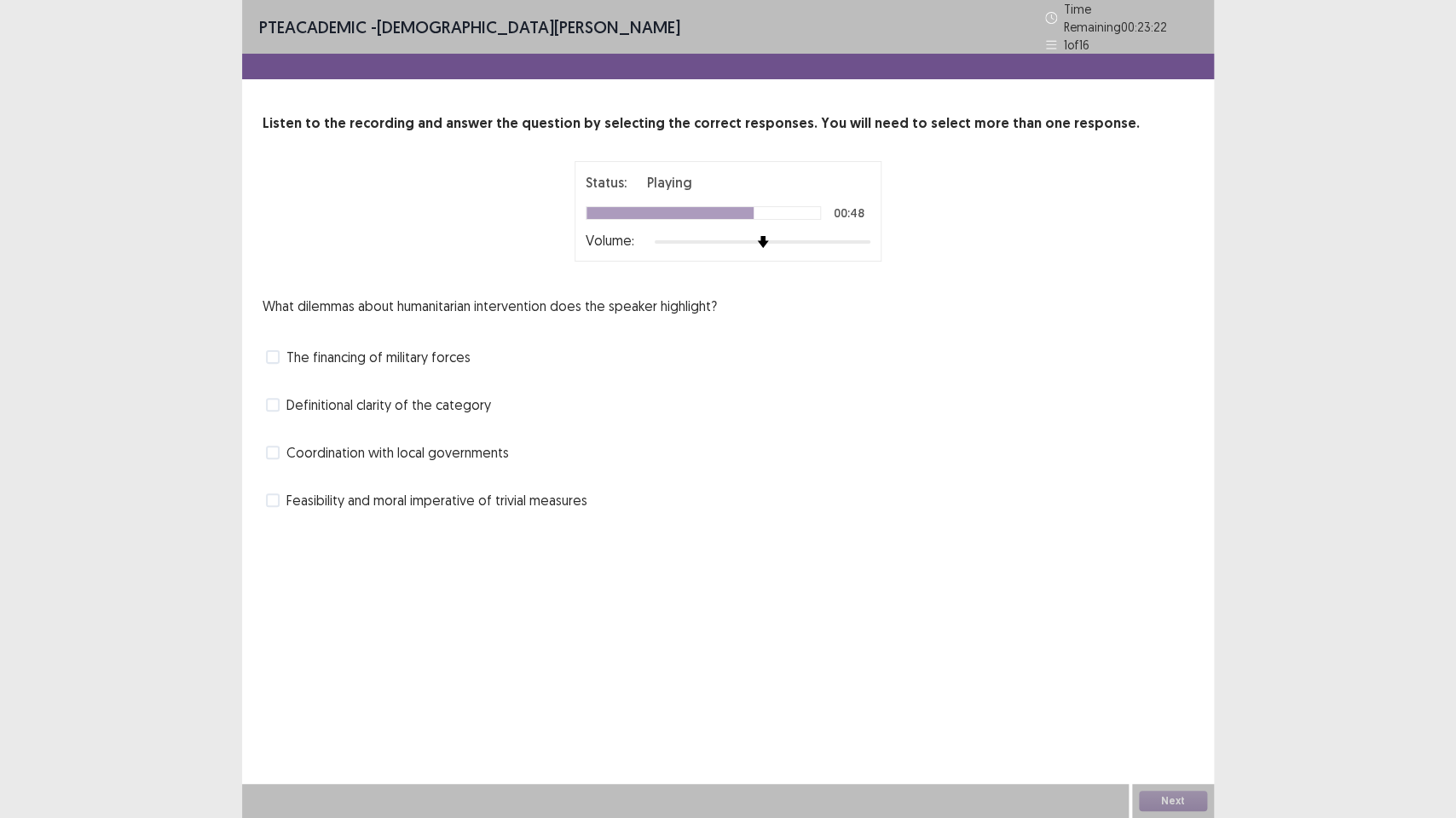
click at [273, 446] on span at bounding box center [273, 453] width 14 height 14
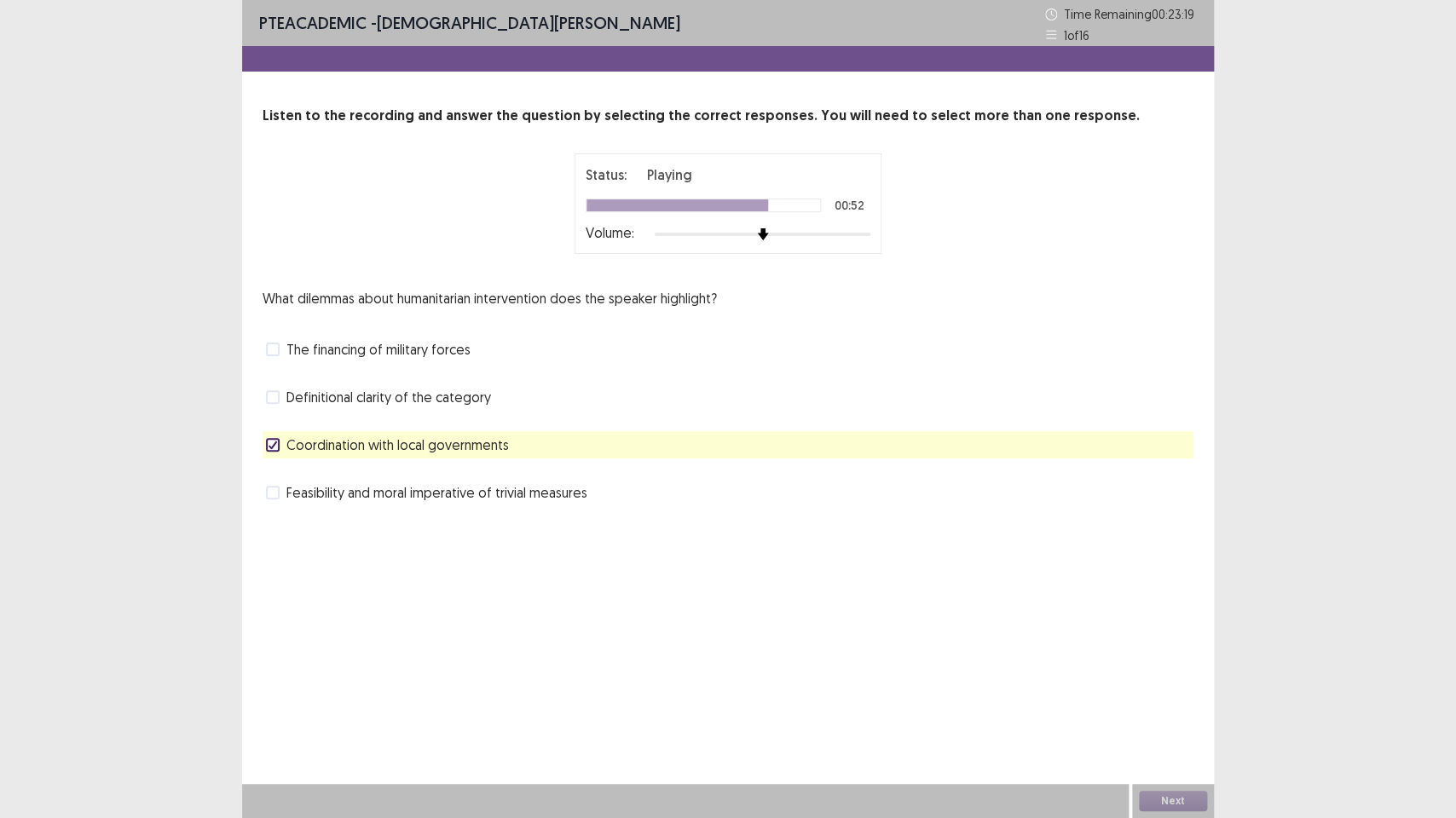
click at [274, 347] on span at bounding box center [273, 349] width 14 height 14
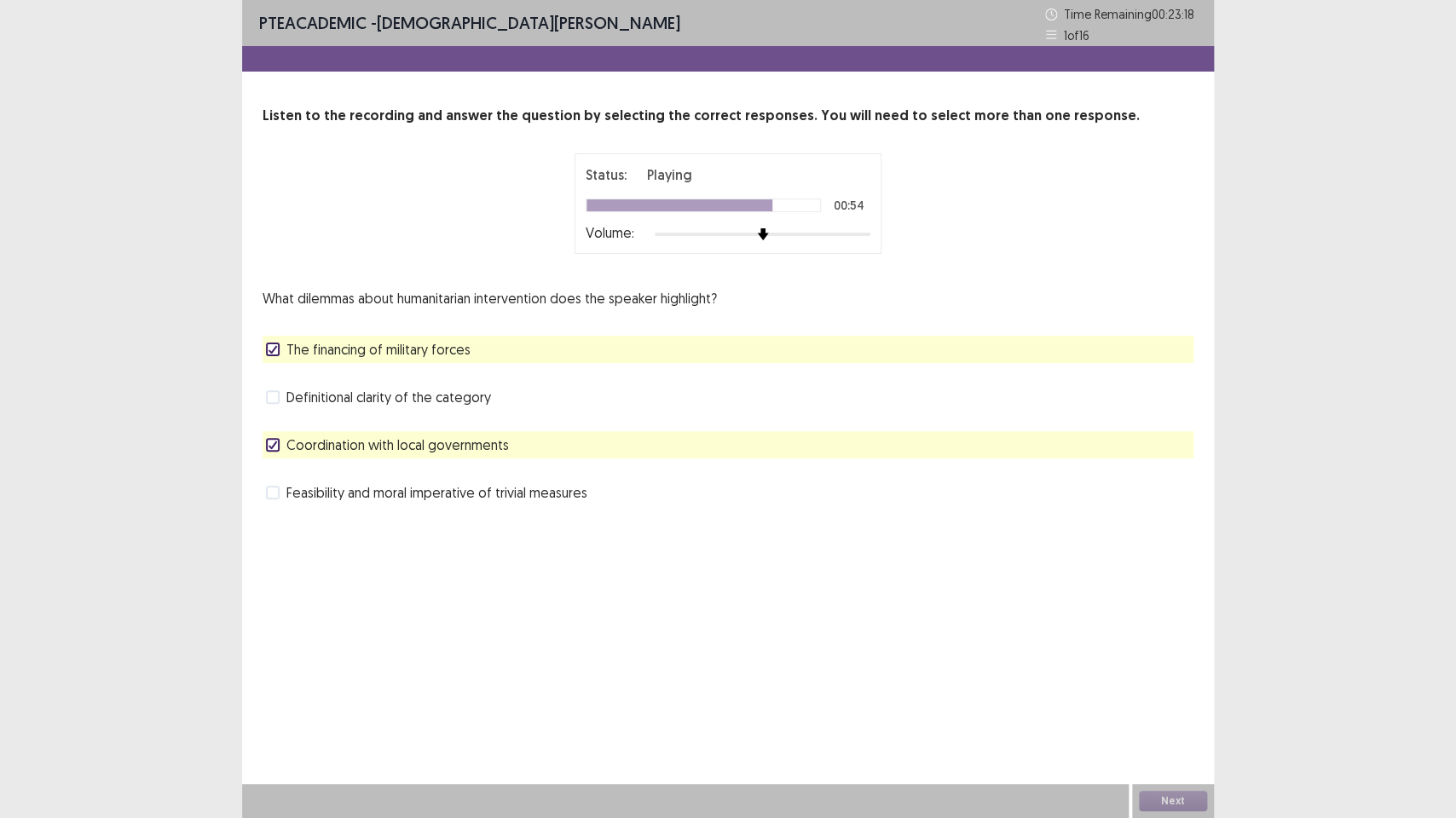
click at [274, 347] on icon at bounding box center [273, 349] width 10 height 9
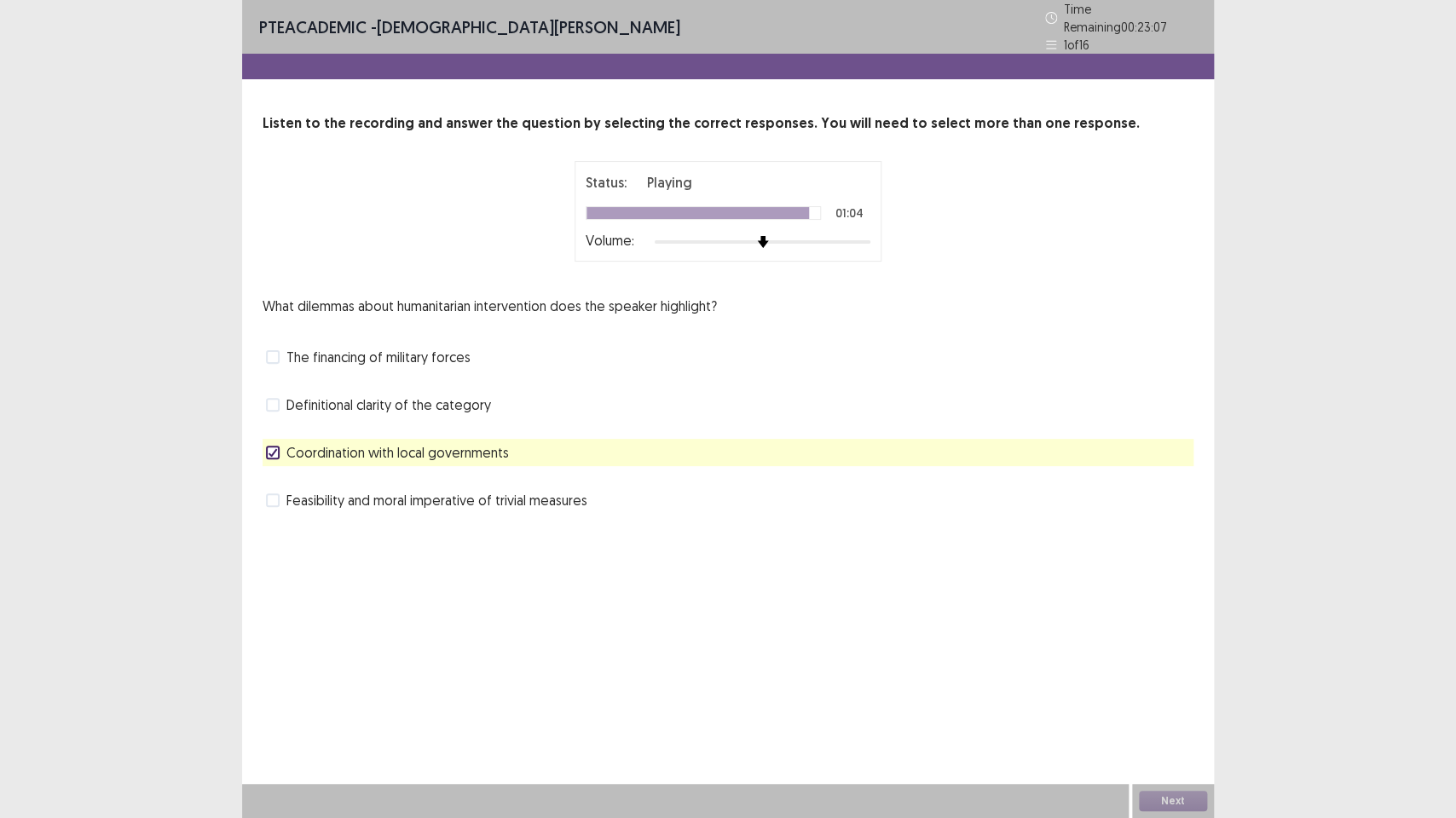
click at [272, 398] on span at bounding box center [273, 405] width 14 height 14
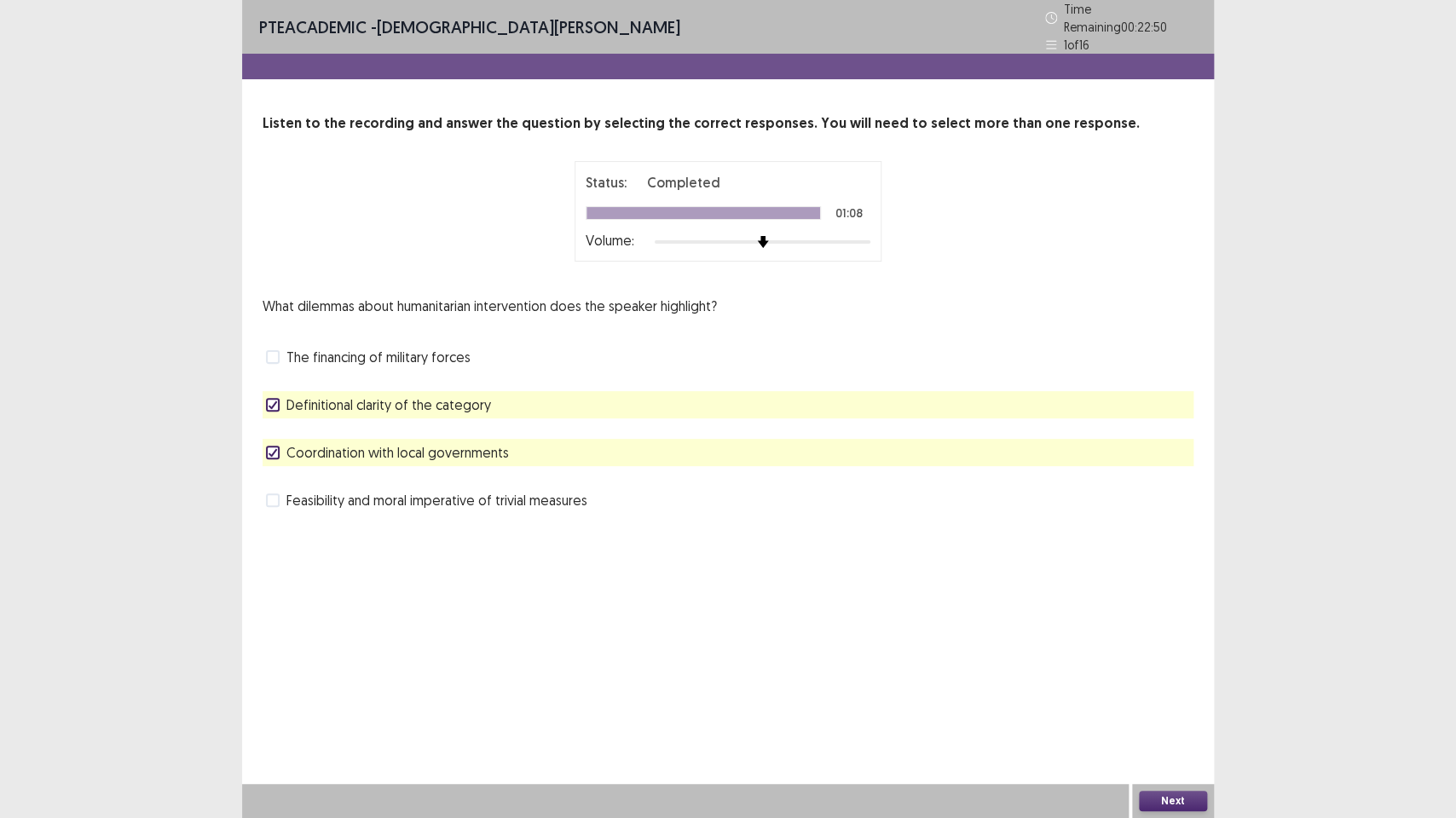
click at [1166, 611] on button "Next" at bounding box center [1173, 802] width 68 height 21
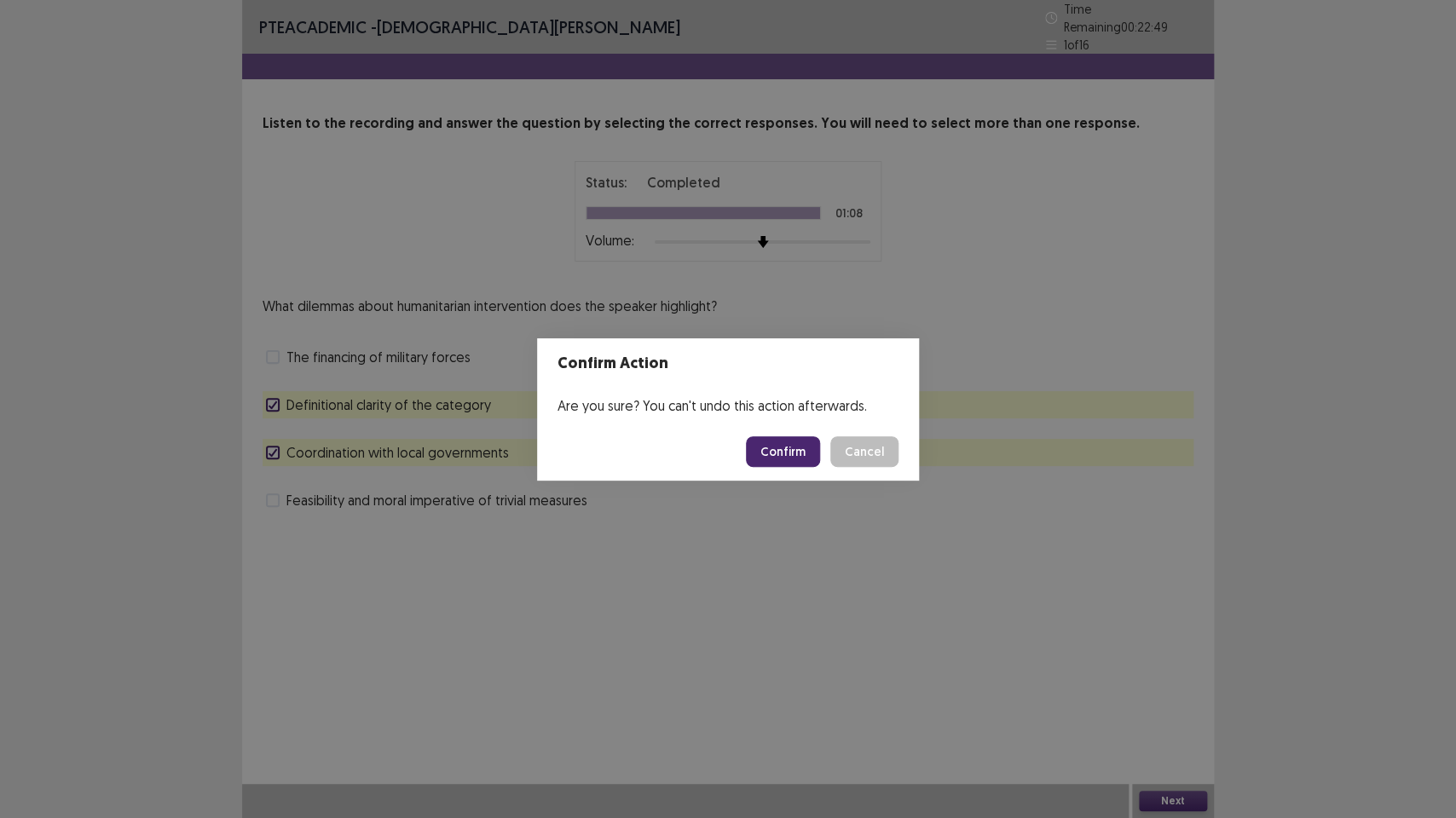
click at [783, 447] on button "Confirm" at bounding box center [783, 452] width 74 height 31
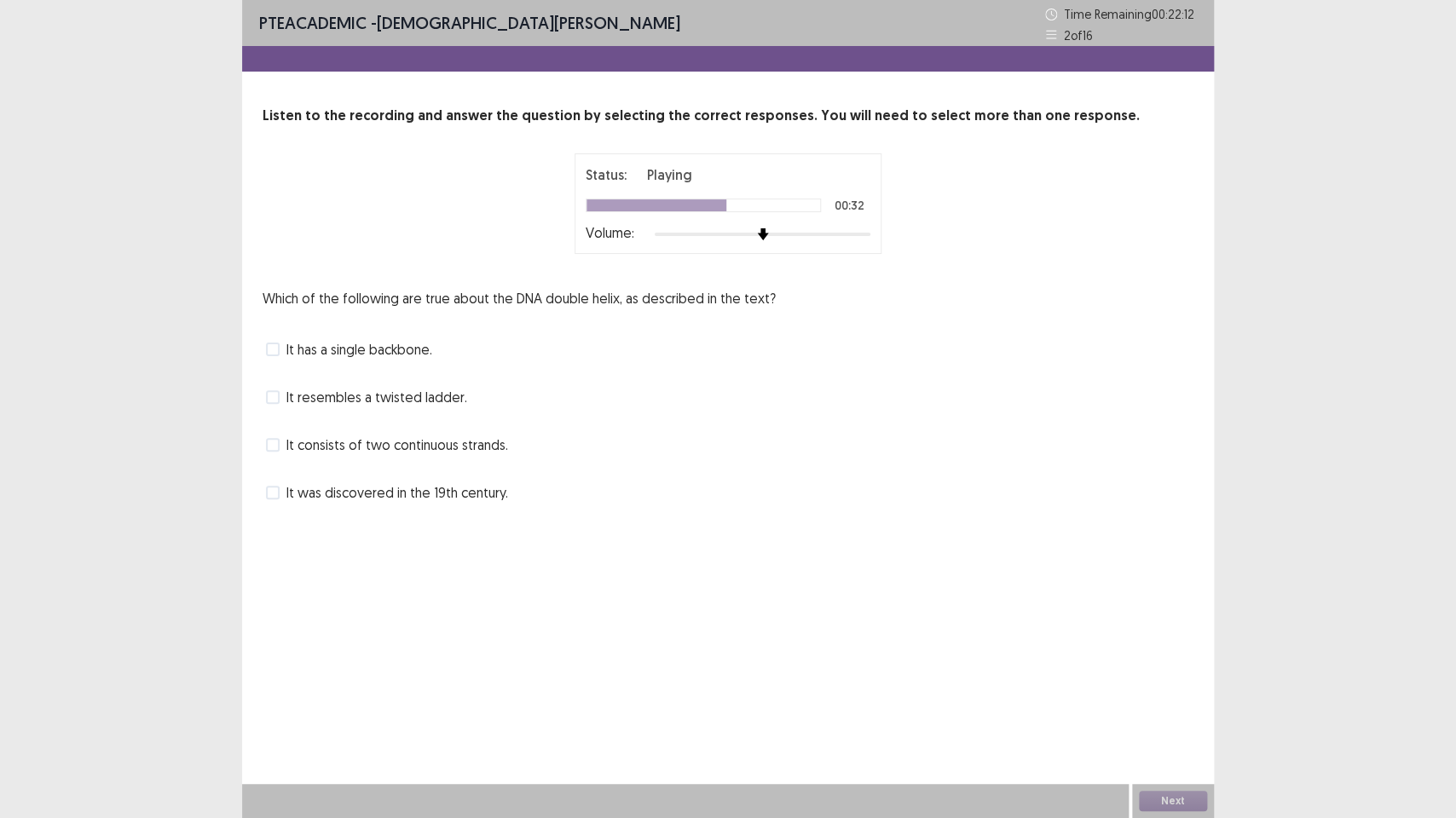
click at [277, 405] on label "It resembles a twisted ladder." at bounding box center [366, 397] width 201 height 21
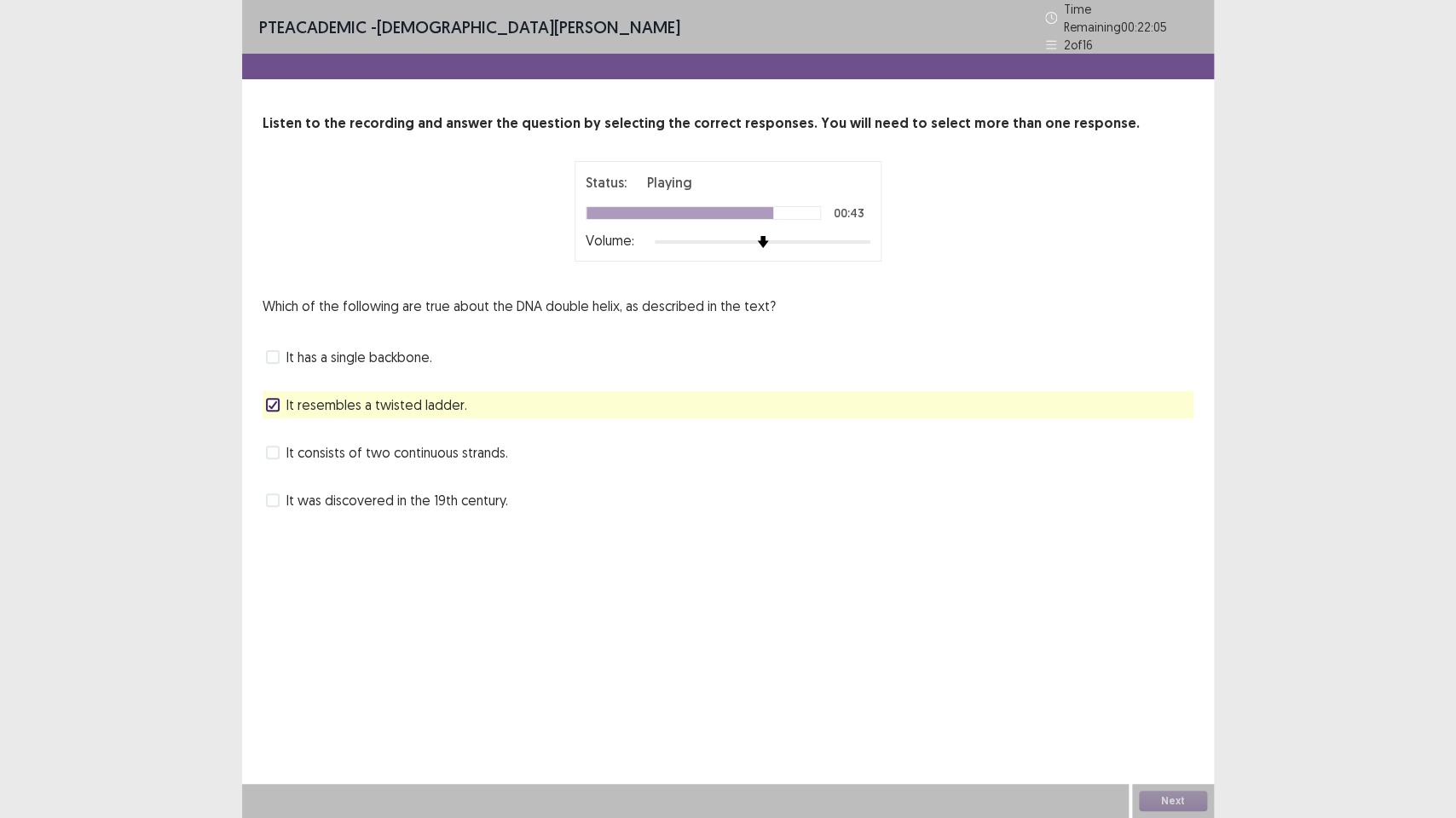
click at [286, 451] on label "It consists of two continuous strands." at bounding box center [387, 453] width 242 height 21
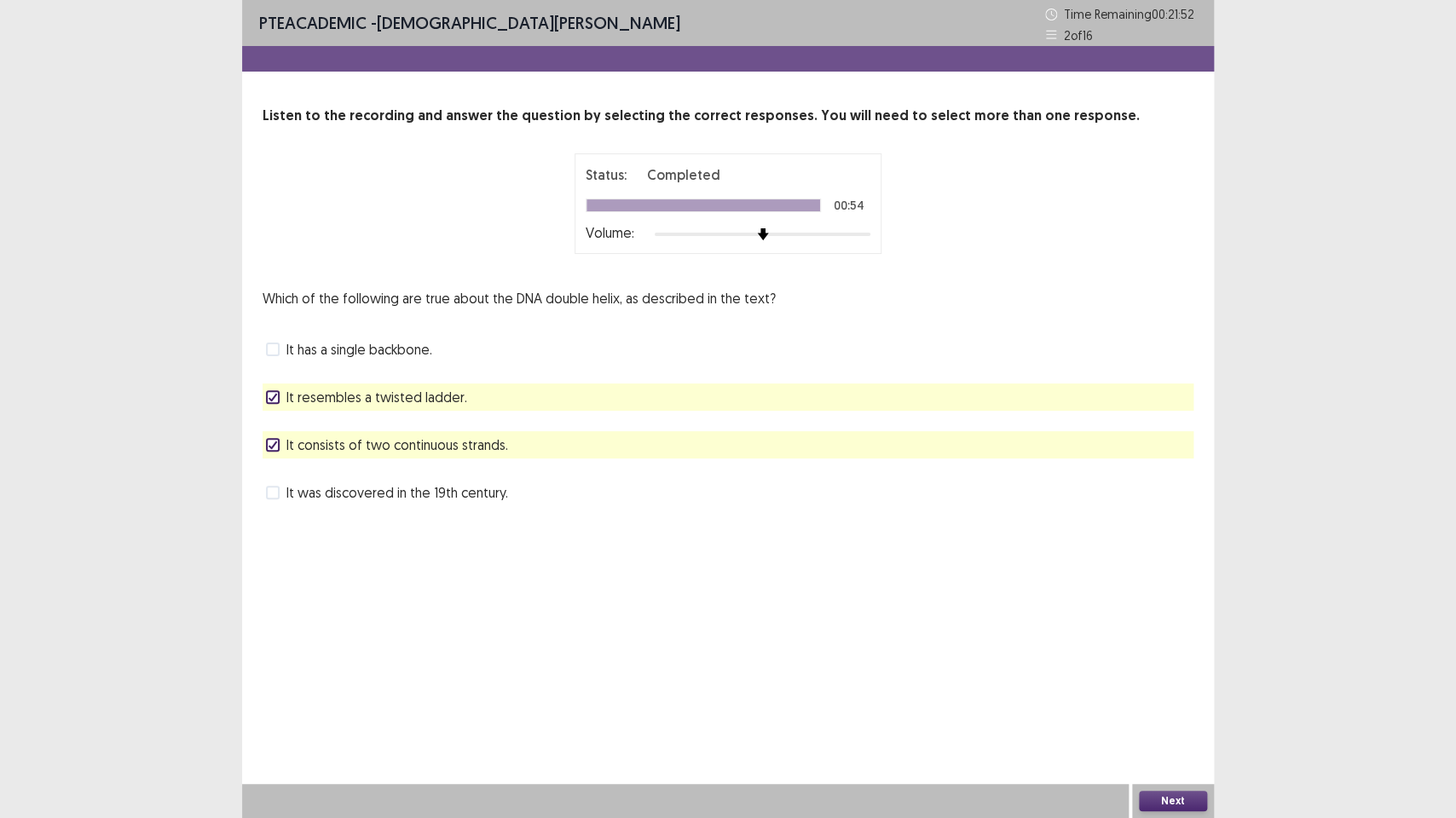
click at [1179, 611] on button "Next" at bounding box center [1173, 802] width 68 height 21
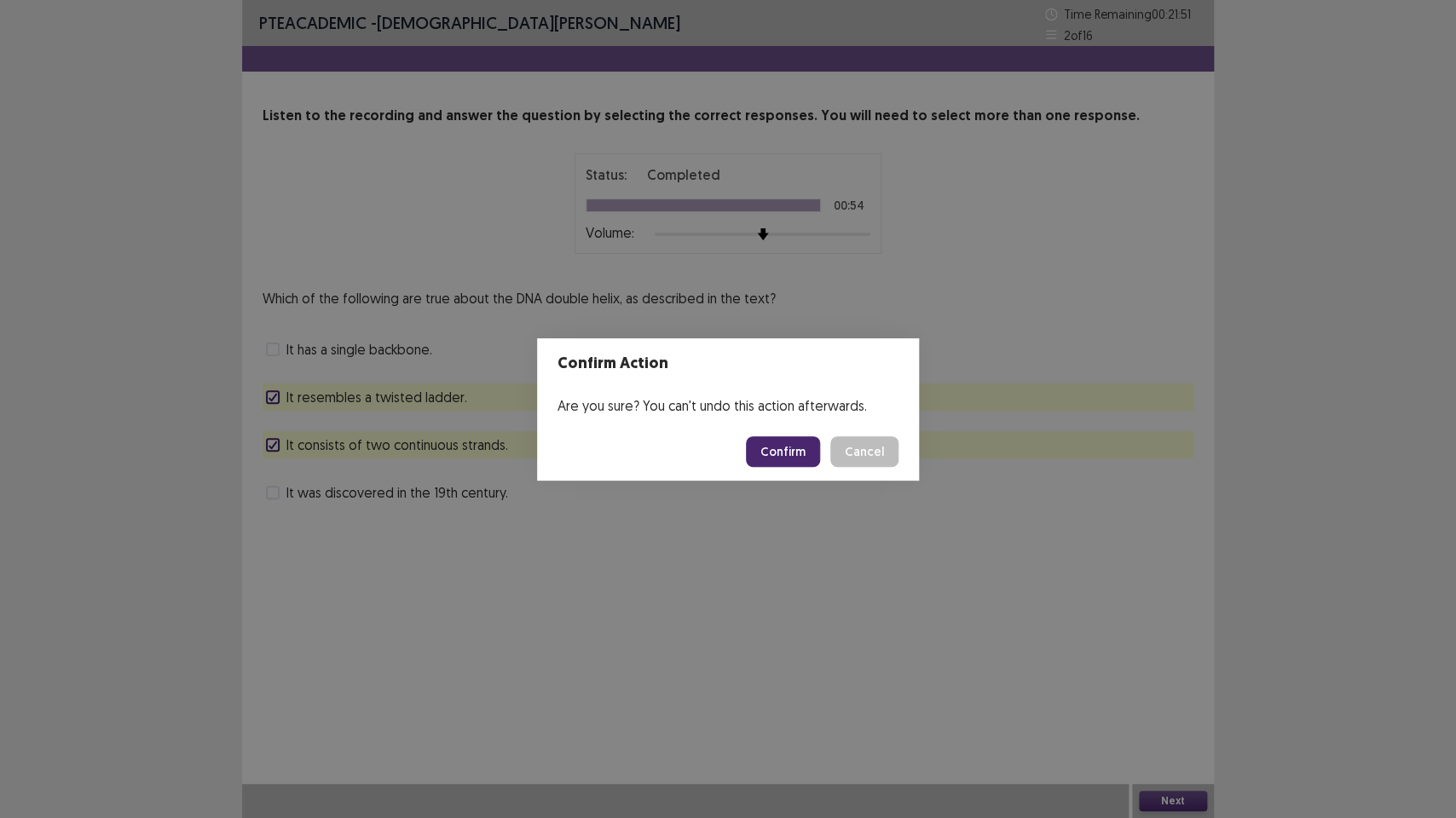
click at [796, 452] on button "Confirm" at bounding box center [783, 452] width 74 height 31
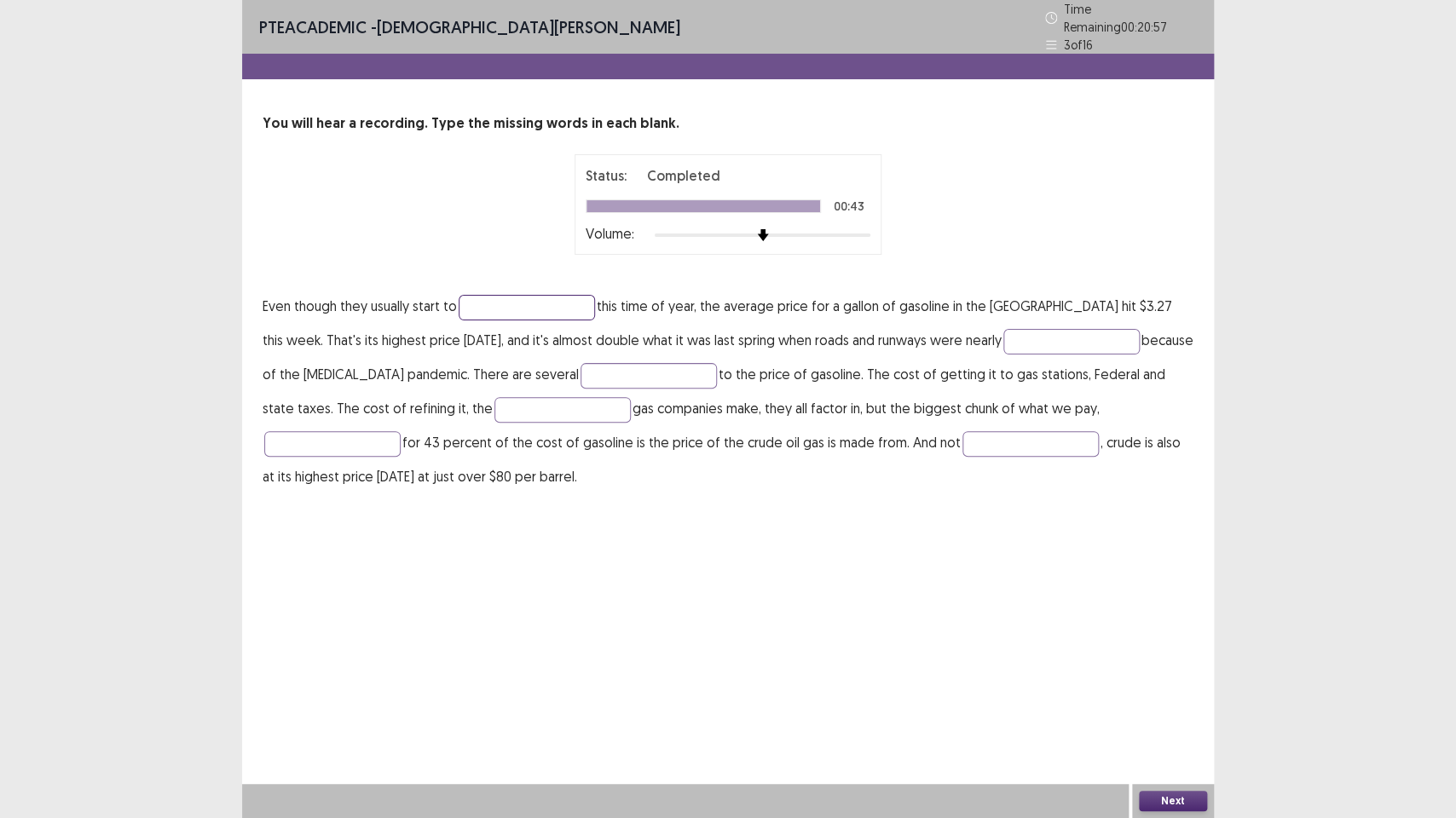
click at [561, 310] on input "text" at bounding box center [526, 308] width 136 height 26
type input "*******"
click at [1017, 340] on input "text" at bounding box center [1071, 342] width 136 height 26
type input "*****"
click at [494, 407] on input "text" at bounding box center [562, 410] width 136 height 26
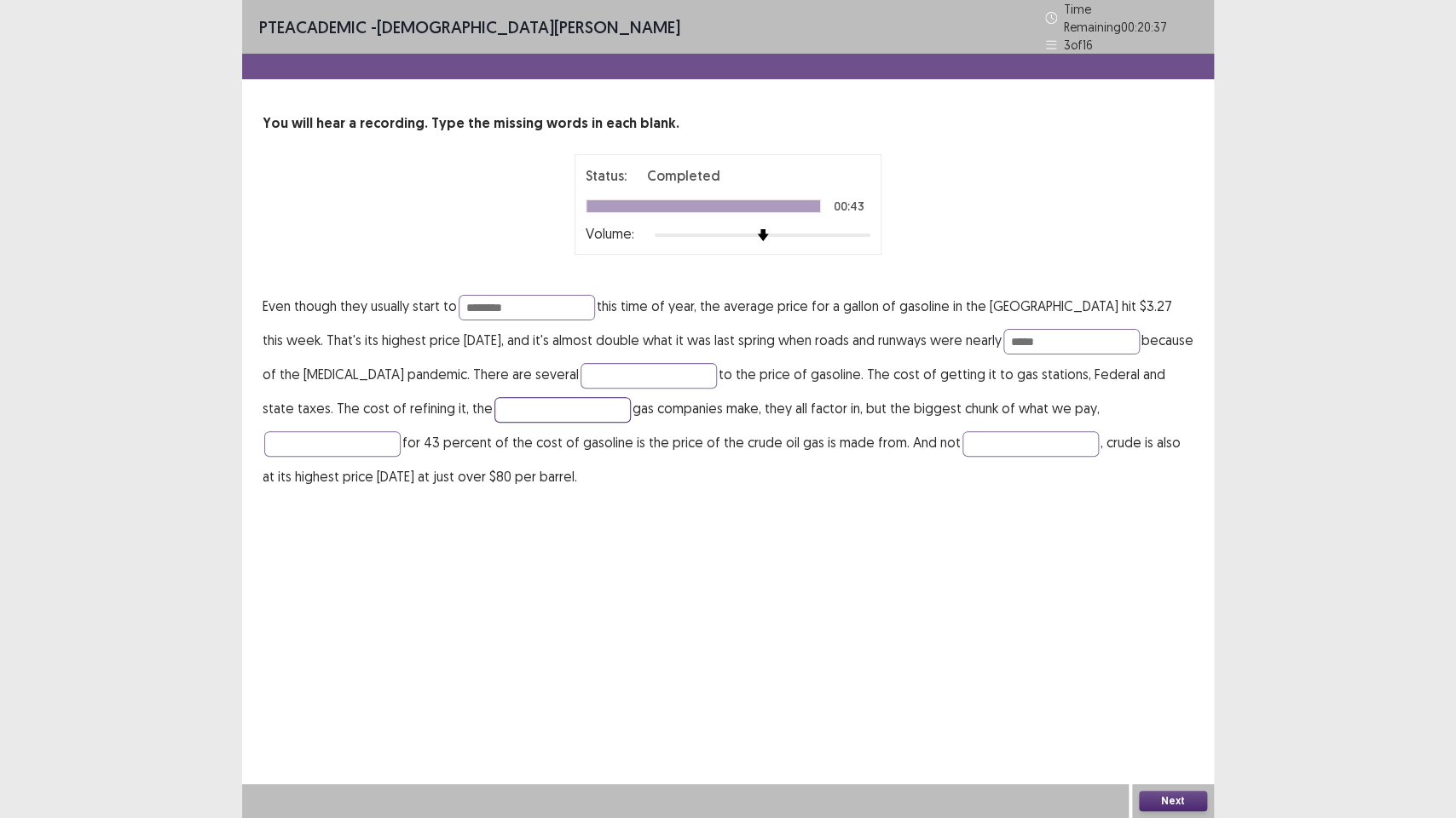
click at [494, 407] on input "text" at bounding box center [562, 410] width 136 height 26
type input "******"
click at [400, 431] on input "text" at bounding box center [332, 444] width 136 height 26
type input "*********"
click at [962, 439] on input "text" at bounding box center [1030, 444] width 136 height 26
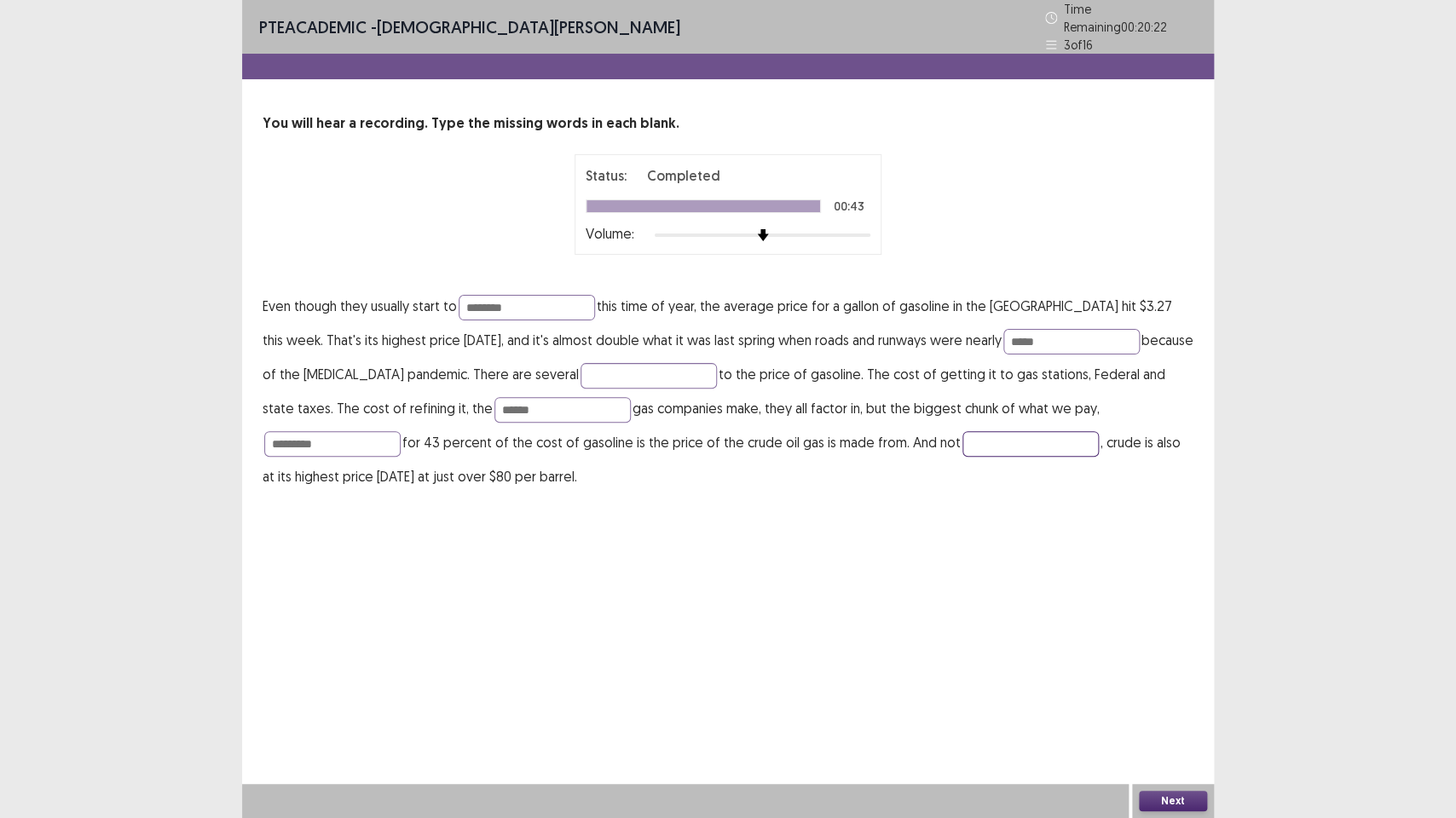
click at [962, 439] on input "text" at bounding box center [1030, 444] width 136 height 26
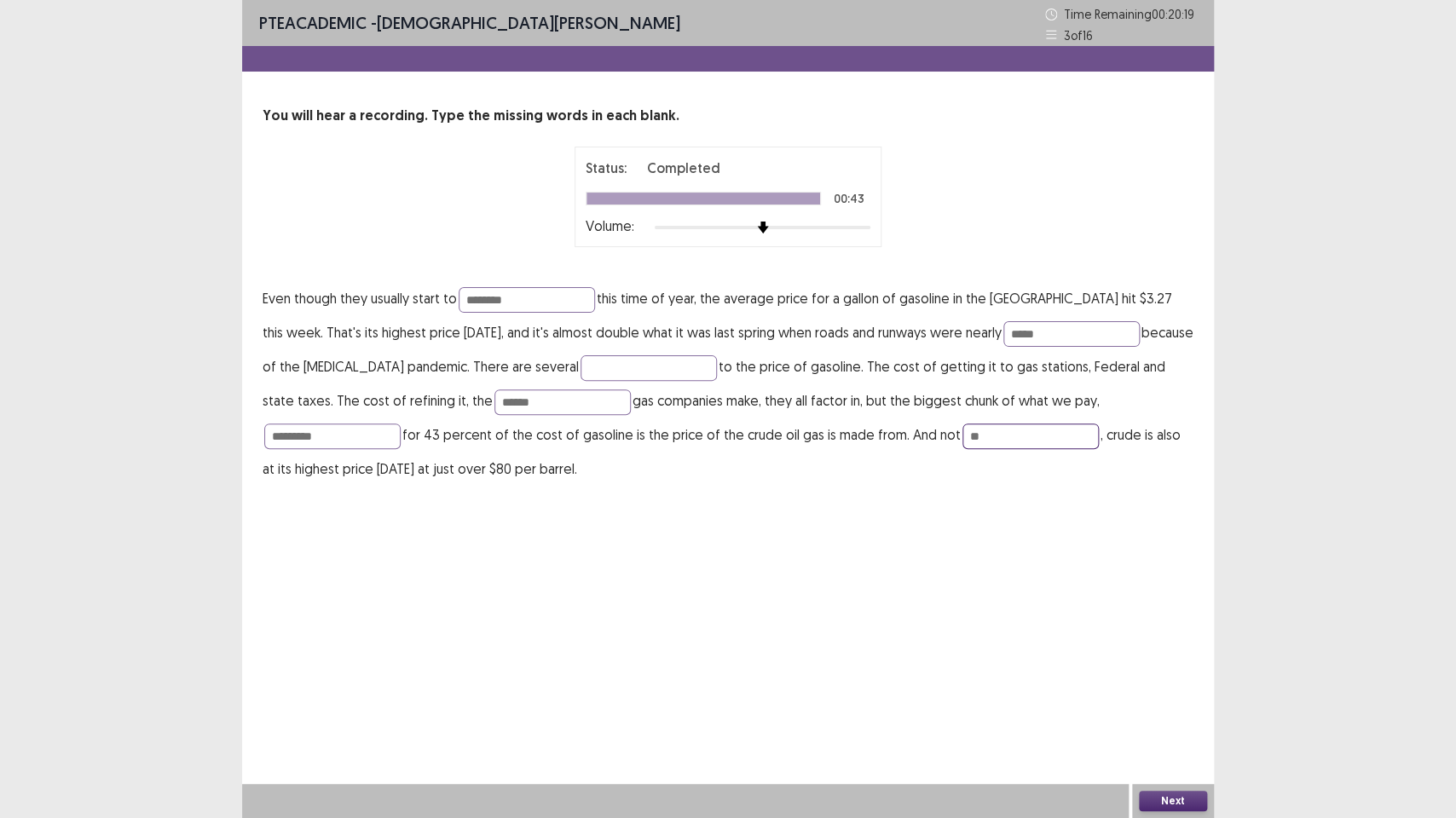
type input "**"
click at [755, 502] on div "PTE academic - [PERSON_NAME] Time Remaining 00 : 20 : 18 3 of 16 You will hear …" at bounding box center [728, 260] width 972 height 520
click at [580, 377] on input "text" at bounding box center [648, 368] width 136 height 26
type input "*****"
click at [494, 301] on input "*******" at bounding box center [526, 300] width 136 height 26
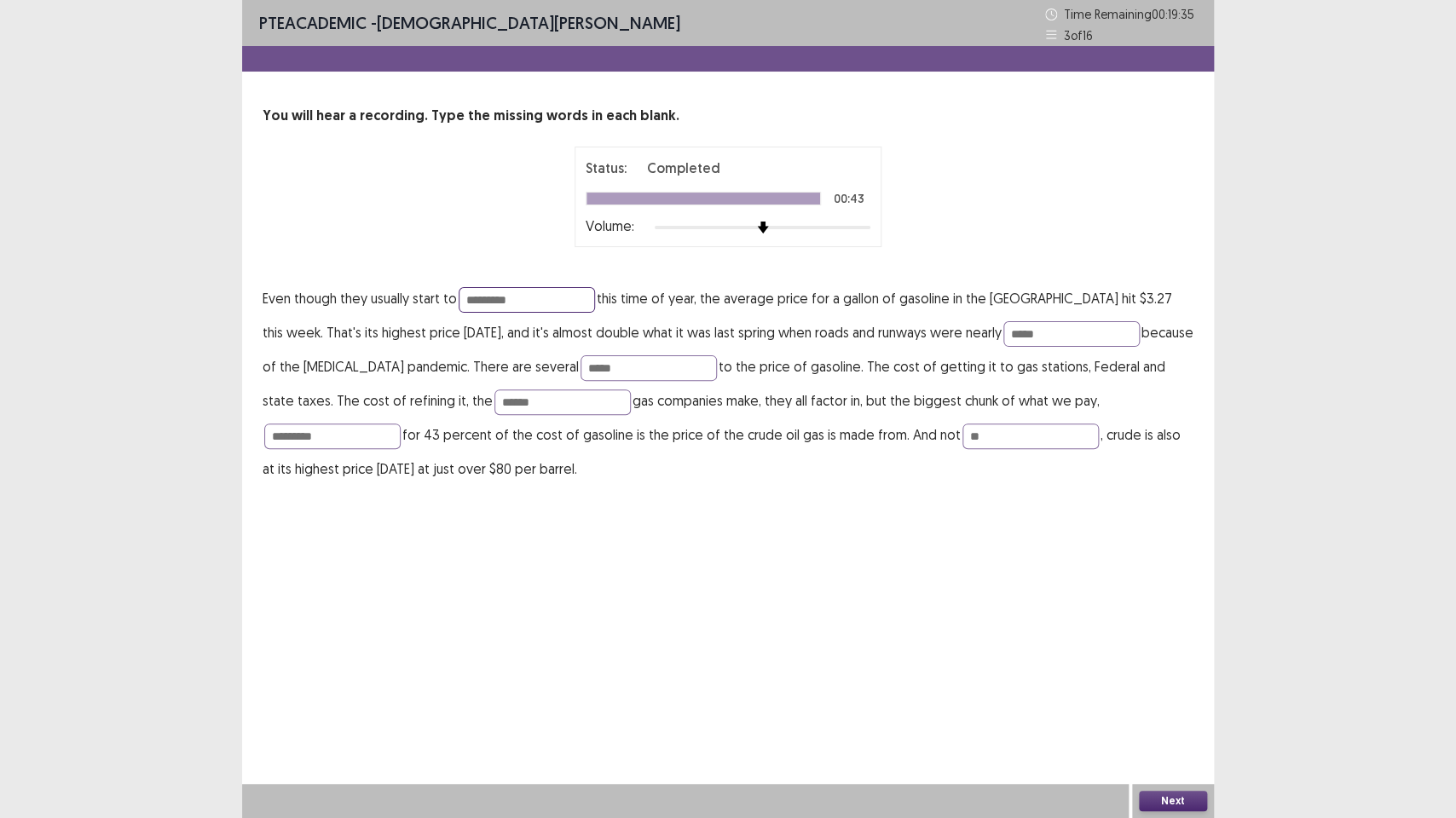
type input "********"
click at [575, 553] on div "PTE academic - [PERSON_NAME] Time Remaining 00 : 19 : 35 3 of 16 You will hear …" at bounding box center [728, 409] width 972 height 818
click at [1170, 611] on button "Next" at bounding box center [1173, 802] width 68 height 21
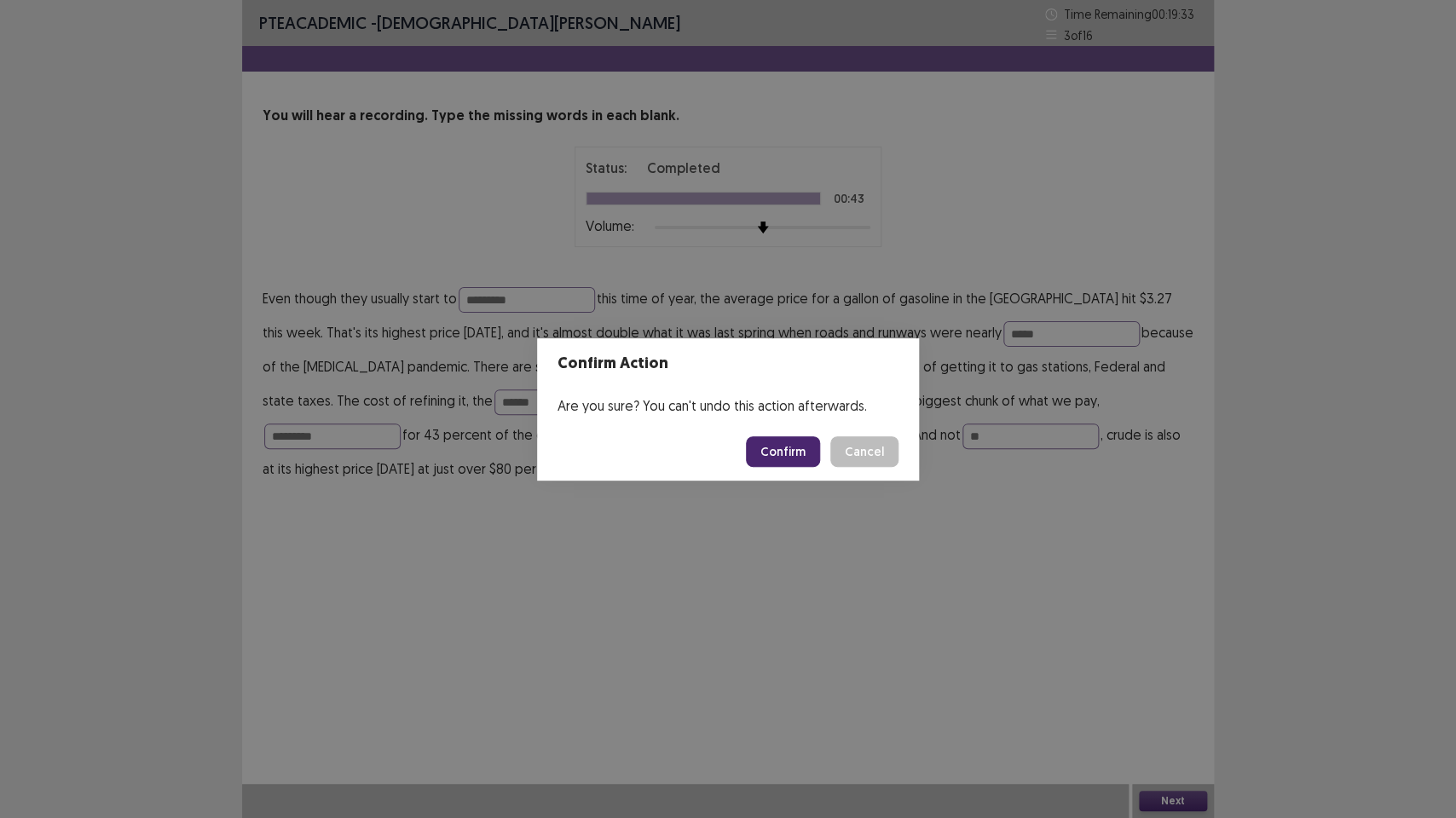
click at [766, 448] on button "Confirm" at bounding box center [783, 452] width 74 height 31
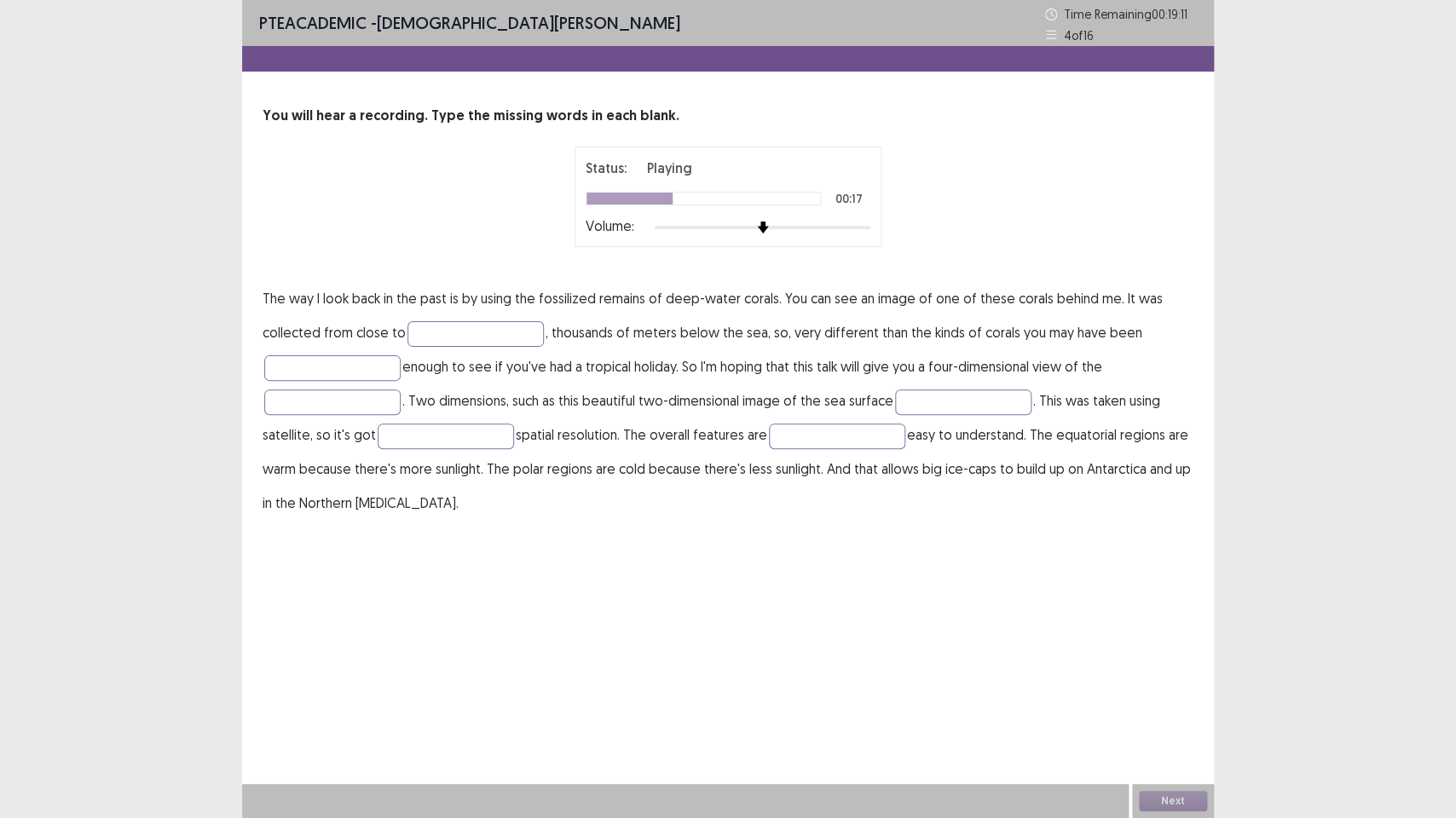
click at [592, 611] on div at bounding box center [685, 802] width 886 height 34
click at [454, 331] on input "text" at bounding box center [475, 335] width 136 height 26
type input "**********"
click at [938, 397] on input "text" at bounding box center [962, 402] width 136 height 26
type input "*********"
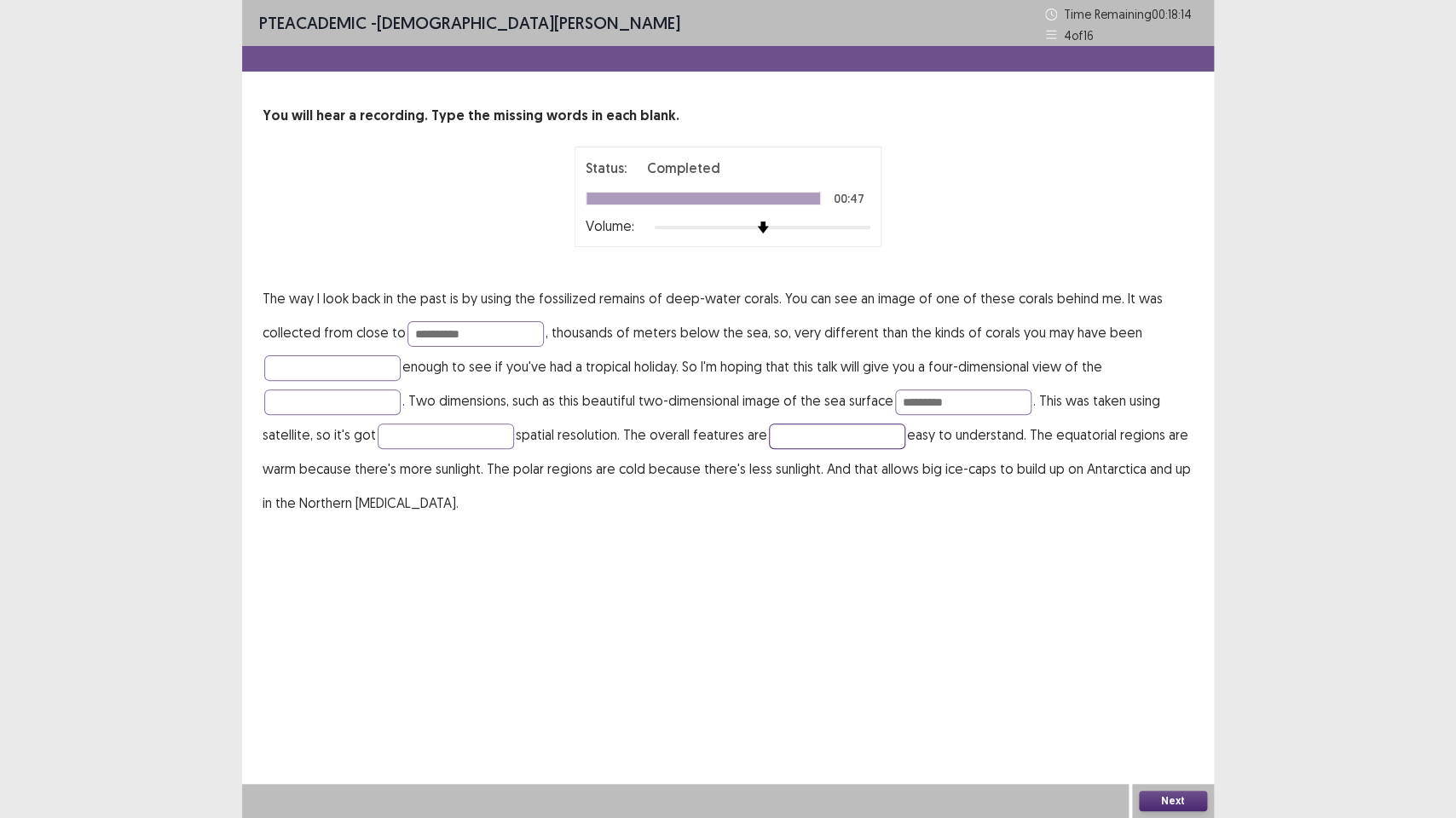
click at [802, 425] on input "text" at bounding box center [837, 436] width 136 height 26
type input "*******"
click at [747, 611] on div "**********" at bounding box center [728, 409] width 972 height 818
click at [980, 406] on input "*********" at bounding box center [962, 402] width 136 height 26
type input "**********"
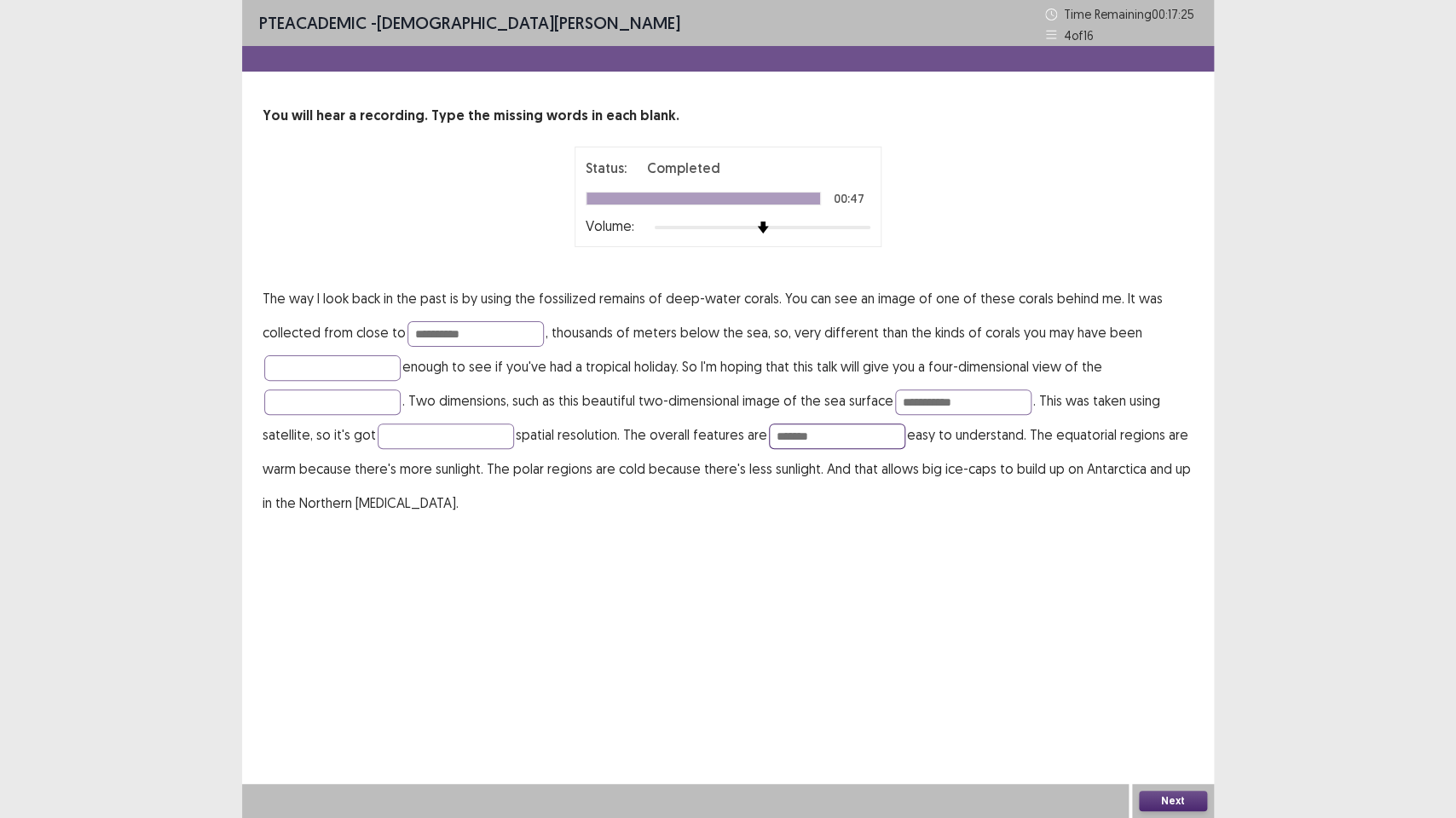
click at [842, 446] on input "*******" at bounding box center [837, 436] width 136 height 26
type input "*********"
click at [1162, 611] on button "Next" at bounding box center [1173, 802] width 68 height 21
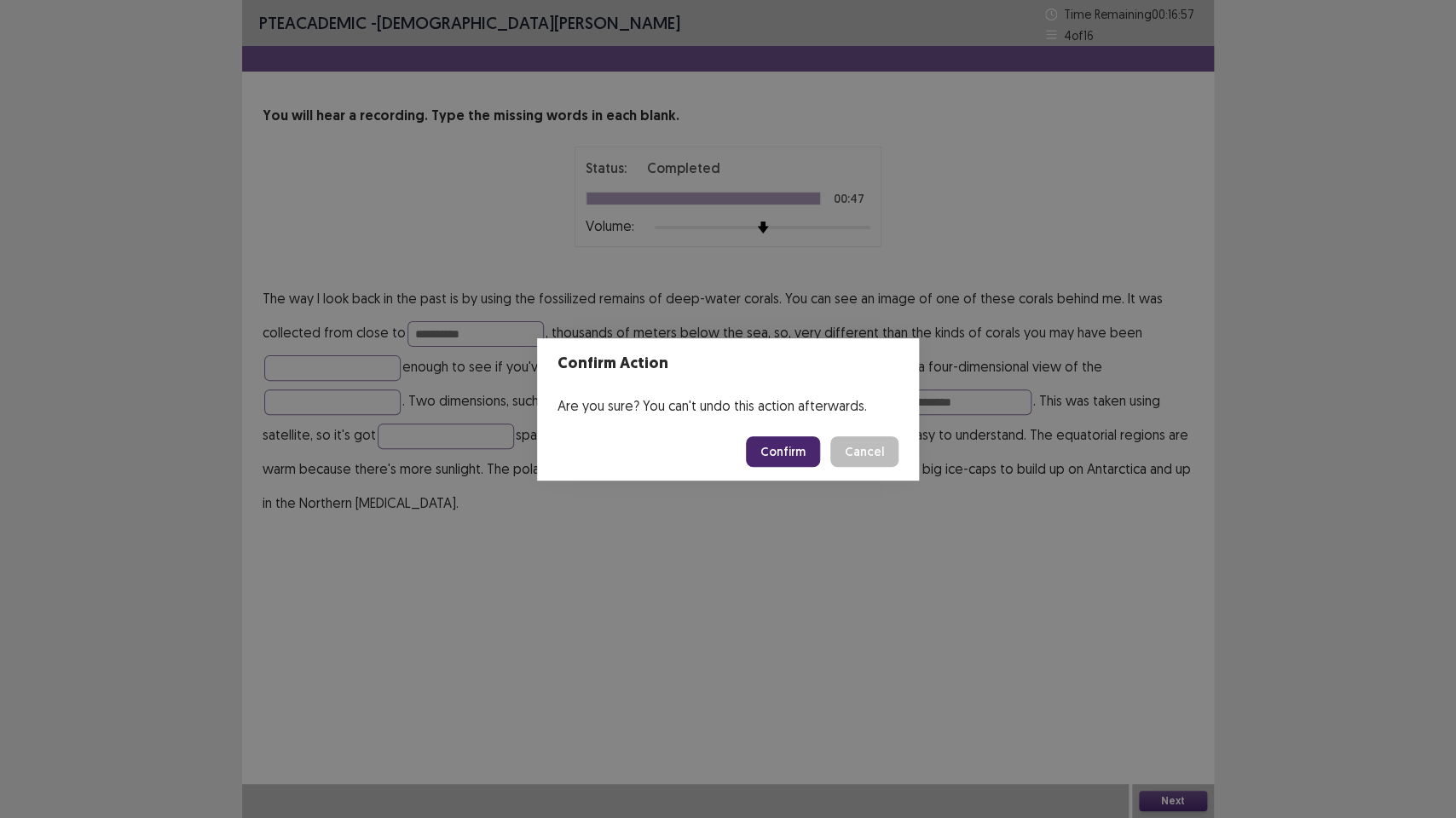
click at [779, 444] on button "Confirm" at bounding box center [783, 452] width 74 height 31
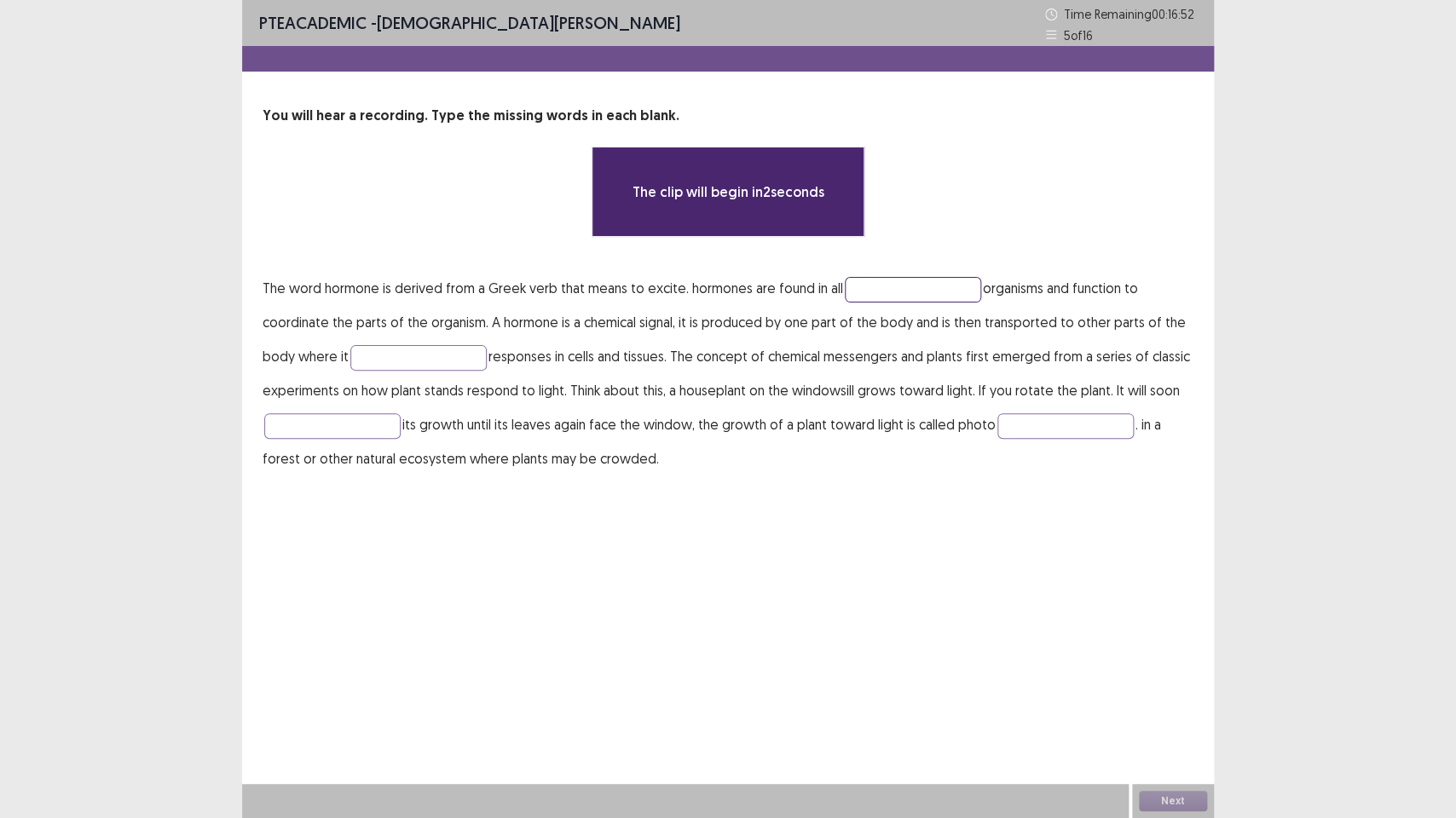
click at [865, 281] on input "text" at bounding box center [912, 290] width 136 height 26
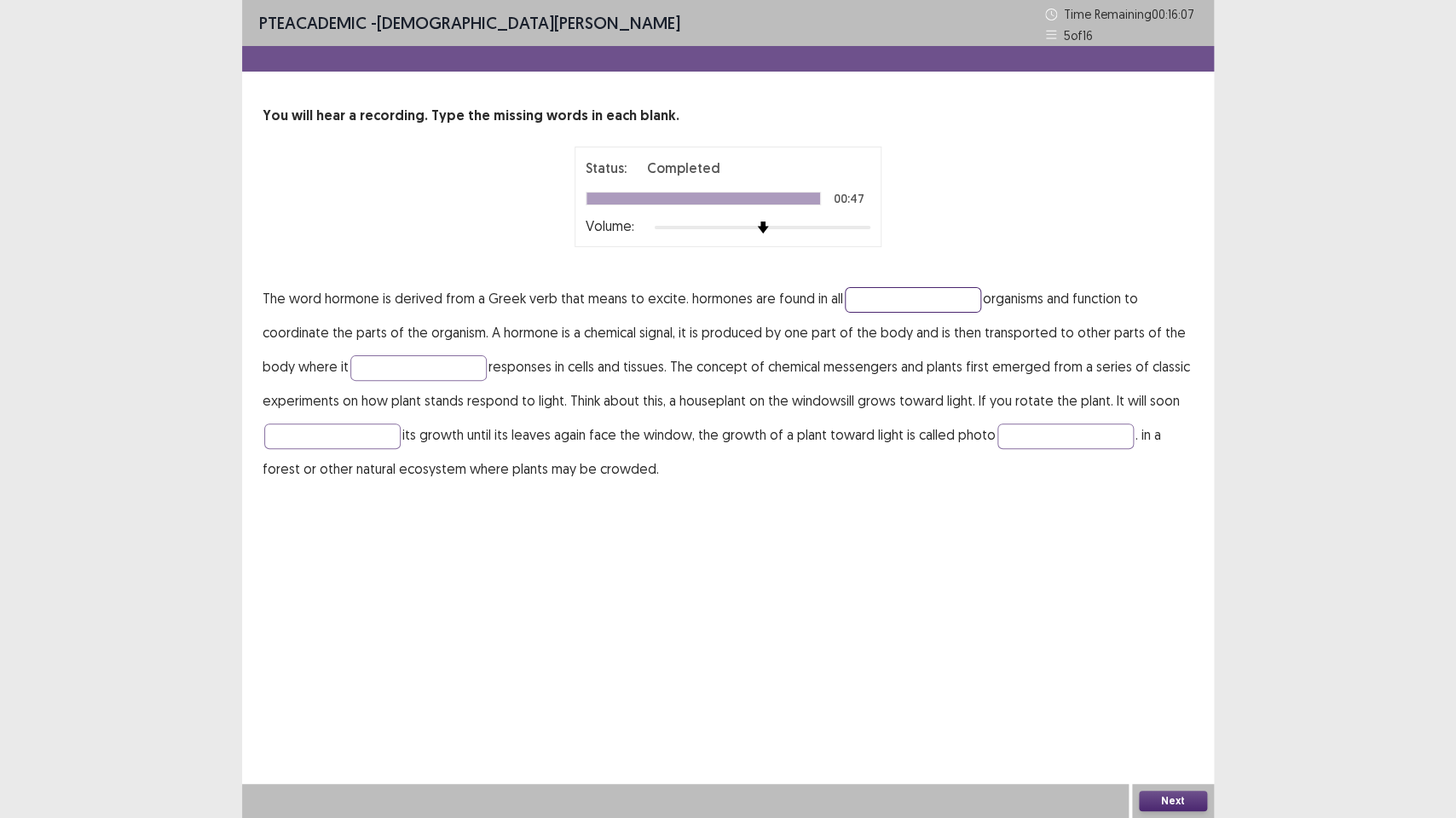
click at [889, 299] on input "text" at bounding box center [912, 300] width 136 height 26
type input "**********"
click at [1057, 435] on input "text" at bounding box center [1065, 436] width 136 height 26
type input "*********"
click at [1163, 611] on button "Next" at bounding box center [1173, 802] width 68 height 21
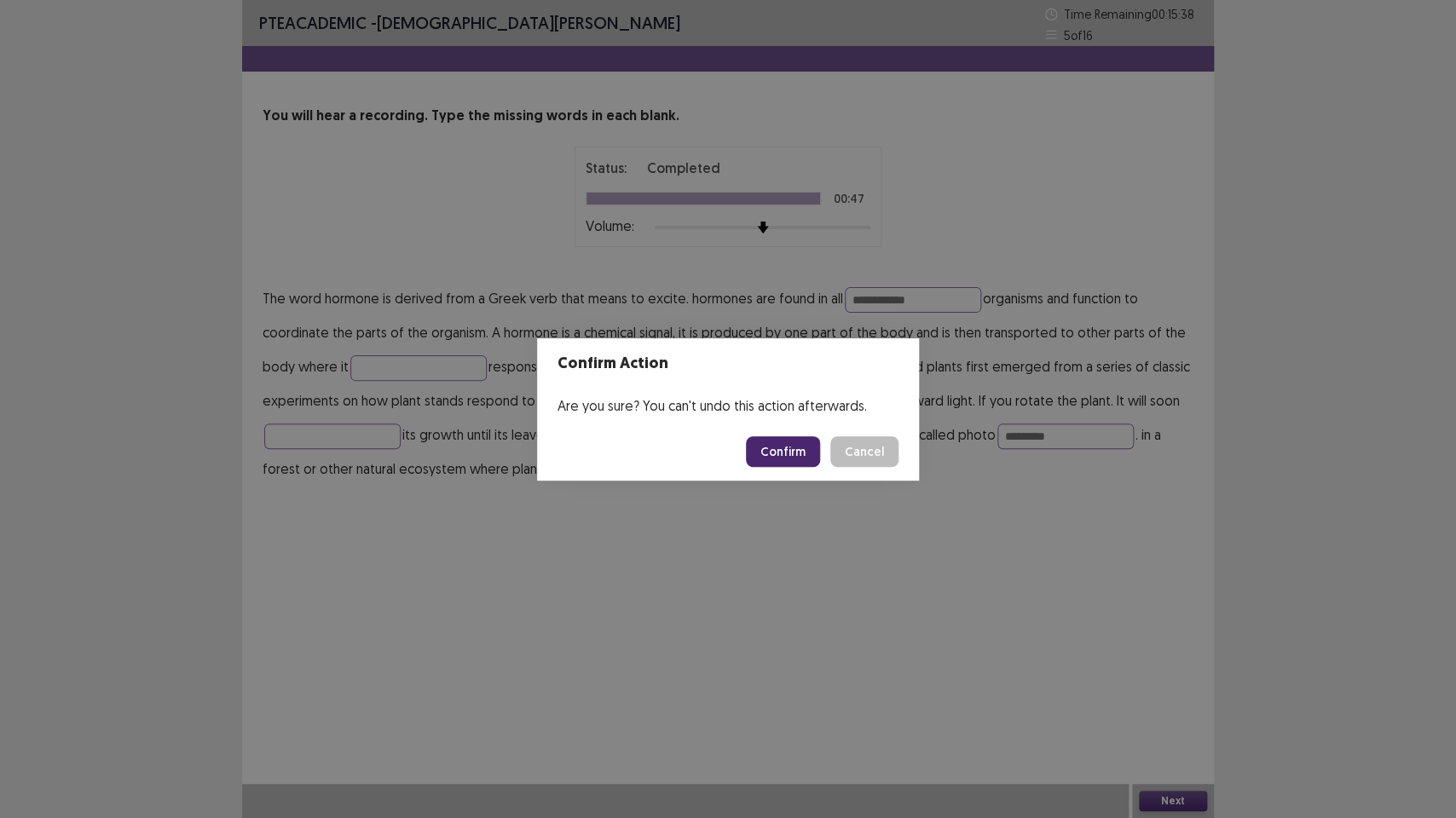
click at [778, 440] on button "Confirm" at bounding box center [783, 452] width 74 height 31
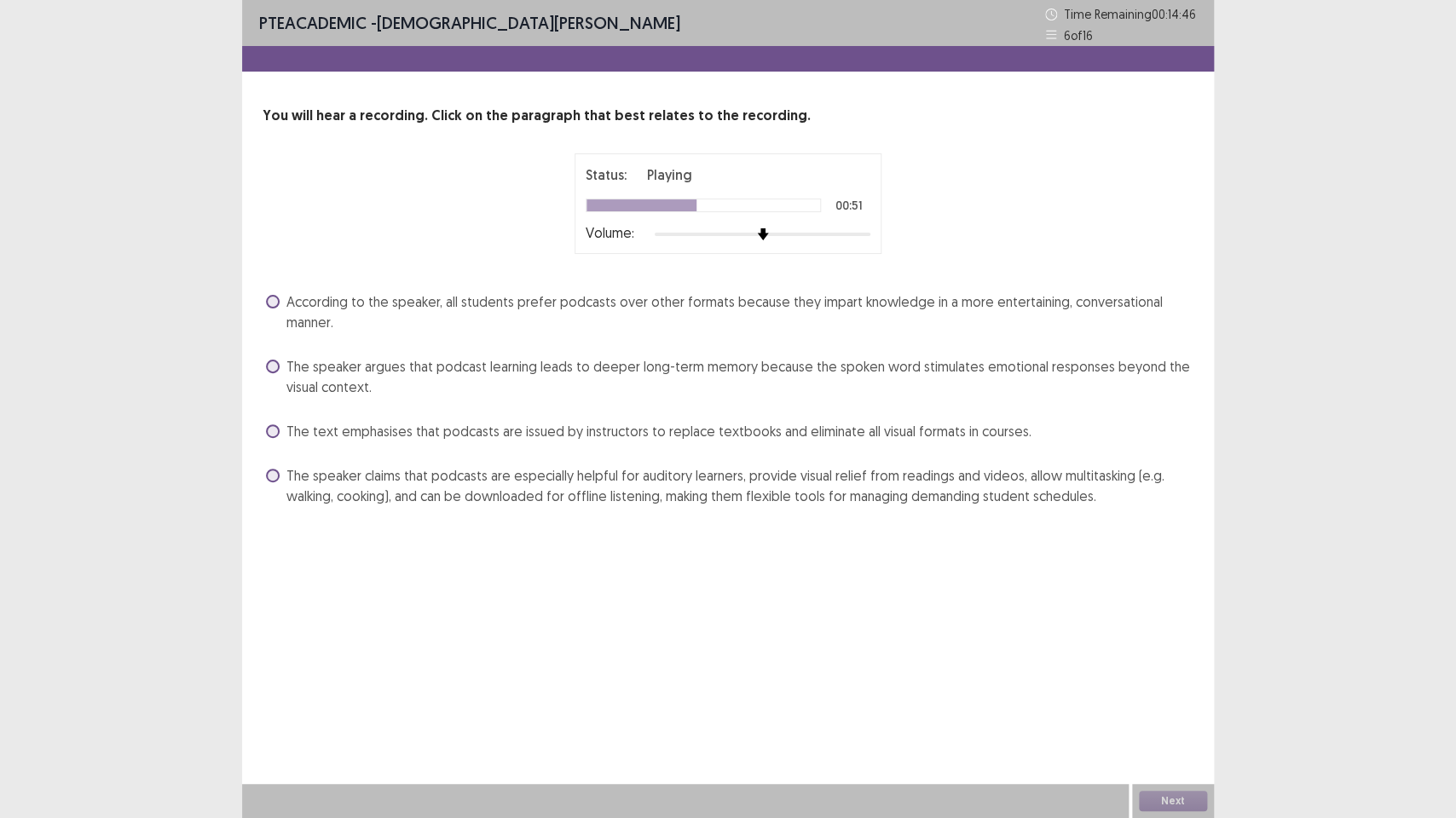
click at [269, 472] on span at bounding box center [273, 476] width 14 height 14
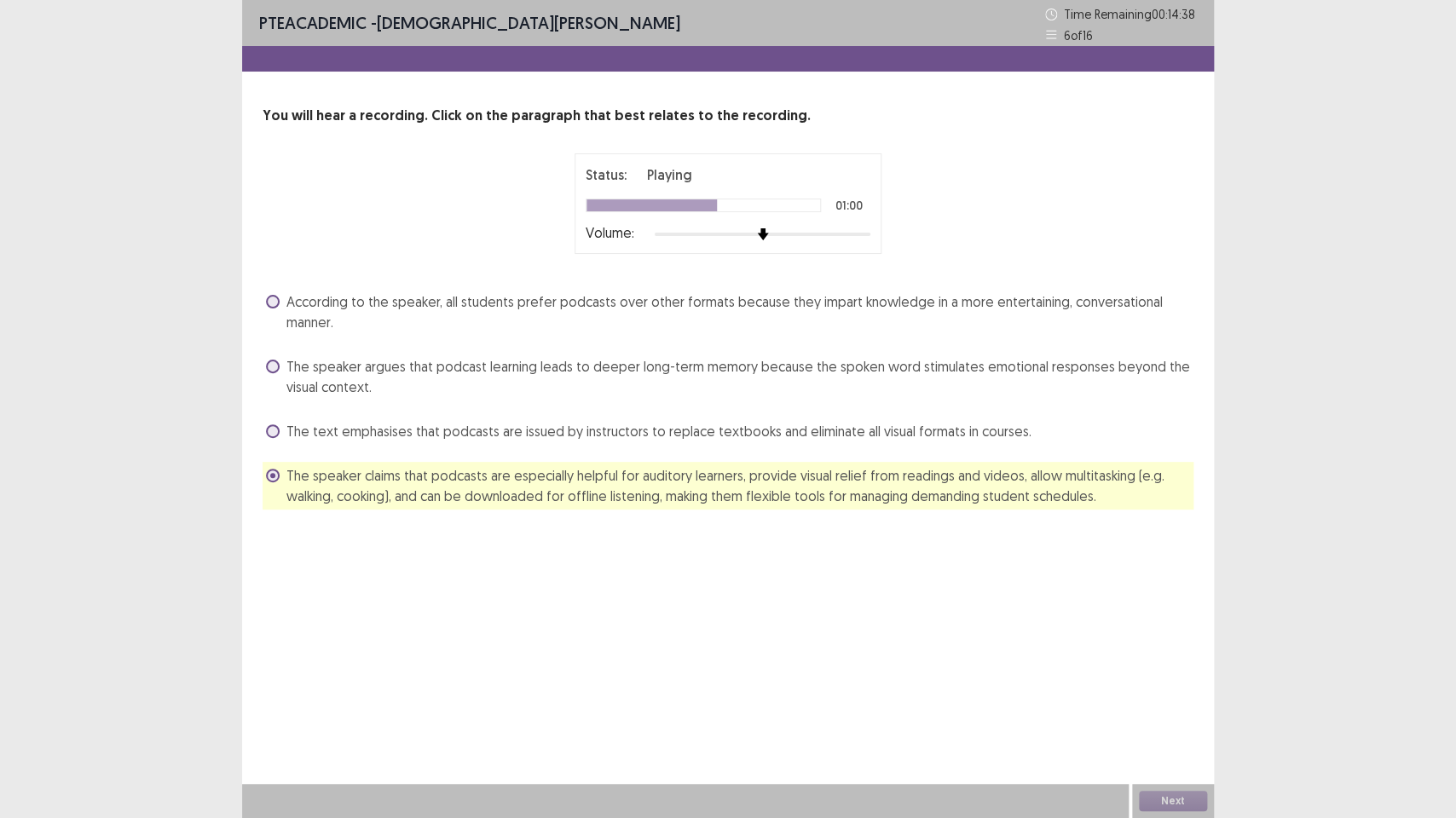
click at [265, 425] on div "The text emphasises that podcasts are issued by instructors to replace textbook…" at bounding box center [728, 431] width 931 height 27
click at [272, 431] on span at bounding box center [273, 431] width 14 height 14
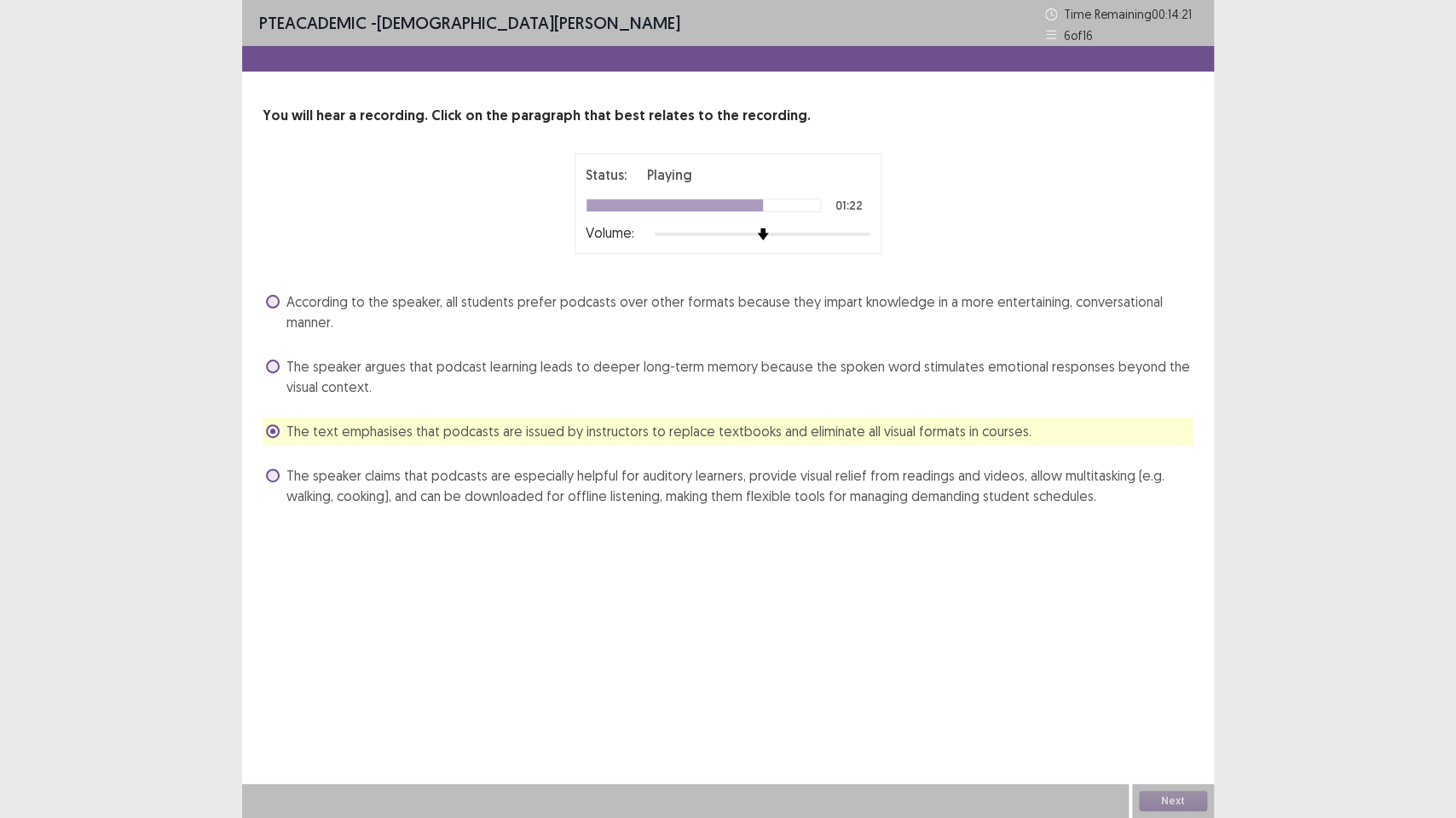
click at [273, 477] on span at bounding box center [273, 476] width 14 height 14
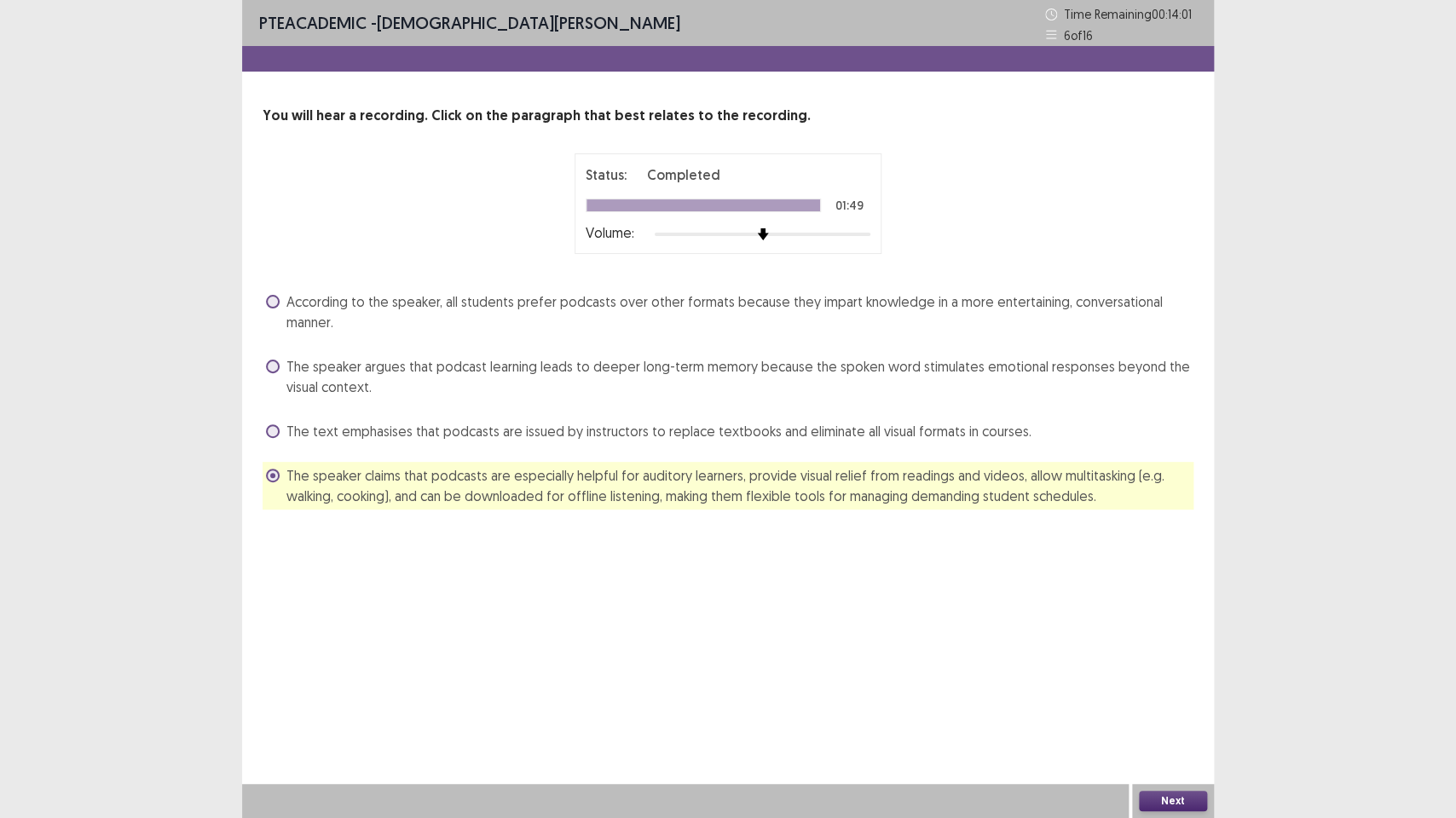
click at [1169, 611] on button "Next" at bounding box center [1173, 802] width 68 height 21
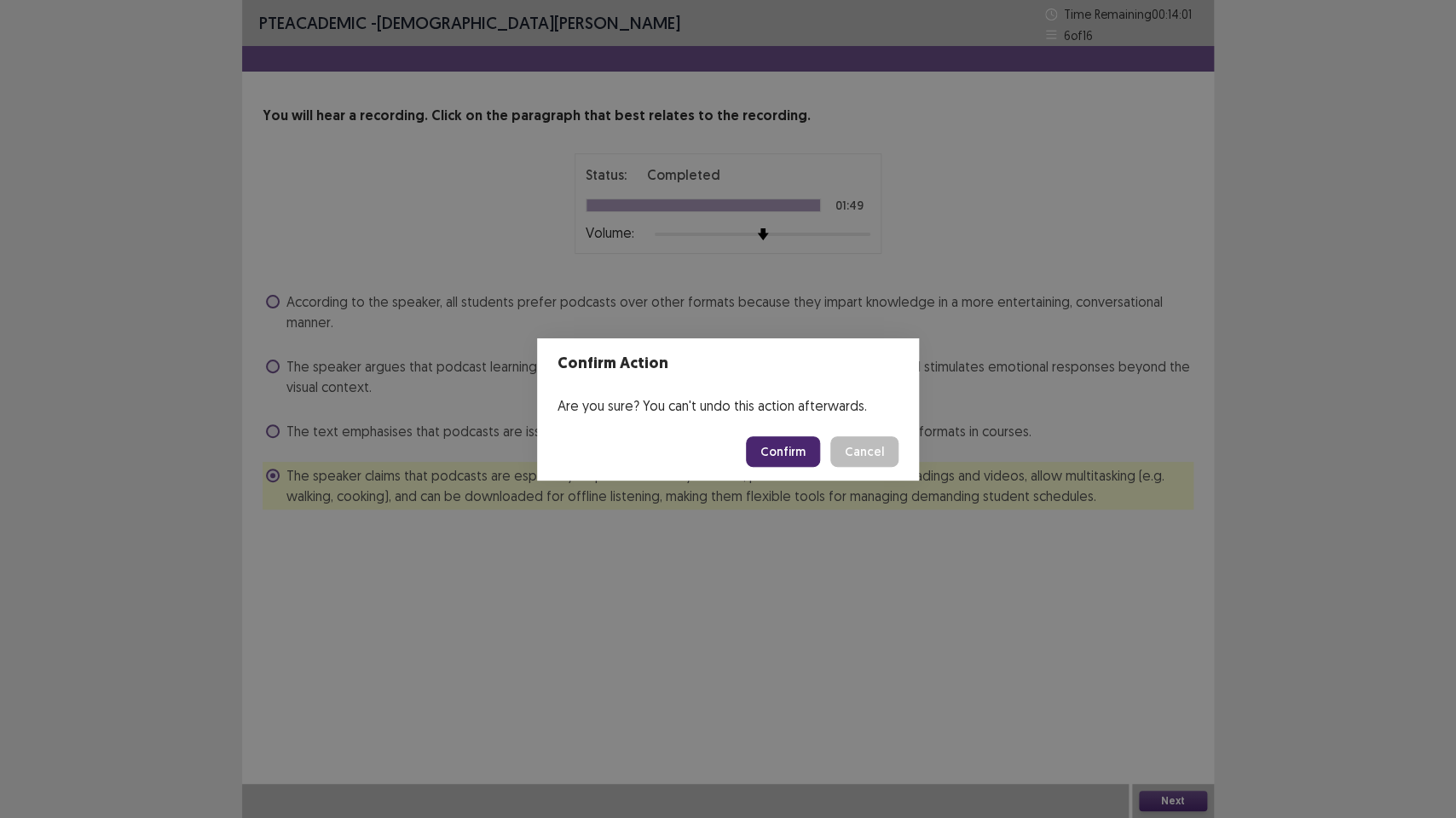
click at [783, 448] on button "Confirm" at bounding box center [783, 452] width 74 height 31
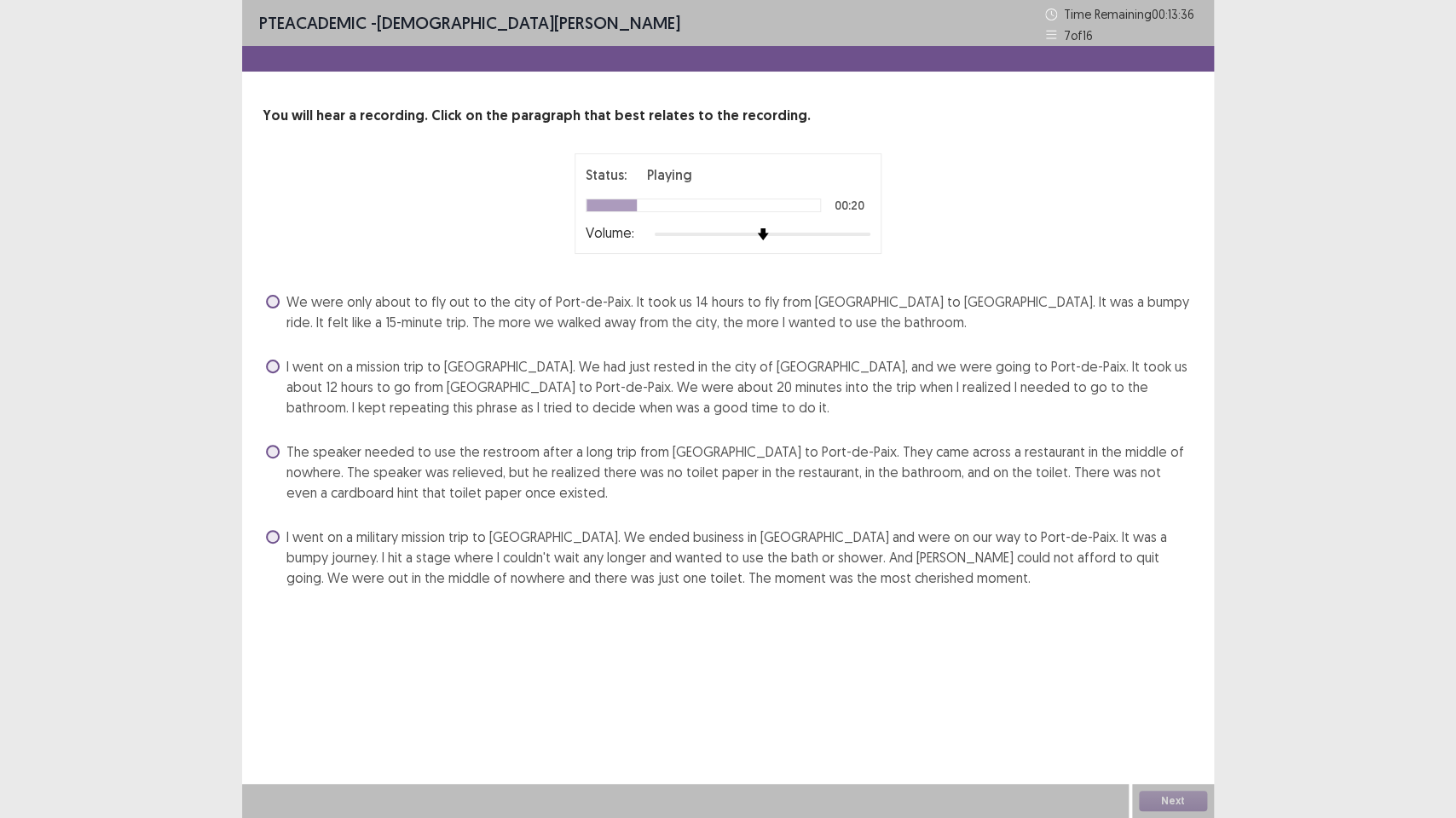
click at [271, 362] on span at bounding box center [273, 366] width 14 height 14
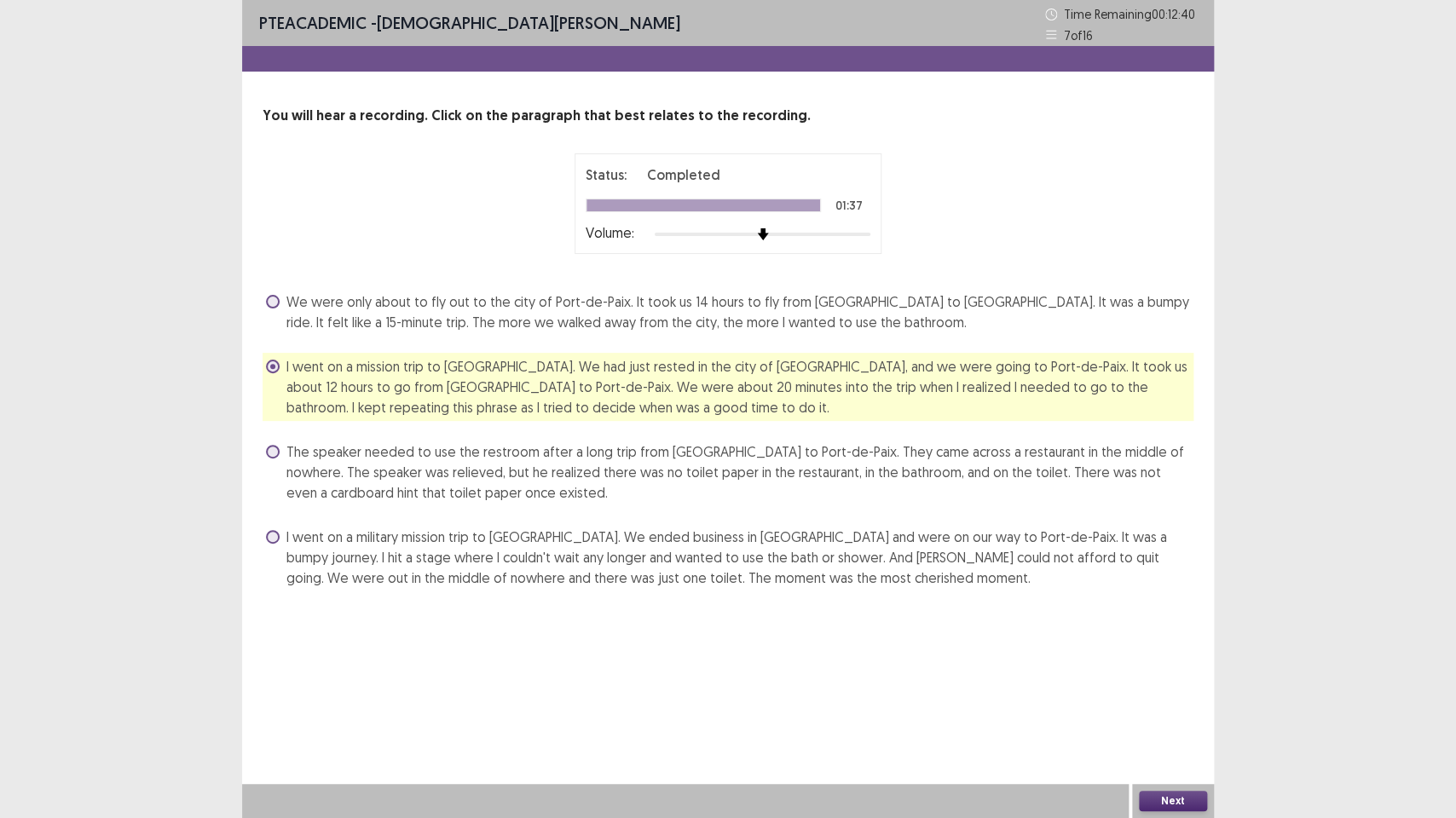
click at [1168, 611] on button "Next" at bounding box center [1173, 802] width 68 height 21
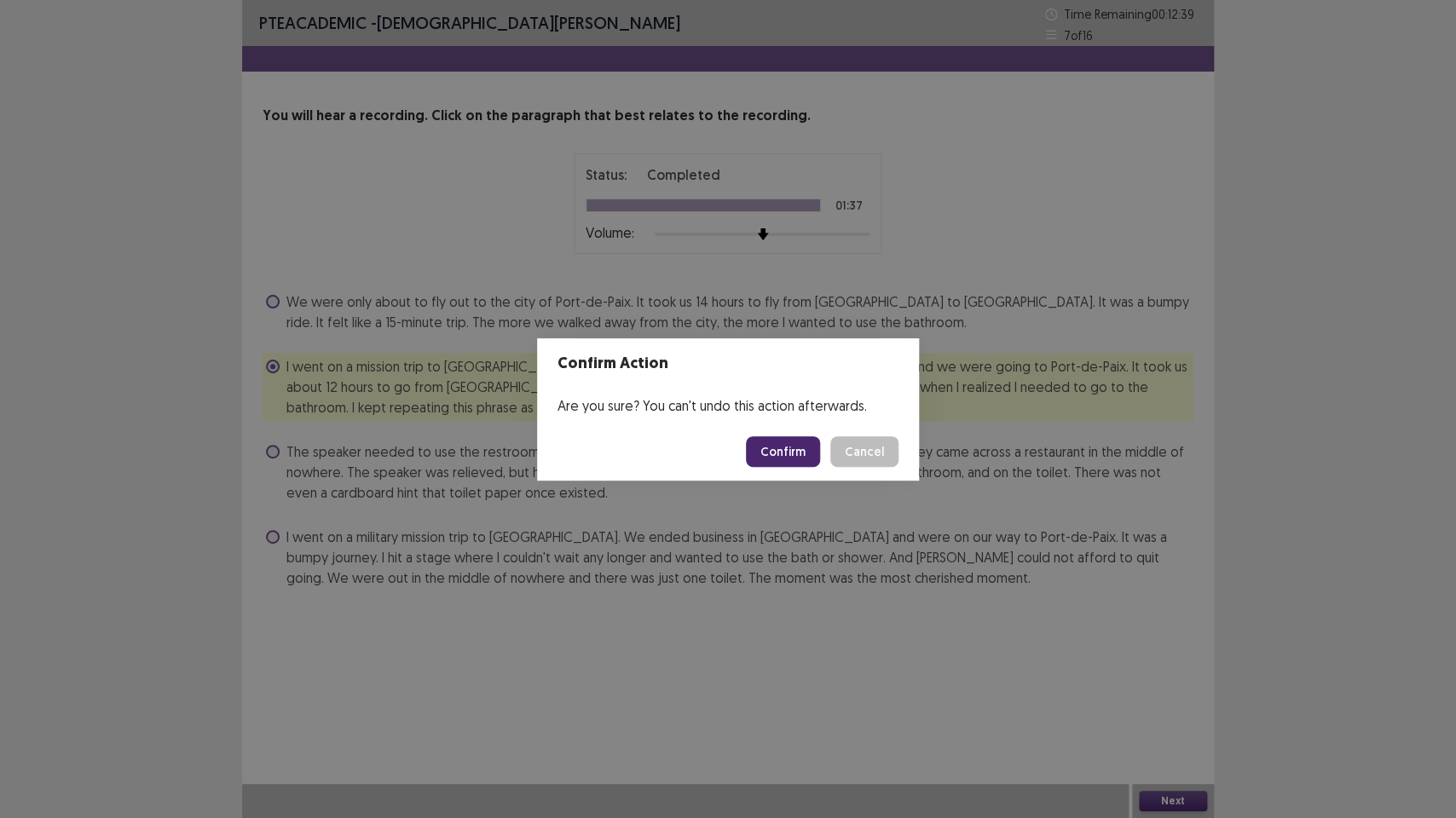
click at [805, 454] on button "Confirm" at bounding box center [783, 452] width 74 height 31
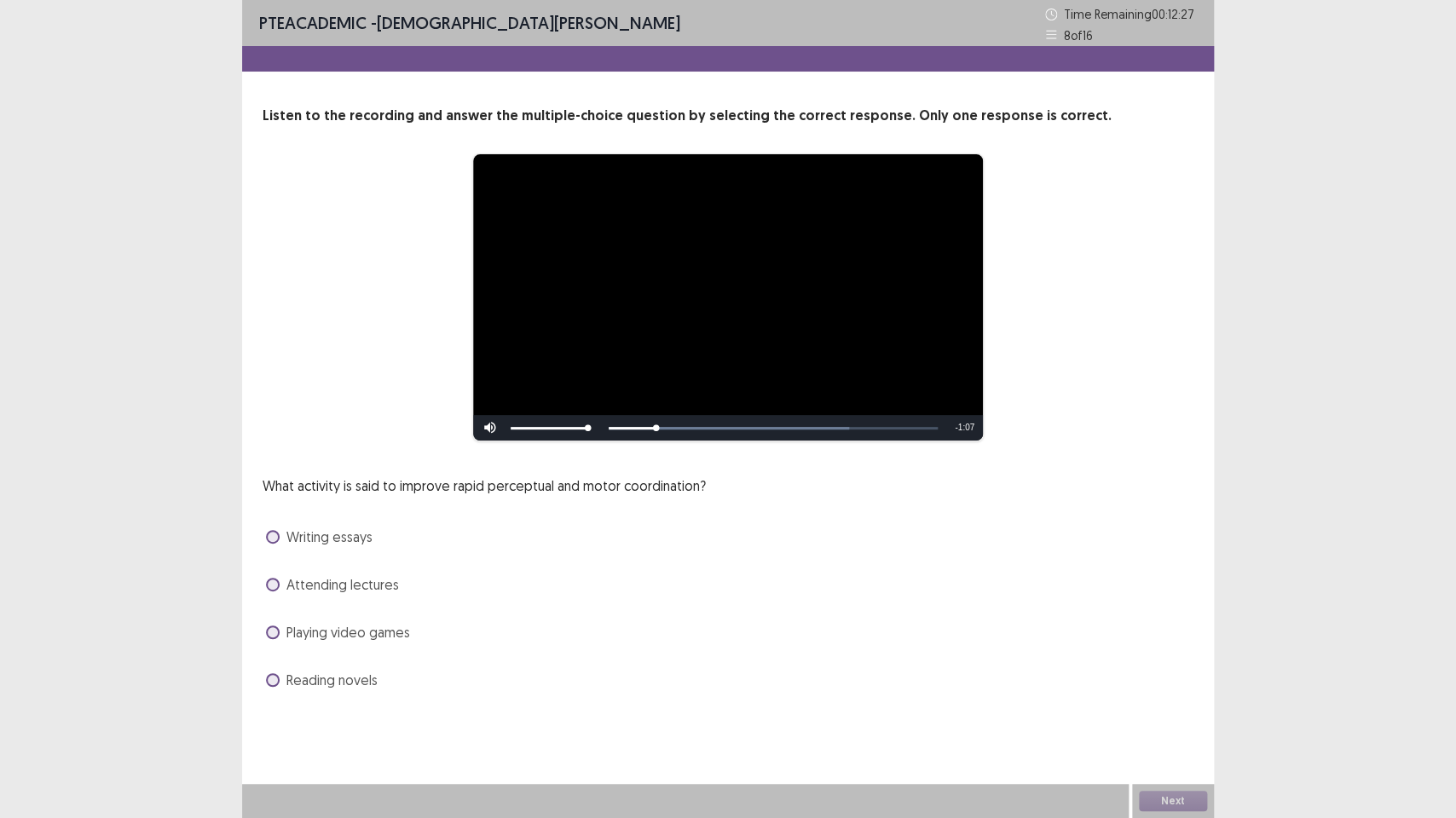
click at [274, 611] on span at bounding box center [273, 632] width 14 height 14
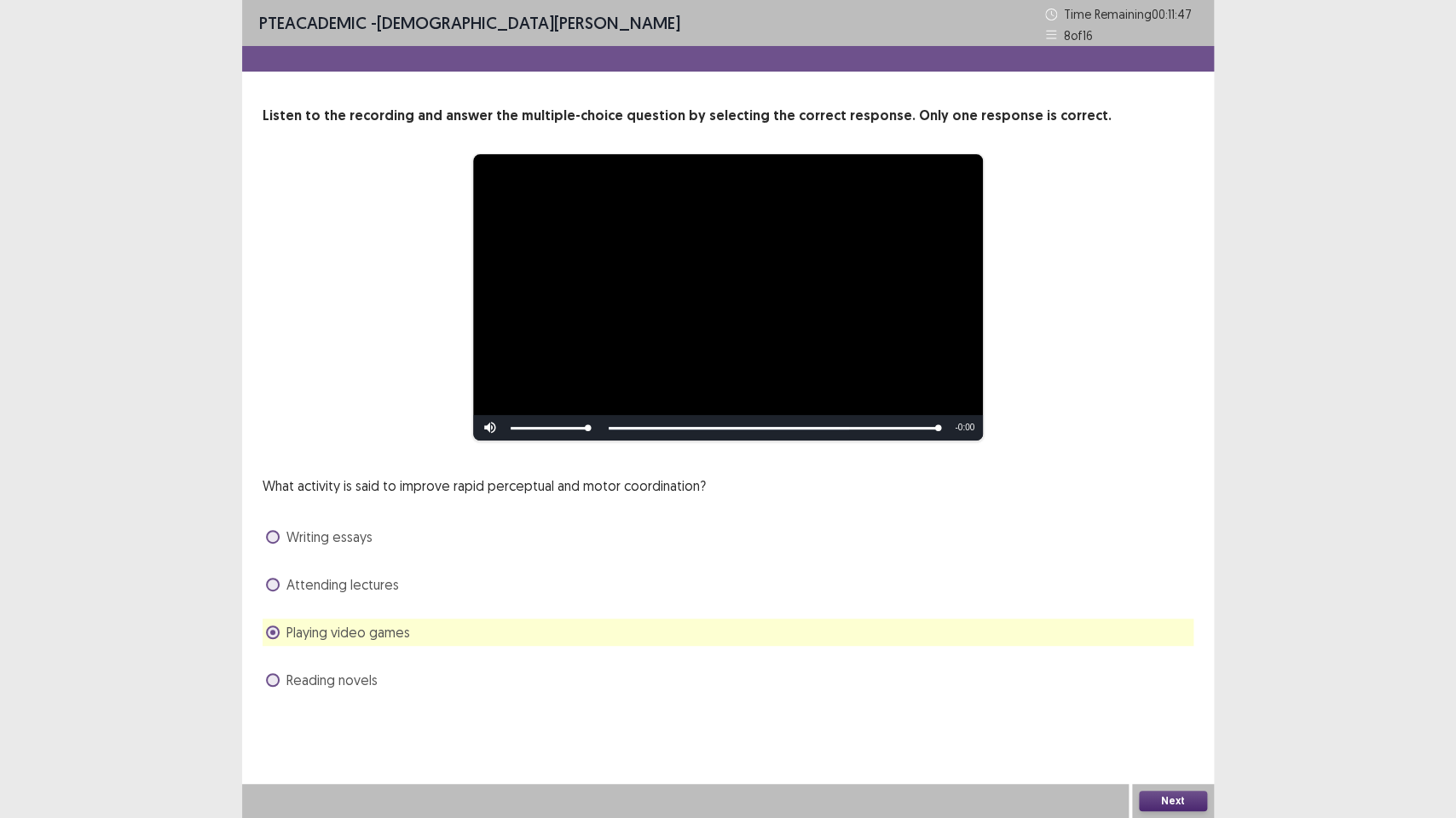
click at [1168, 611] on button "Next" at bounding box center [1173, 802] width 68 height 21
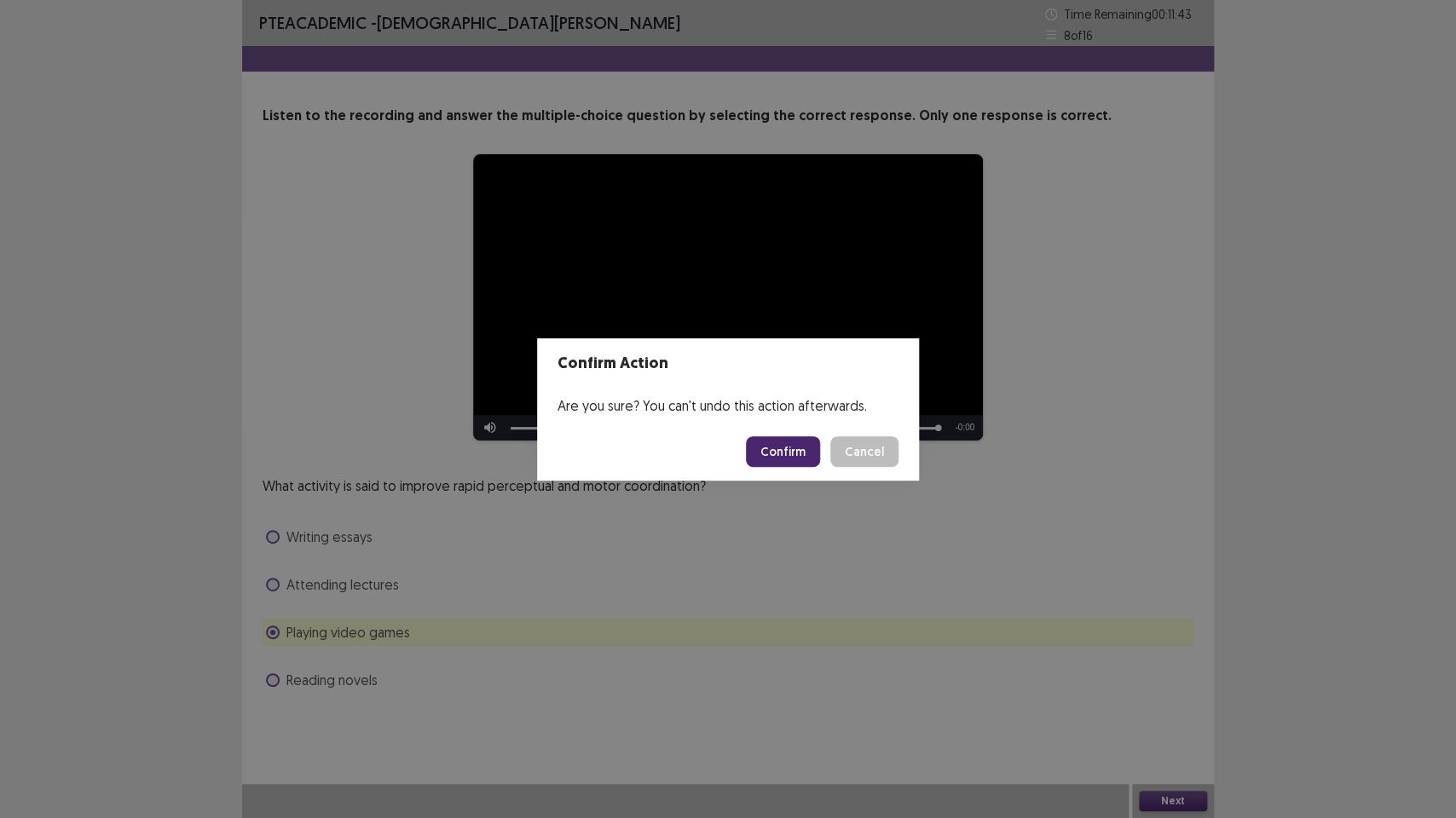
click at [775, 447] on button "Confirm" at bounding box center [783, 452] width 74 height 31
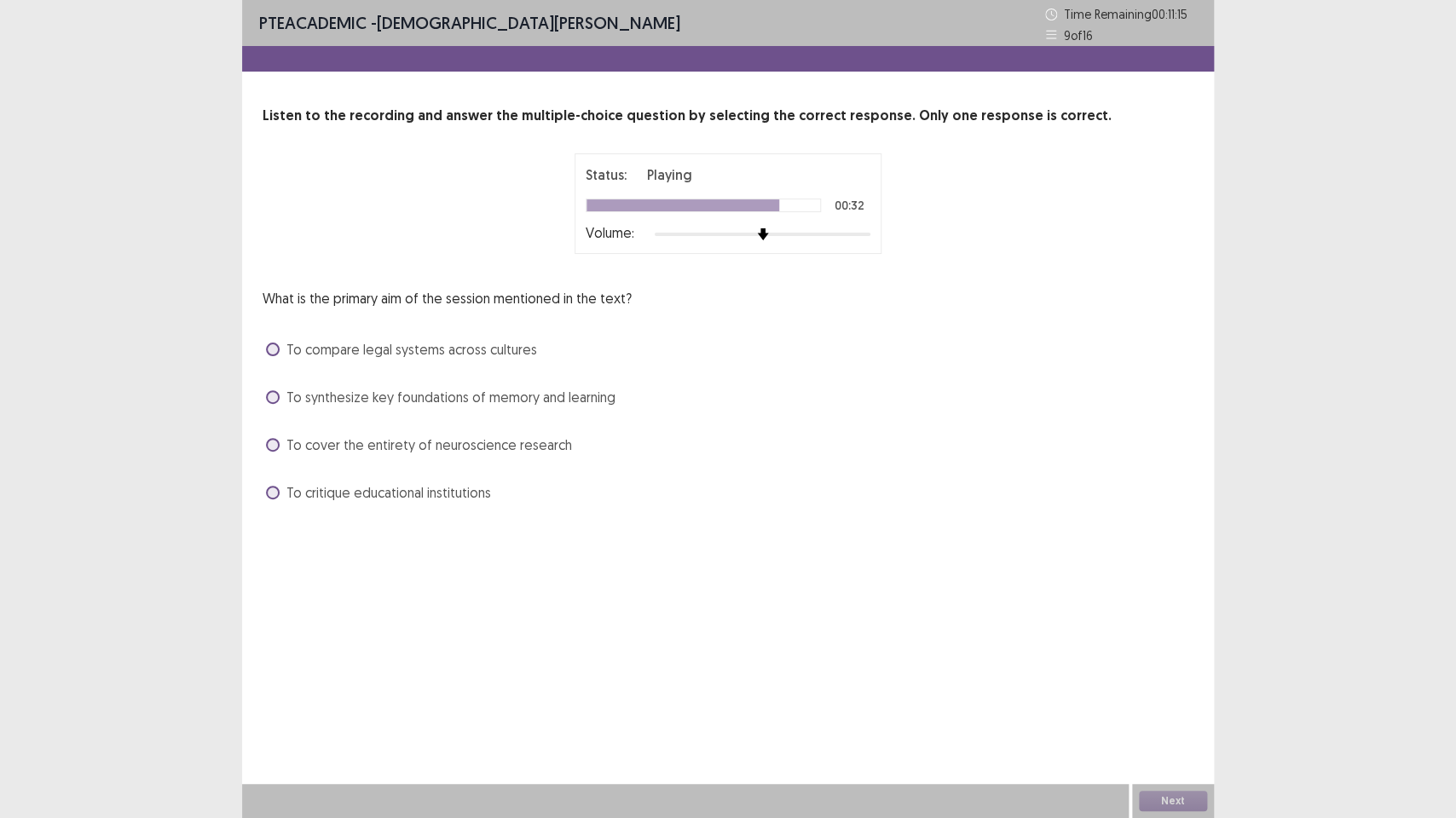
click at [269, 405] on label "To synthesize key foundations of memory and learning" at bounding box center [441, 397] width 349 height 21
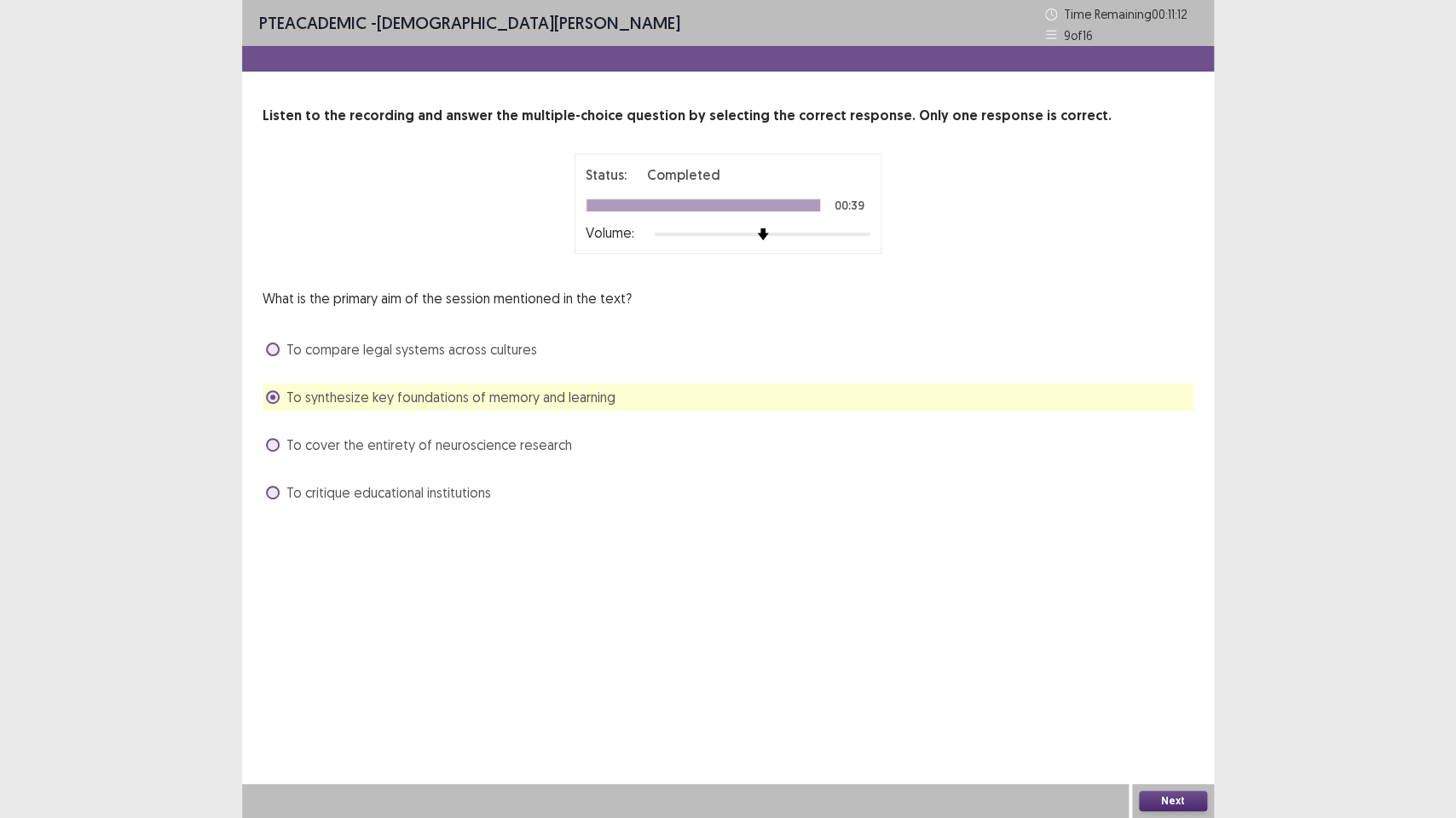
click at [1167, 611] on button "Next" at bounding box center [1173, 802] width 68 height 21
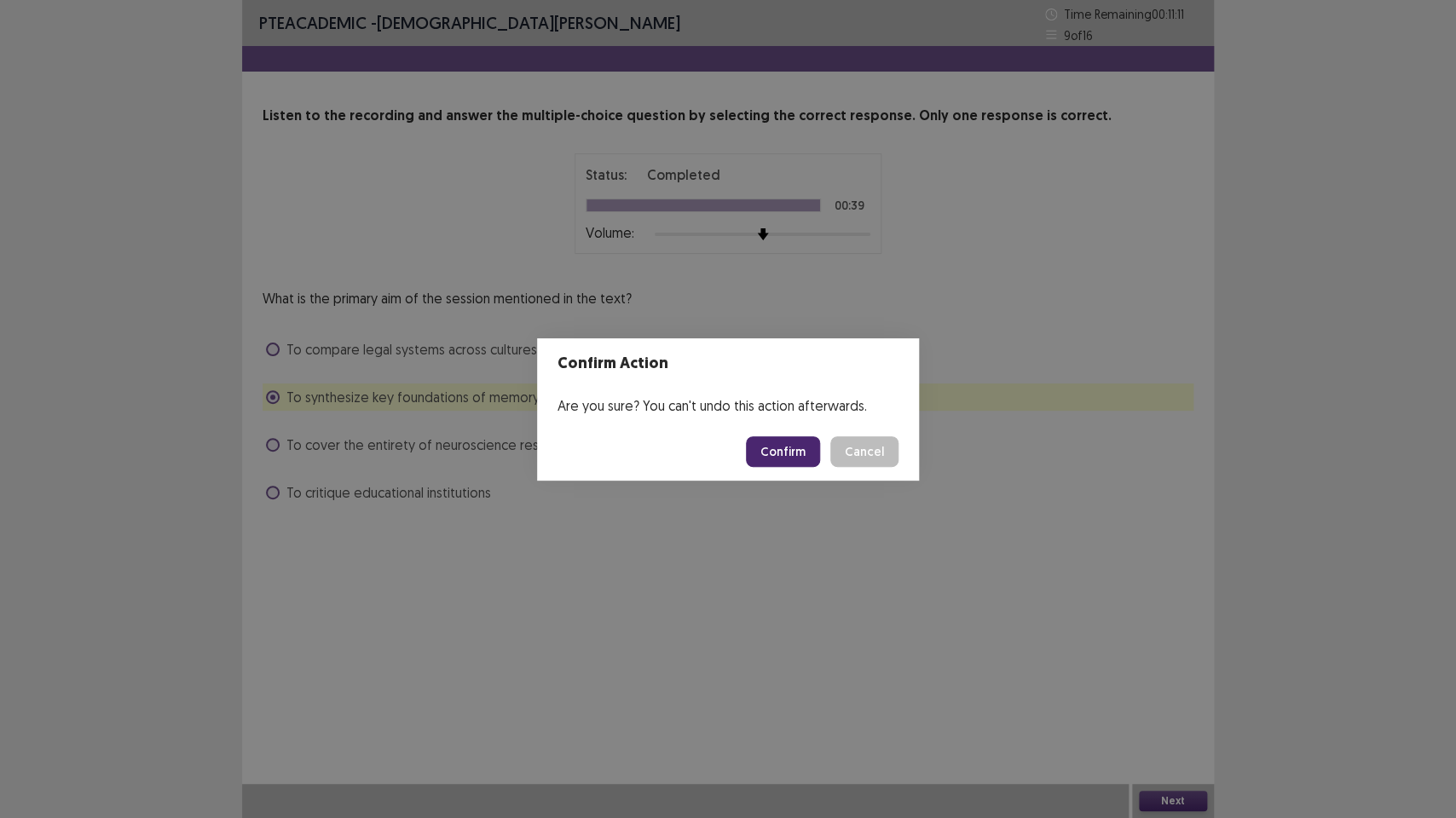
click at [783, 456] on button "Confirm" at bounding box center [783, 452] width 74 height 31
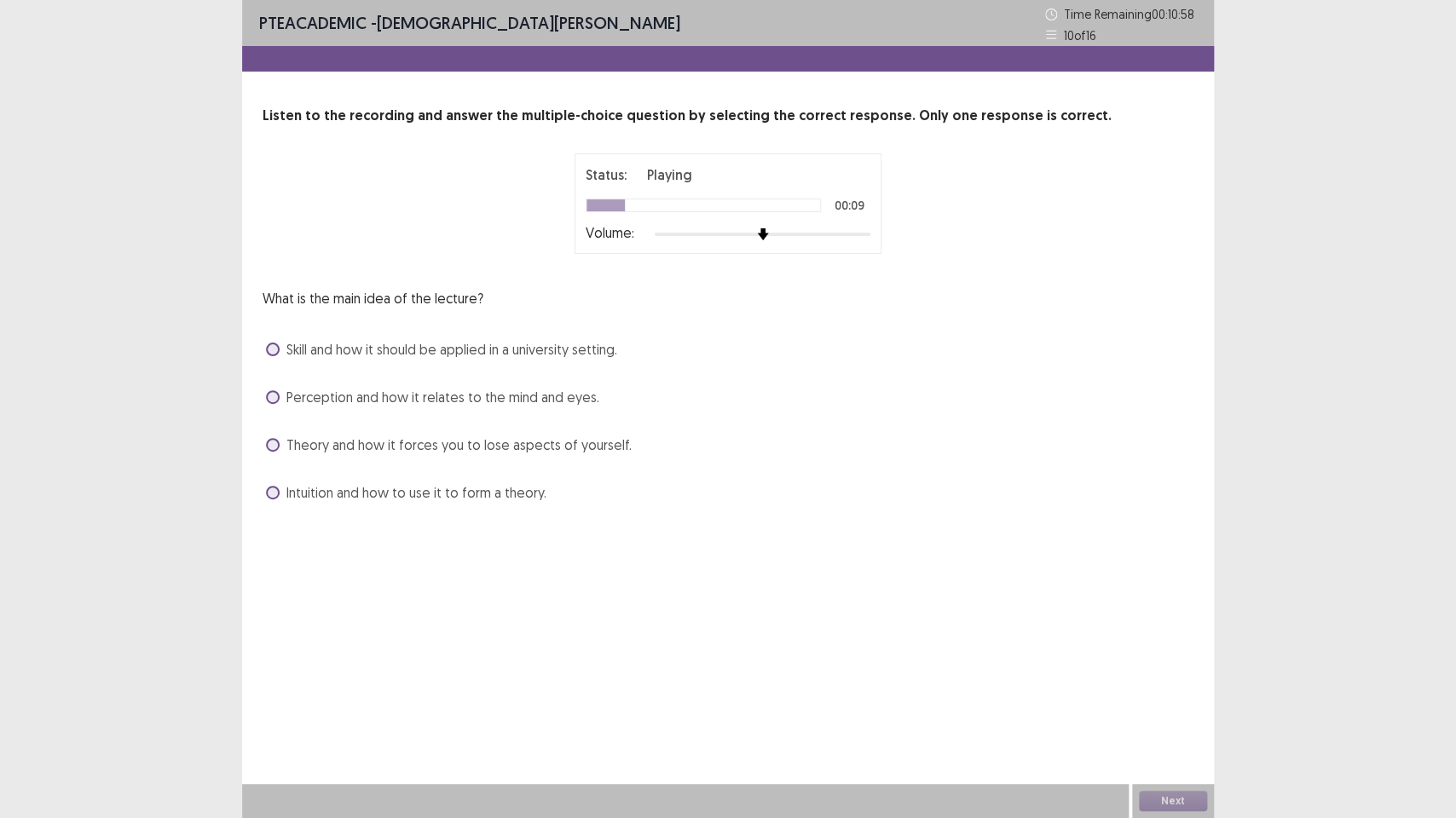
click at [265, 448] on div "Theory and how it forces you to lose aspects of yourself." at bounding box center [728, 445] width 931 height 27
click at [272, 446] on span at bounding box center [273, 445] width 14 height 14
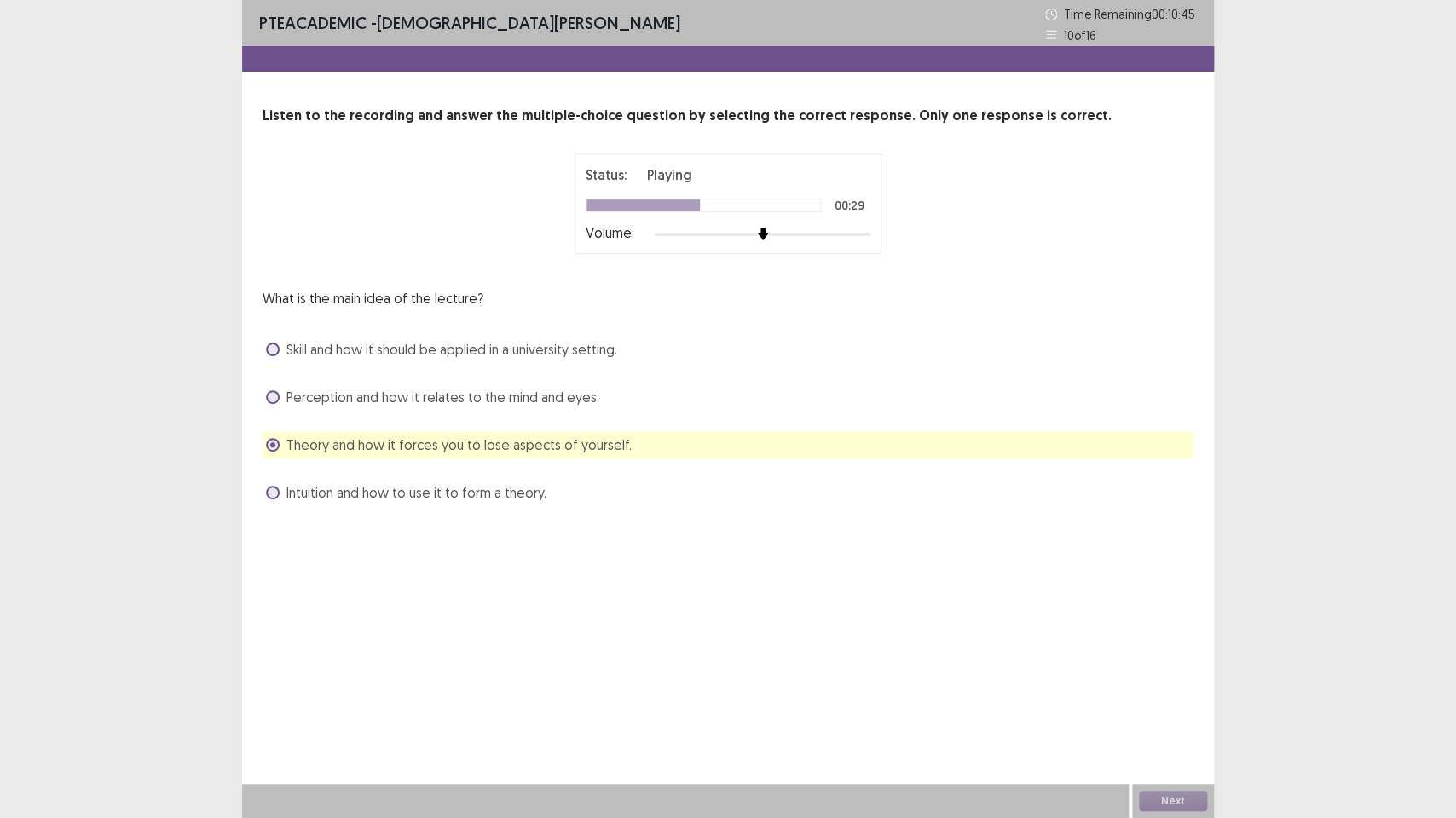
click at [274, 397] on span at bounding box center [273, 397] width 14 height 14
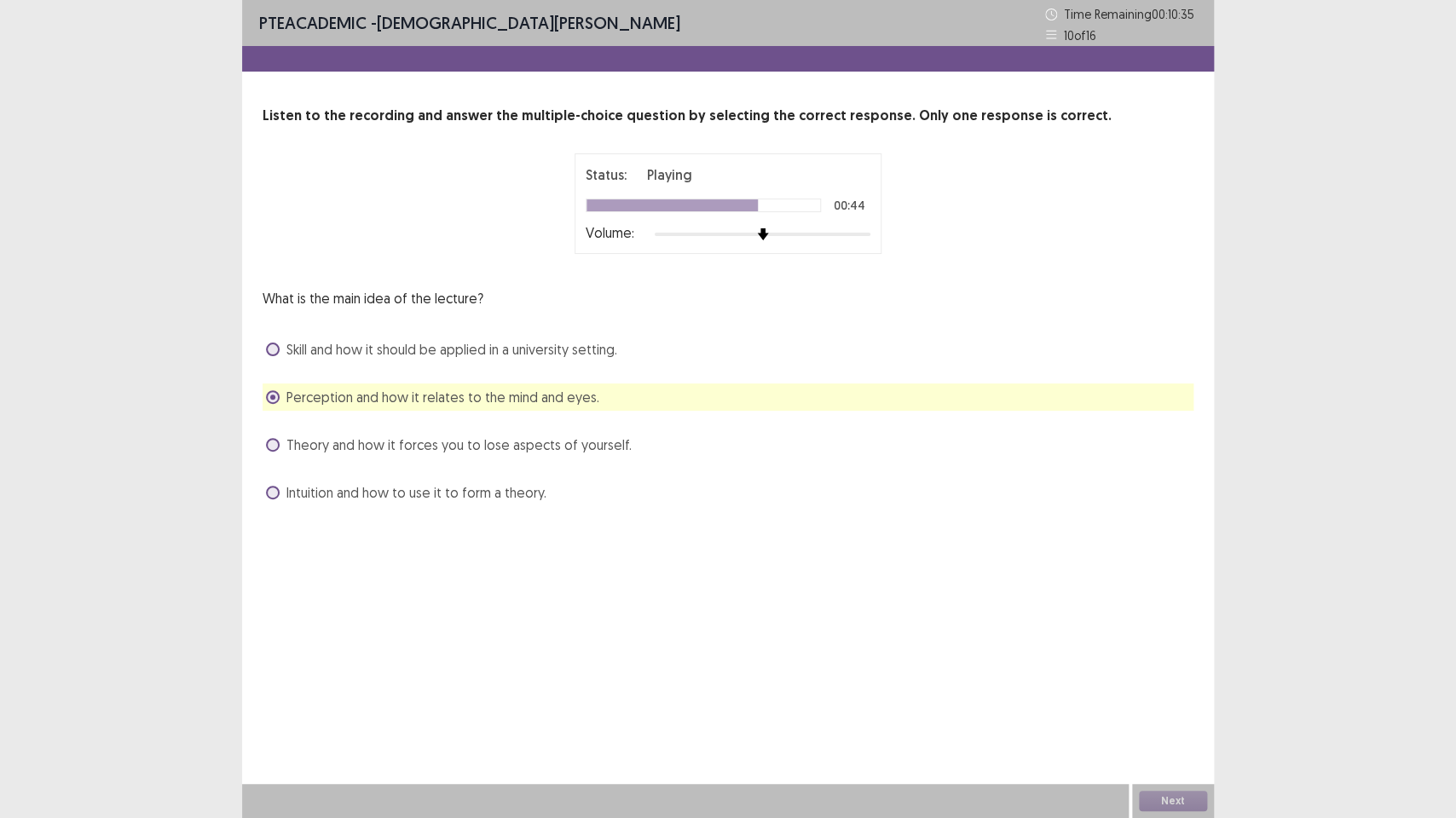
click at [278, 442] on span at bounding box center [273, 445] width 14 height 14
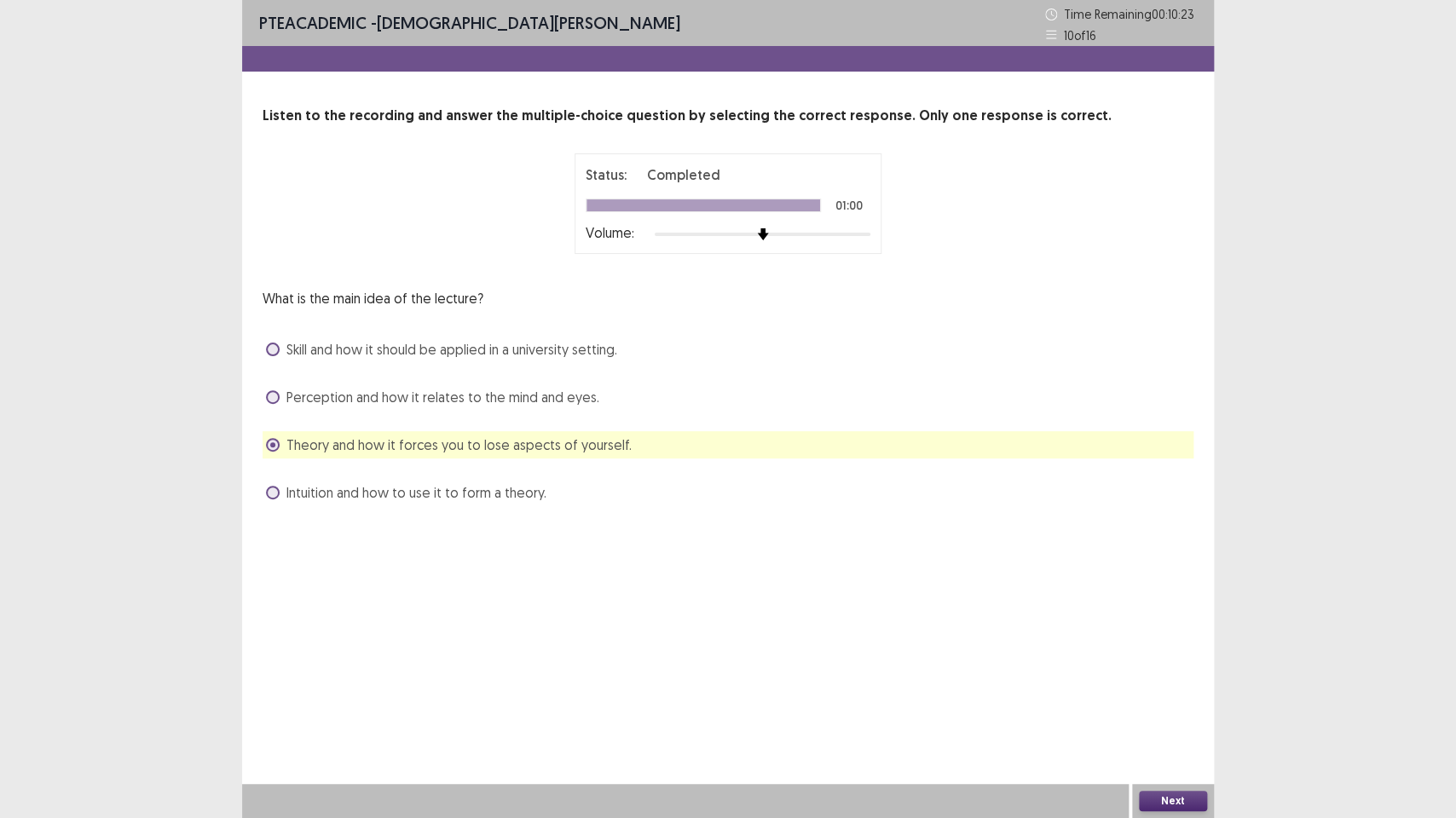
click at [1163, 611] on button "Next" at bounding box center [1173, 802] width 68 height 21
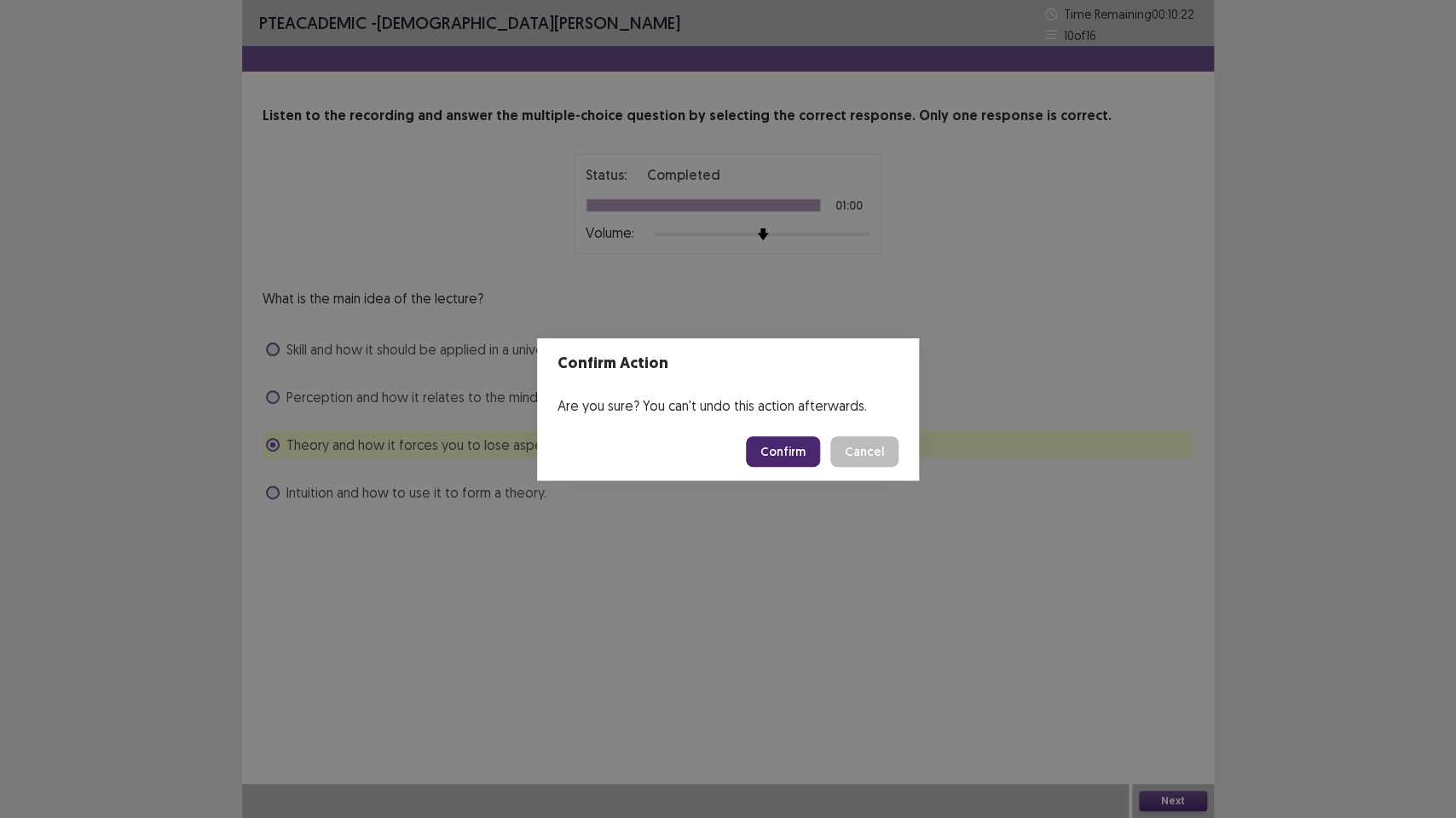
click at [772, 454] on button "Confirm" at bounding box center [783, 452] width 74 height 31
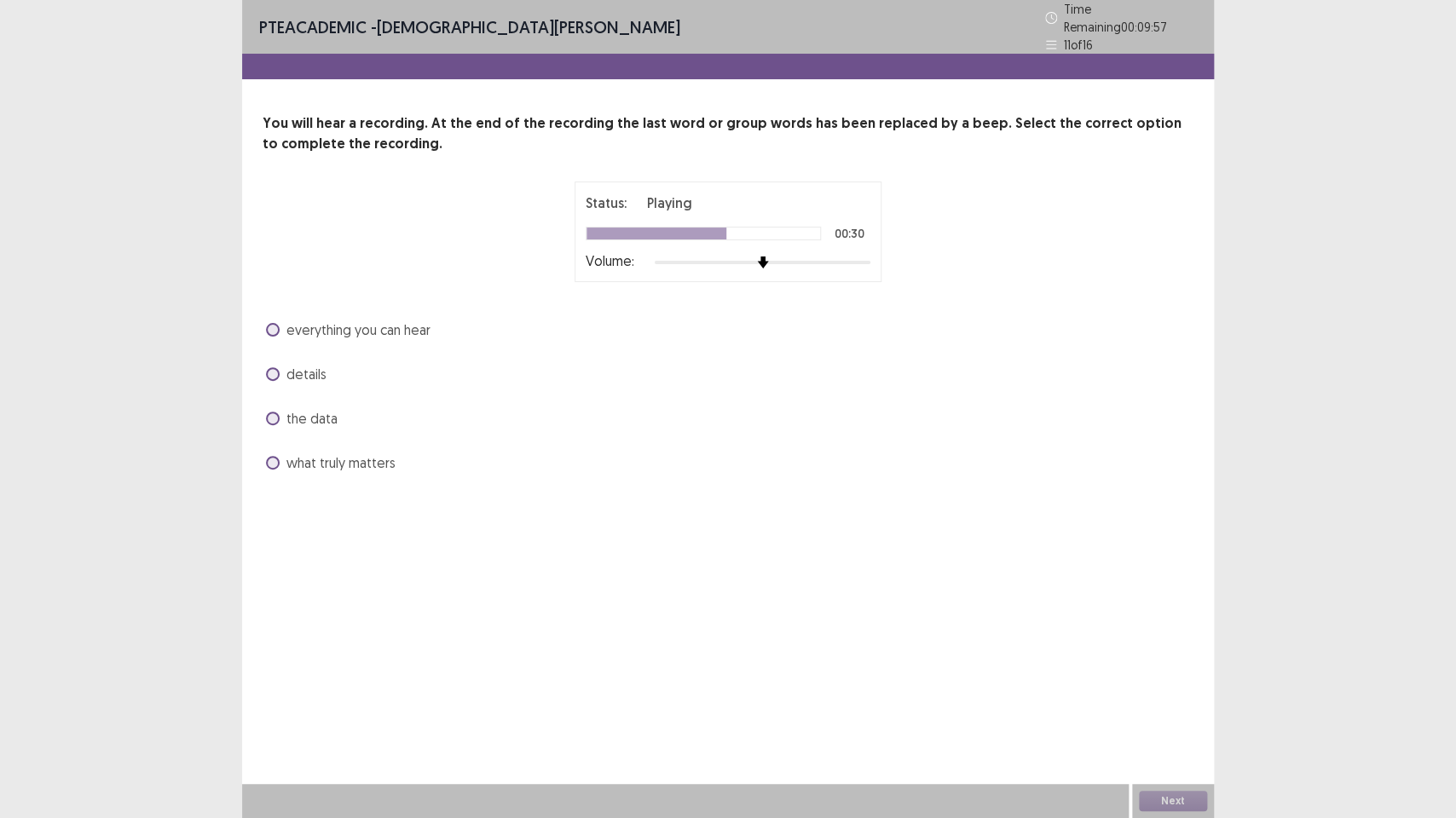
click at [271, 408] on label "the data" at bounding box center [302, 418] width 72 height 21
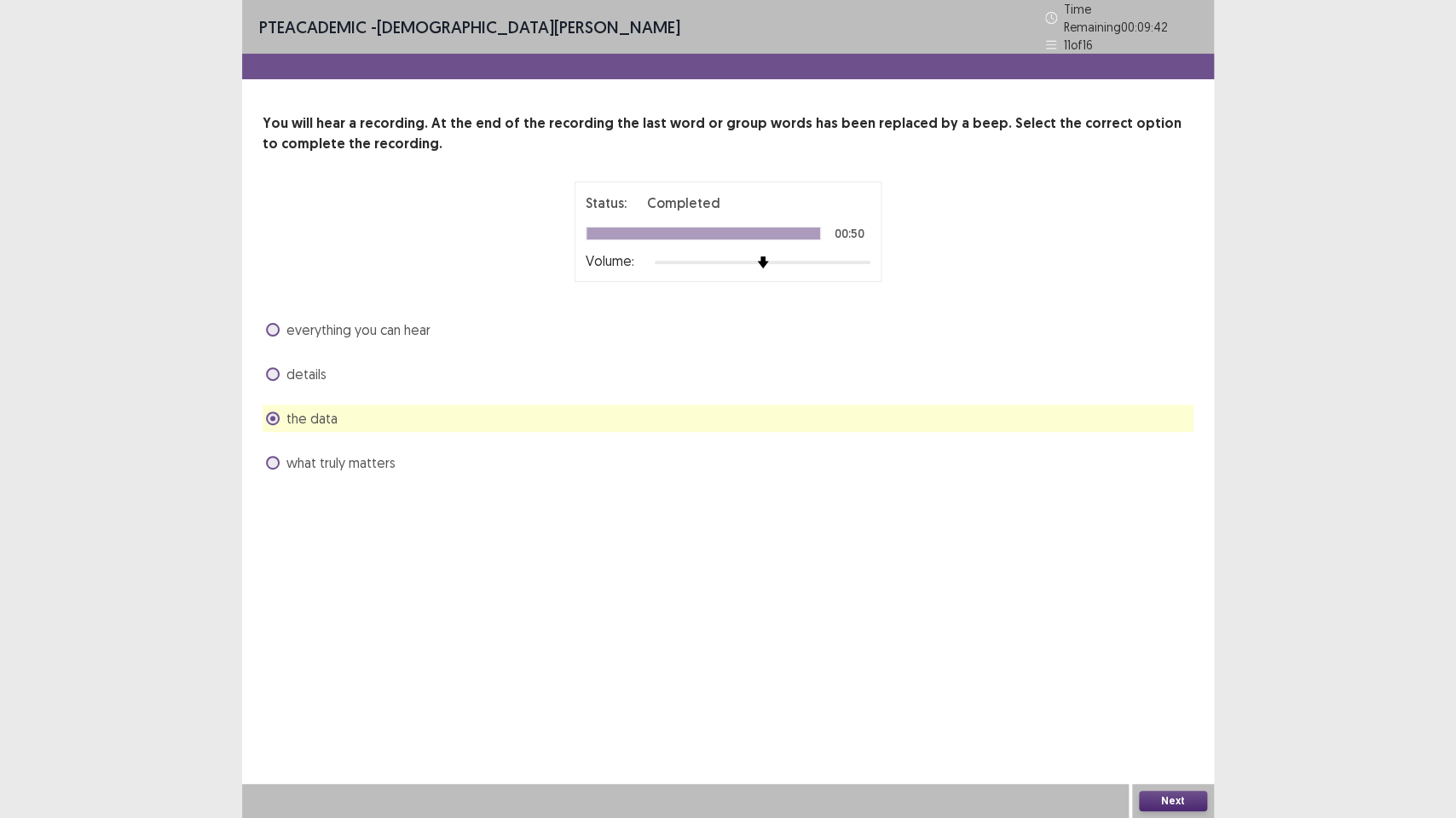
click at [1166, 611] on button "Next" at bounding box center [1173, 802] width 68 height 21
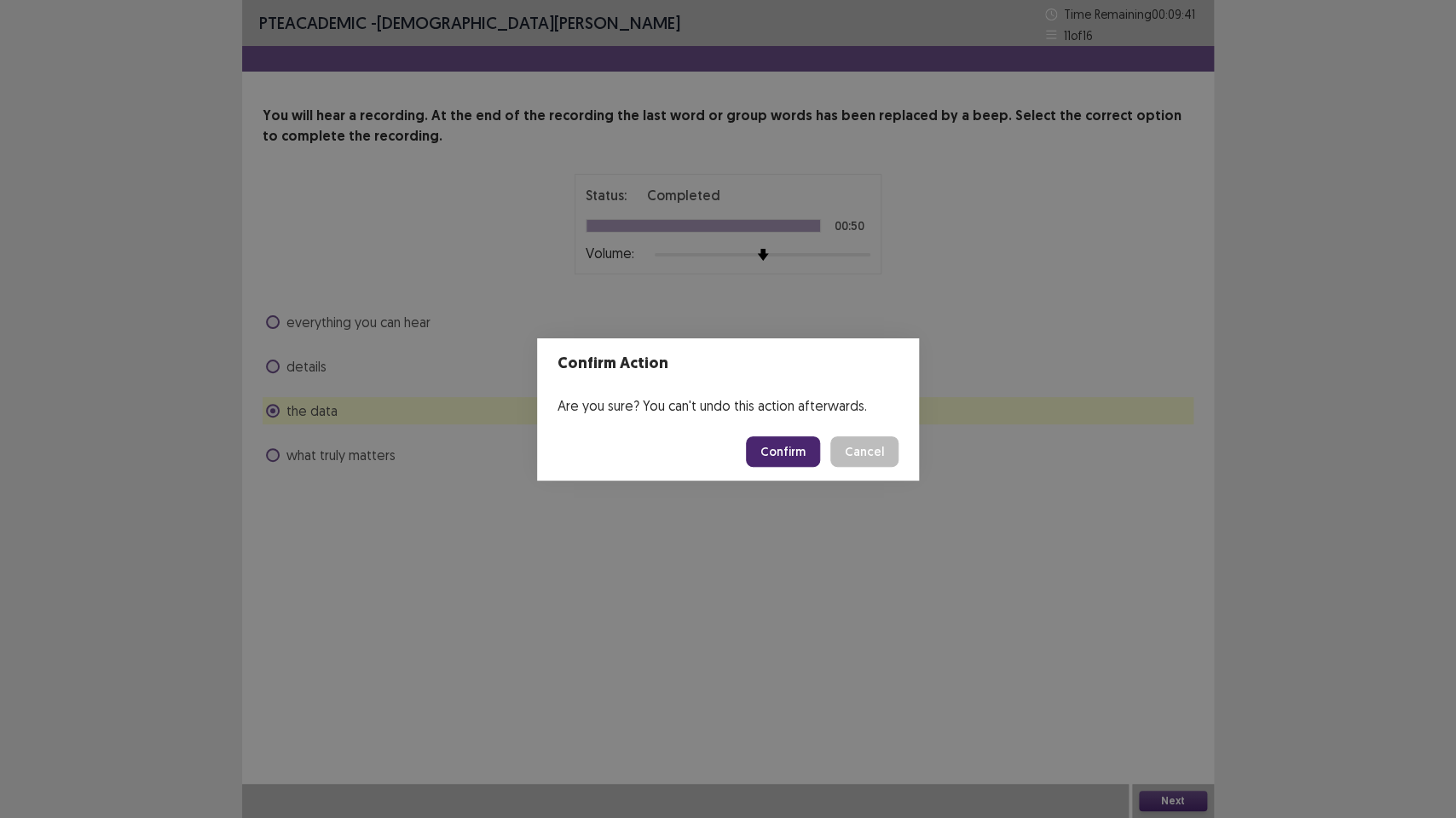
click at [770, 452] on button "Confirm" at bounding box center [783, 452] width 74 height 31
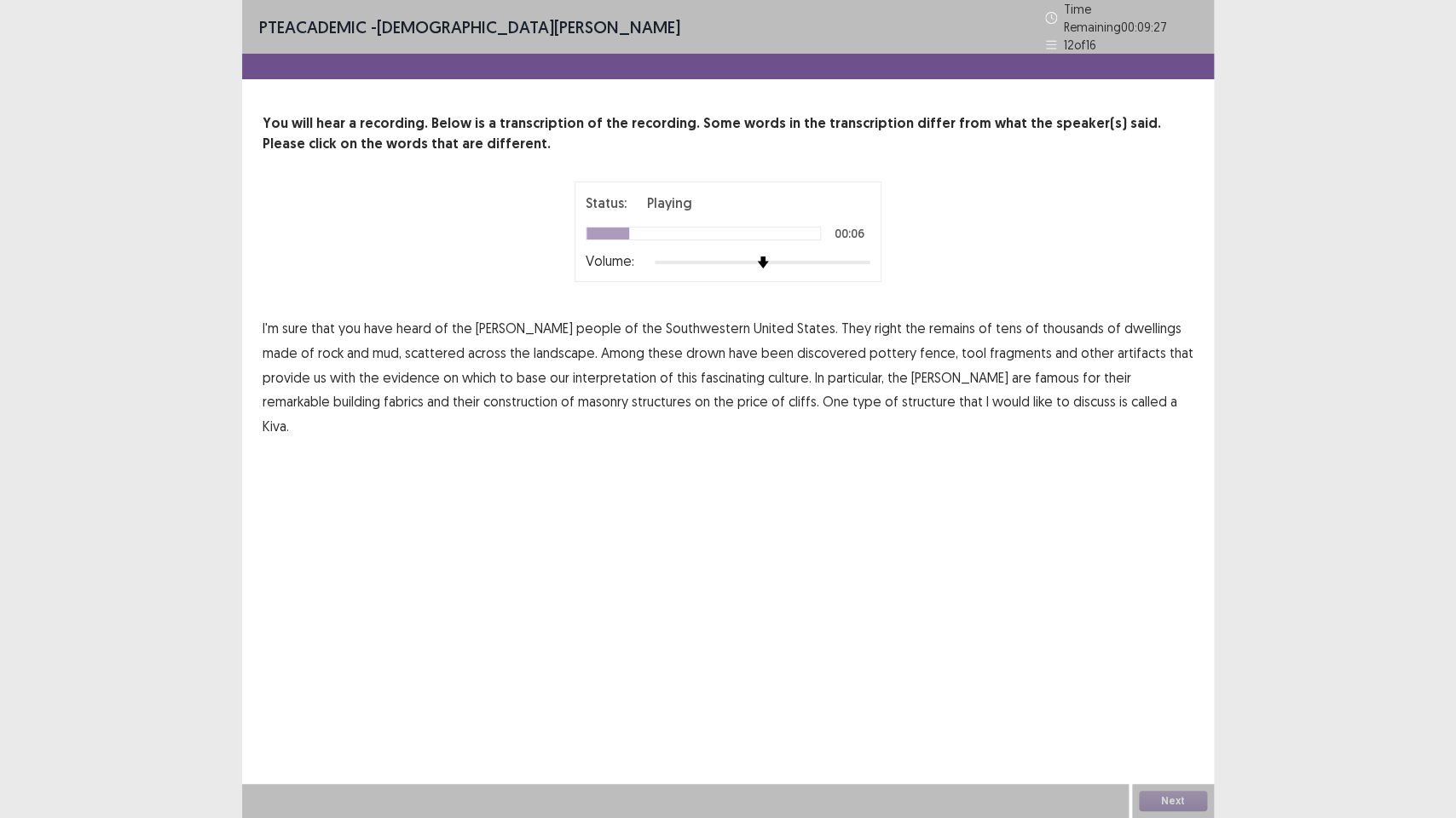
click at [874, 324] on span "right" at bounding box center [888, 329] width 27 height 21
click at [874, 320] on span "right" at bounding box center [888, 329] width 27 height 21
click at [990, 349] on span "fragments" at bounding box center [1021, 353] width 62 height 21
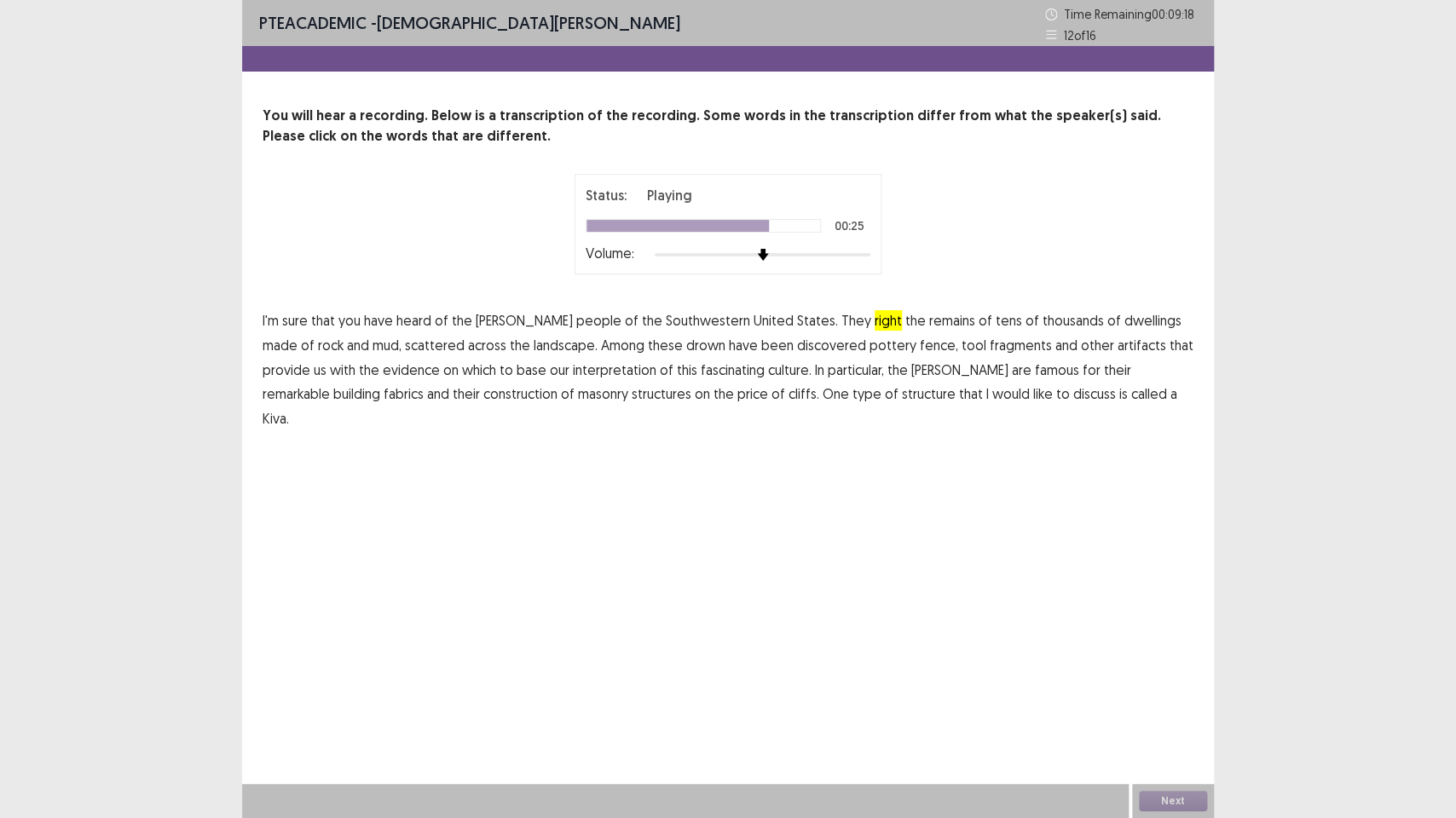
click at [423, 383] on span "fabrics" at bounding box center [403, 394] width 40 height 21
click at [737, 395] on span "price" at bounding box center [753, 394] width 31 height 21
click at [1172, 611] on button "Next" at bounding box center [1173, 802] width 68 height 21
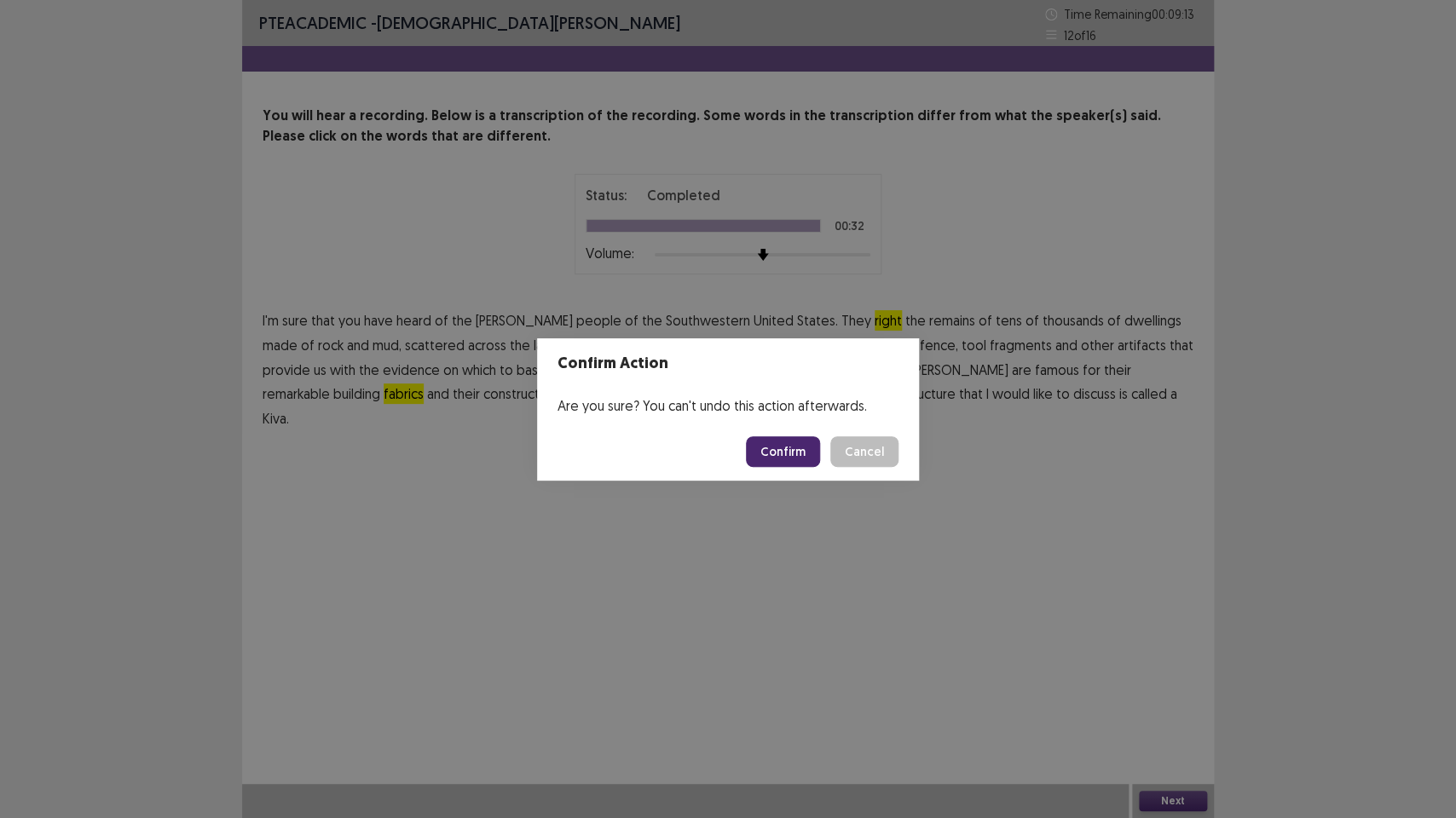
click at [779, 444] on button "Confirm" at bounding box center [783, 452] width 74 height 31
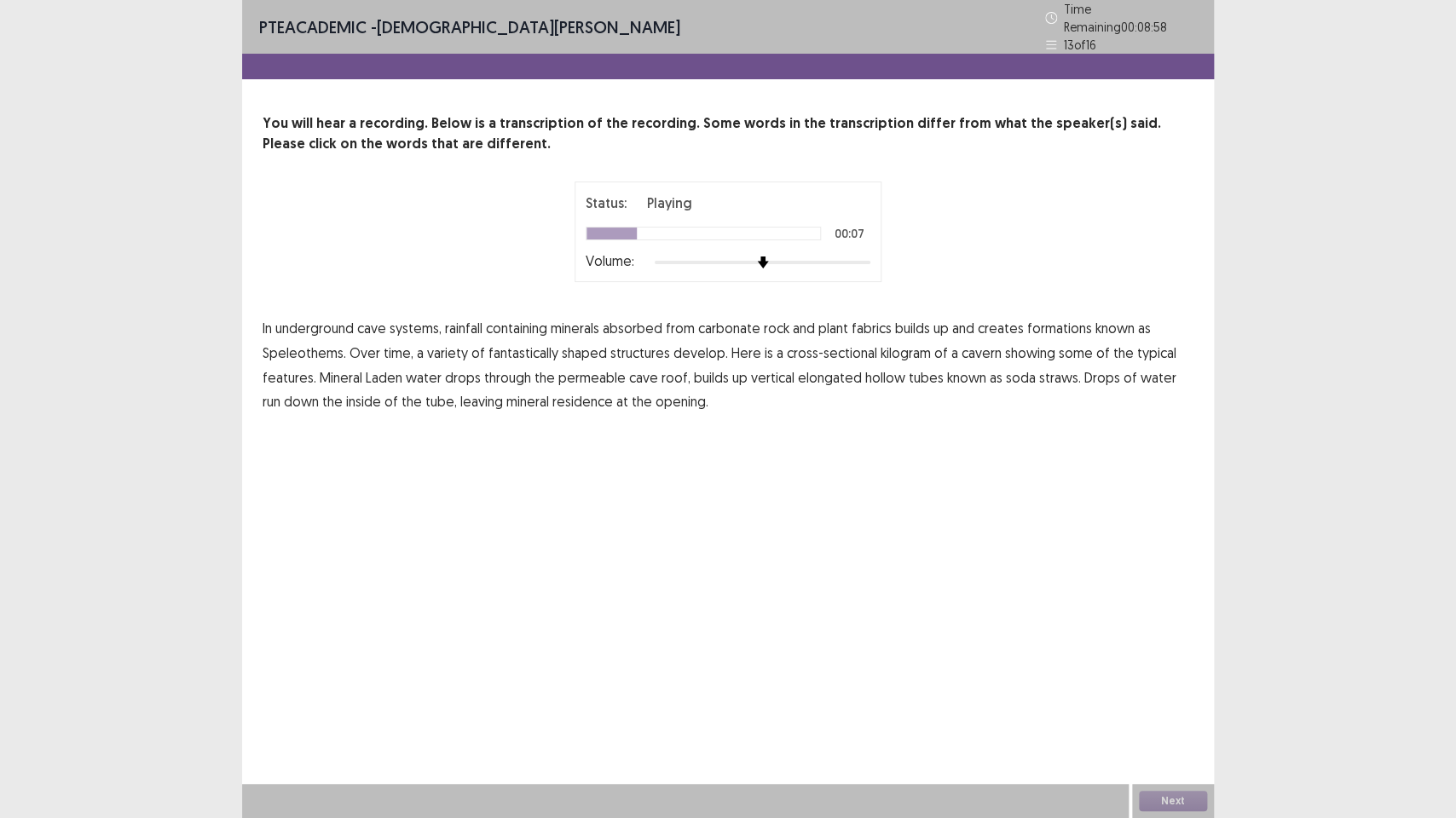
click at [864, 324] on span "fabrics" at bounding box center [871, 329] width 40 height 21
drag, startPoint x: 886, startPoint y: 348, endPoint x: 1027, endPoint y: 350, distance: 141.0
click at [887, 348] on span "kilogram" at bounding box center [905, 353] width 50 height 21
click at [821, 376] on span "elongated" at bounding box center [829, 377] width 64 height 21
click at [1156, 611] on button "Next" at bounding box center [1173, 802] width 68 height 21
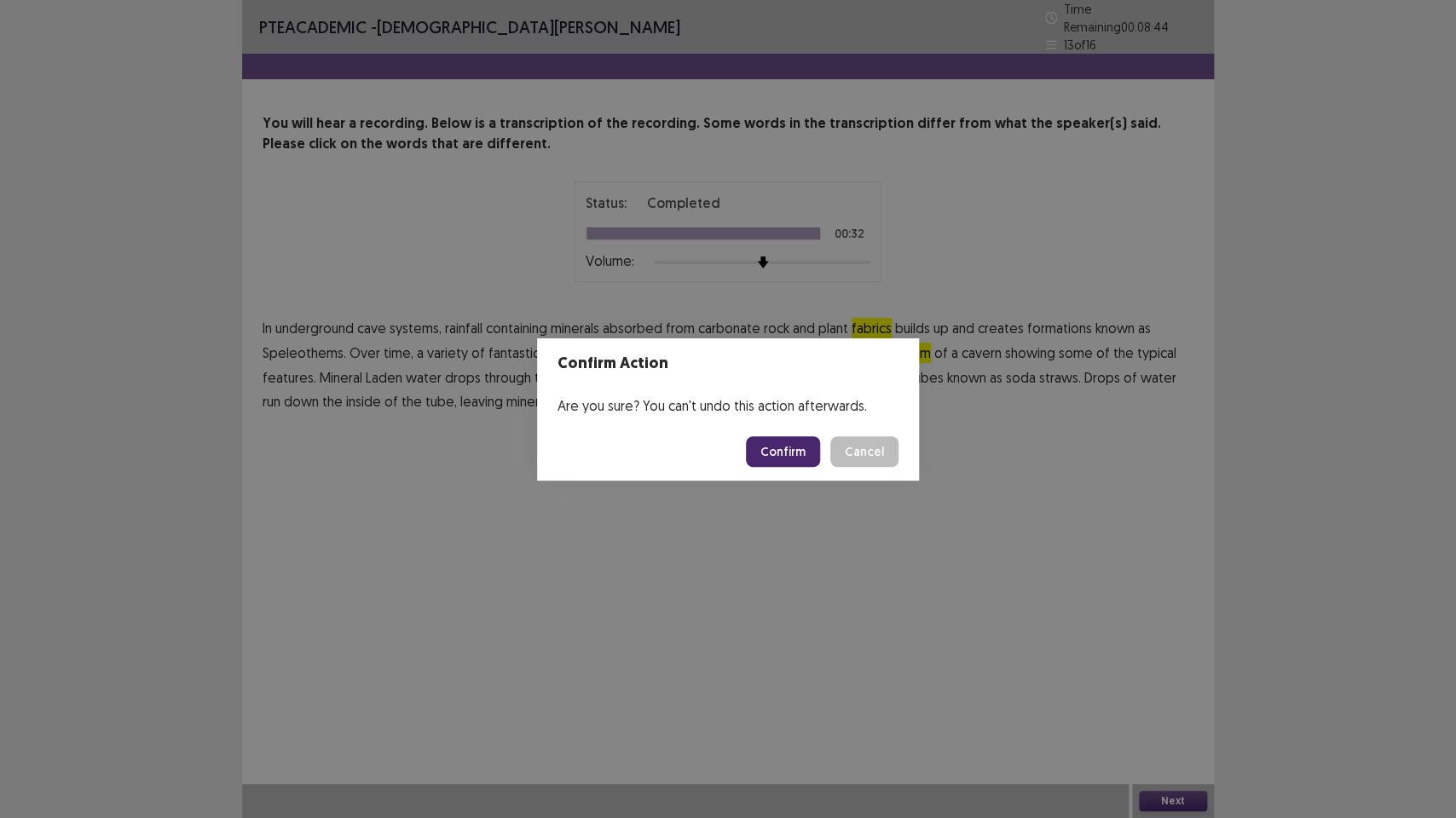
click at [781, 452] on button "Confirm" at bounding box center [783, 452] width 74 height 31
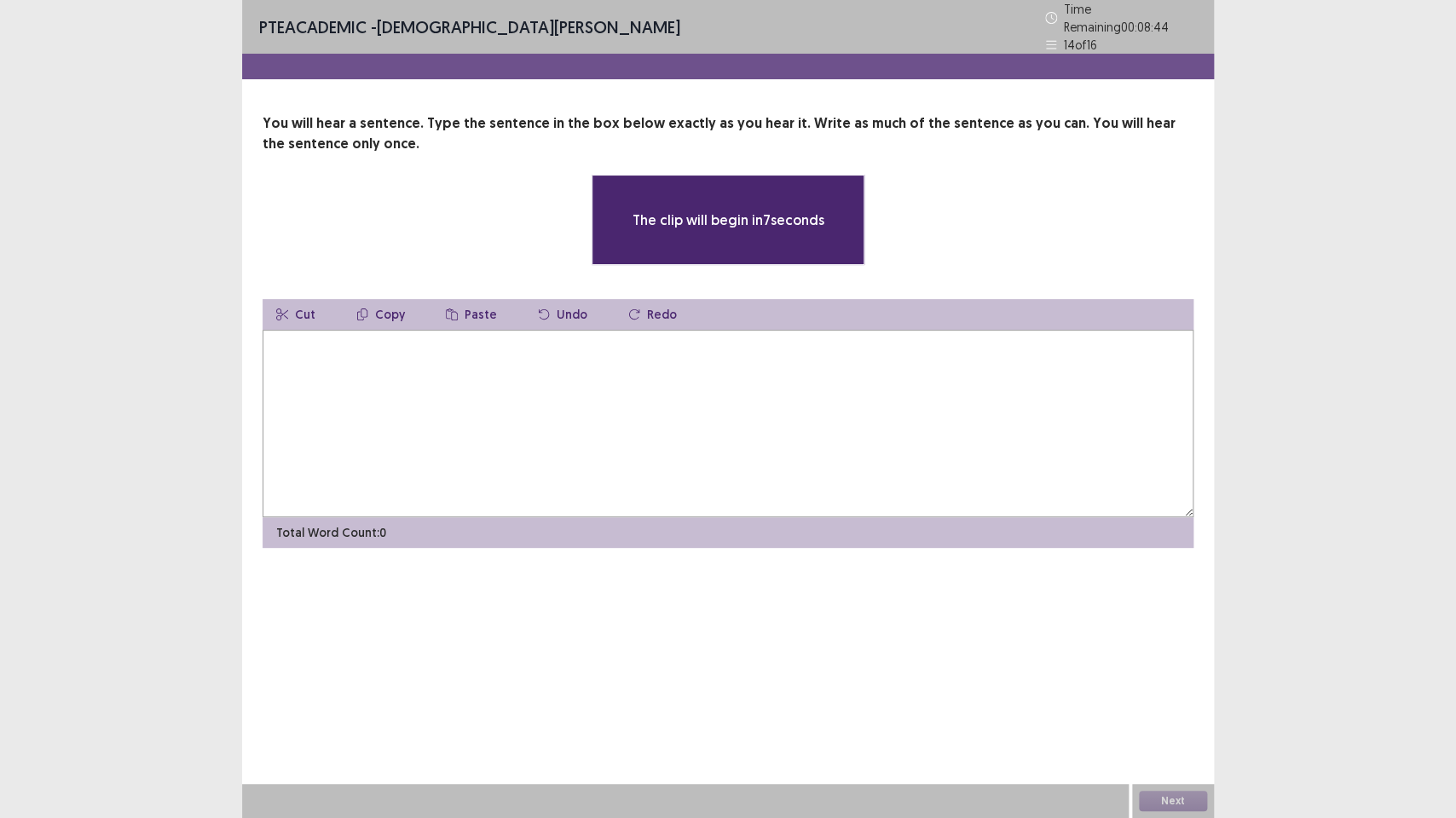
click at [371, 396] on textarea at bounding box center [728, 424] width 931 height 187
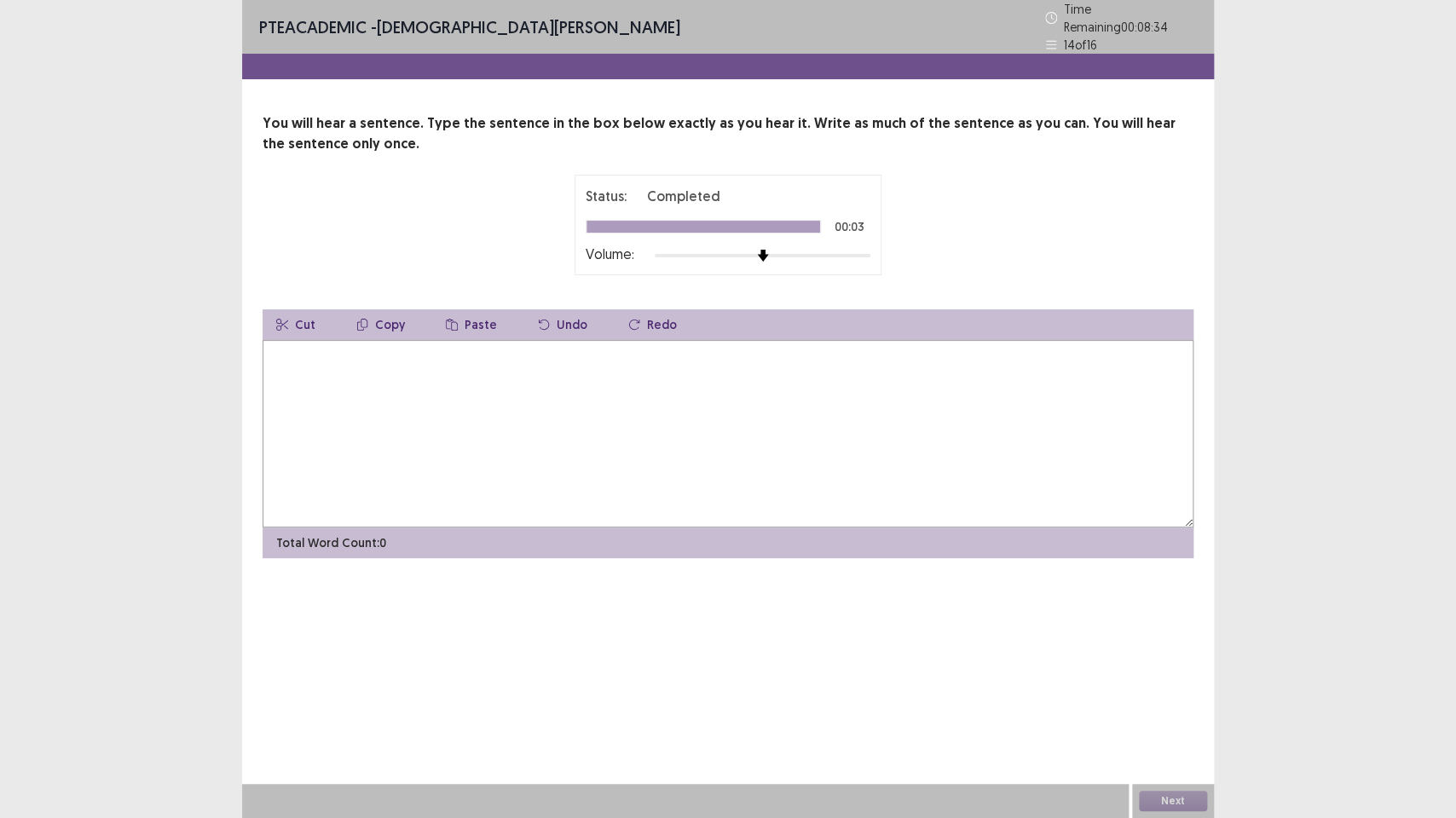
click at [365, 401] on textarea at bounding box center [728, 433] width 931 height 187
click at [308, 353] on textarea "**********" at bounding box center [728, 433] width 931 height 187
type textarea "**********"
click at [1171, 611] on button "Next" at bounding box center [1173, 802] width 68 height 21
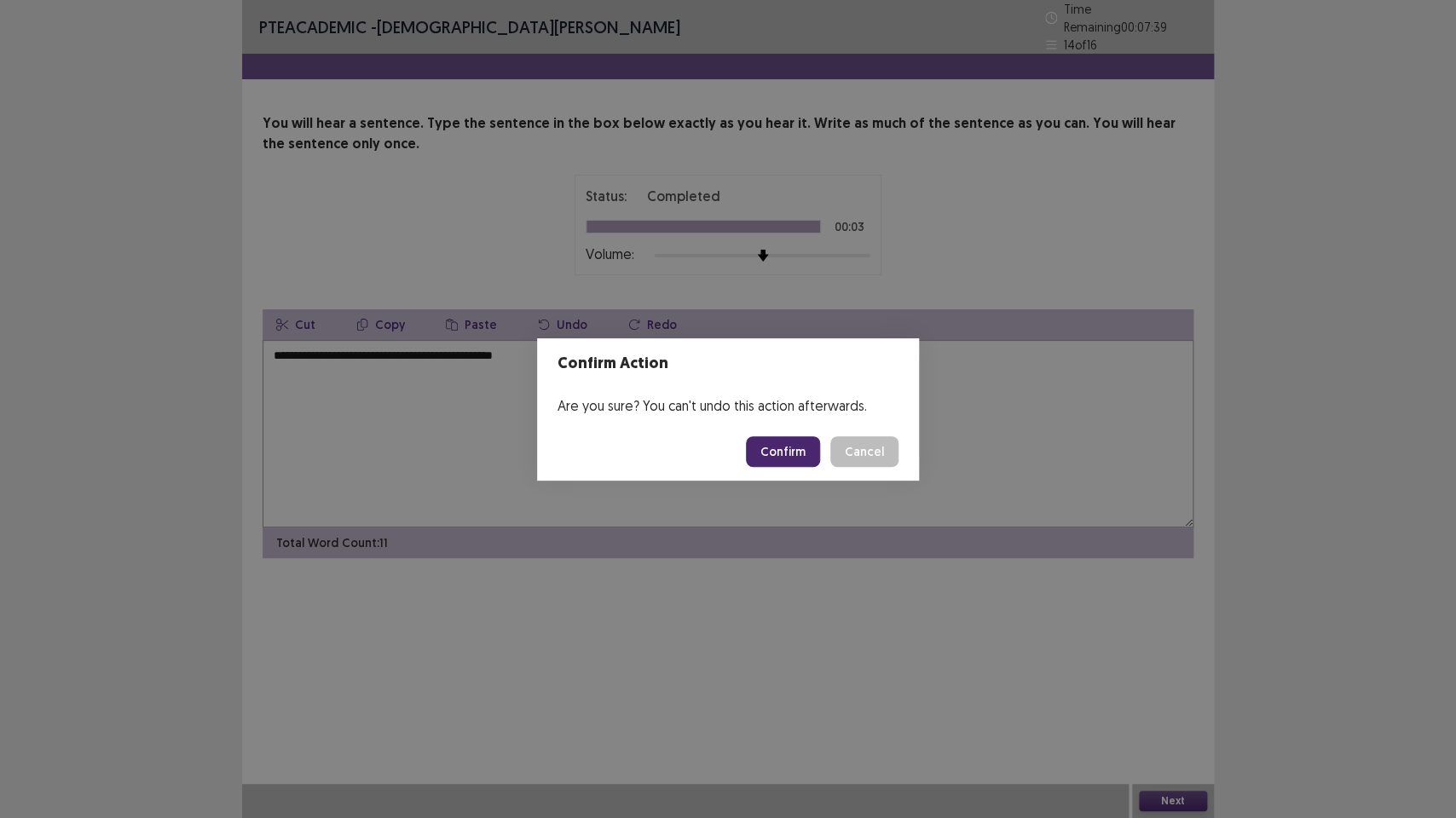
click at [784, 454] on button "Confirm" at bounding box center [783, 452] width 74 height 31
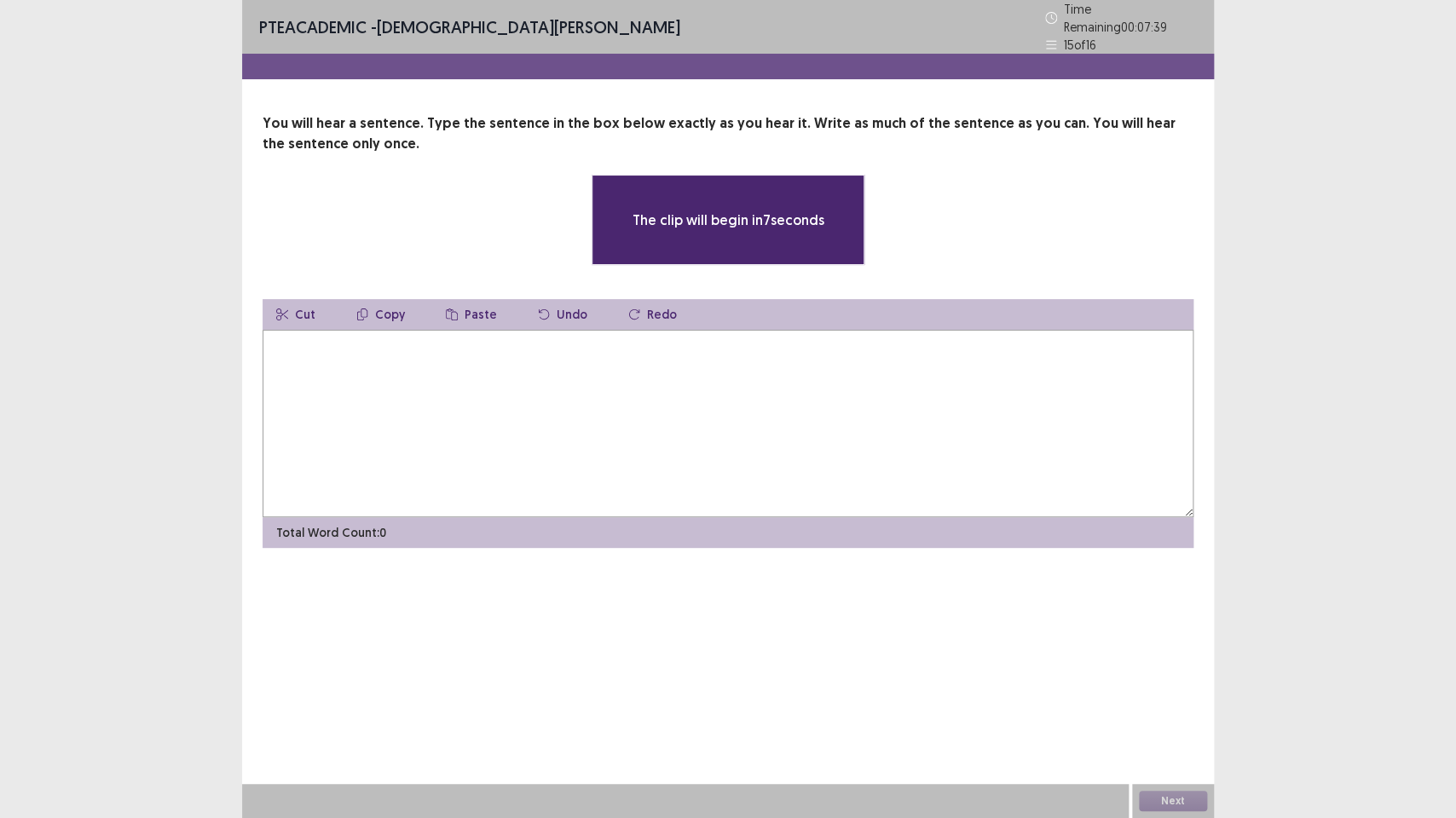
click at [433, 373] on textarea at bounding box center [728, 424] width 931 height 187
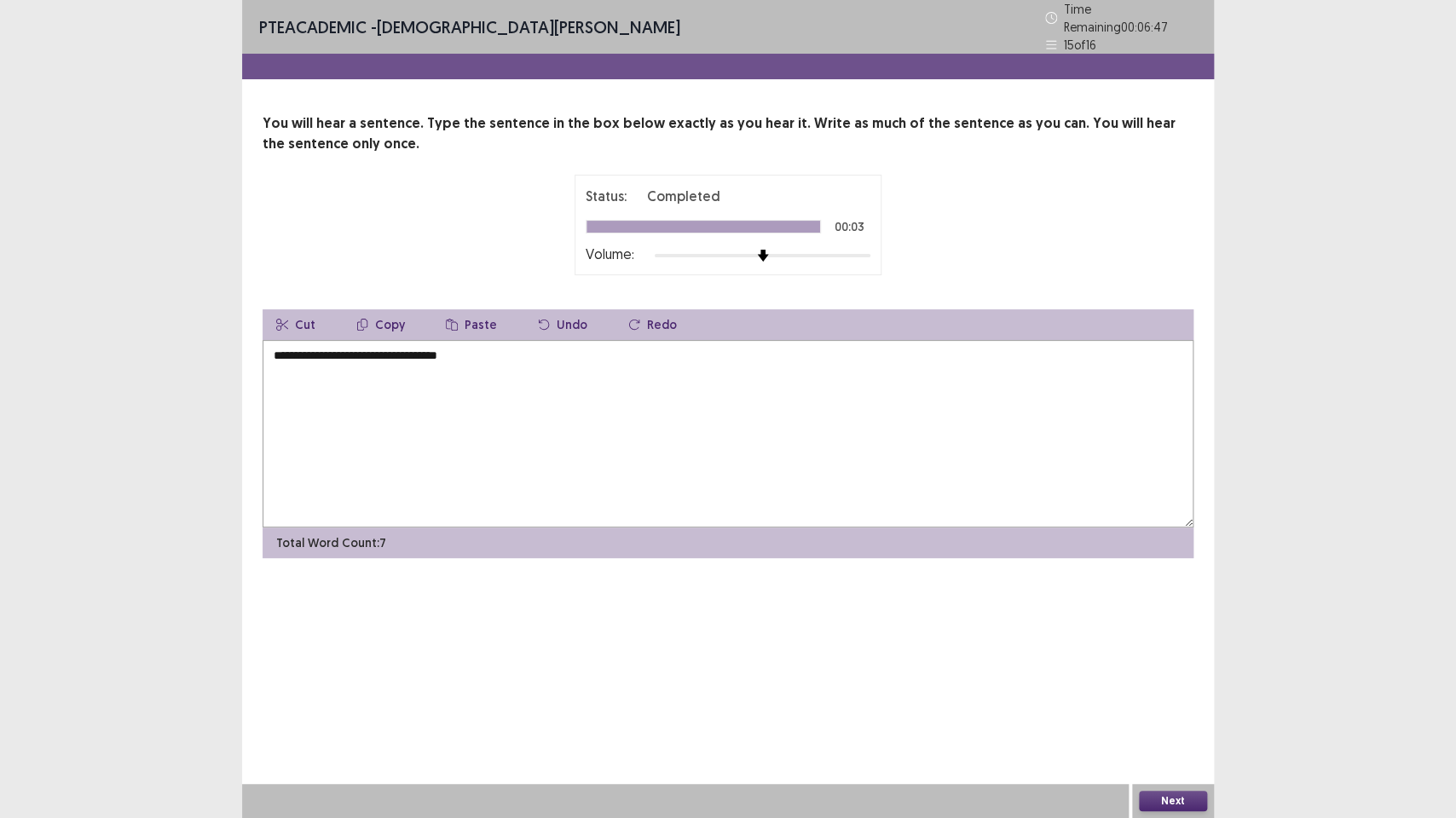
click at [327, 347] on textarea "**********" at bounding box center [728, 433] width 931 height 187
click at [1, 611] on div "**********" at bounding box center [728, 409] width 1456 height 818
click at [346, 360] on textarea "**********" at bounding box center [728, 433] width 931 height 187
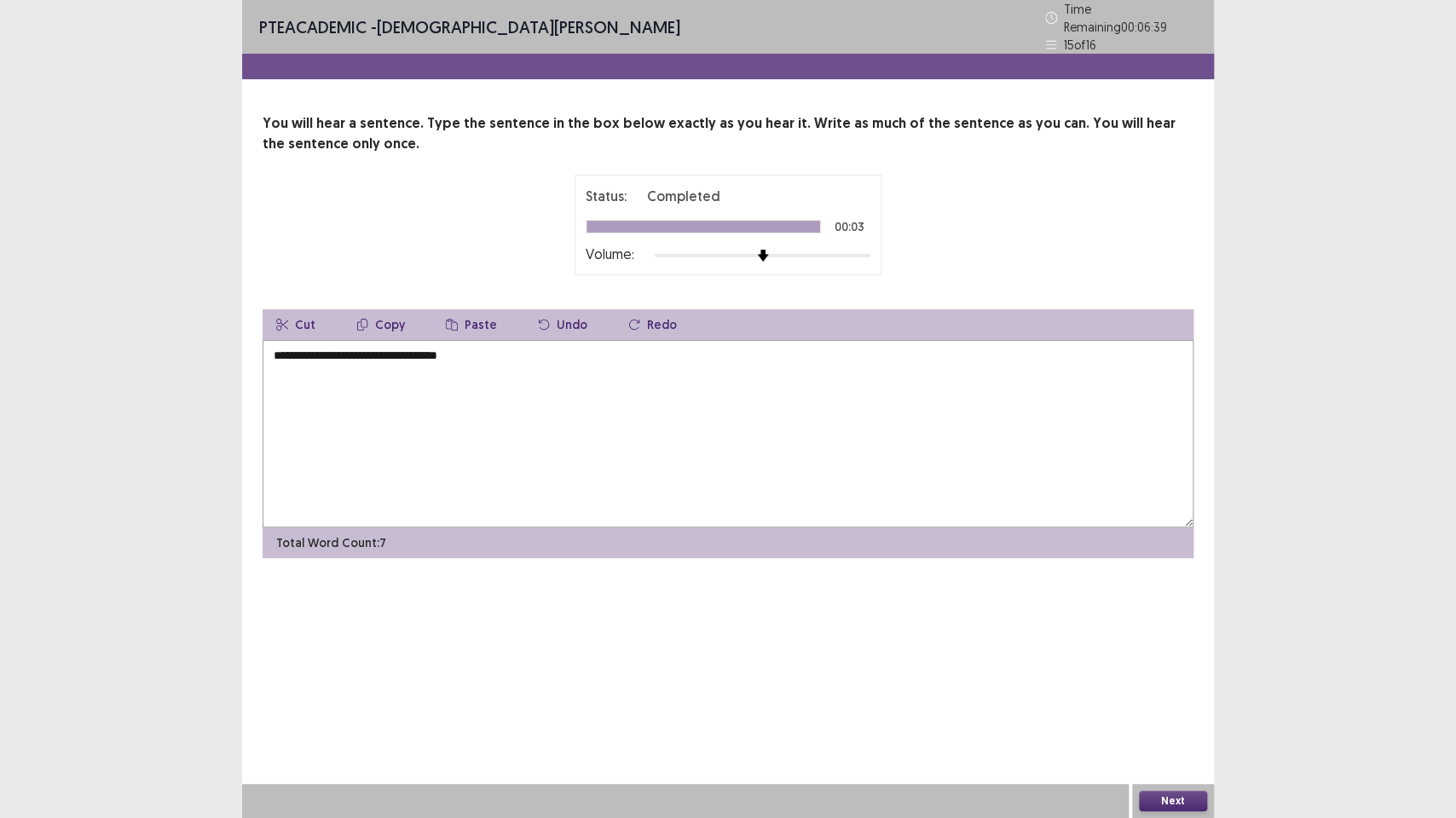
click at [353, 340] on textarea "**********" at bounding box center [728, 433] width 931 height 187
type textarea "**********"
click at [370, 354] on textarea "**********" at bounding box center [728, 433] width 931 height 187
click at [1153, 611] on button "Next" at bounding box center [1173, 802] width 68 height 21
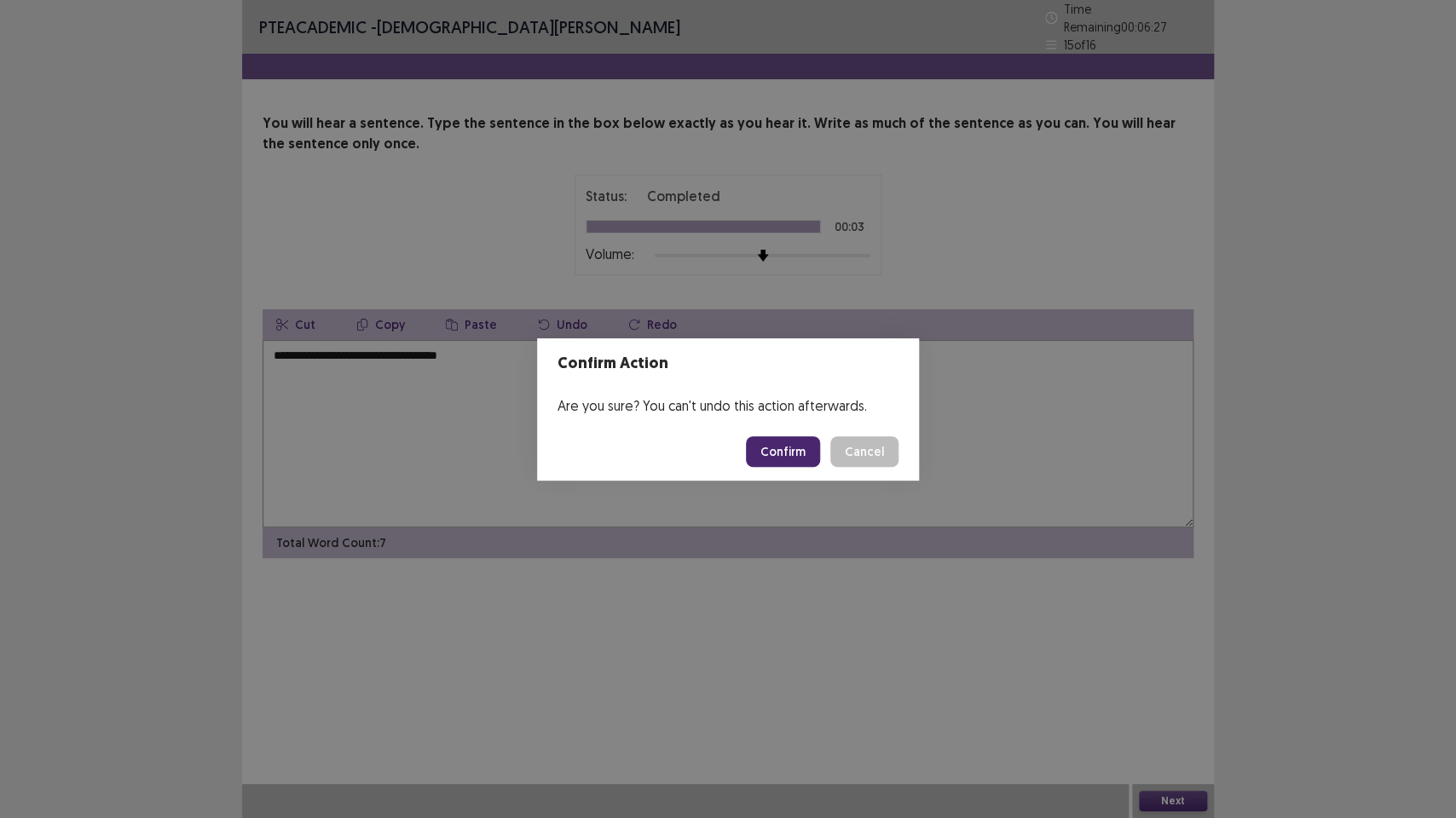
click at [795, 444] on button "Confirm" at bounding box center [783, 452] width 74 height 31
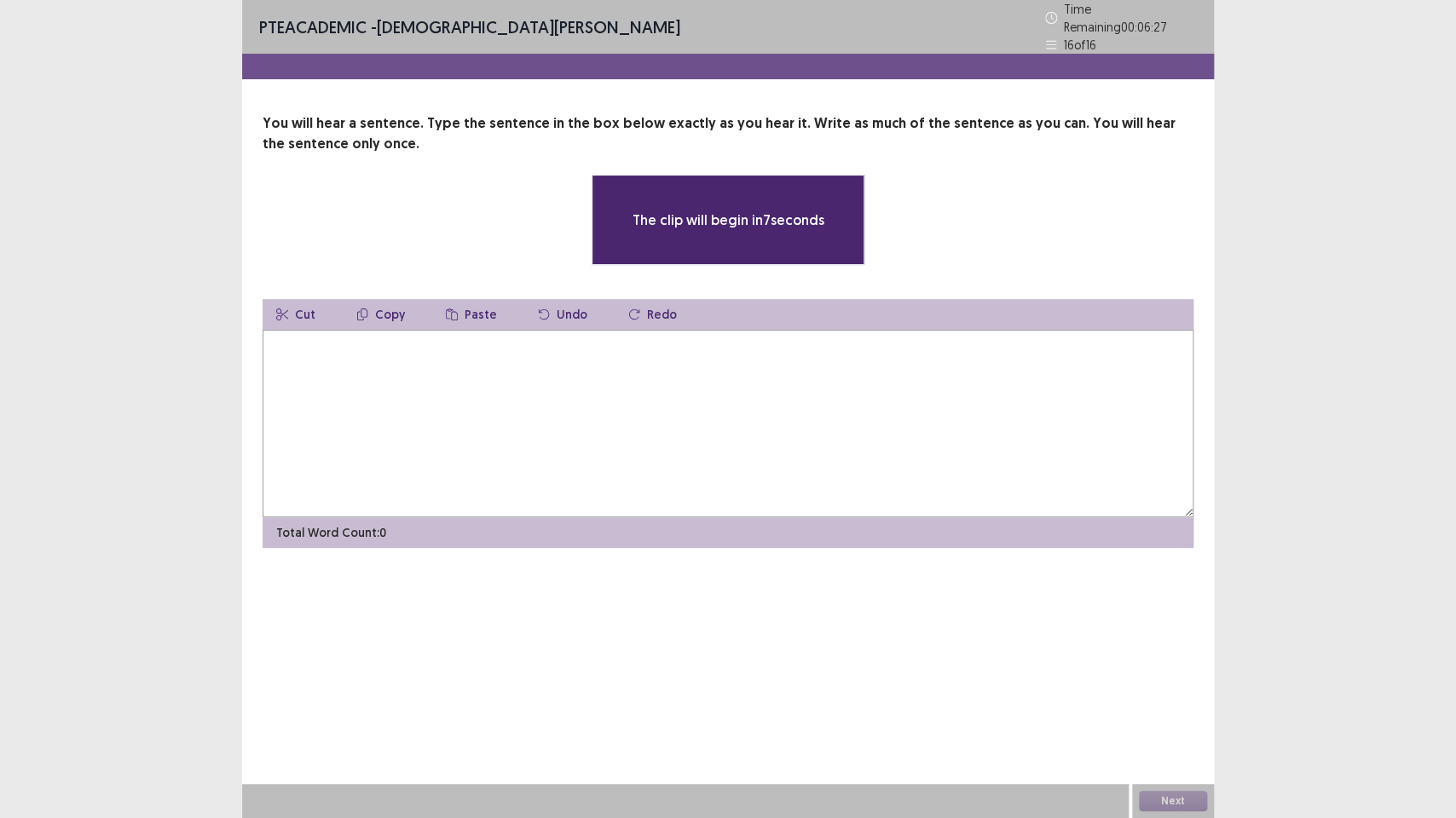
click at [770, 457] on textarea at bounding box center [728, 424] width 931 height 187
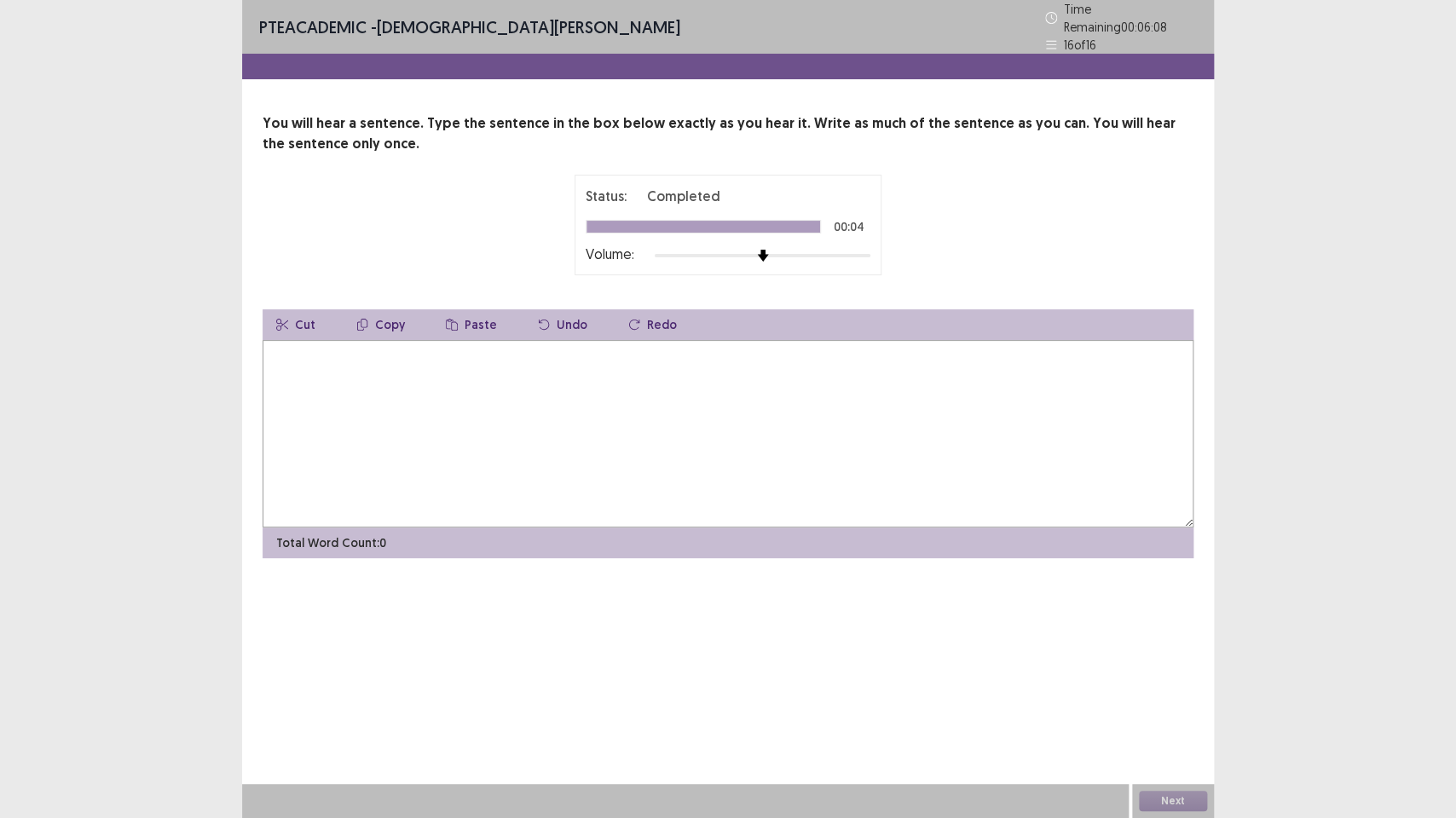
click at [681, 362] on textarea at bounding box center [728, 433] width 931 height 187
type textarea "**********"
click at [1166, 611] on button "Next" at bounding box center [1173, 802] width 68 height 21
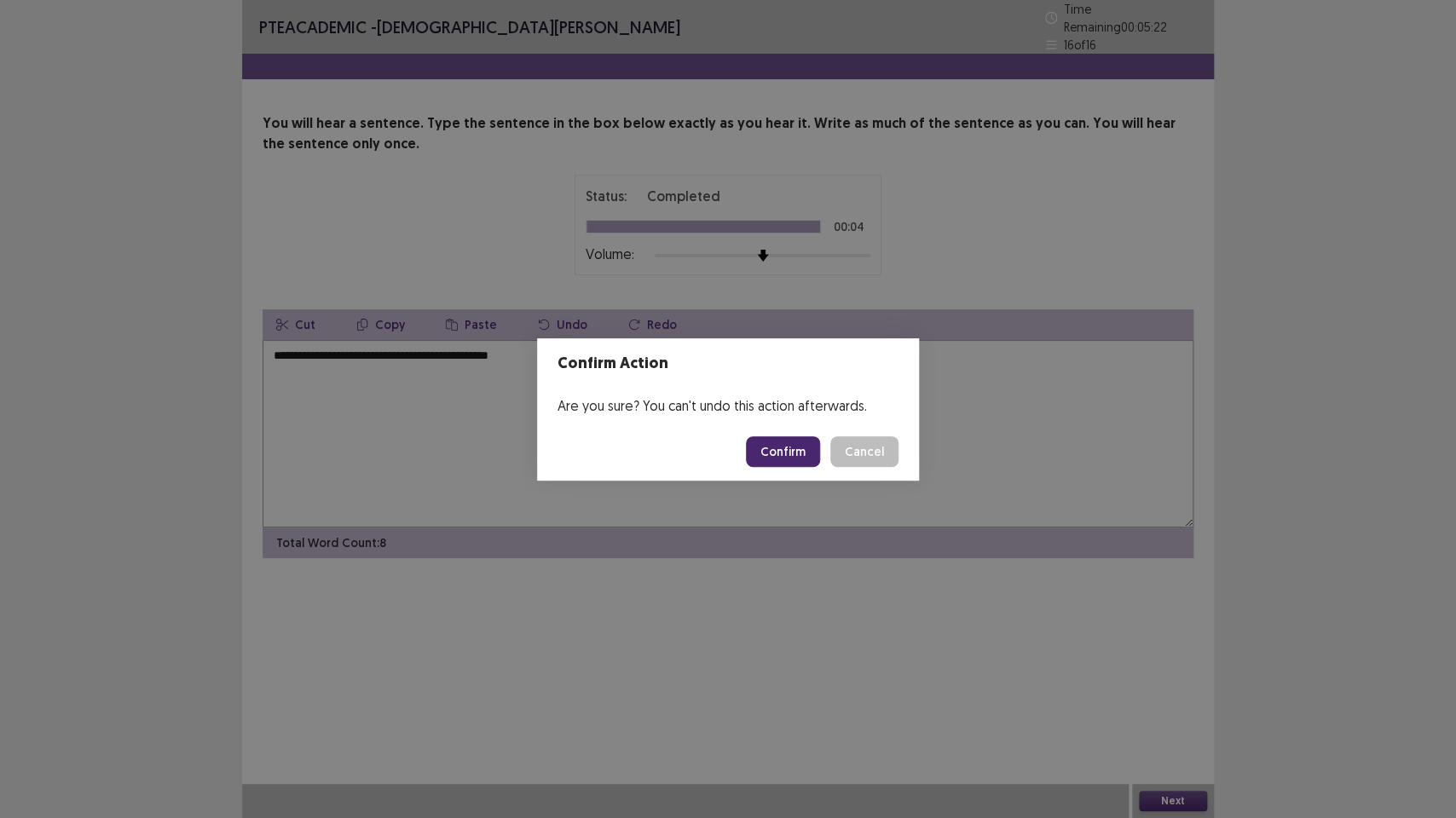
click at [789, 451] on button "Confirm" at bounding box center [783, 452] width 74 height 31
